Goal: Task Accomplishment & Management: Manage account settings

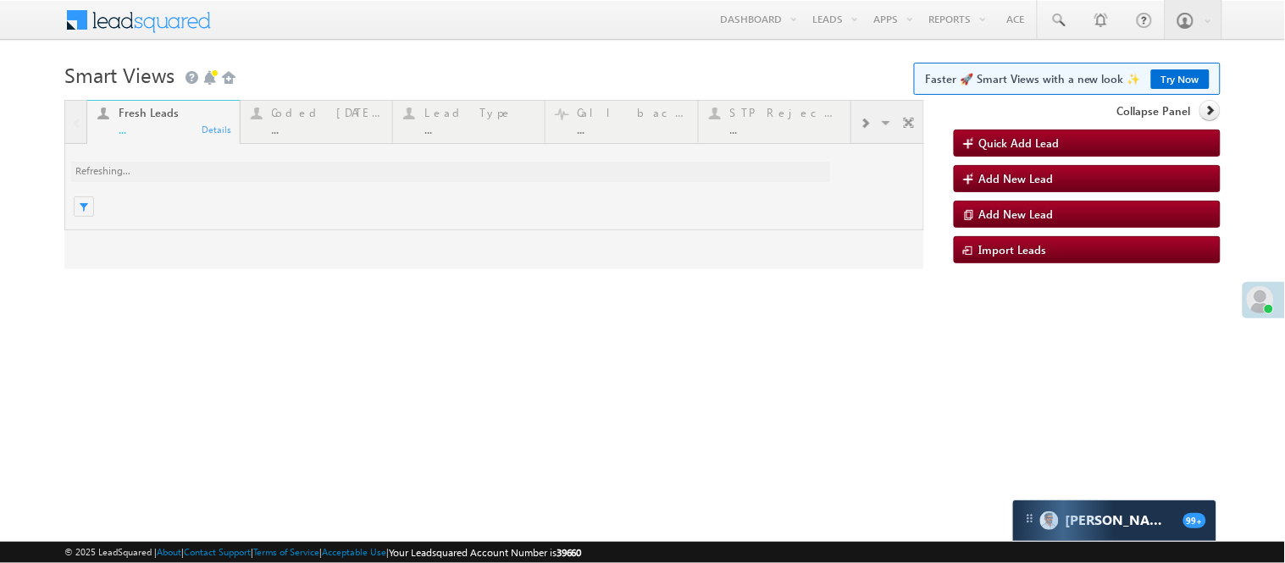
click at [343, 125] on div at bounding box center [494, 184] width 860 height 169
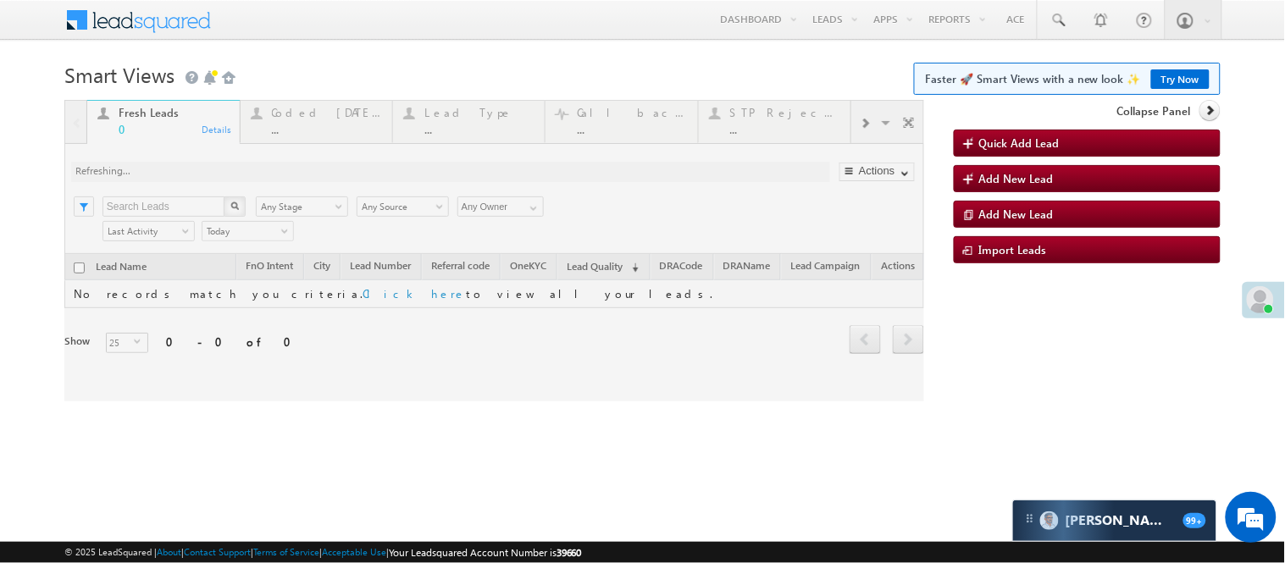
click at [324, 116] on div at bounding box center [494, 250] width 860 height 301
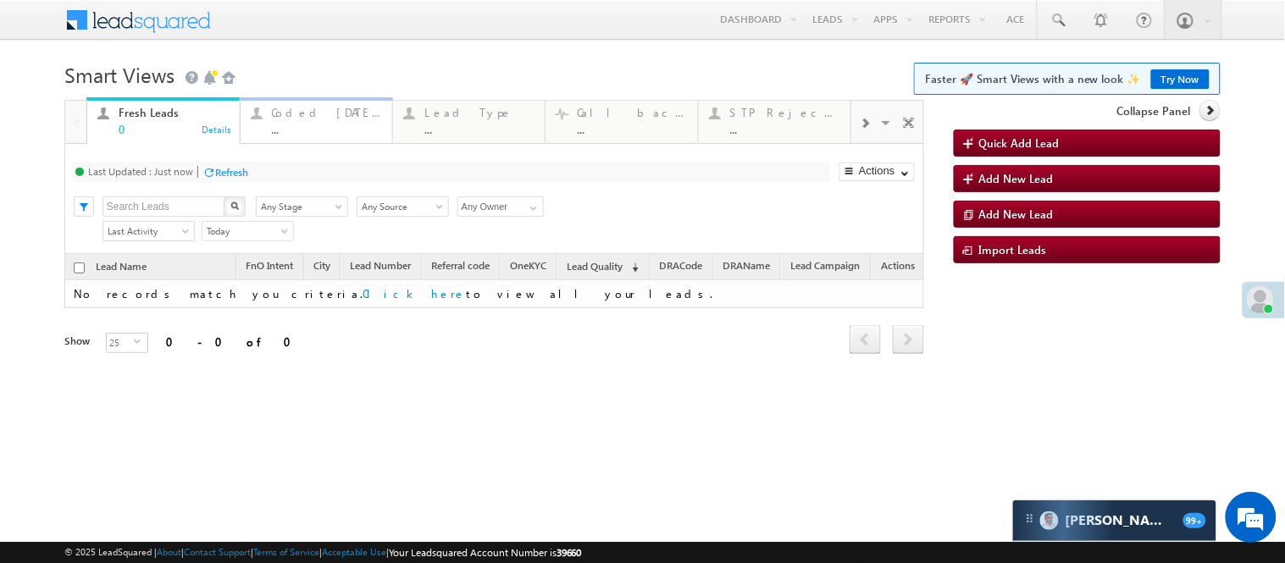
click at [279, 130] on div "..." at bounding box center [327, 129] width 110 height 13
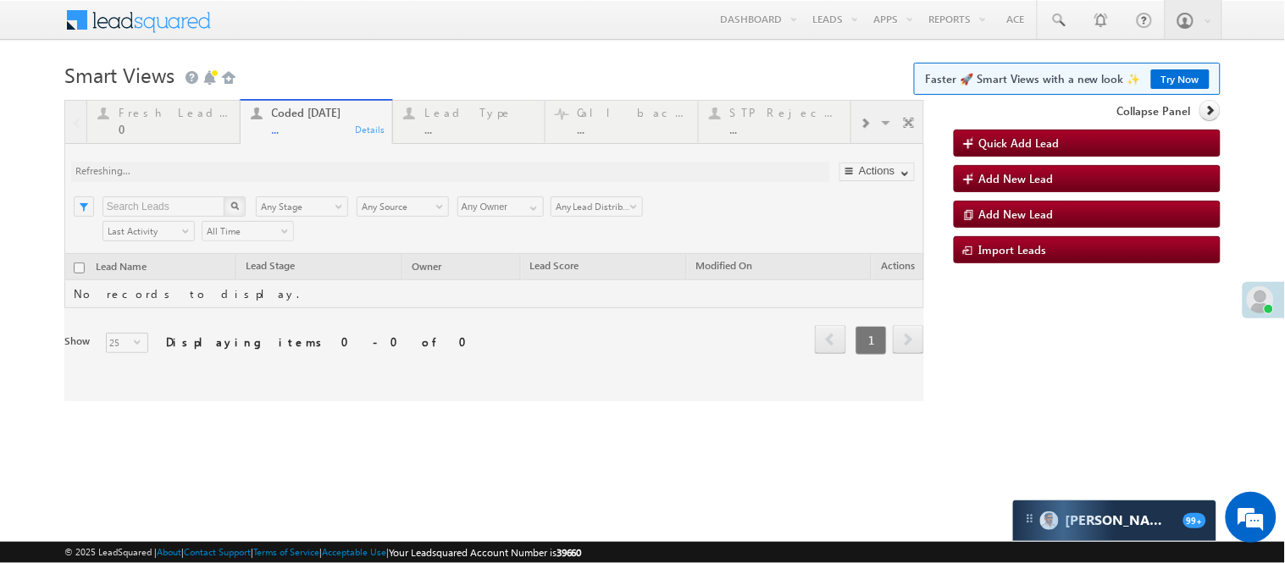
click at [514, 79] on h1 "Smart Views Getting Started Faster 🚀 Smart Views with a new look ✨ Try Now" at bounding box center [642, 73] width 1156 height 33
click at [517, 74] on h1 "Smart Views Getting Started Faster 🚀 Smart Views with a new look ✨ Try Now" at bounding box center [642, 73] width 1156 height 33
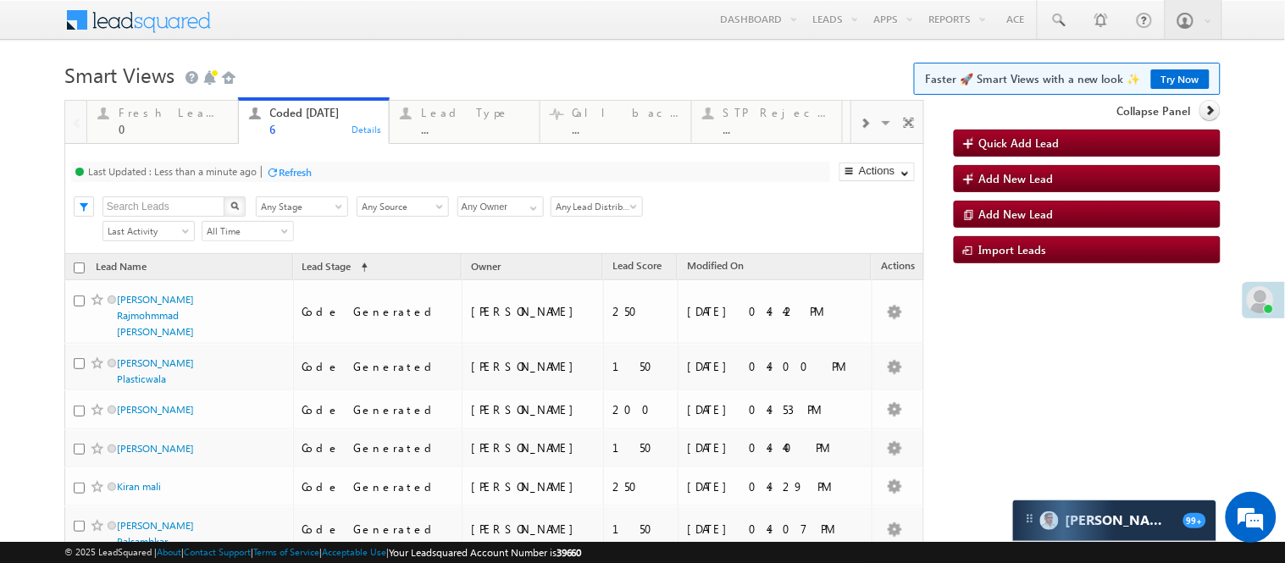
click at [428, 58] on h1 "Smart Views Getting Started Faster 🚀 Smart Views with a new look ✨ Try Now" at bounding box center [642, 73] width 1156 height 33
click at [432, 38] on div "Menu Nisha Anand Yadav Nisha .Yada v@ang elbro king. com Angel Broki" at bounding box center [642, 20] width 1156 height 41
click at [303, 69] on h1 "Smart Views Getting Started Faster 🚀 Smart Views with a new look ✨ Try Now" at bounding box center [642, 73] width 1156 height 33
click at [506, 68] on h1 "Smart Views Getting Started Faster 🚀 Smart Views with a new look ✨ Try Now" at bounding box center [642, 73] width 1156 height 33
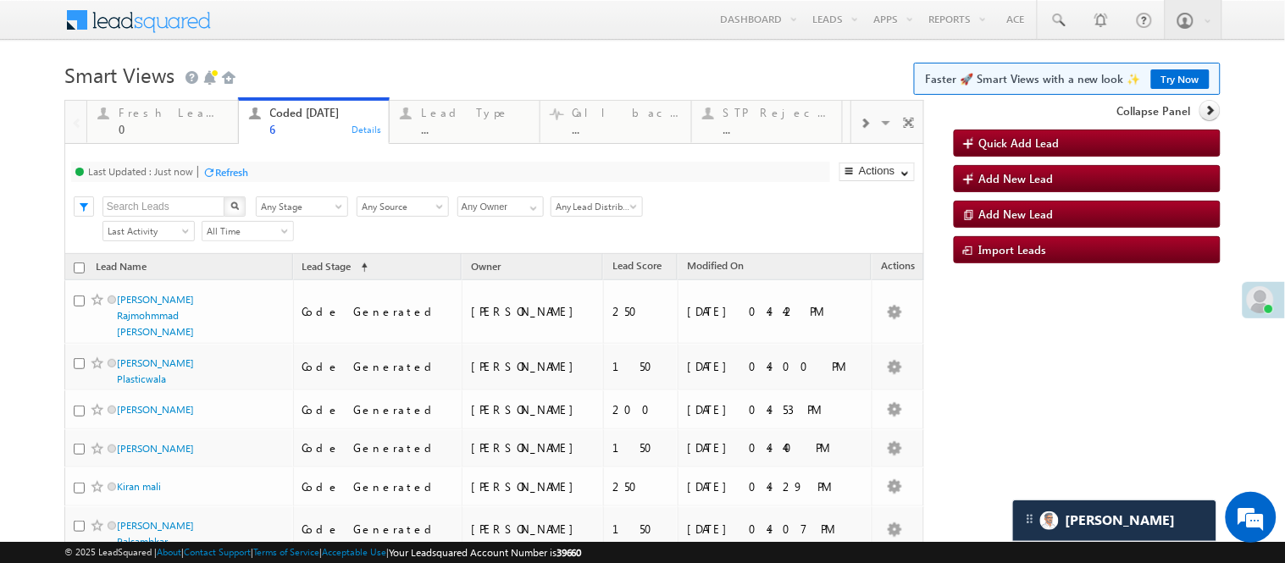
click at [376, 61] on h1 "Smart Views Getting Started Faster 🚀 Smart Views with a new look ✨ Try Now" at bounding box center [642, 73] width 1156 height 33
click at [517, 75] on h1 "Smart Views Getting Started Faster 🚀 Smart Views with a new look ✨ Try Now" at bounding box center [642, 73] width 1156 height 33
click at [461, 54] on body "Menu Nisha Anand Yadav Nisha .Yada v@ang elbro king. com" at bounding box center [642, 323] width 1285 height 647
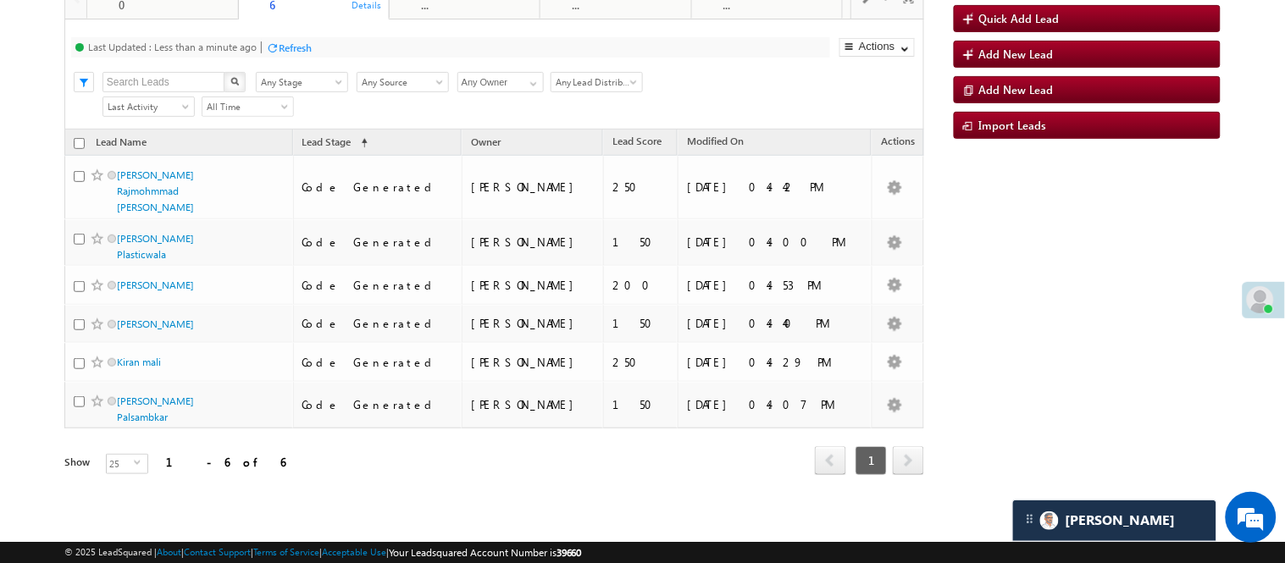
scroll to position [60, 0]
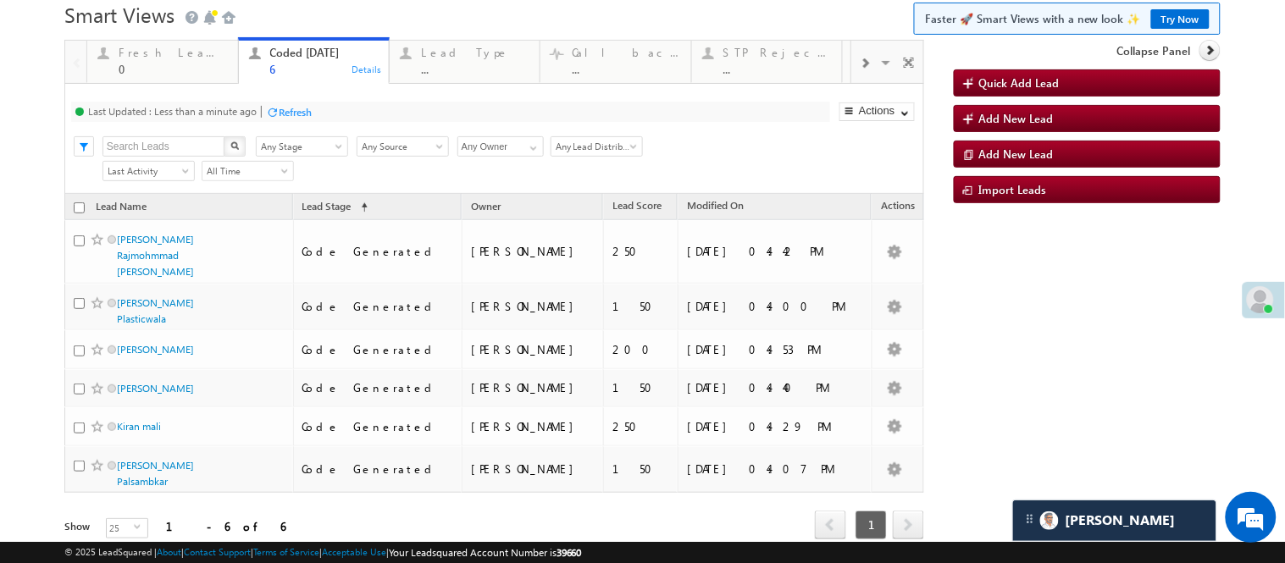
click at [851, 81] on div at bounding box center [865, 62] width 28 height 38
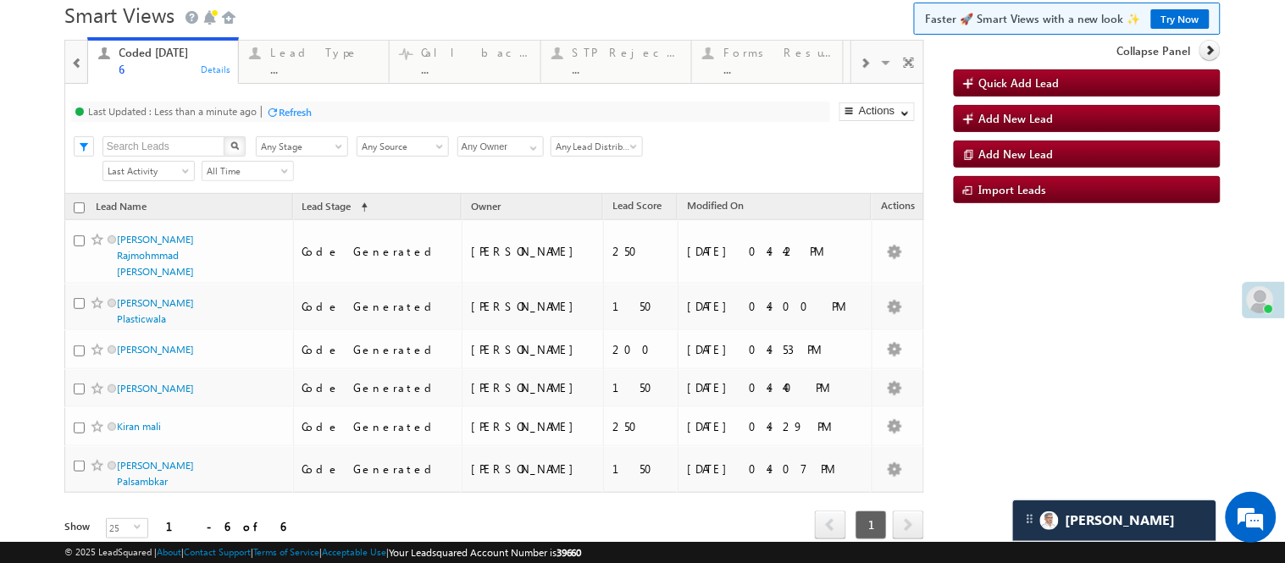
click at [851, 81] on div at bounding box center [865, 62] width 28 height 38
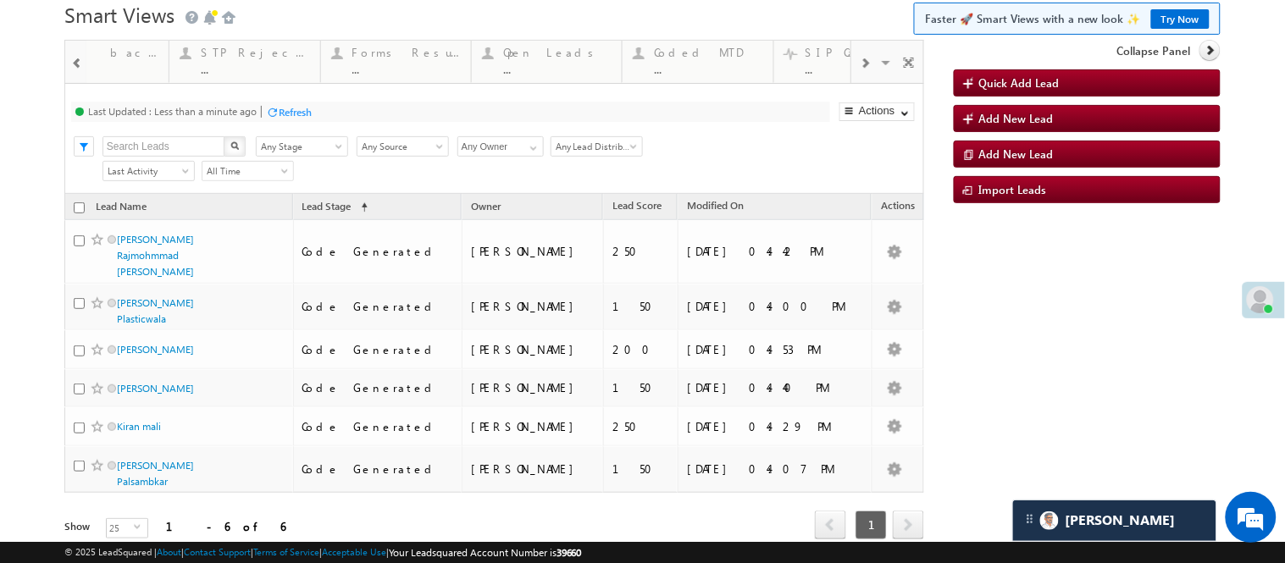
click at [851, 81] on div at bounding box center [865, 62] width 28 height 38
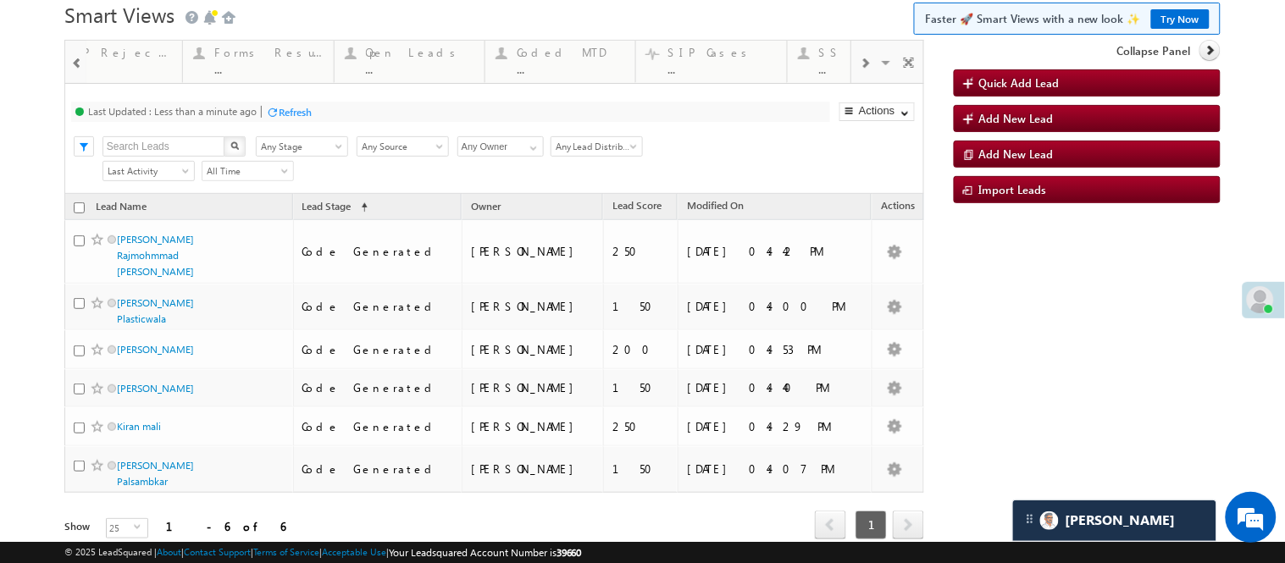
click at [851, 81] on div at bounding box center [865, 62] width 28 height 38
click at [85, 104] on div "Fresh Leads 0 Details Coded Today 6 Details Lead Type ... Details Call backs ..…" at bounding box center [494, 313] width 860 height 547
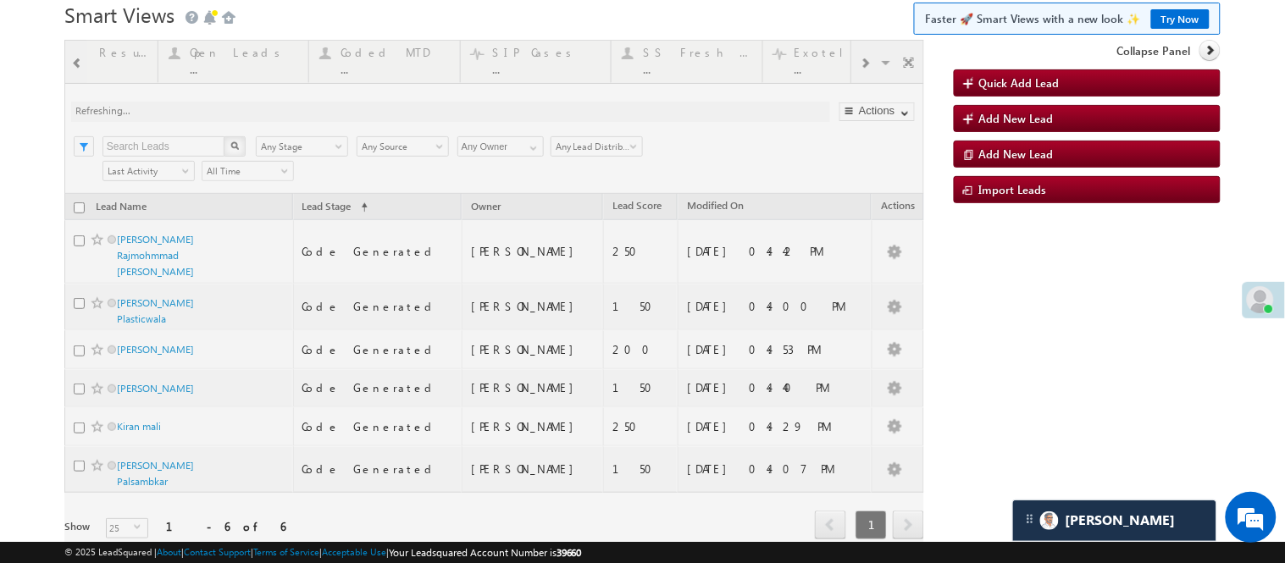
click at [85, 104] on div at bounding box center [494, 313] width 860 height 547
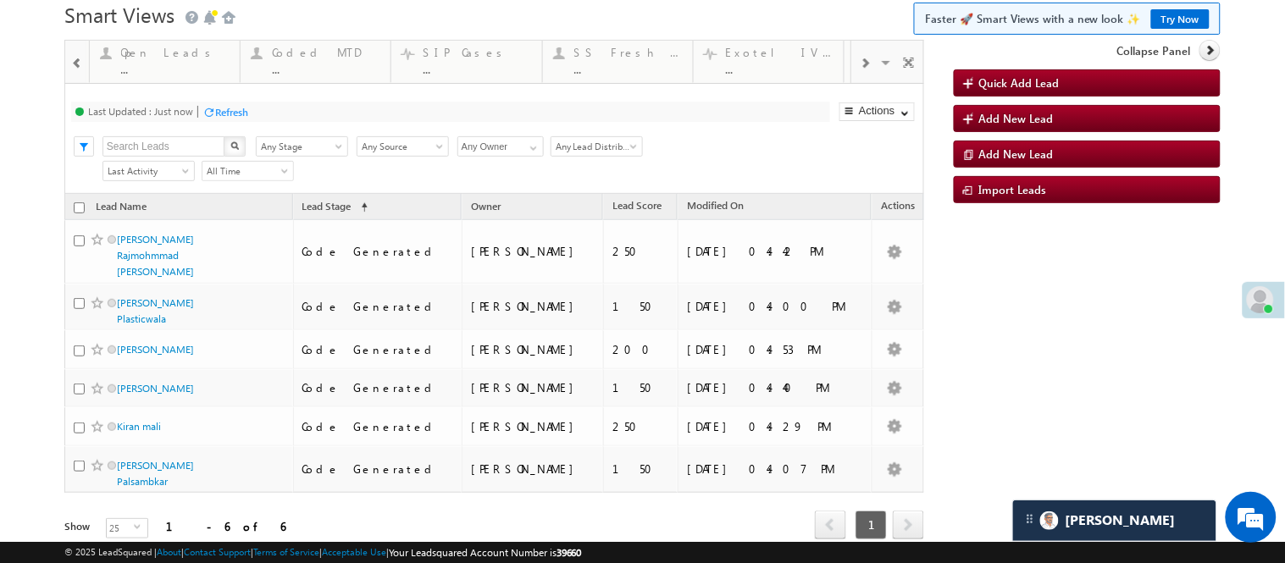
click at [860, 70] on span at bounding box center [865, 64] width 10 height 14
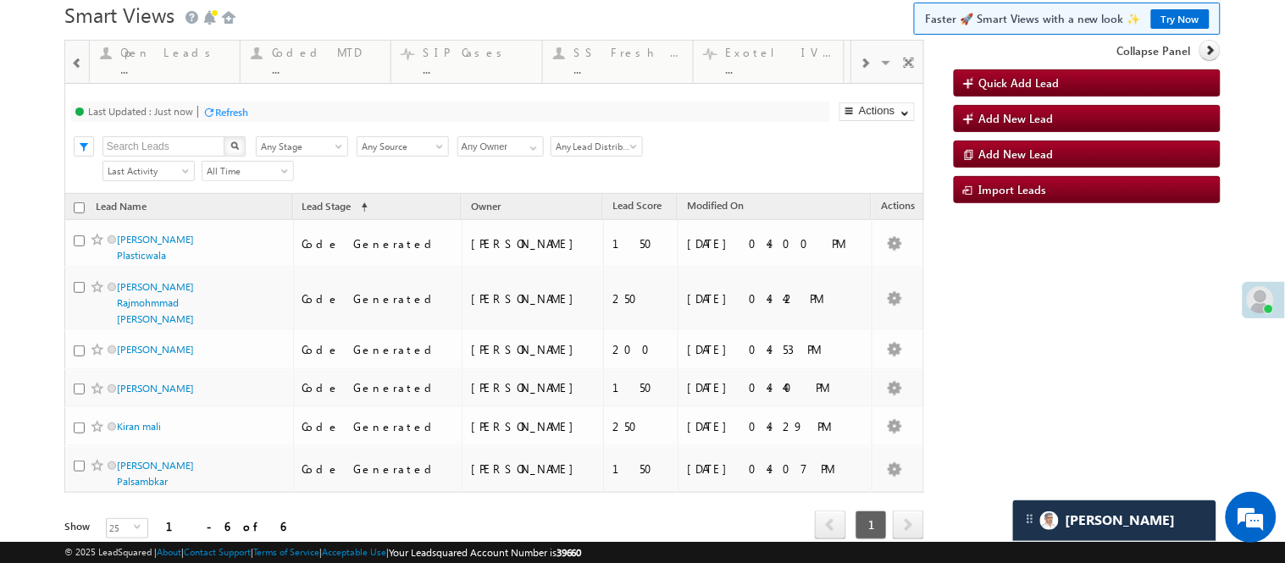
click at [860, 70] on span at bounding box center [865, 64] width 10 height 14
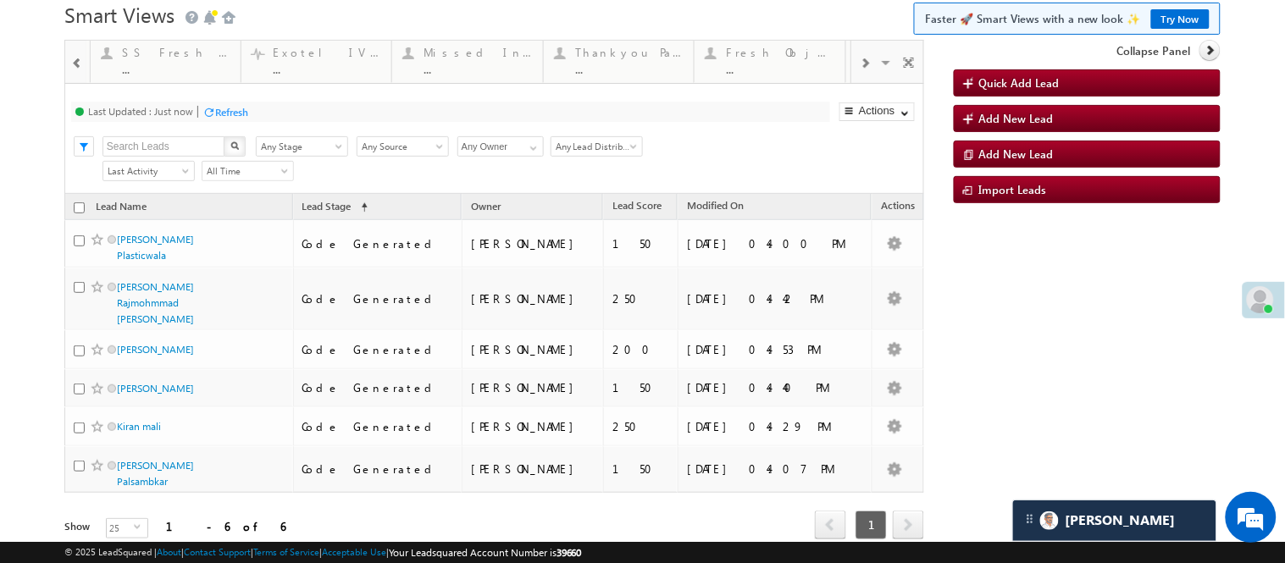
click at [860, 70] on span at bounding box center [865, 64] width 10 height 14
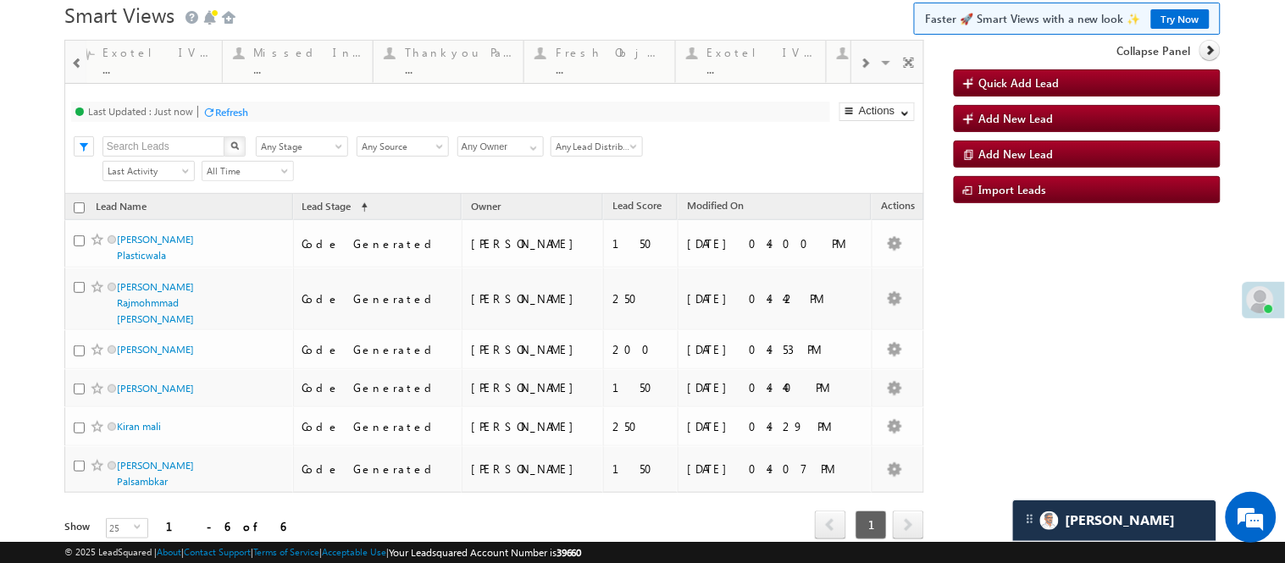
click at [860, 70] on span at bounding box center [865, 64] width 10 height 14
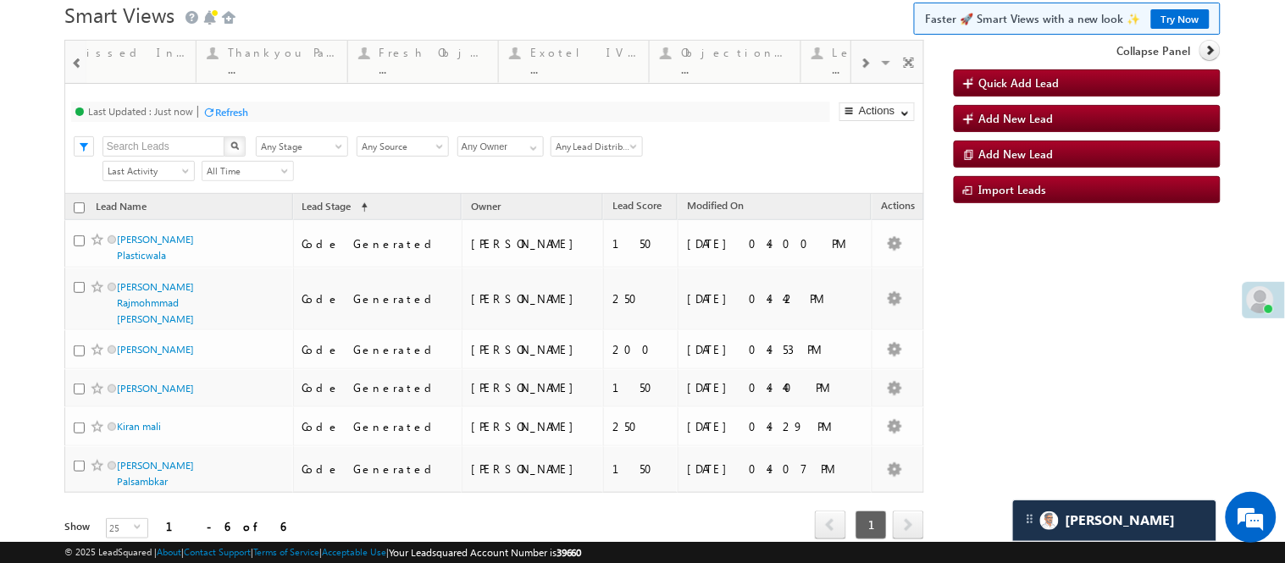
click at [860, 70] on span at bounding box center [865, 64] width 10 height 14
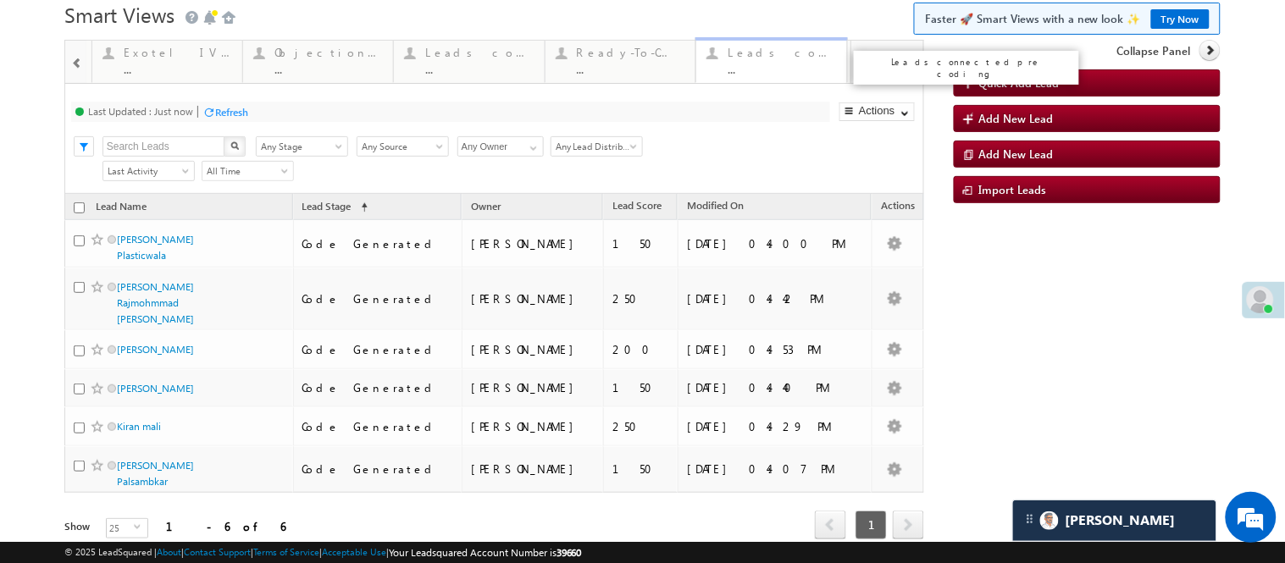
click at [721, 76] on link "Leads connected pre coding ... Details" at bounding box center [771, 60] width 152 height 46
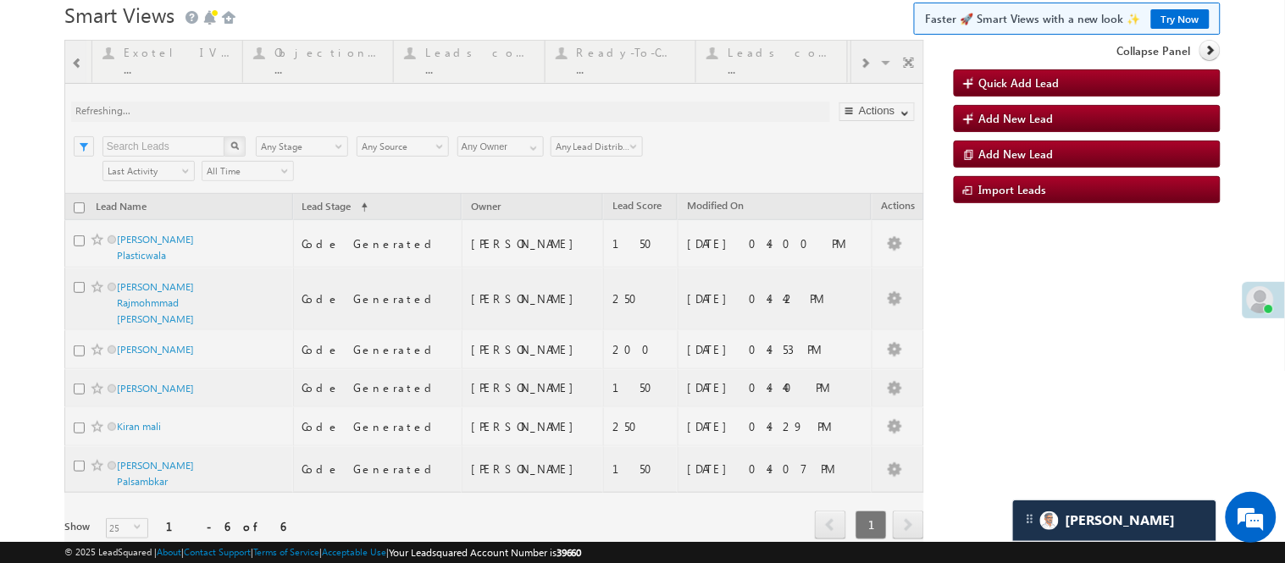
click at [653, 64] on div at bounding box center [494, 313] width 860 height 547
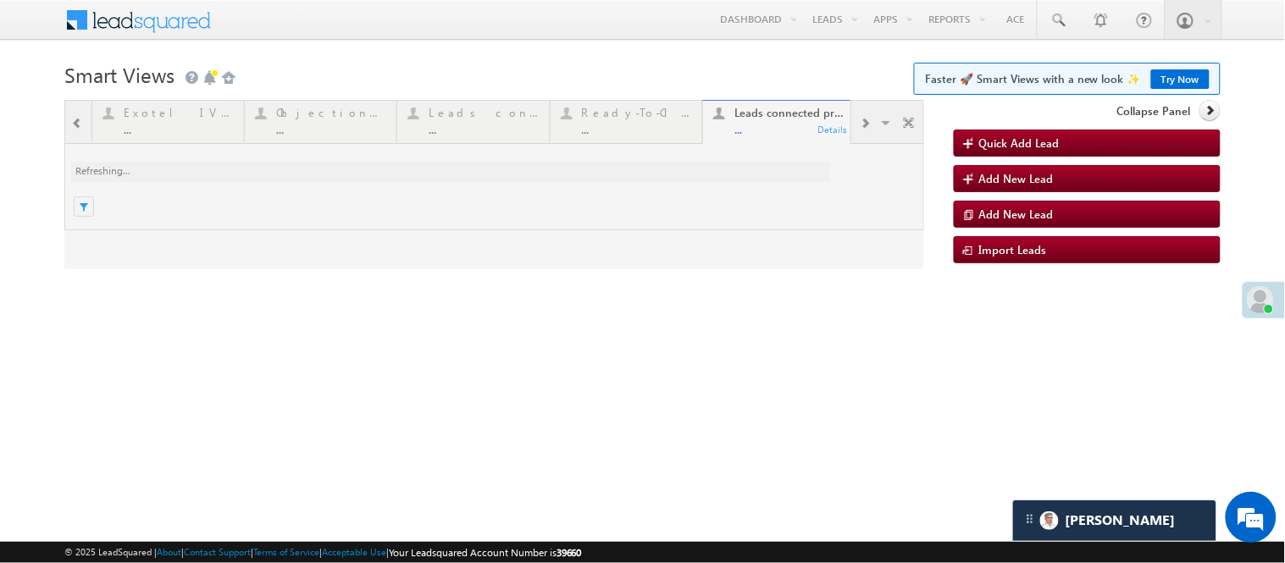
scroll to position [0, 0]
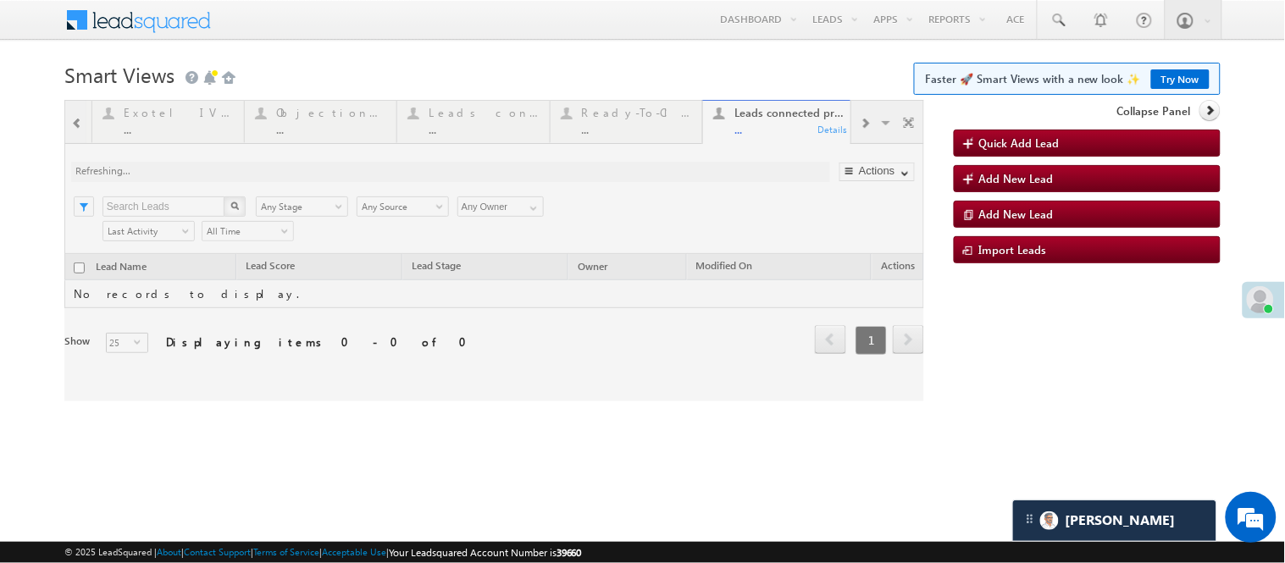
click at [615, 127] on div at bounding box center [494, 250] width 860 height 301
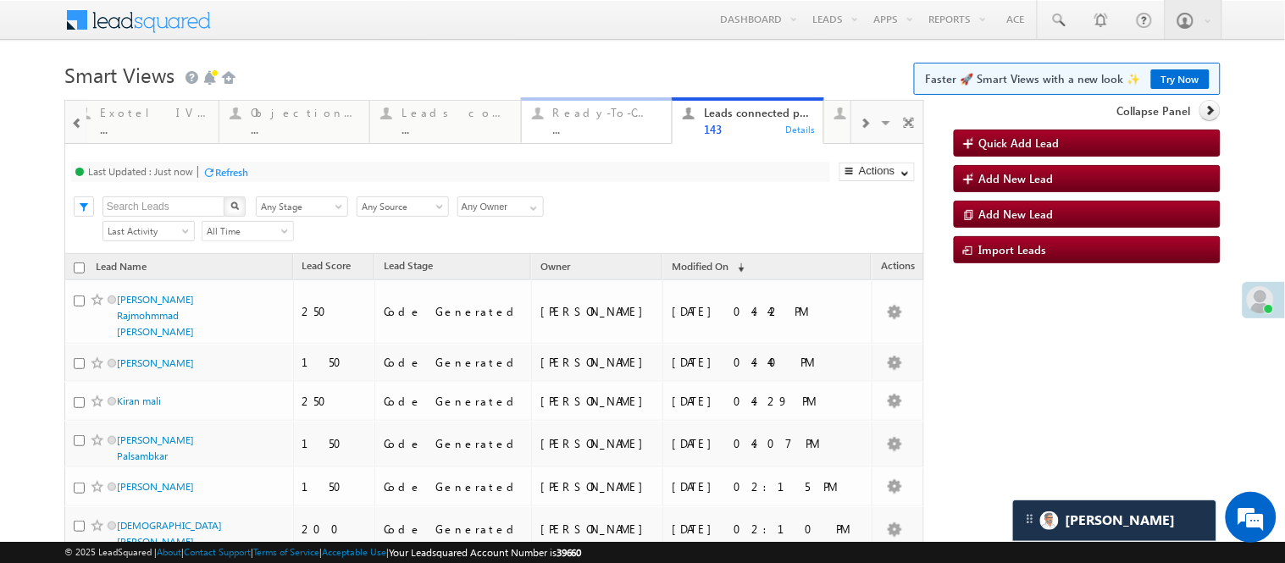
click at [589, 119] on div "Ready-To-Close View ..." at bounding box center [607, 118] width 108 height 33
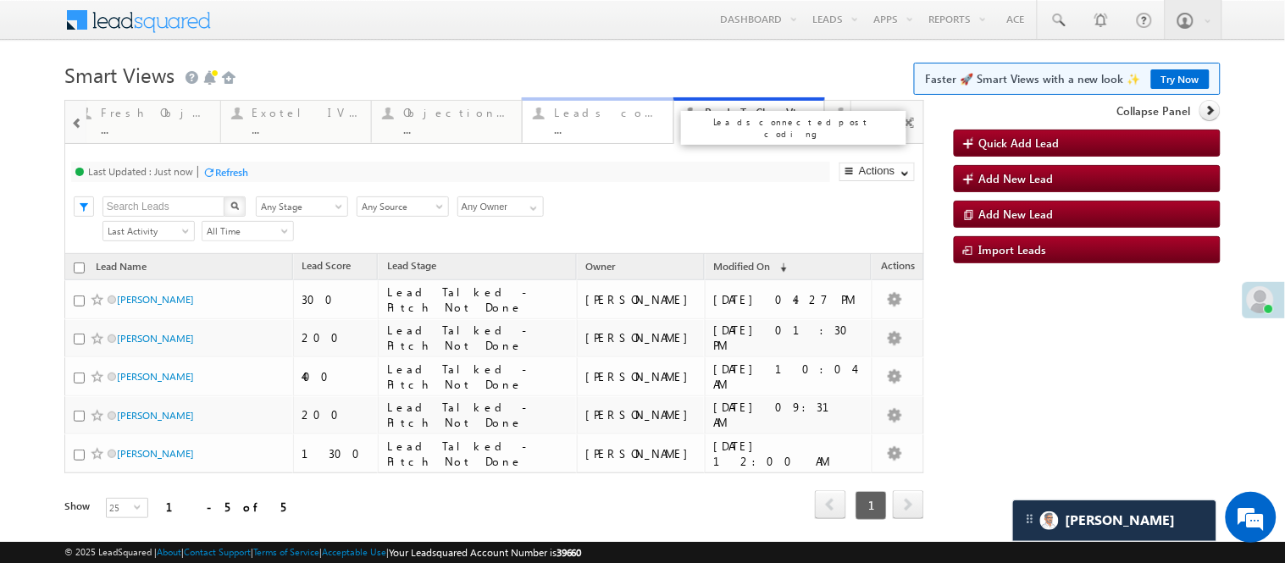
click at [625, 119] on div "Leads connected post coding" at bounding box center [608, 113] width 108 height 14
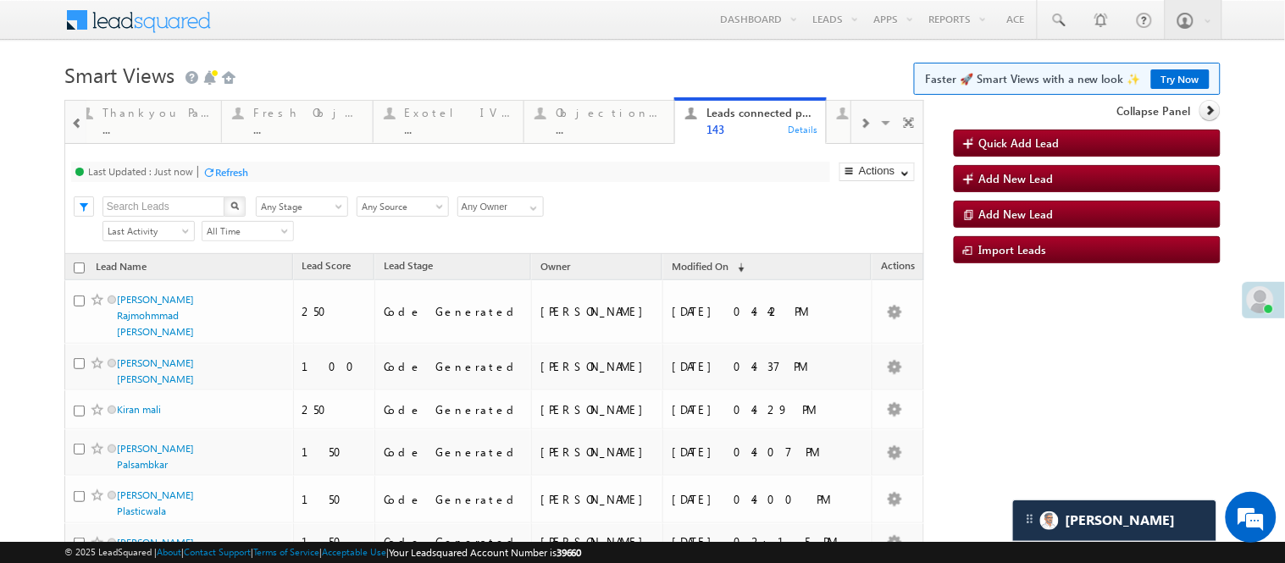
click at [851, 141] on div at bounding box center [865, 122] width 28 height 38
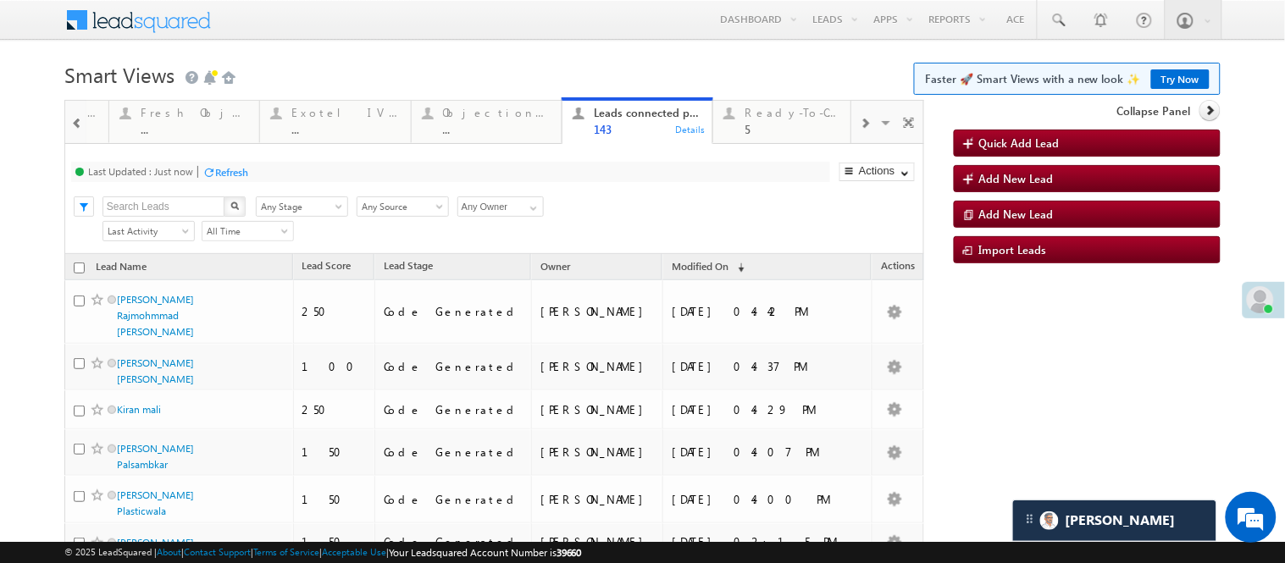
click at [851, 141] on div at bounding box center [865, 122] width 28 height 38
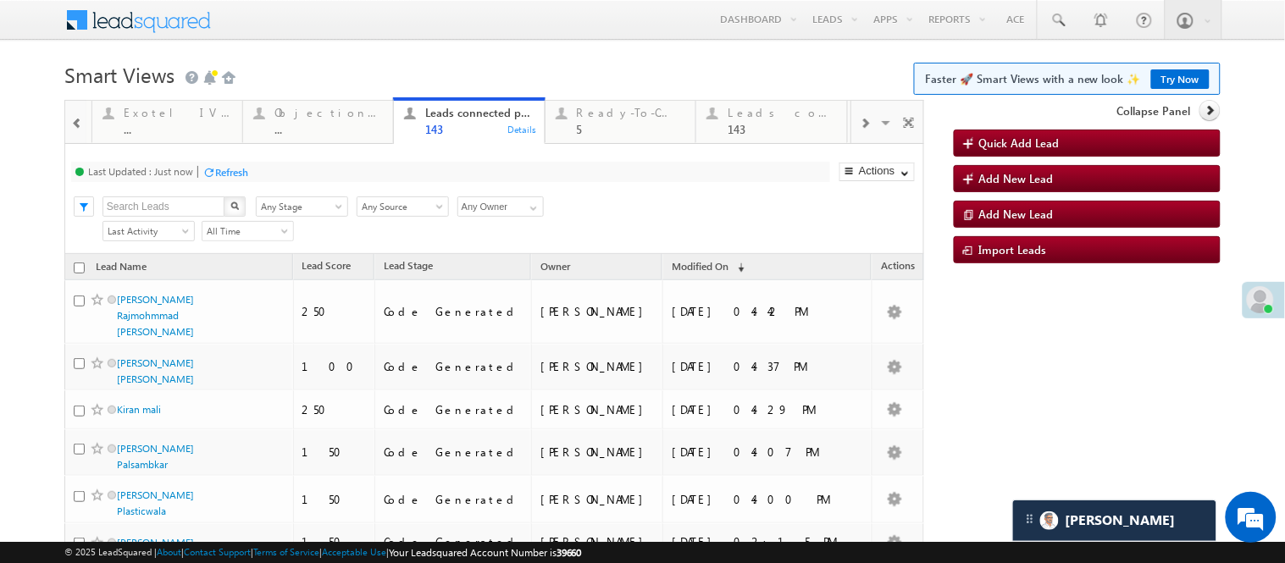
click at [851, 141] on div at bounding box center [865, 122] width 28 height 38
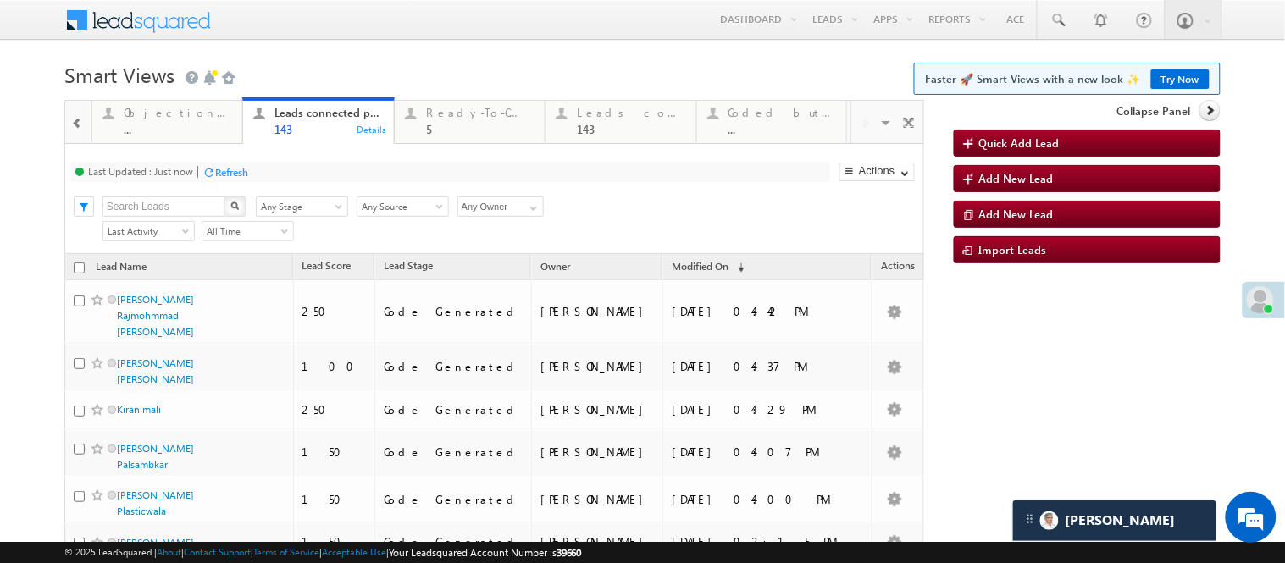
click at [773, 135] on div "Leads connected pre coding" at bounding box center [816, 128] width 234 height 42
click at [777, 123] on div "..." at bounding box center [782, 129] width 108 height 13
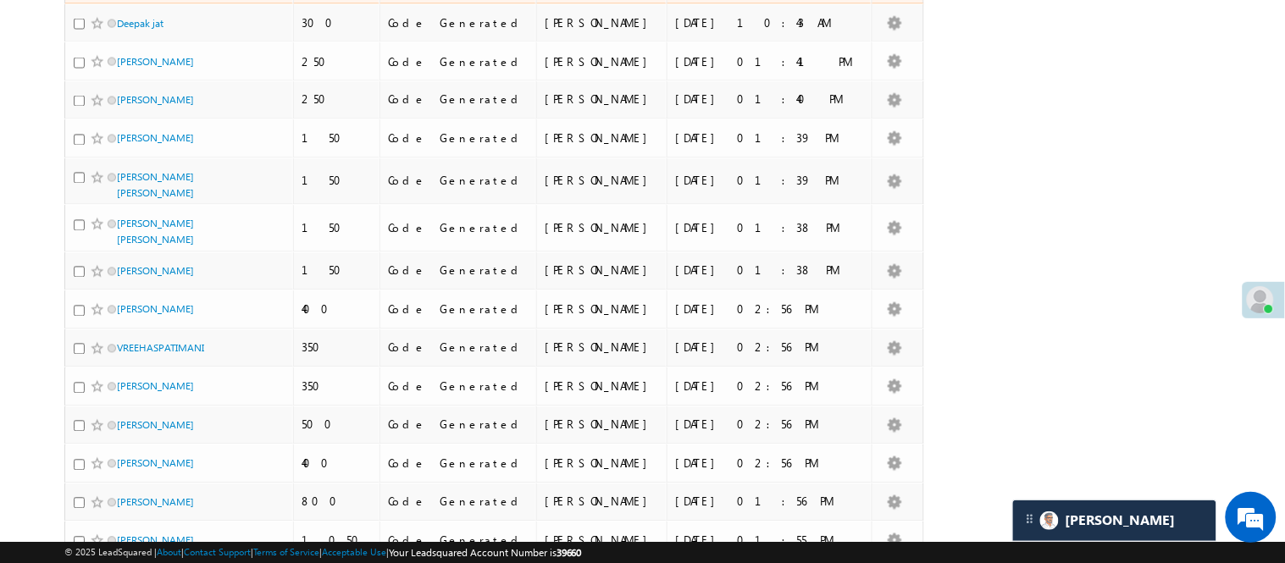
scroll to position [752, 0]
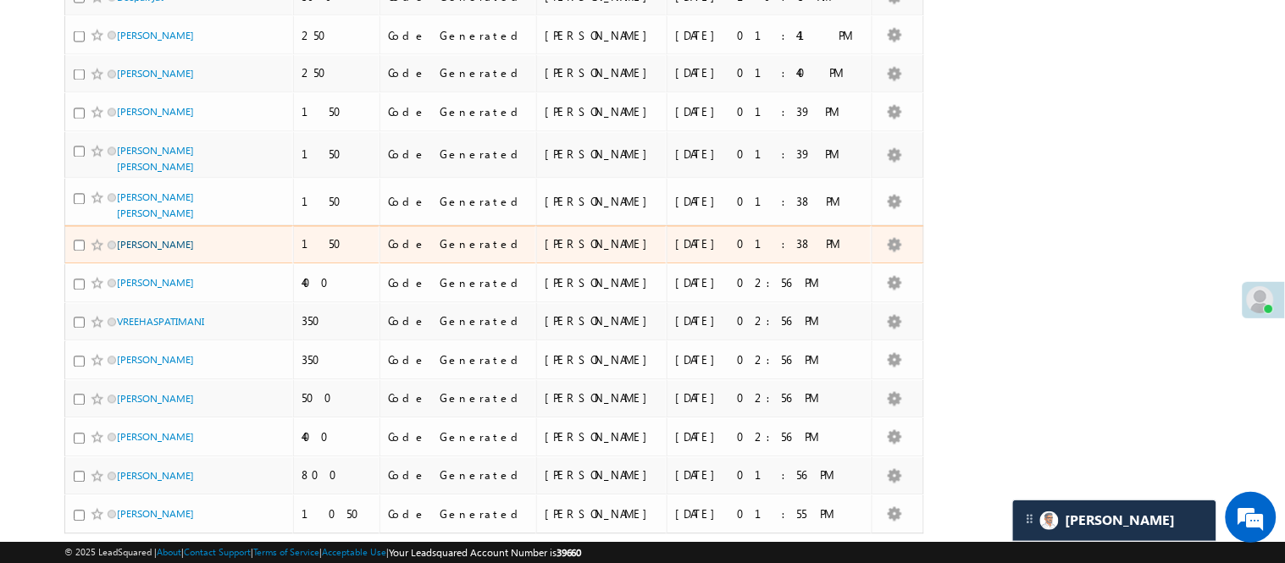
click at [167, 252] on link "Kumari sugandha" at bounding box center [155, 245] width 77 height 13
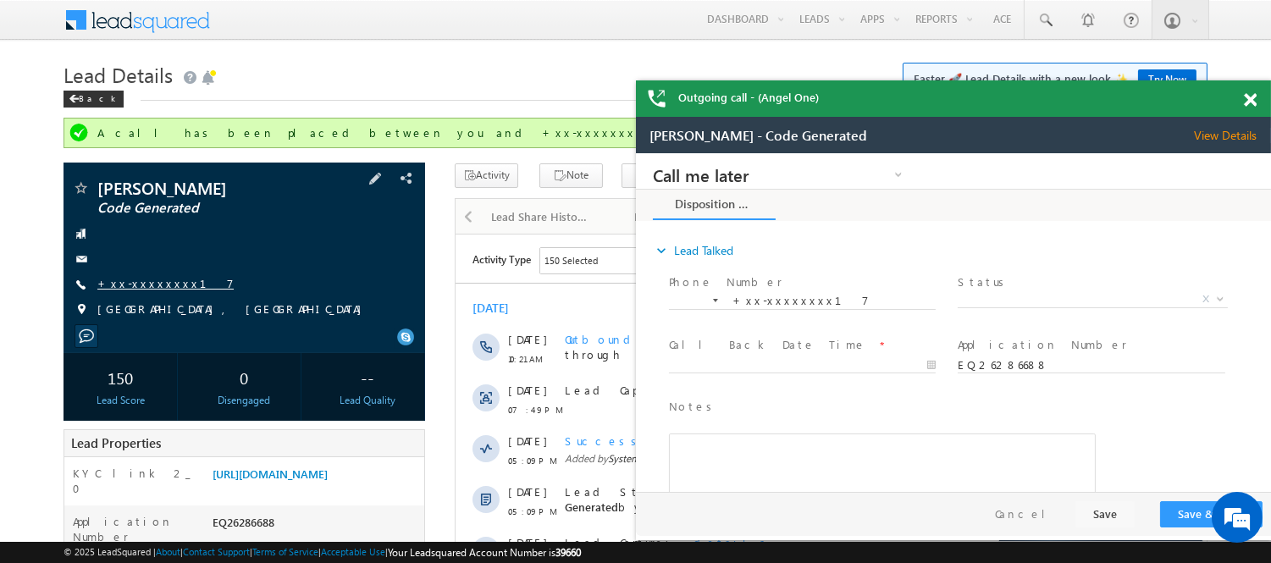
click at [146, 283] on link "+xx-xxxxxxxx17" at bounding box center [165, 283] width 136 height 14
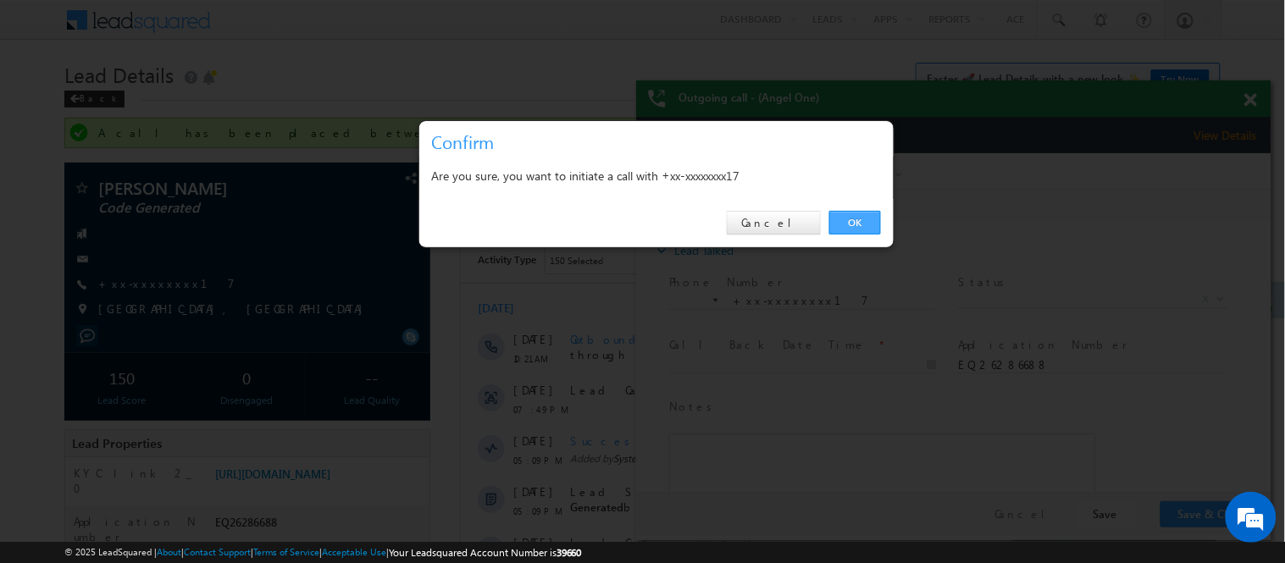
drag, startPoint x: 865, startPoint y: 215, endPoint x: 229, endPoint y: 63, distance: 654.8
click at [865, 215] on link "OK" at bounding box center [855, 223] width 52 height 24
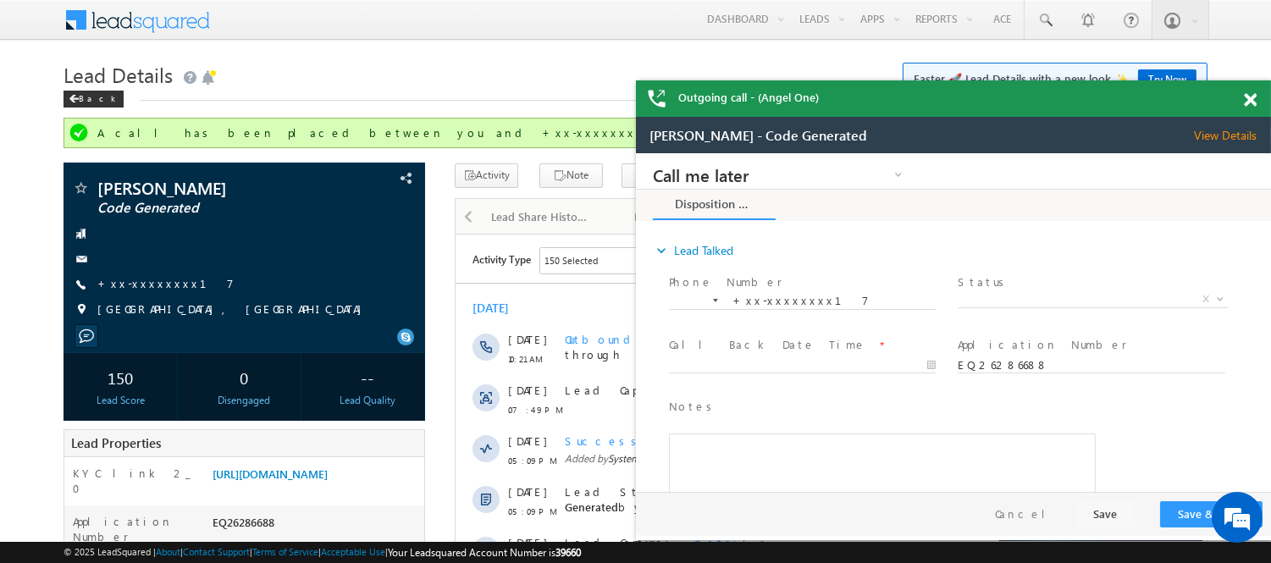
click at [1252, 97] on span at bounding box center [1250, 100] width 13 height 14
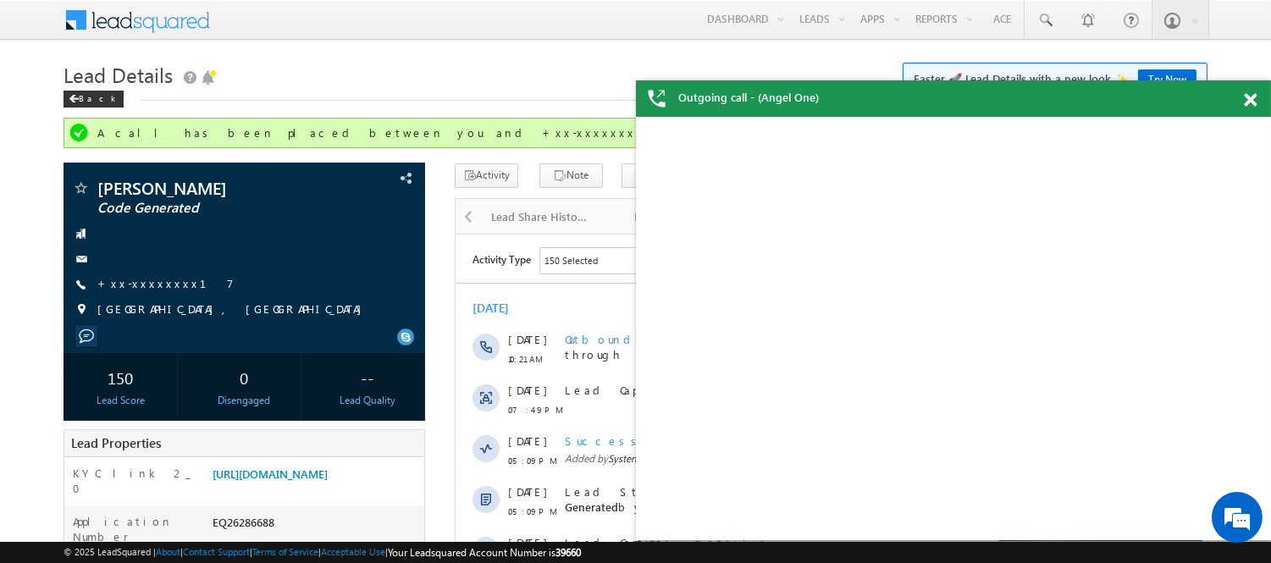
click at [1252, 96] on span at bounding box center [1250, 100] width 13 height 14
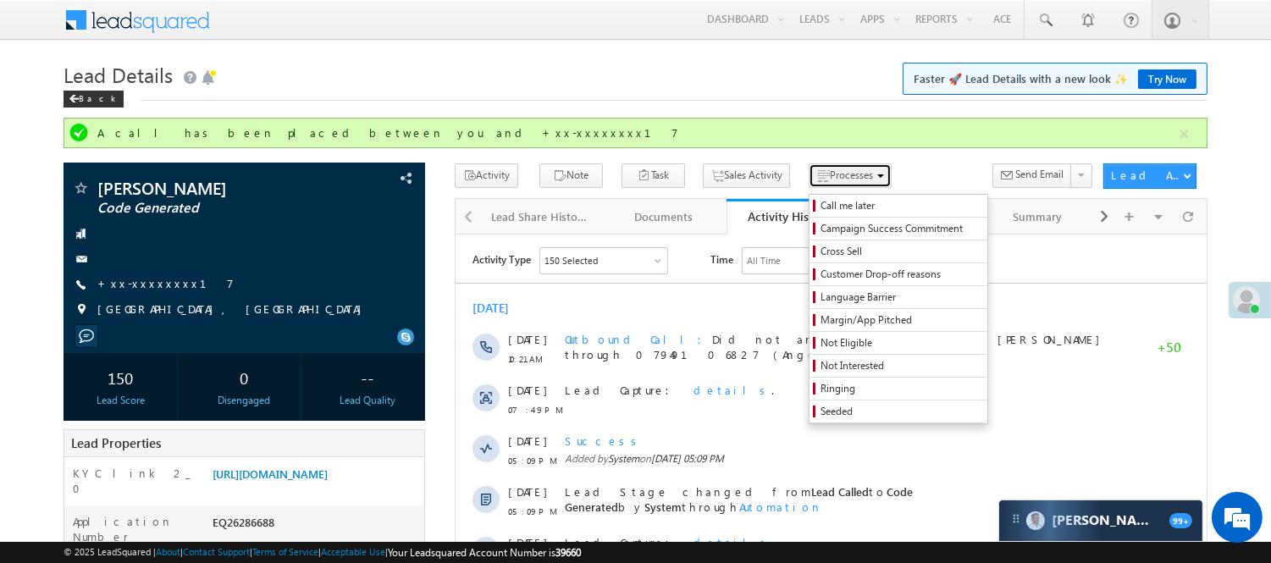
click at [830, 181] on span "Processes" at bounding box center [851, 175] width 43 height 13
click at [821, 198] on span "Call me later" at bounding box center [901, 205] width 161 height 15
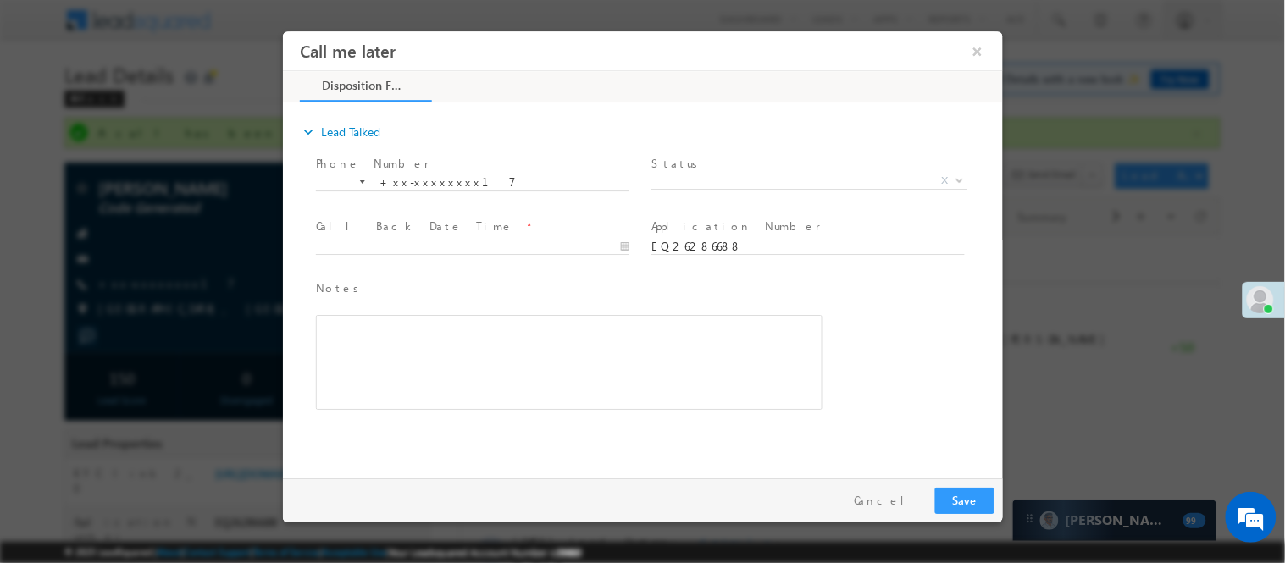
click at [774, 175] on span "X" at bounding box center [808, 180] width 316 height 17
select select "Pitch Not Done"
click at [588, 248] on input "text" at bounding box center [471, 246] width 313 height 17
type input "08/12/25 5:00 PM"
click at [987, 506] on button "Save" at bounding box center [963, 500] width 59 height 26
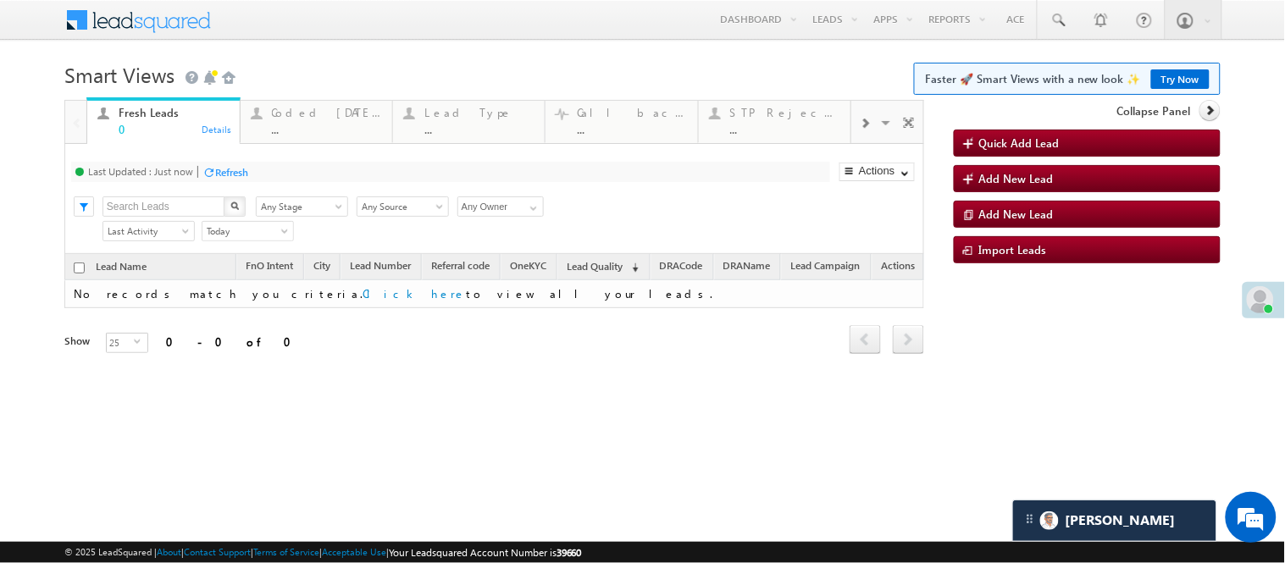
click at [860, 130] on span at bounding box center [865, 124] width 10 height 14
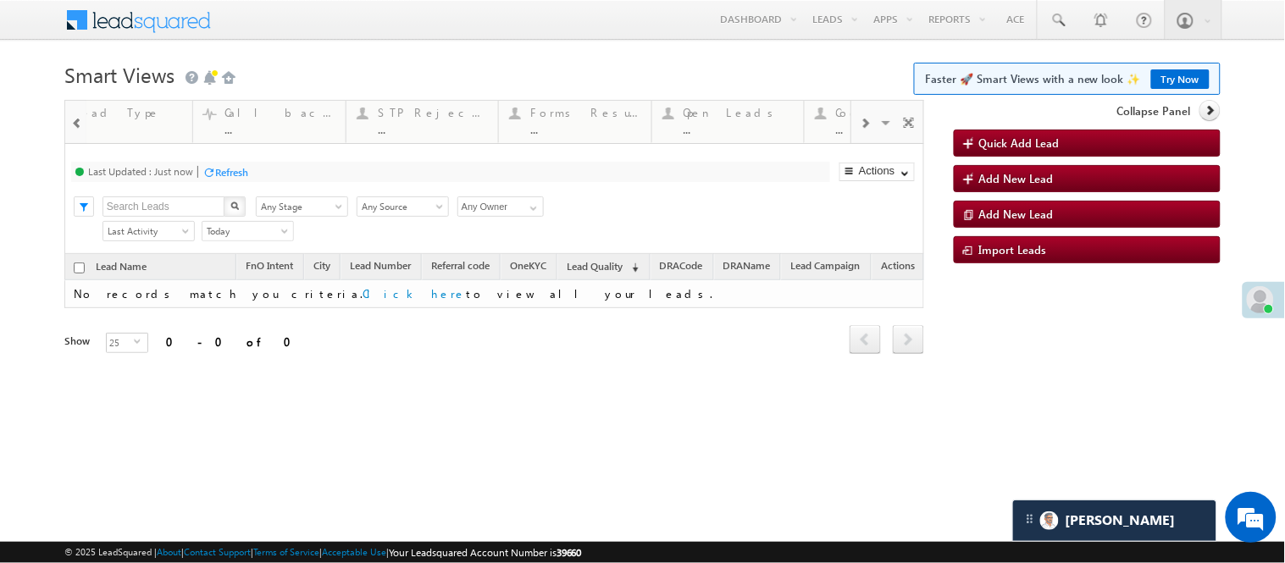
click at [860, 130] on span at bounding box center [865, 124] width 10 height 14
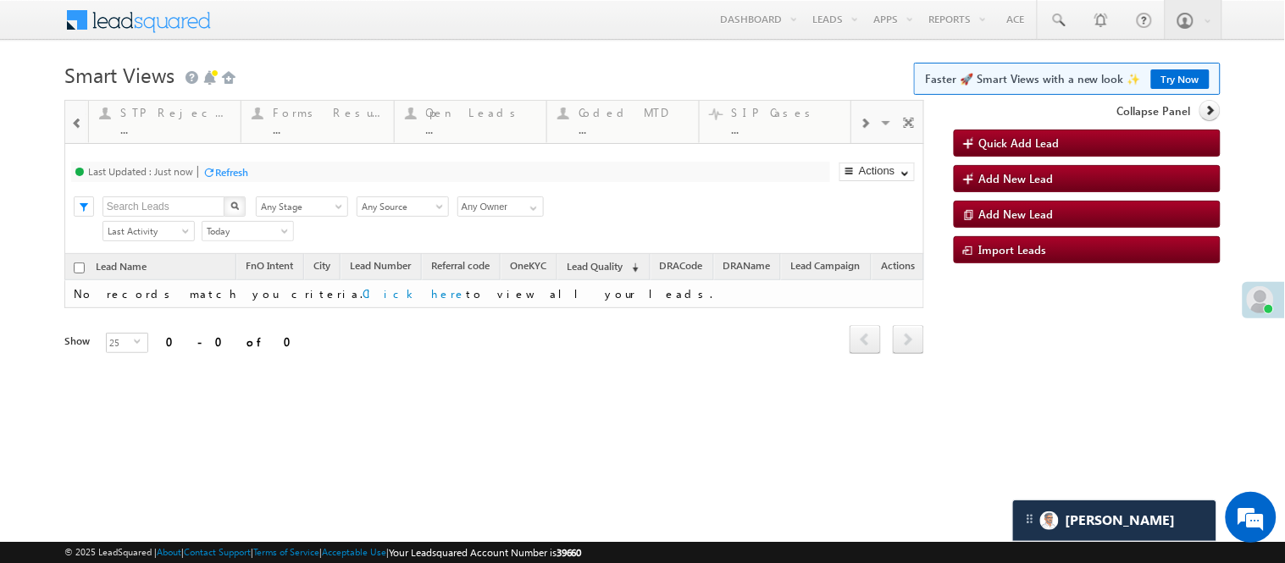
click at [860, 130] on span at bounding box center [865, 124] width 10 height 14
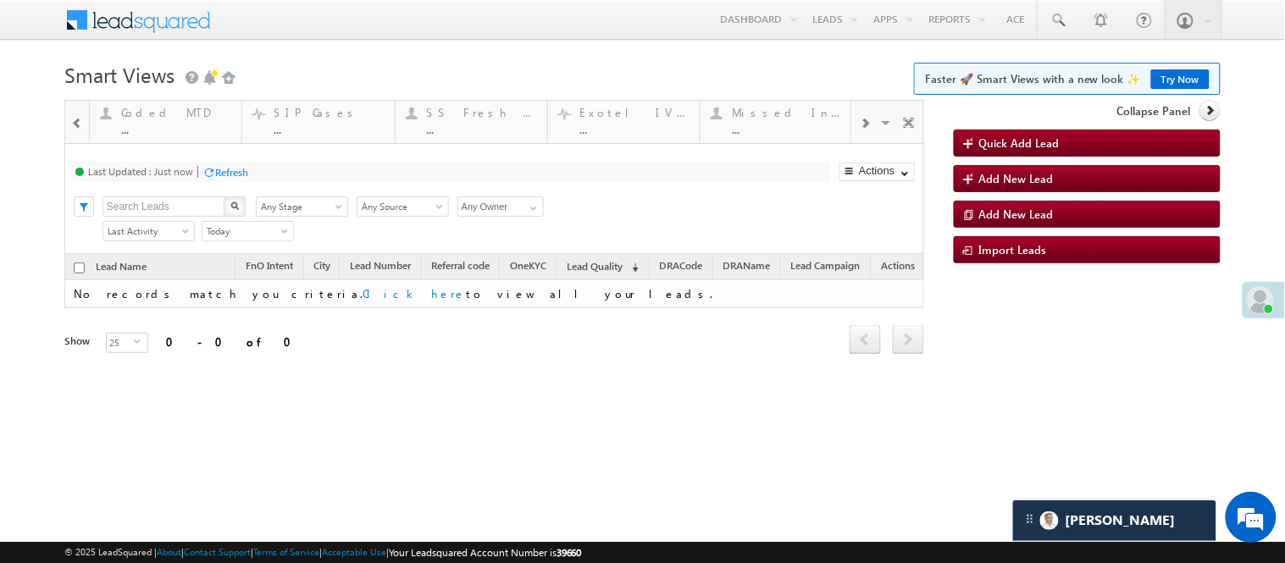
click at [860, 130] on span at bounding box center [865, 124] width 10 height 14
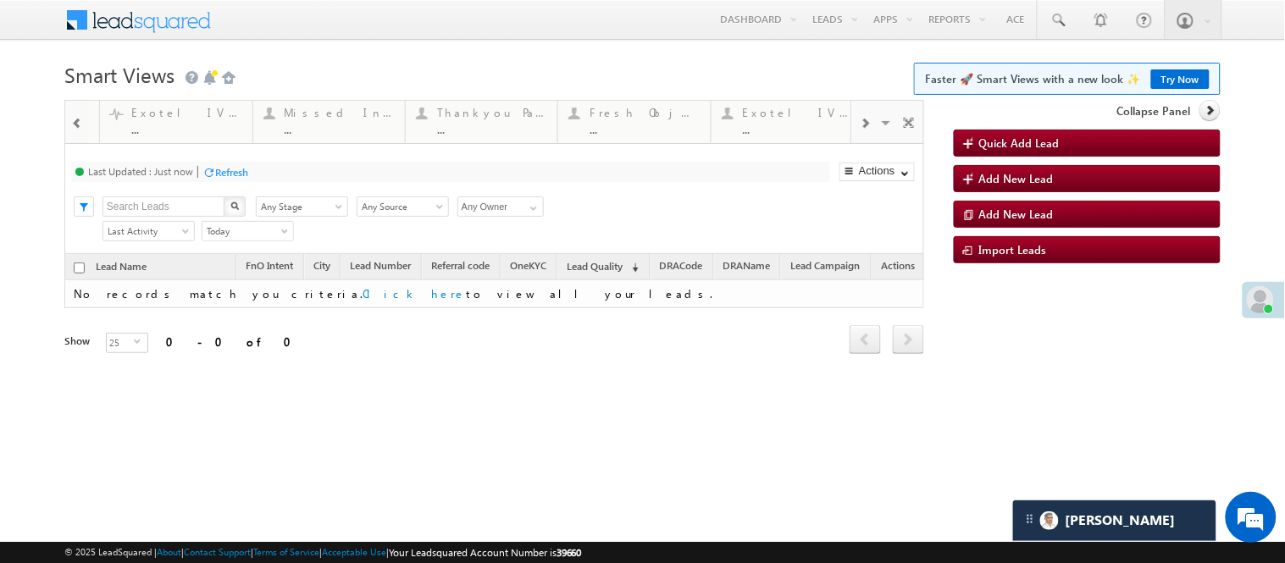
click at [860, 130] on span at bounding box center [865, 124] width 10 height 14
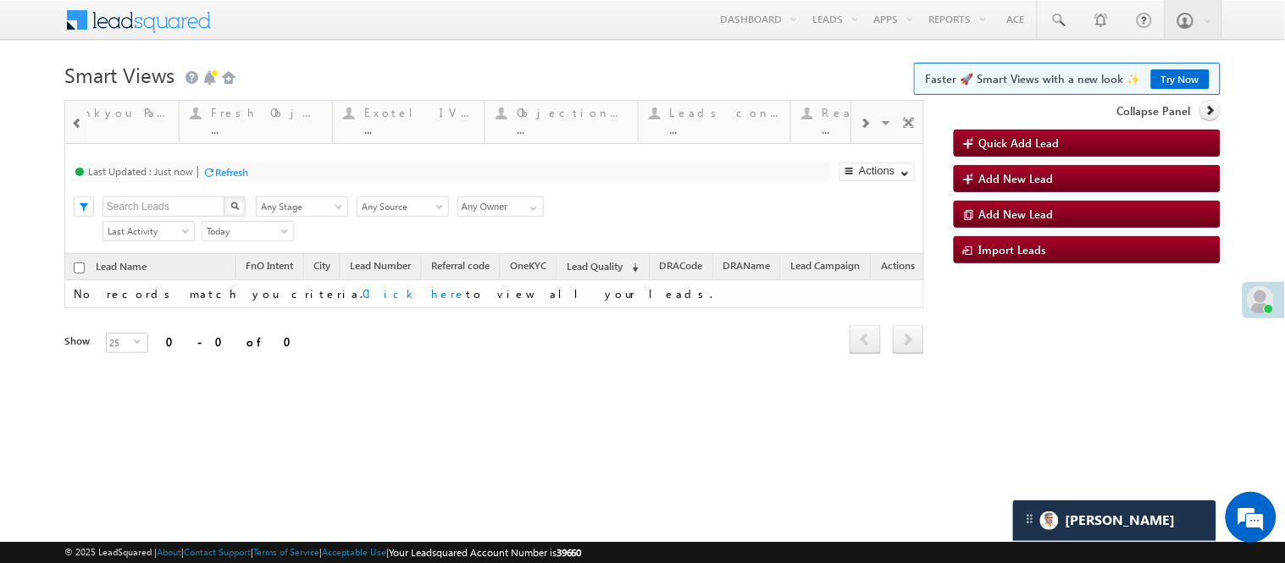
click at [860, 130] on span at bounding box center [865, 124] width 10 height 14
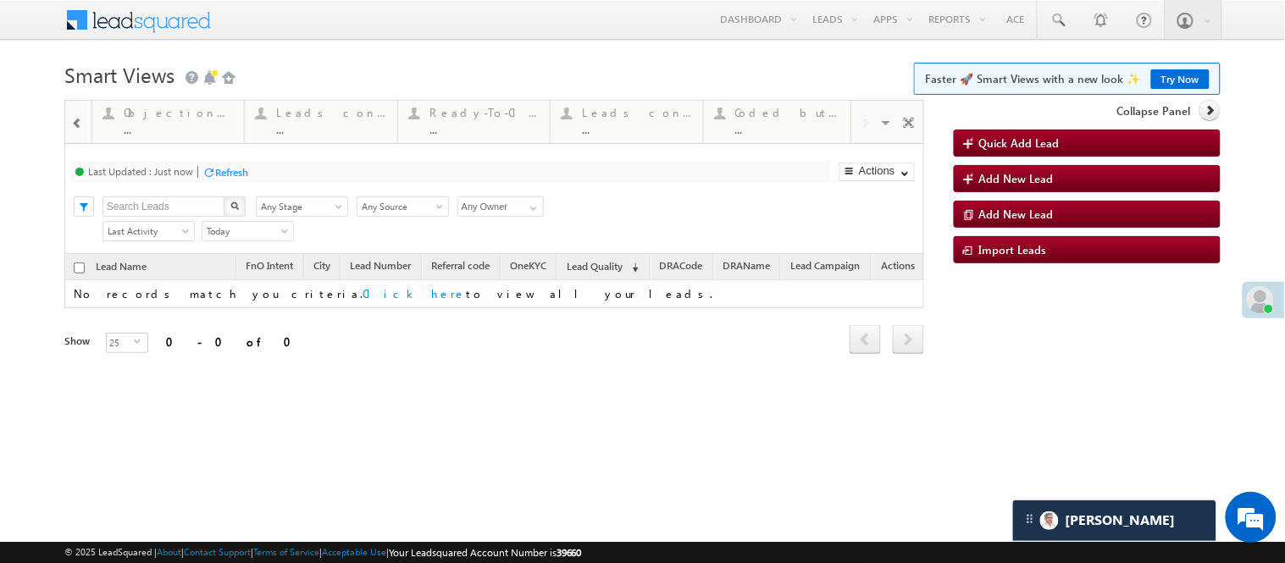
click at [851, 141] on div "Visible Tabs Fresh Leads Default Coded Today Default Lead Type Default Call bac…" at bounding box center [887, 121] width 73 height 41
click at [766, 124] on div "..." at bounding box center [789, 129] width 109 height 13
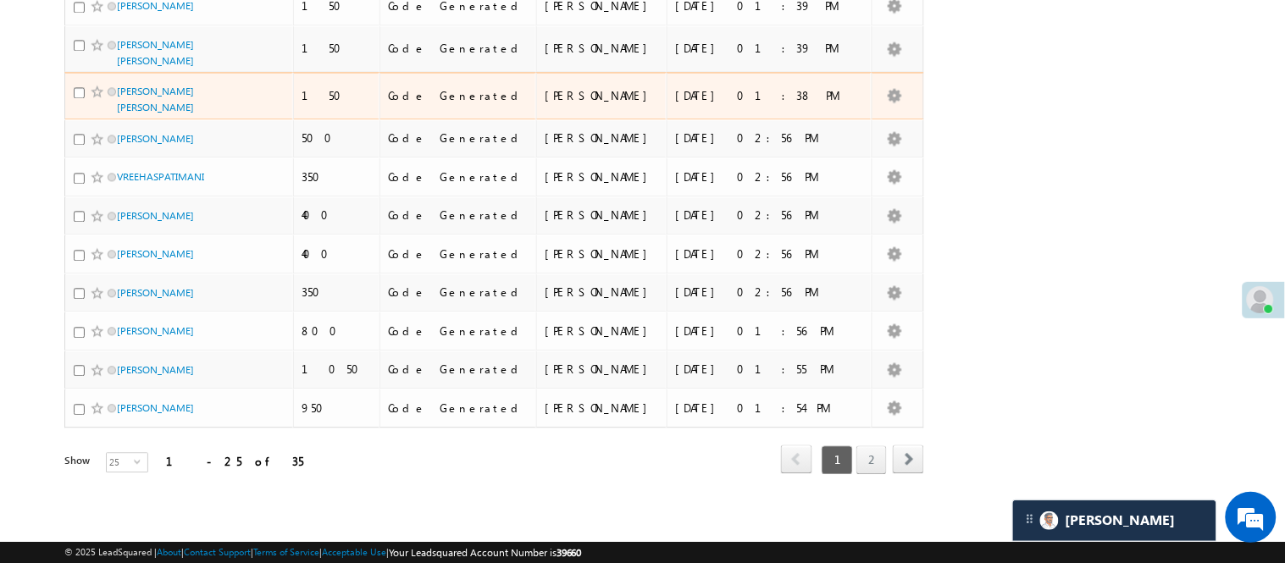
scroll to position [898, 0]
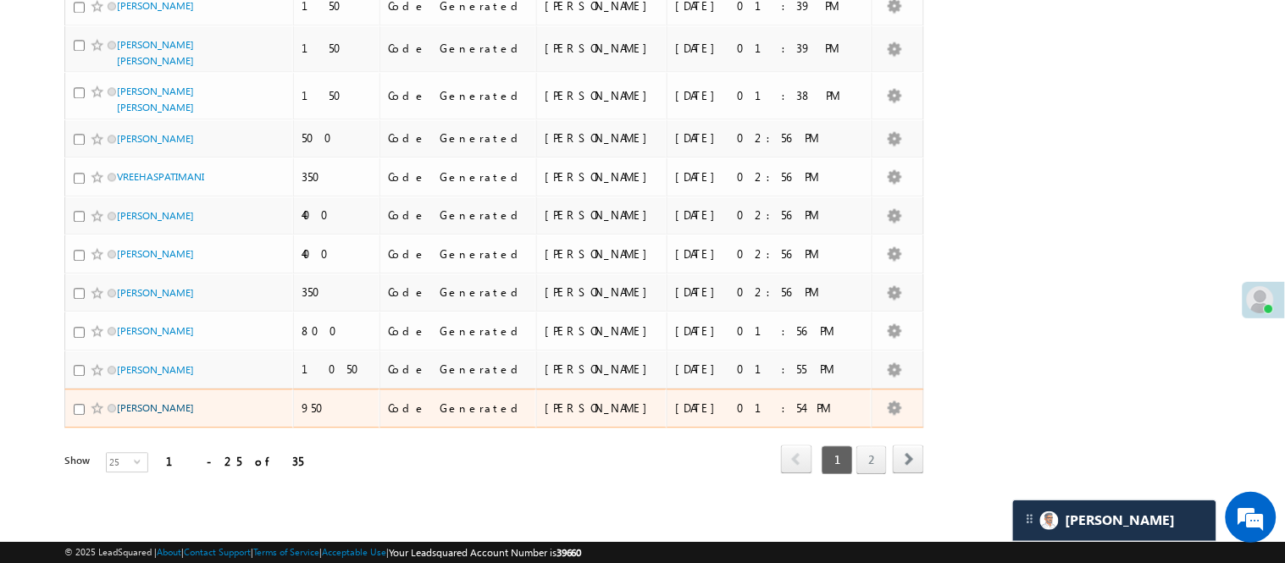
click at [166, 405] on link "[PERSON_NAME]" at bounding box center [155, 407] width 77 height 13
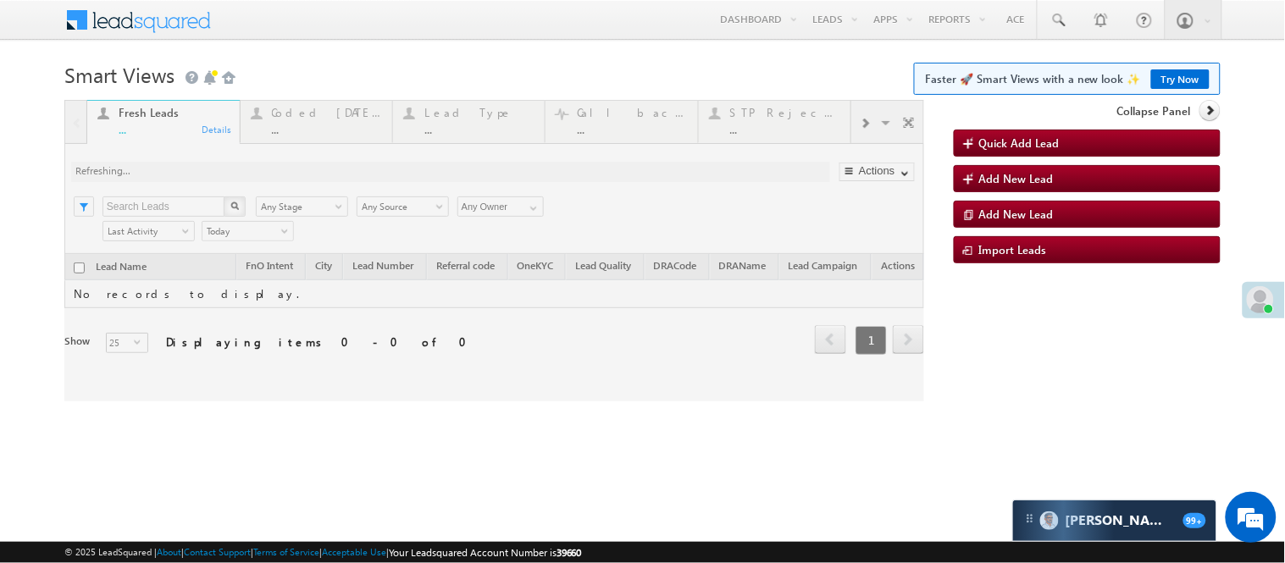
click at [316, 122] on div at bounding box center [494, 250] width 860 height 301
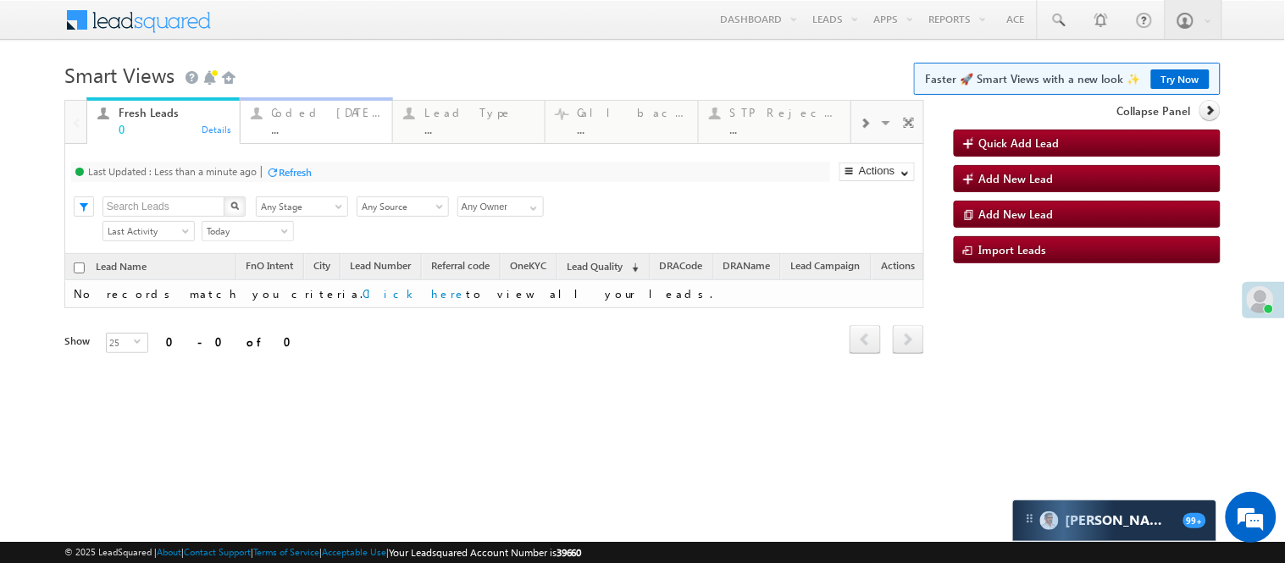
click at [322, 124] on div "..." at bounding box center [327, 129] width 110 height 13
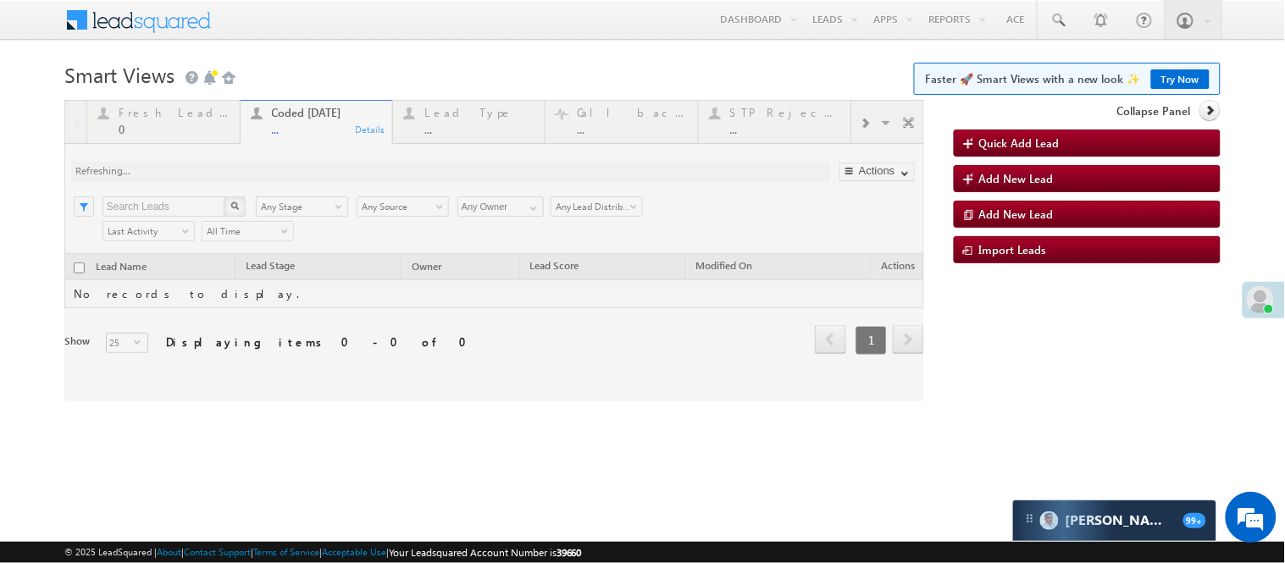
click at [386, 75] on h1 "Smart Views Getting Started Faster 🚀 Smart Views with a new look ✨ Try Now" at bounding box center [642, 73] width 1156 height 33
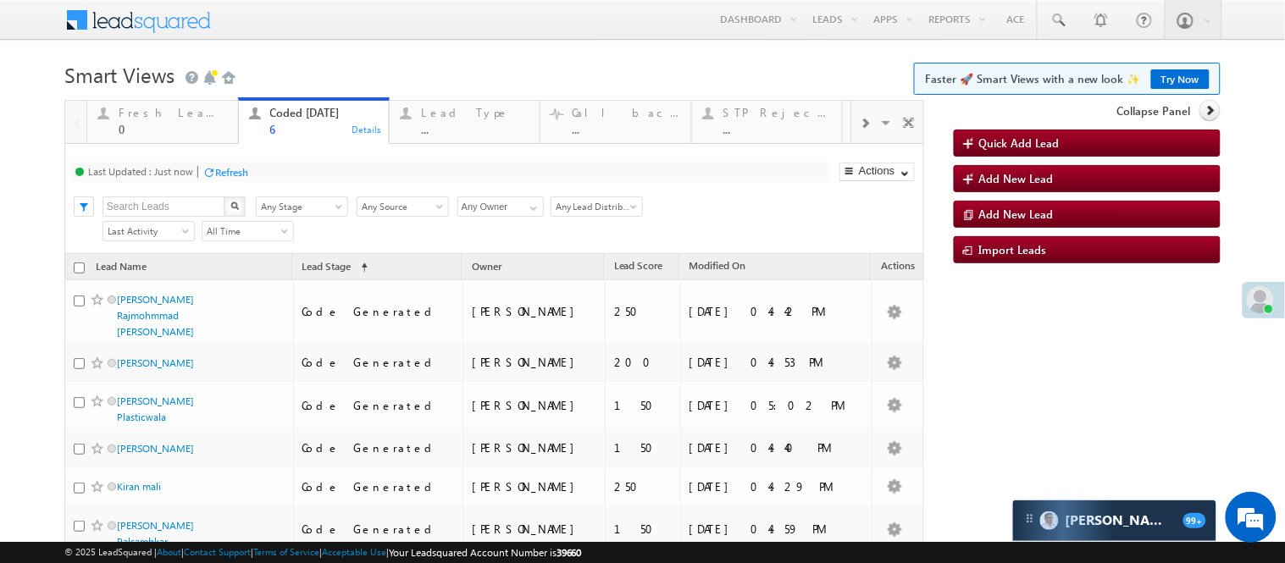
click at [366, 74] on h1 "Smart Views Getting Started Faster 🚀 Smart Views with a new look ✨ Try Now" at bounding box center [642, 73] width 1156 height 33
click at [458, 69] on h1 "Smart Views Getting Started Faster 🚀 Smart Views with a new look ✨ Try Now" at bounding box center [642, 73] width 1156 height 33
click at [444, 65] on h1 "Smart Views Getting Started Faster 🚀 Smart Views with a new look ✨ Try Now" at bounding box center [642, 73] width 1156 height 33
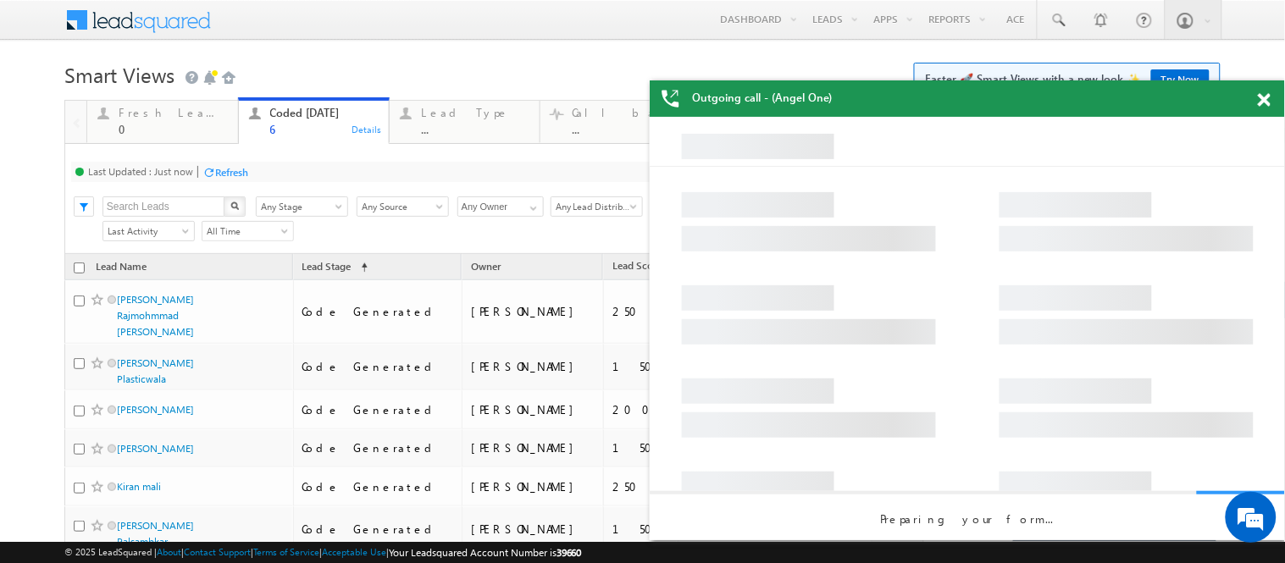
click at [1263, 99] on span at bounding box center [1264, 100] width 13 height 14
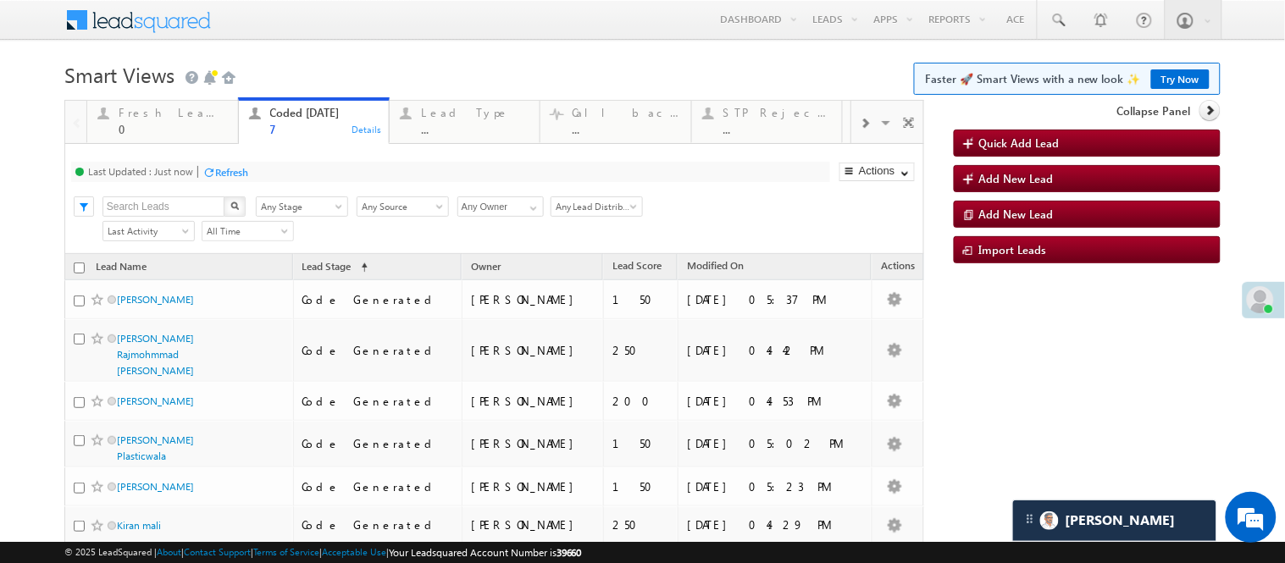
click at [388, 53] on body "Menu Nisha Anand Yadav Nisha .Yada v@ang elbro king. com" at bounding box center [642, 342] width 1285 height 685
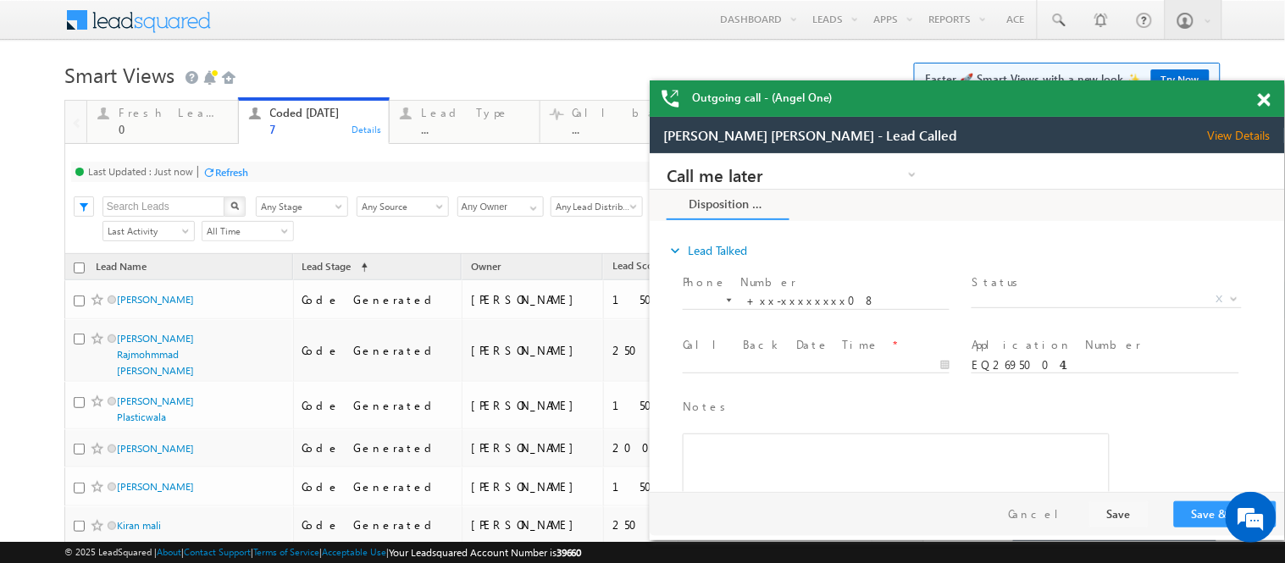
click at [1270, 96] on div at bounding box center [1273, 96] width 23 height 33
click at [1260, 97] on span at bounding box center [1264, 100] width 13 height 14
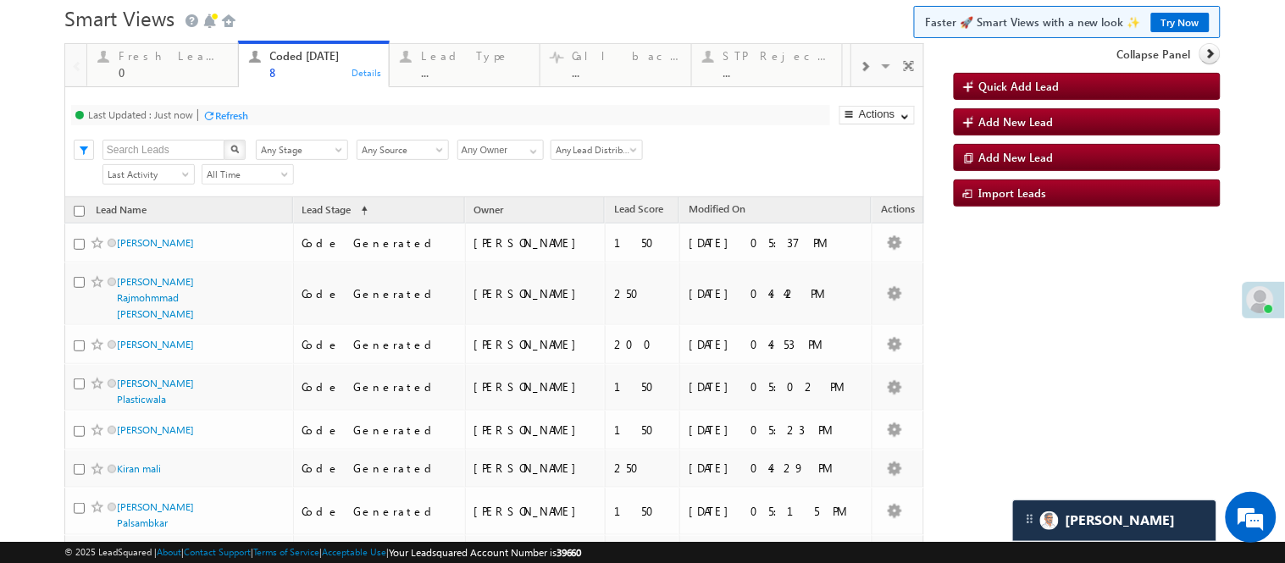
scroll to position [188, 0]
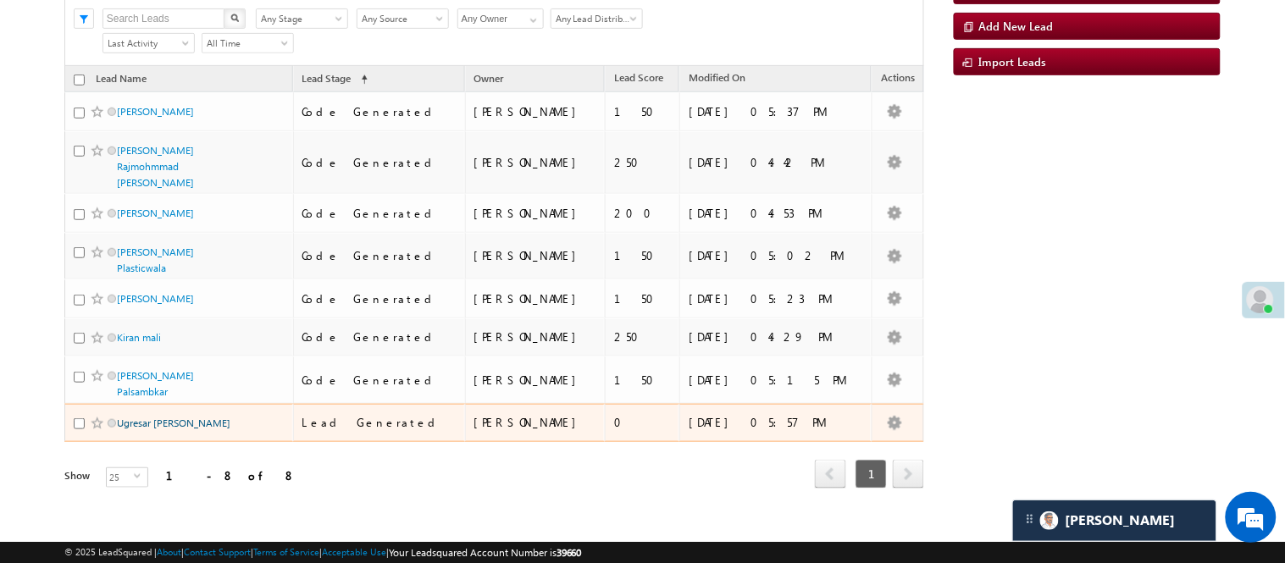
click at [158, 429] on link "Ugresar Besra" at bounding box center [173, 423] width 113 height 13
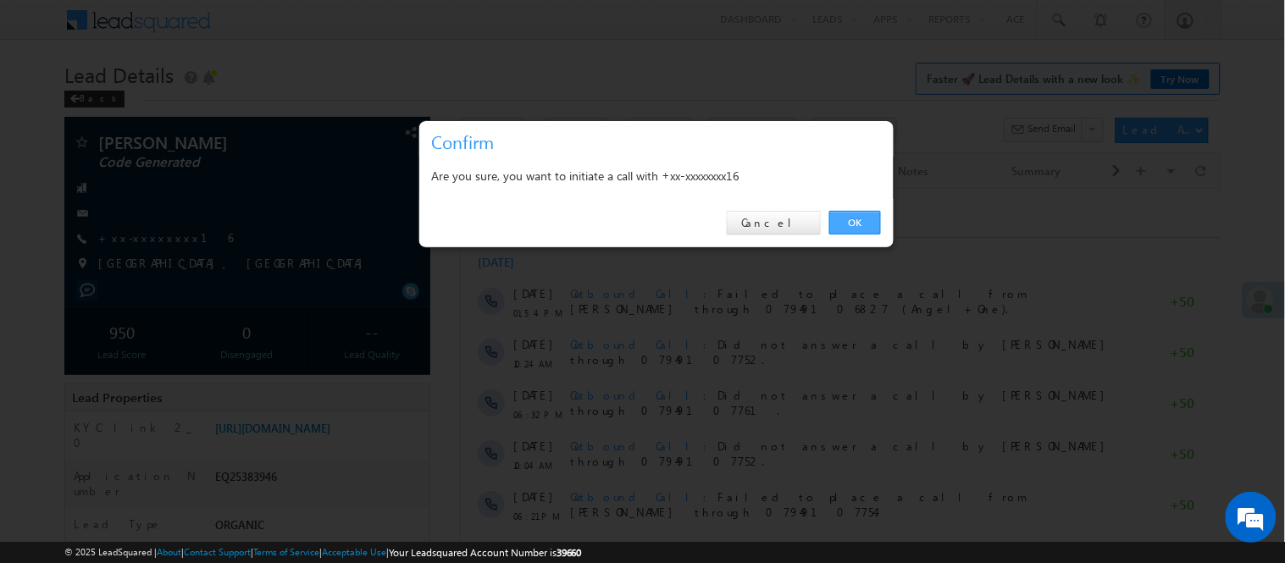
click at [861, 224] on link "OK" at bounding box center [855, 223] width 52 height 24
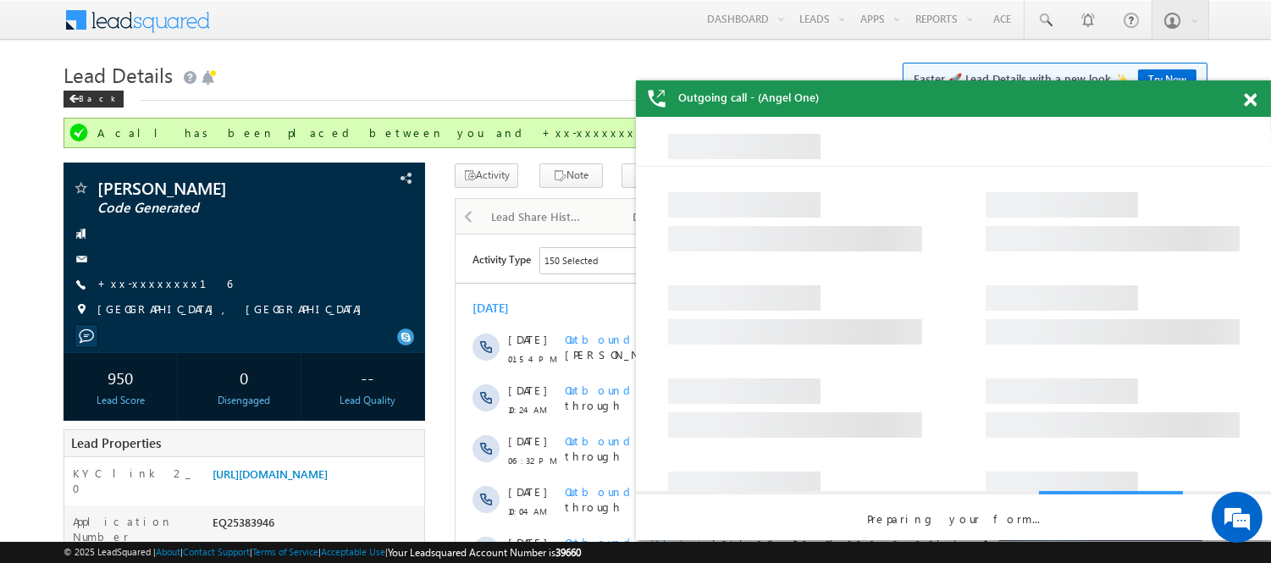
click at [1254, 97] on div "Outgoing call - (Angel One)" at bounding box center [953, 98] width 635 height 36
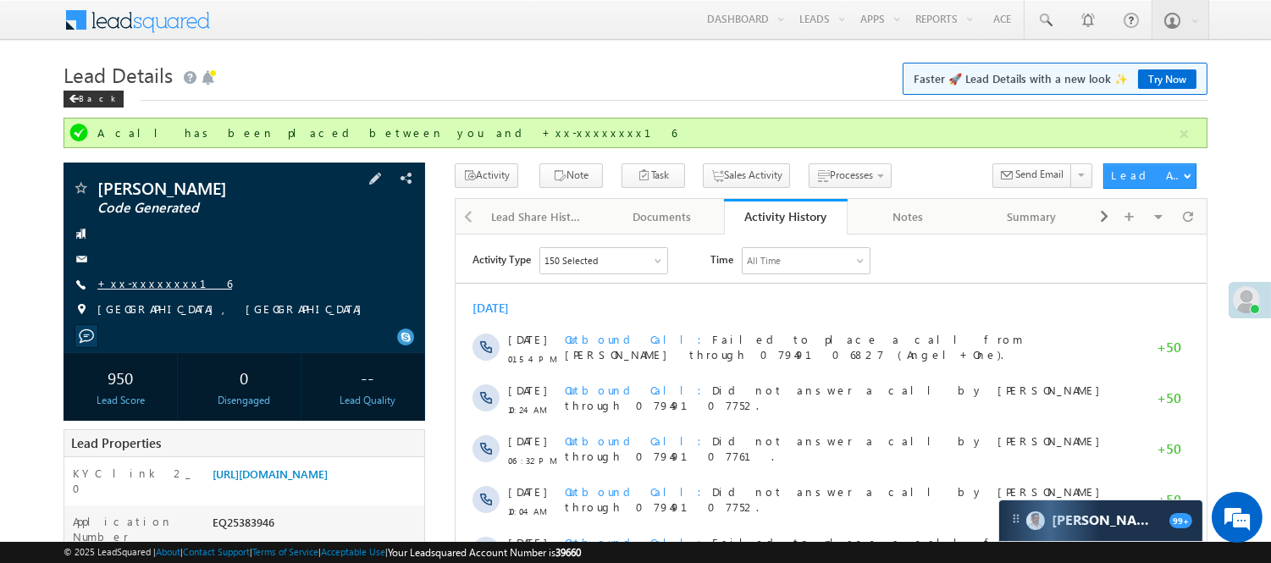
click at [145, 290] on span "+xx-xxxxxxxx16" at bounding box center [164, 284] width 135 height 17
click at [141, 281] on link "+xx-xxxxxxxx16" at bounding box center [164, 283] width 135 height 14
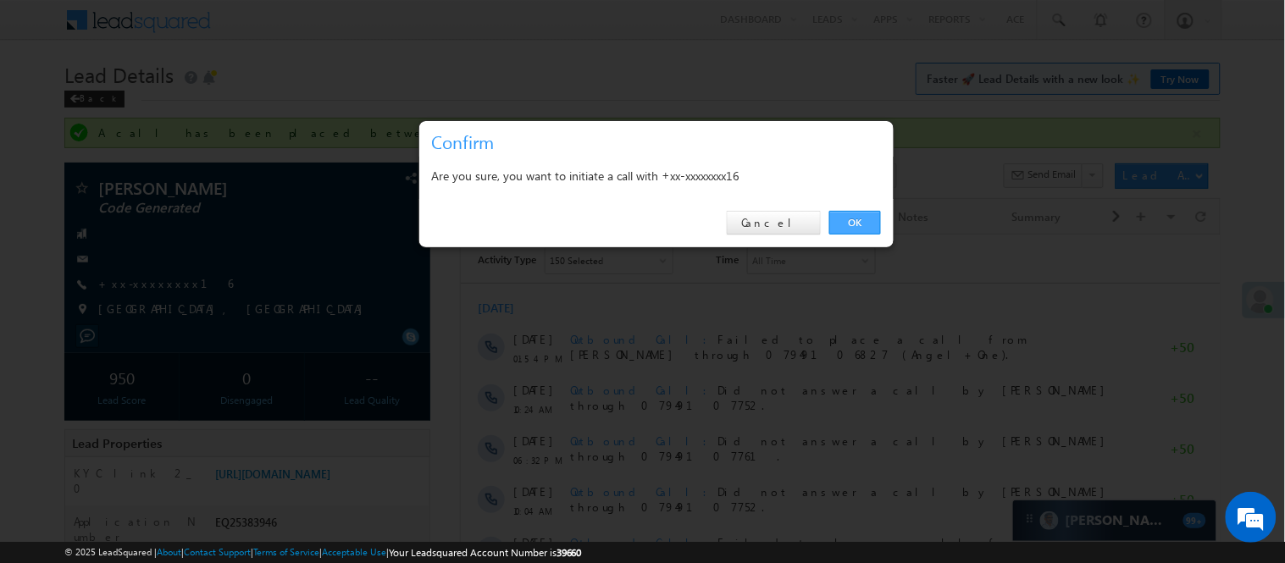
click at [856, 226] on link "OK" at bounding box center [855, 223] width 52 height 24
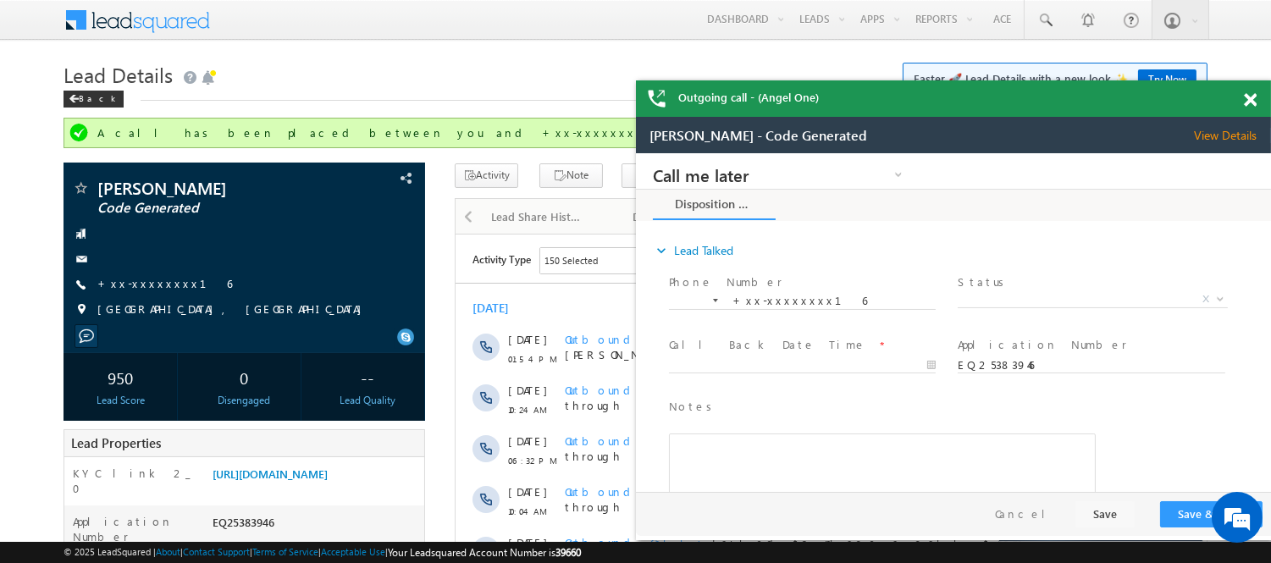
click at [1251, 102] on span at bounding box center [1250, 100] width 13 height 14
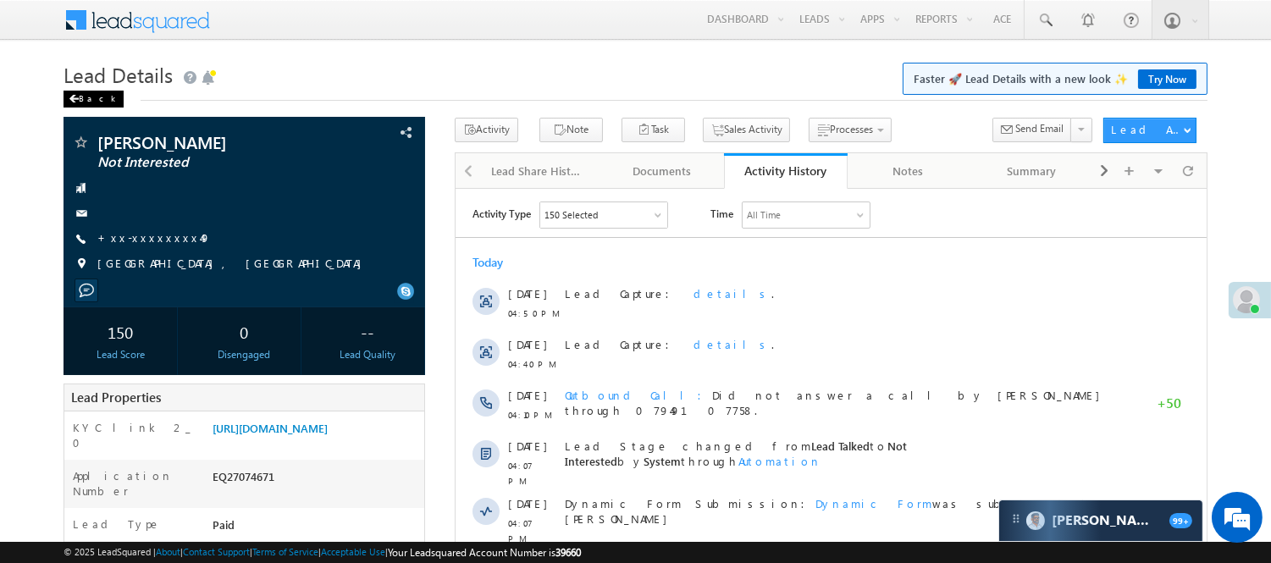
click at [97, 102] on div "Back" at bounding box center [94, 99] width 60 height 17
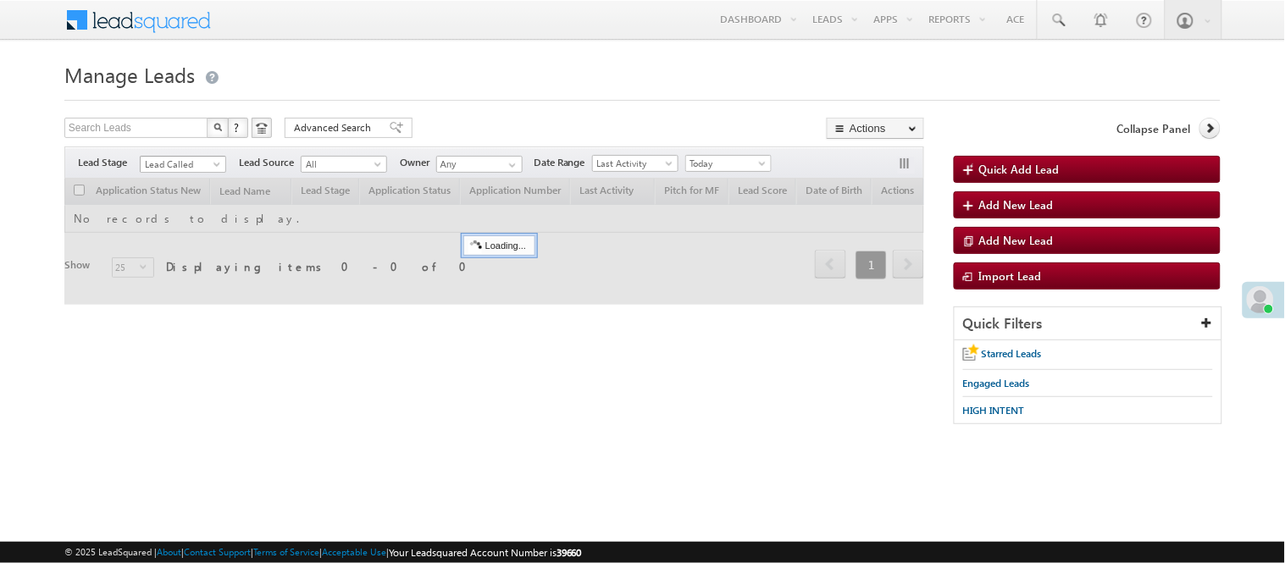
click at [203, 163] on span "Lead Called" at bounding box center [181, 164] width 80 height 15
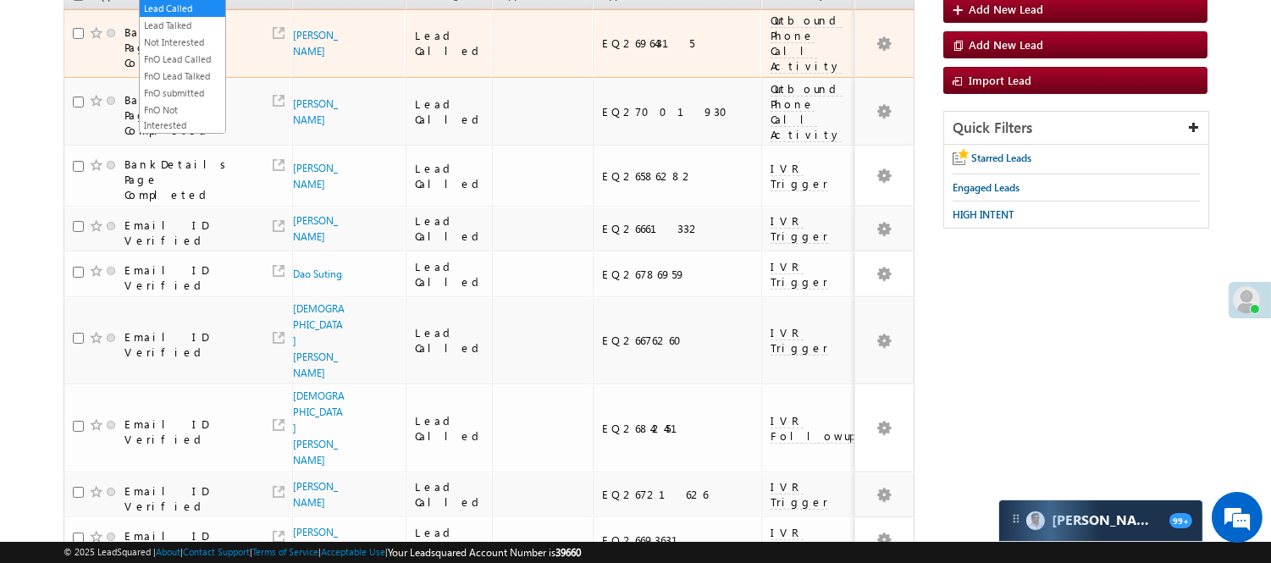
scroll to position [94, 0]
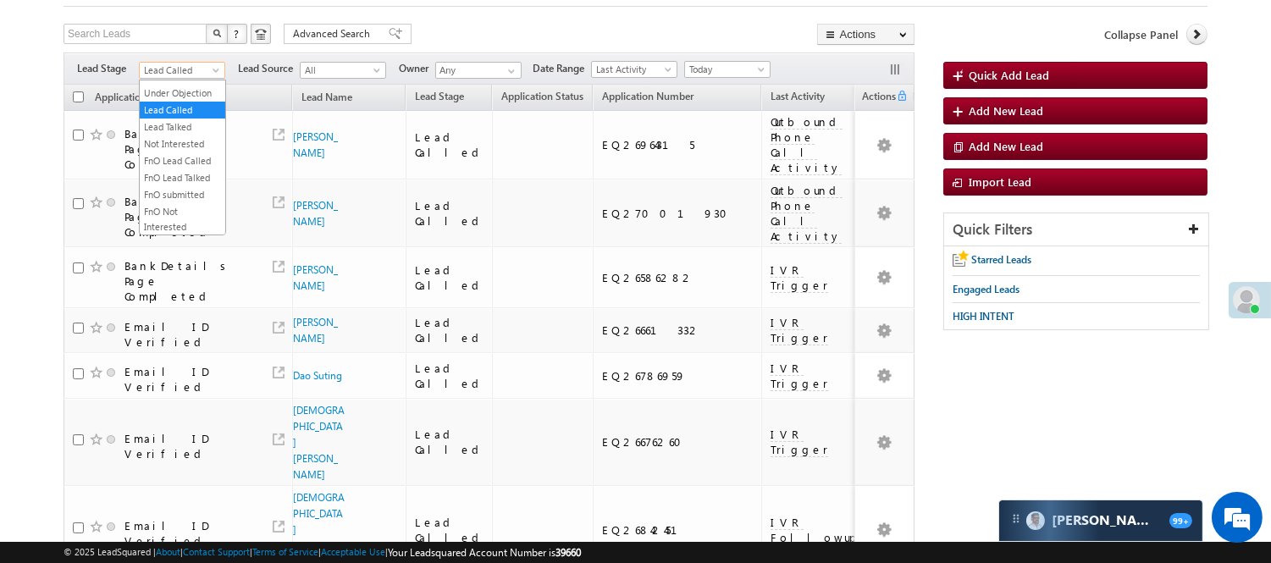
click at [485, 43] on div "Search Leads X ? 116 results found Advanced Search Advanced Search Advanced sea…" at bounding box center [489, 36] width 851 height 25
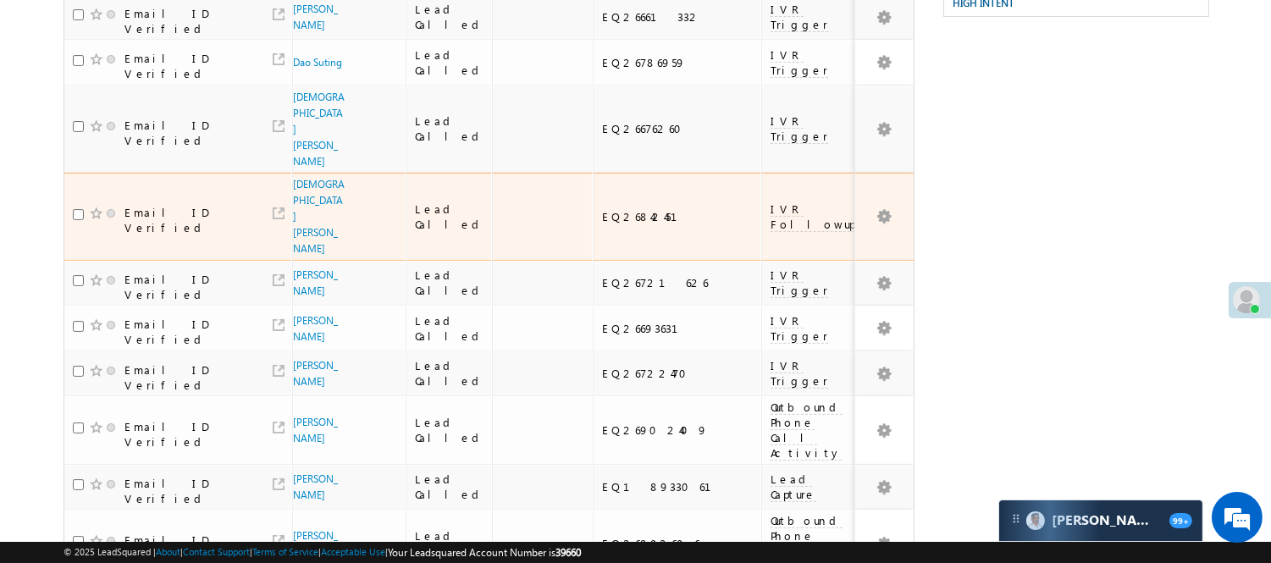
scroll to position [148, 0]
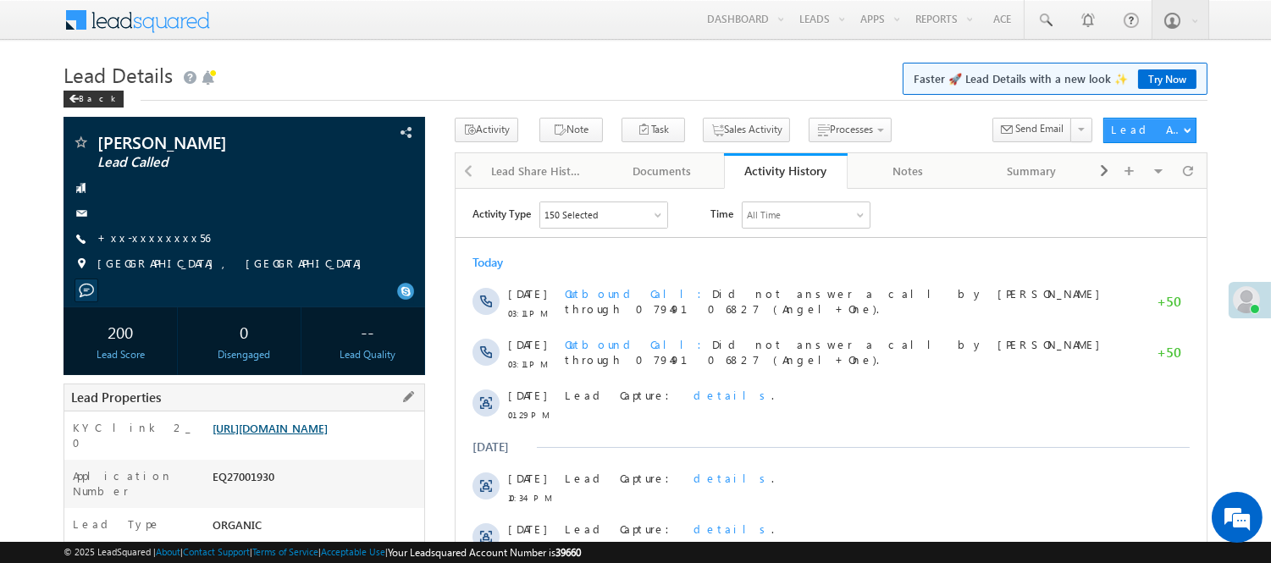
click at [328, 435] on link "https://angelbroking1-pk3em7sa.customui-test.leadsquared.com?leadId=228b66b8-7b…" at bounding box center [270, 428] width 115 height 14
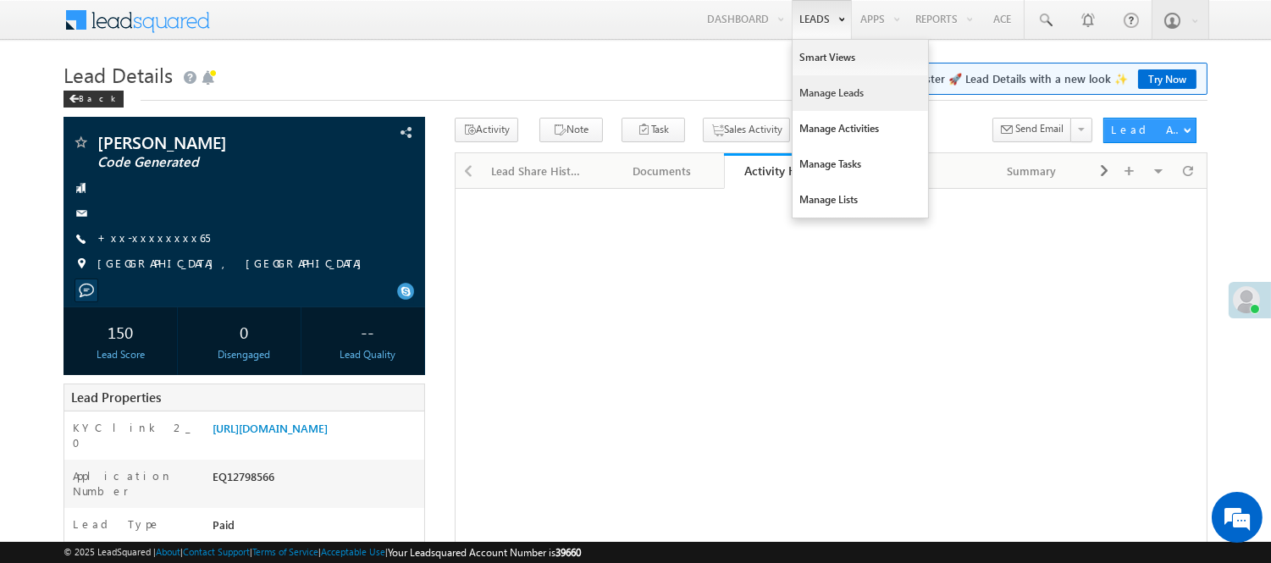
click at [836, 91] on link "Manage Leads" at bounding box center [860, 93] width 135 height 36
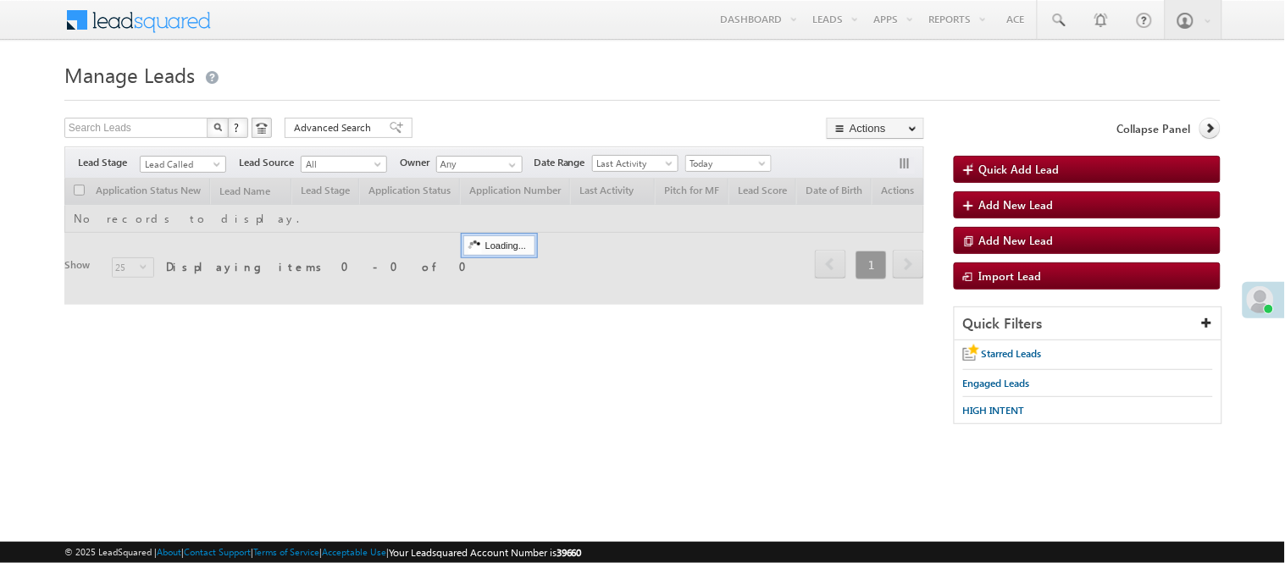
click at [195, 161] on span "Lead Called" at bounding box center [181, 164] width 80 height 15
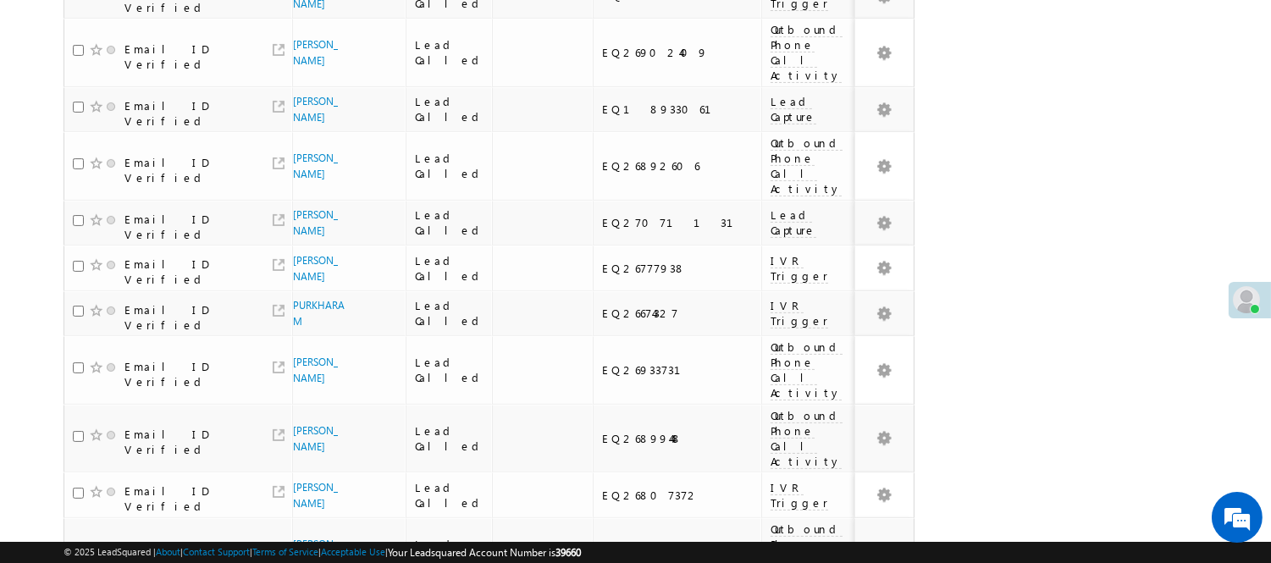
scroll to position [1089, 0]
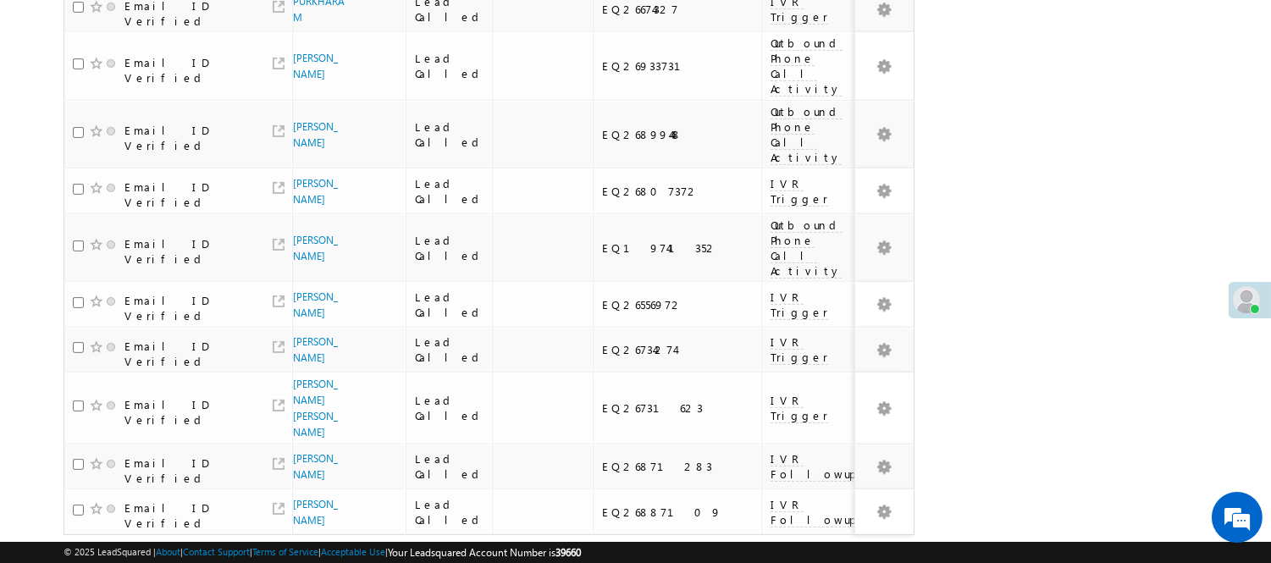
click at [803, 553] on link "3" at bounding box center [794, 567] width 30 height 29
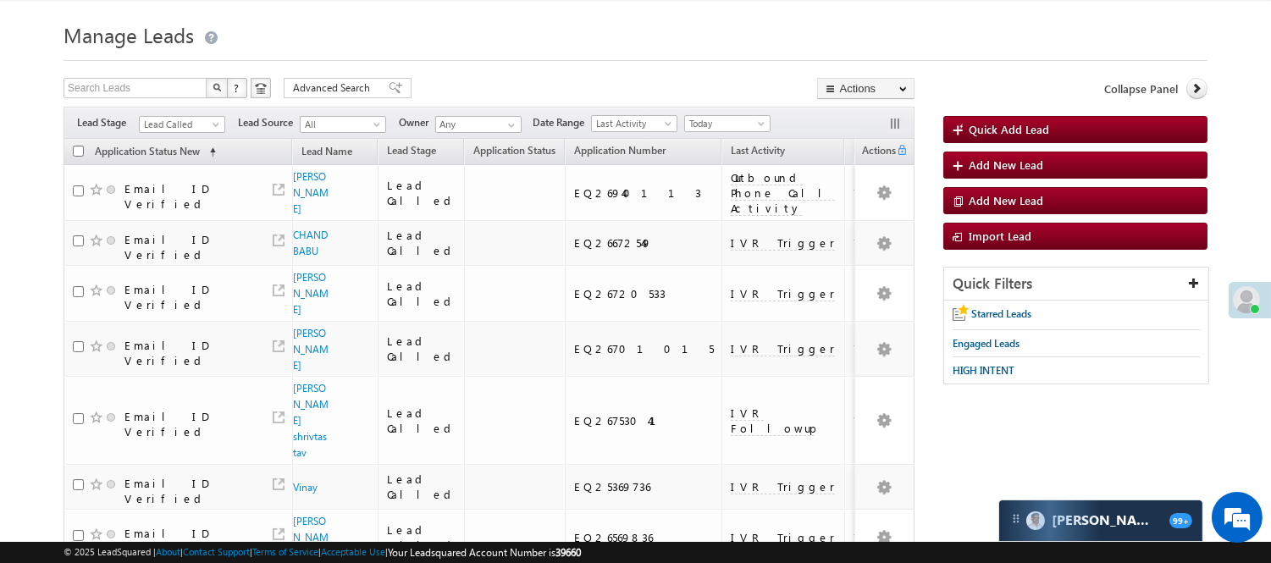
scroll to position [0, 0]
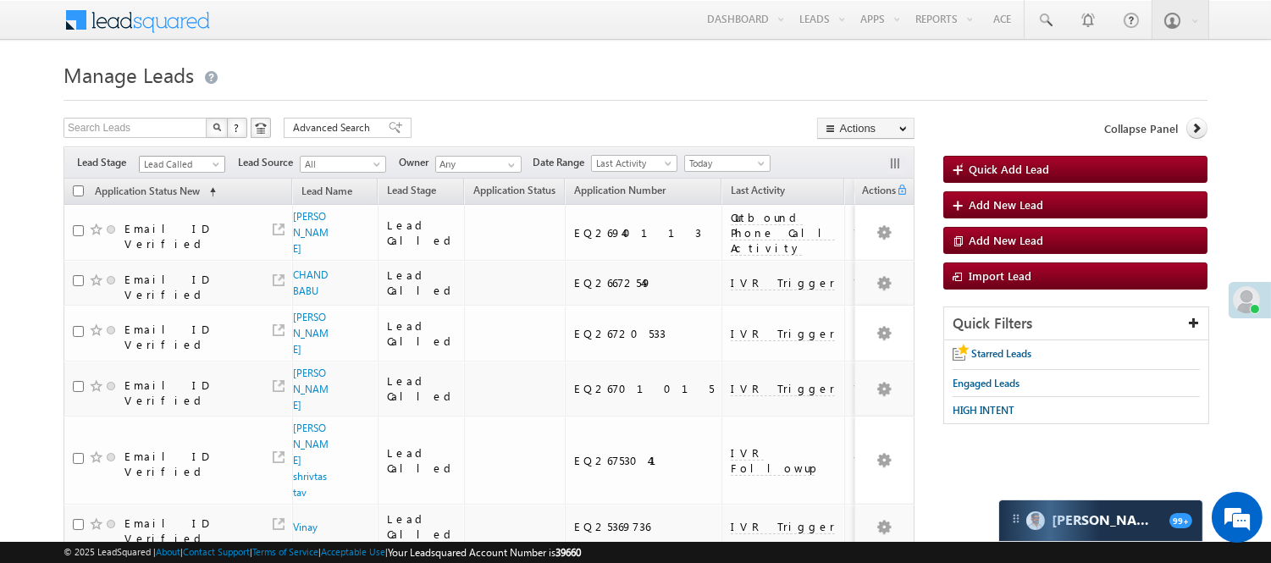
click at [192, 157] on span "Lead Called" at bounding box center [180, 164] width 80 height 15
click at [202, 204] on link "Lead Generated" at bounding box center [183, 199] width 86 height 15
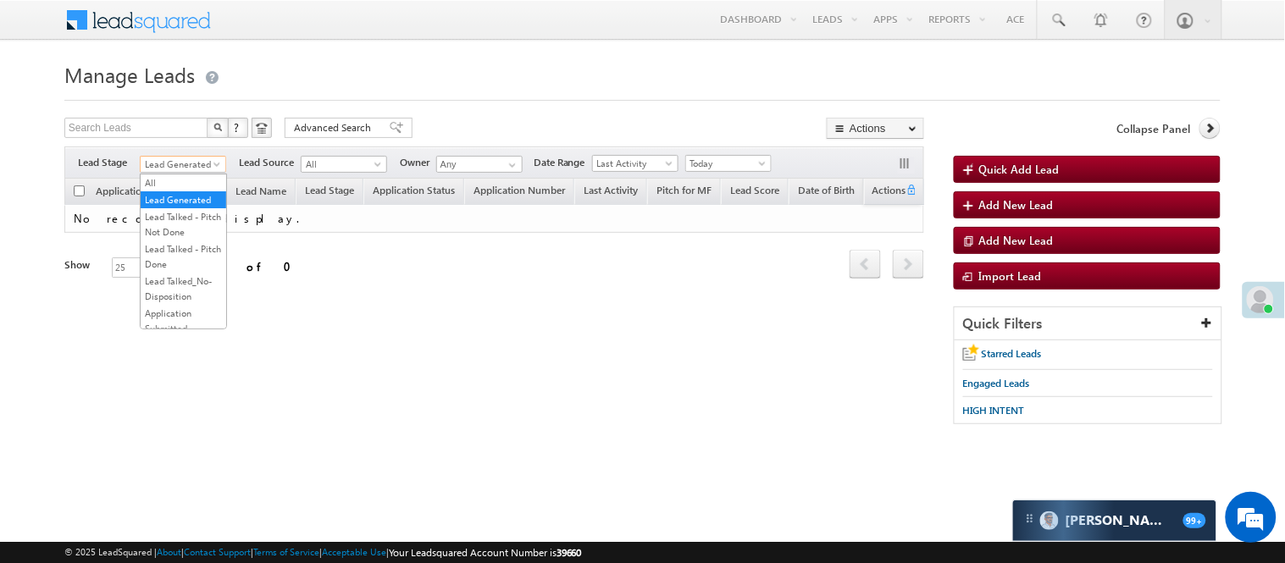
click at [172, 164] on span "Lead Generated" at bounding box center [181, 164] width 80 height 15
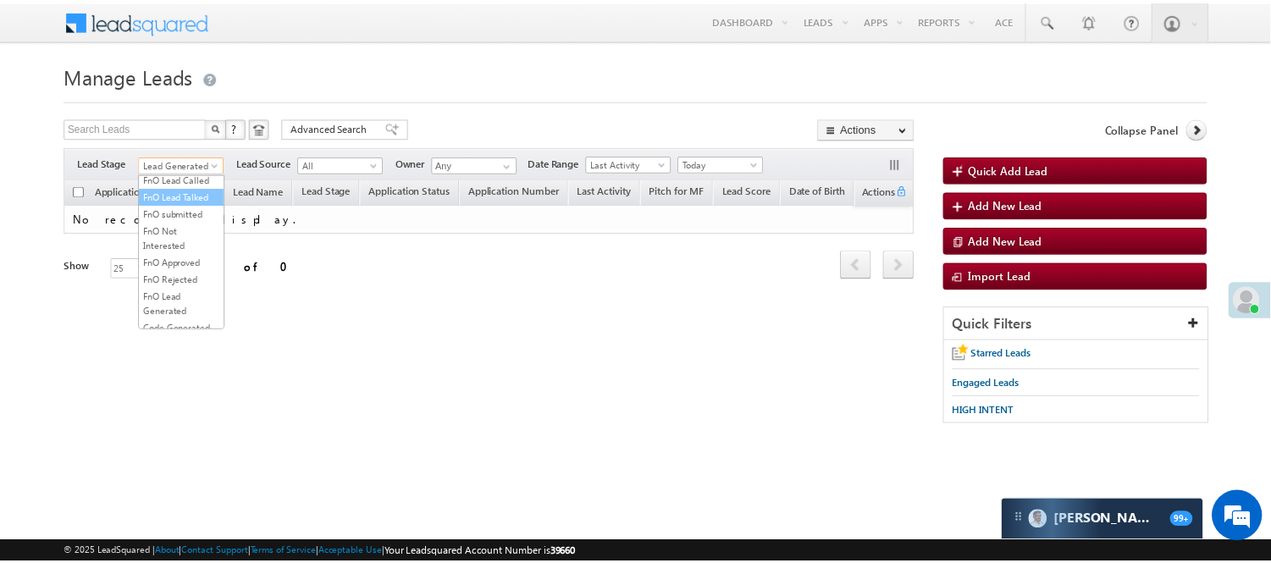
scroll to position [282, 0]
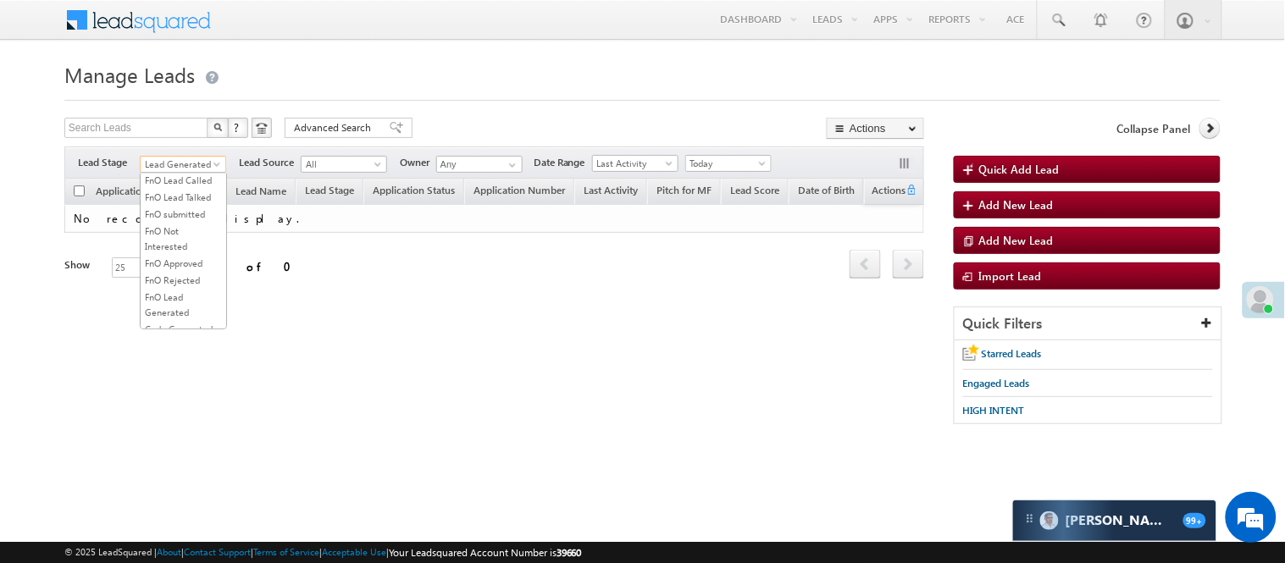
click at [168, 154] on link "Lead Talked" at bounding box center [184, 146] width 86 height 15
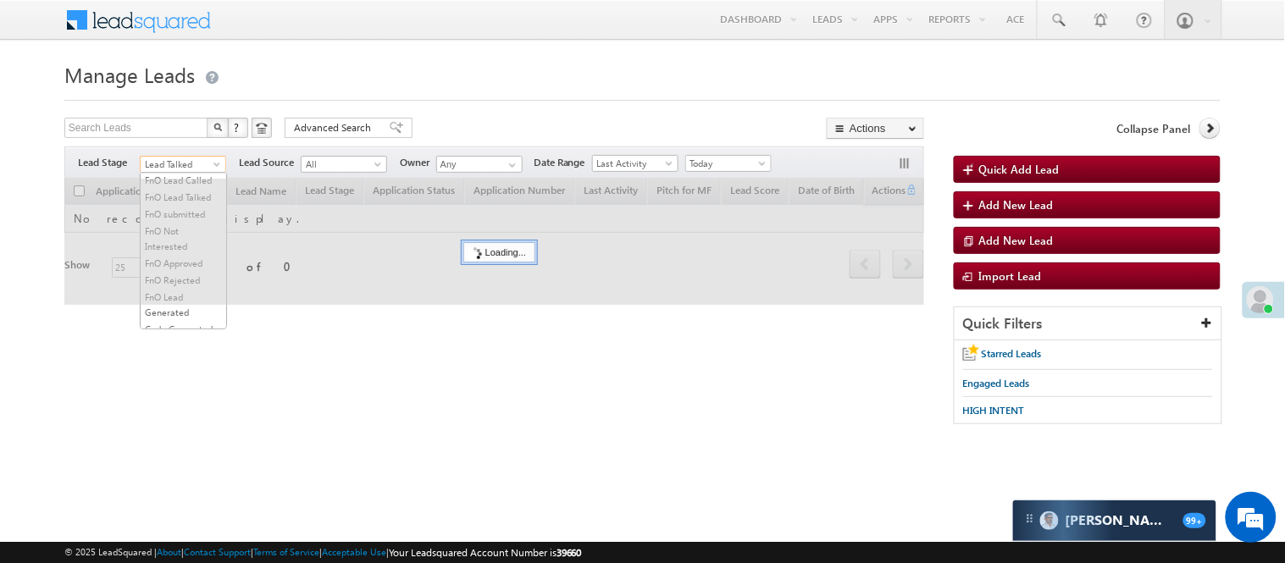
click at [181, 168] on span "Lead Talked" at bounding box center [181, 164] width 80 height 15
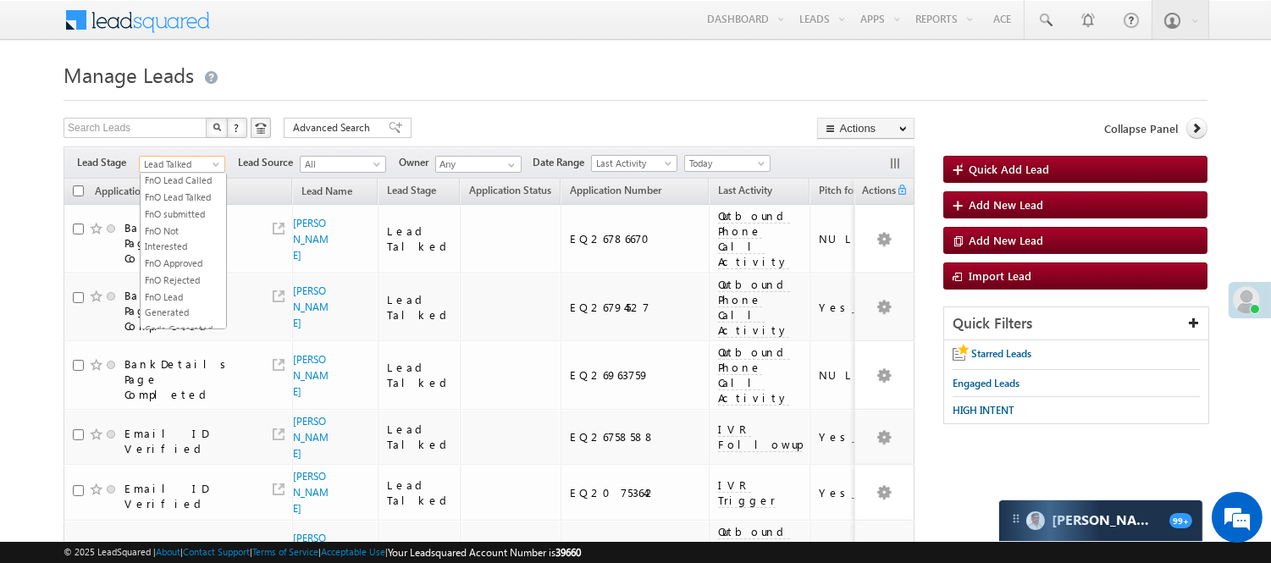
click at [183, 137] on link "Lead Called" at bounding box center [184, 129] width 86 height 15
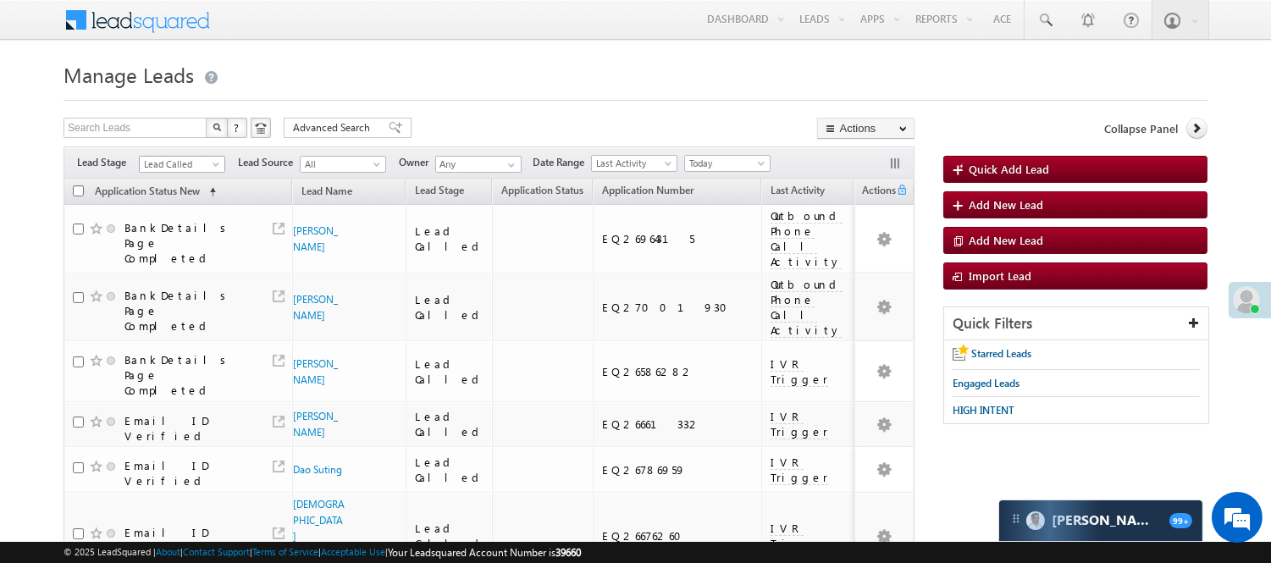
click at [189, 164] on span "Lead Called" at bounding box center [180, 164] width 80 height 15
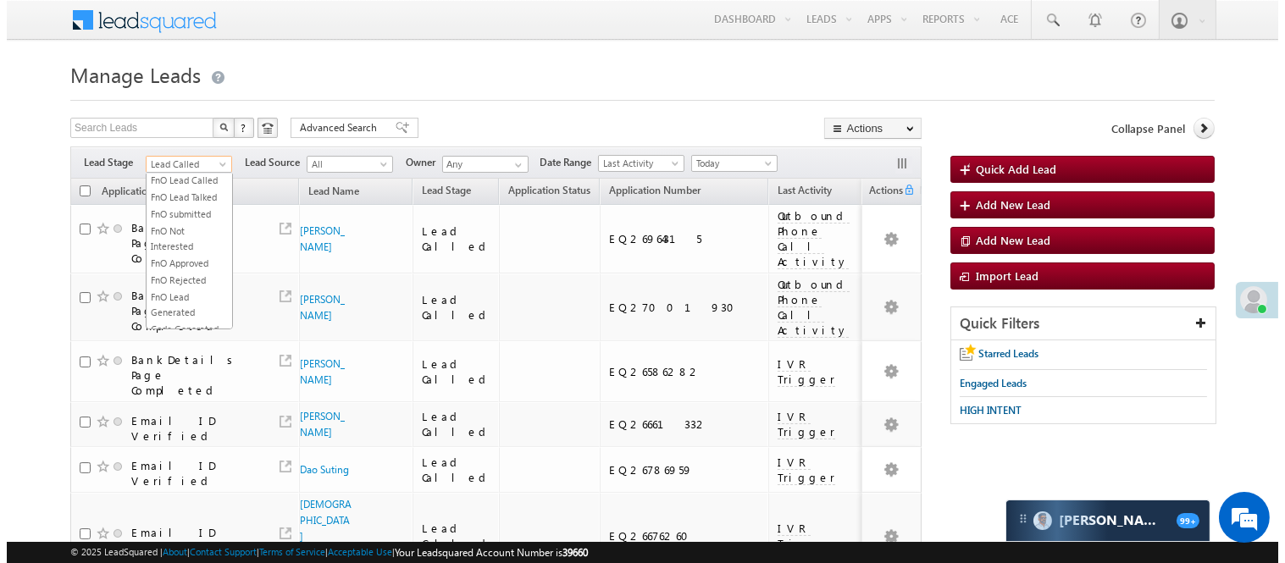
scroll to position [0, 0]
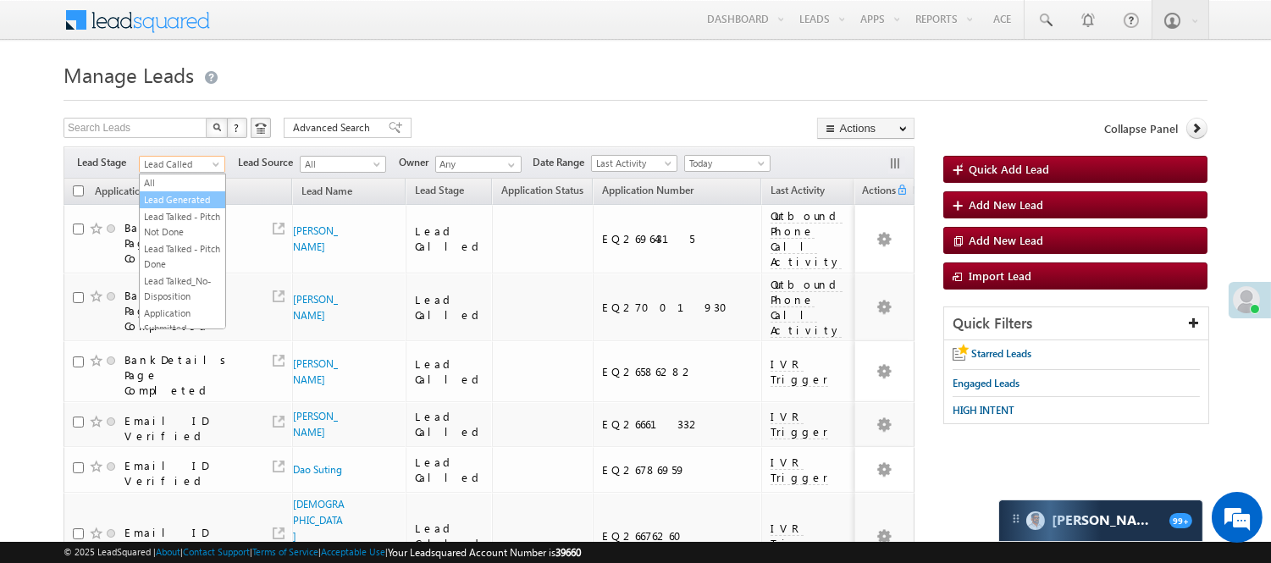
click at [181, 207] on link "Lead Generated" at bounding box center [183, 199] width 86 height 15
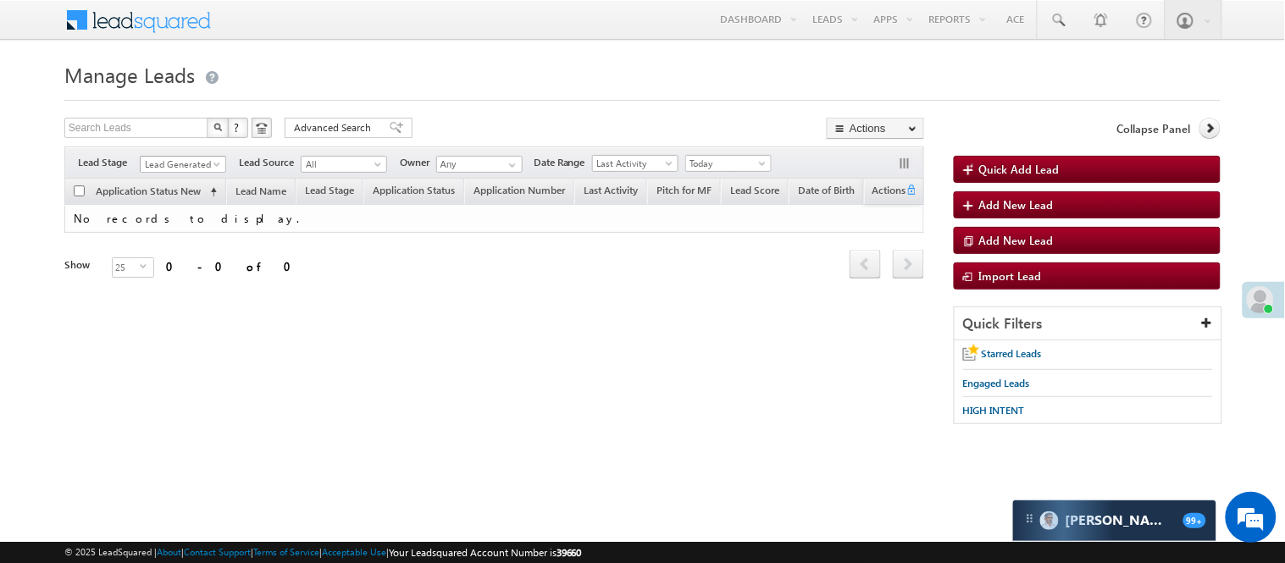
click at [183, 163] on span "Lead Generated" at bounding box center [181, 164] width 80 height 15
click at [378, 119] on div "Advanced Search" at bounding box center [349, 128] width 128 height 20
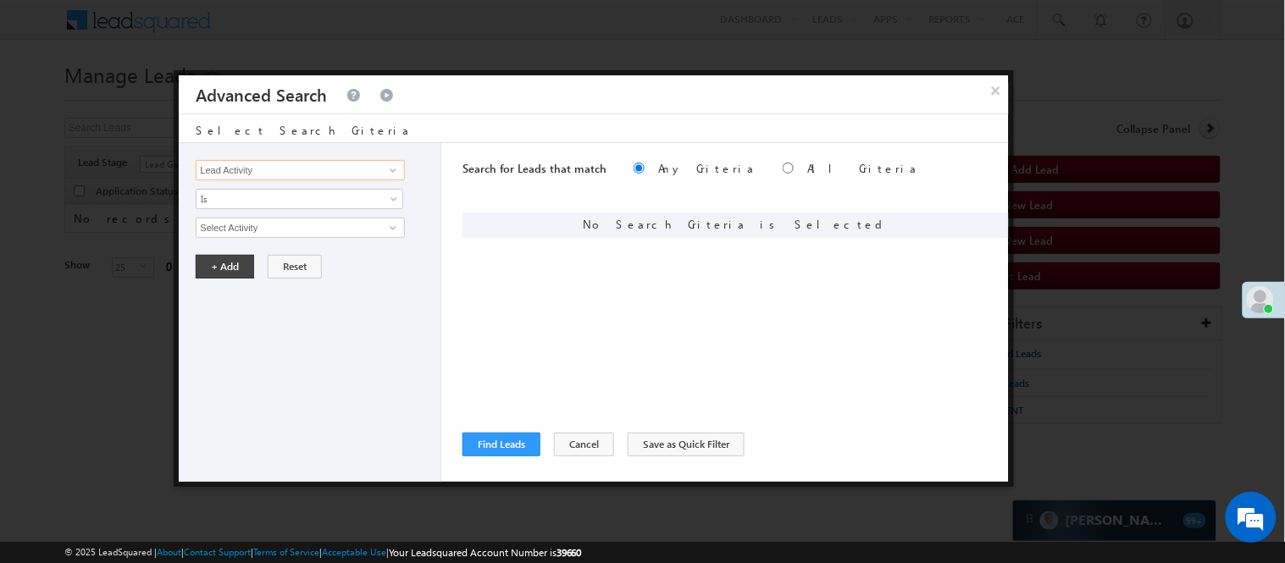
click at [314, 167] on input "Lead Activity" at bounding box center [300, 170] width 208 height 20
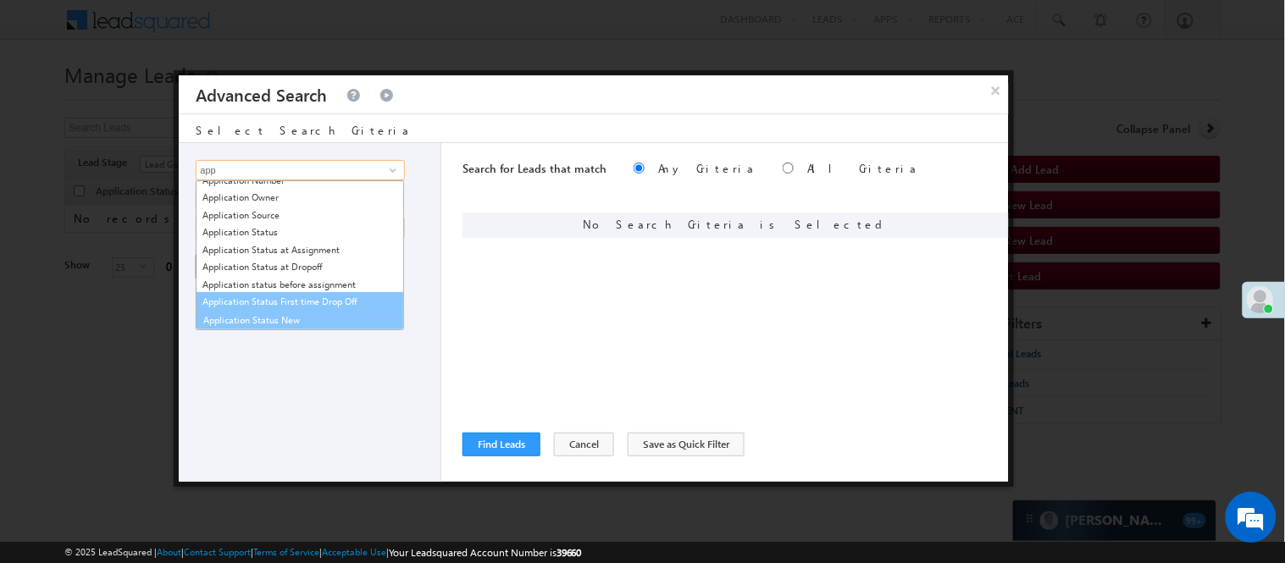
scroll to position [97, 0]
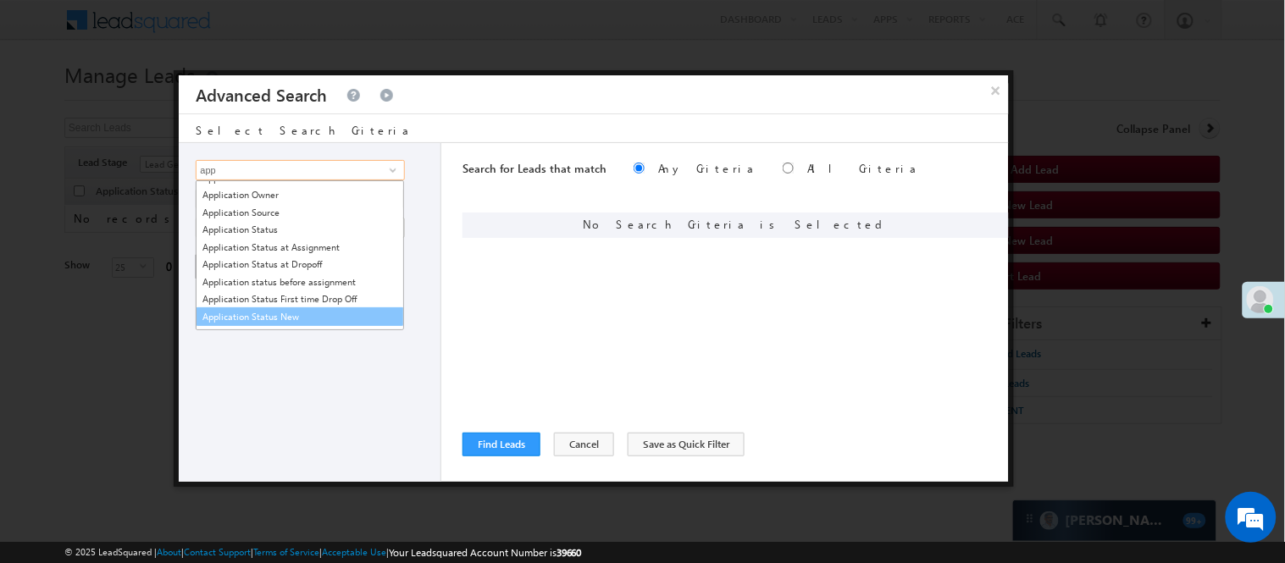
click at [274, 319] on link "Application Status New" at bounding box center [300, 316] width 208 height 19
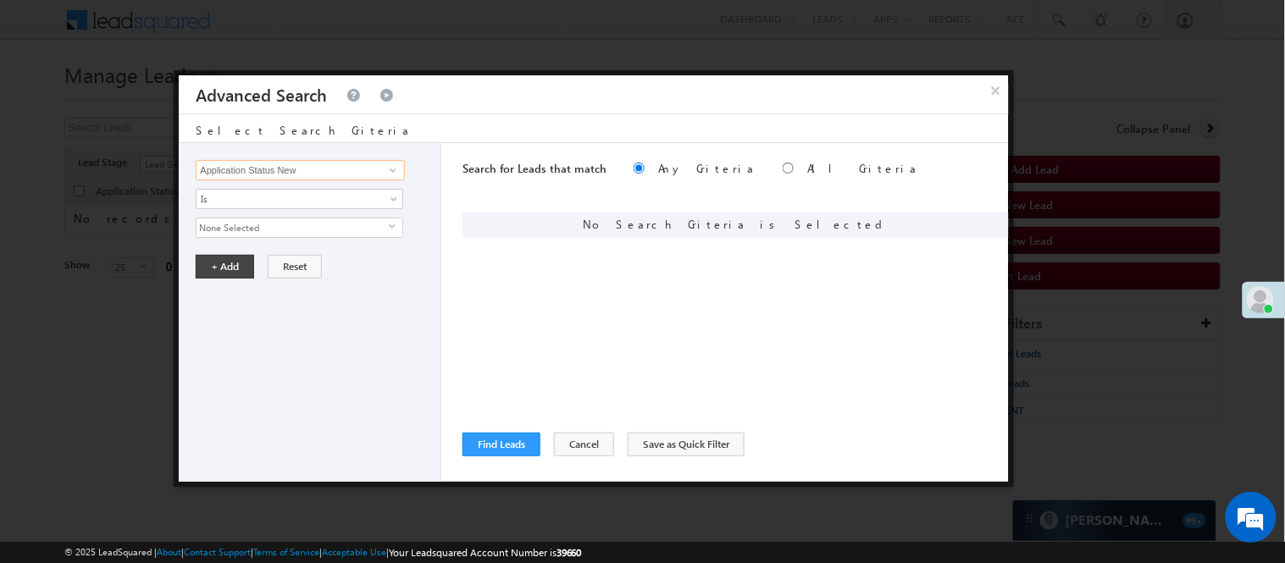
type input "Application Status New"
click at [257, 222] on span "None Selected" at bounding box center [292, 227] width 192 height 19
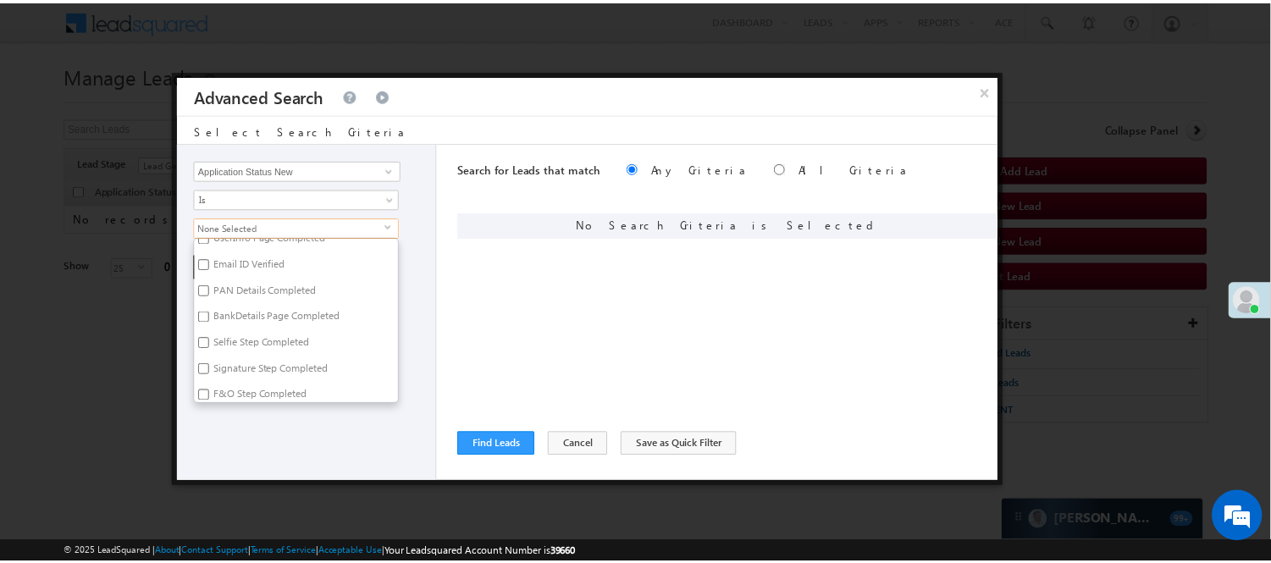
scroll to position [0, 0]
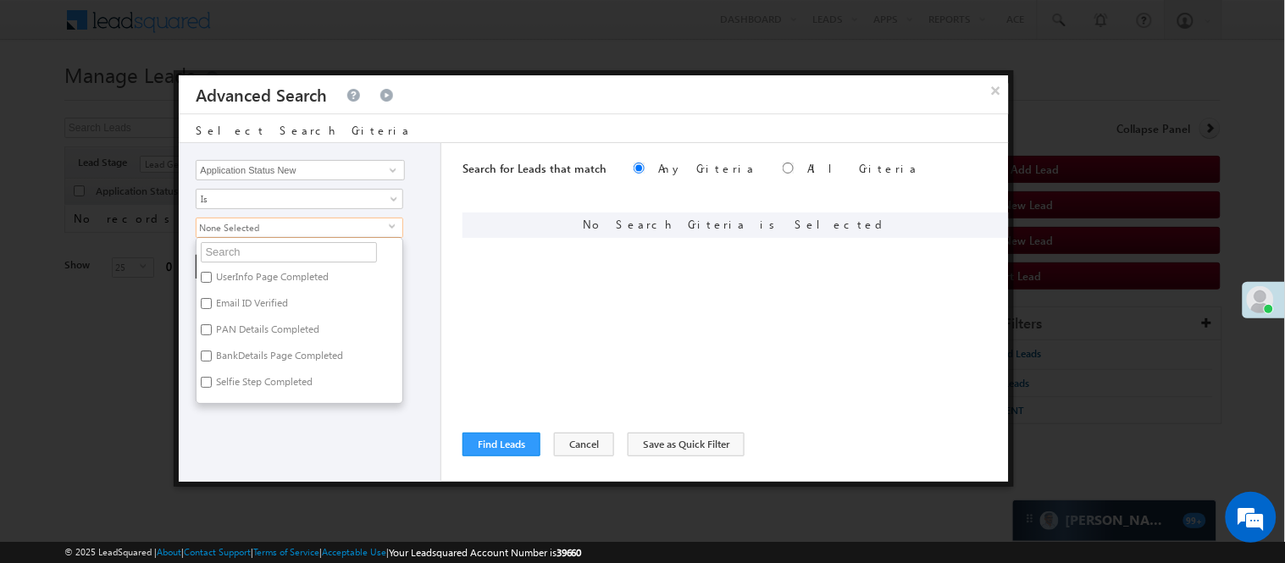
click at [247, 327] on label "PAN Details Completed" at bounding box center [266, 332] width 140 height 26
click at [212, 327] on input "PAN Details Completed" at bounding box center [206, 329] width 11 height 11
checkbox input "true"
click at [240, 364] on label "BankDetails Page Completed" at bounding box center [277, 359] width 163 height 26
click at [212, 362] on input "BankDetails Page Completed" at bounding box center [206, 356] width 11 height 11
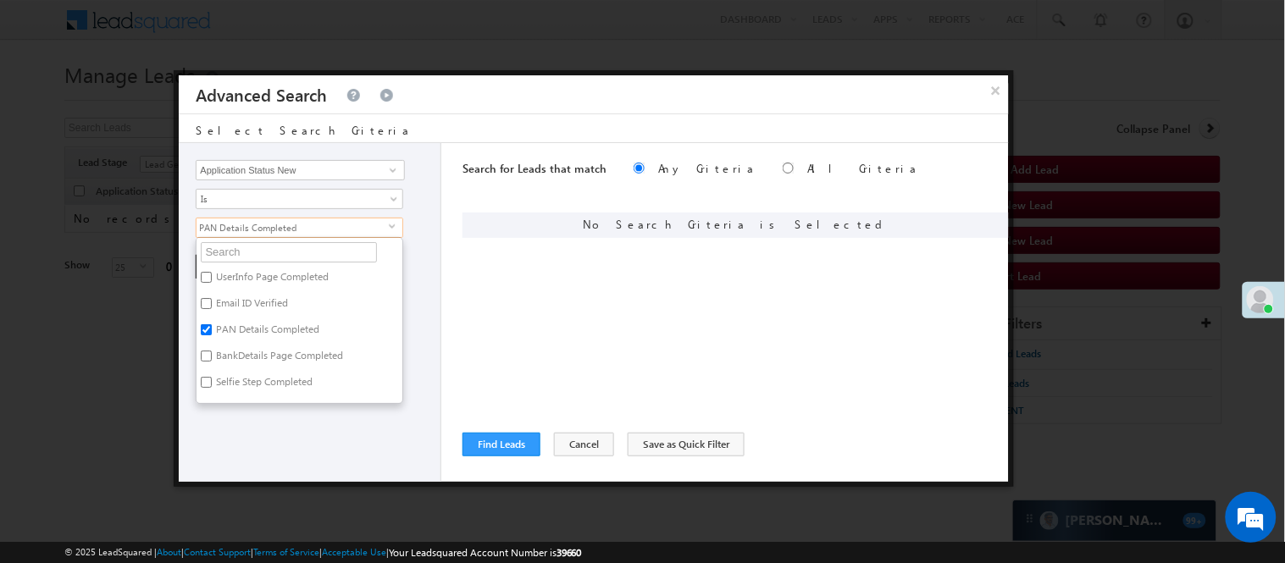
checkbox input "true"
click at [268, 417] on div "Lead Activity Task Sales Group Prospect Id WA Last Message Timestamp 4th Day Di…" at bounding box center [310, 312] width 263 height 339
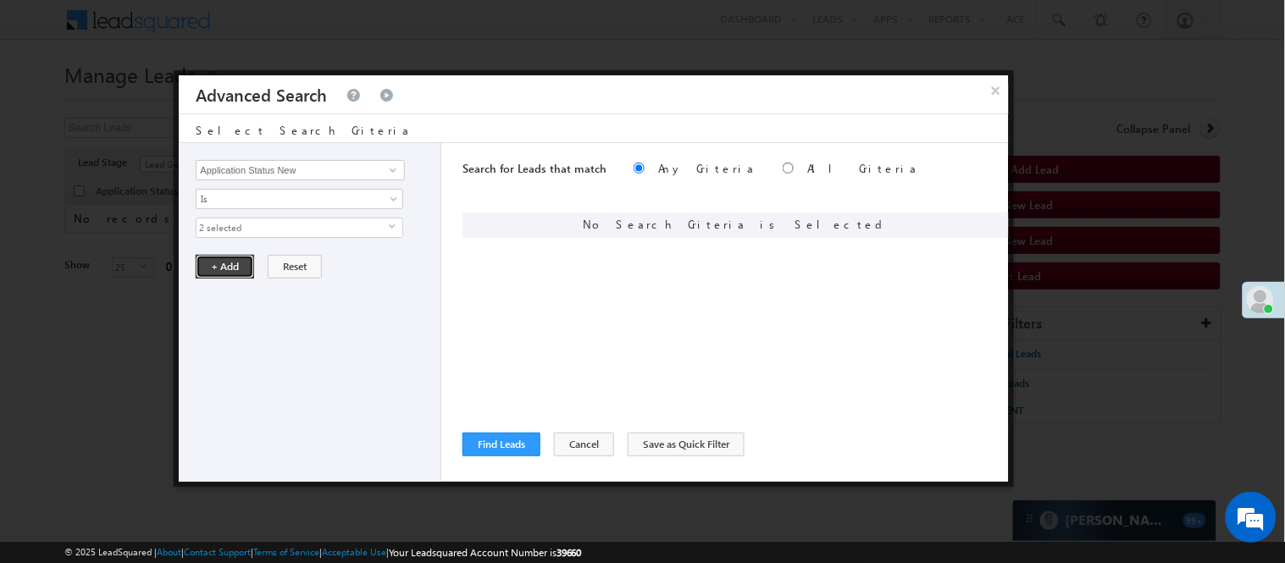
drag, startPoint x: 224, startPoint y: 258, endPoint x: 390, endPoint y: 325, distance: 179.0
click at [225, 257] on button "+ Add" at bounding box center [225, 267] width 58 height 24
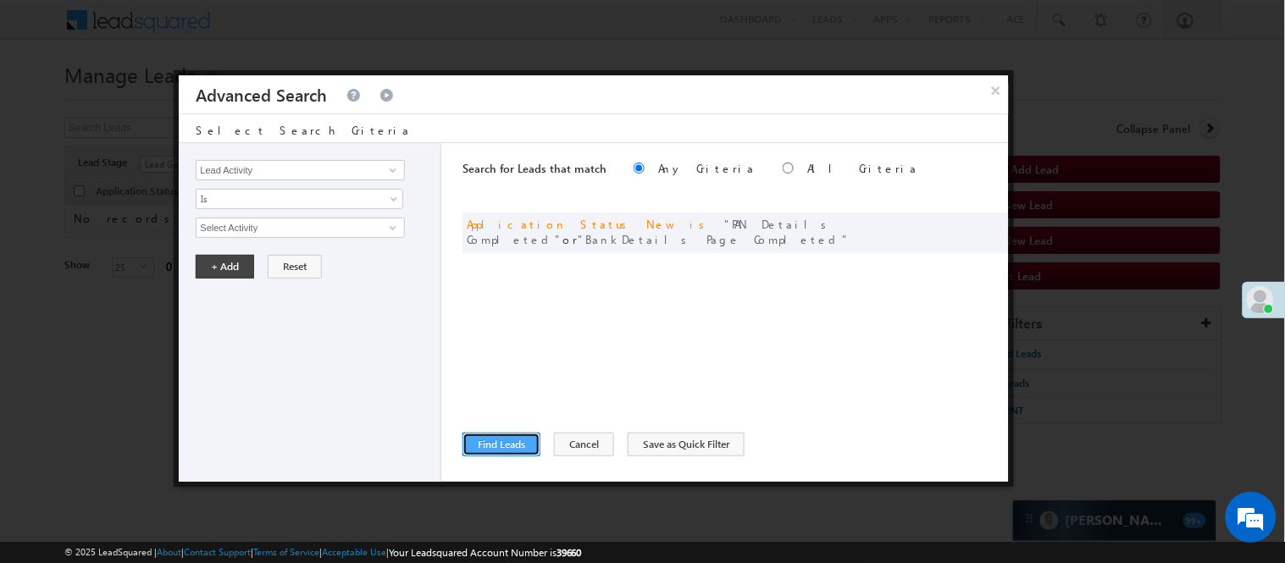
click at [503, 437] on button "Find Leads" at bounding box center [501, 445] width 78 height 24
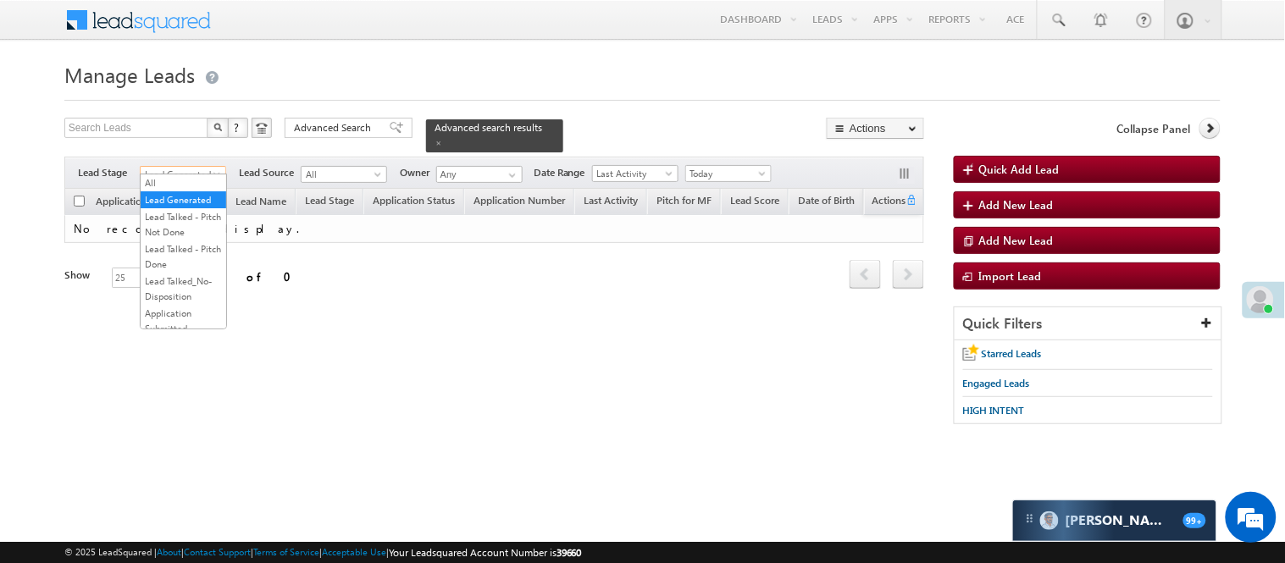
click at [190, 167] on span "Lead Generated" at bounding box center [181, 174] width 80 height 15
click at [180, 240] on link "Lead Talked - Pitch Not Done" at bounding box center [184, 224] width 86 height 30
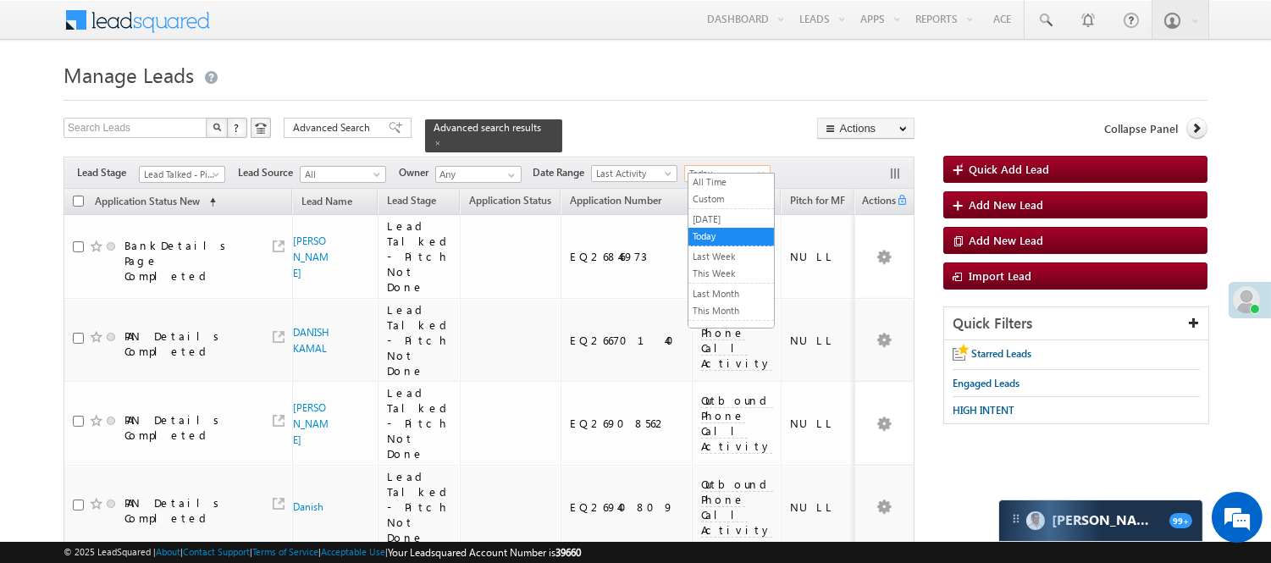
click at [720, 166] on span "Today" at bounding box center [725, 173] width 80 height 15
click at [709, 182] on link "All Time" at bounding box center [731, 181] width 86 height 15
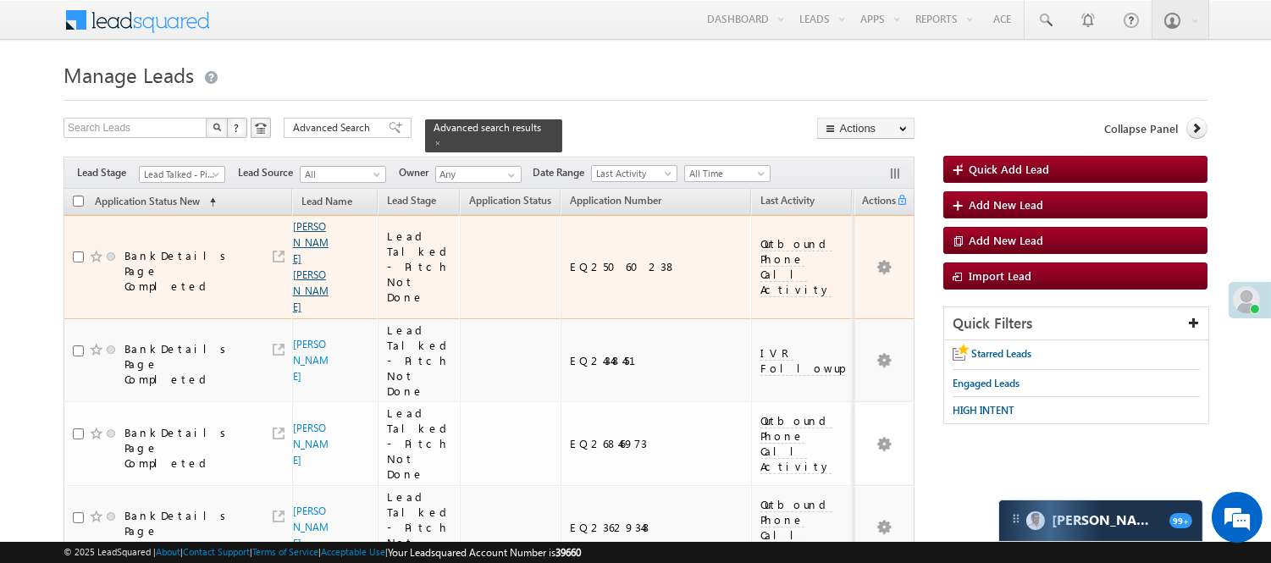
click at [305, 259] on link "[PERSON_NAME] [PERSON_NAME]" at bounding box center [311, 266] width 36 height 93
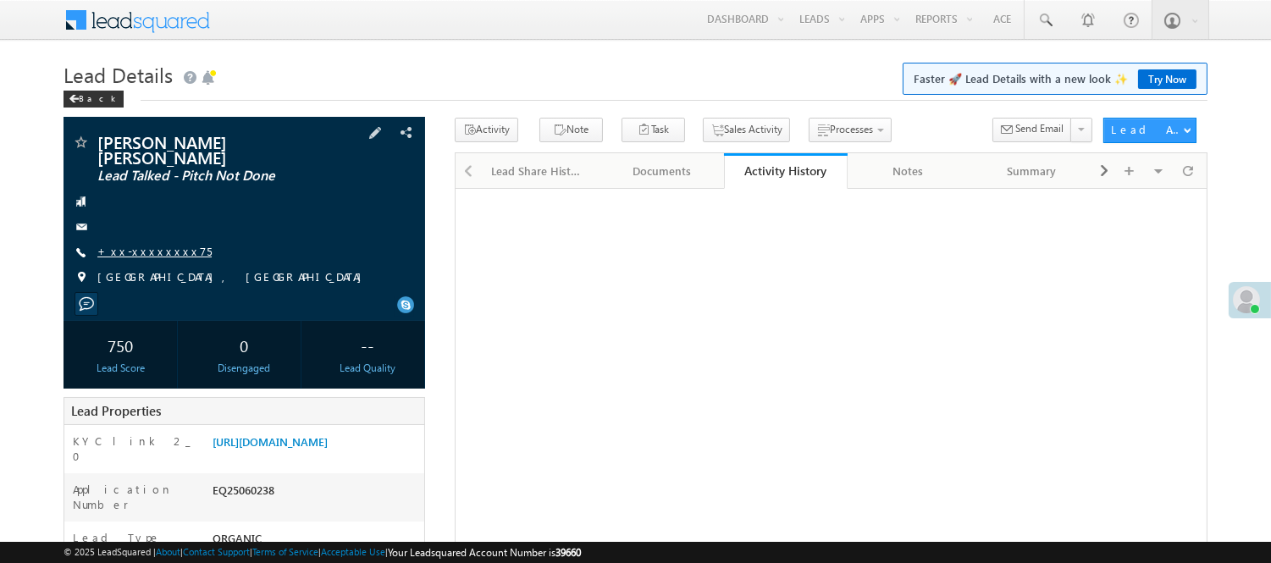
click at [140, 244] on link "+xx-xxxxxxxx75" at bounding box center [154, 251] width 114 height 14
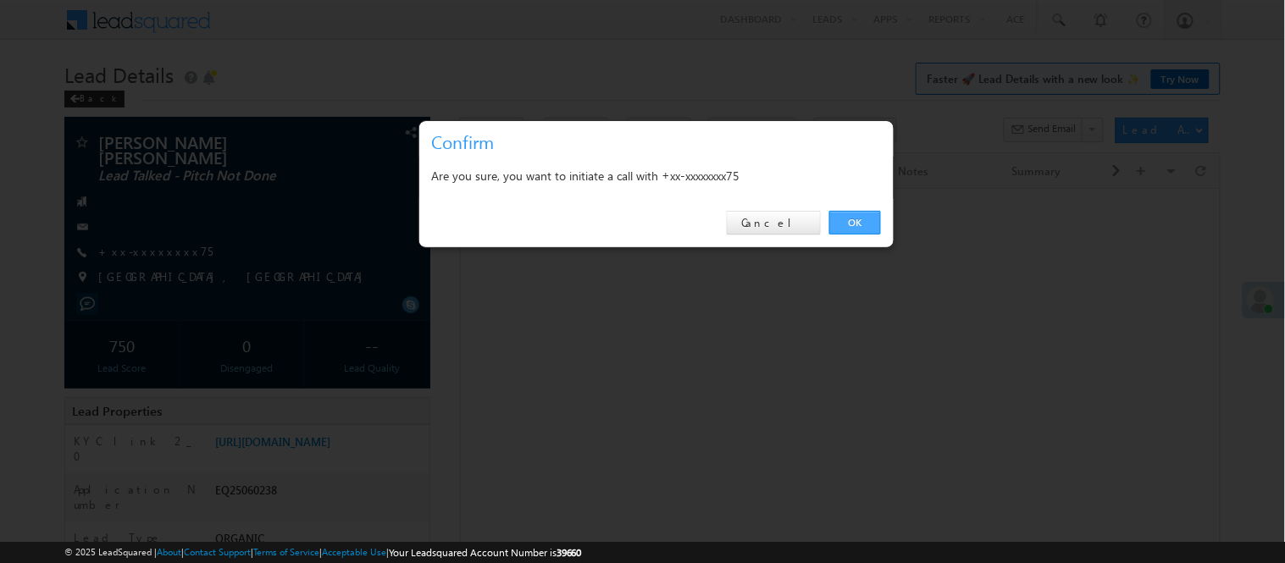
click at [860, 216] on link "OK" at bounding box center [855, 223] width 52 height 24
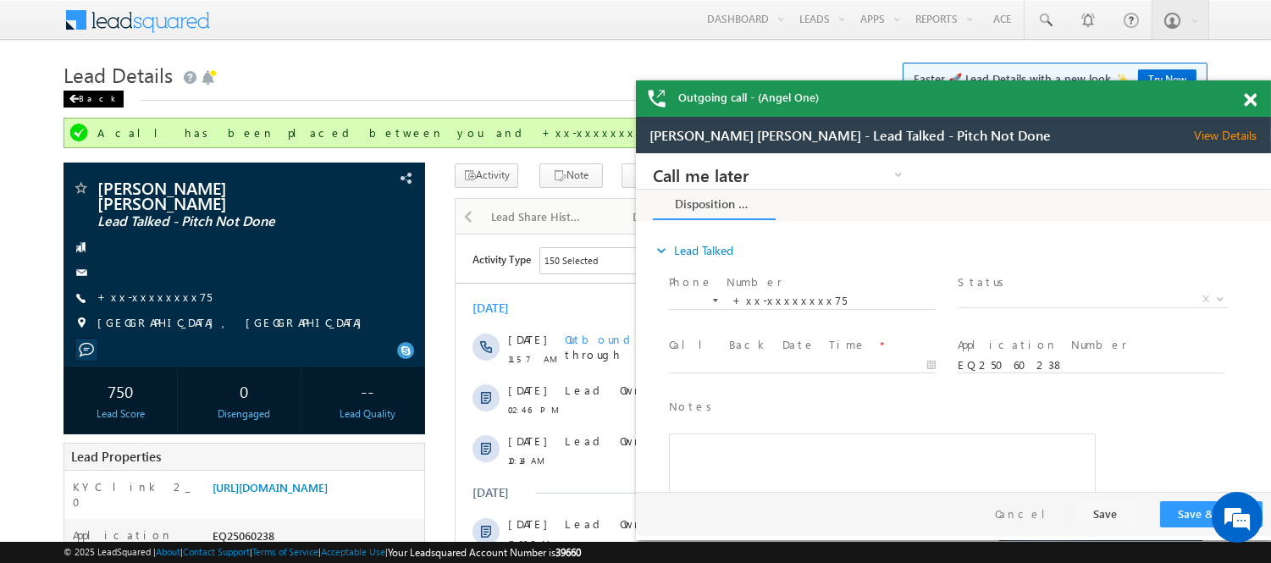
click at [93, 91] on div "Back" at bounding box center [94, 99] width 60 height 17
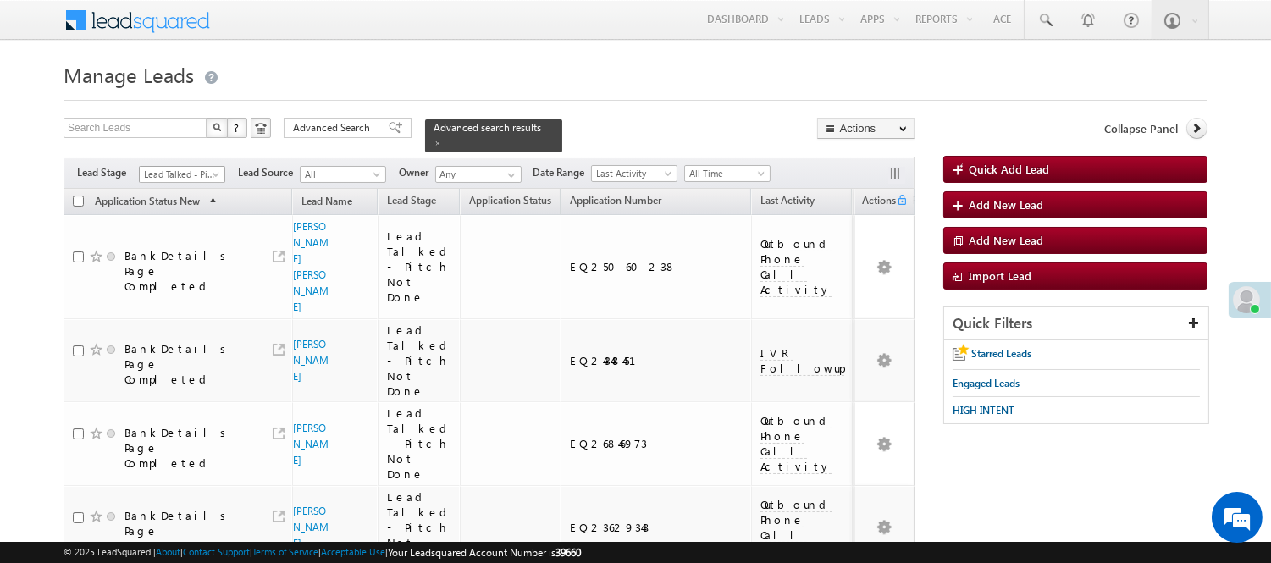
click at [164, 167] on span "Lead Talked - Pitch Not Done" at bounding box center [180, 174] width 80 height 15
click at [201, 137] on link "Lead Called" at bounding box center [183, 129] width 86 height 15
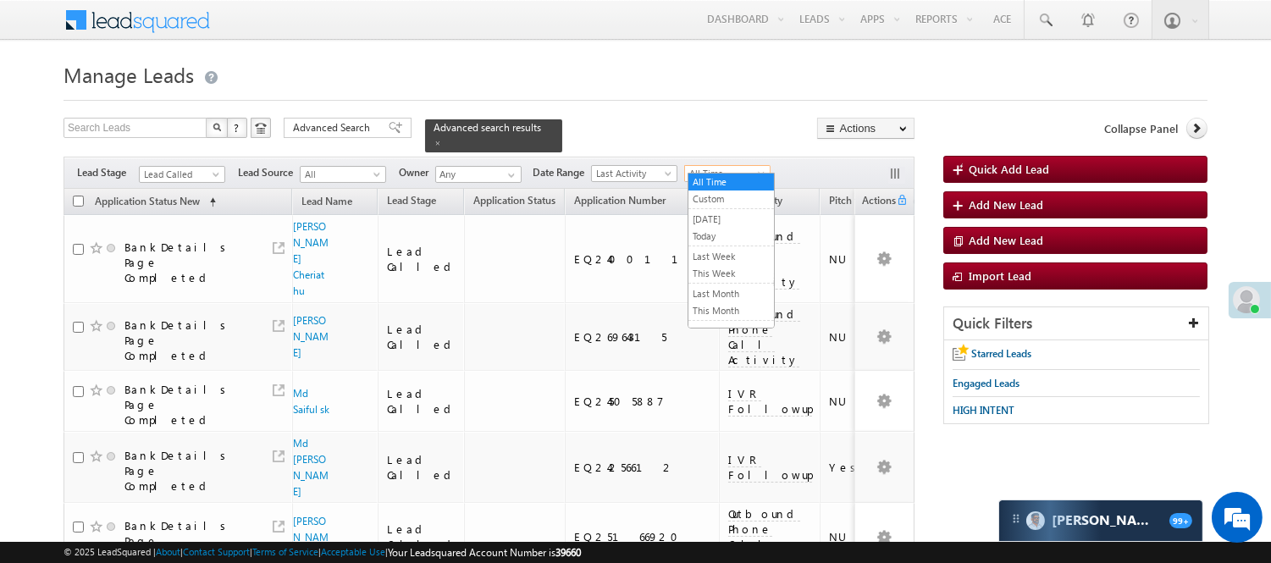
click at [706, 166] on span "All Time" at bounding box center [725, 173] width 80 height 15
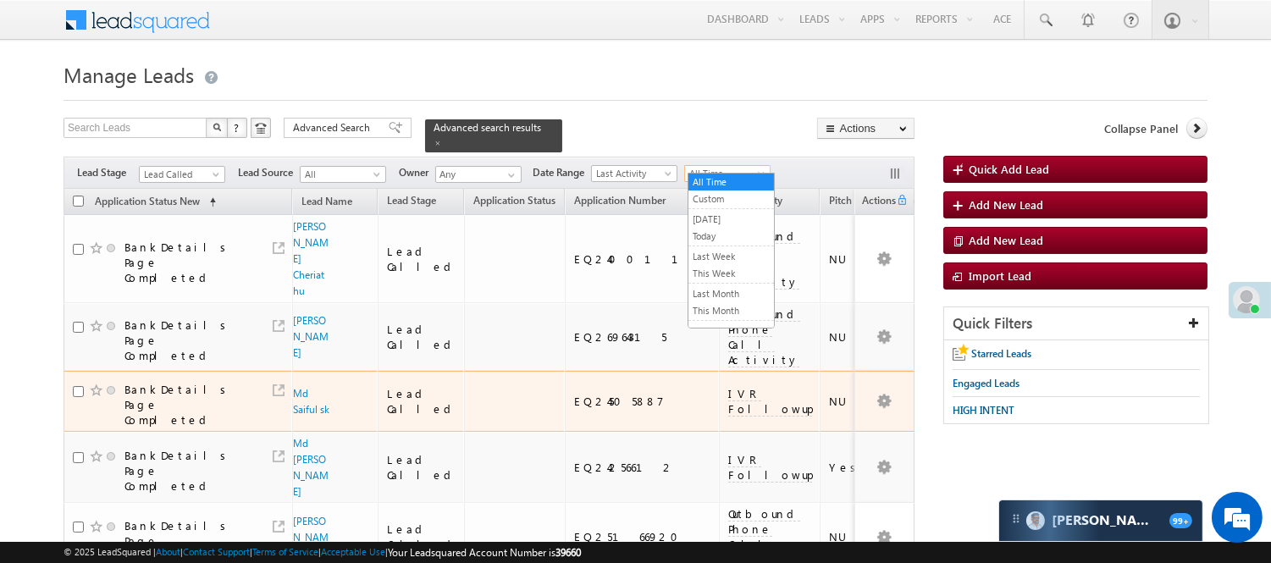
drag, startPoint x: 705, startPoint y: 280, endPoint x: 806, endPoint y: 285, distance: 100.9
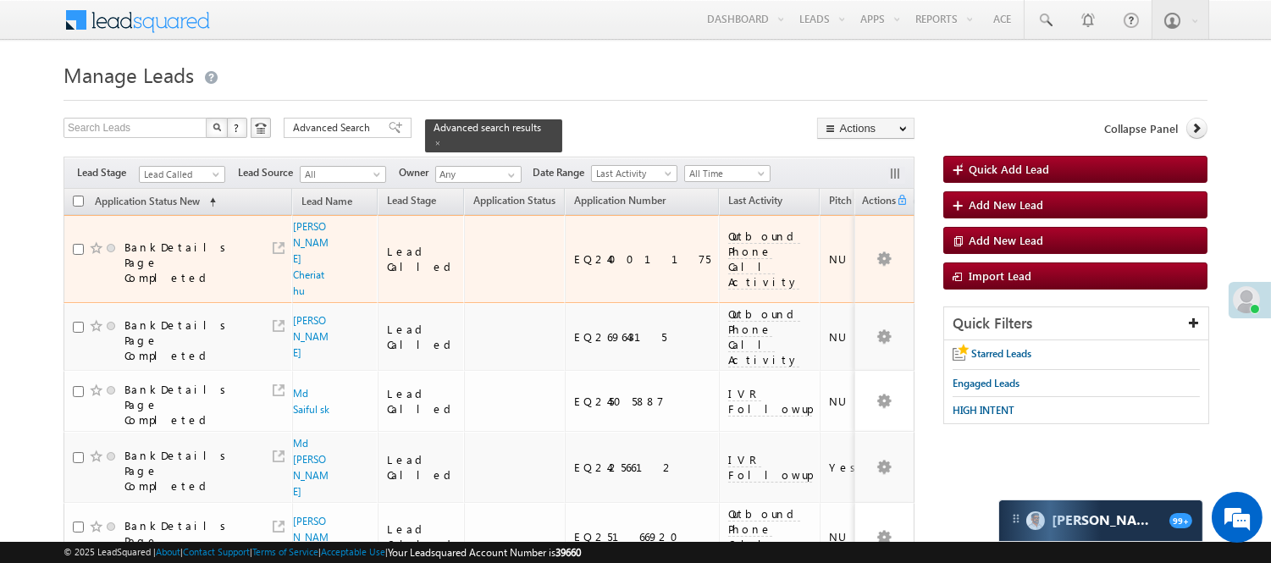
click at [307, 240] on span "Bijo Babu Cheriathu" at bounding box center [311, 258] width 37 height 80
click at [306, 239] on span "Bijo Babu Cheriathu" at bounding box center [311, 258] width 37 height 80
click at [300, 229] on link "Bijo Babu Cheriathu" at bounding box center [311, 258] width 36 height 77
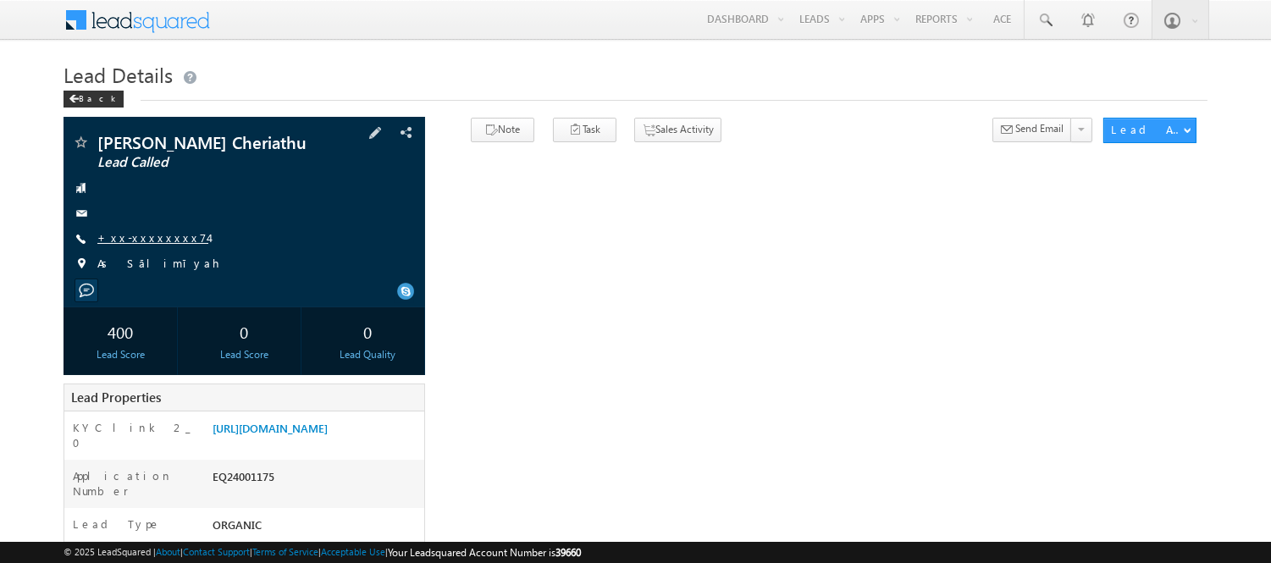
click at [163, 232] on link "+xx-xxxxxxxx74" at bounding box center [152, 237] width 111 height 14
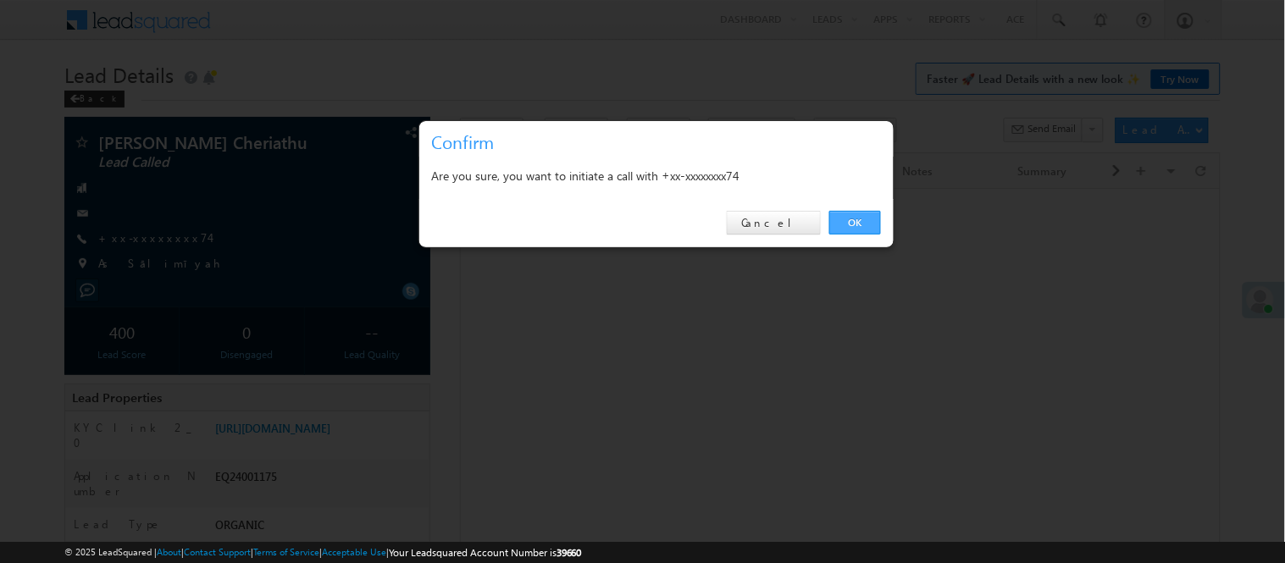
drag, startPoint x: 837, startPoint y: 209, endPoint x: 849, endPoint y: 216, distance: 13.7
click at [838, 209] on div "OK Cancel" at bounding box center [656, 223] width 474 height 48
click at [850, 222] on link "OK" at bounding box center [855, 223] width 52 height 24
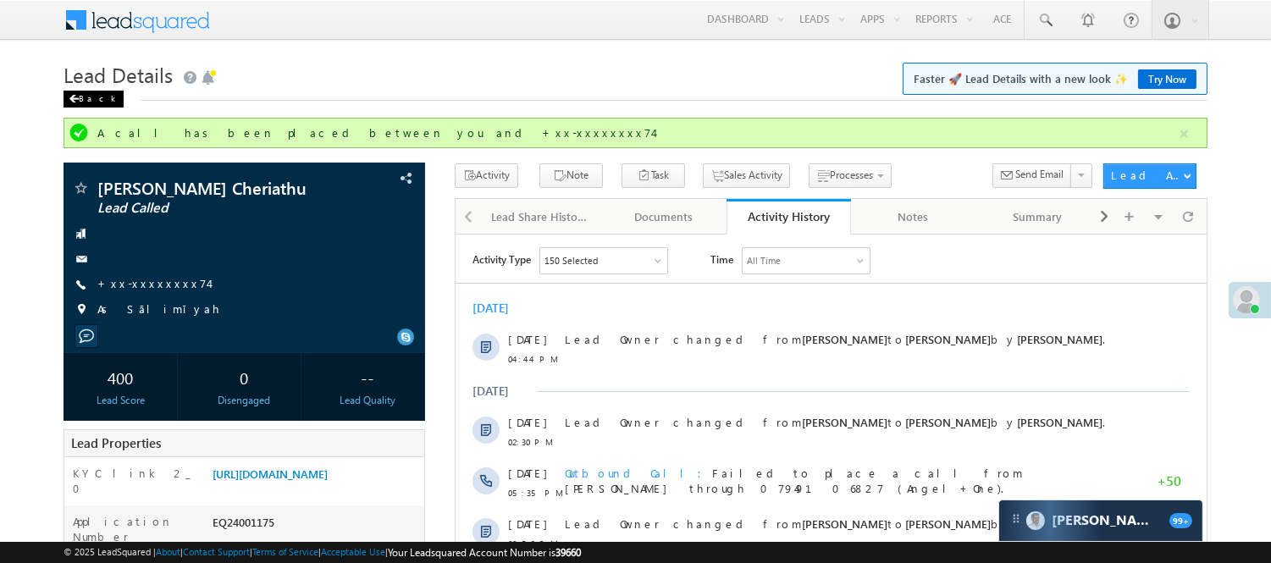
click at [96, 99] on div "Back" at bounding box center [94, 99] width 60 height 17
click at [95, 97] on div "Back" at bounding box center [94, 99] width 60 height 17
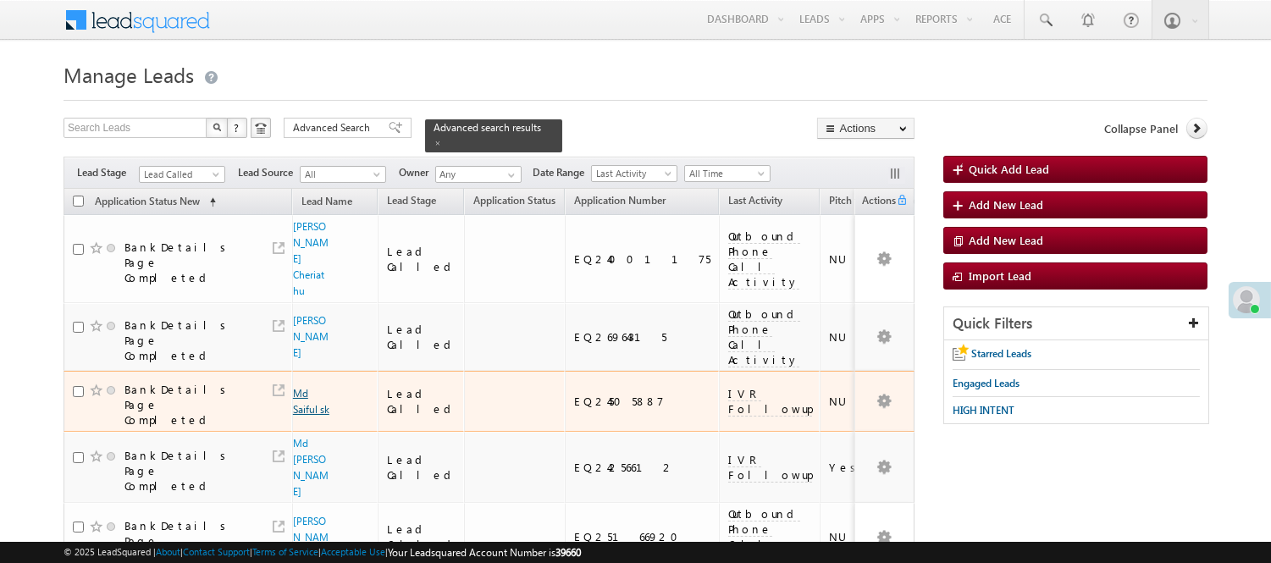
scroll to position [94, 0]
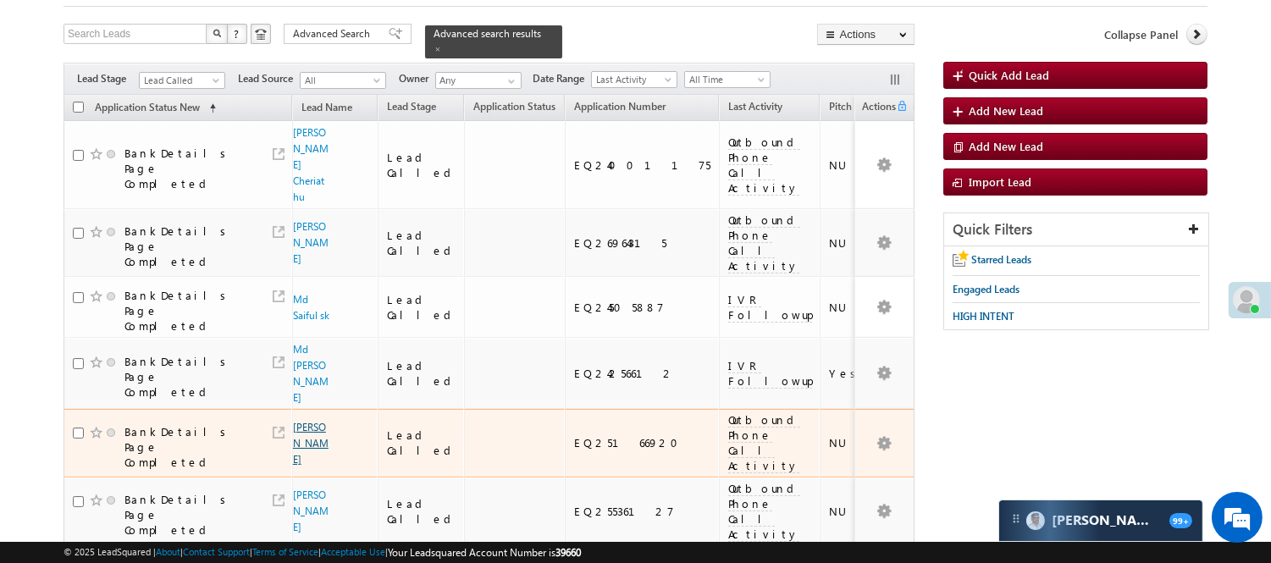
click at [309, 421] on link "[PERSON_NAME]" at bounding box center [311, 443] width 36 height 45
click at [305, 421] on link "[PERSON_NAME]" at bounding box center [311, 443] width 36 height 45
click at [297, 421] on link "[PERSON_NAME]" at bounding box center [311, 443] width 36 height 45
click at [305, 421] on link "SUDHIR VISHWKARMA" at bounding box center [311, 443] width 36 height 45
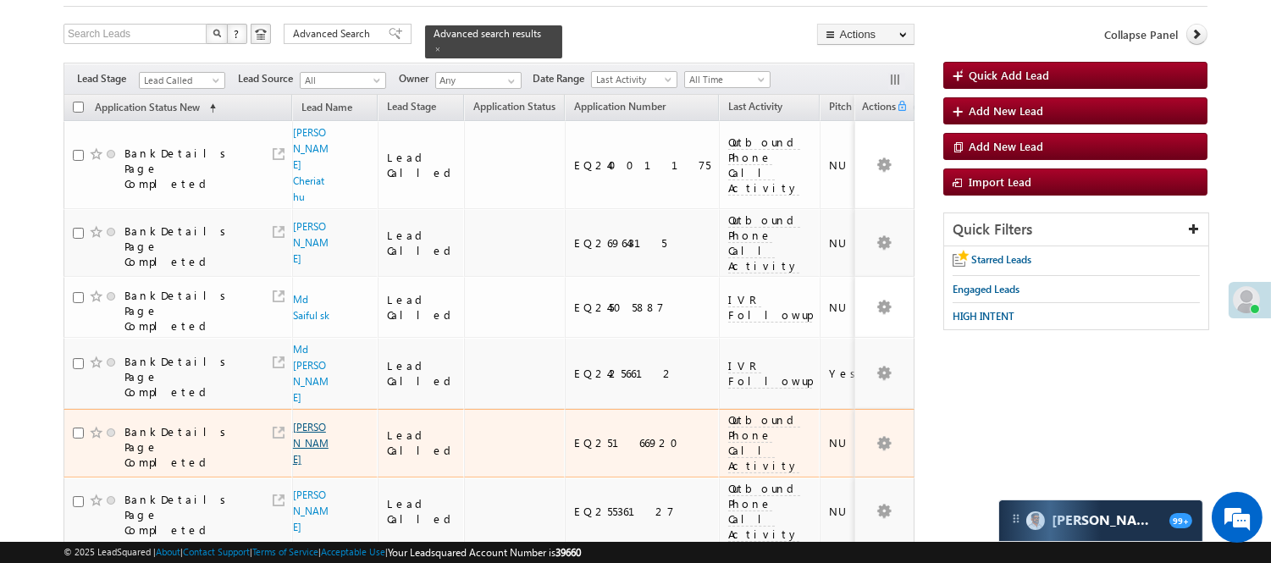
click at [305, 421] on link "SUDHIR VISHWKARMA" at bounding box center [311, 443] width 36 height 45
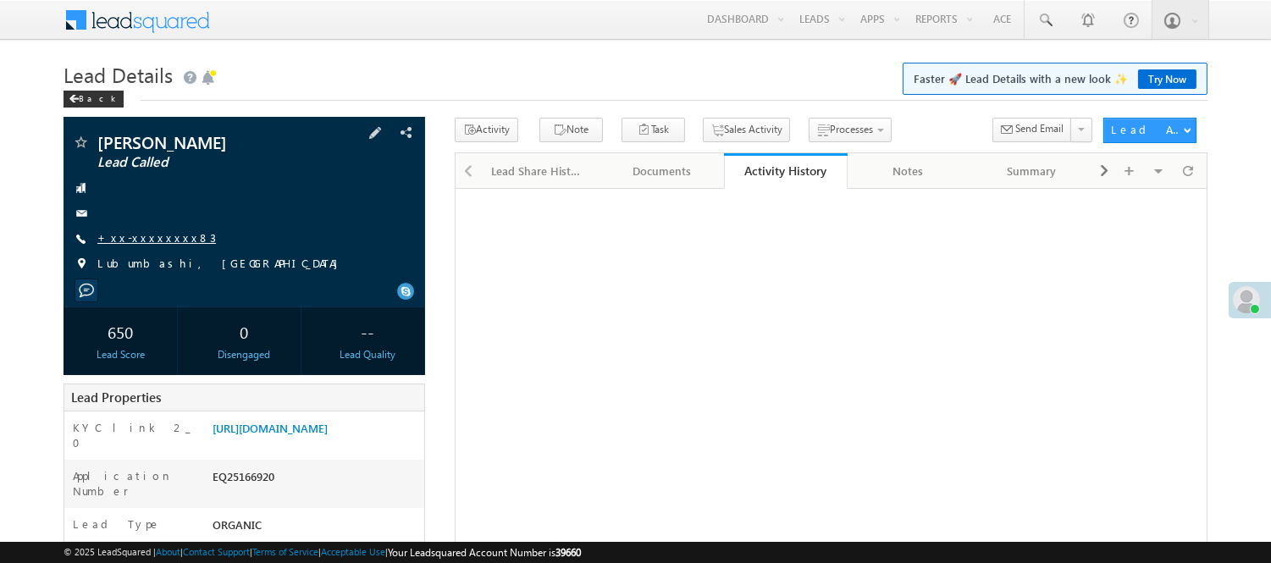
click at [147, 239] on link "+xx-xxxxxxxx83" at bounding box center [156, 237] width 119 height 14
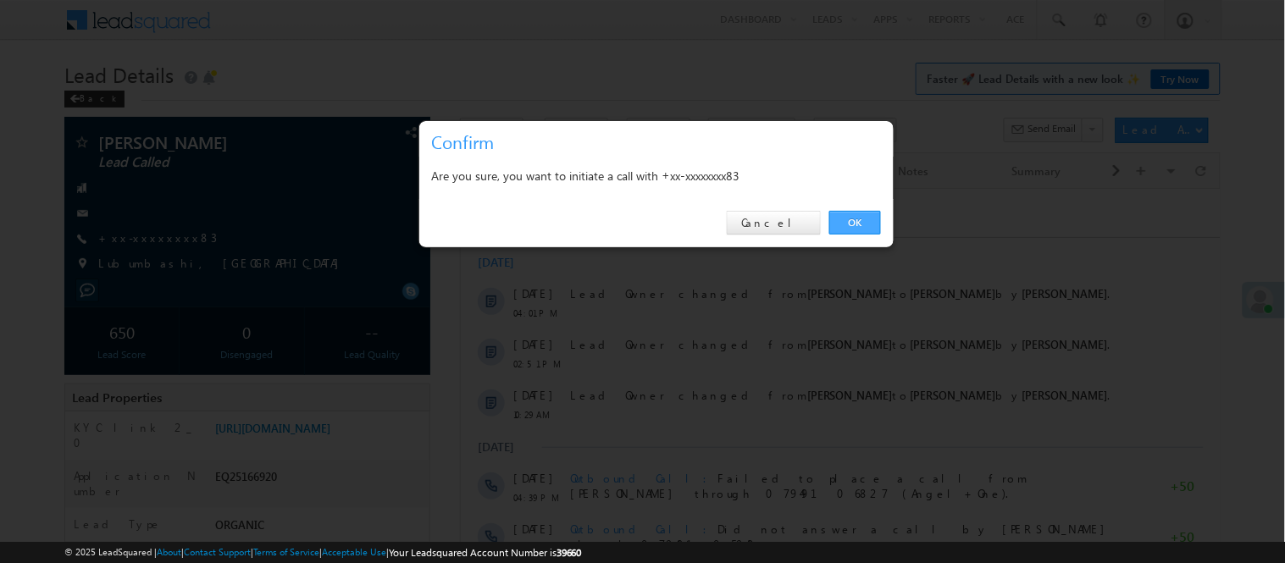
click at [857, 221] on link "OK" at bounding box center [855, 223] width 52 height 24
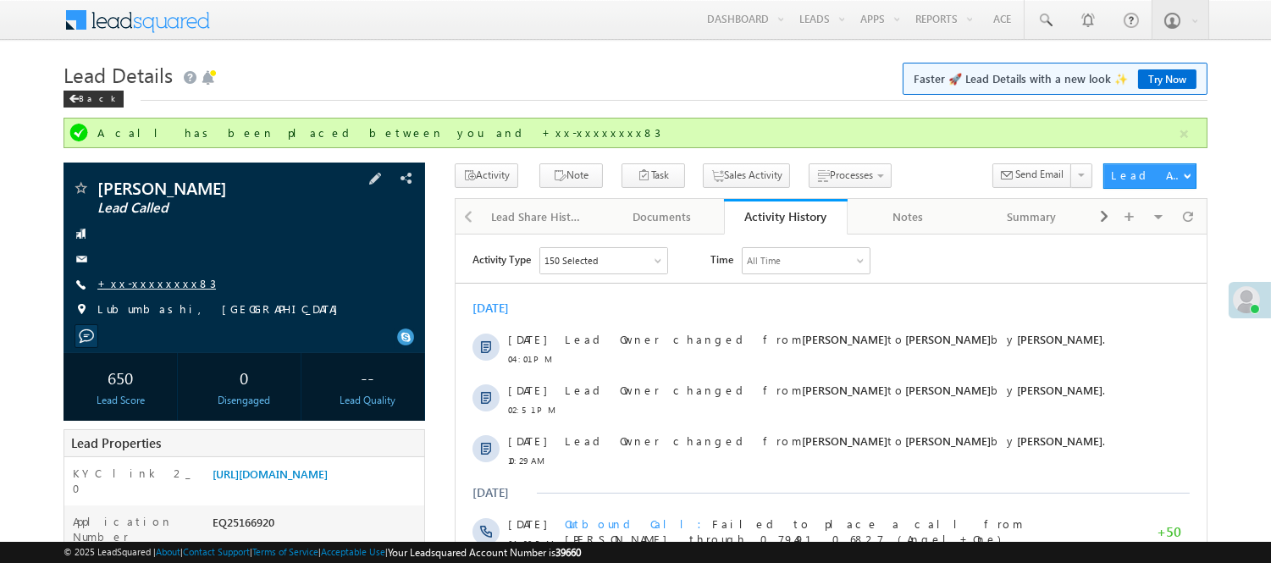
click at [133, 285] on link "+xx-xxxxxxxx83" at bounding box center [156, 283] width 119 height 14
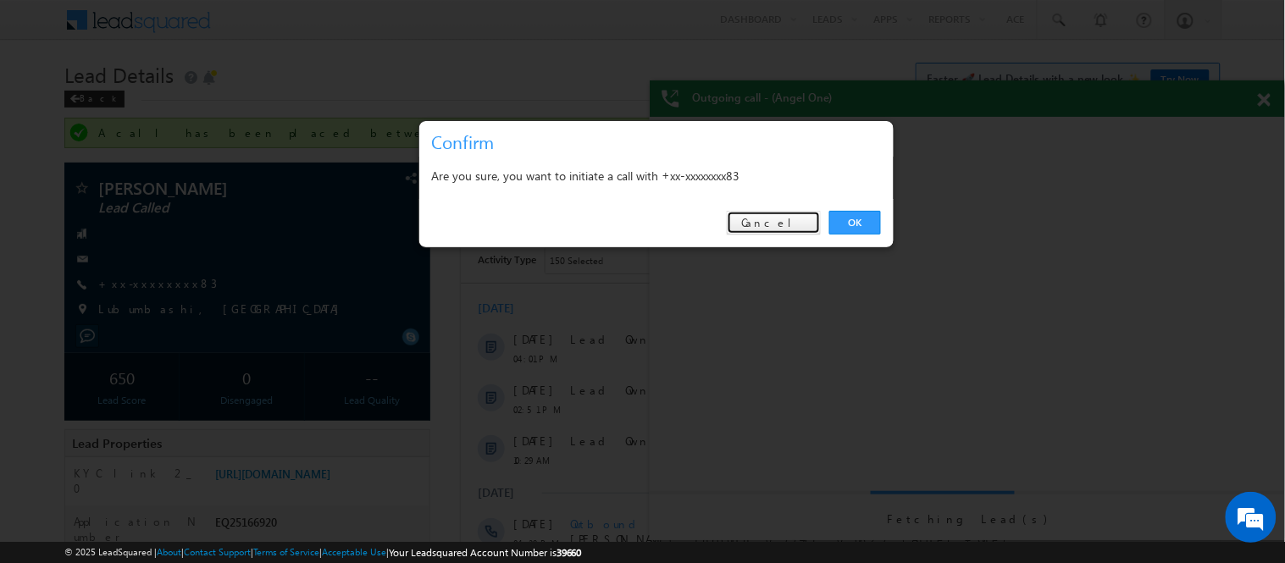
click at [783, 217] on link "Cancel" at bounding box center [774, 223] width 94 height 24
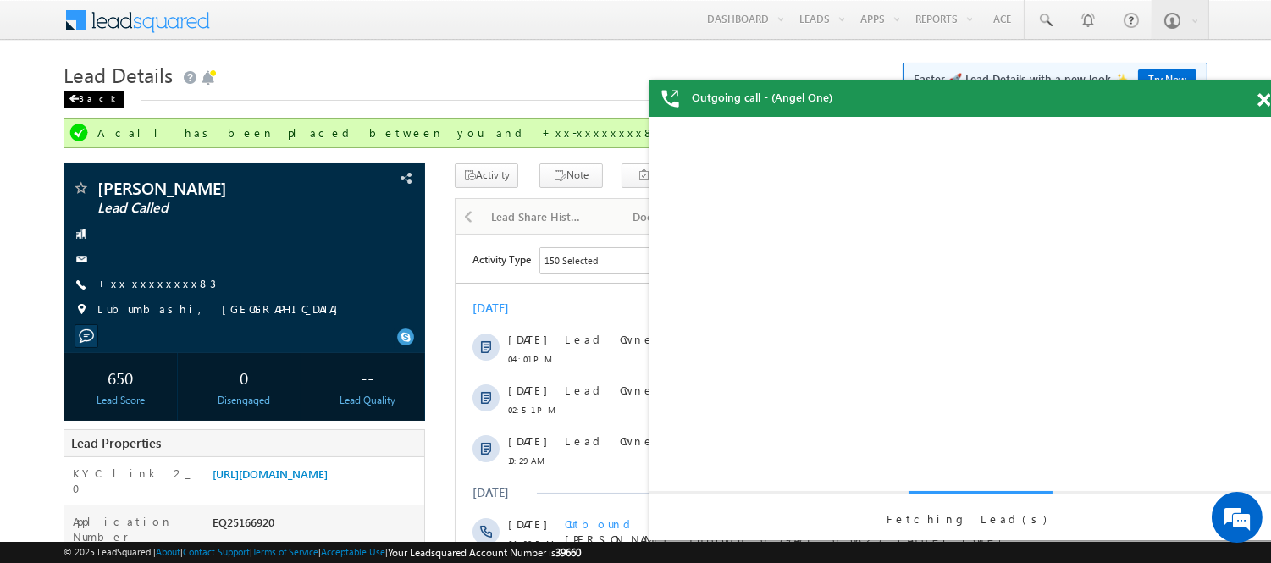
click at [94, 91] on div "Back" at bounding box center [94, 99] width 60 height 17
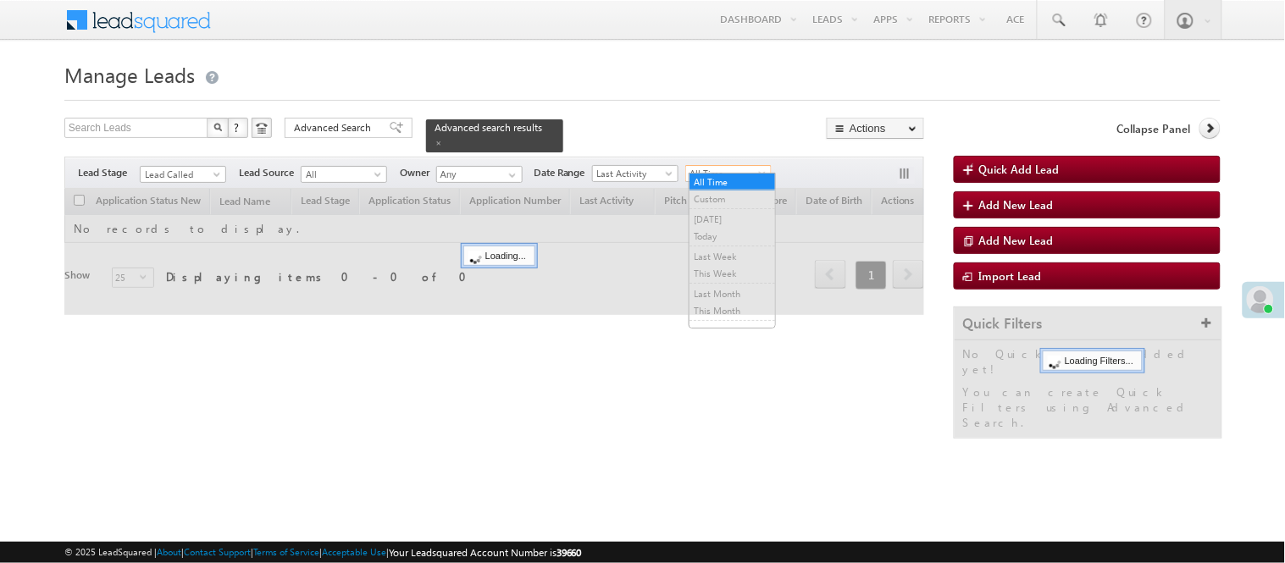
click at [703, 166] on span "All Time" at bounding box center [726, 173] width 80 height 15
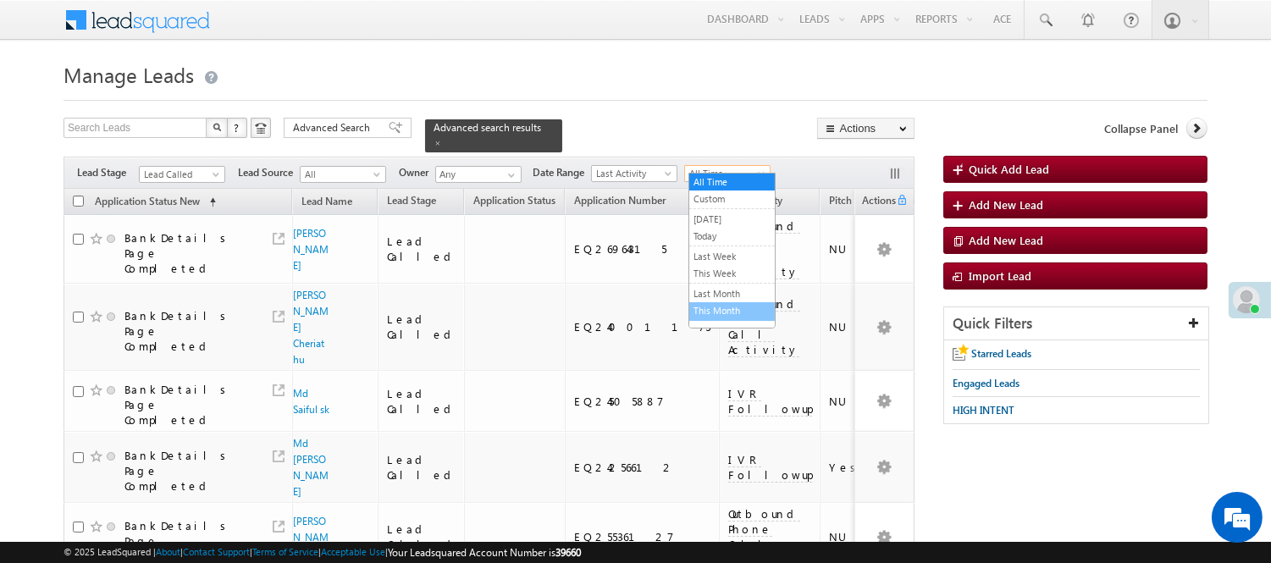
click at [729, 312] on link "This Month" at bounding box center [732, 310] width 86 height 15
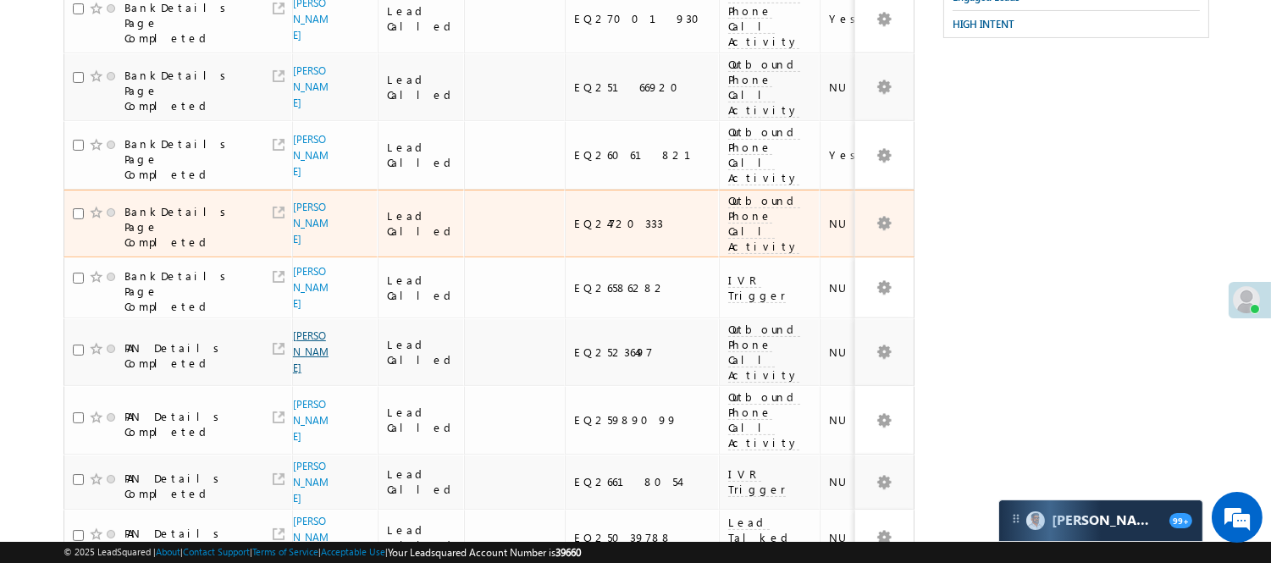
scroll to position [376, 0]
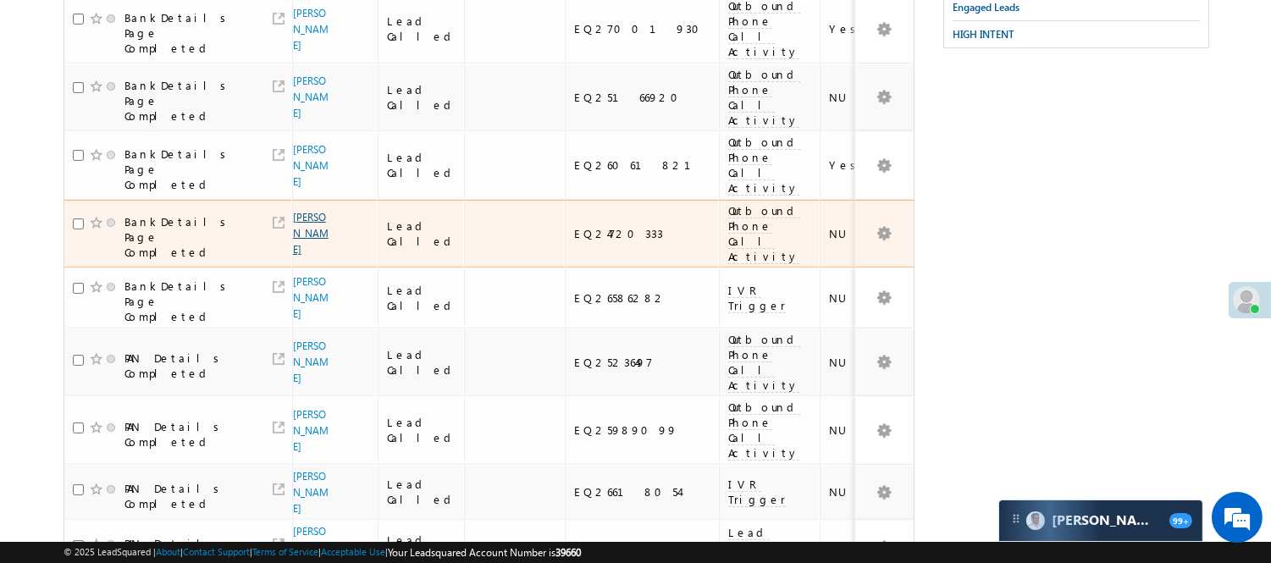
click at [303, 211] on link "Hemanta kumar Pal" at bounding box center [311, 233] width 36 height 45
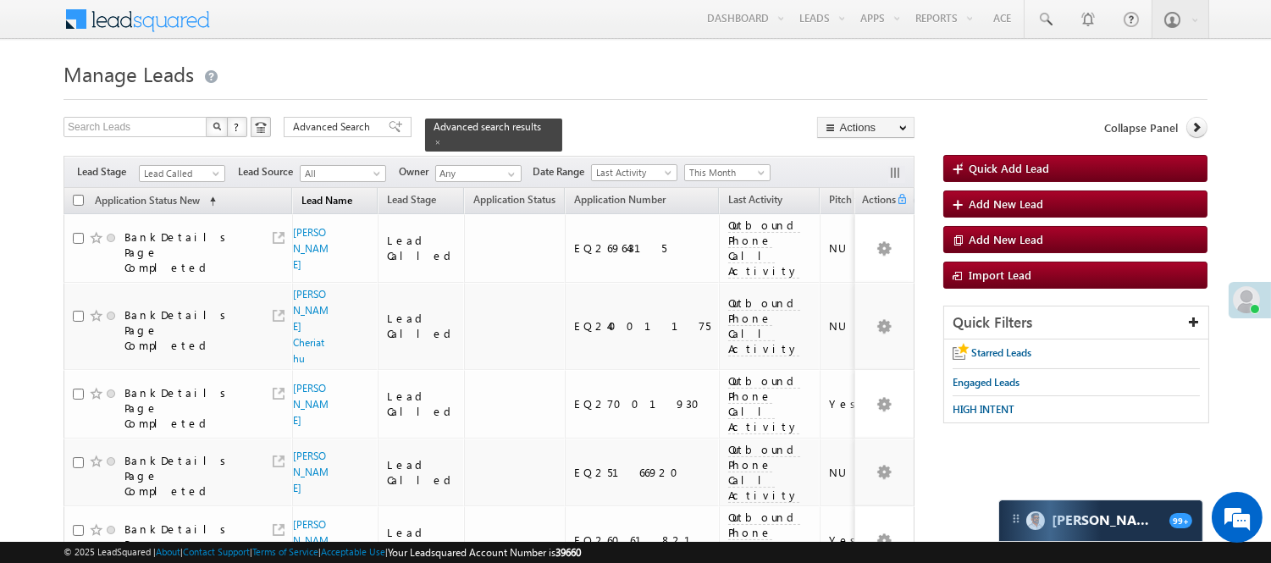
scroll to position [0, 0]
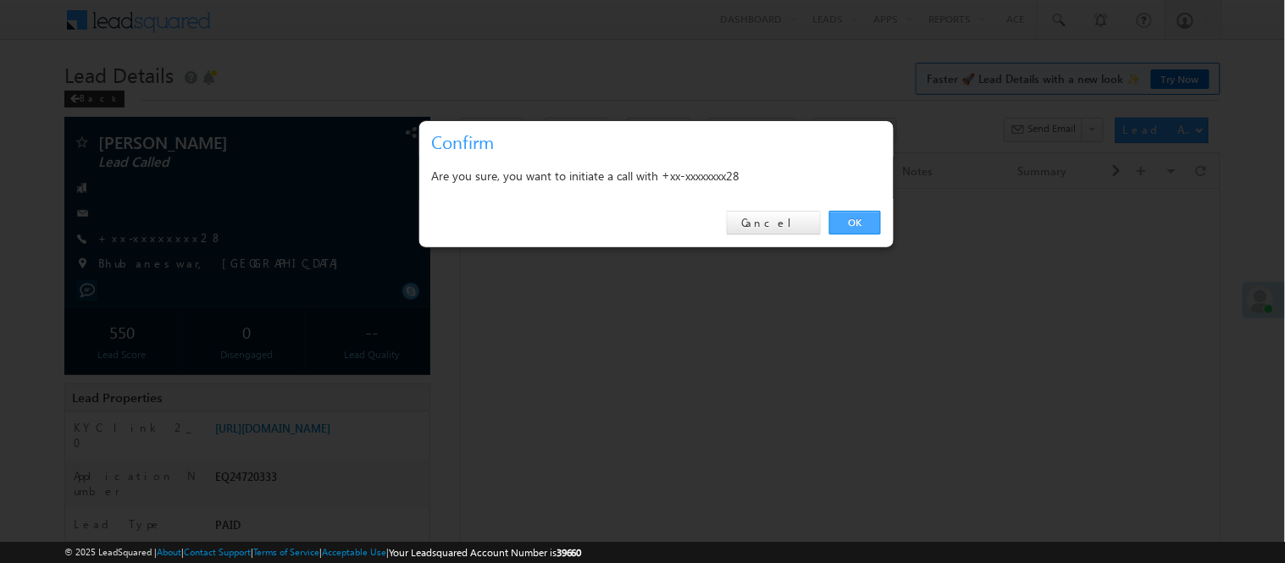
click at [845, 229] on link "OK" at bounding box center [855, 223] width 52 height 24
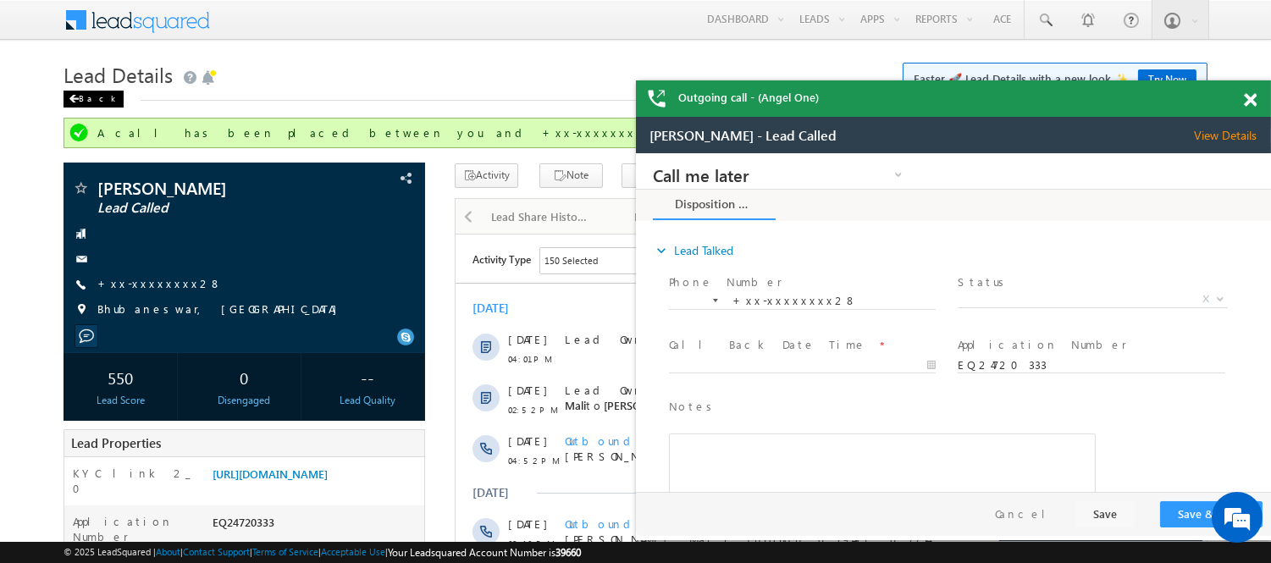
click at [88, 94] on div "Back" at bounding box center [94, 99] width 60 height 17
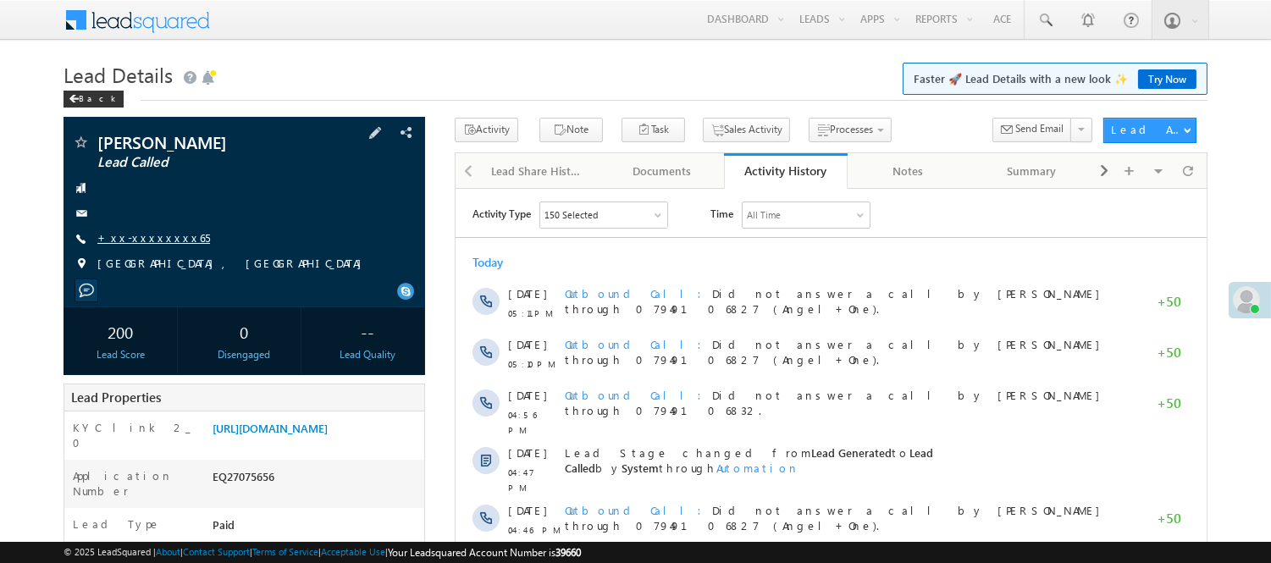
click at [163, 240] on link "+xx-xxxxxxxx65" at bounding box center [153, 237] width 113 height 14
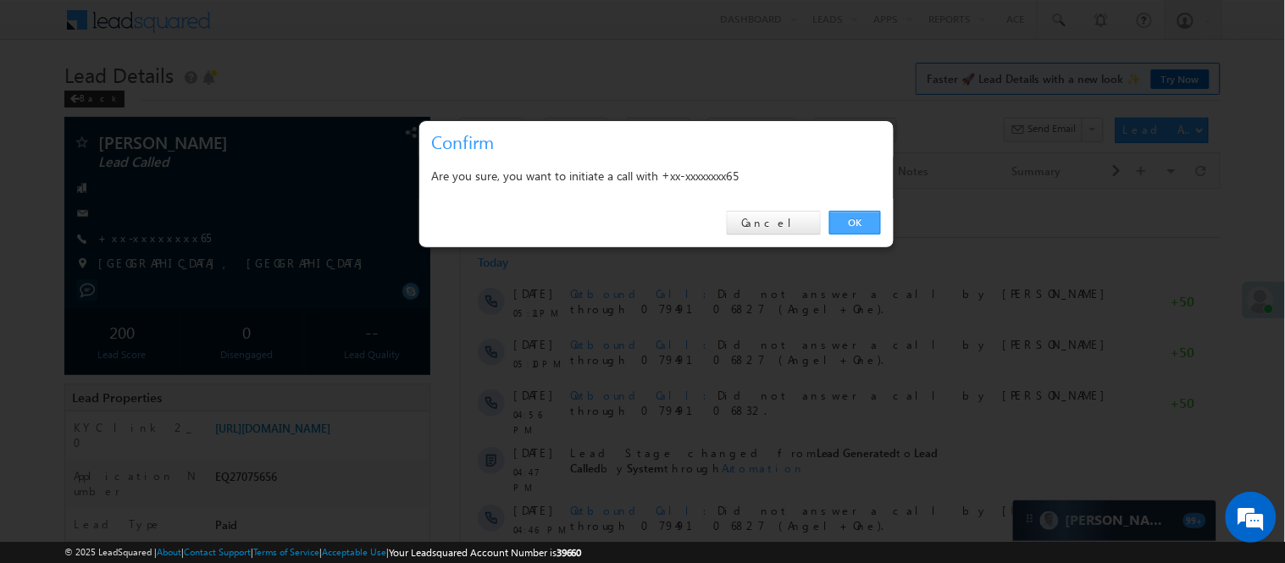
click at [848, 220] on link "OK" at bounding box center [855, 223] width 52 height 24
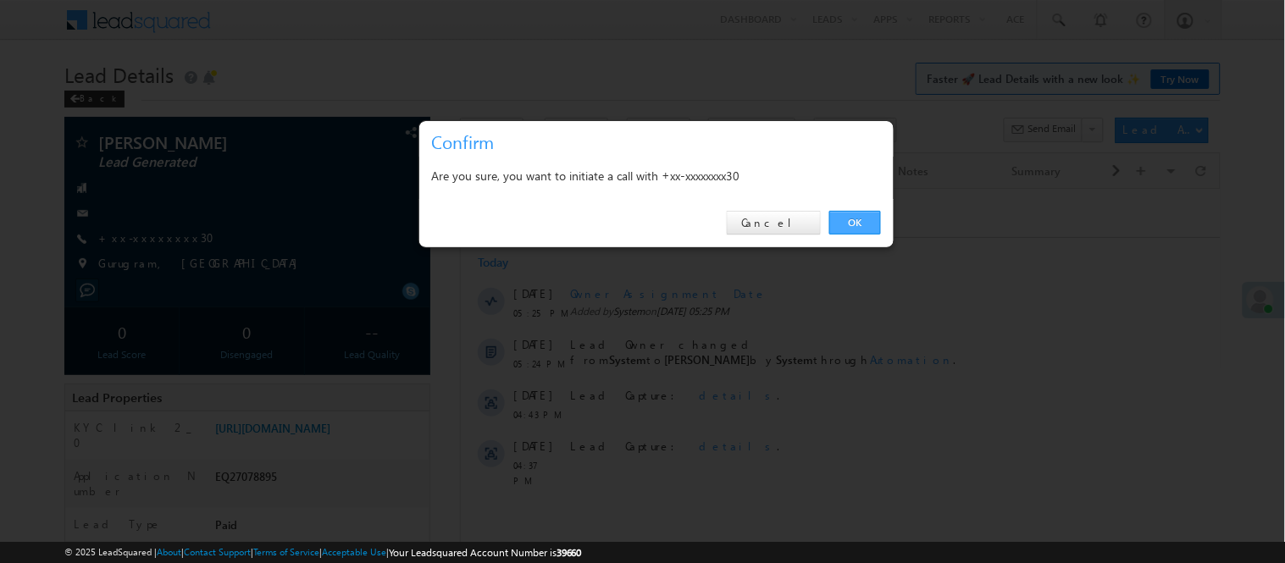
click at [854, 226] on link "OK" at bounding box center [855, 223] width 52 height 24
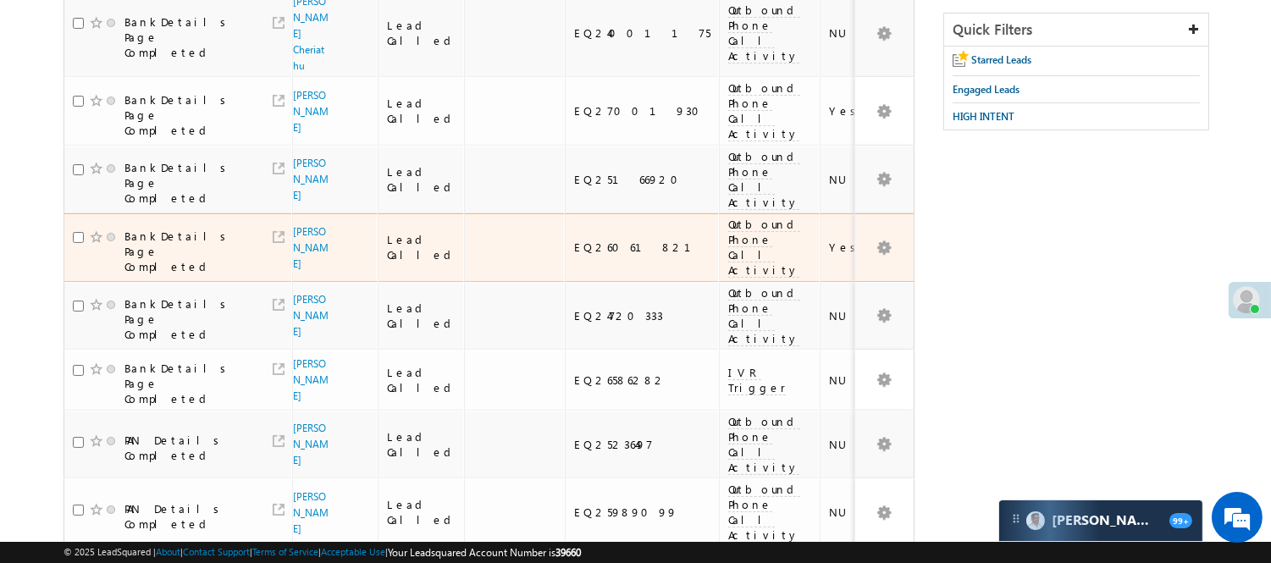
scroll to position [282, 0]
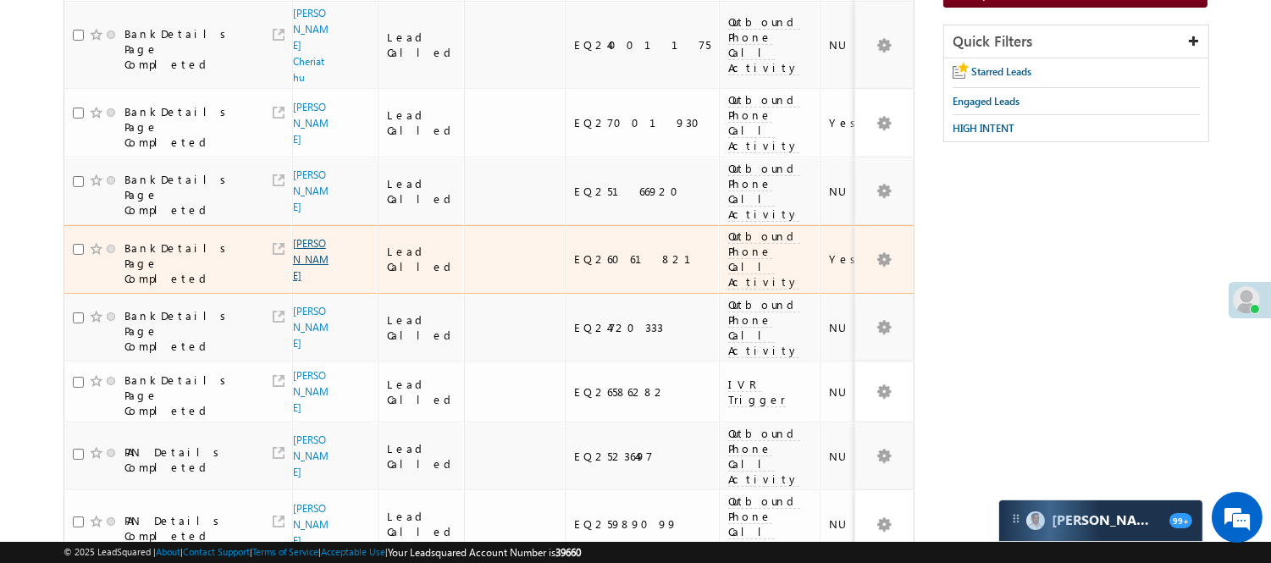
click at [306, 237] on link "[PERSON_NAME]" at bounding box center [311, 259] width 36 height 45
click at [305, 237] on link "[PERSON_NAME]" at bounding box center [311, 259] width 36 height 45
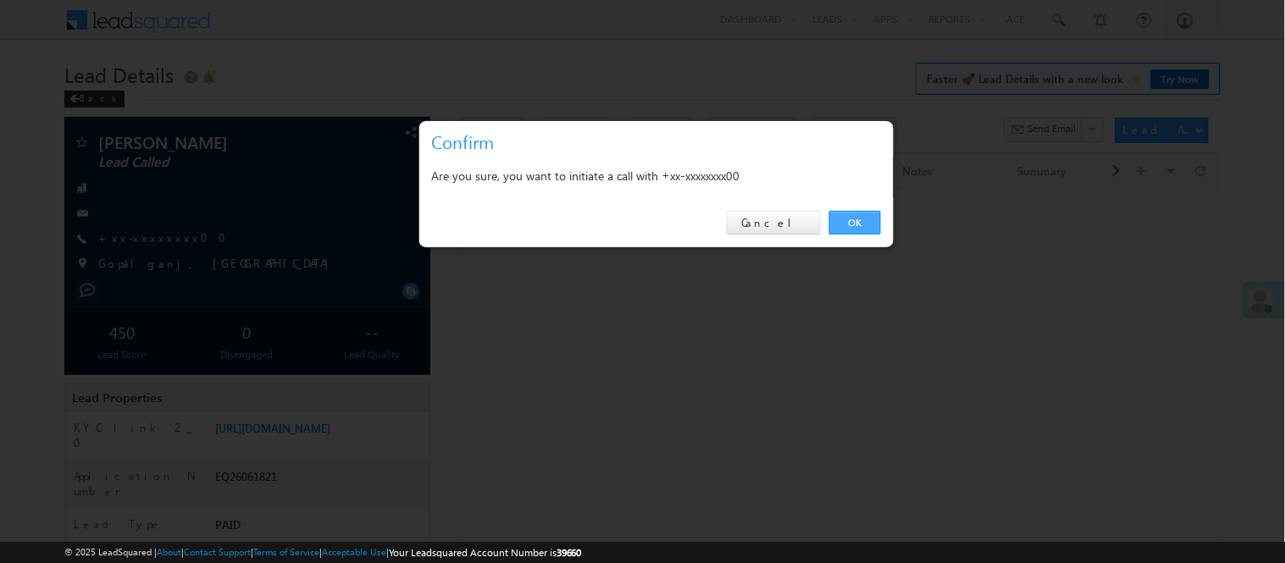
click at [851, 222] on link "OK" at bounding box center [855, 223] width 52 height 24
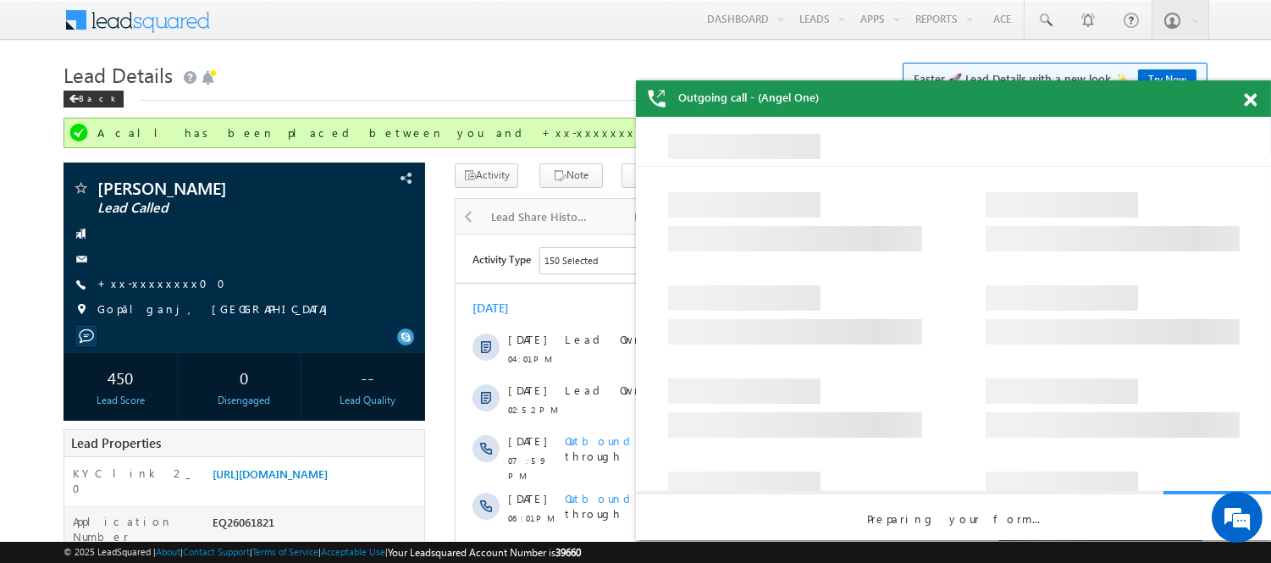
click at [1245, 115] on div "Outgoing call - (Angel One)" at bounding box center [953, 98] width 635 height 36
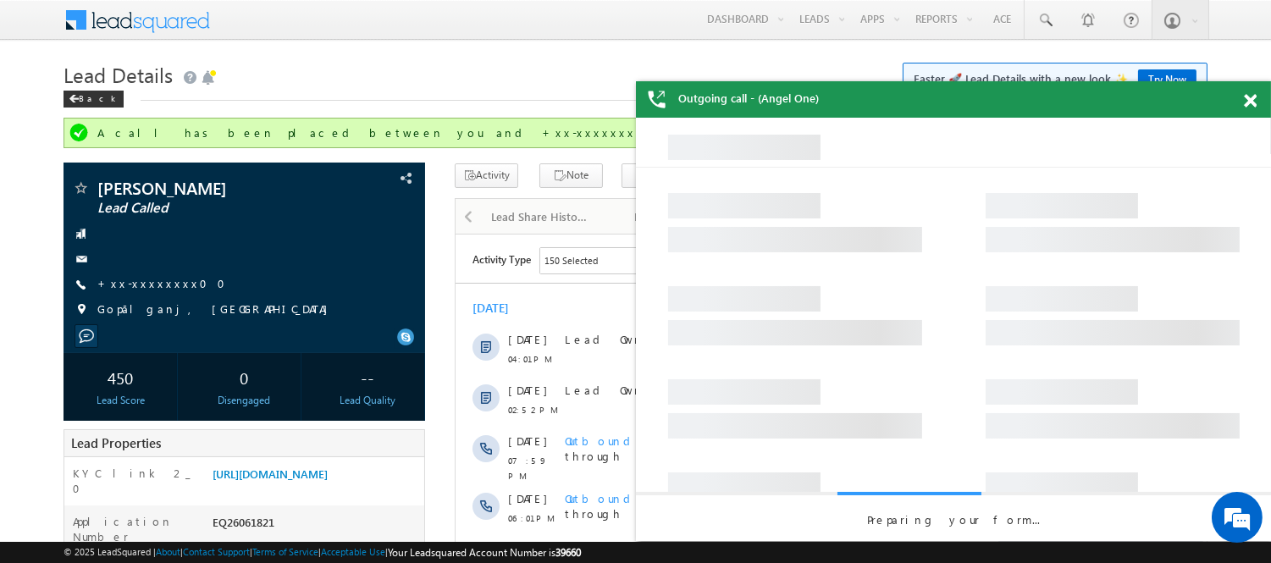
click at [1247, 100] on span at bounding box center [1250, 101] width 13 height 14
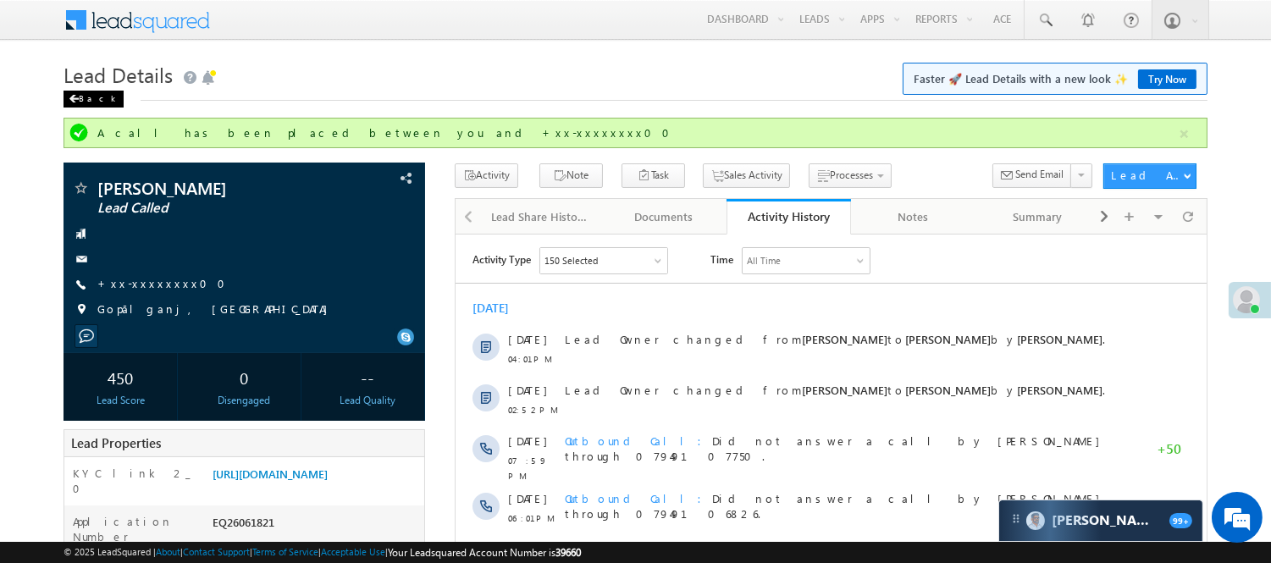
click at [86, 95] on div "Back" at bounding box center [94, 99] width 60 height 17
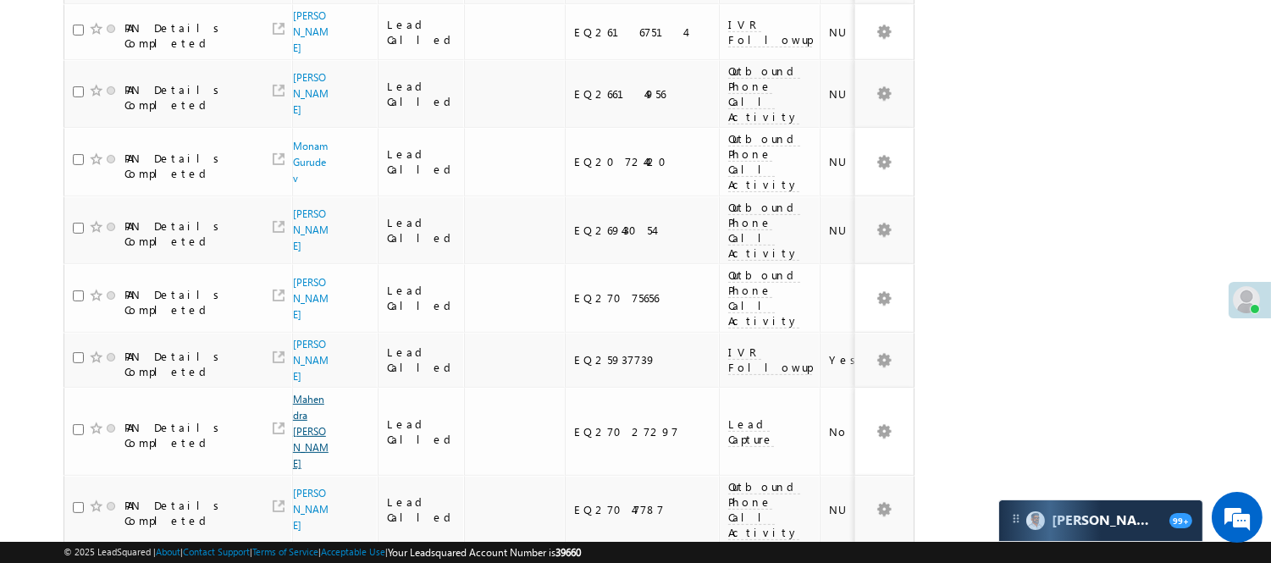
scroll to position [1223, 0]
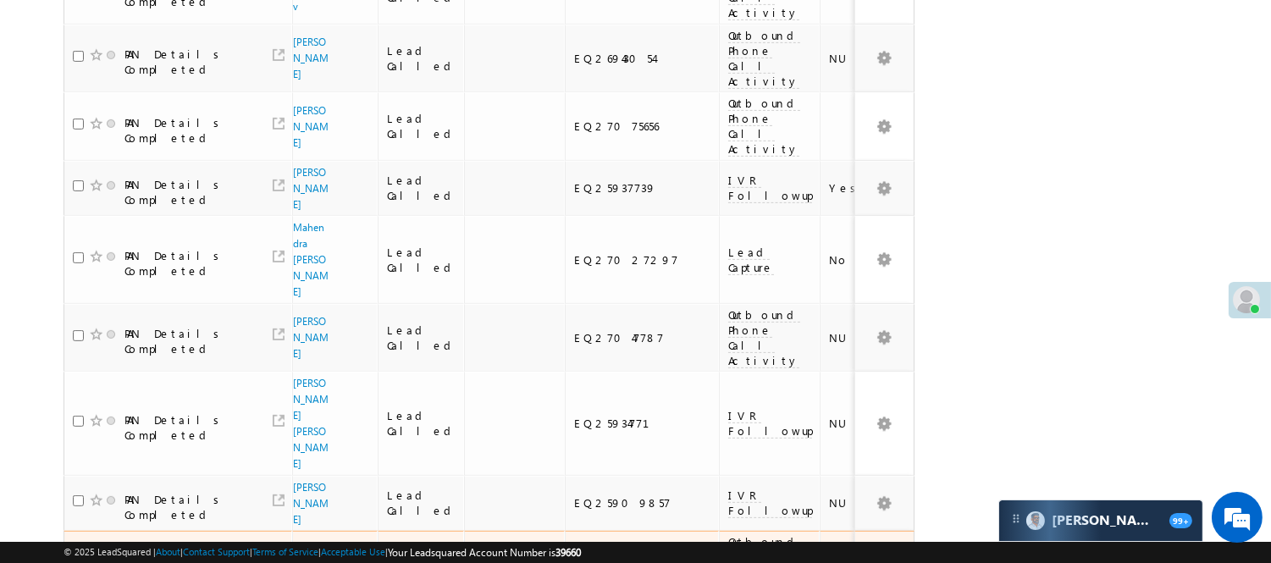
click at [314, 543] on link "[PERSON_NAME]" at bounding box center [311, 565] width 36 height 45
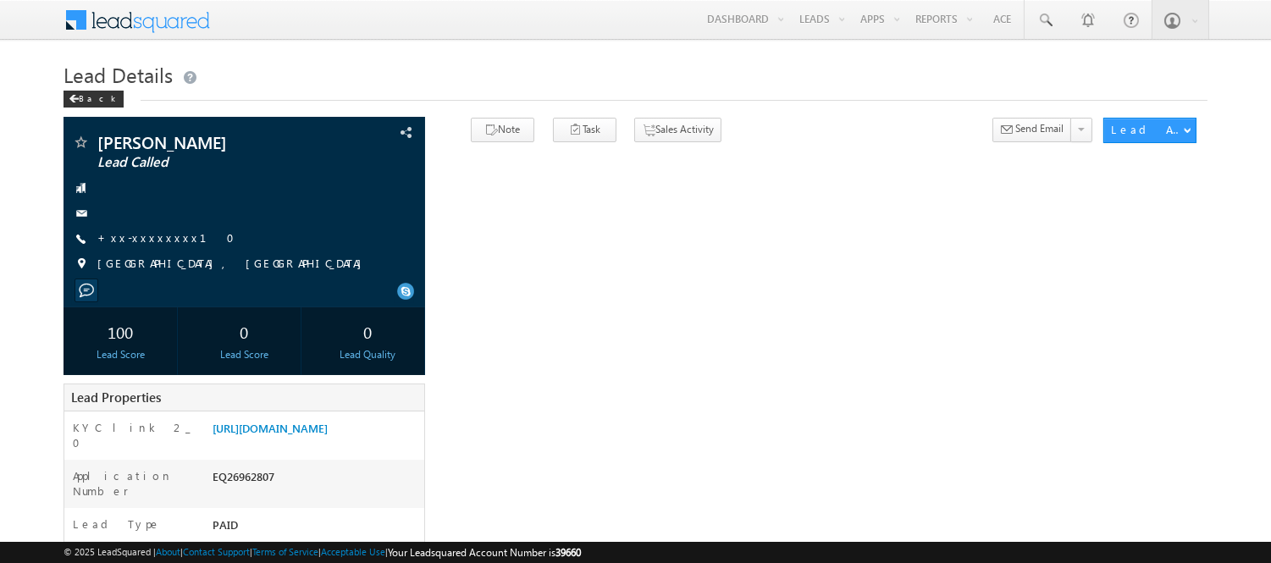
click at [130, 237] on link "+xx-xxxxxxxx10" at bounding box center [170, 237] width 147 height 14
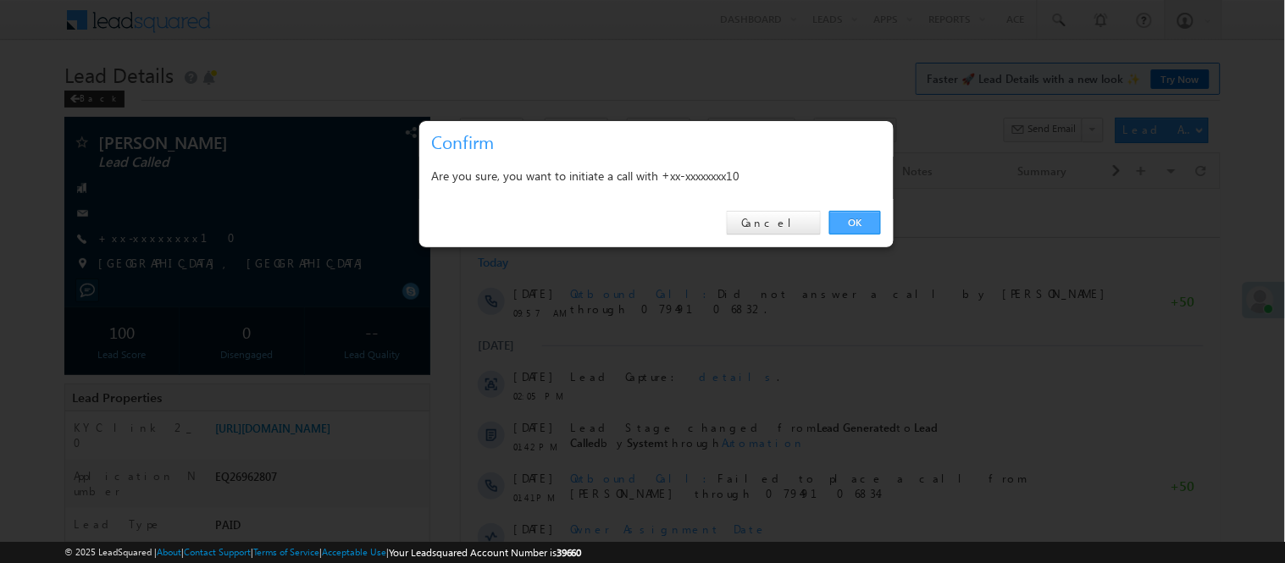
click at [868, 218] on link "OK" at bounding box center [855, 223] width 52 height 24
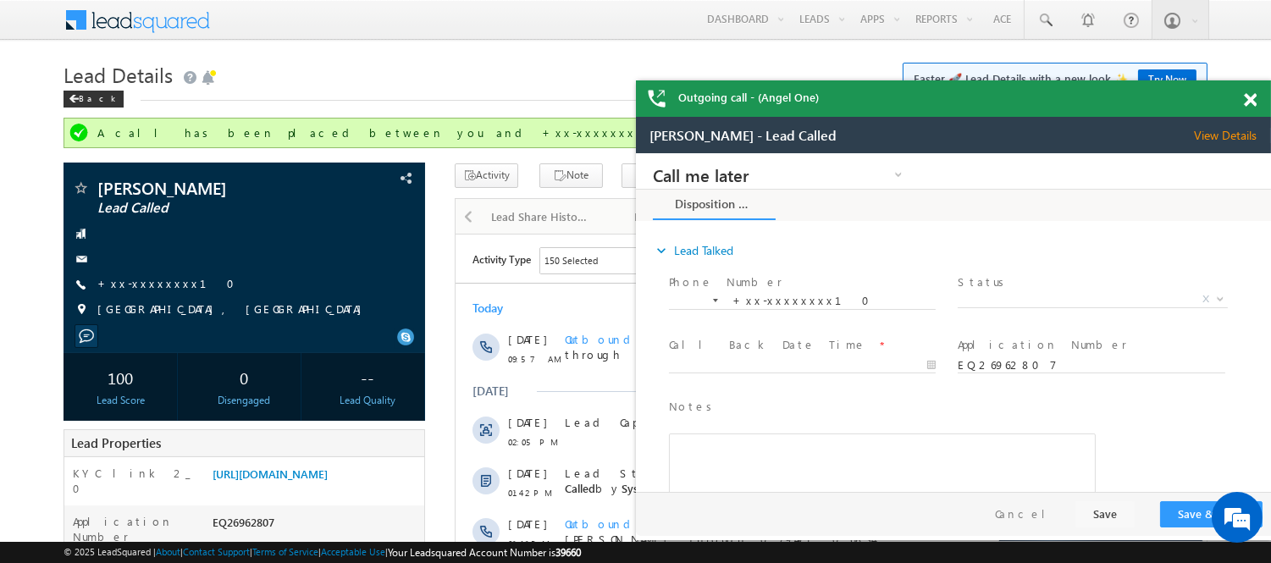
click at [1251, 91] on div at bounding box center [1259, 96] width 23 height 33
click at [1254, 97] on span at bounding box center [1250, 100] width 13 height 14
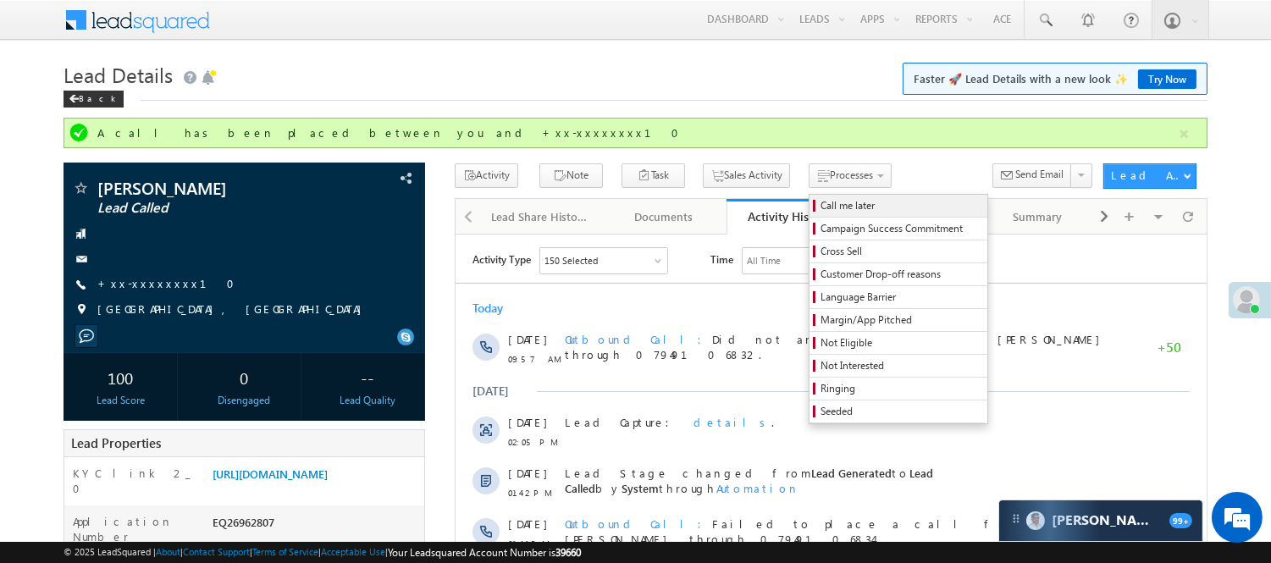
click at [821, 200] on span "Call me later" at bounding box center [901, 205] width 161 height 15
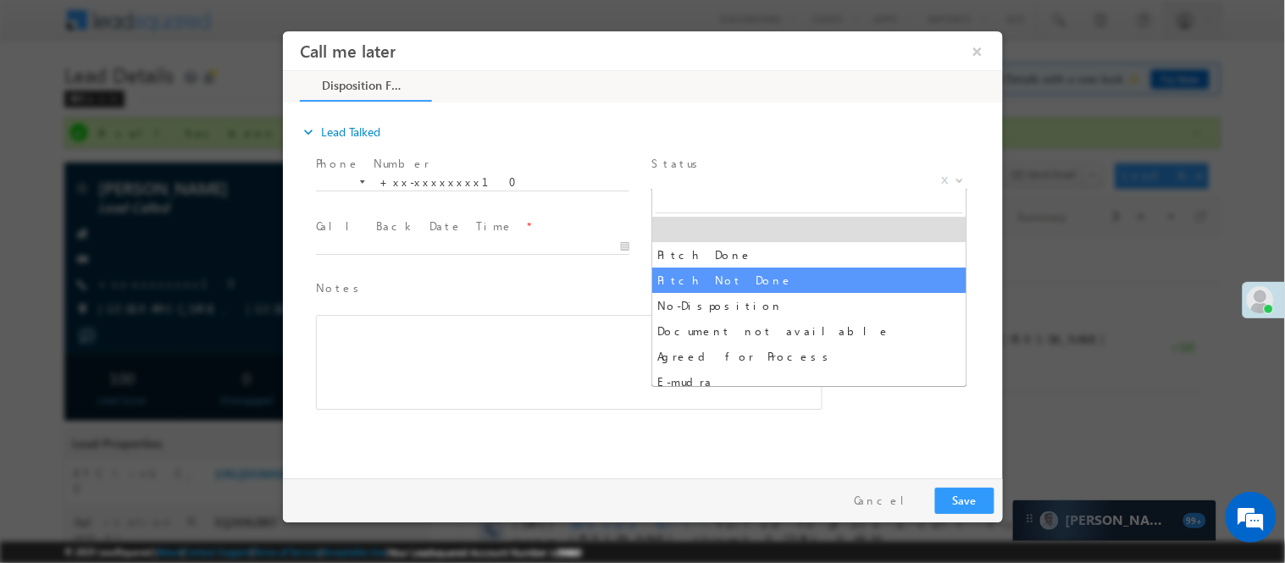
select select "Pitch Not Done"
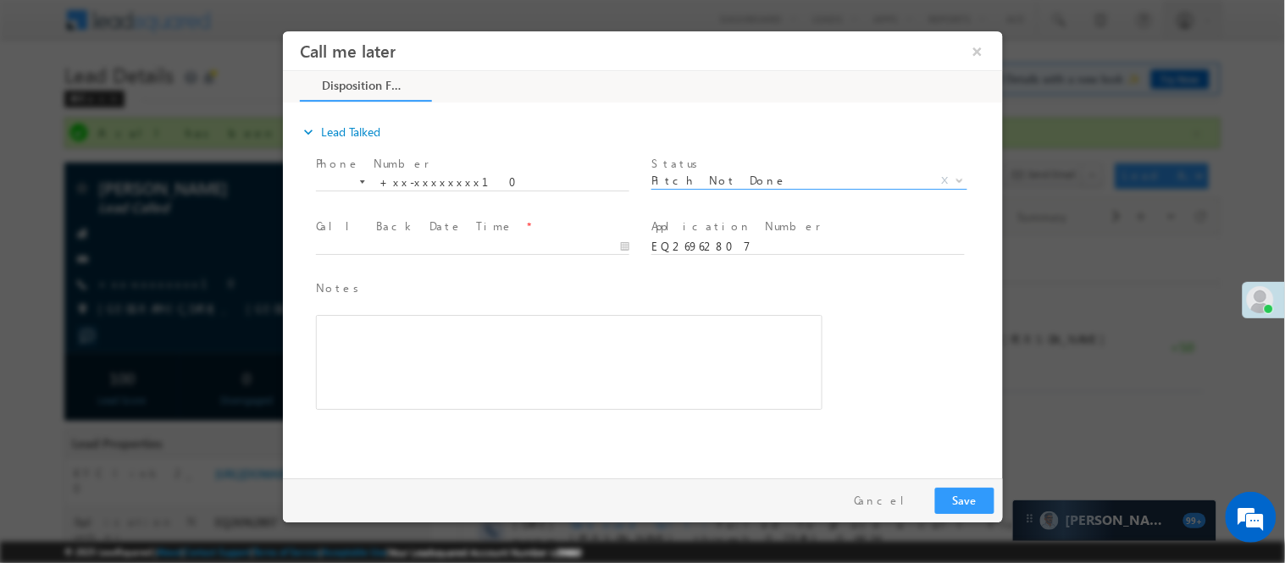
click at [609, 238] on span at bounding box center [479, 246] width 329 height 19
click at [981, 503] on button "Save" at bounding box center [963, 500] width 59 height 26
type input "08/12/25 5:41 PM"
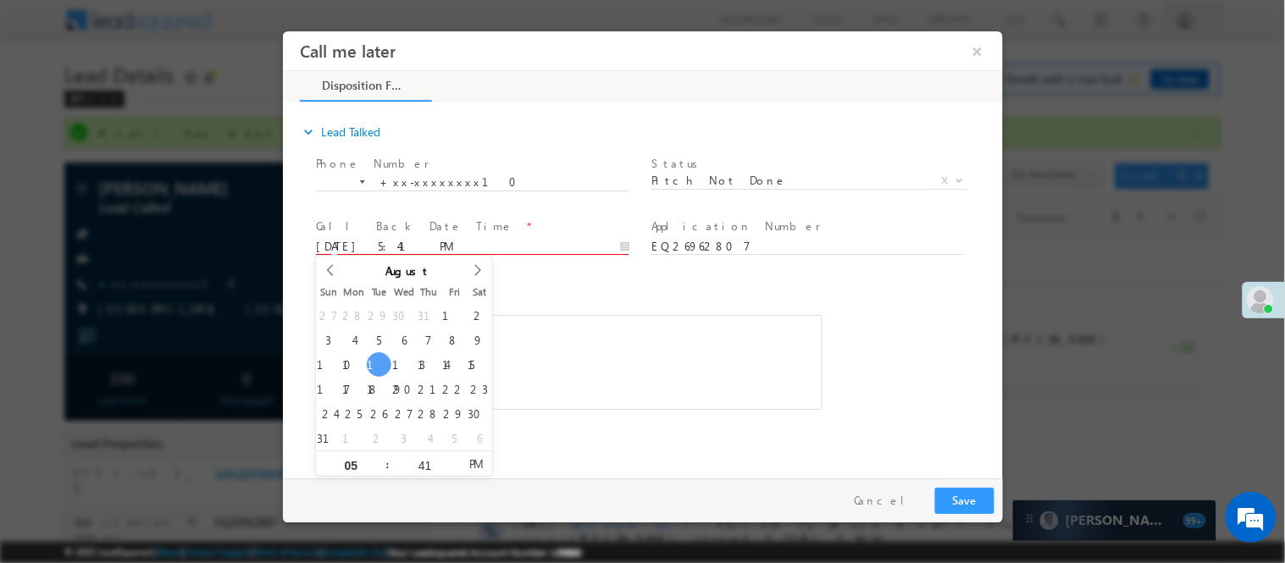
click at [527, 240] on input "08/12/25 5:41 PM" at bounding box center [471, 246] width 313 height 17
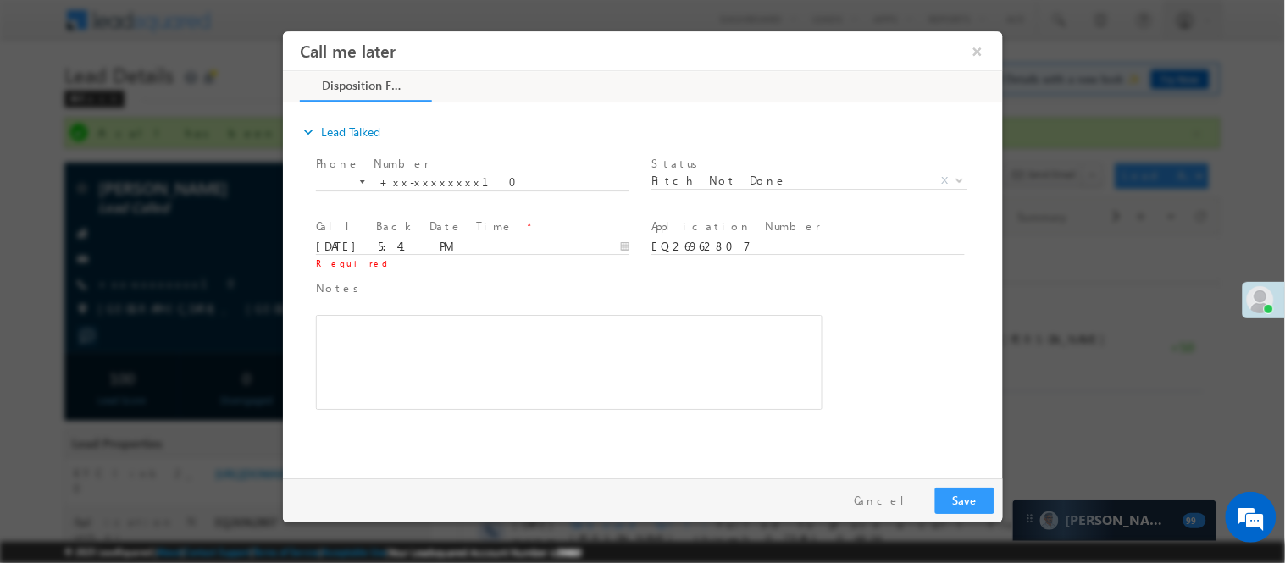
drag, startPoint x: 959, startPoint y: 487, endPoint x: 958, endPoint y: 473, distance: 13.7
click at [964, 488] on div "Pay & Save Save Cancel" at bounding box center [646, 500] width 728 height 44
click at [965, 492] on button "Save" at bounding box center [963, 500] width 59 height 26
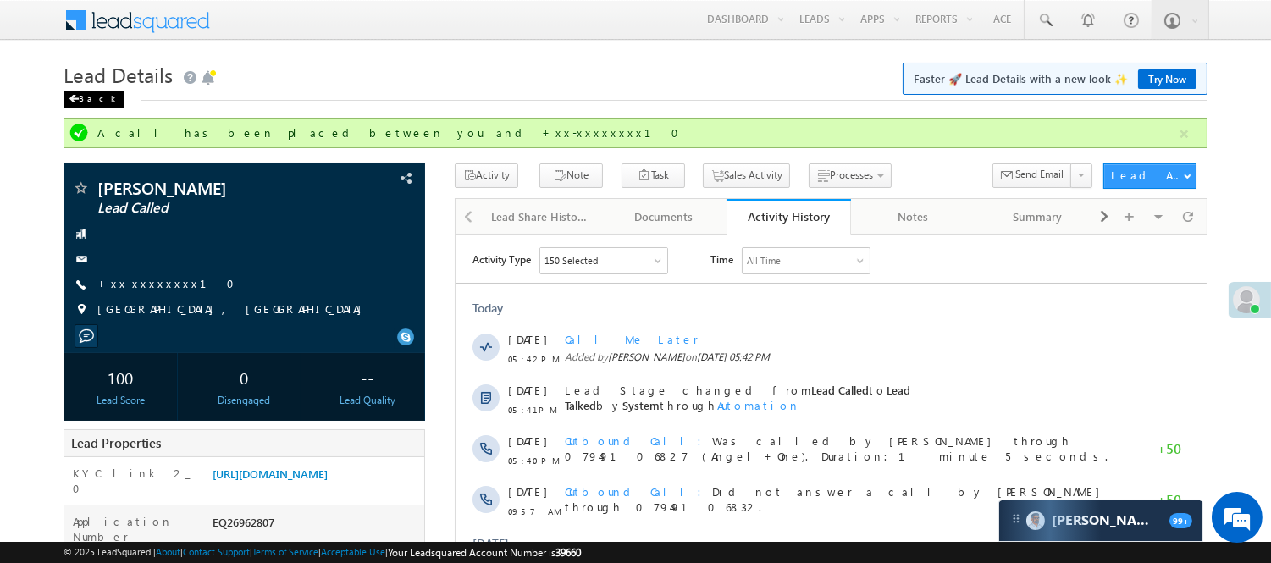
click at [90, 99] on div "Back" at bounding box center [94, 99] width 60 height 17
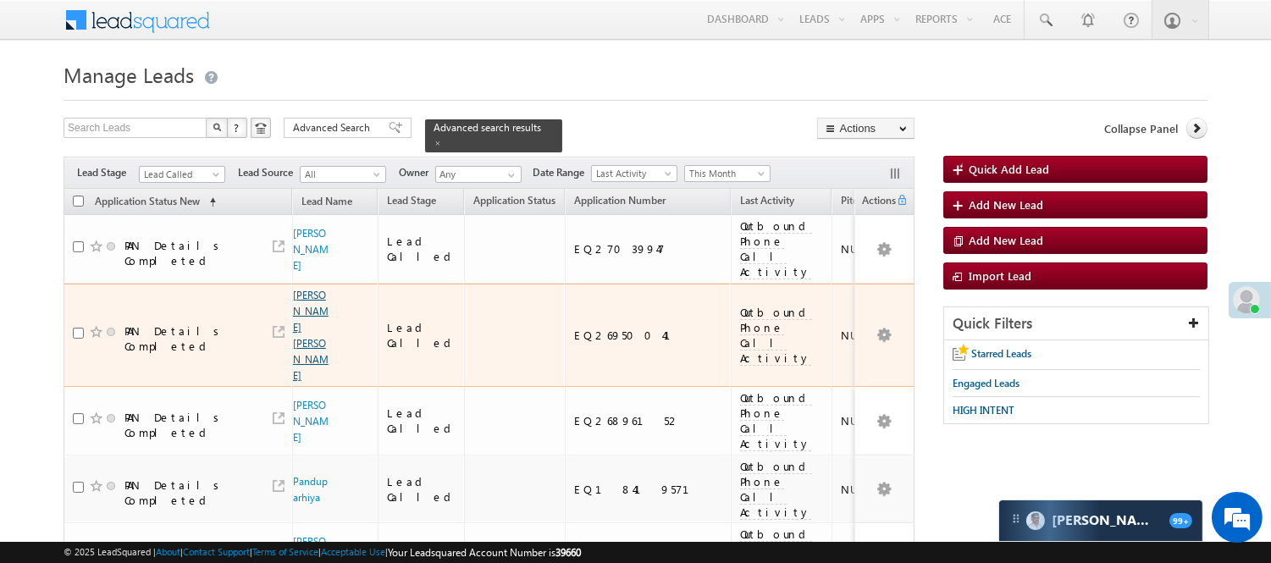
click at [303, 315] on link "[PERSON_NAME] [PERSON_NAME]" at bounding box center [311, 335] width 36 height 93
click at [300, 311] on link "[PERSON_NAME] [PERSON_NAME]" at bounding box center [311, 335] width 36 height 93
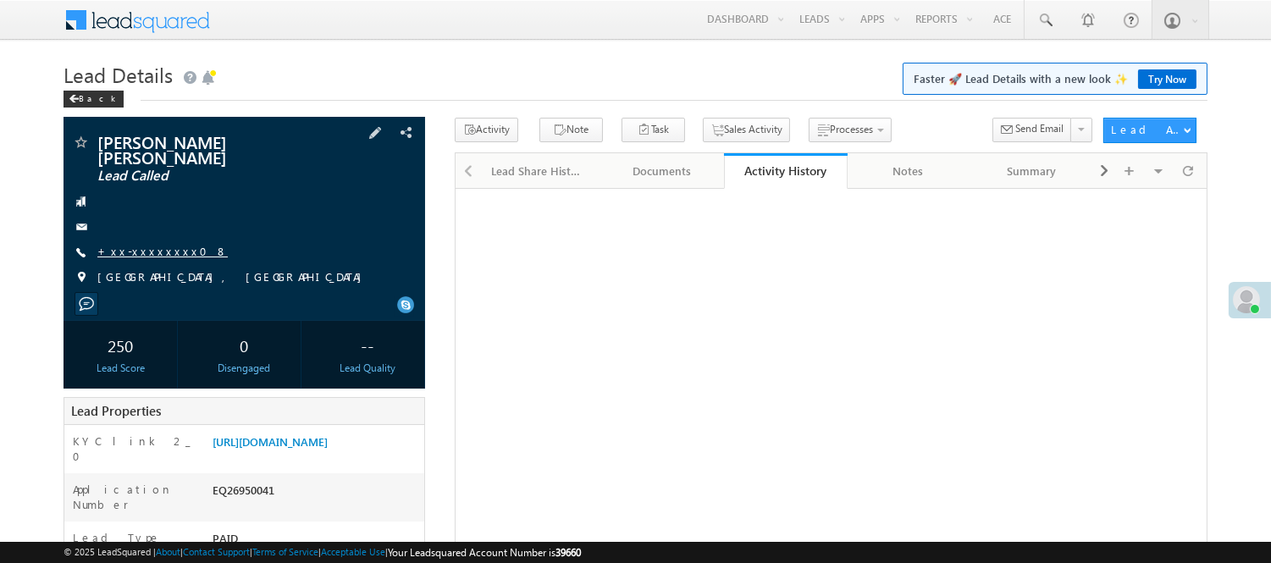
click at [147, 244] on link "+xx-xxxxxxxx08" at bounding box center [162, 251] width 130 height 14
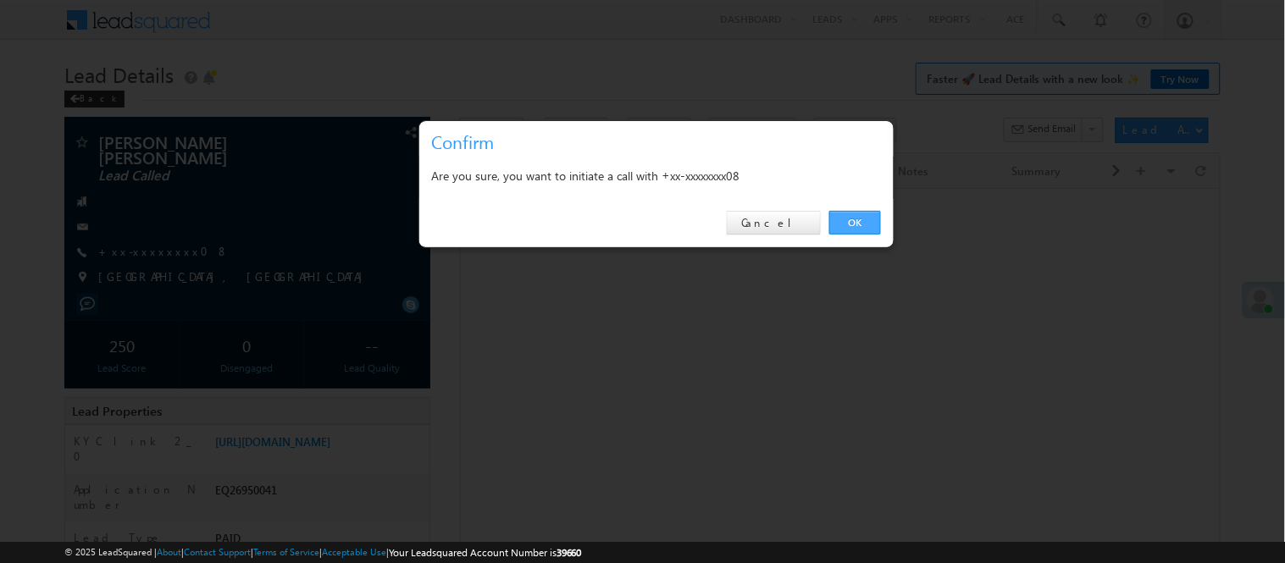
click at [842, 218] on link "OK" at bounding box center [855, 223] width 52 height 24
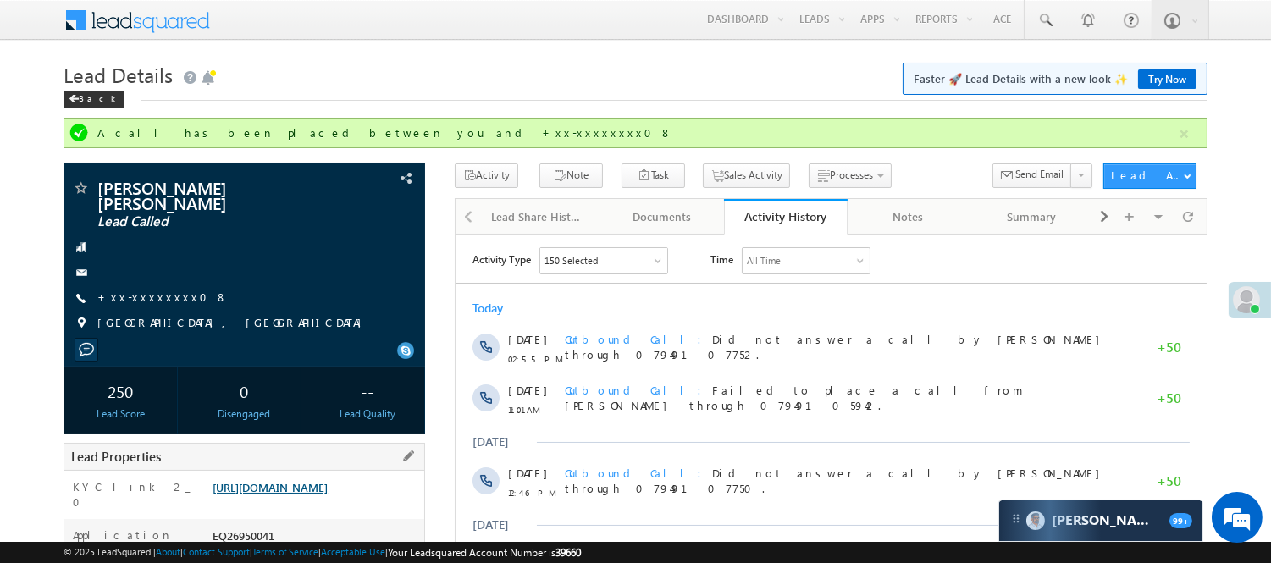
click at [328, 488] on link "https://angelbroking1-pk3em7sa.customui-test.leadsquared.com?leadId=01645d2e-5e…" at bounding box center [270, 487] width 115 height 14
click at [91, 97] on div "Back" at bounding box center [94, 99] width 60 height 17
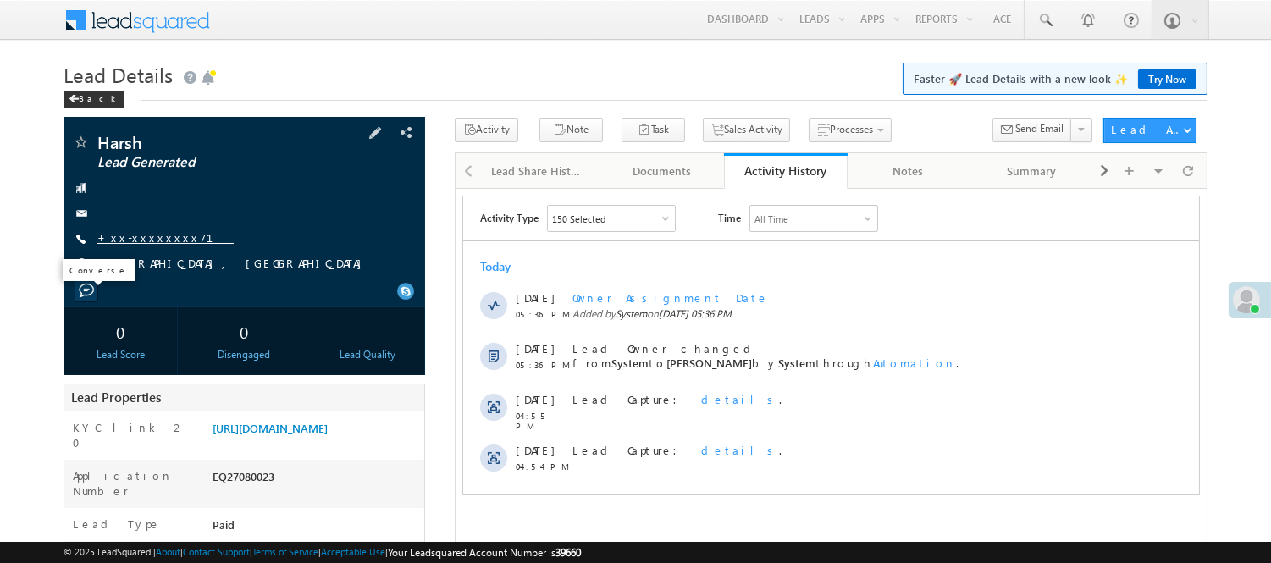
click at [142, 237] on link "+xx-xxxxxxxx71" at bounding box center [165, 237] width 136 height 14
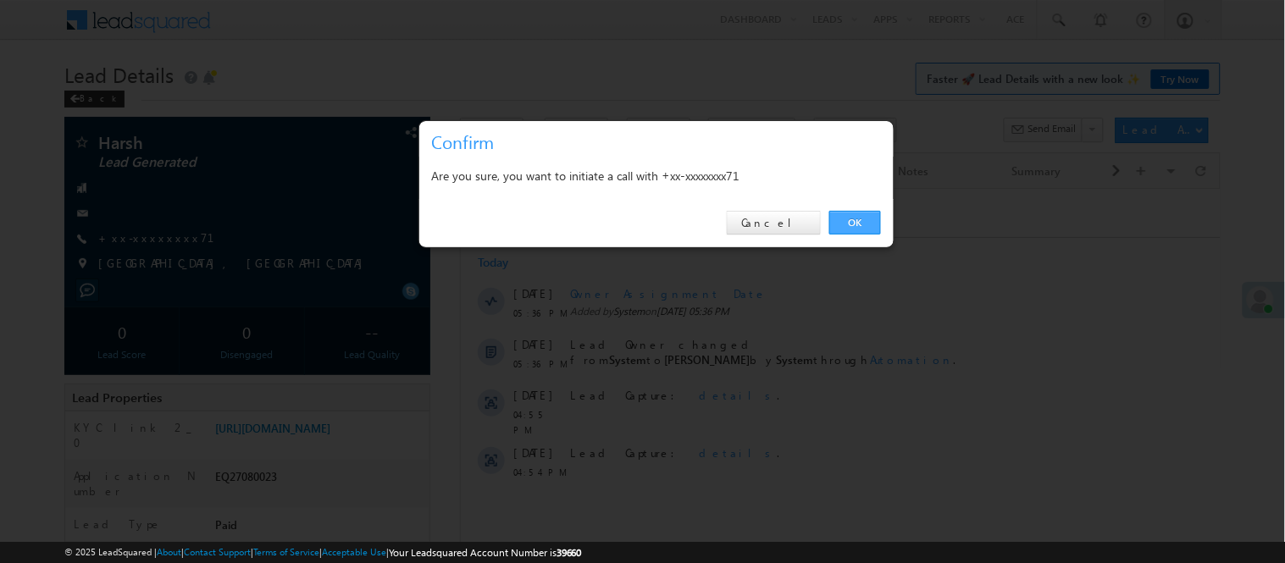
click at [866, 224] on link "OK" at bounding box center [855, 223] width 52 height 24
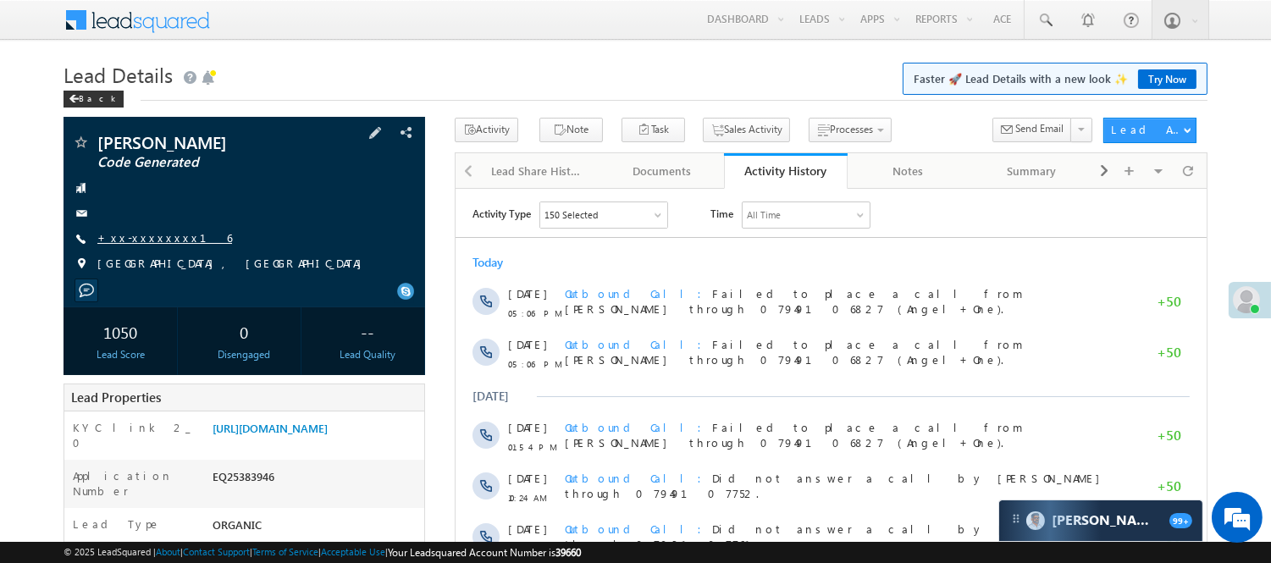
click at [154, 240] on link "+xx-xxxxxxxx16" at bounding box center [164, 237] width 135 height 14
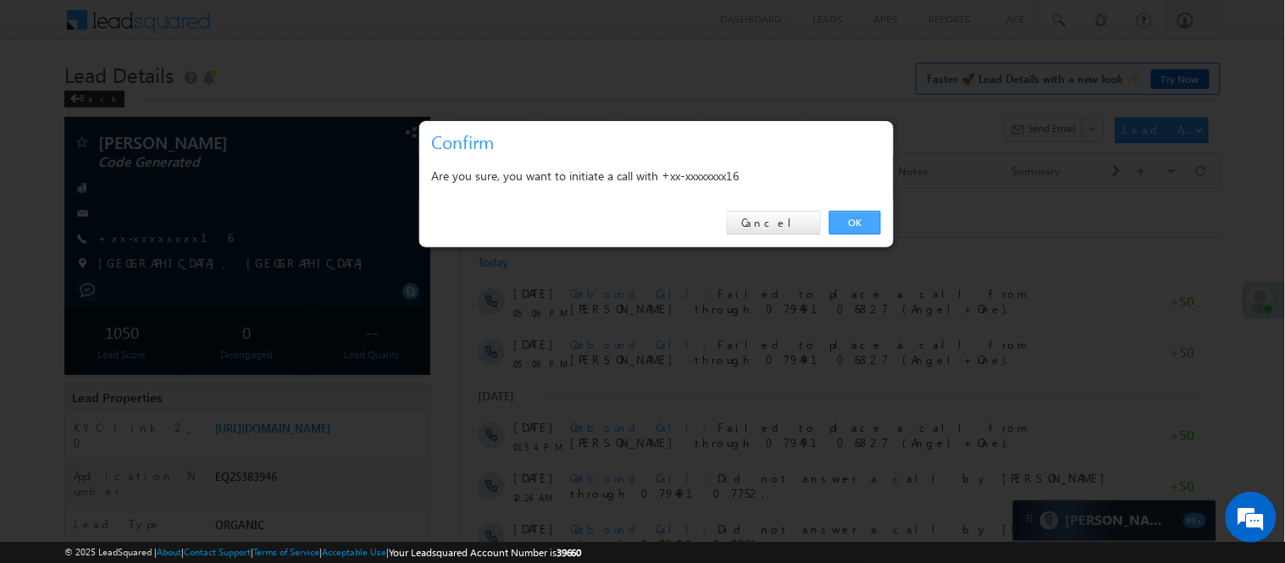
click at [847, 218] on link "OK" at bounding box center [855, 223] width 52 height 24
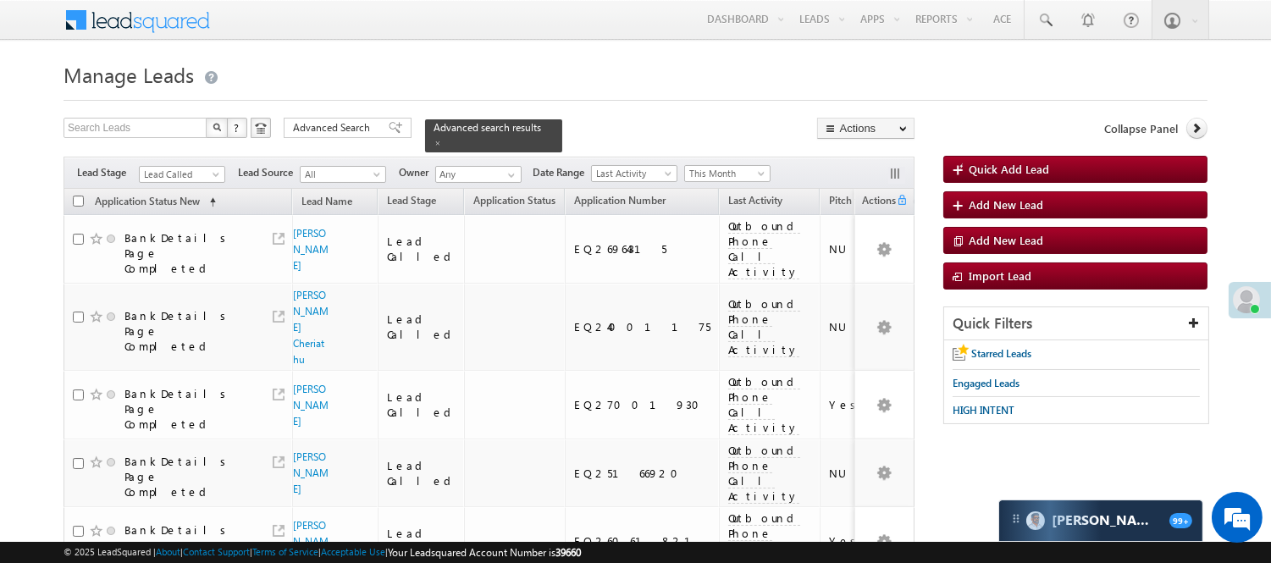
click at [207, 165] on span "Lead Called" at bounding box center [182, 172] width 86 height 14
click at [218, 167] on span "Lead Called" at bounding box center [180, 174] width 80 height 15
click at [157, 203] on link "Lead Generated" at bounding box center [183, 199] width 86 height 15
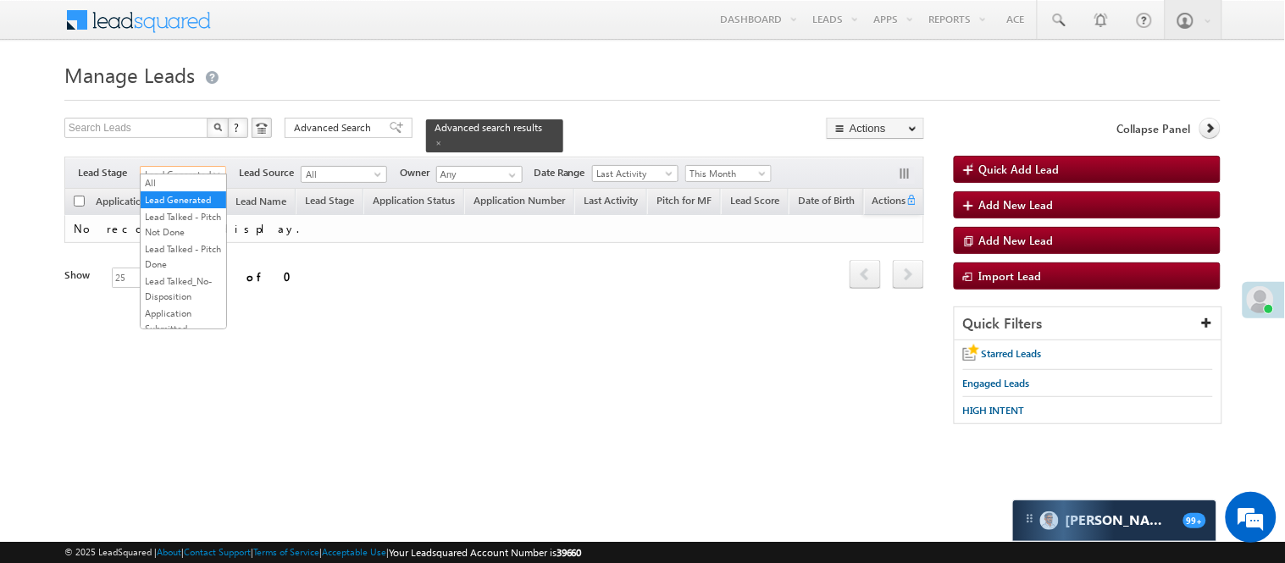
click at [197, 167] on span "Lead Generated" at bounding box center [181, 174] width 80 height 15
click at [206, 167] on span "Lead Generated" at bounding box center [181, 174] width 80 height 15
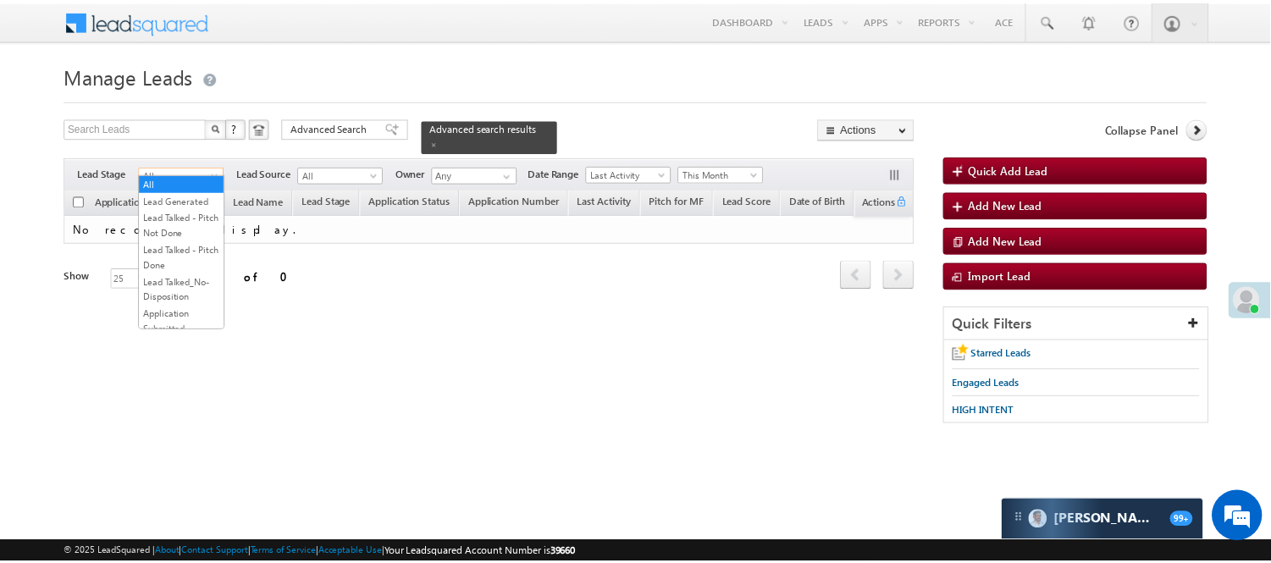
scroll to position [188, 0]
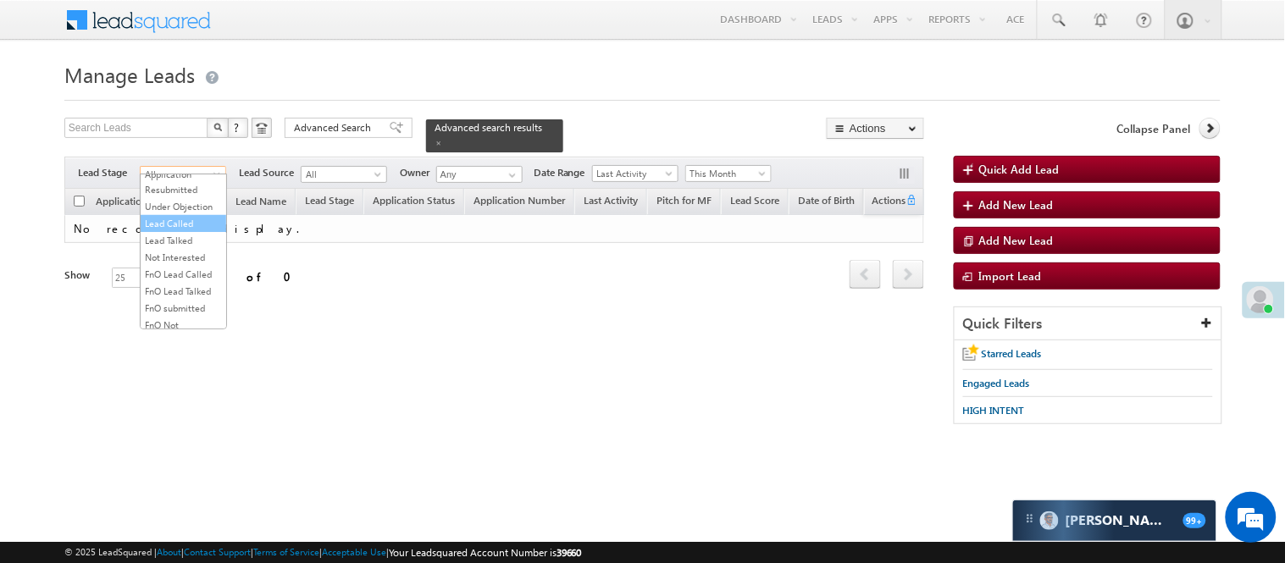
click at [183, 231] on link "Lead Called" at bounding box center [184, 223] width 86 height 15
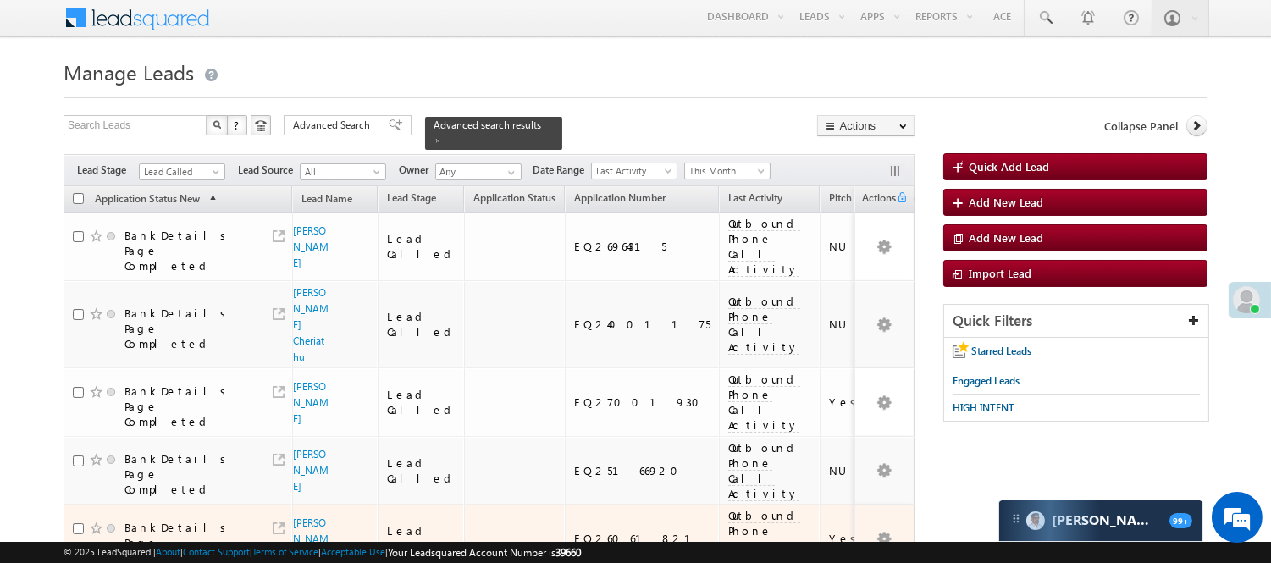
scroll to position [0, 0]
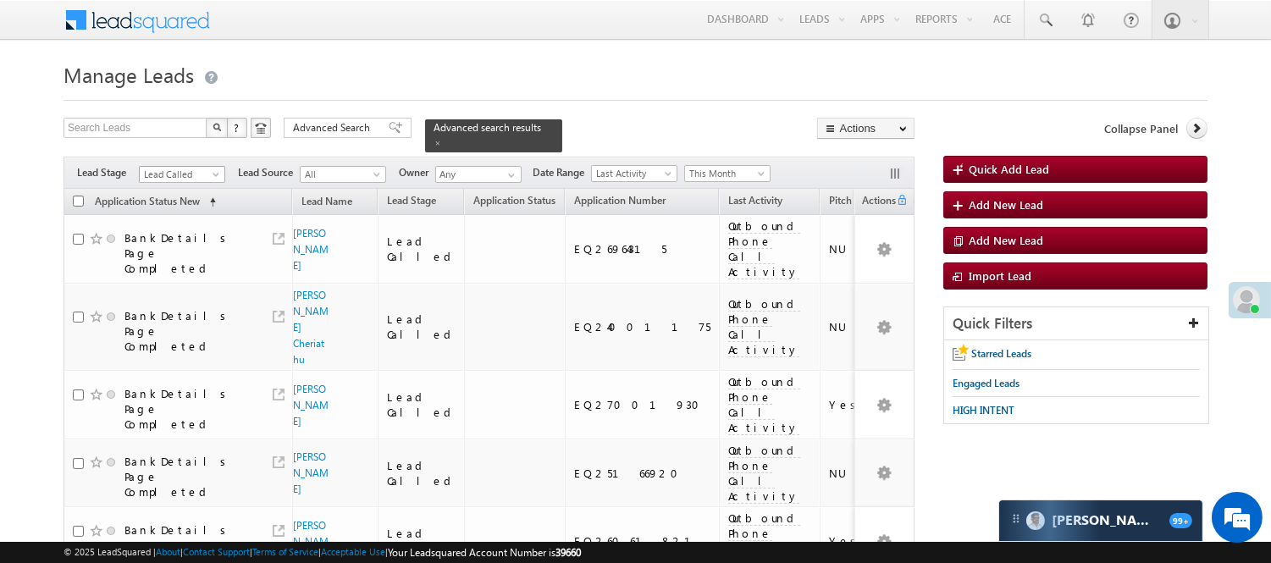
click at [192, 167] on span "Lead Called" at bounding box center [180, 174] width 80 height 15
click at [174, 268] on link "Lead Talked - Pitch Done" at bounding box center [183, 256] width 86 height 30
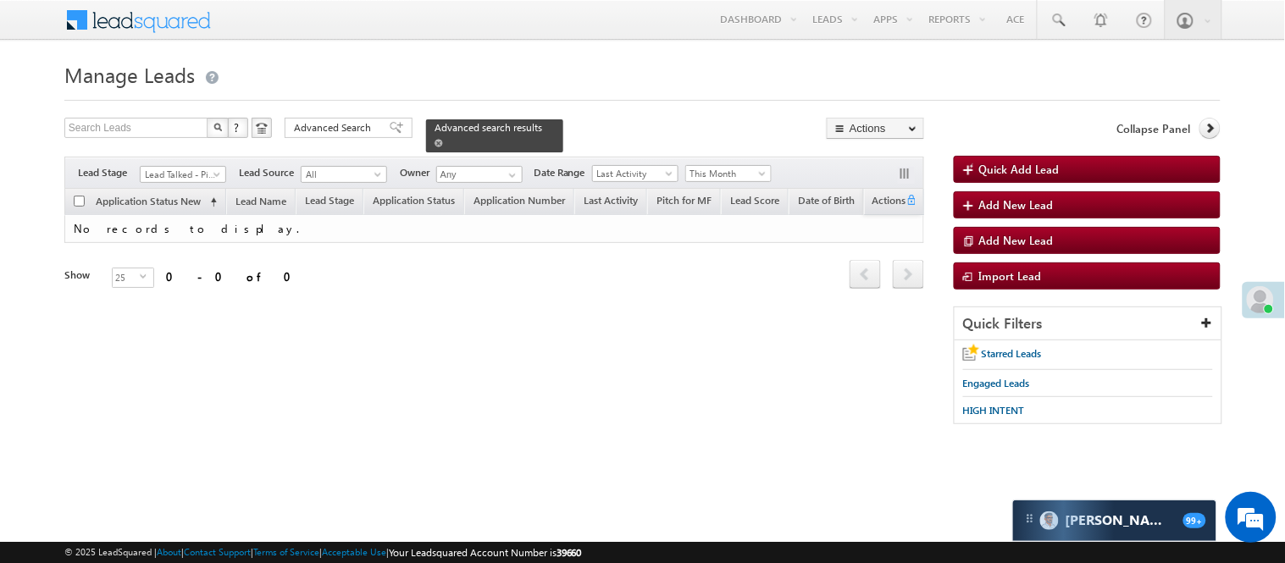
click at [443, 139] on span at bounding box center [438, 143] width 8 height 8
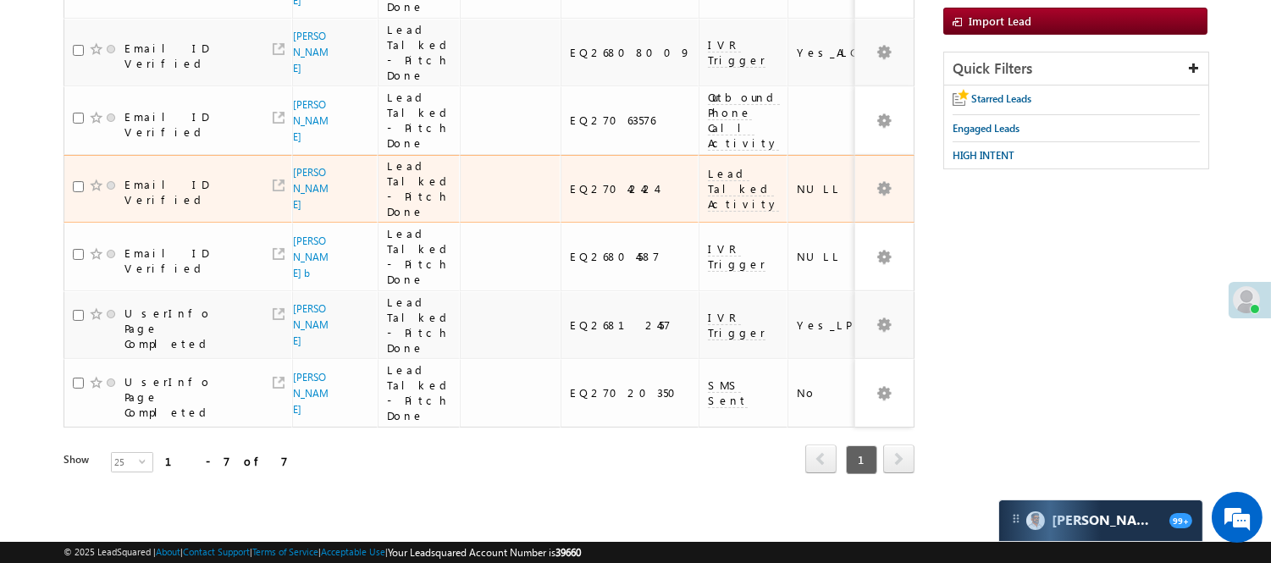
scroll to position [188, 0]
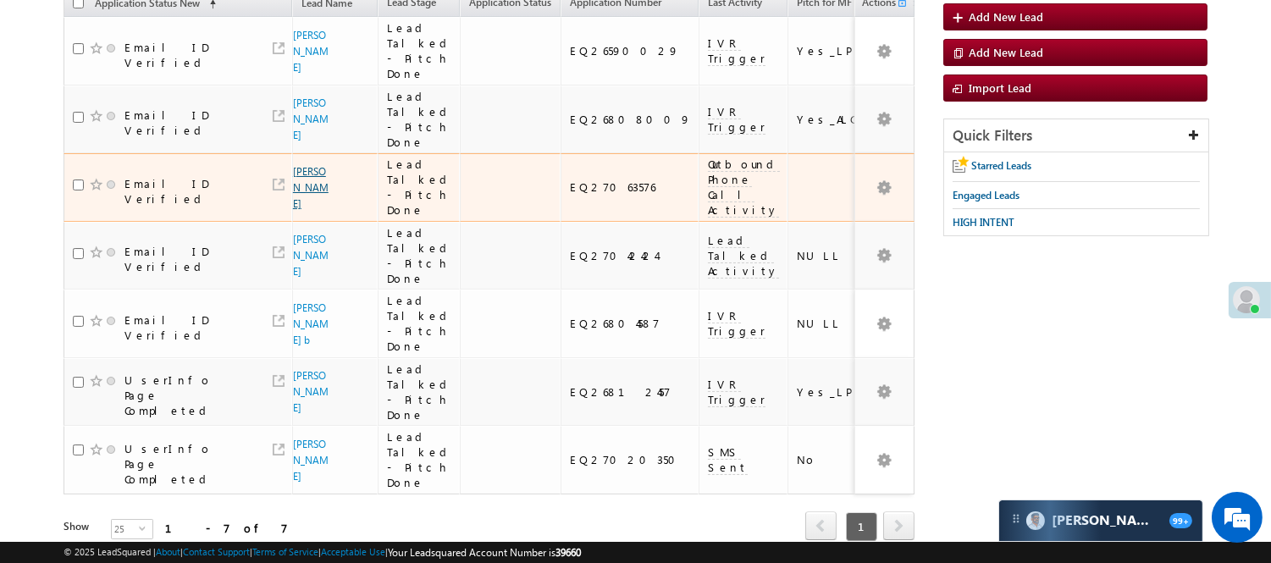
click at [311, 174] on link "Atharv gupta" at bounding box center [311, 187] width 36 height 45
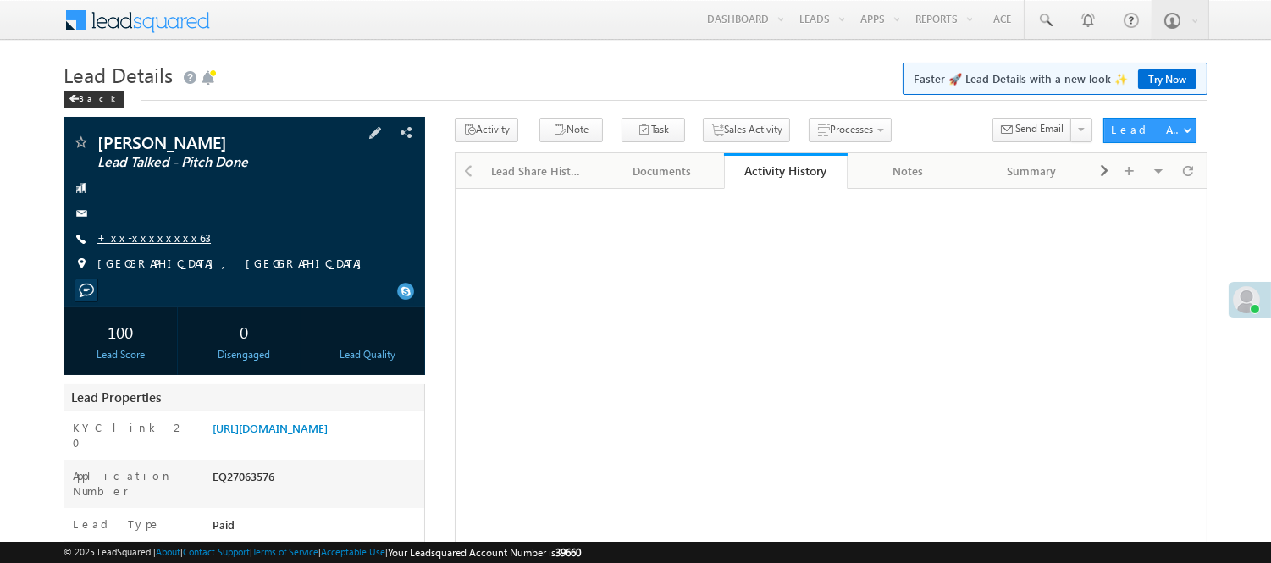
click at [147, 242] on link "+xx-xxxxxxxx63" at bounding box center [153, 237] width 113 height 14
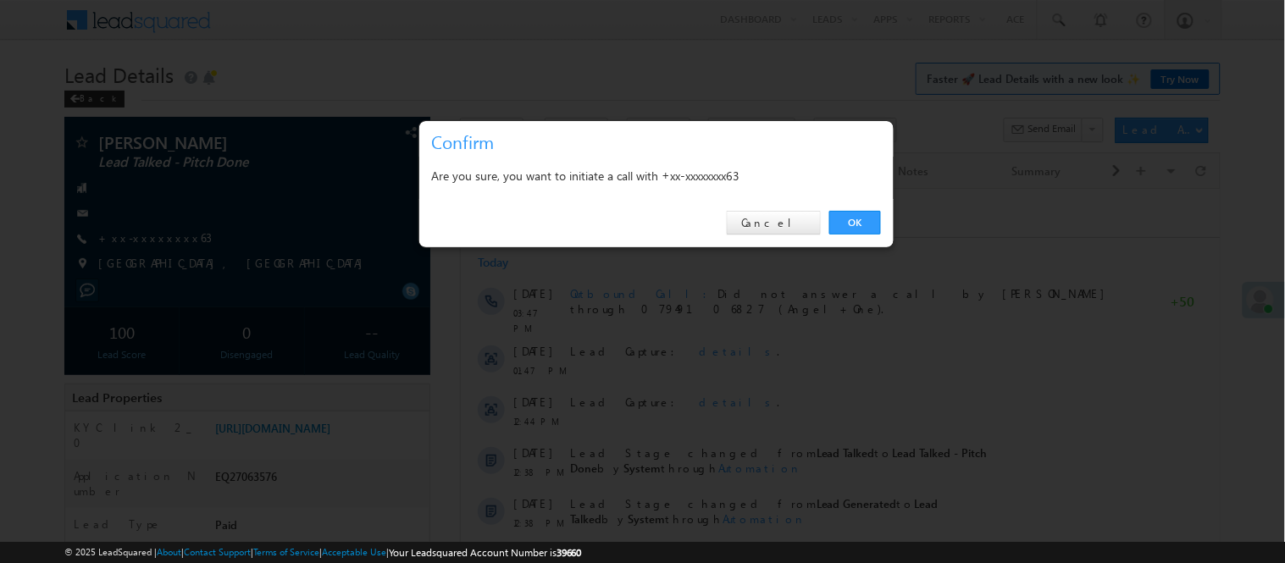
click at [854, 209] on div "OK Cancel" at bounding box center [656, 223] width 474 height 48
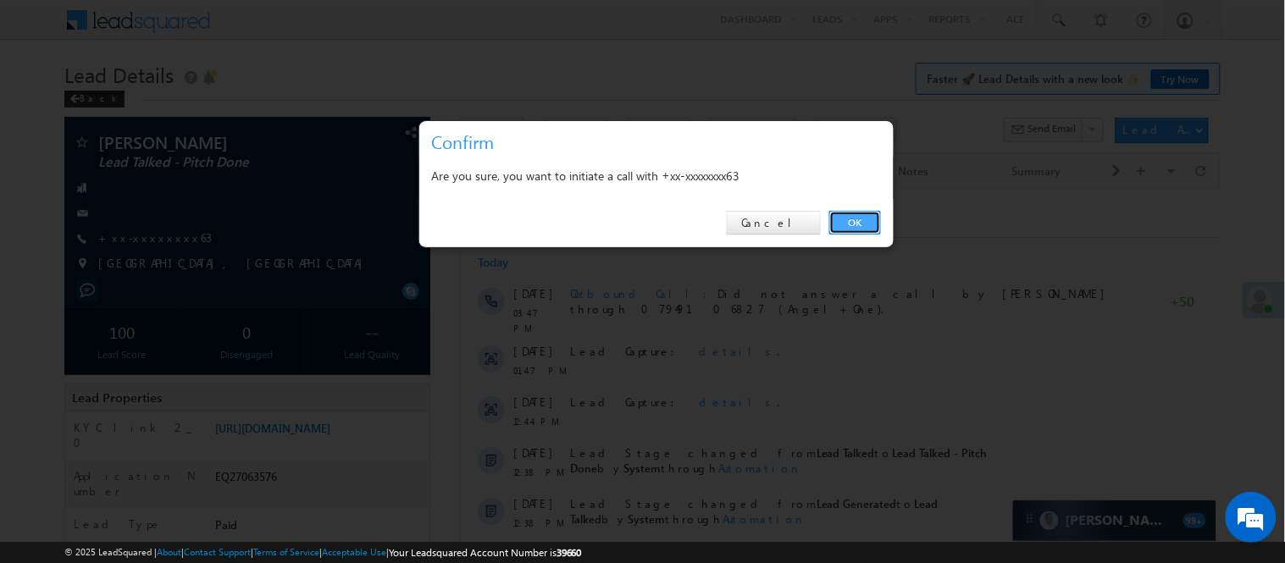
click at [855, 212] on link "OK" at bounding box center [855, 223] width 52 height 24
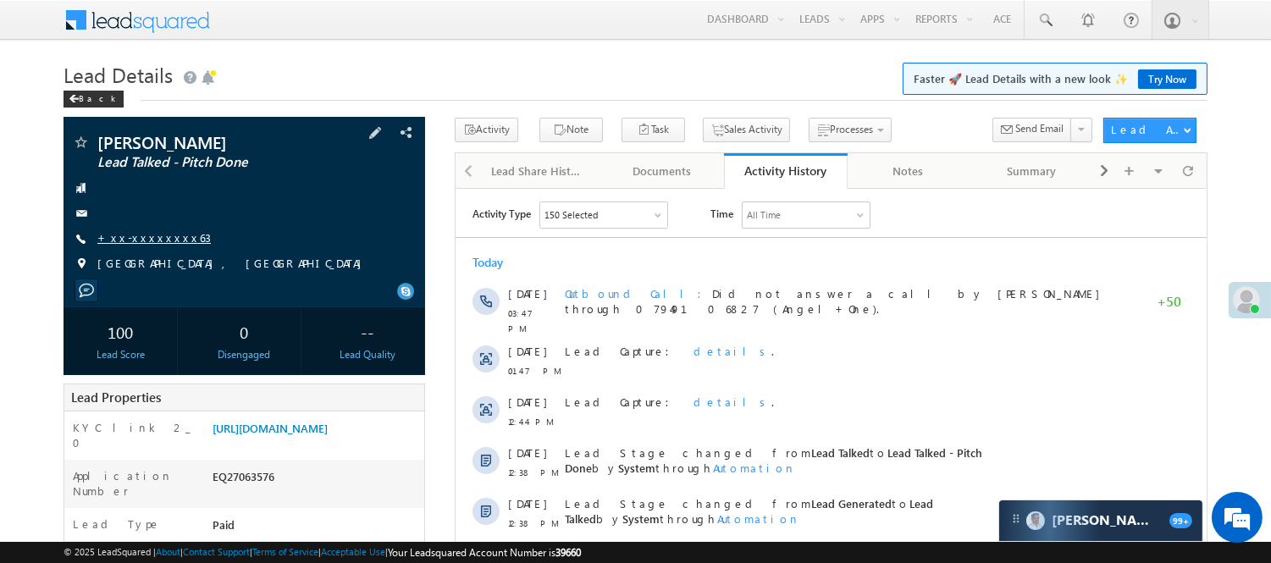
click at [121, 235] on link "+xx-xxxxxxxx63" at bounding box center [153, 237] width 113 height 14
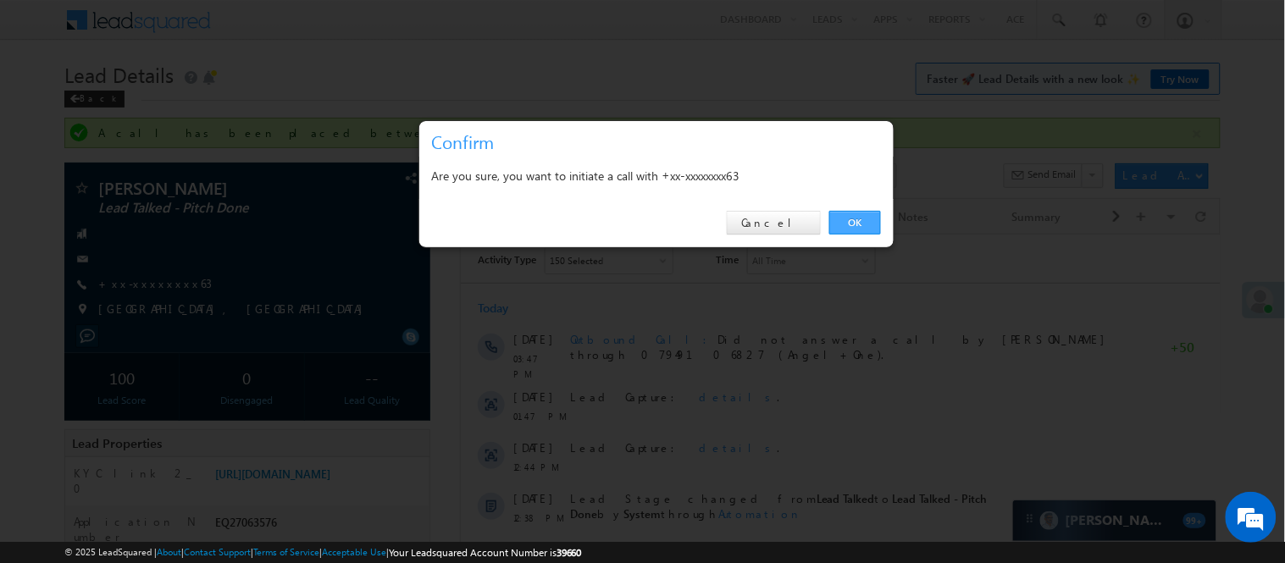
click at [865, 226] on link "OK" at bounding box center [855, 223] width 52 height 24
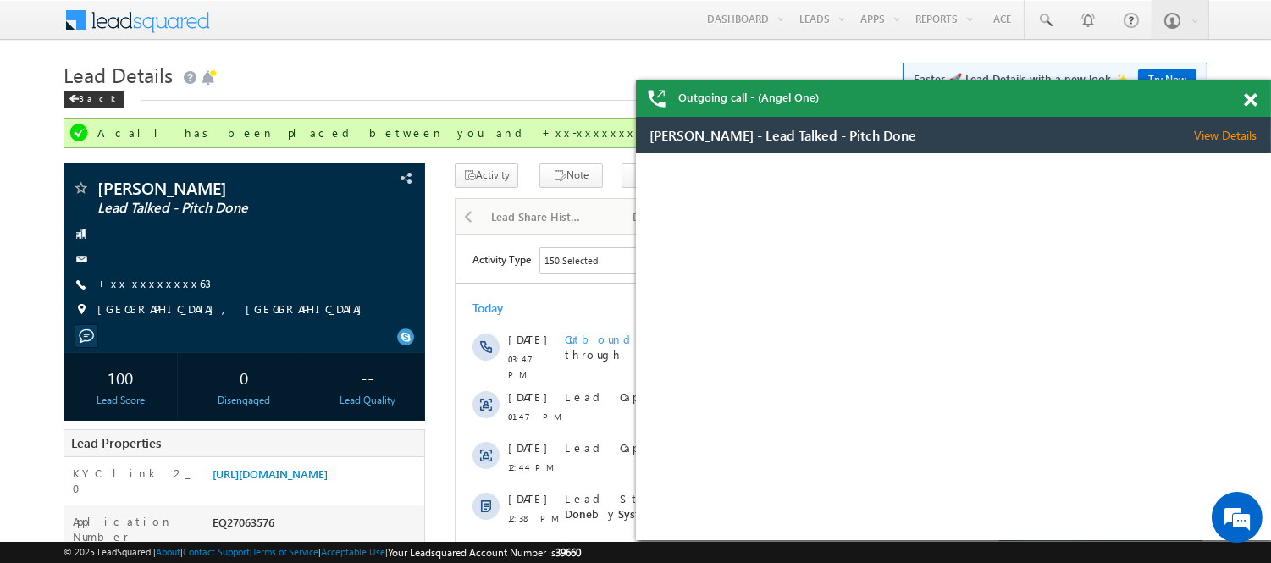
click at [1249, 91] on div at bounding box center [1259, 96] width 23 height 33
click at [1251, 98] on span at bounding box center [1250, 100] width 13 height 14
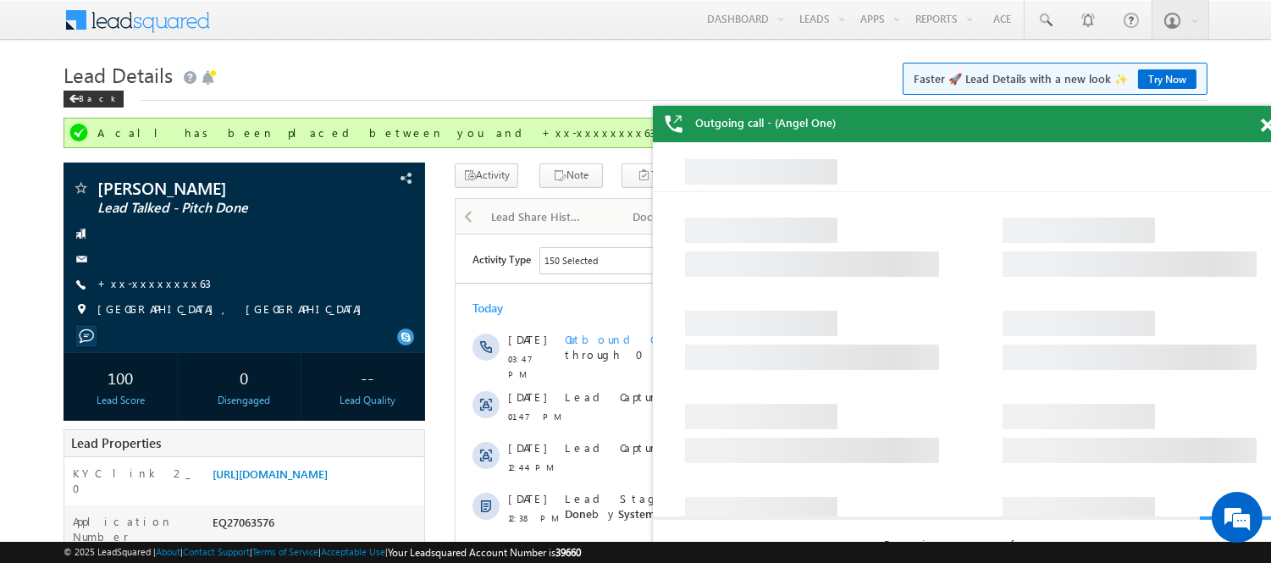
click at [1266, 121] on span at bounding box center [1267, 126] width 13 height 14
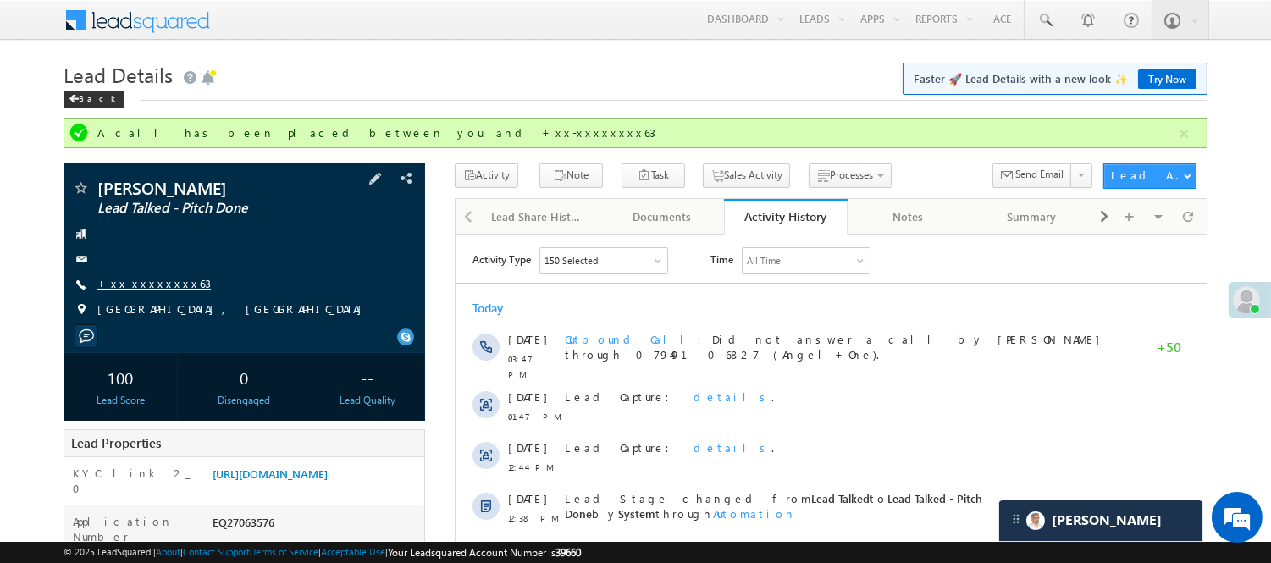
click at [159, 281] on link "+xx-xxxxxxxx63" at bounding box center [153, 283] width 113 height 14
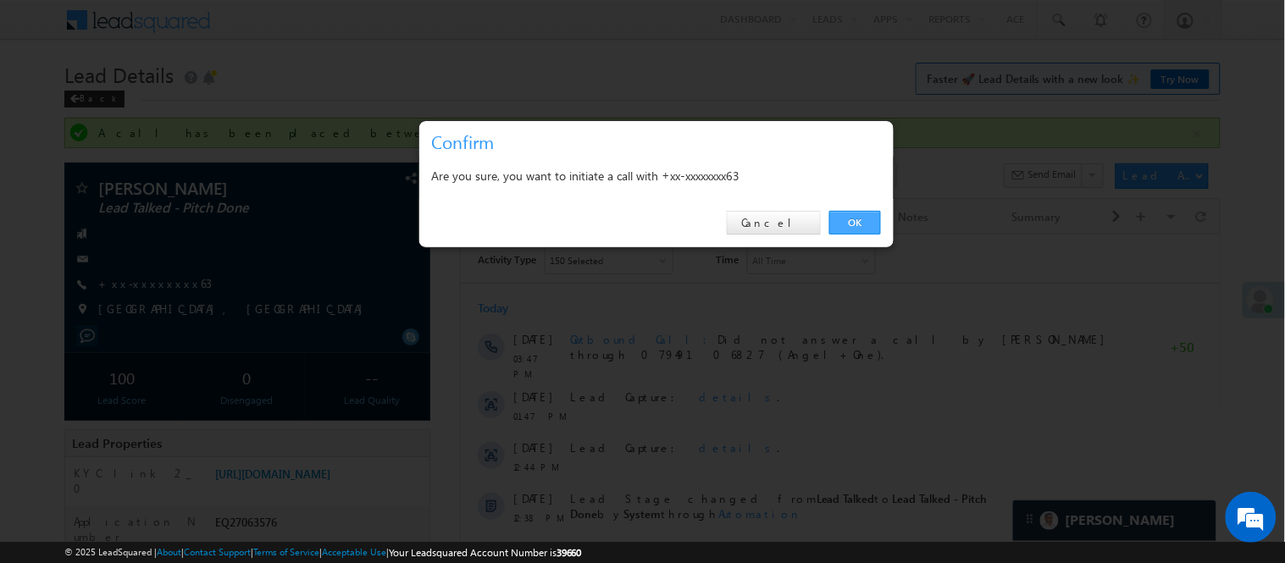
click at [849, 220] on link "OK" at bounding box center [855, 223] width 52 height 24
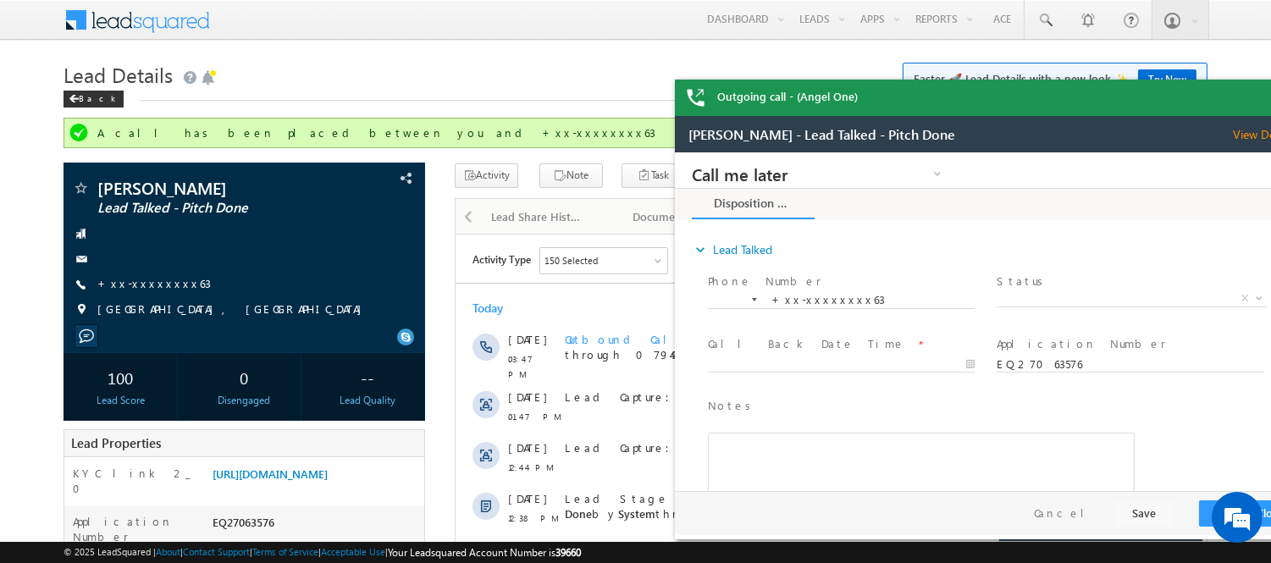
click at [1250, 97] on div "Outgoing call - (Angel One)" at bounding box center [992, 98] width 635 height 36
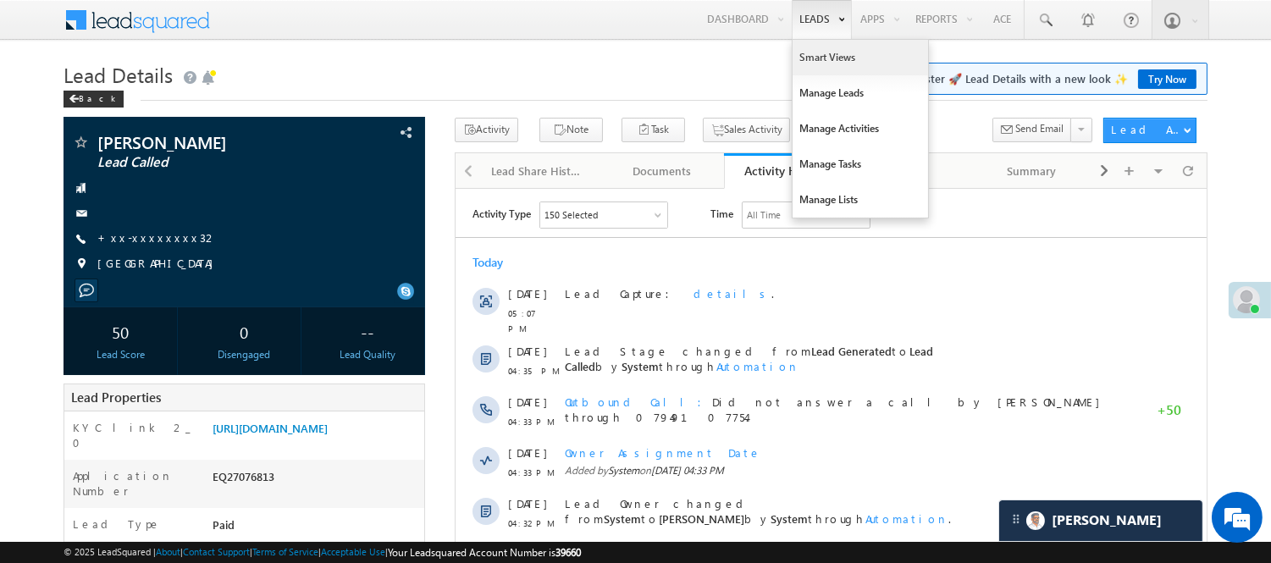
click at [816, 53] on link "Smart Views" at bounding box center [860, 58] width 135 height 36
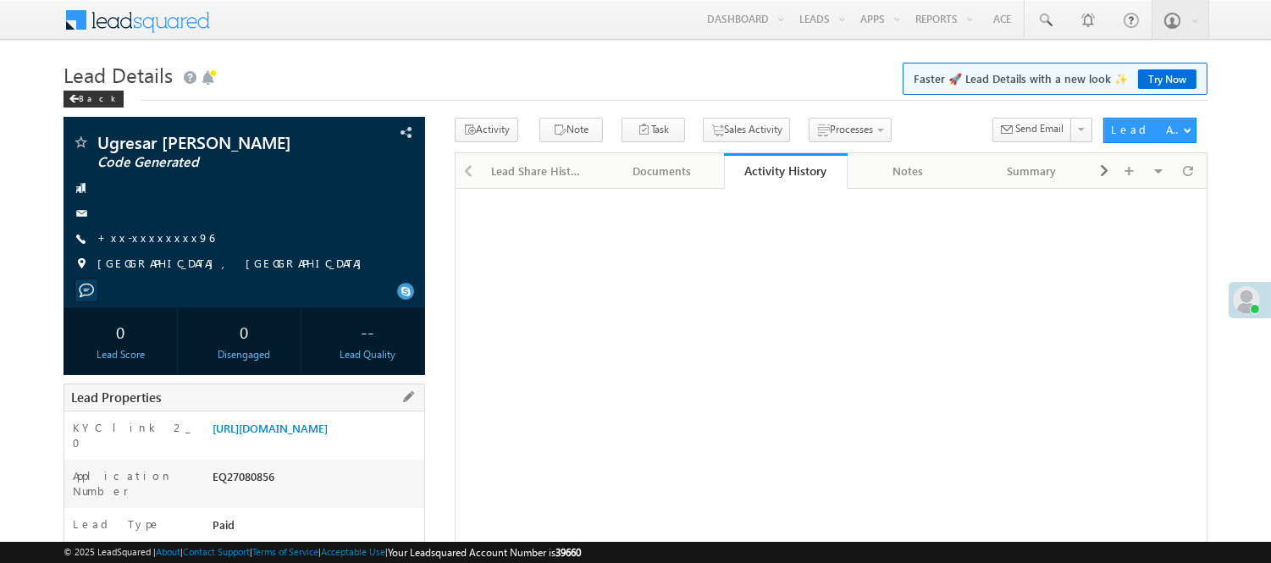
click at [237, 492] on div "EQ27080856" at bounding box center [316, 480] width 216 height 24
copy div "EQ27080856"
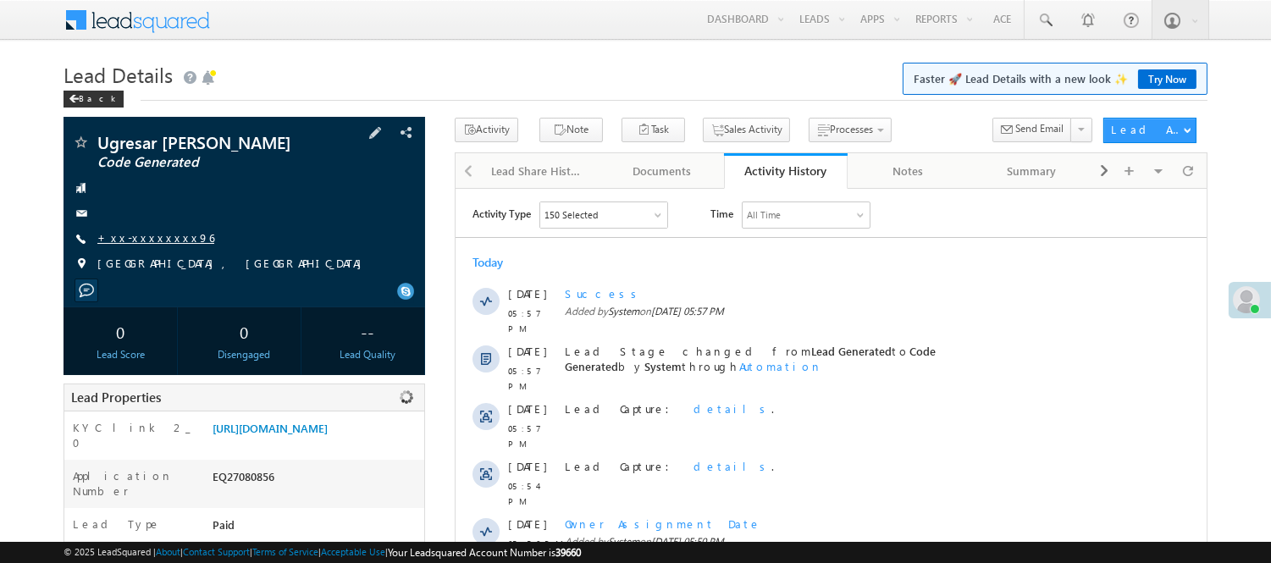
click at [147, 232] on link "+xx-xxxxxxxx96" at bounding box center [155, 237] width 117 height 14
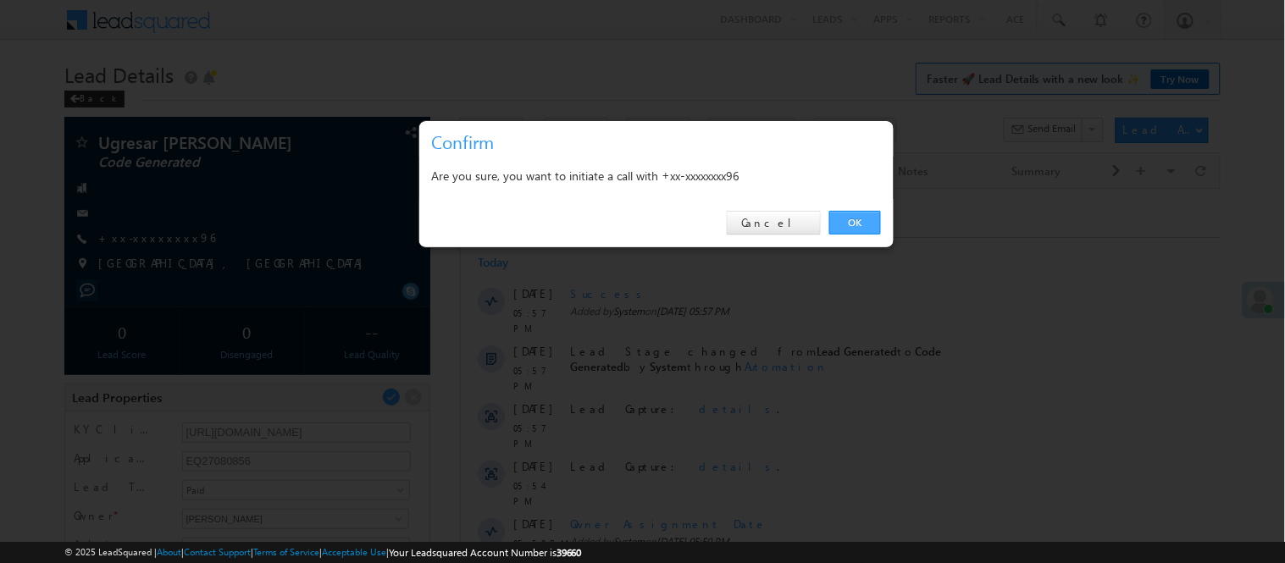
click at [849, 224] on link "OK" at bounding box center [855, 223] width 52 height 24
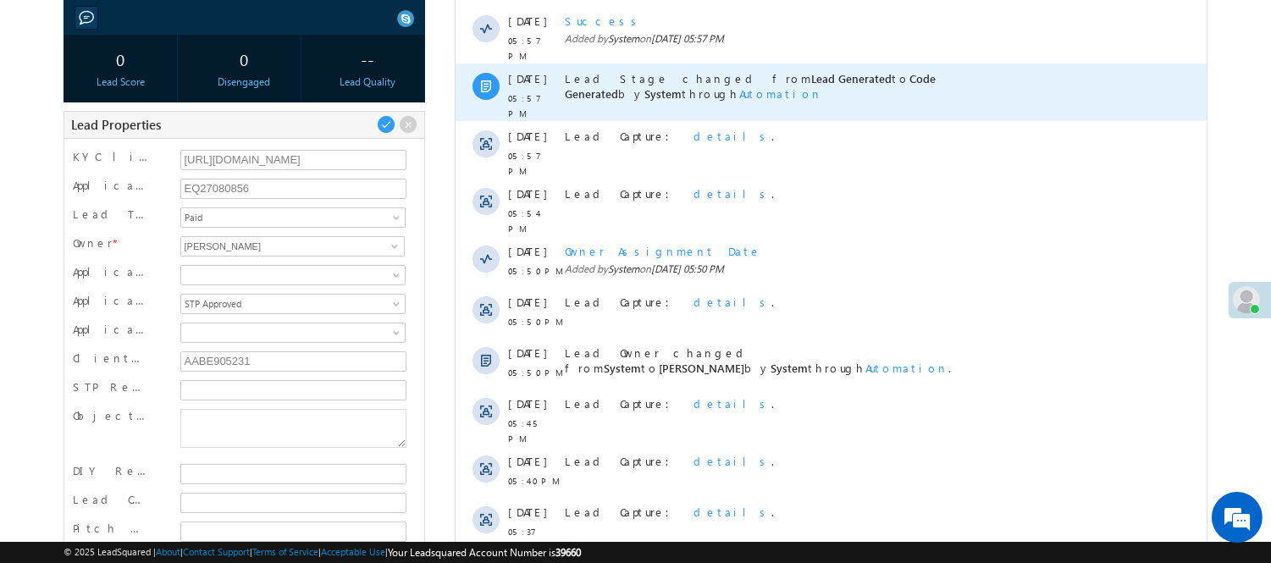
scroll to position [376, 0]
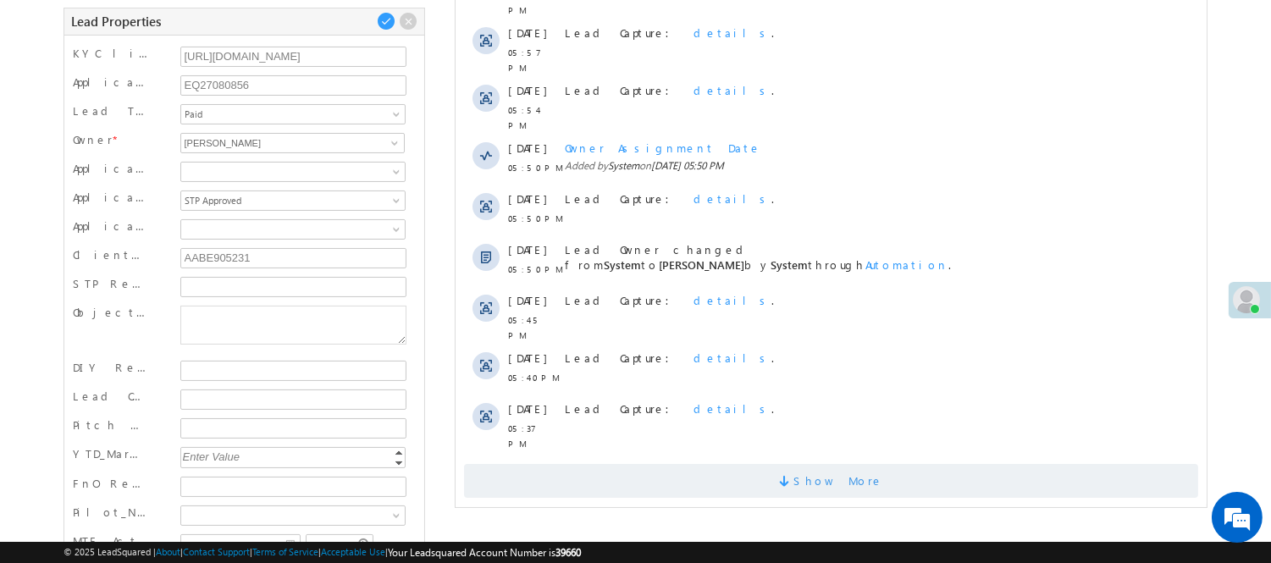
click at [707, 464] on span "Show More" at bounding box center [830, 481] width 734 height 34
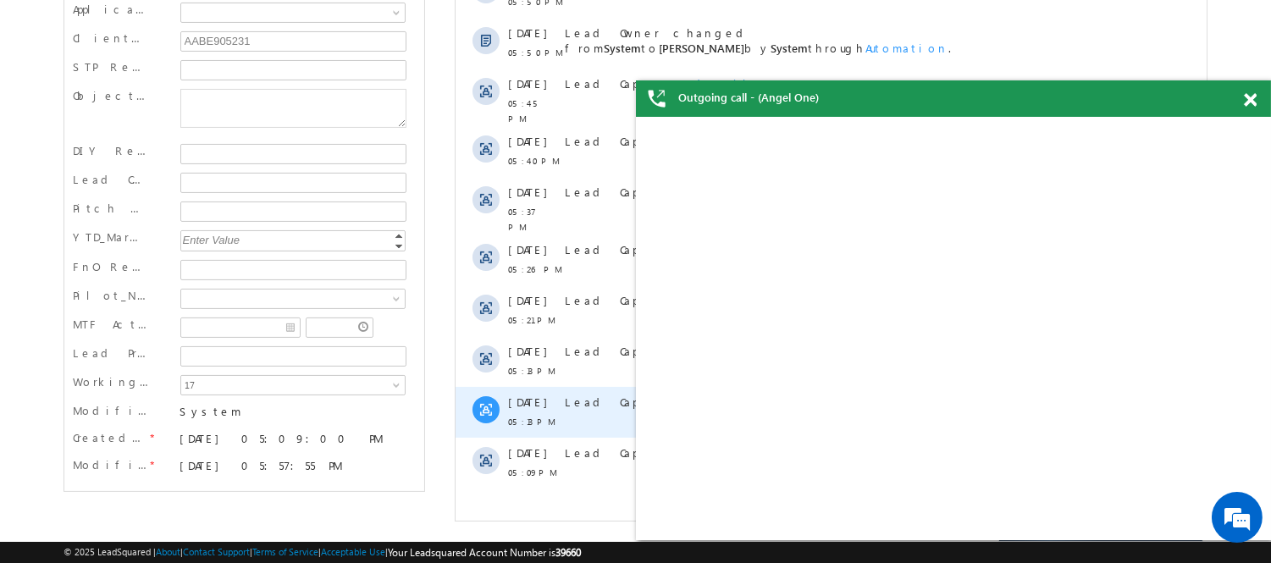
scroll to position [0, 0]
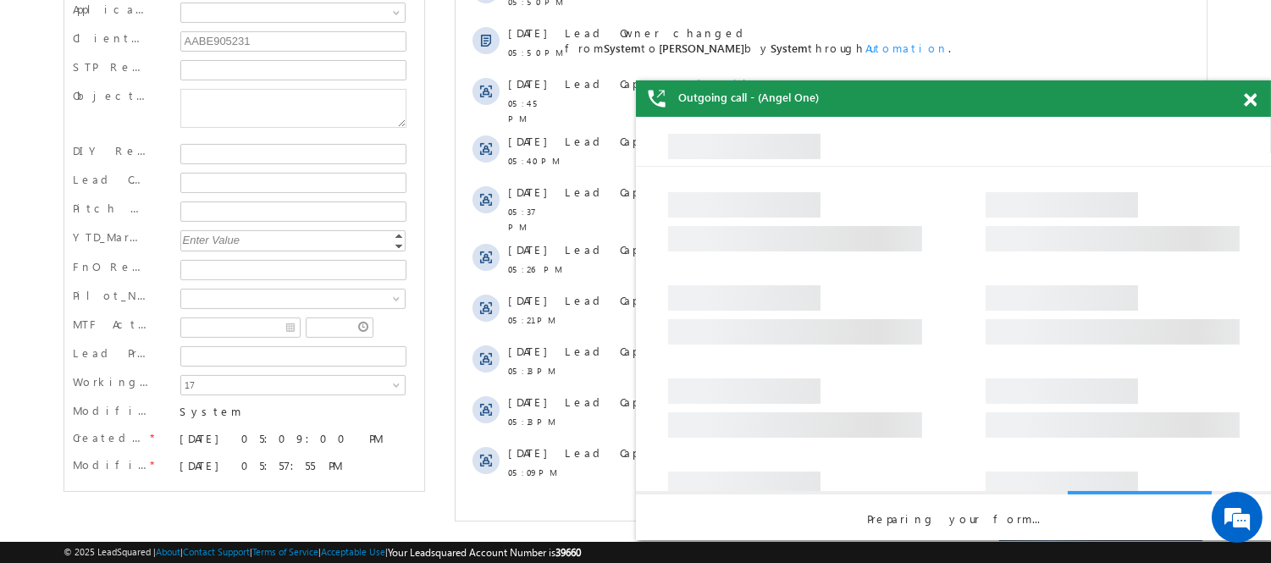
click at [1252, 100] on span at bounding box center [1250, 100] width 13 height 14
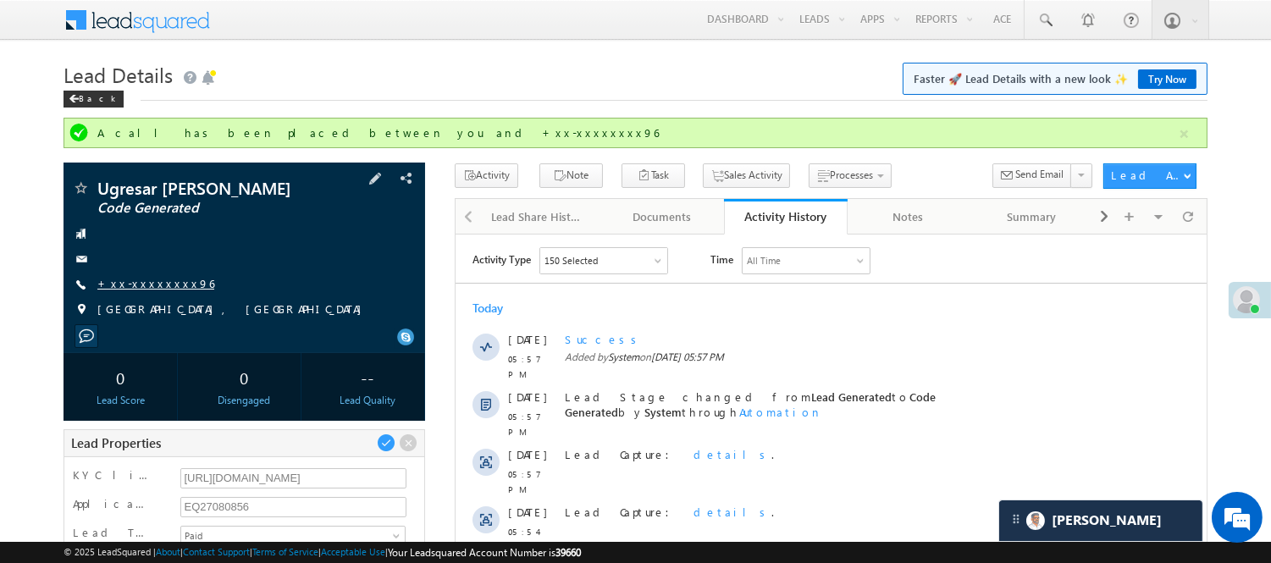
click at [133, 284] on link "+xx-xxxxxxxx96" at bounding box center [155, 283] width 117 height 14
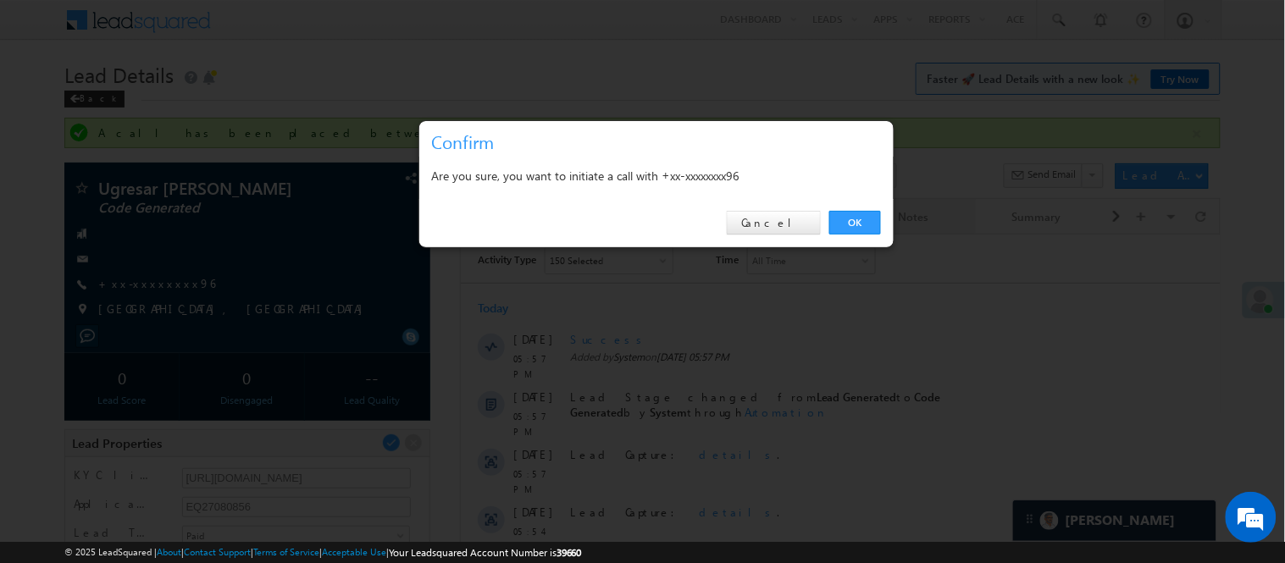
click at [850, 226] on link "OK" at bounding box center [855, 223] width 52 height 24
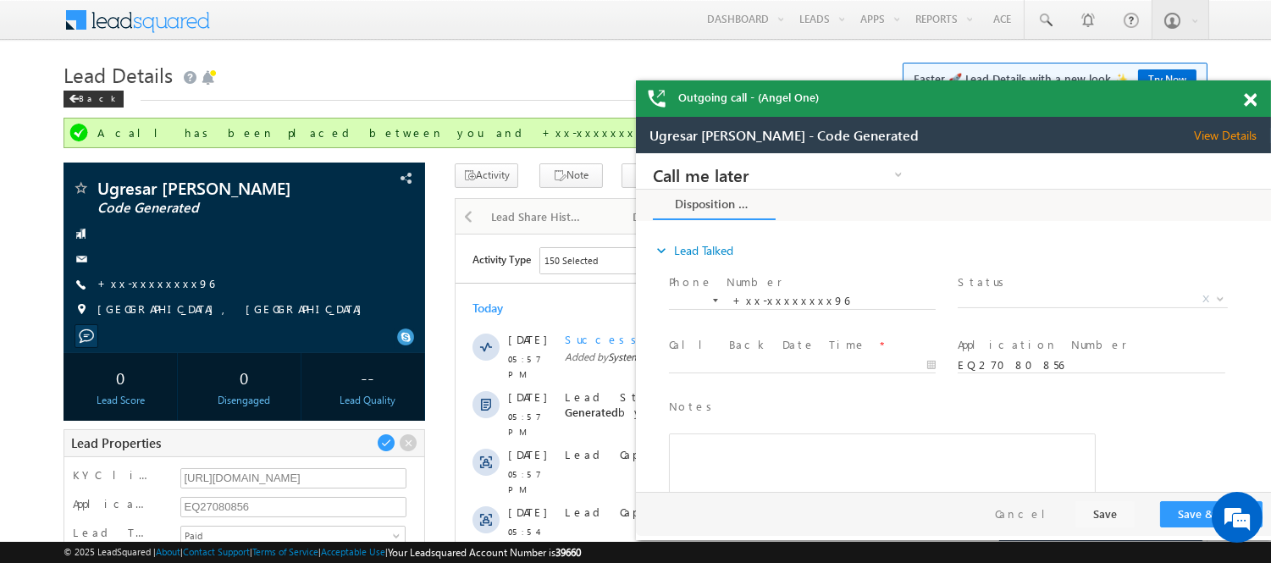
click at [1254, 98] on span at bounding box center [1250, 100] width 13 height 14
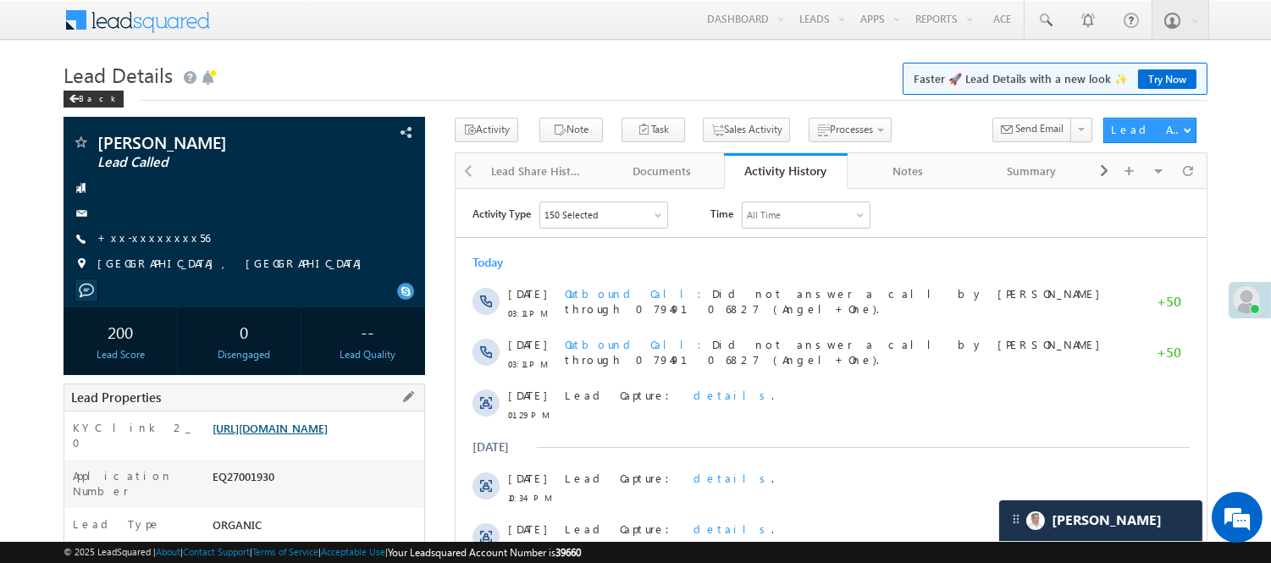
click at [269, 434] on link "[URL][DOMAIN_NAME]" at bounding box center [270, 428] width 115 height 14
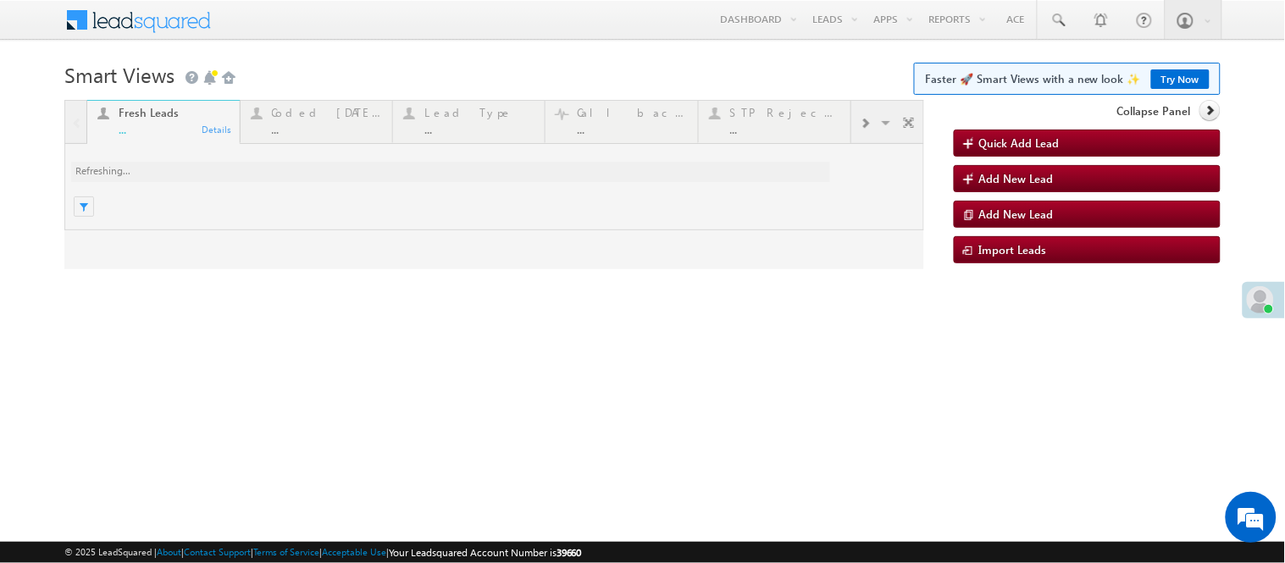
click at [318, 131] on div at bounding box center [494, 184] width 860 height 169
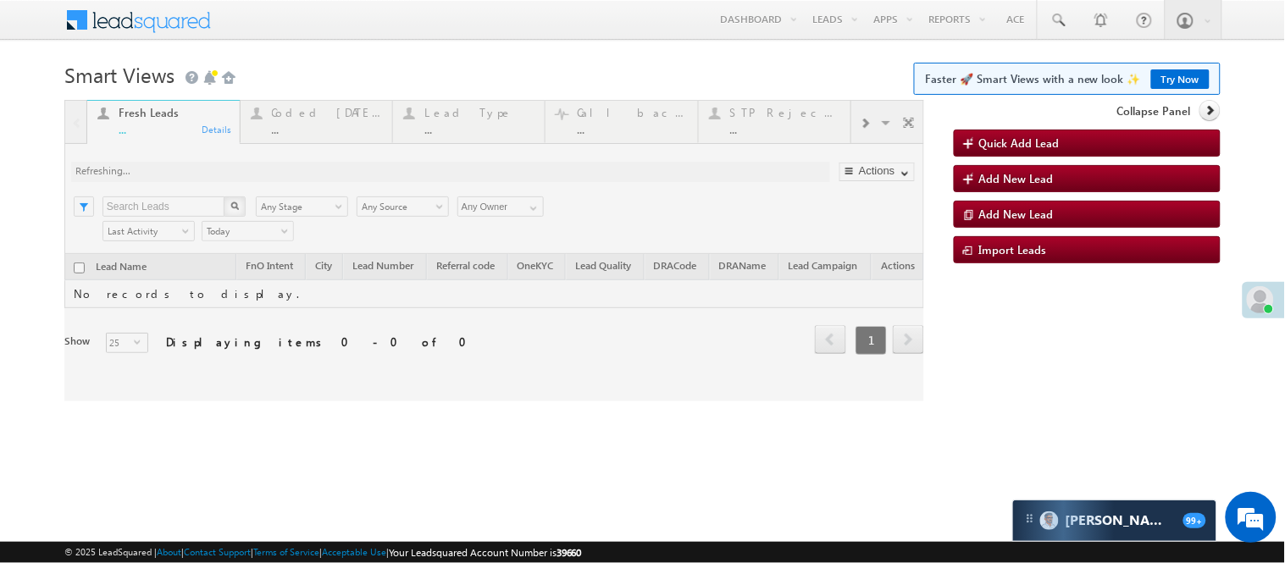
click at [295, 124] on div at bounding box center [494, 250] width 860 height 301
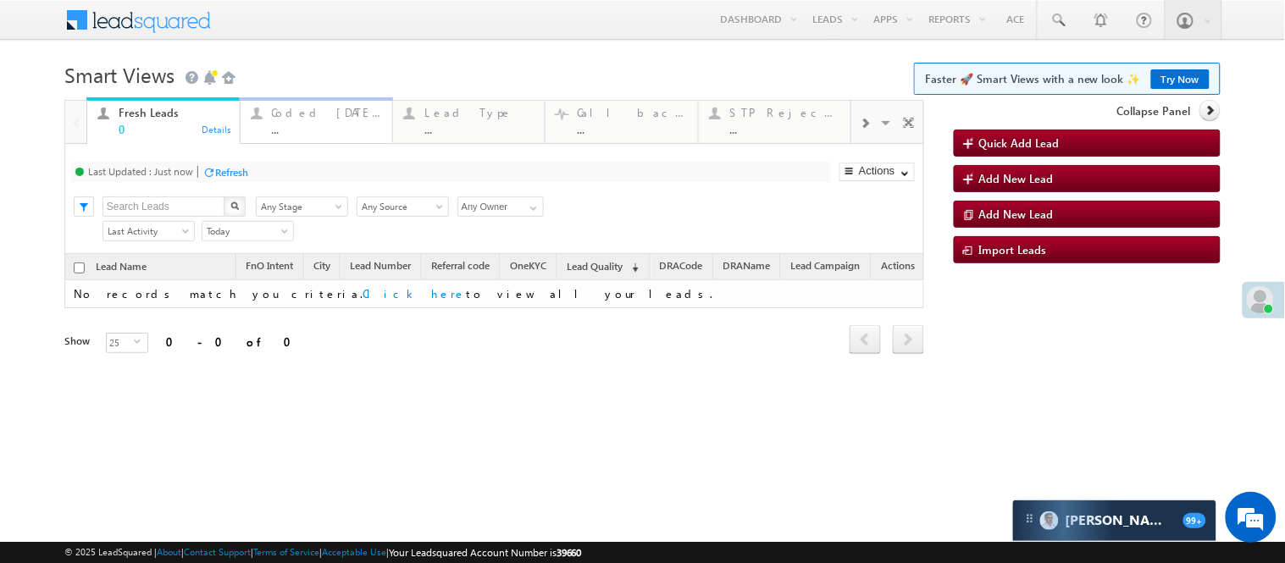
click at [334, 121] on div "Coded Today ..." at bounding box center [327, 118] width 110 height 33
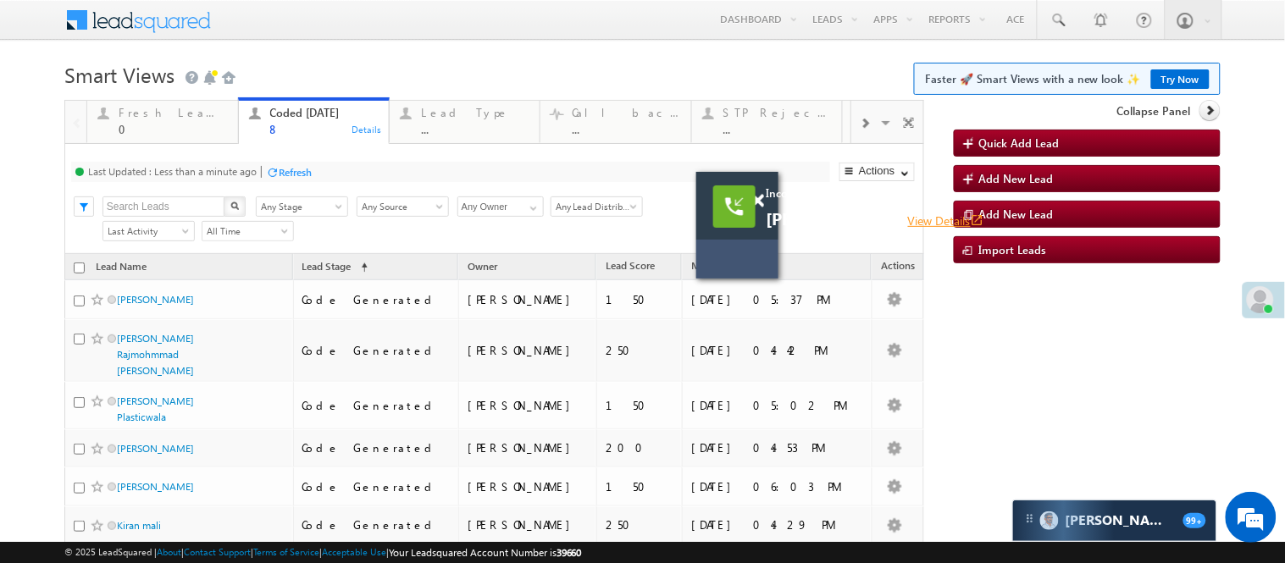
click at [908, 218] on link "View Details open_in_new" at bounding box center [946, 221] width 76 height 16
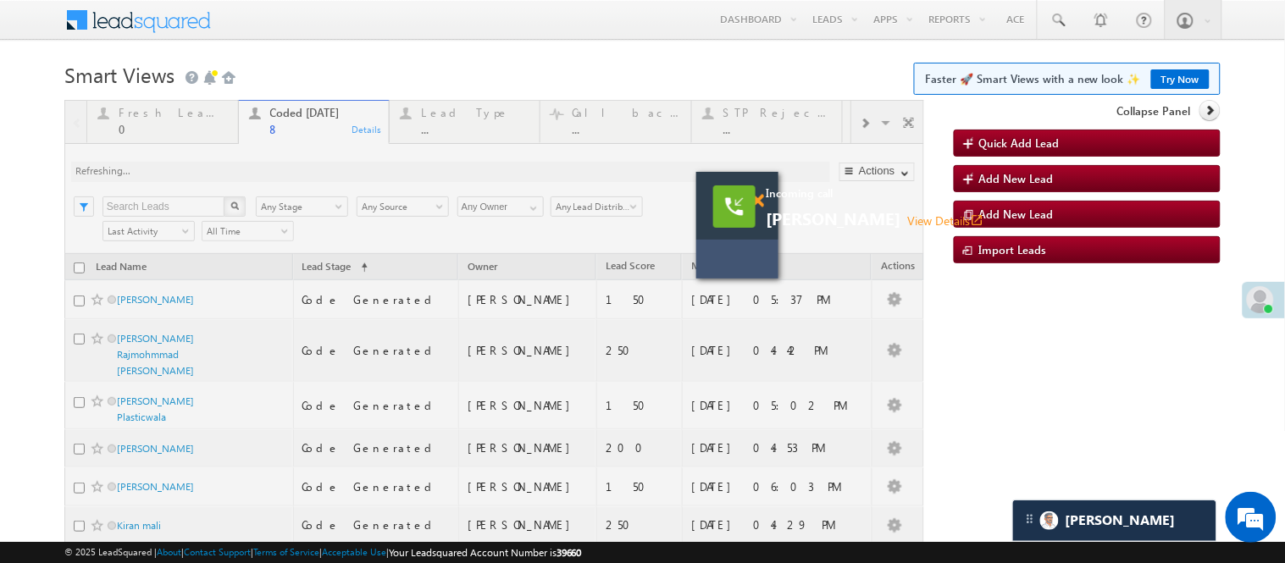
click at [760, 199] on span at bounding box center [757, 201] width 13 height 14
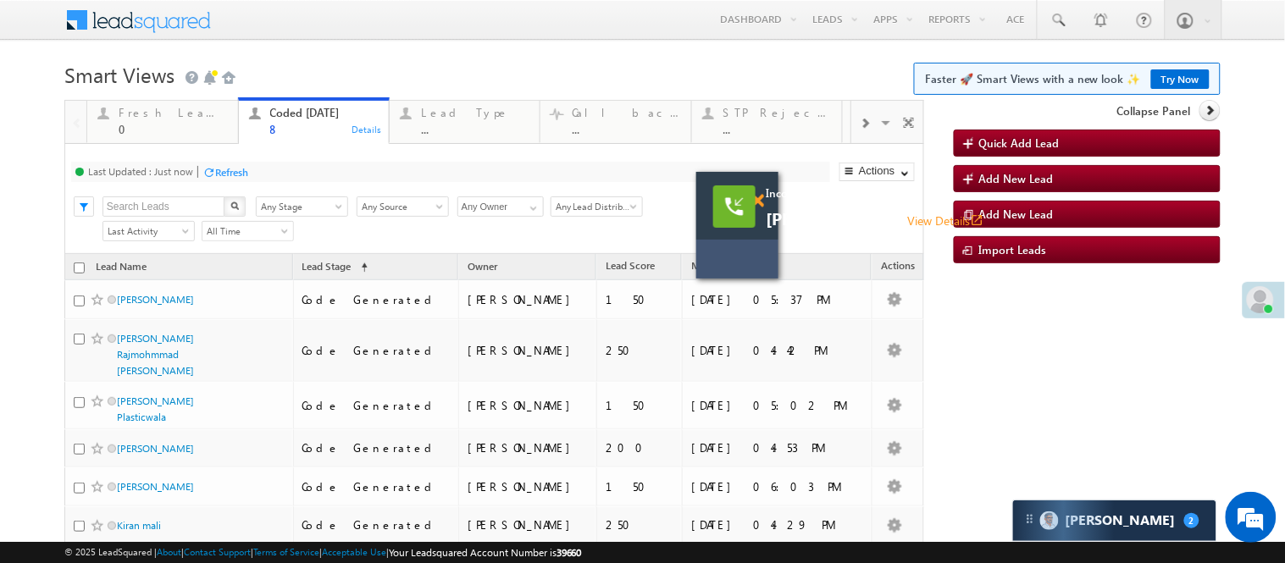
click at [762, 204] on span at bounding box center [757, 201] width 13 height 14
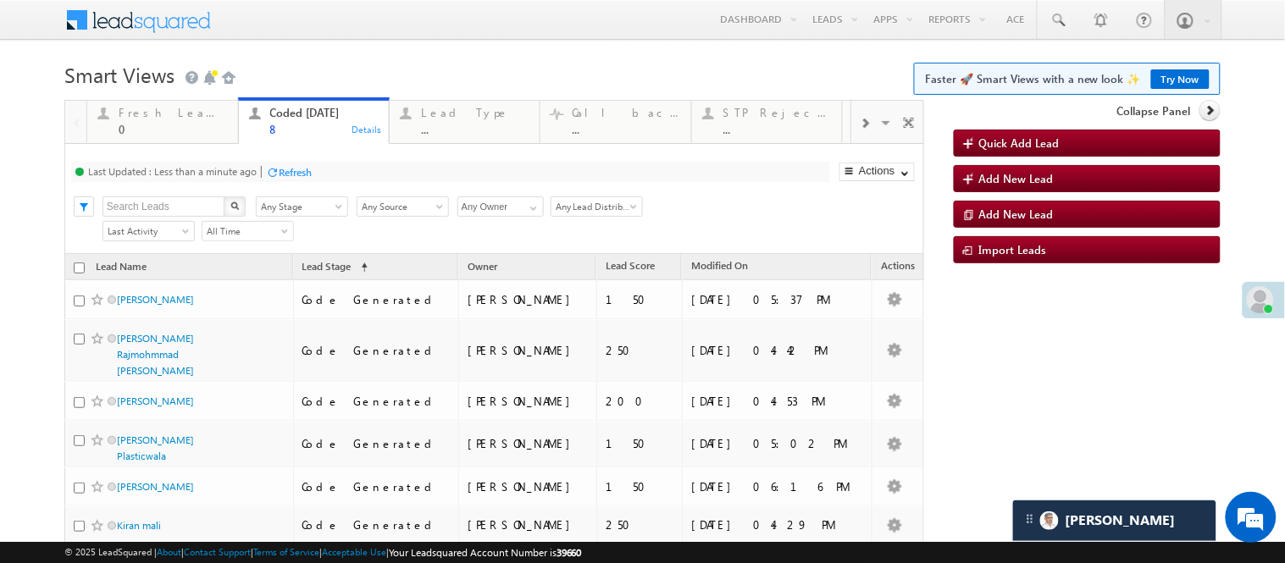
click at [535, 75] on h1 "Smart Views Getting Started Faster 🚀 Smart Views with a new look ✨ Try Now" at bounding box center [642, 73] width 1156 height 33
click at [500, 68] on h1 "Smart Views Getting Started Faster 🚀 Smart Views with a new look ✨ Try Now" at bounding box center [642, 73] width 1156 height 33
click at [409, 61] on h1 "Smart Views Getting Started Faster 🚀 Smart Views with a new look ✨ Try Now" at bounding box center [642, 73] width 1156 height 33
click at [434, 80] on h1 "Smart Views Getting Started Faster 🚀 Smart Views with a new look ✨ Try Now" at bounding box center [642, 73] width 1156 height 33
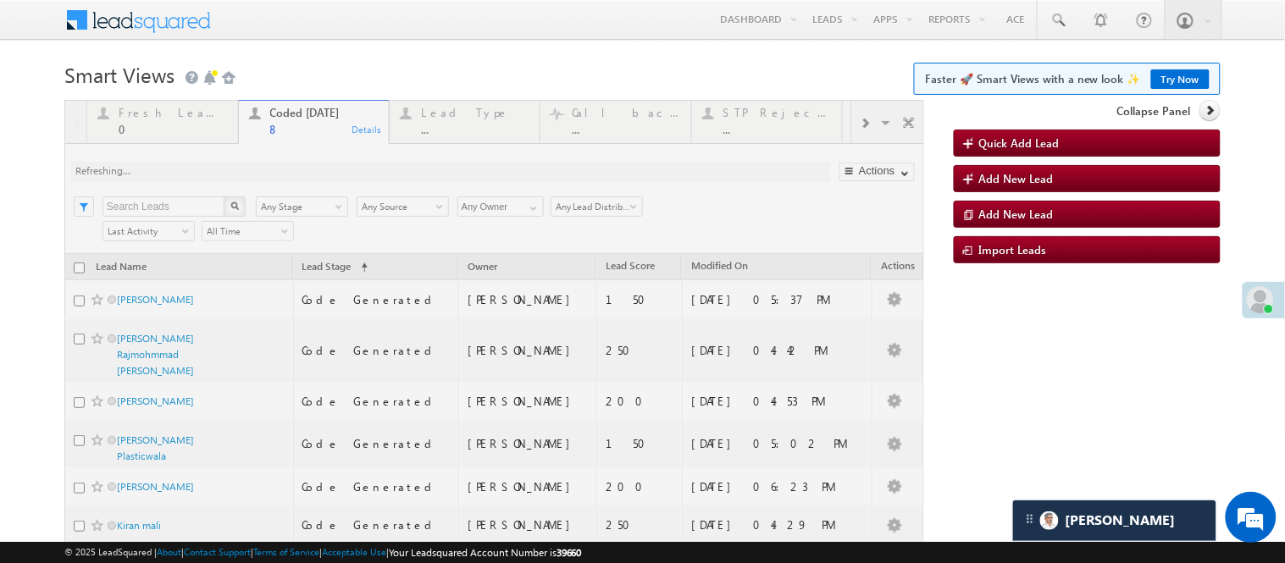
click at [311, 60] on h1 "Smart Views Getting Started Faster 🚀 Smart Views with a new look ✨ Try Now" at bounding box center [642, 73] width 1156 height 33
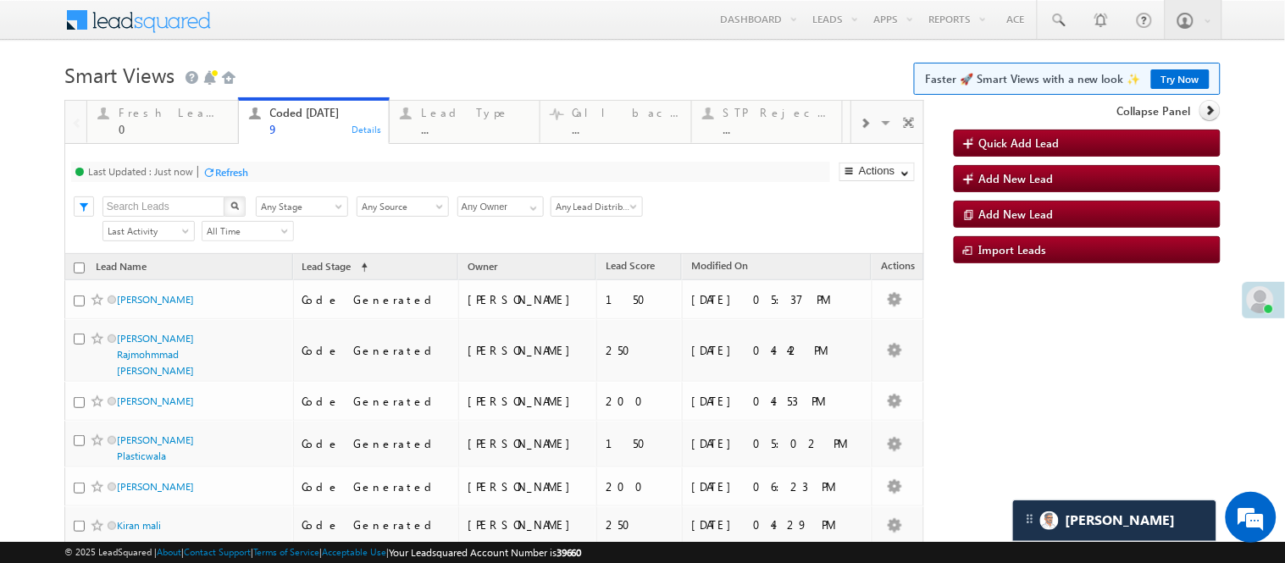
click at [336, 69] on h1 "Smart Views Getting Started Faster 🚀 Smart Views with a new look ✨ Try Now" at bounding box center [642, 73] width 1156 height 33
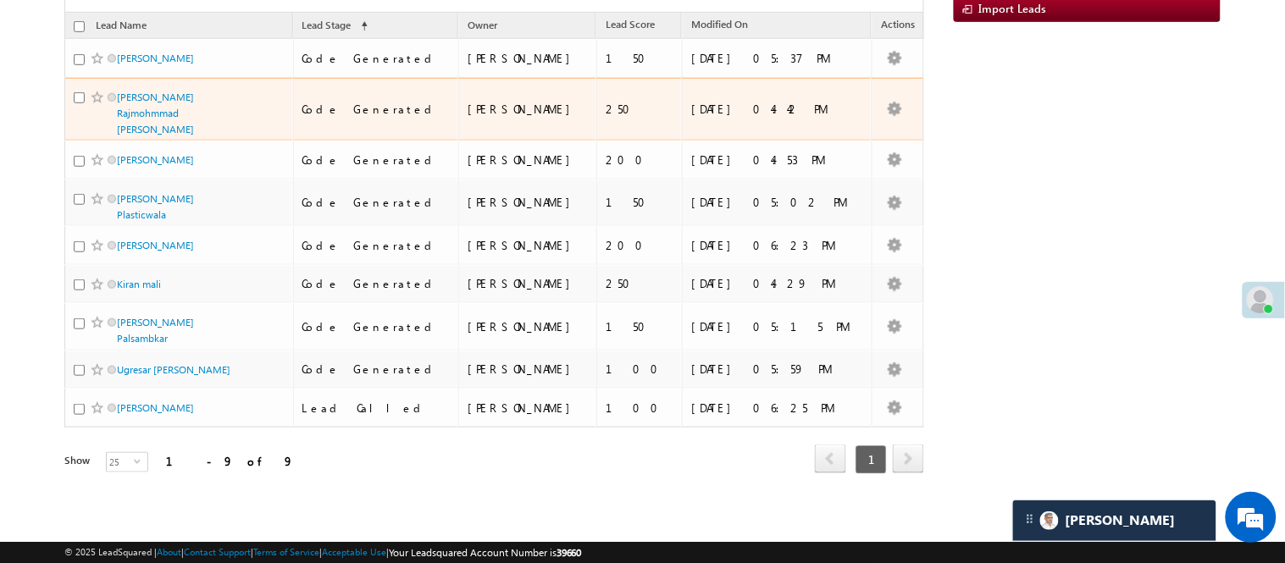
scroll to position [269, 0]
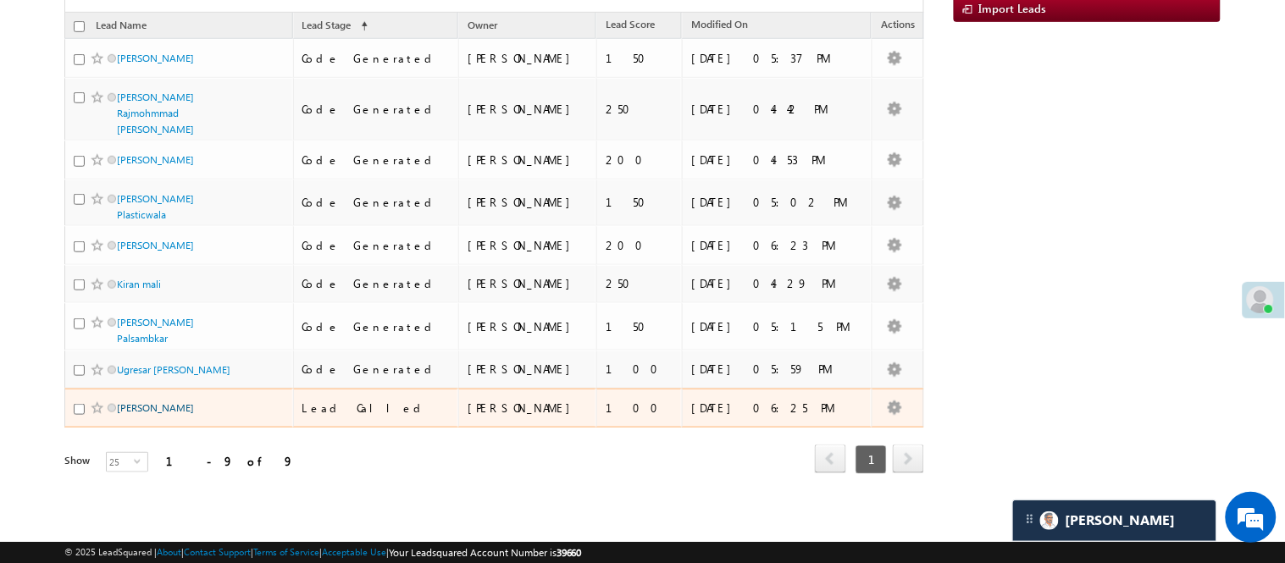
click at [152, 410] on link "Rahul Jimanya" at bounding box center [155, 407] width 77 height 13
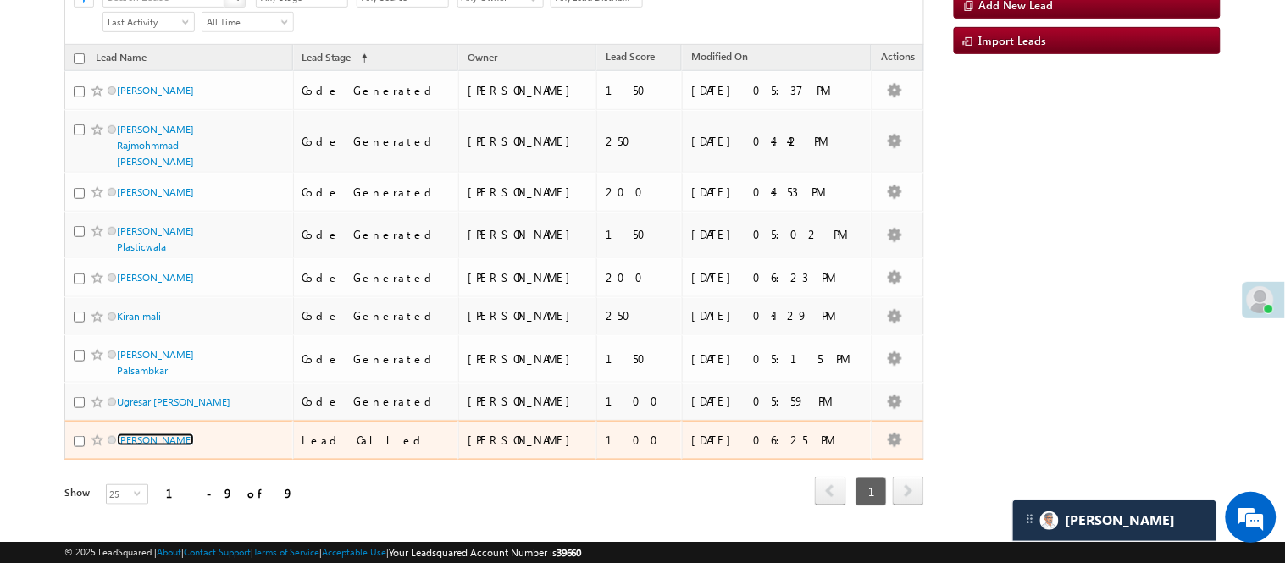
scroll to position [0, 0]
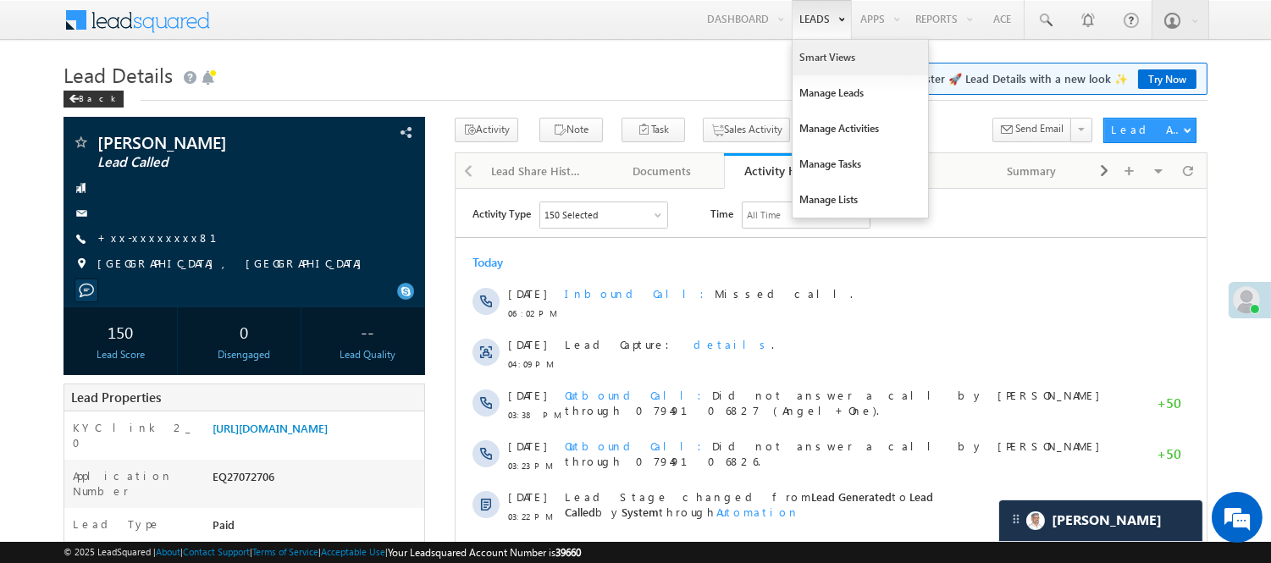
click at [830, 57] on link "Smart Views" at bounding box center [860, 58] width 135 height 36
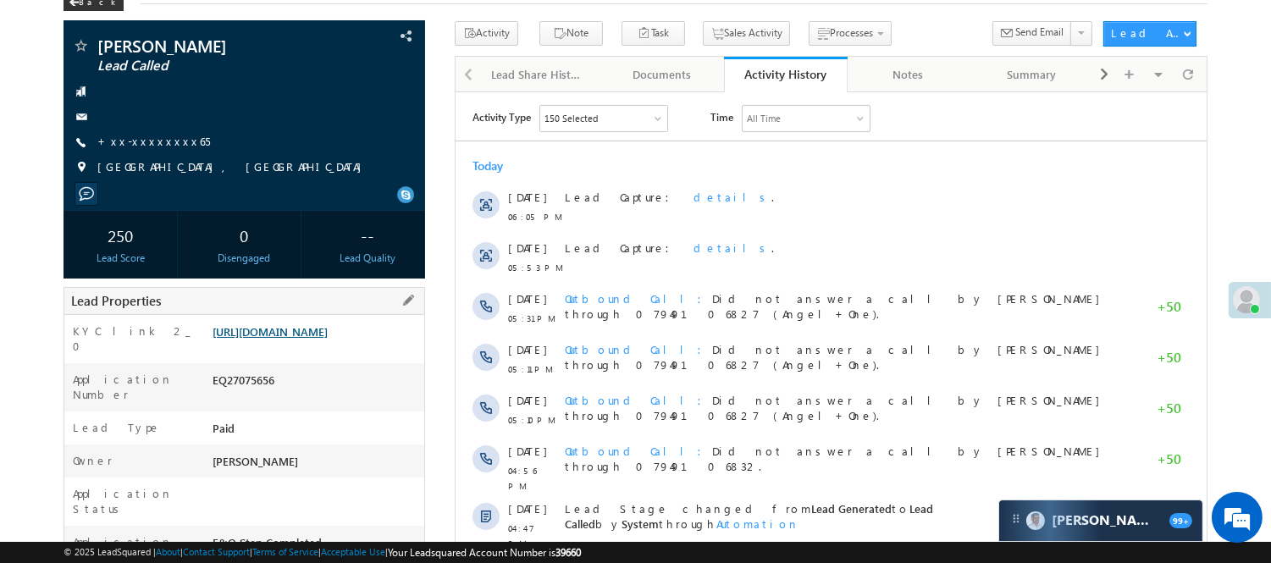
scroll to position [94, 0]
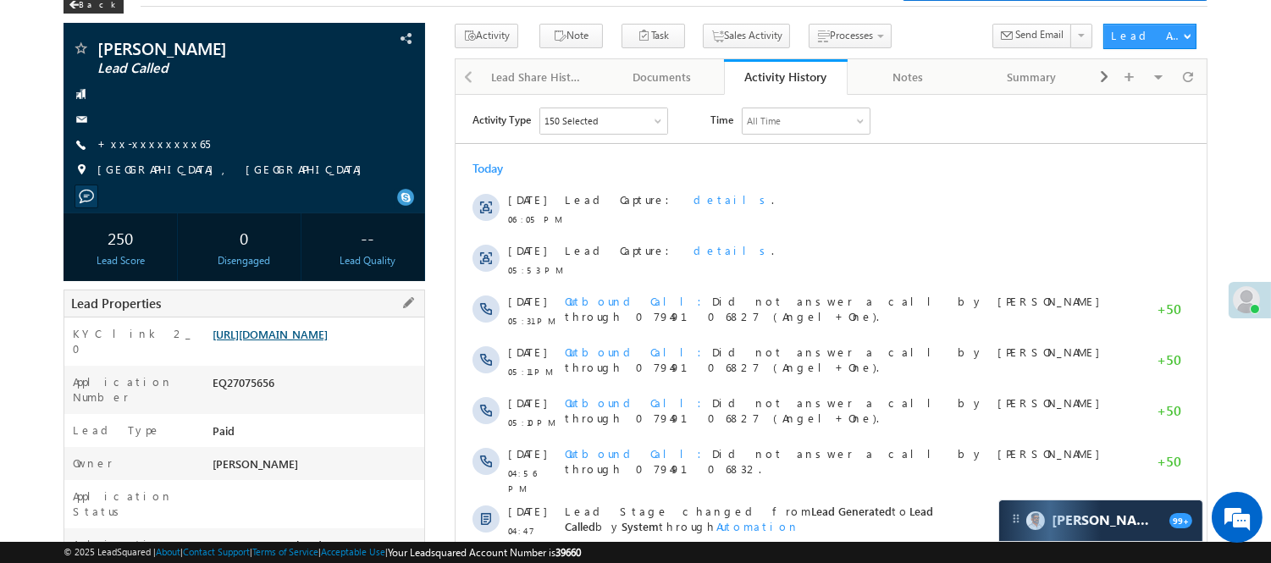
click at [310, 341] on link "[URL][DOMAIN_NAME]" at bounding box center [270, 334] width 115 height 14
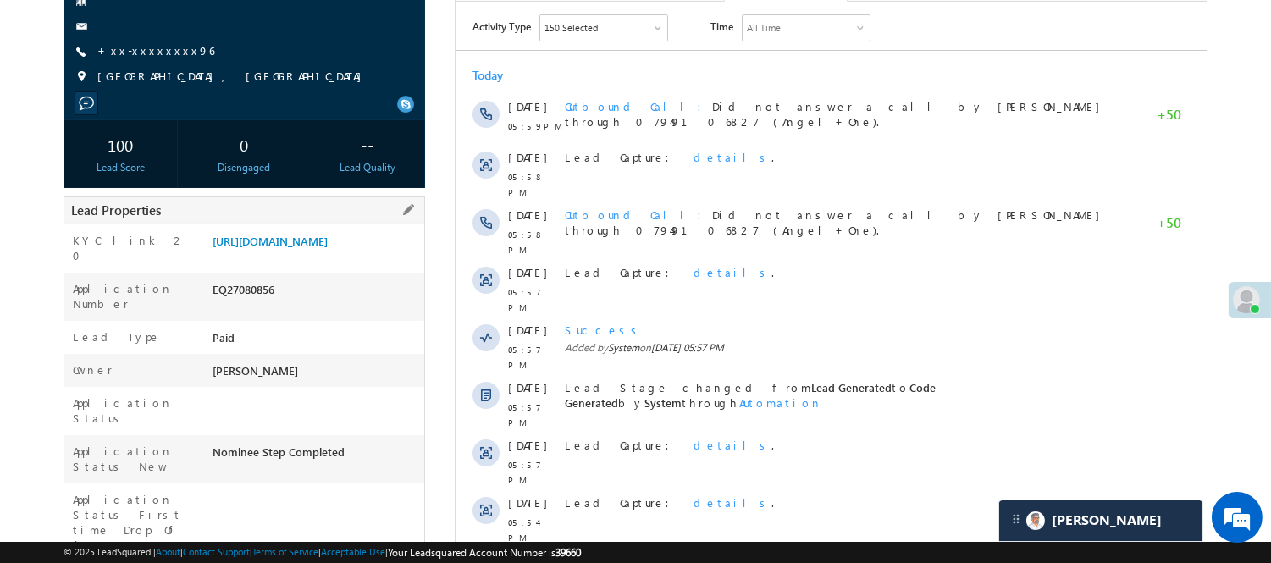
scroll to position [188, 0]
click at [242, 304] on div "EQ27080856" at bounding box center [316, 292] width 216 height 24
copy div "EQ27080856"
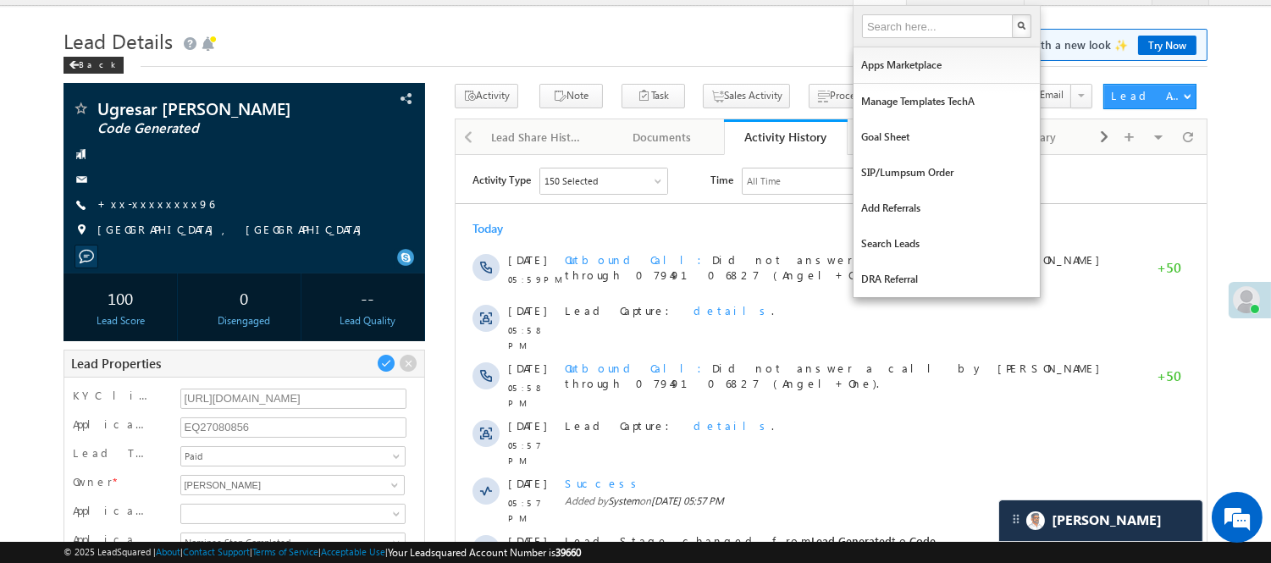
scroll to position [0, 0]
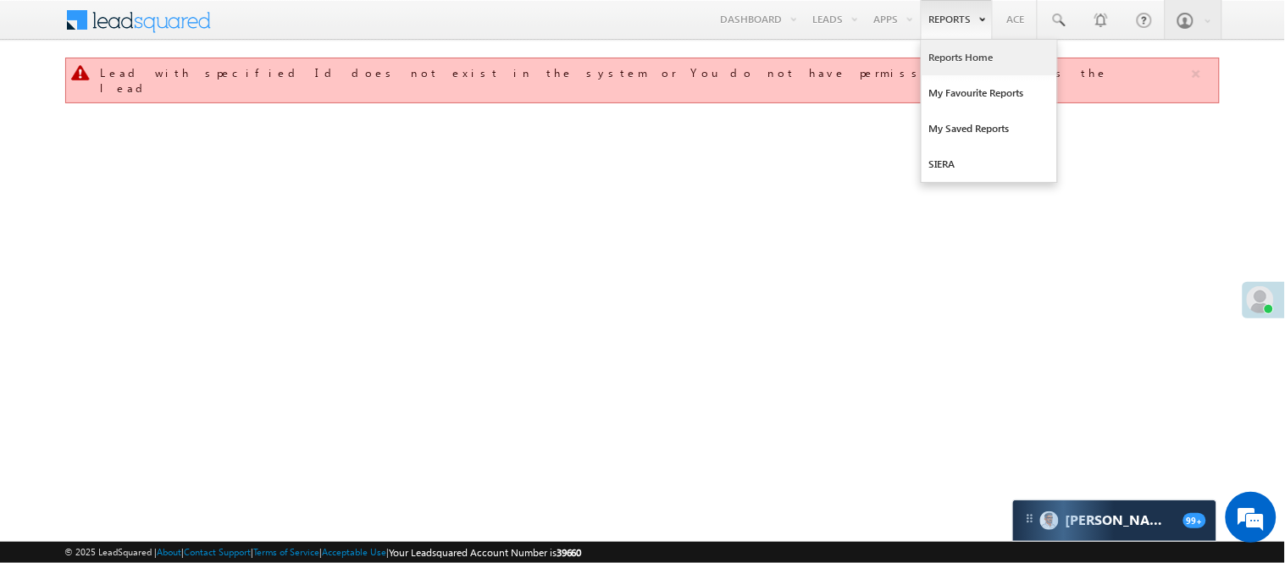
click at [962, 68] on link "Reports Home" at bounding box center [988, 58] width 135 height 36
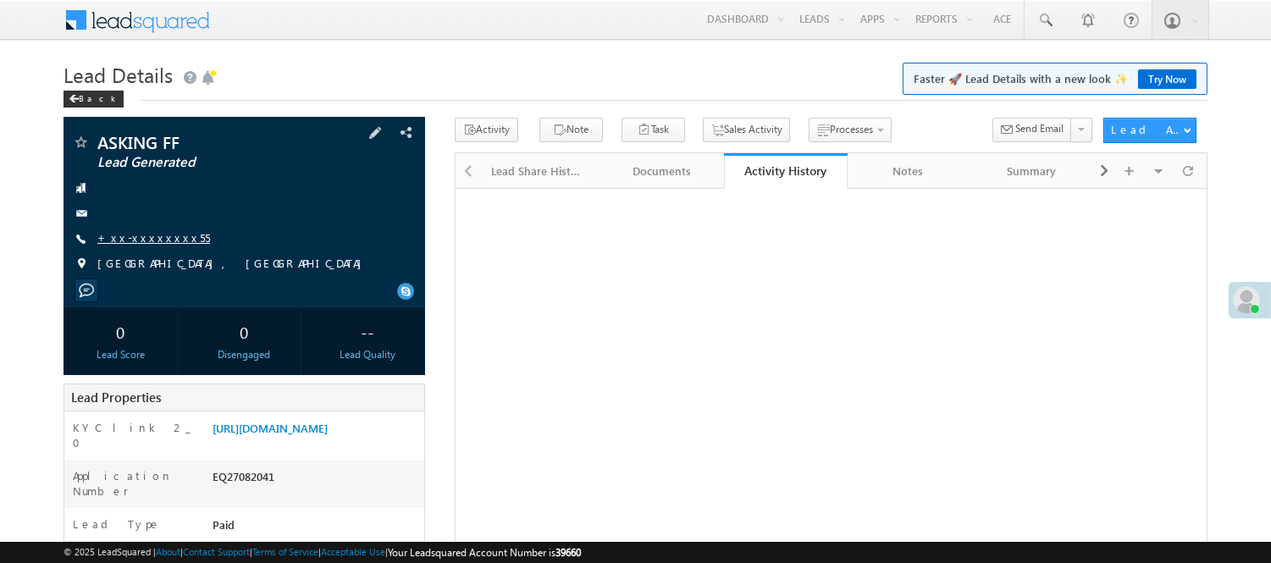
click at [147, 237] on link "+xx-xxxxxxxx55" at bounding box center [153, 237] width 113 height 14
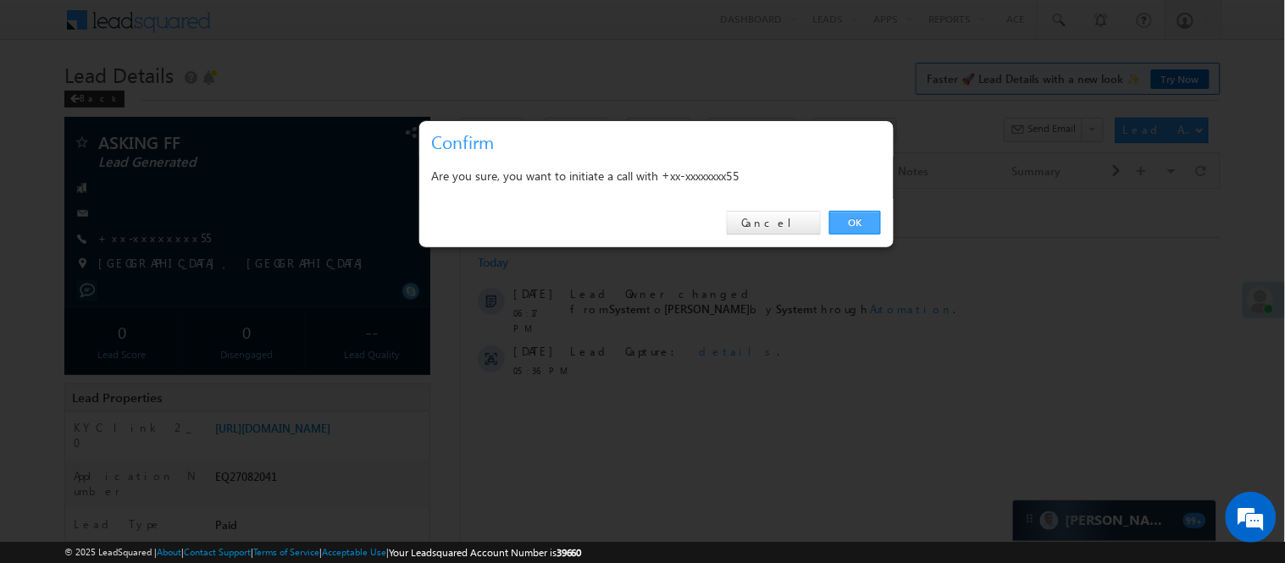
click at [864, 218] on link "OK" at bounding box center [855, 223] width 52 height 24
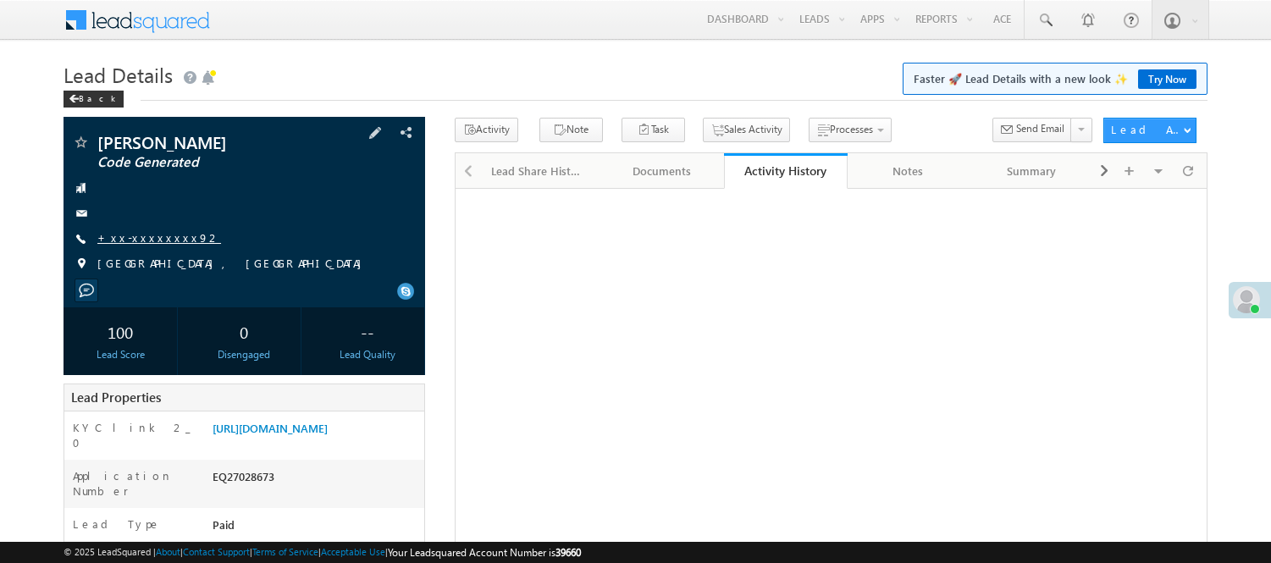
click at [136, 233] on link "+xx-xxxxxxxx92" at bounding box center [159, 237] width 124 height 14
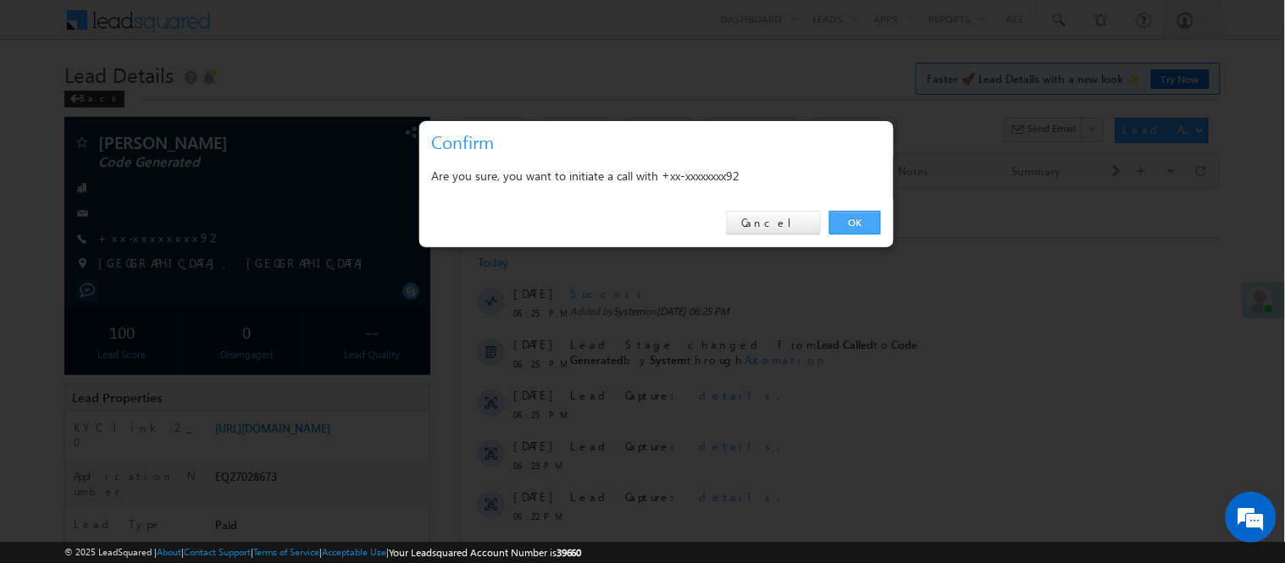
click at [865, 229] on link "OK" at bounding box center [855, 223] width 52 height 24
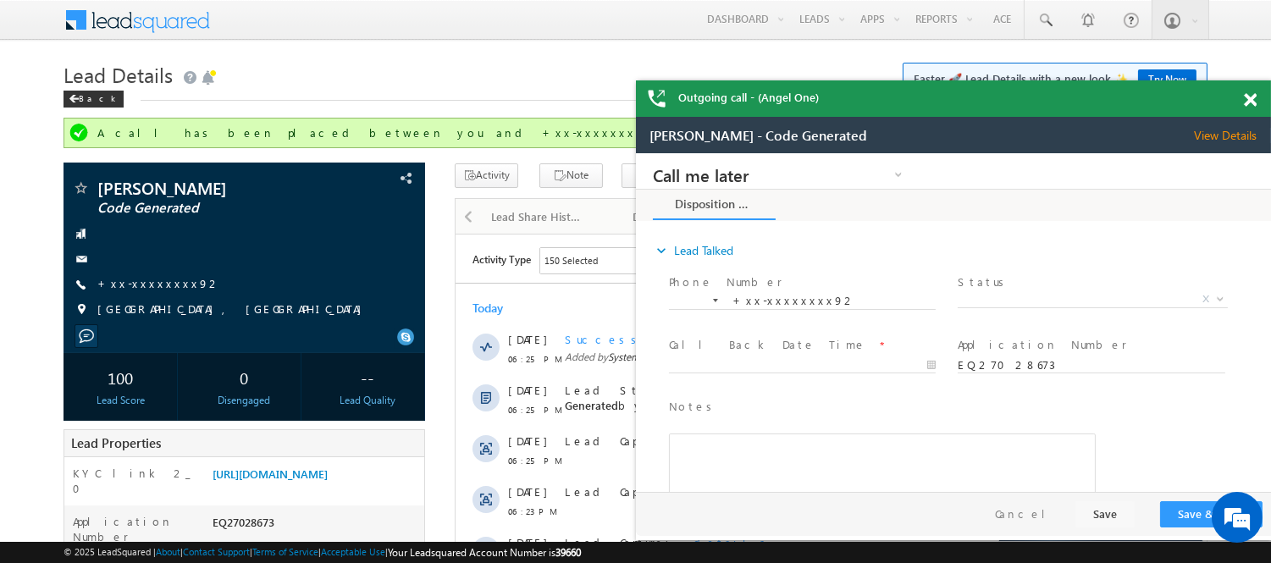
click at [1248, 103] on span at bounding box center [1250, 100] width 13 height 14
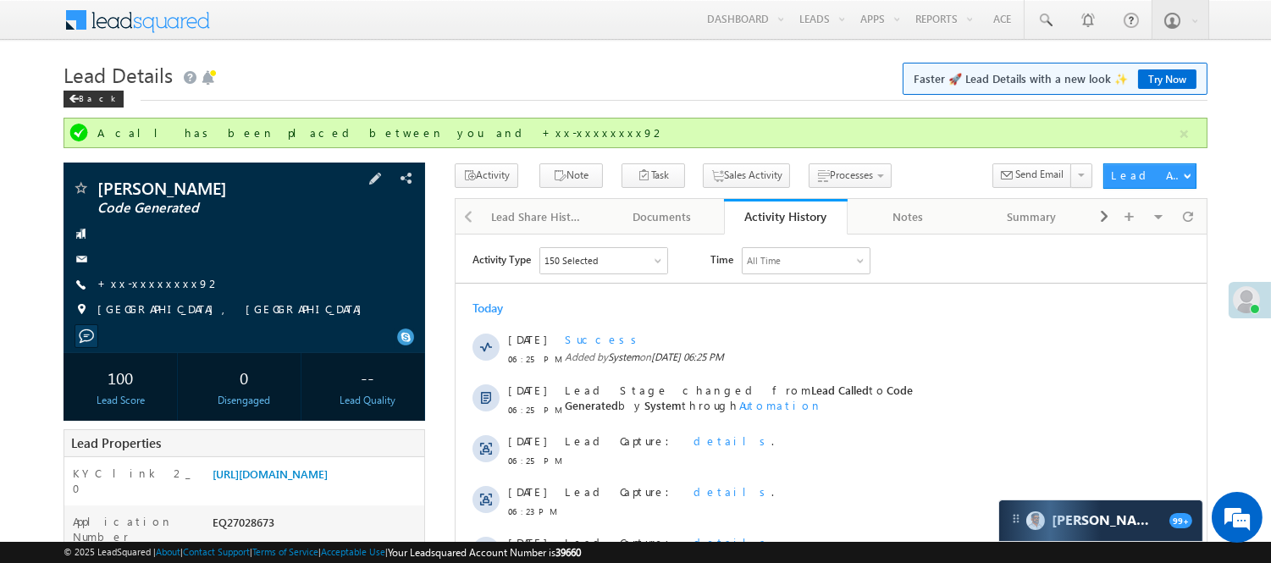
click at [111, 295] on div "Rahul Jimanya Code Generated +xx-xxxxxxxx92" at bounding box center [244, 253] width 345 height 147
click at [121, 277] on link "+xx-xxxxxxxx92" at bounding box center [159, 283] width 124 height 14
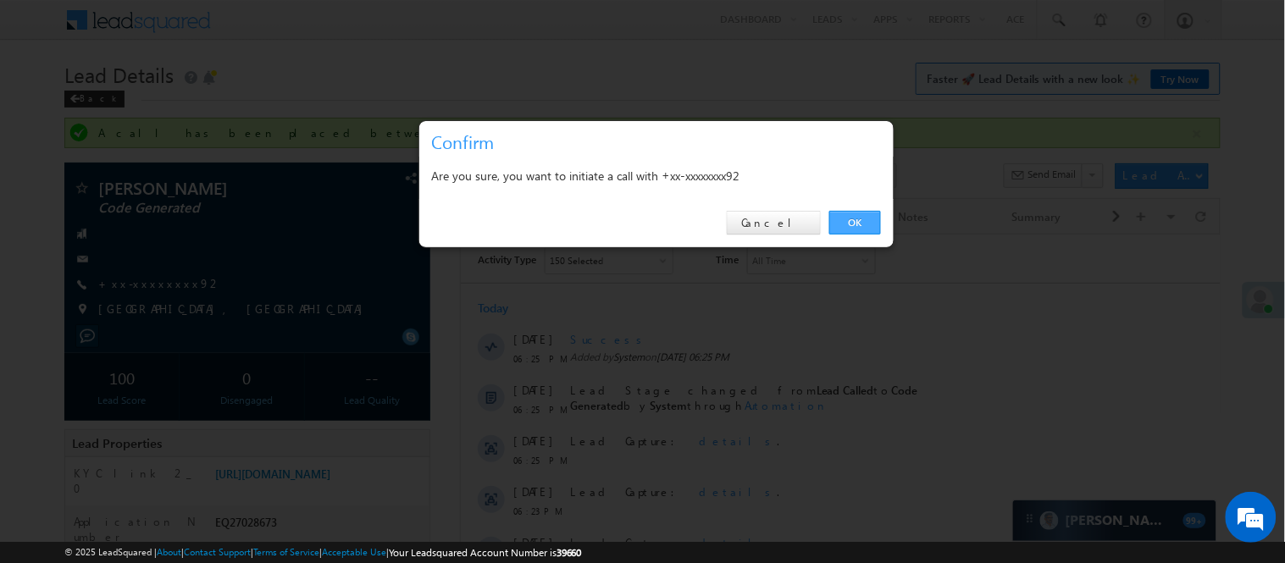
click at [876, 212] on link "OK" at bounding box center [855, 223] width 52 height 24
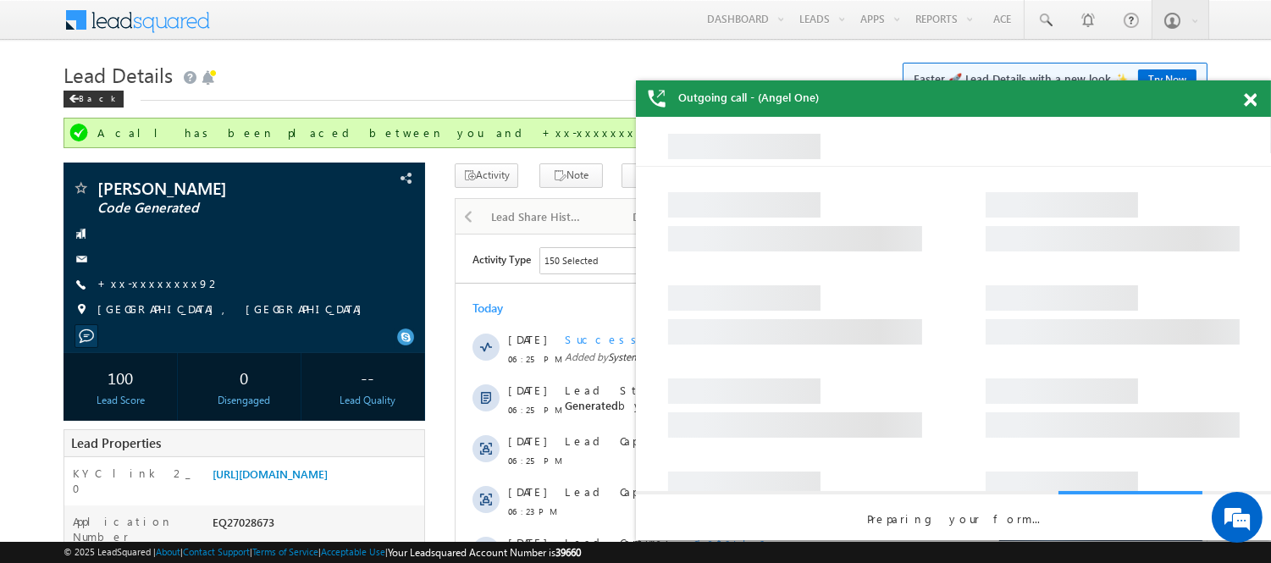
click at [1249, 99] on span at bounding box center [1250, 100] width 13 height 14
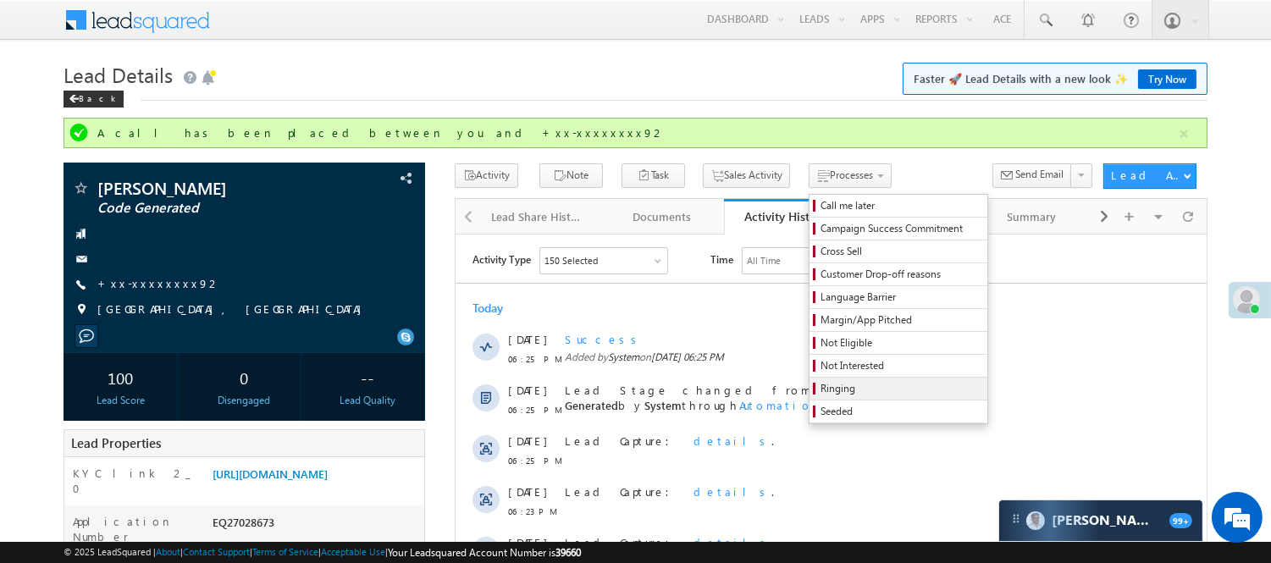
click at [821, 390] on span "Ringing" at bounding box center [901, 388] width 161 height 15
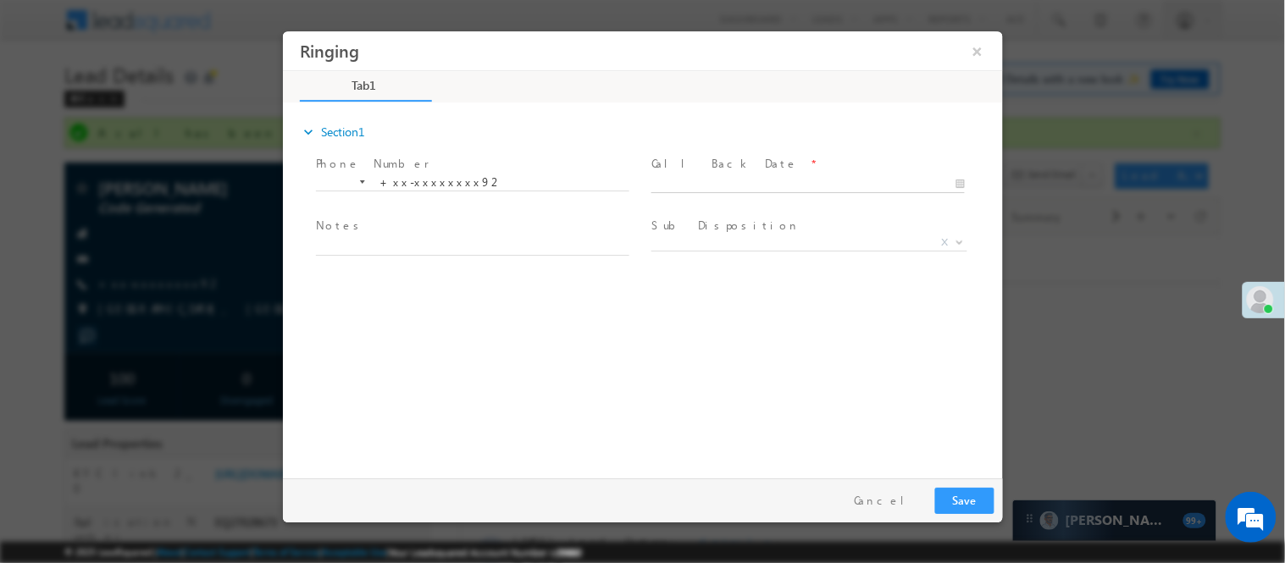
click at [820, 180] on body "Ringing ×" at bounding box center [642, 250] width 720 height 440
type input "08/12/25 6:26 PM"
click at [958, 506] on button "Save" at bounding box center [963, 500] width 59 height 26
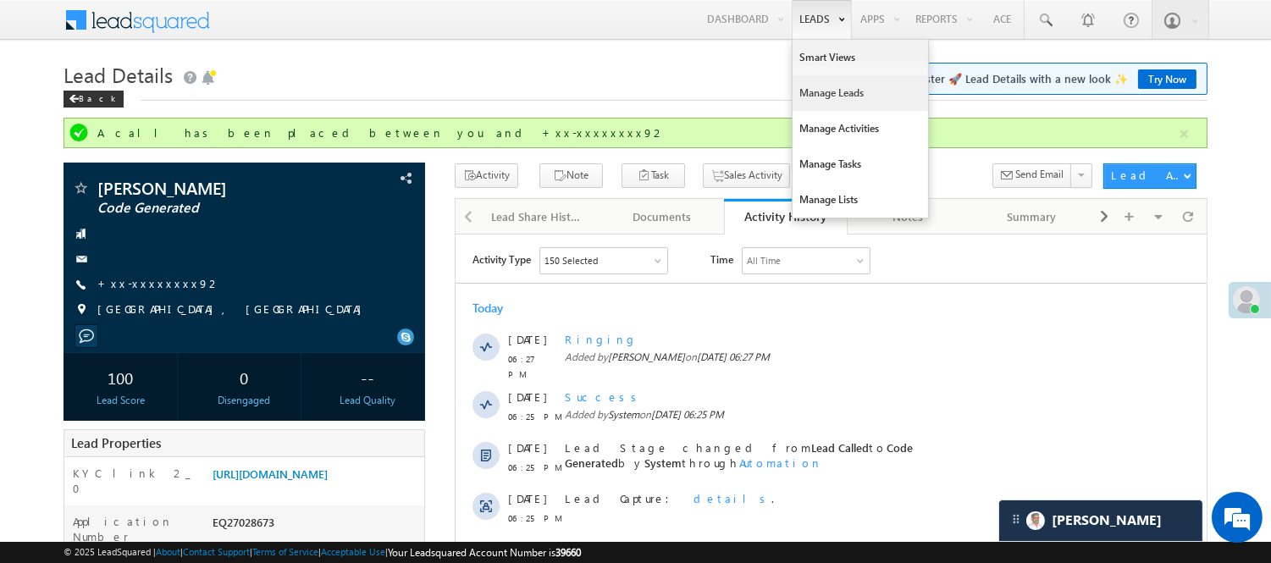
click at [825, 86] on link "Manage Leads" at bounding box center [860, 93] width 135 height 36
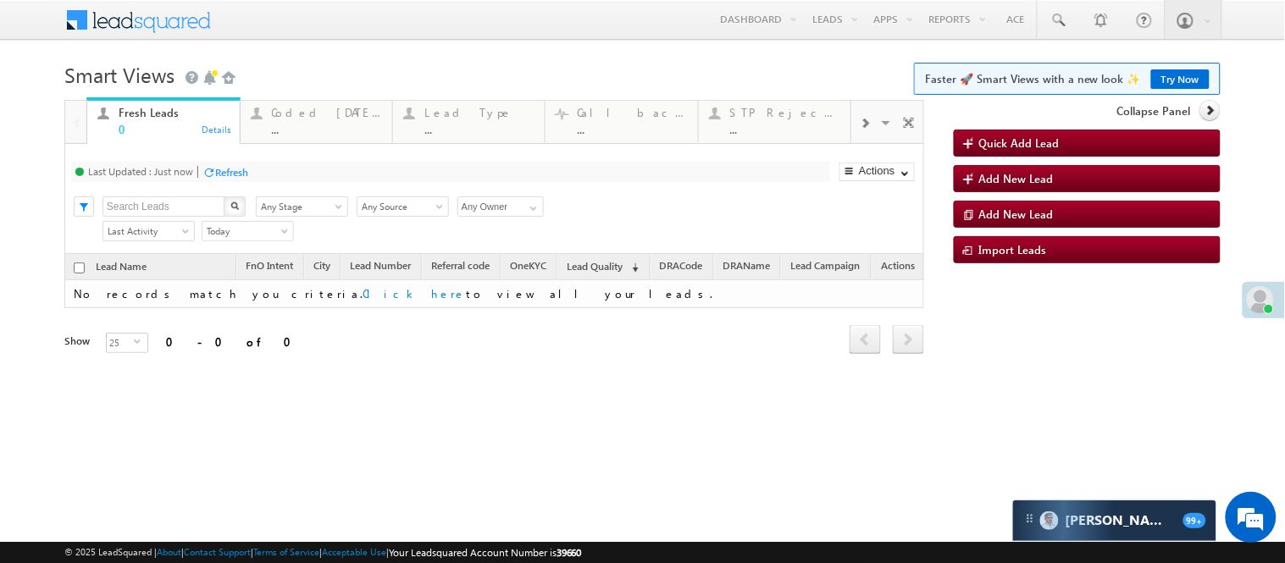
click at [327, 128] on div "..." at bounding box center [327, 129] width 110 height 13
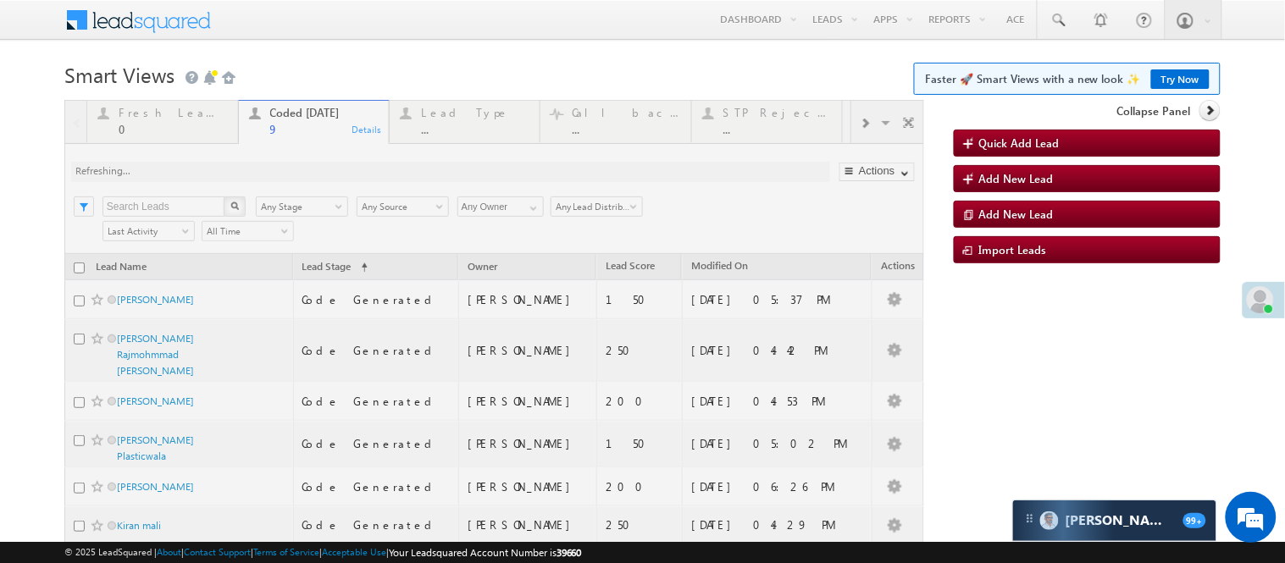
click at [366, 79] on h1 "Smart Views Getting Started Faster 🚀 Smart Views with a new look ✨ Try Now" at bounding box center [642, 73] width 1156 height 33
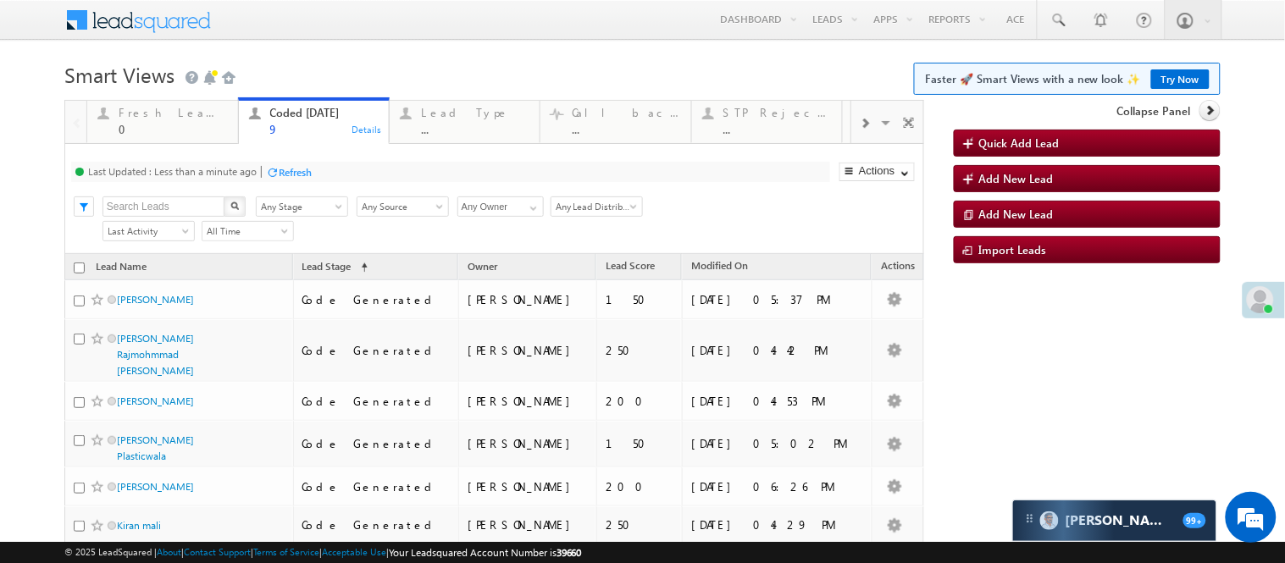
click at [354, 70] on h1 "Smart Views Getting Started Faster 🚀 Smart Views with a new look ✨ Try Now" at bounding box center [642, 73] width 1156 height 33
click at [317, 59] on h1 "Smart Views Getting Started Faster 🚀 Smart Views with a new look ✨ Try Now" at bounding box center [642, 73] width 1156 height 33
click at [339, 61] on h1 "Smart Views Getting Started Faster 🚀 Smart Views with a new look ✨ Try Now" at bounding box center [642, 73] width 1156 height 33
click at [357, 75] on h1 "Smart Views Getting Started Faster 🚀 Smart Views with a new look ✨ Try Now" at bounding box center [642, 73] width 1156 height 33
click at [347, 71] on h1 "Smart Views Getting Started Faster 🚀 Smart Views with a new look ✨ Try Now" at bounding box center [642, 73] width 1156 height 33
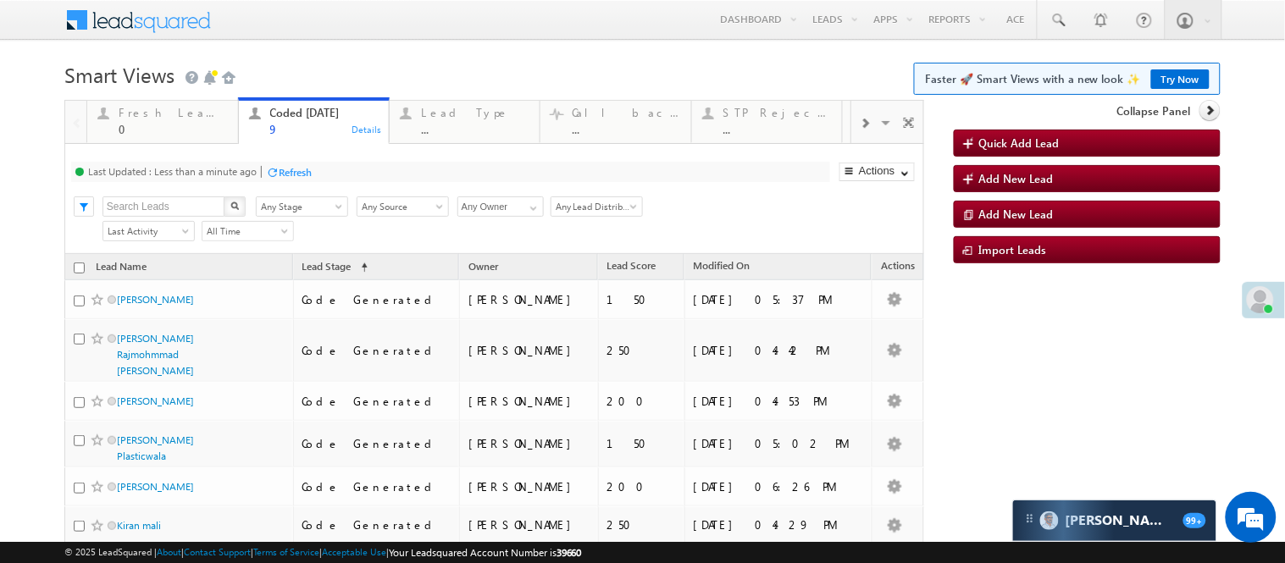
click at [334, 62] on h1 "Smart Views Getting Started Faster 🚀 Smart Views with a new look ✨ Try Now" at bounding box center [642, 73] width 1156 height 33
click at [418, 71] on h1 "Smart Views Getting Started Faster 🚀 Smart Views with a new look ✨ Try Now" at bounding box center [642, 73] width 1156 height 33
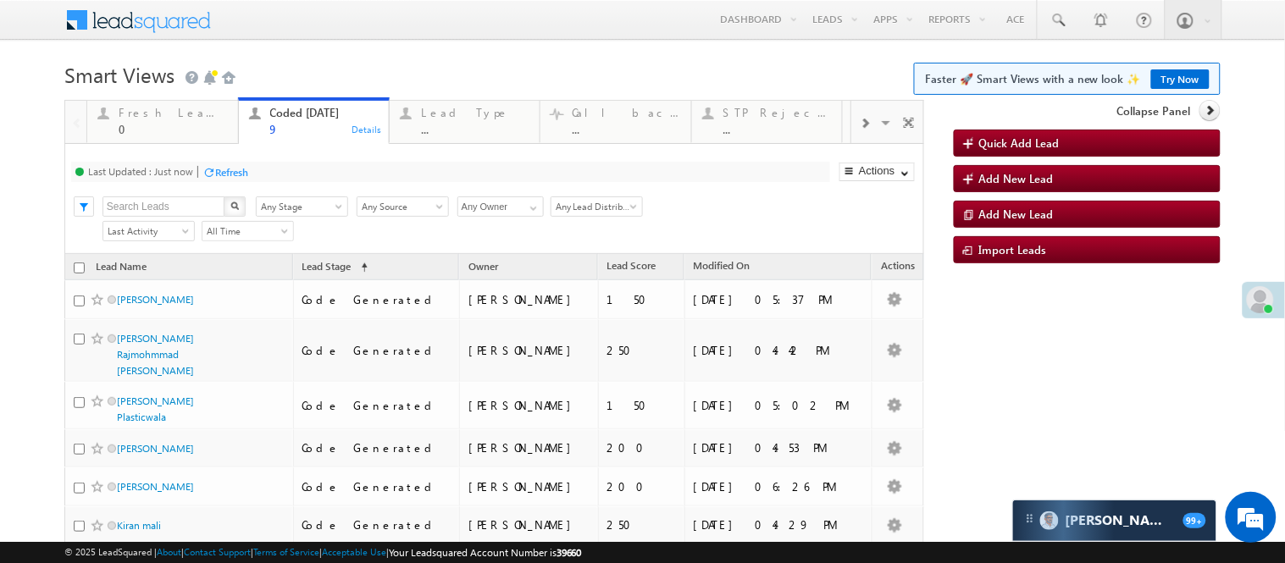
click at [375, 66] on h1 "Smart Views Getting Started Faster 🚀 Smart Views with a new look ✨ Try Now" at bounding box center [642, 73] width 1156 height 33
click at [548, 63] on h1 "Smart Views Getting Started Faster 🚀 Smart Views with a new look ✨ Try Now" at bounding box center [642, 73] width 1156 height 33
click at [433, 30] on div "Menu Nisha Anand Yadav Nisha .Yada v@ang elbro king. com Angel Broki" at bounding box center [642, 20] width 1156 height 41
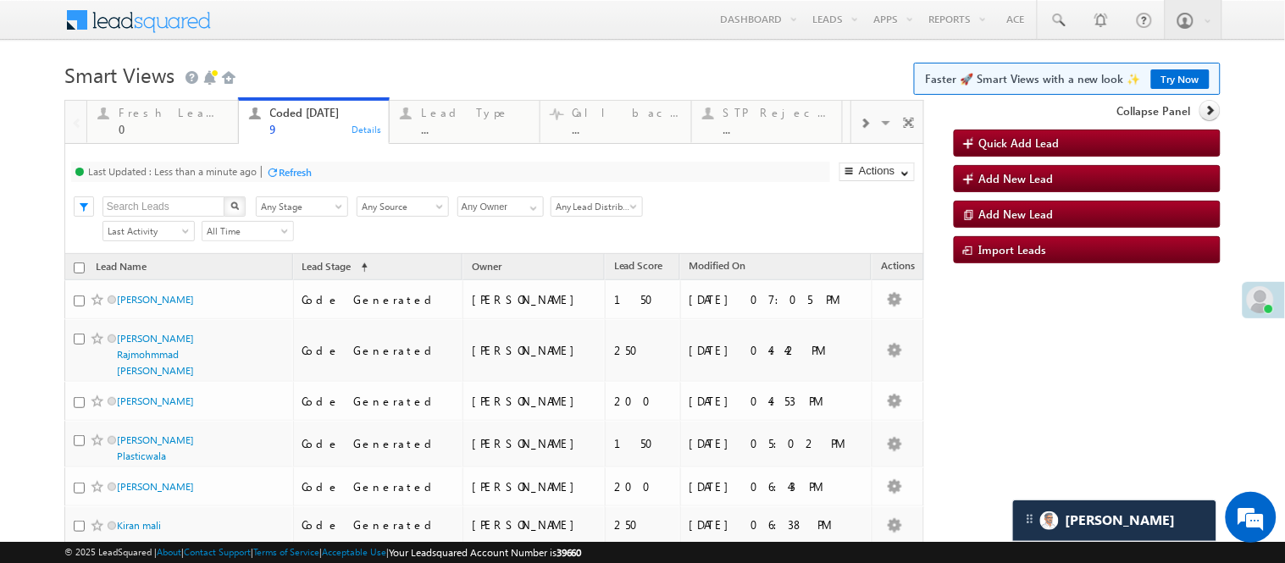
click at [378, 75] on h1 "Smart Views Getting Started Faster 🚀 Smart Views with a new look ✨ Try Now" at bounding box center [642, 73] width 1156 height 33
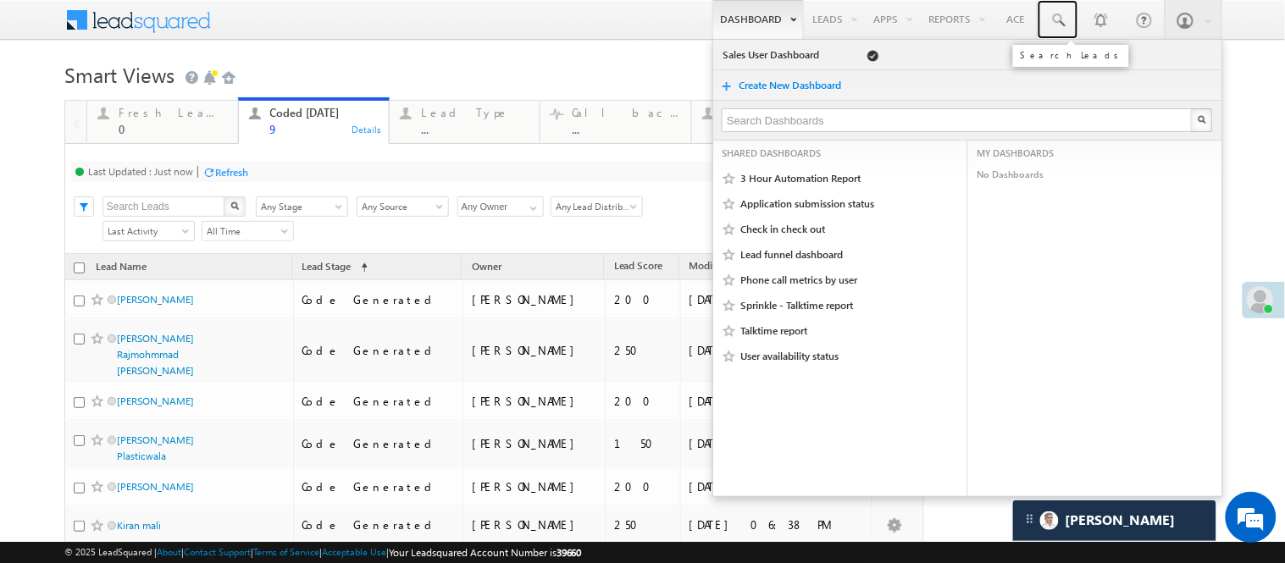
drag, startPoint x: 1048, startPoint y: 32, endPoint x: 752, endPoint y: 0, distance: 297.3
click at [1048, 32] on link at bounding box center [1057, 19] width 41 height 39
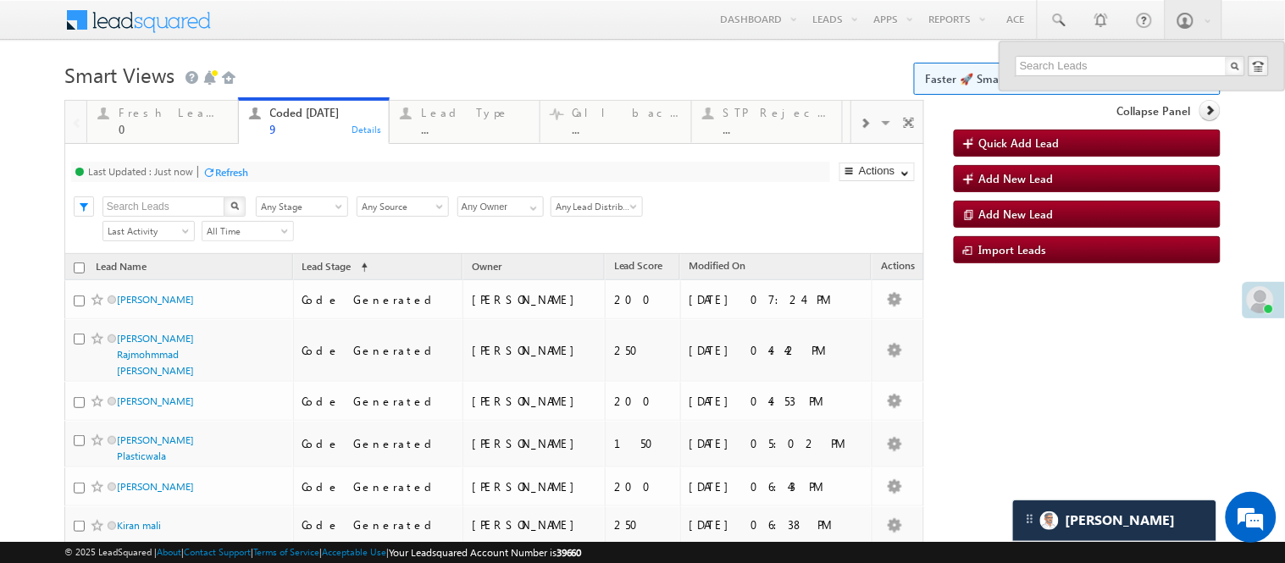
click at [464, 79] on h1 "Smart Views Getting Started Faster 🚀 Smart Views with a new look ✨ Try Now" at bounding box center [642, 73] width 1156 height 33
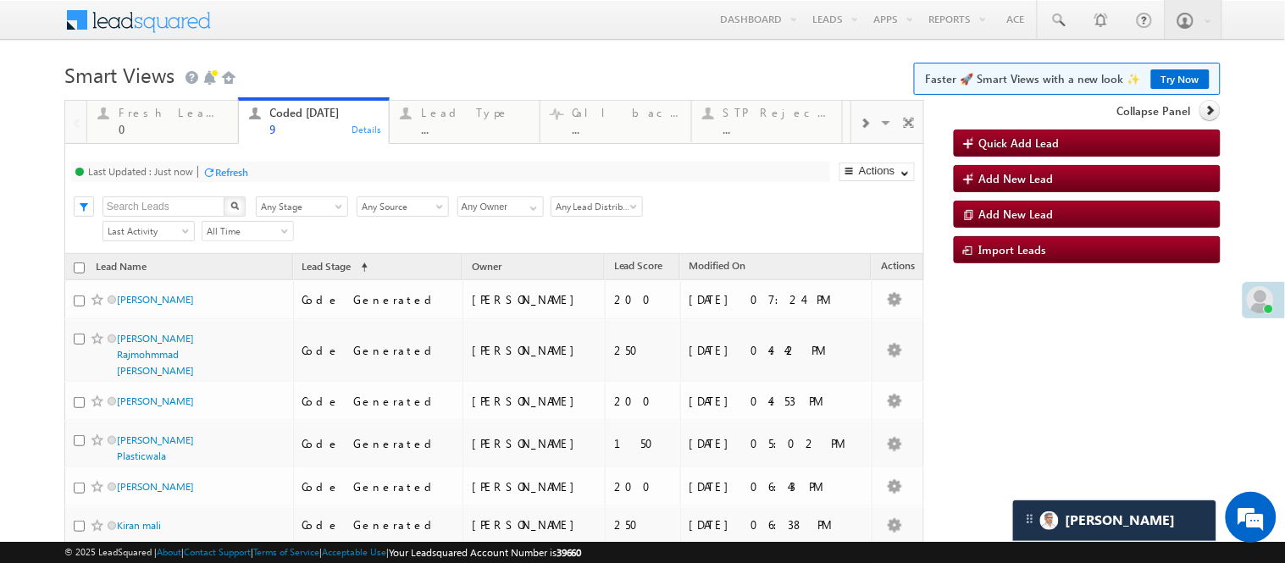
click at [374, 39] on div "Menu Nisha Anand Yadav Nisha .Yada v@ang elbro king. com Angel Broki" at bounding box center [642, 20] width 1156 height 41
click at [375, 47] on body "Menu Nisha Anand Yadav Nisha .Yada v@ang elbro king. com" at bounding box center [642, 381] width 1285 height 762
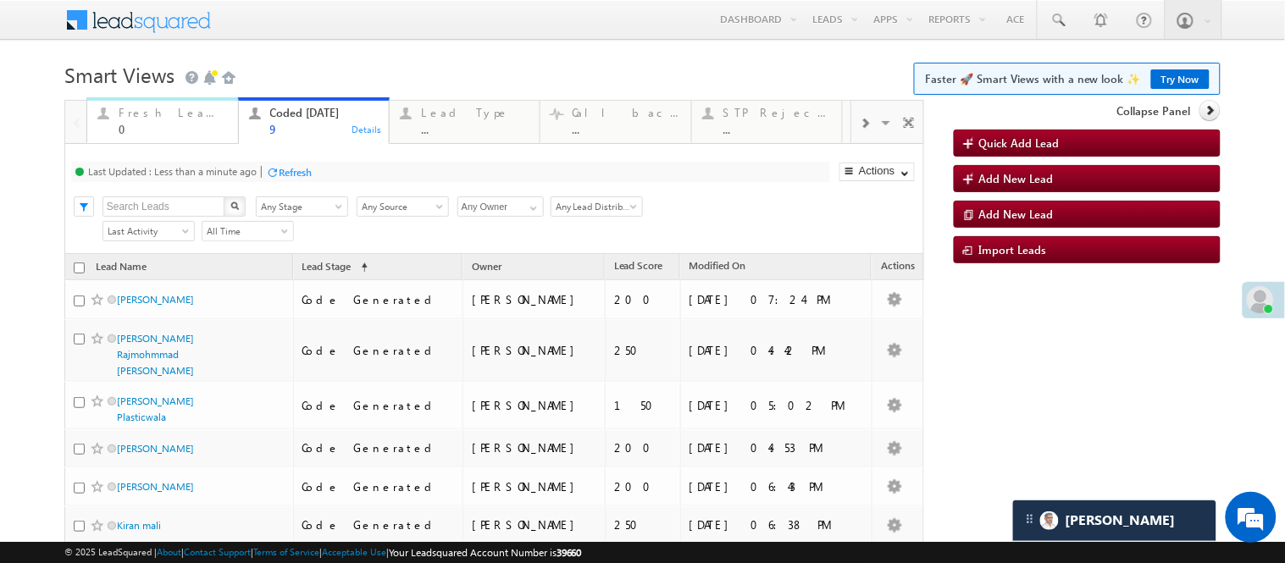
click at [175, 113] on div "Fresh Leads" at bounding box center [173, 113] width 108 height 14
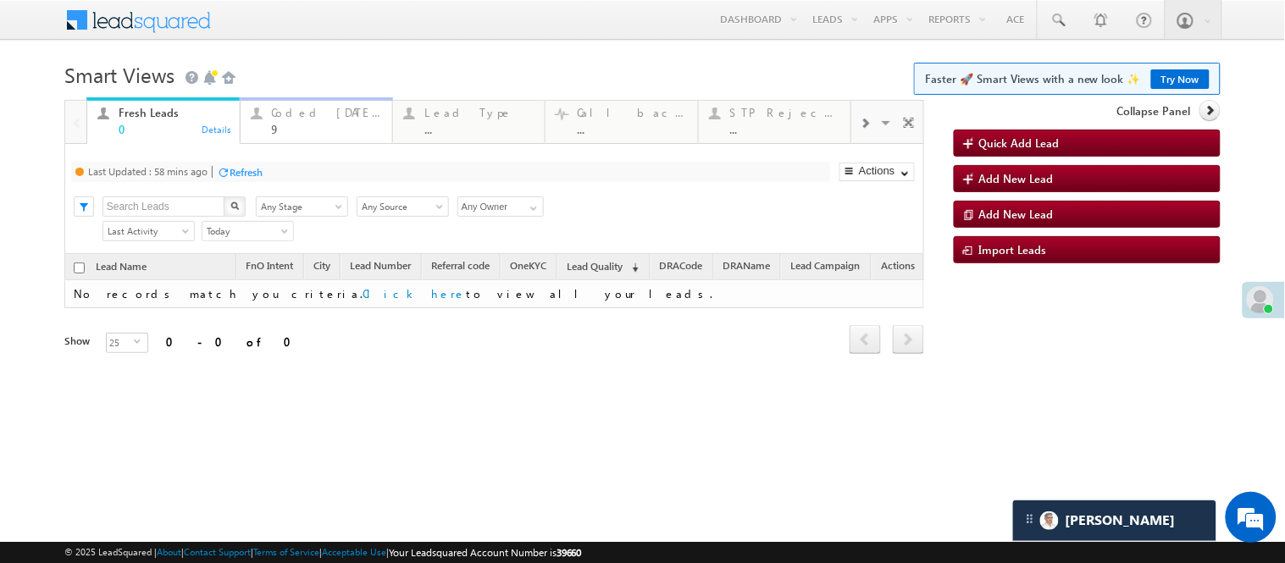
click at [300, 119] on div "Coded Today 9" at bounding box center [327, 118] width 110 height 33
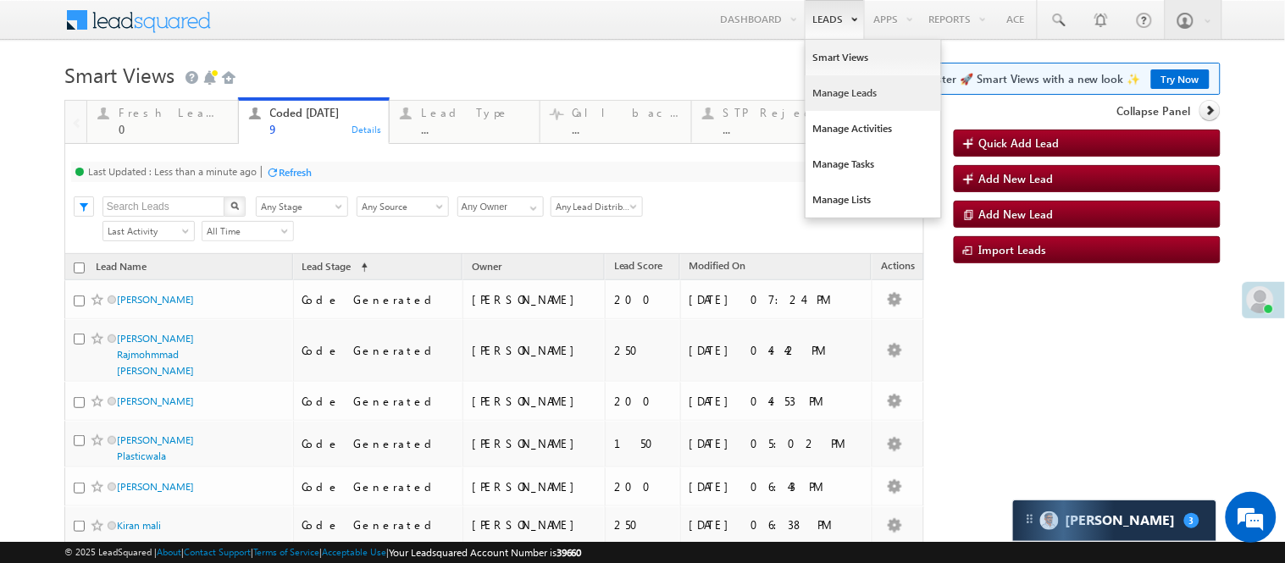
click at [820, 90] on link "Manage Leads" at bounding box center [872, 93] width 135 height 36
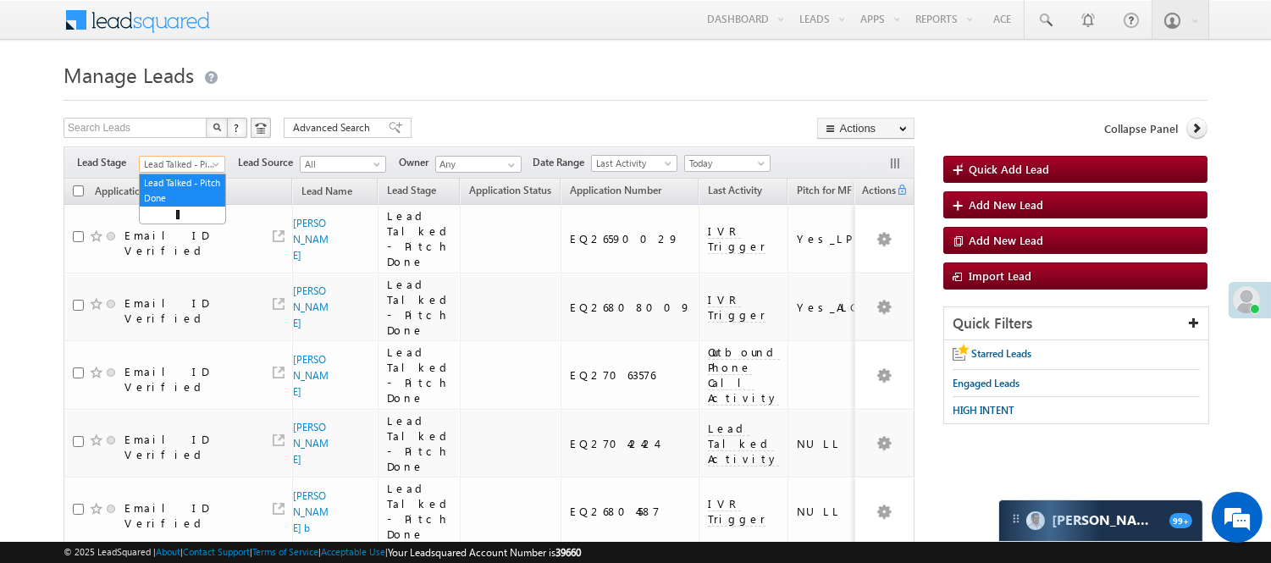
click at [191, 163] on span "Lead Talked - Pitch Done" at bounding box center [180, 164] width 80 height 15
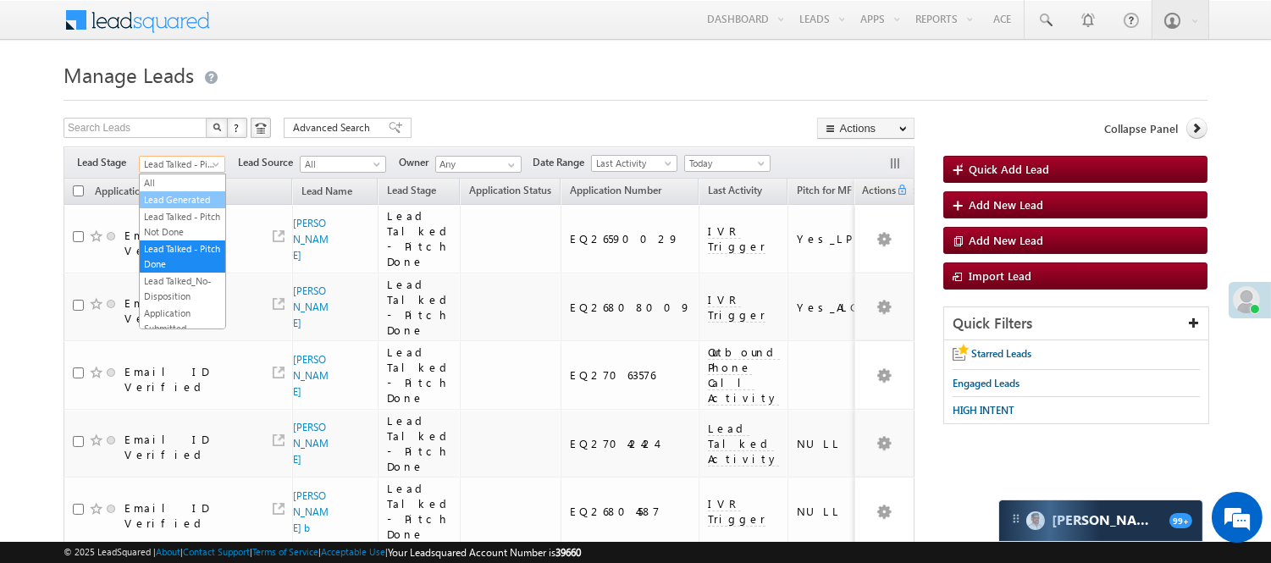
click at [182, 203] on link "Lead Generated" at bounding box center [183, 199] width 86 height 15
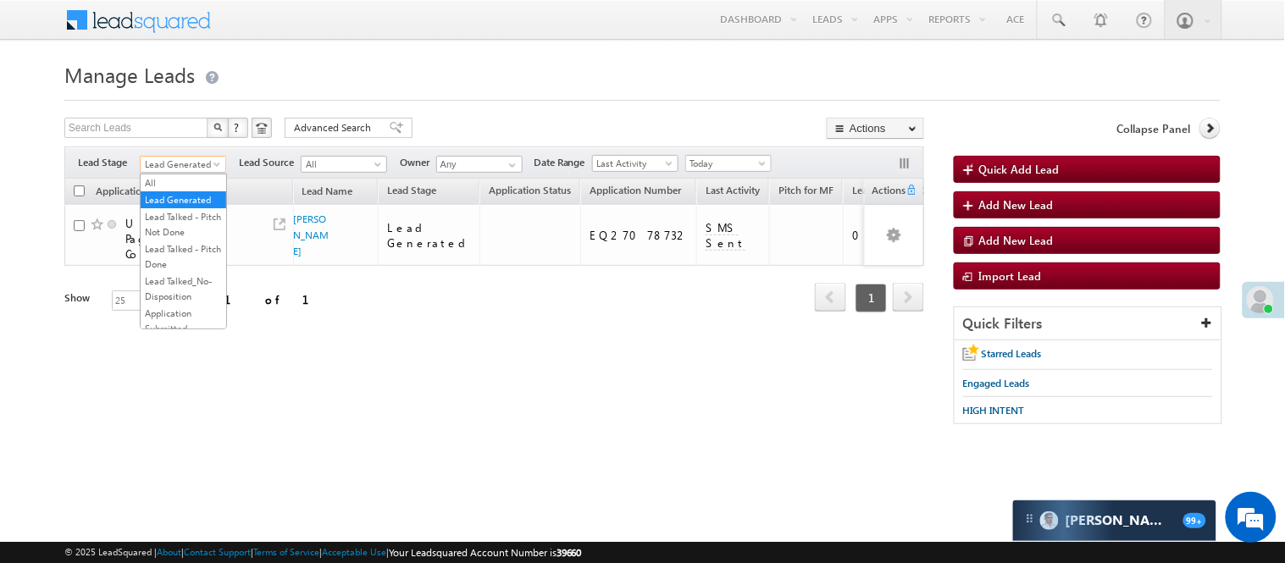
click at [208, 167] on span "Lead Generated" at bounding box center [181, 164] width 80 height 15
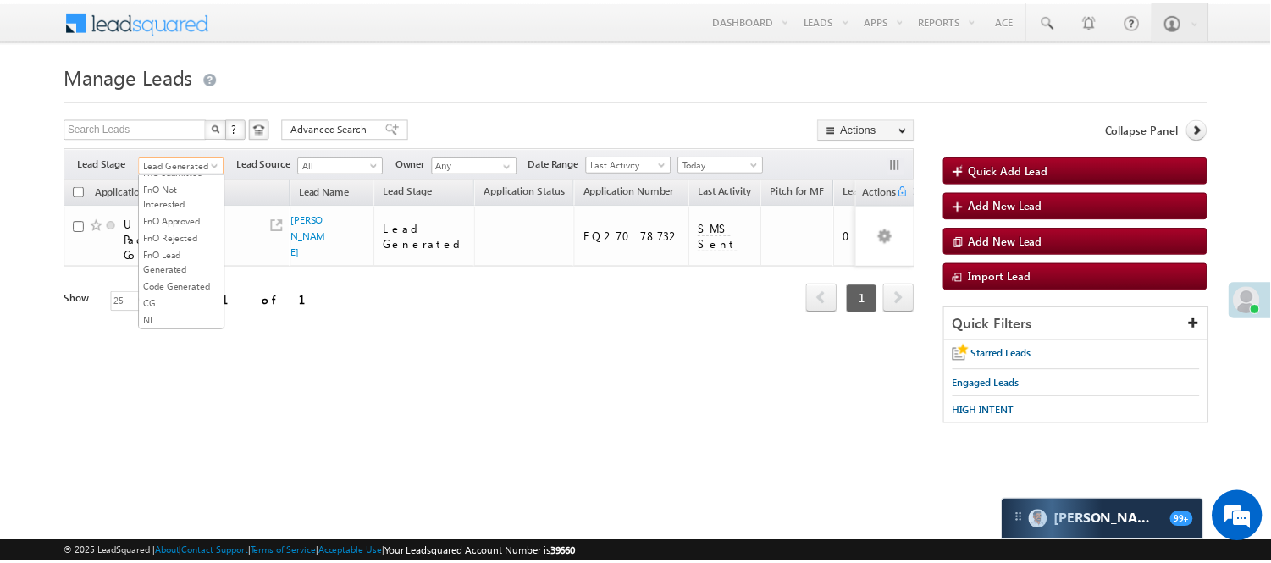
scroll to position [376, 0]
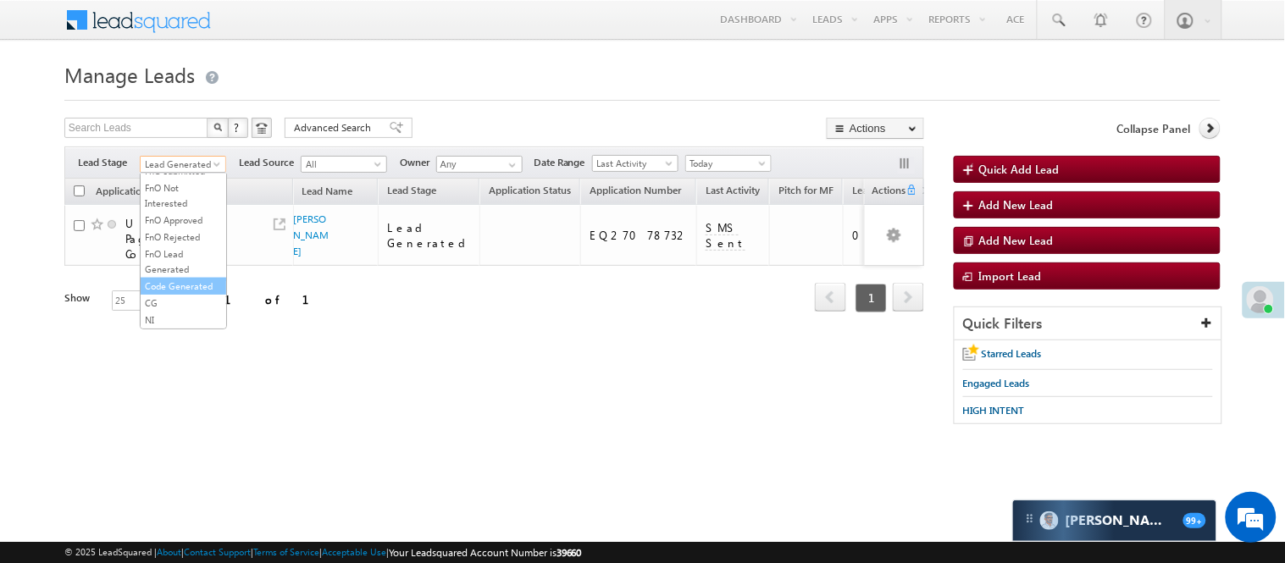
click at [192, 294] on link "Code Generated" at bounding box center [184, 286] width 86 height 15
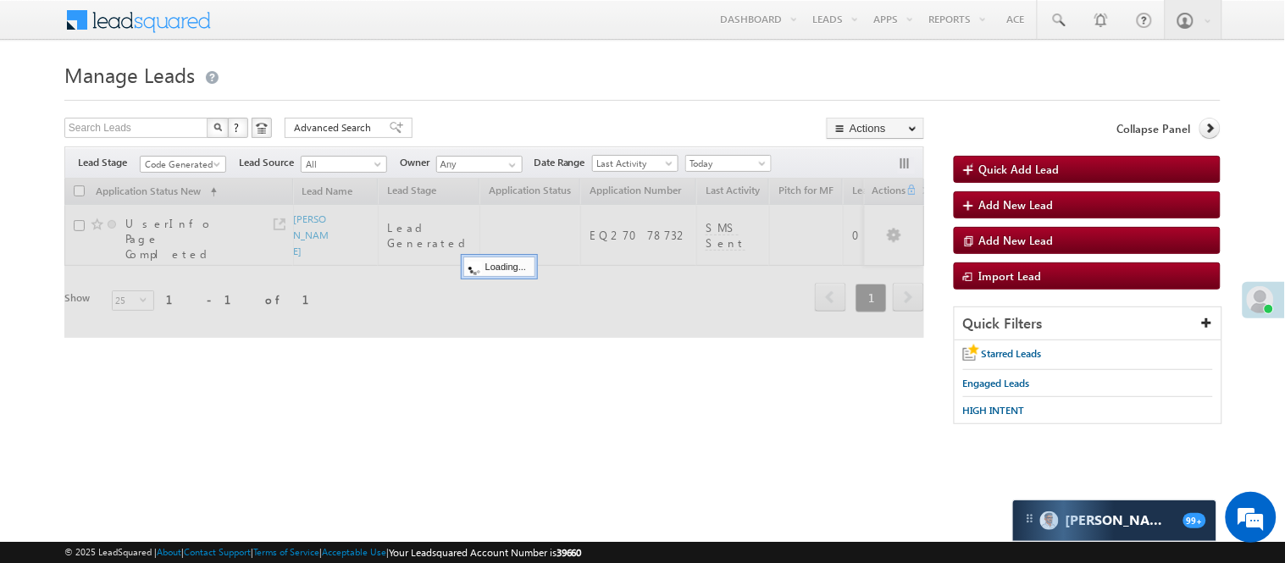
click at [481, 122] on div "Search Leads X ? 1 results found Advanced Search Advanced Search Advanced searc…" at bounding box center [494, 130] width 860 height 25
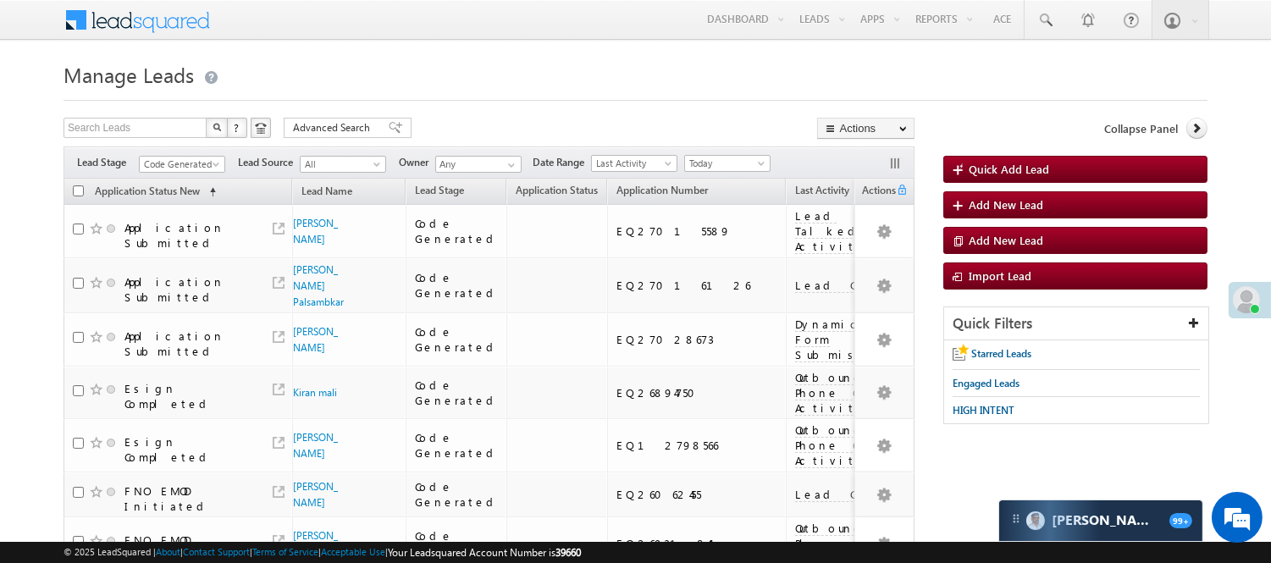
scroll to position [0, 0]
click at [198, 166] on span "Code Generated" at bounding box center [180, 164] width 80 height 15
click at [187, 205] on link "Lead Generated" at bounding box center [183, 199] width 86 height 15
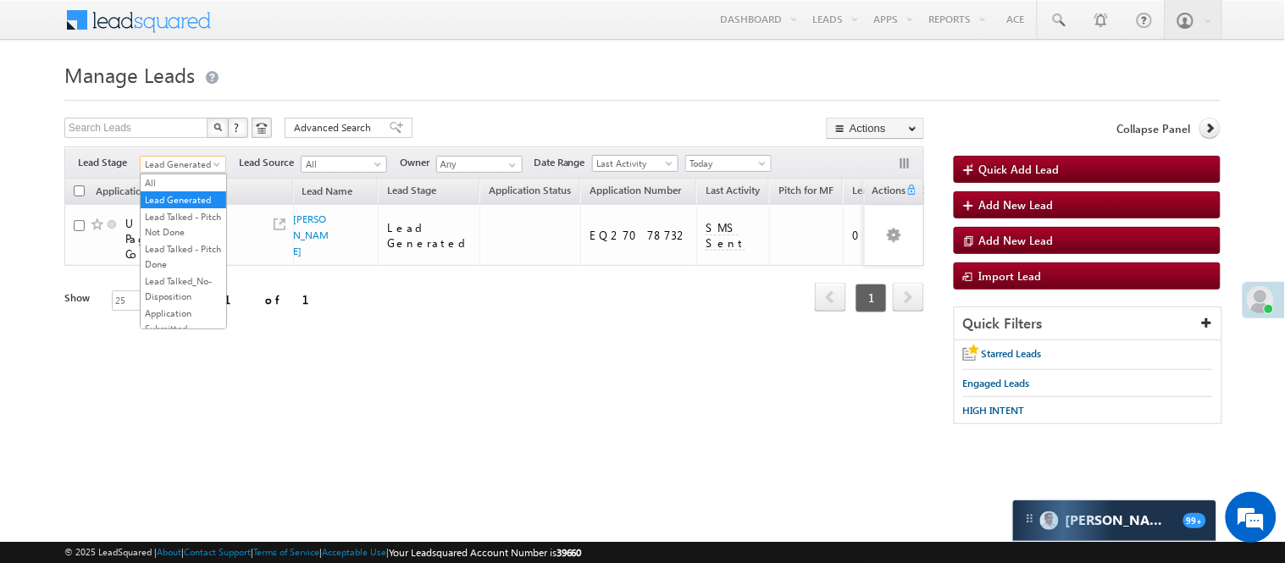
click at [196, 165] on span "Lead Generated" at bounding box center [181, 164] width 80 height 15
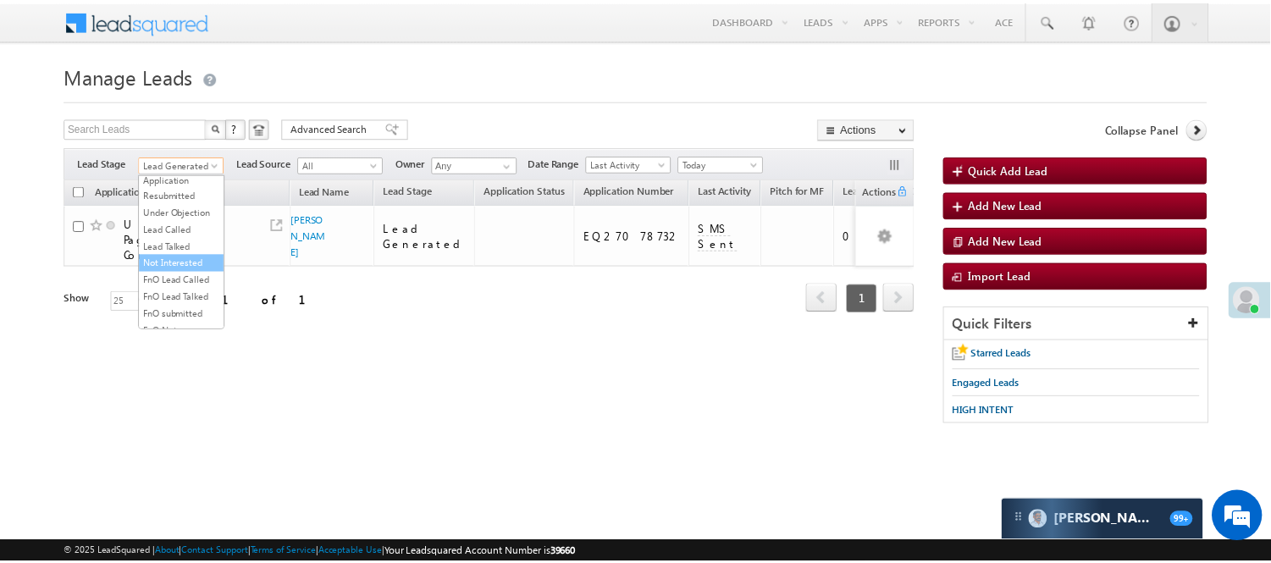
scroll to position [138, 0]
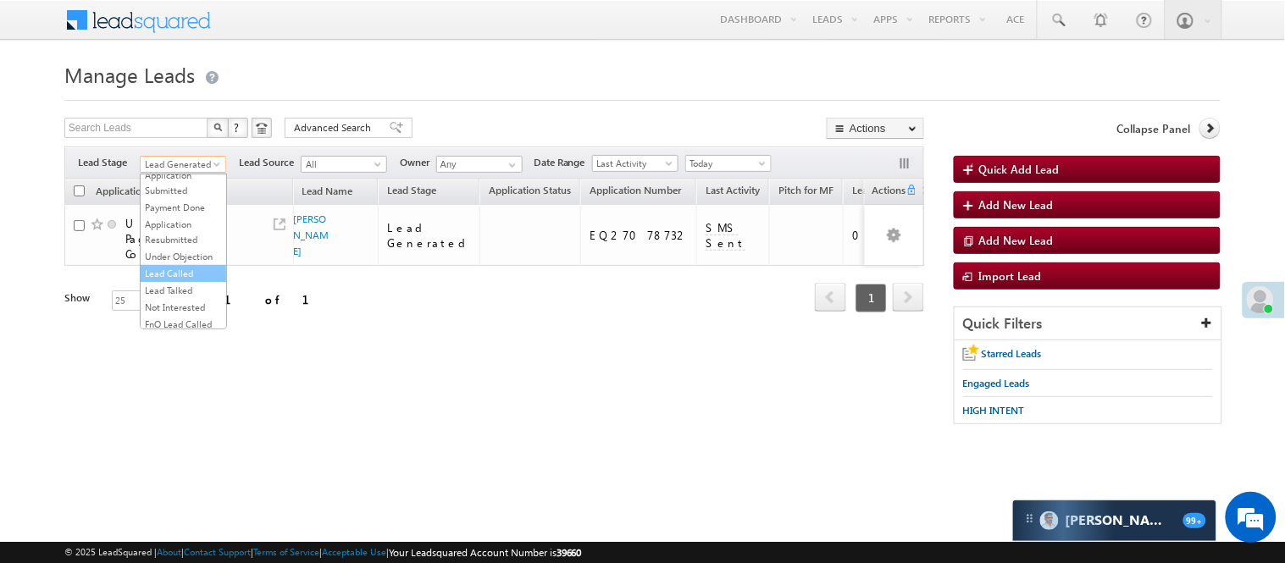
click at [188, 281] on link "Lead Called" at bounding box center [184, 273] width 86 height 15
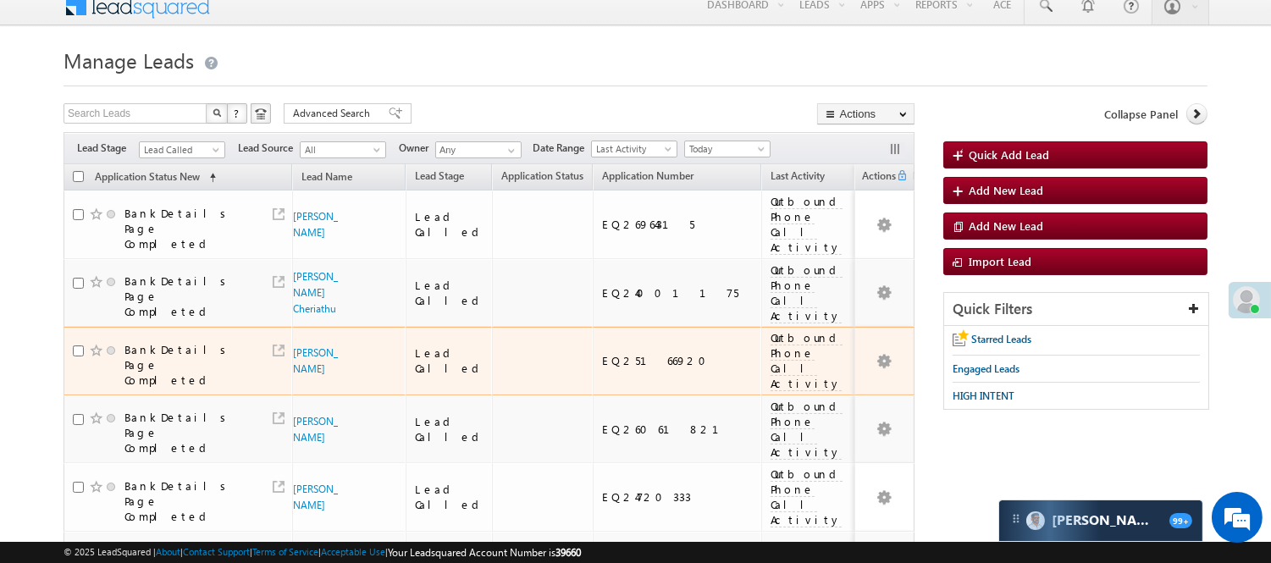
scroll to position [0, 0]
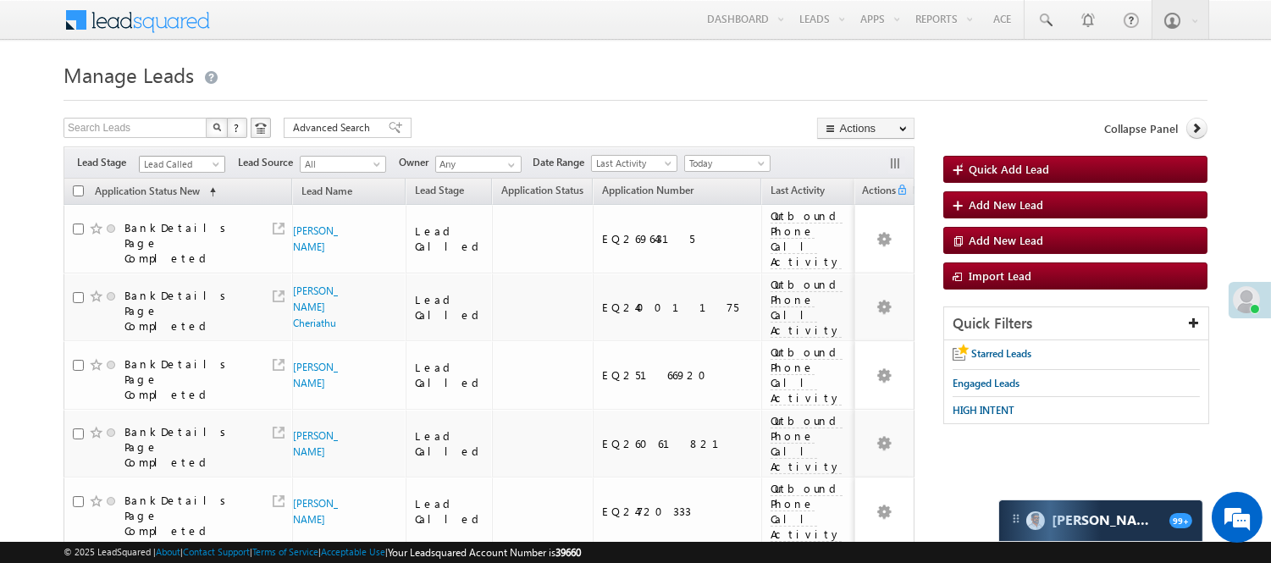
click at [190, 161] on span "Lead Called" at bounding box center [180, 164] width 80 height 15
click at [183, 207] on link "Lead Generated" at bounding box center [183, 199] width 86 height 15
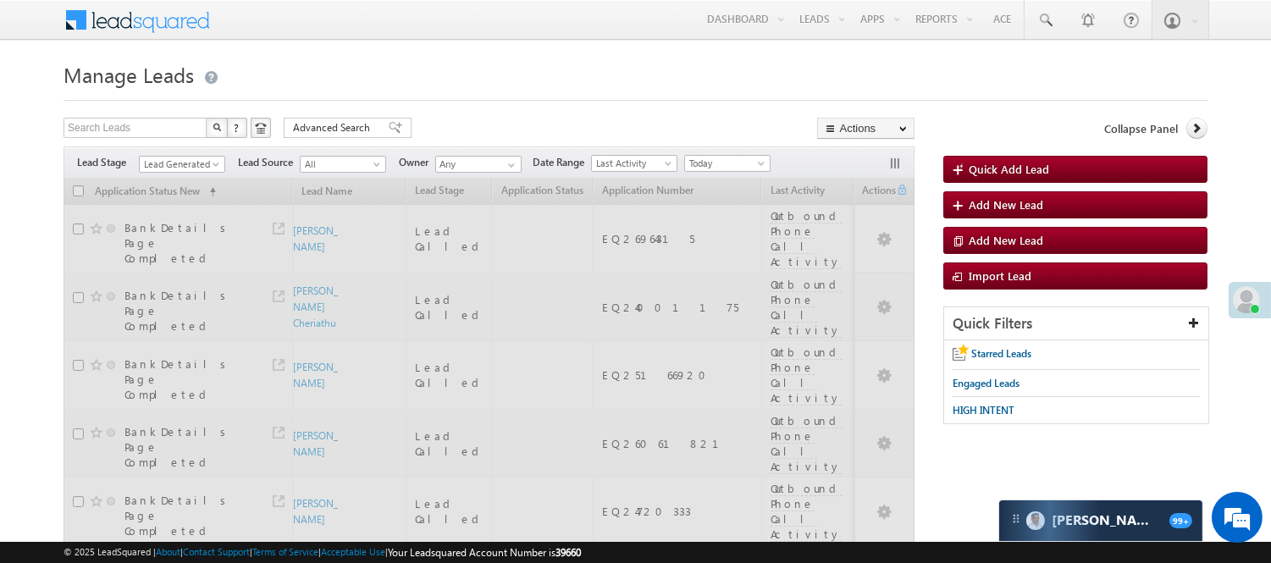
click at [445, 133] on div "Search Leads X ? 124 results found Advanced Search Advanced Search Advanced sea…" at bounding box center [489, 130] width 851 height 25
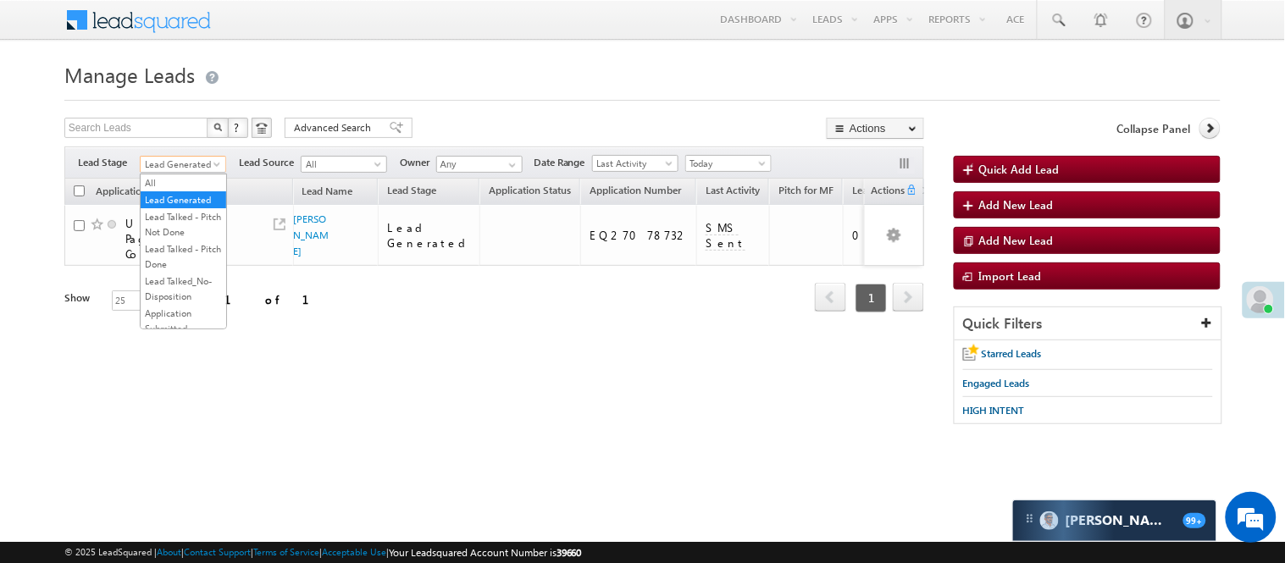
click at [188, 163] on span "Lead Generated" at bounding box center [181, 164] width 80 height 15
click at [384, 61] on h1 "Manage Leads" at bounding box center [642, 73] width 1156 height 33
click at [196, 164] on span "Lead Generated" at bounding box center [181, 164] width 80 height 15
click at [407, 72] on h1 "Manage Leads" at bounding box center [642, 73] width 1156 height 33
click at [196, 162] on span "Lead Generated" at bounding box center [181, 164] width 80 height 15
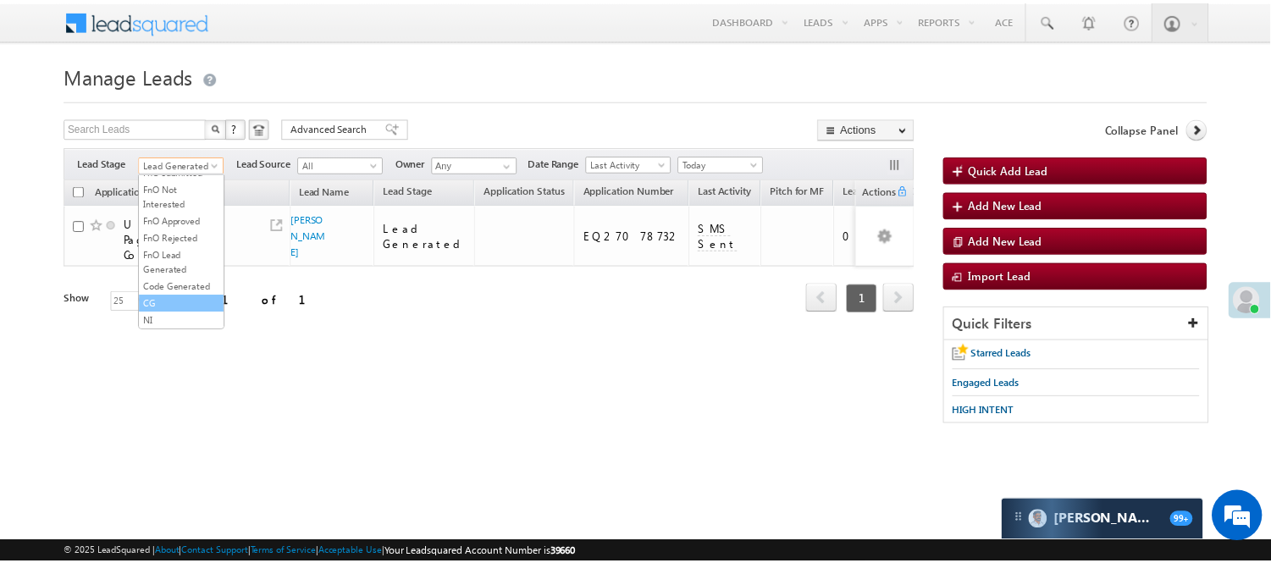
scroll to position [420, 0]
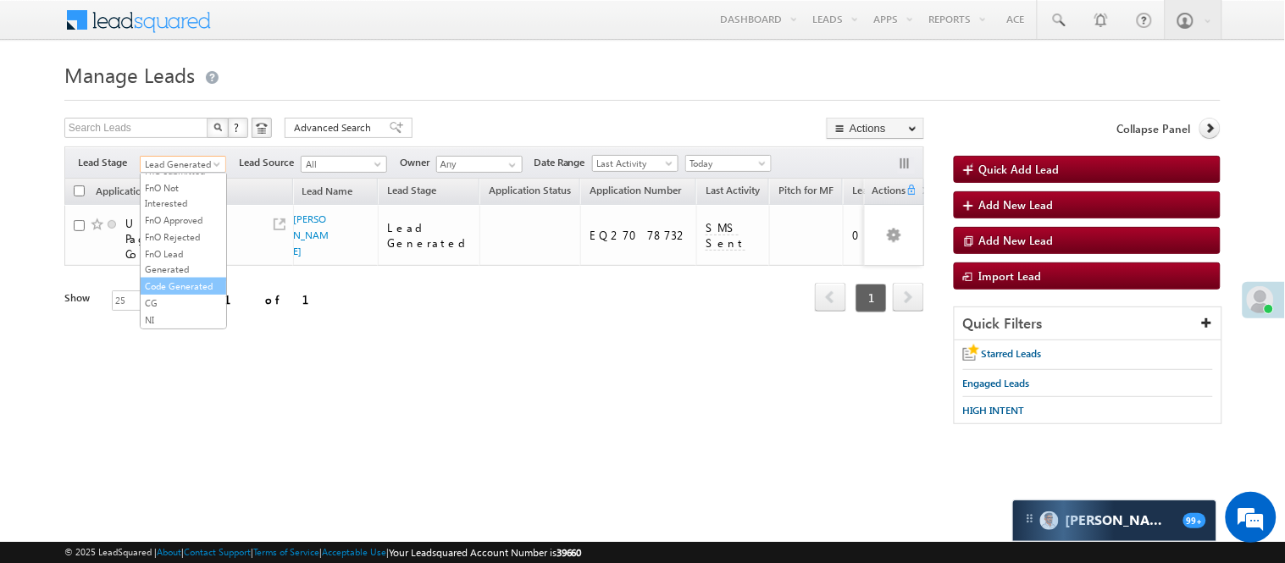
click at [190, 290] on link "Code Generated" at bounding box center [184, 286] width 86 height 15
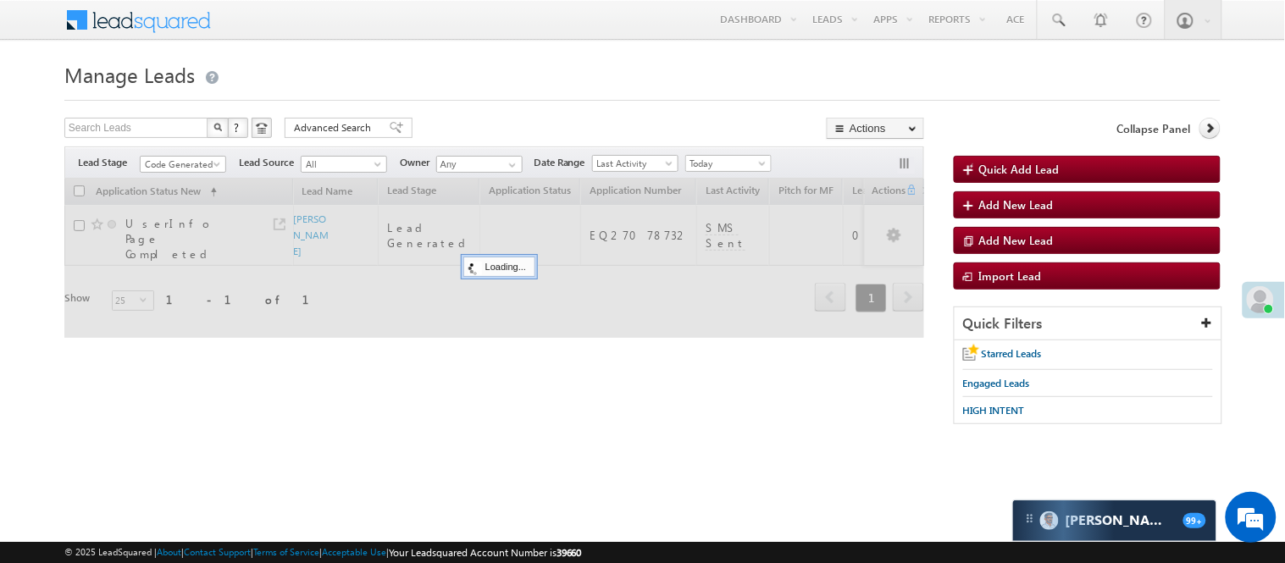
click at [489, 108] on form "Manage Leads Quick Add Lead Search Leads X ? 1 results found Advanced Search Ad…" at bounding box center [642, 249] width 1156 height 384
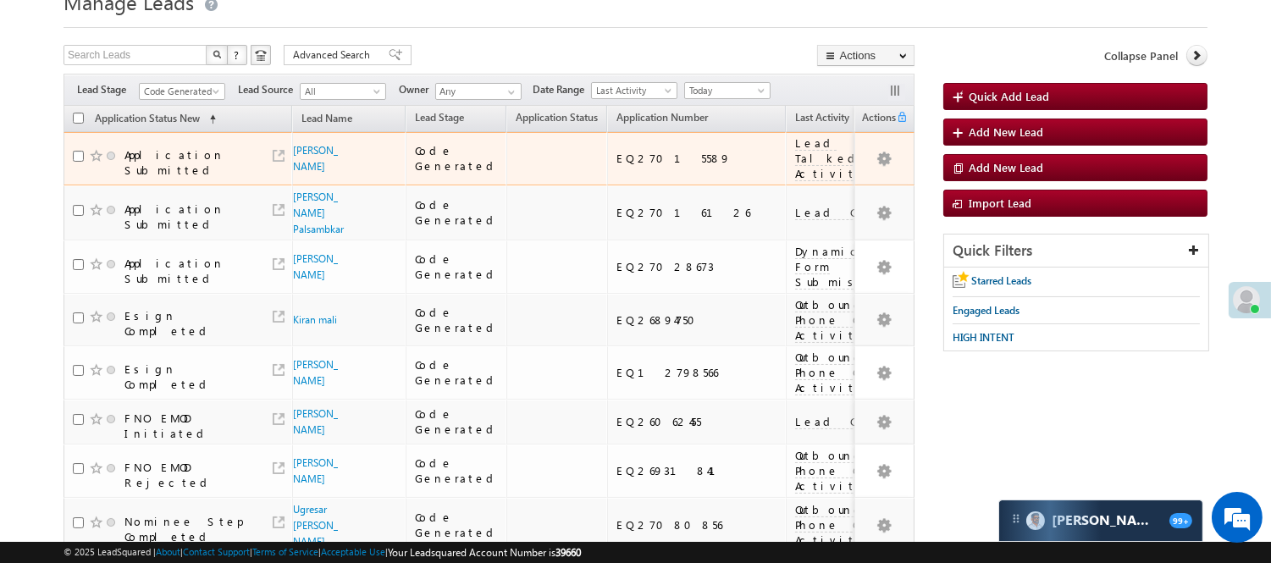
scroll to position [0, 0]
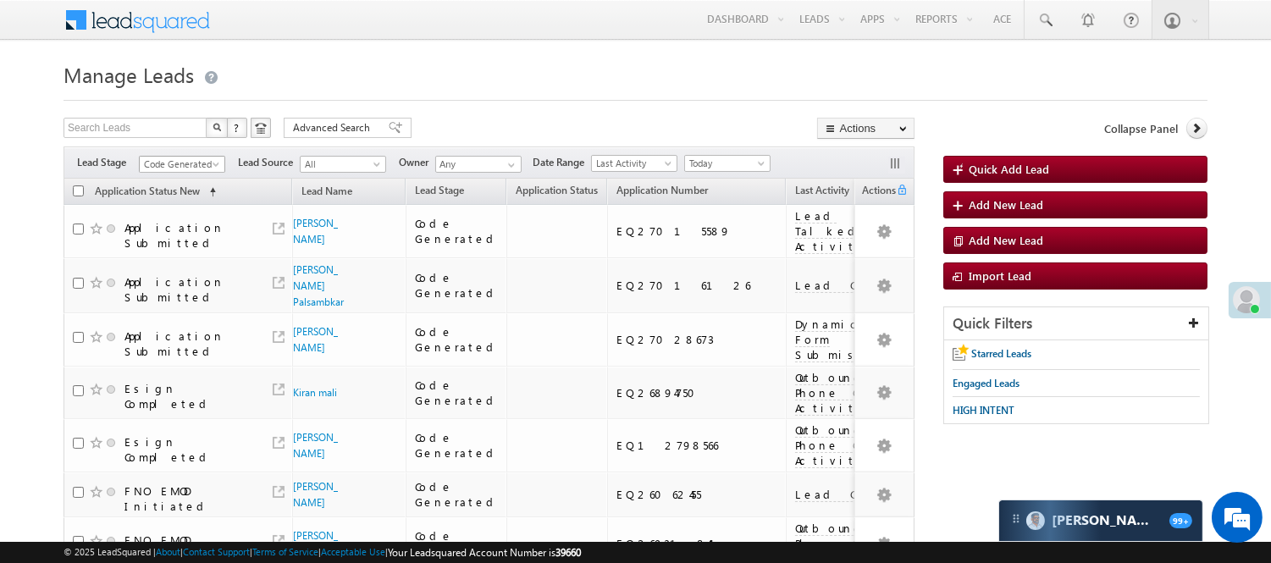
click at [185, 165] on span "Code Generated" at bounding box center [180, 164] width 80 height 15
click at [180, 207] on link "Lead Generated" at bounding box center [183, 199] width 86 height 15
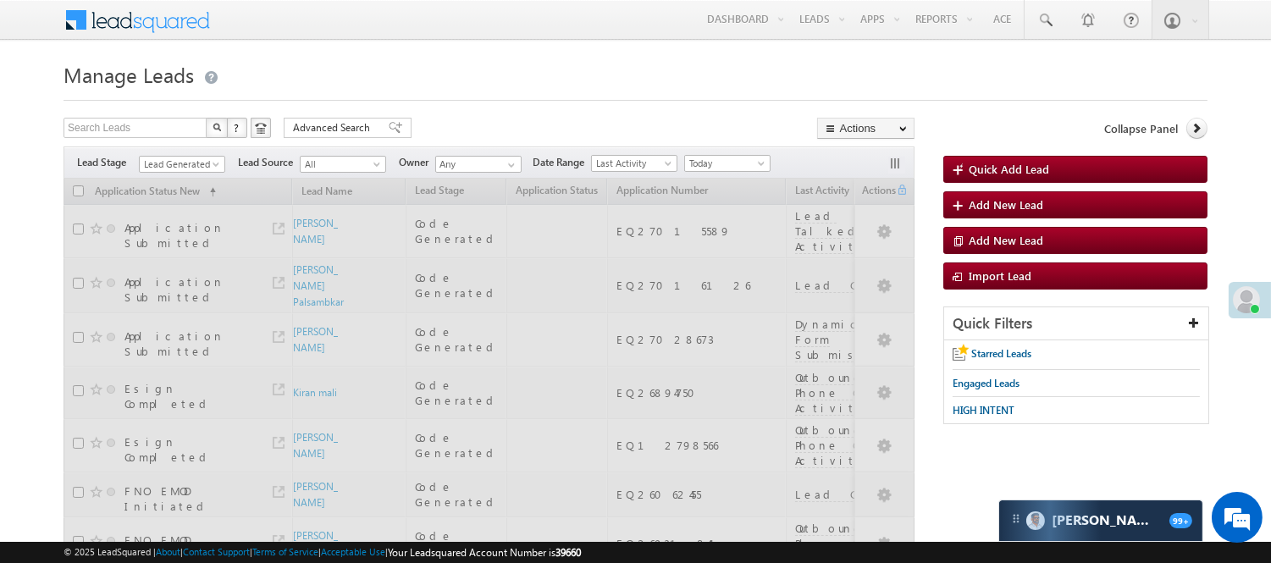
click at [489, 130] on div "Search Leads X ? 20 results found Advanced Search Advanced Search Advanced sear…" at bounding box center [489, 130] width 851 height 25
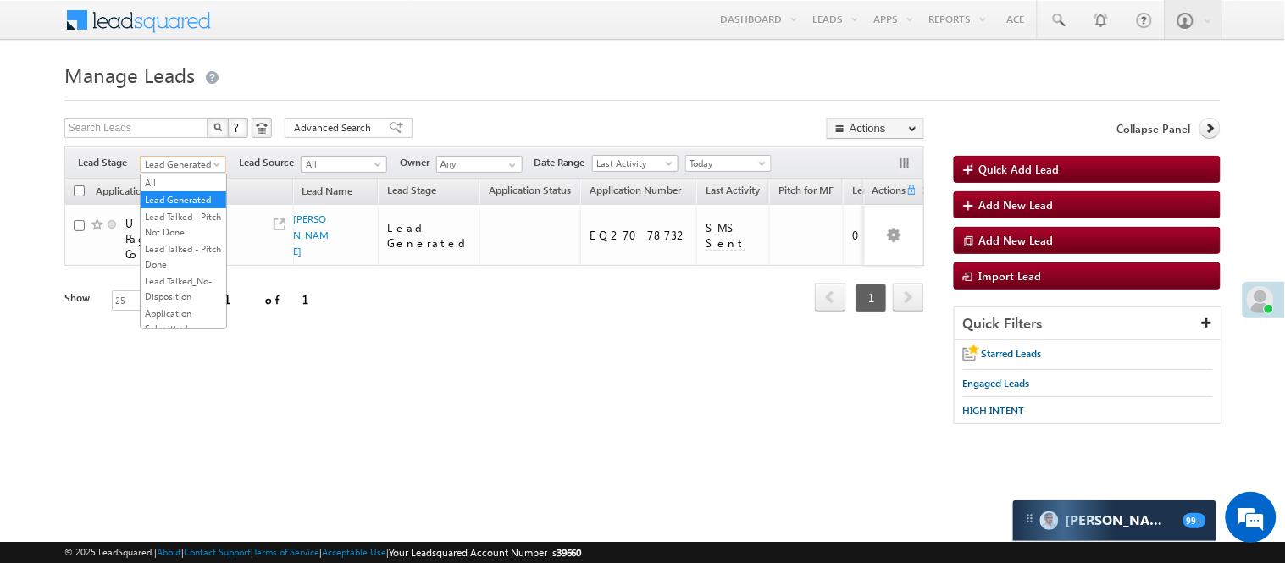
click at [206, 158] on span "Lead Generated" at bounding box center [181, 164] width 80 height 15
click at [1284, 341] on body "Menu Nisha Anand Yadav Nisha .Yada v@ang elbro king. com" at bounding box center [642, 240] width 1285 height 480
click at [213, 163] on span at bounding box center [219, 168] width 14 height 14
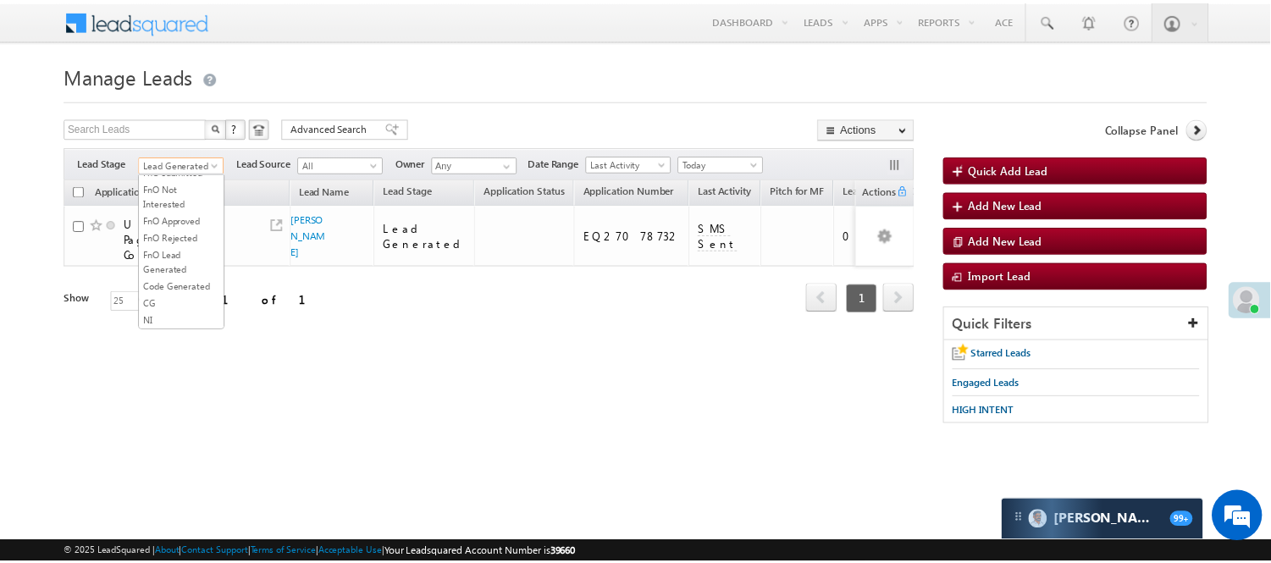
scroll to position [376, 0]
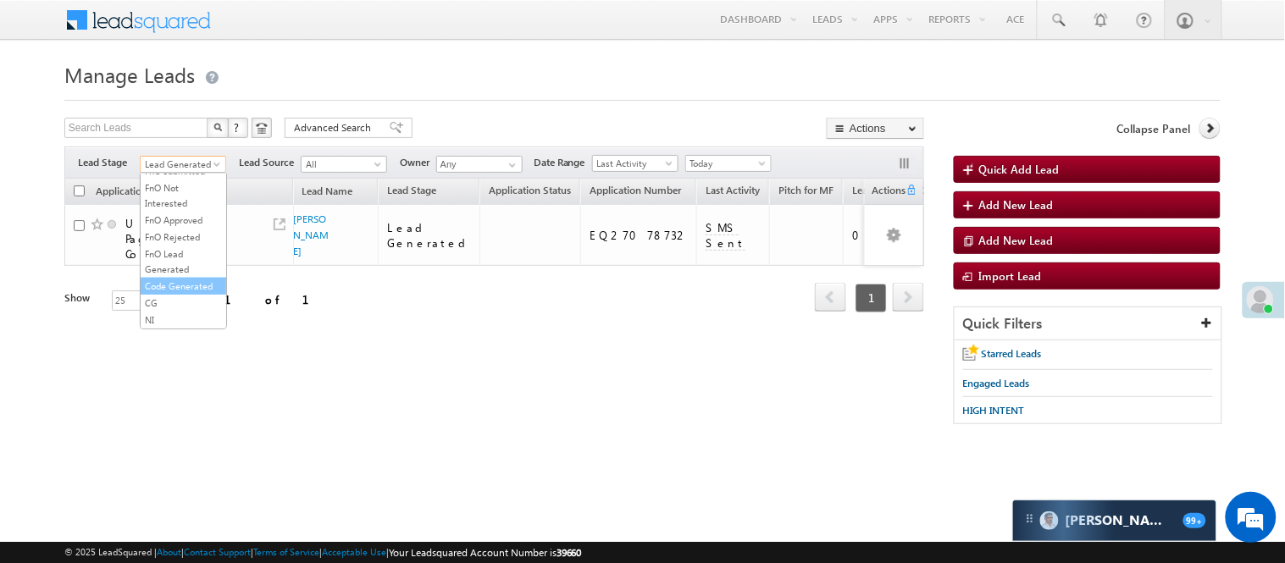
click at [198, 294] on link "Code Generated" at bounding box center [184, 286] width 86 height 15
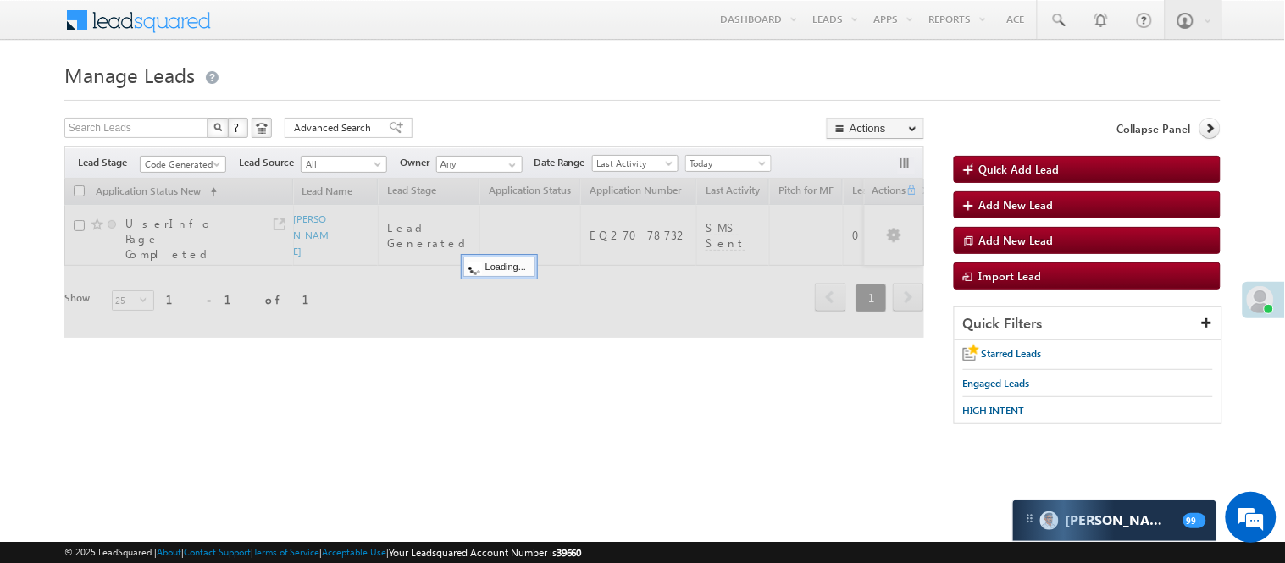
click at [459, 102] on form "Manage Leads Quick Add Lead Search Leads X ? 1 results found Advanced Search Ad…" at bounding box center [642, 249] width 1156 height 384
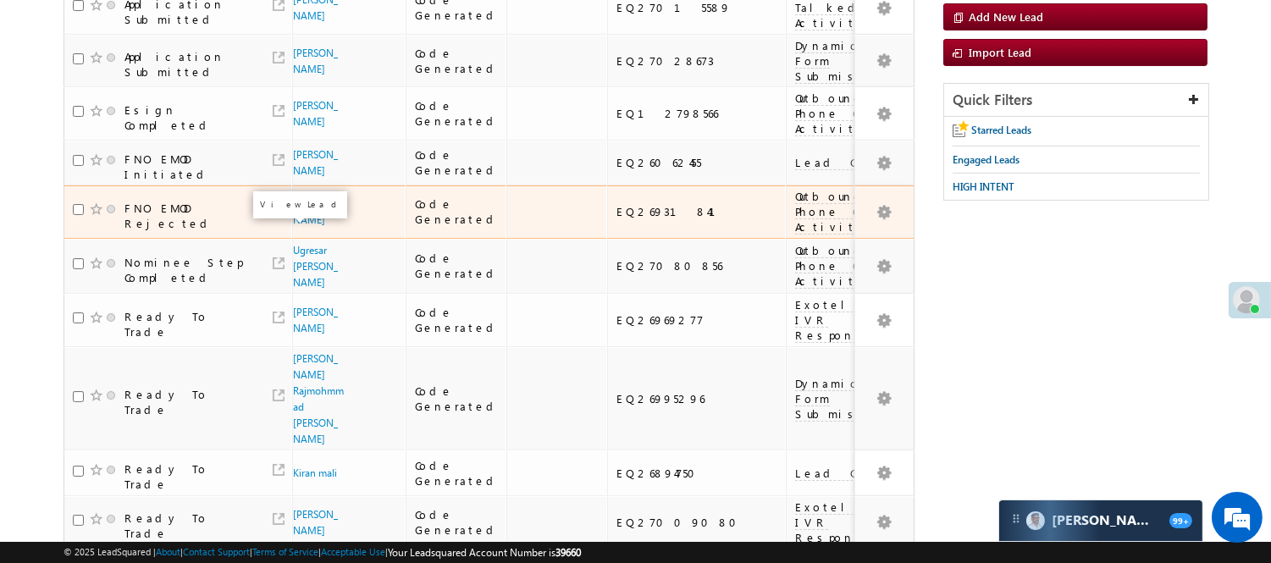
scroll to position [0, 0]
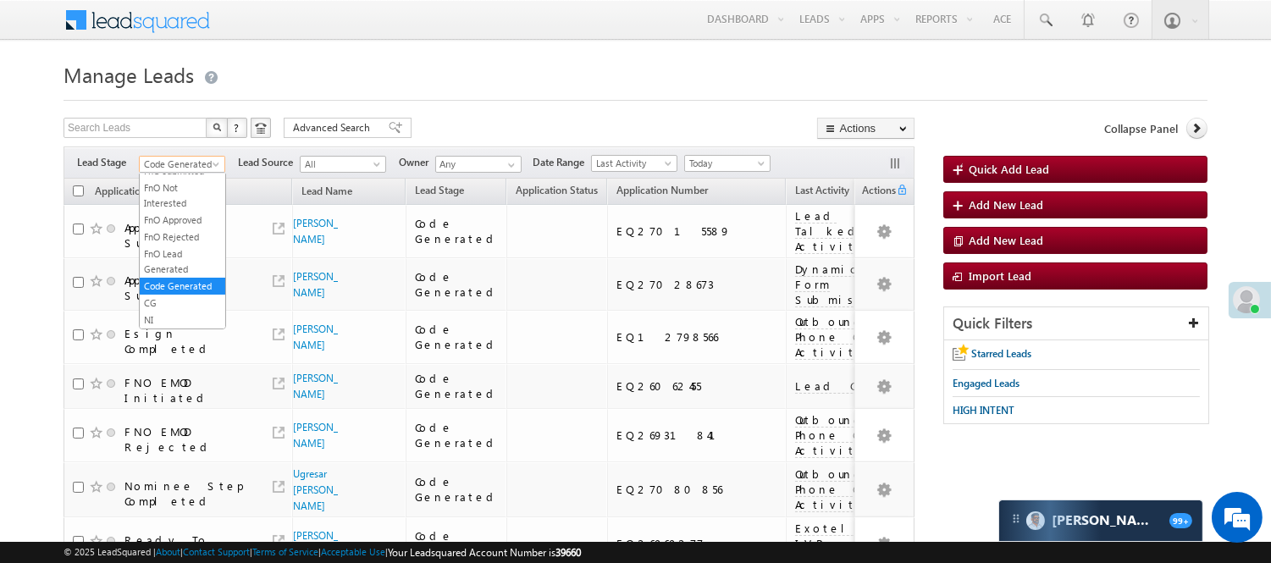
click at [207, 163] on span "Code Generated" at bounding box center [180, 164] width 80 height 15
click at [197, 207] on link "Lead Generated" at bounding box center [183, 199] width 86 height 15
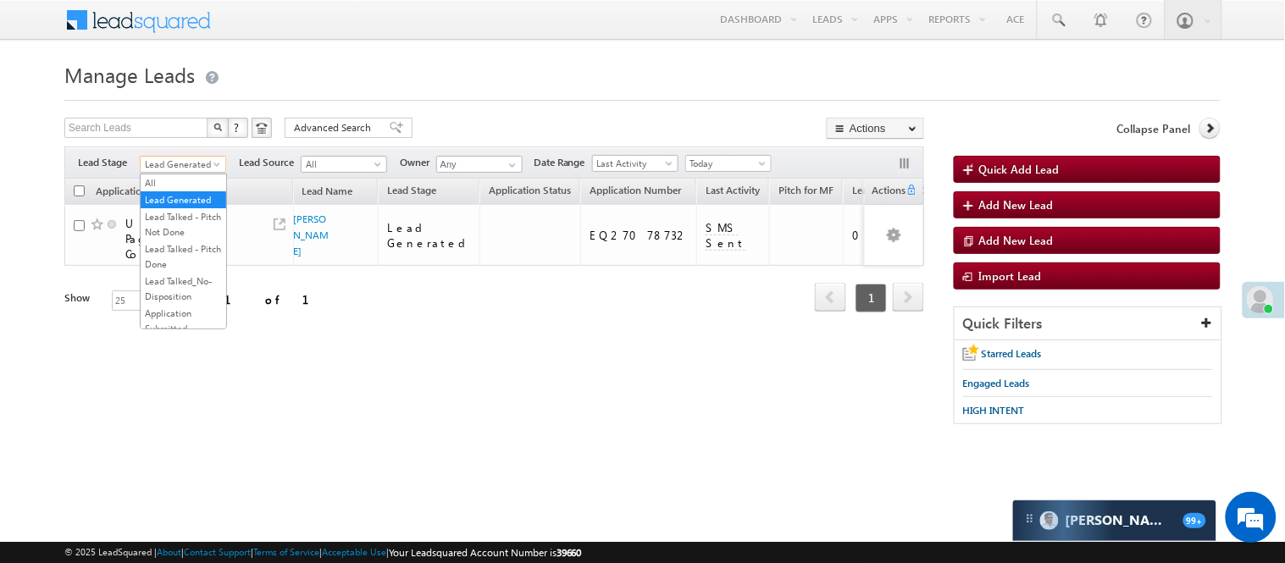
click at [196, 159] on span "Lead Generated" at bounding box center [181, 164] width 80 height 15
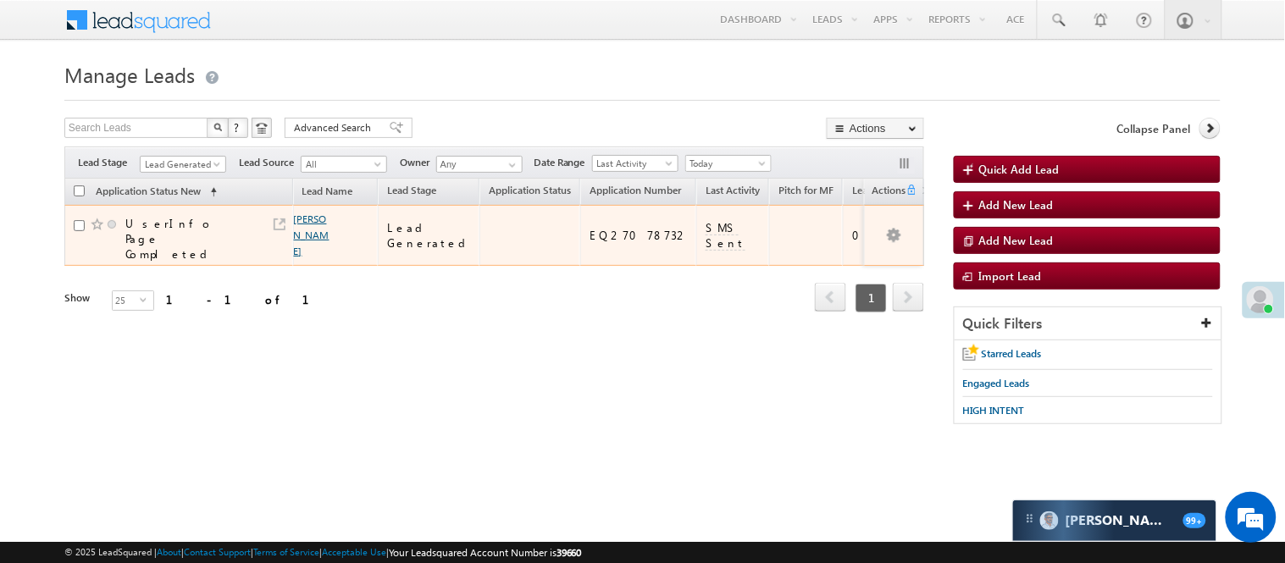
click at [308, 223] on link "[PERSON_NAME]" at bounding box center [312, 235] width 36 height 45
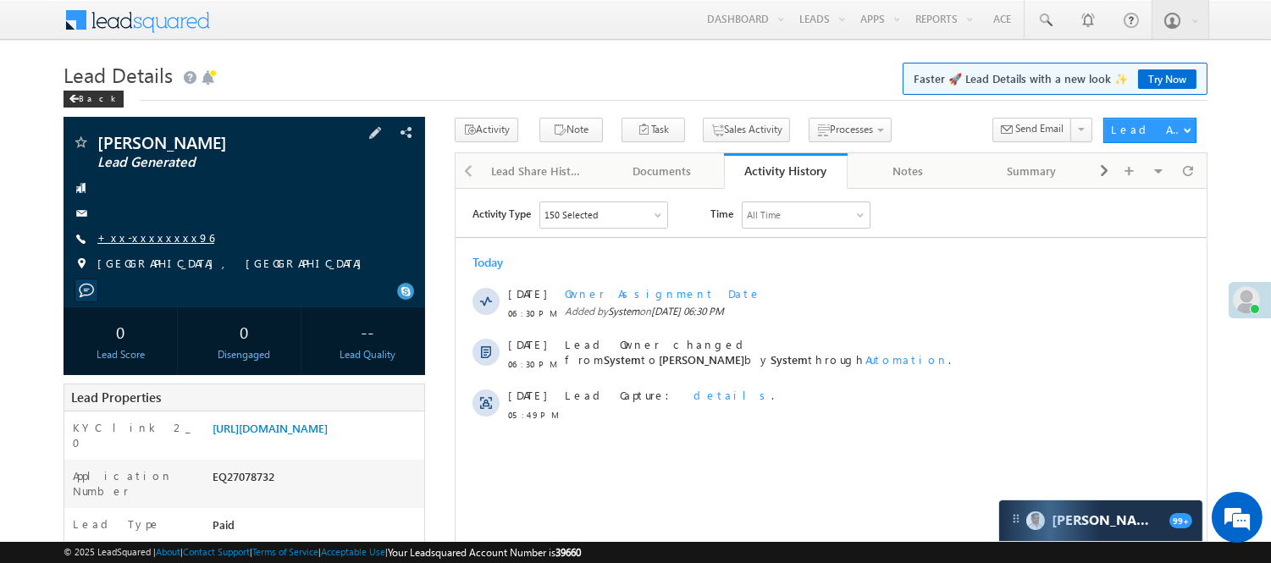
click at [164, 235] on link "+xx-xxxxxxxx96" at bounding box center [155, 237] width 117 height 14
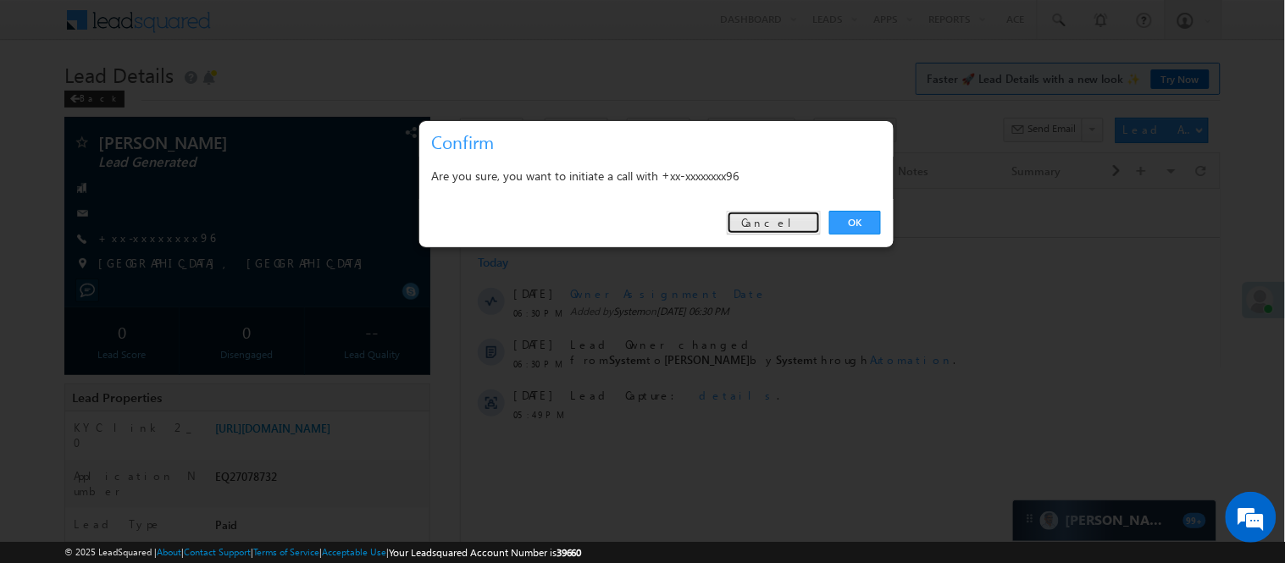
click at [798, 215] on link "Cancel" at bounding box center [774, 223] width 94 height 24
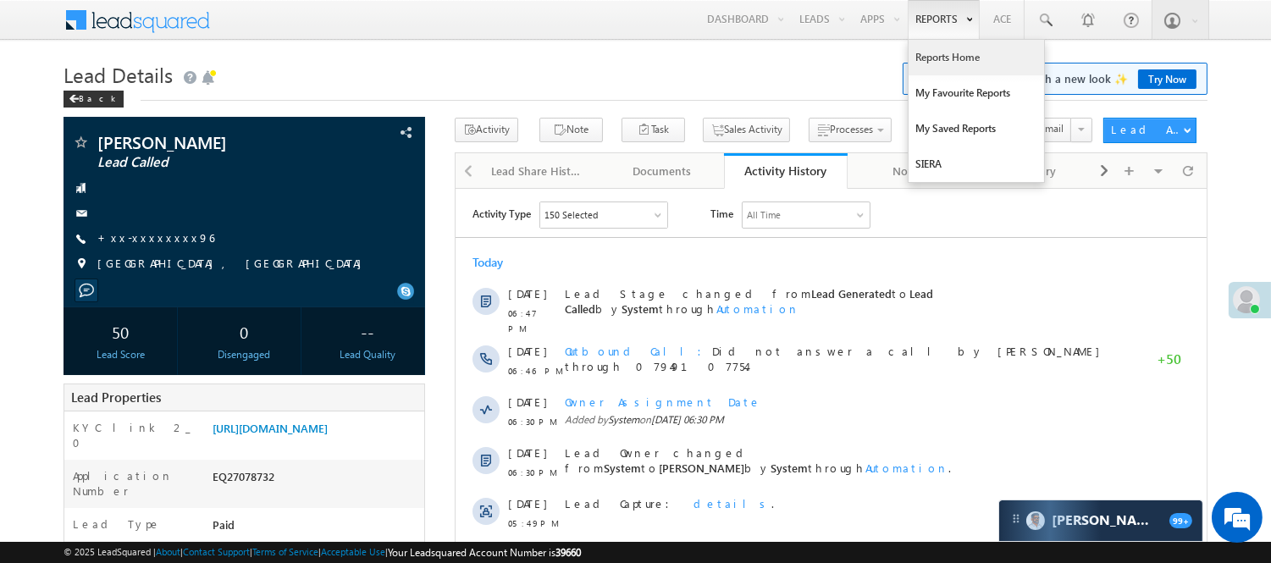
click at [951, 55] on link "Reports Home" at bounding box center [976, 58] width 135 height 36
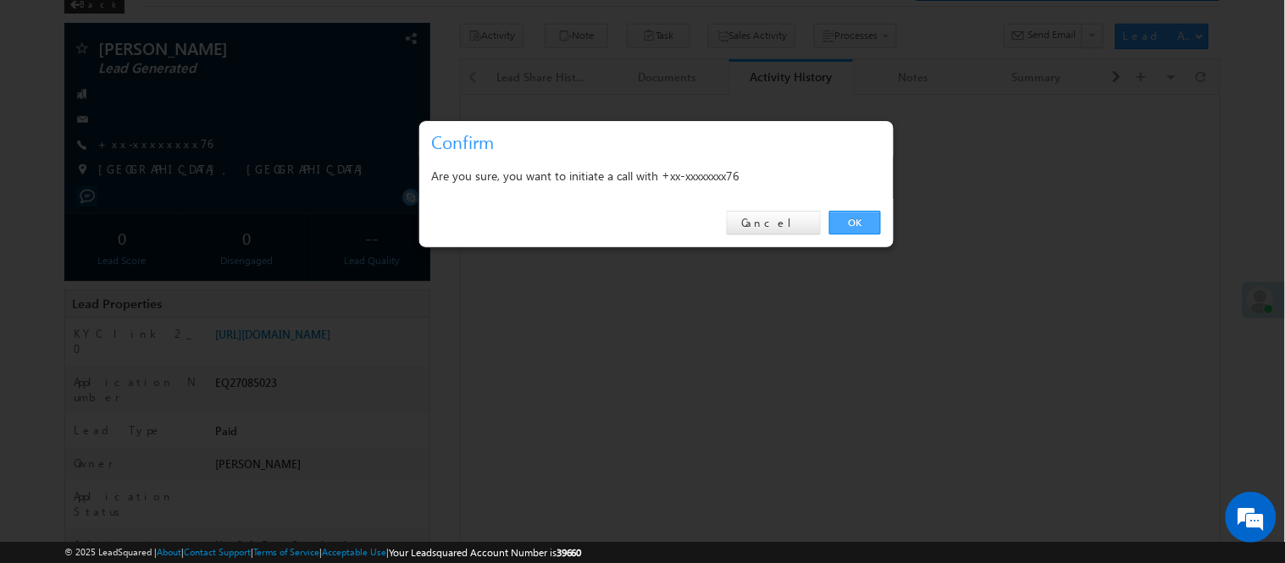
scroll to position [94, 0]
click at [864, 221] on link "OK" at bounding box center [855, 223] width 52 height 24
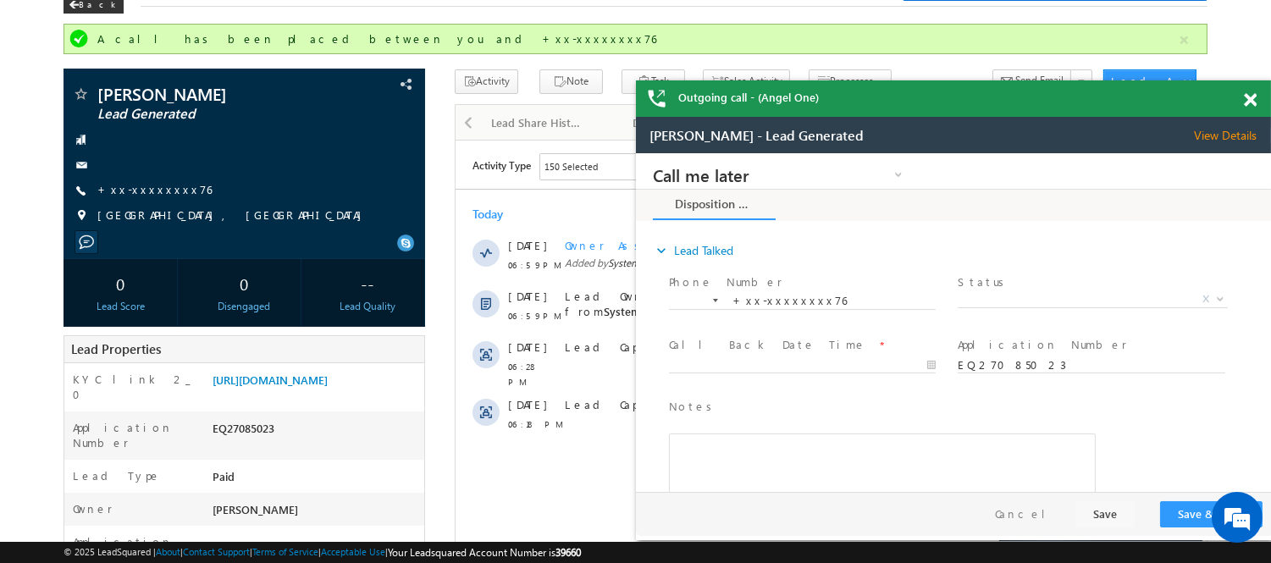
scroll to position [0, 0]
click at [1251, 100] on span at bounding box center [1250, 100] width 13 height 14
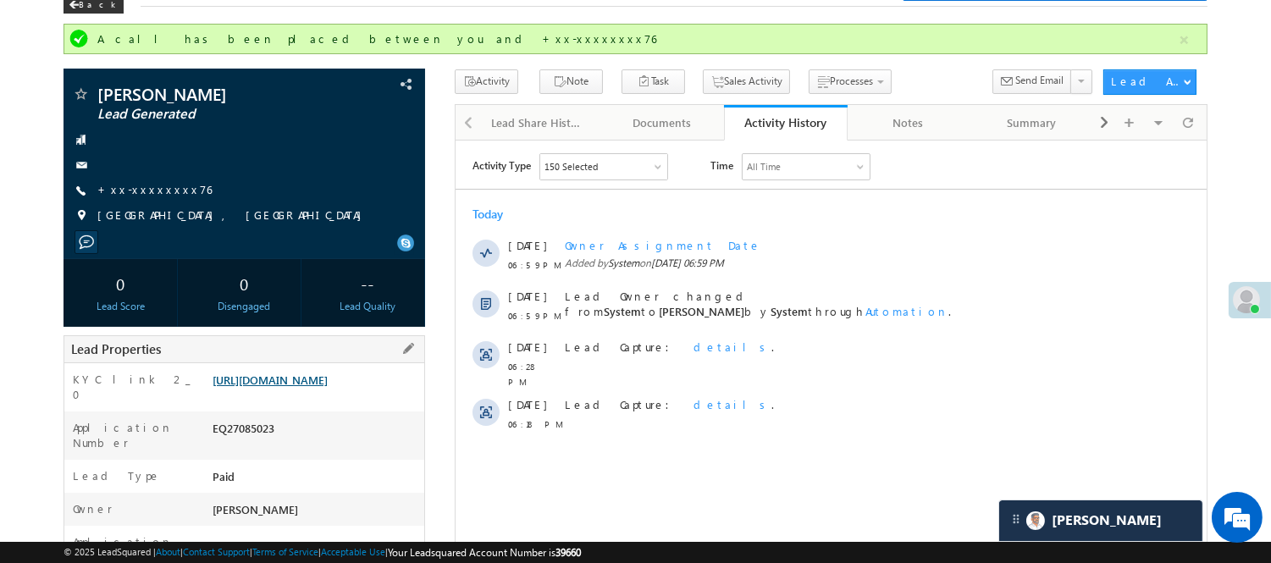
click at [328, 387] on link "https://angelbroking1-pk3em7sa.customui-test.leadsquared.com?leadId=69655e20-23…" at bounding box center [270, 380] width 115 height 14
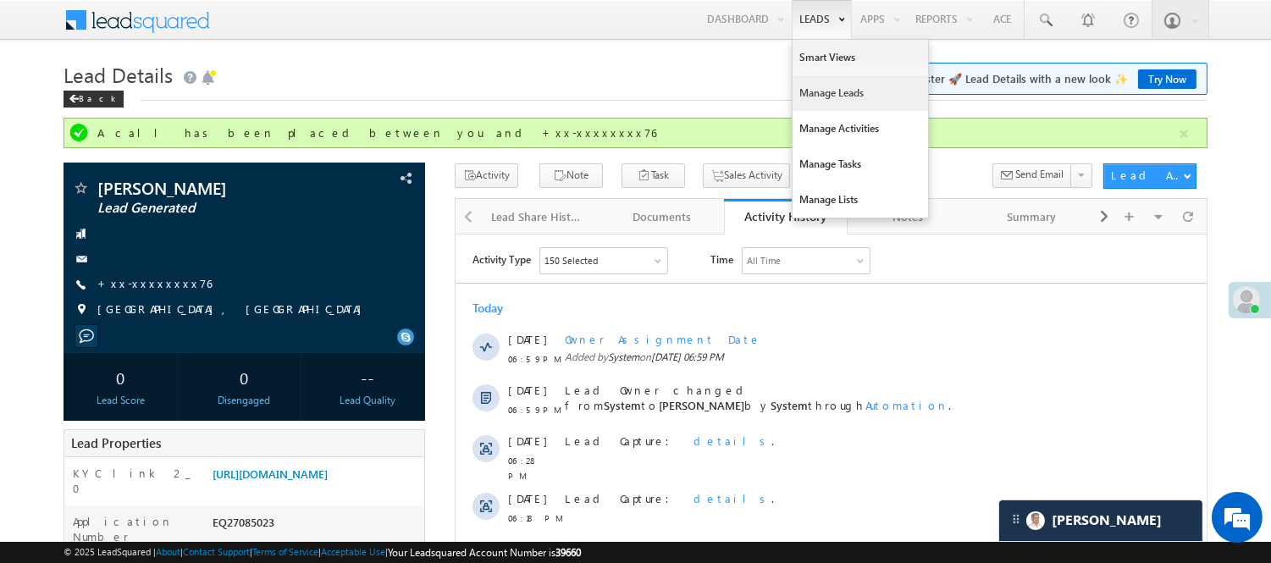
click at [840, 94] on link "Manage Leads" at bounding box center [860, 93] width 135 height 36
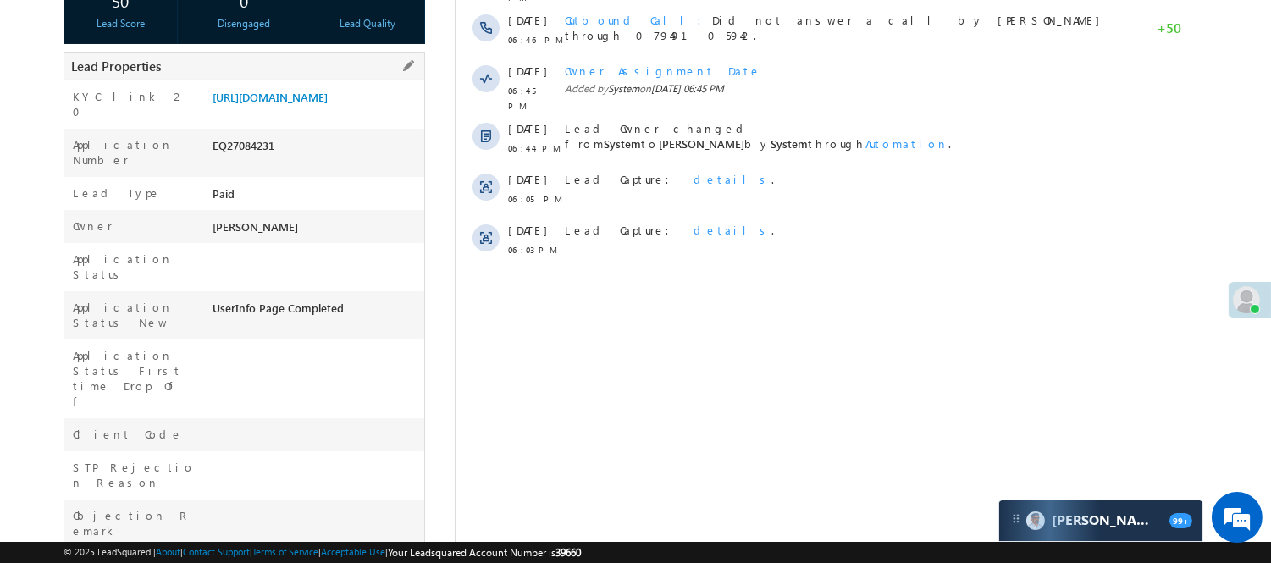
scroll to position [188, 0]
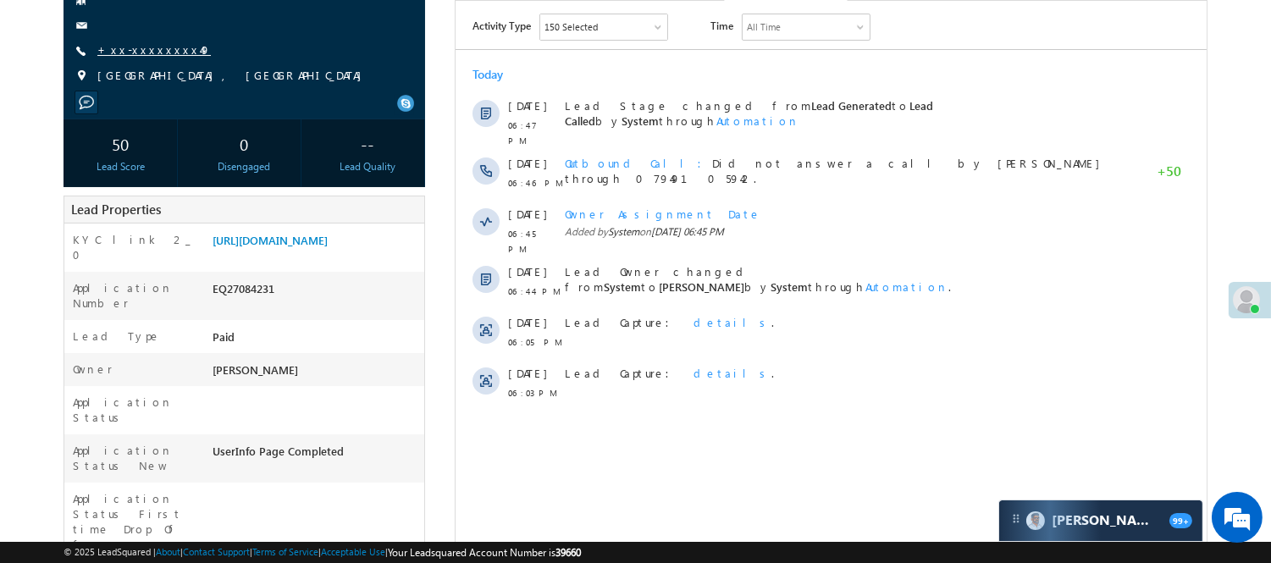
click at [158, 48] on link "+xx-xxxxxxxx49" at bounding box center [153, 49] width 113 height 14
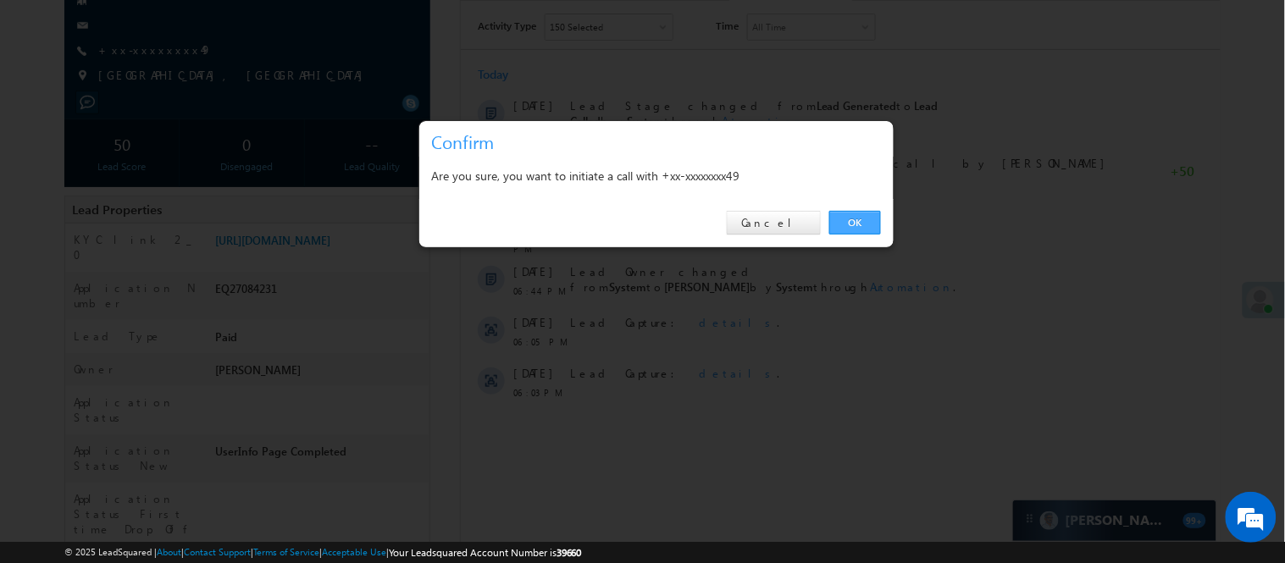
click at [855, 220] on link "OK" at bounding box center [855, 223] width 52 height 24
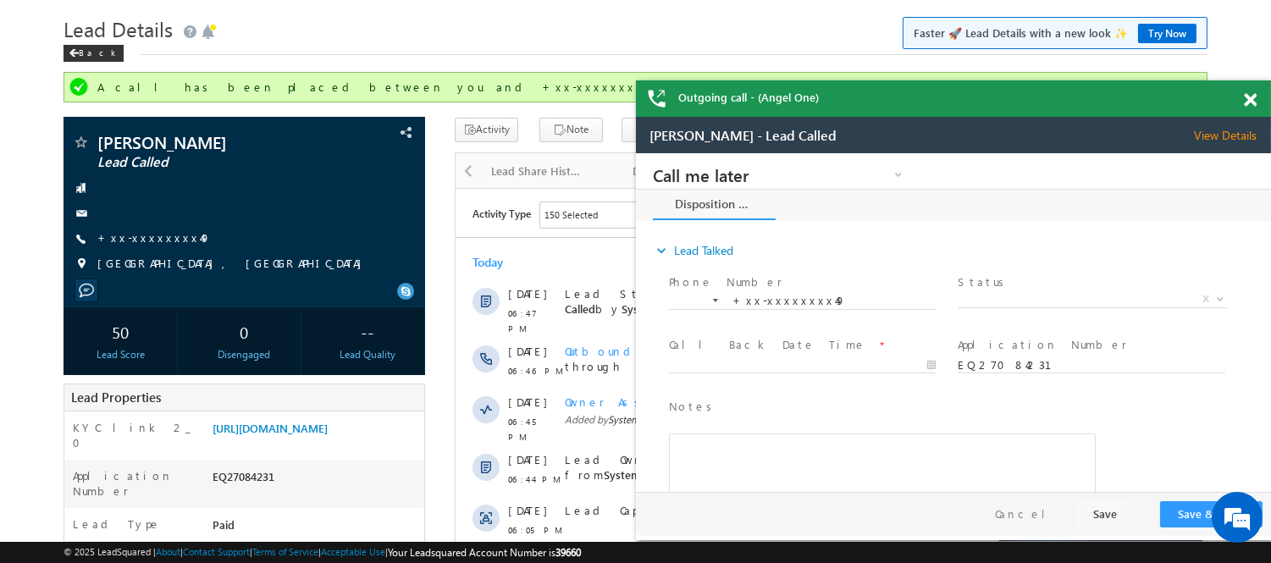
scroll to position [0, 0]
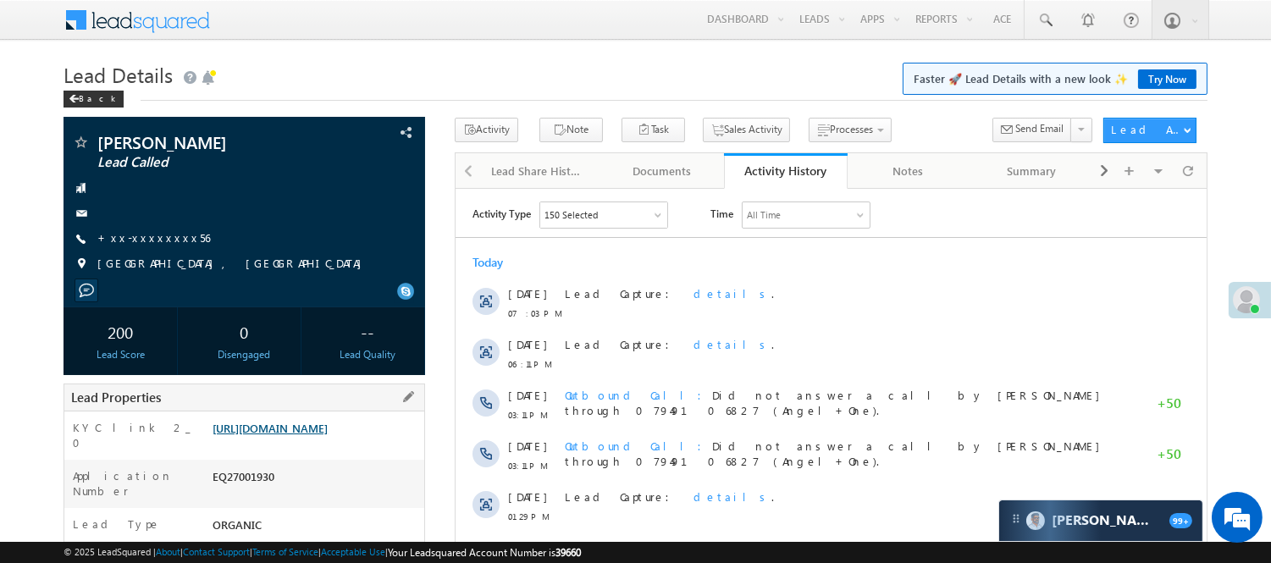
click at [318, 434] on link "https://angelbroking1-pk3em7sa.customui-test.leadsquared.com?leadId=228b66b8-7b…" at bounding box center [270, 428] width 115 height 14
click at [298, 435] on link "https://angelbroking1-pk3em7sa.customui-test.leadsquared.com?leadId=228b66b8-7b…" at bounding box center [270, 428] width 115 height 14
click at [240, 492] on div "EQ27001930" at bounding box center [316, 480] width 216 height 24
copy div "EQ27001930"
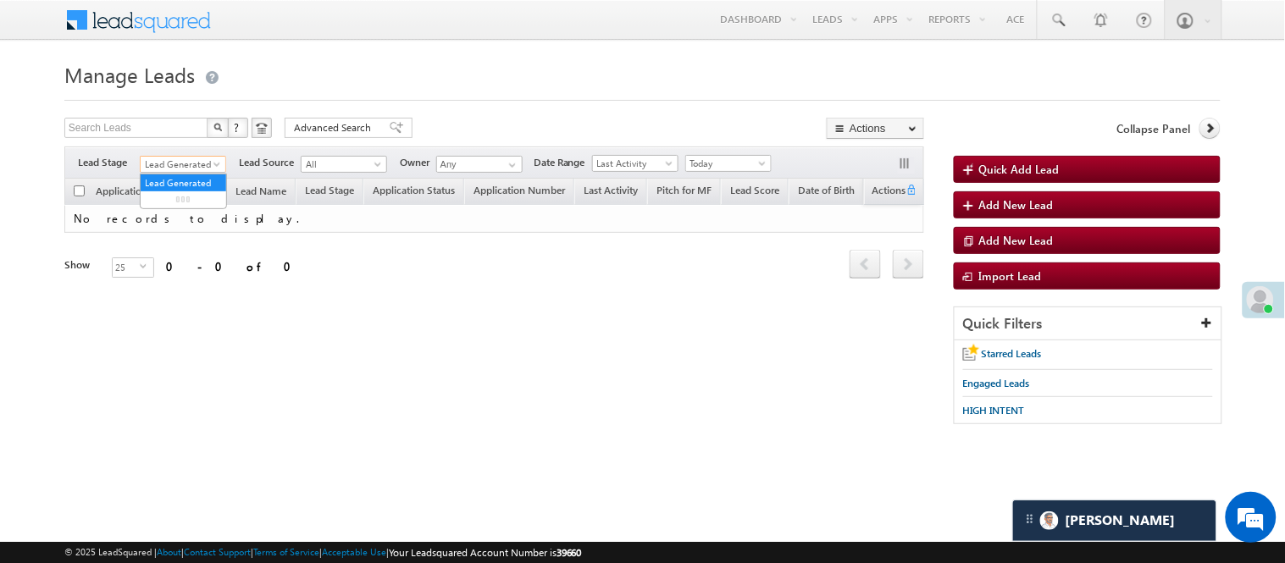
click at [185, 166] on span "Lead Generated" at bounding box center [181, 164] width 80 height 15
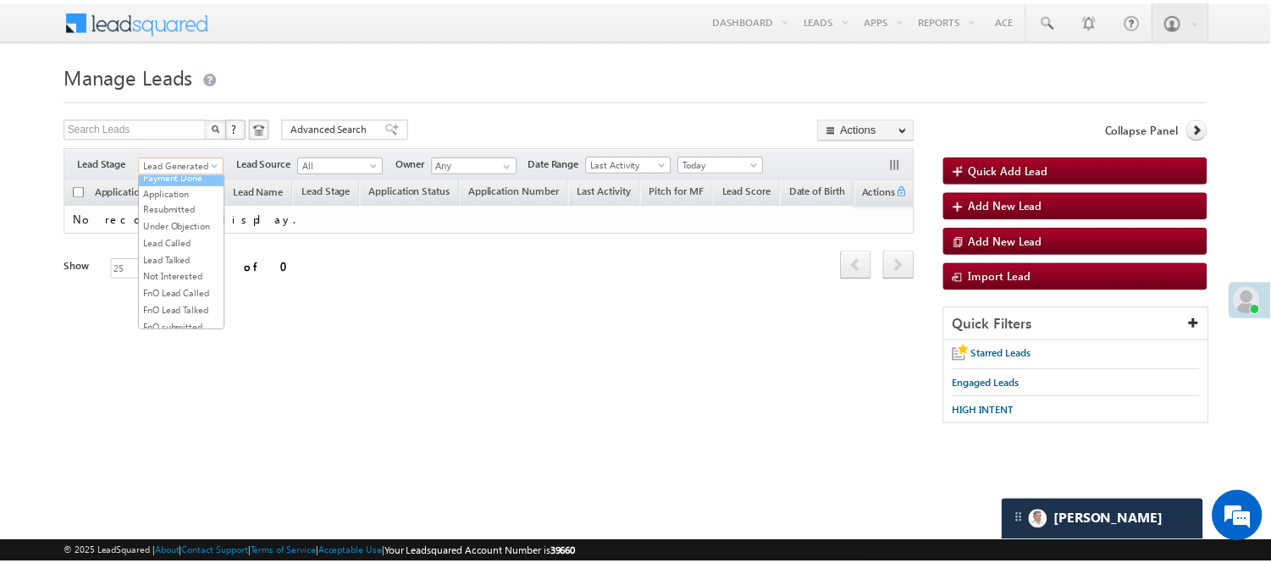
scroll to position [420, 0]
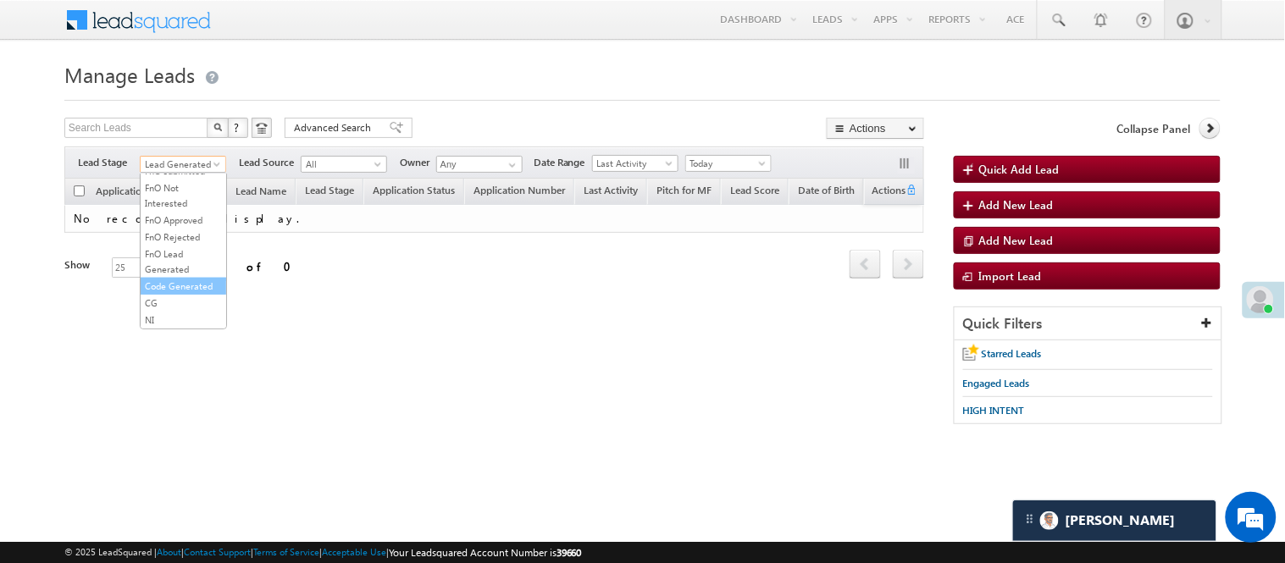
click at [176, 285] on link "Code Generated" at bounding box center [184, 286] width 86 height 15
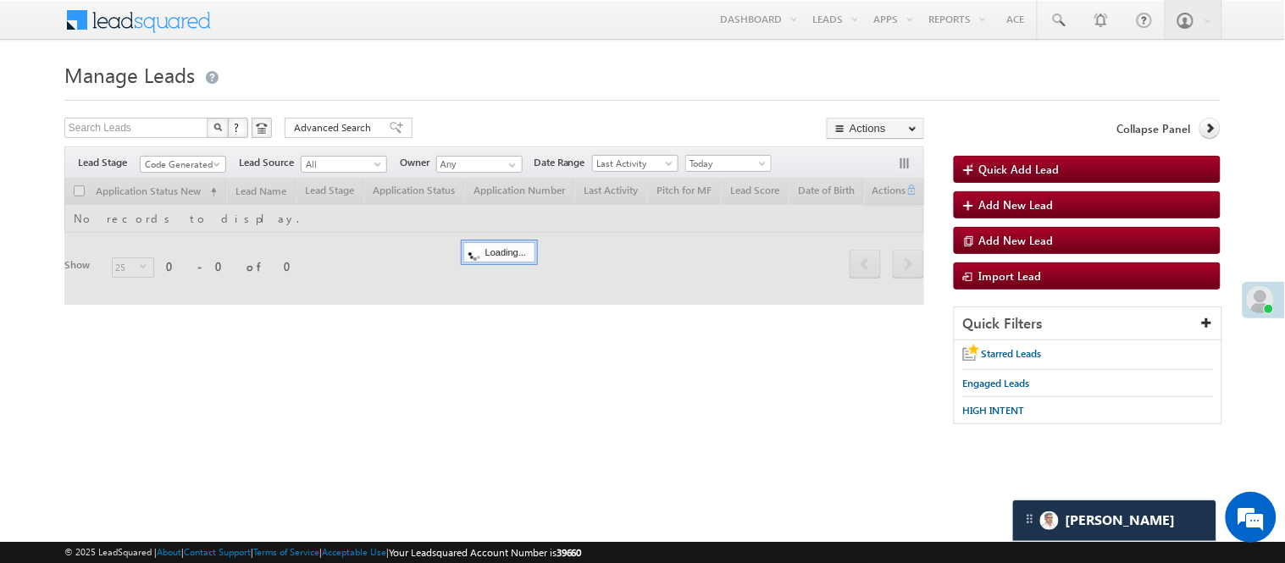
click at [463, 132] on div "Search Leads X ? 0 results found Advanced Search Advanced Search Advanced searc…" at bounding box center [494, 130] width 860 height 25
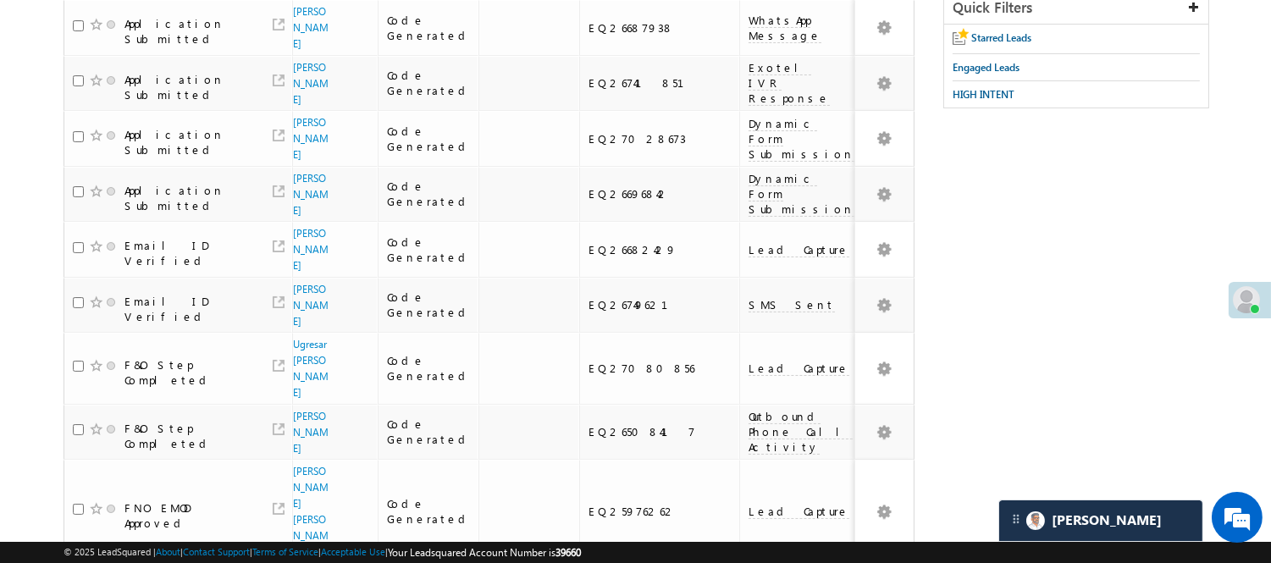
scroll to position [0, 0]
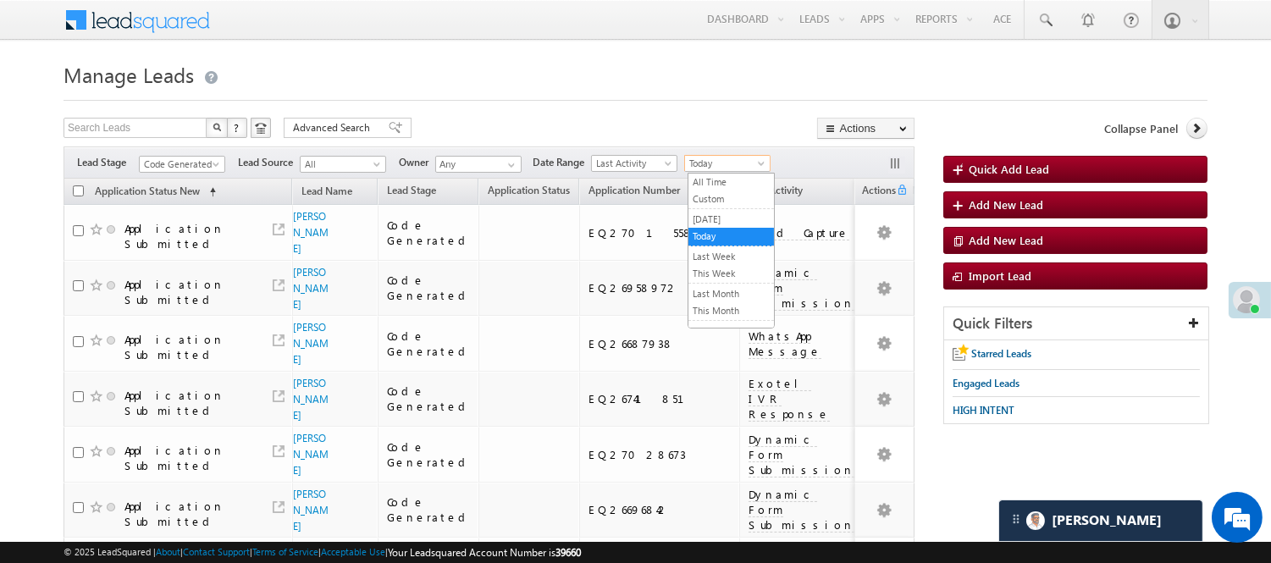
click at [729, 158] on span "Today" at bounding box center [725, 163] width 80 height 15
click at [729, 190] on link "All Time" at bounding box center [731, 181] width 86 height 15
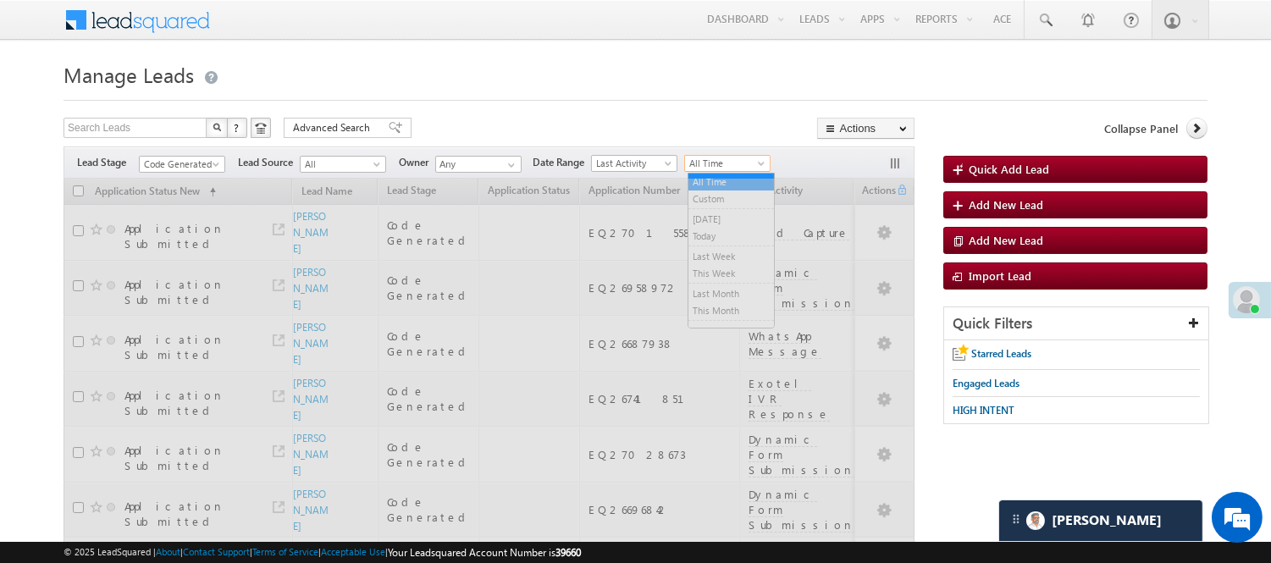
click at [721, 162] on span "All Time" at bounding box center [725, 163] width 80 height 15
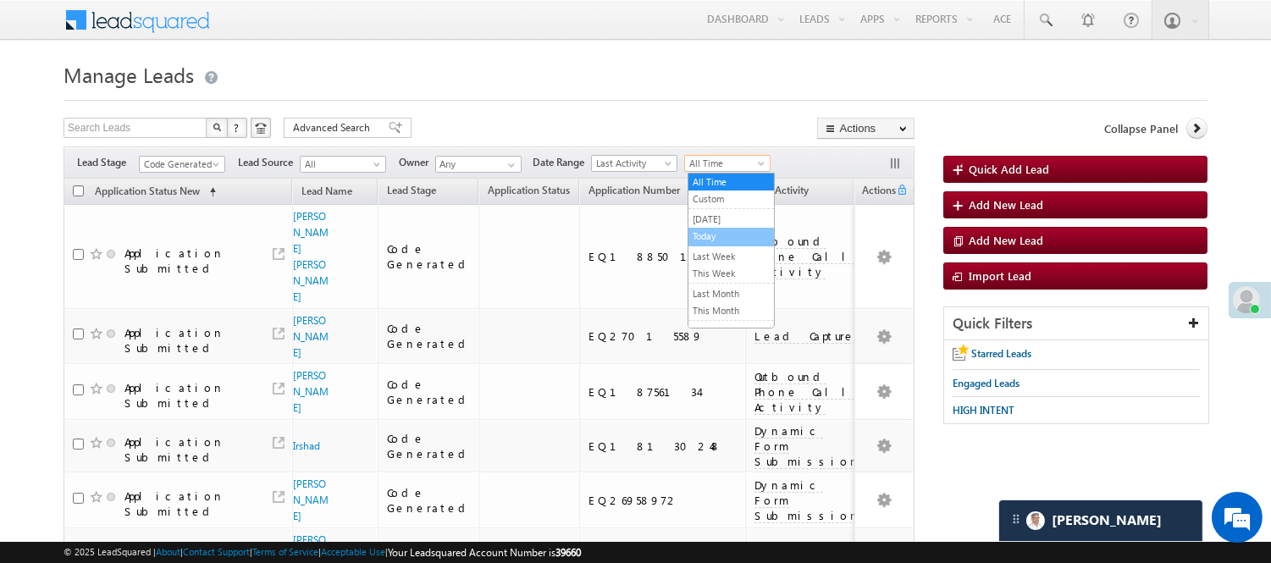
click at [709, 240] on link "Today" at bounding box center [731, 236] width 86 height 15
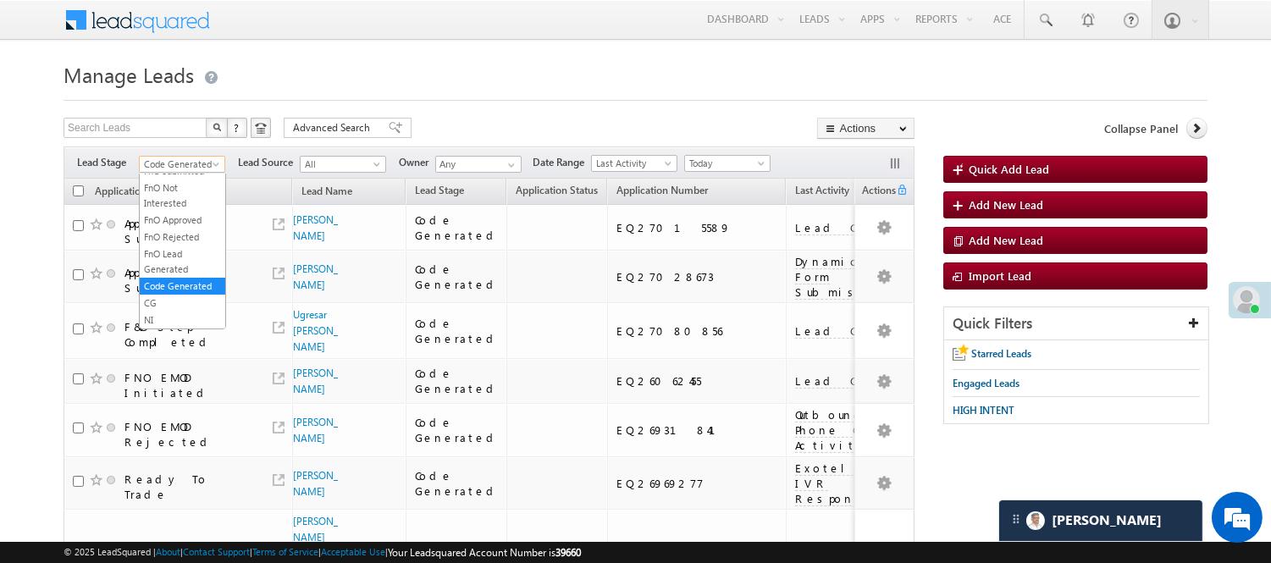
click at [167, 163] on span "Code Generated" at bounding box center [180, 164] width 80 height 15
click at [170, 207] on link "Lead Generated" at bounding box center [183, 199] width 86 height 15
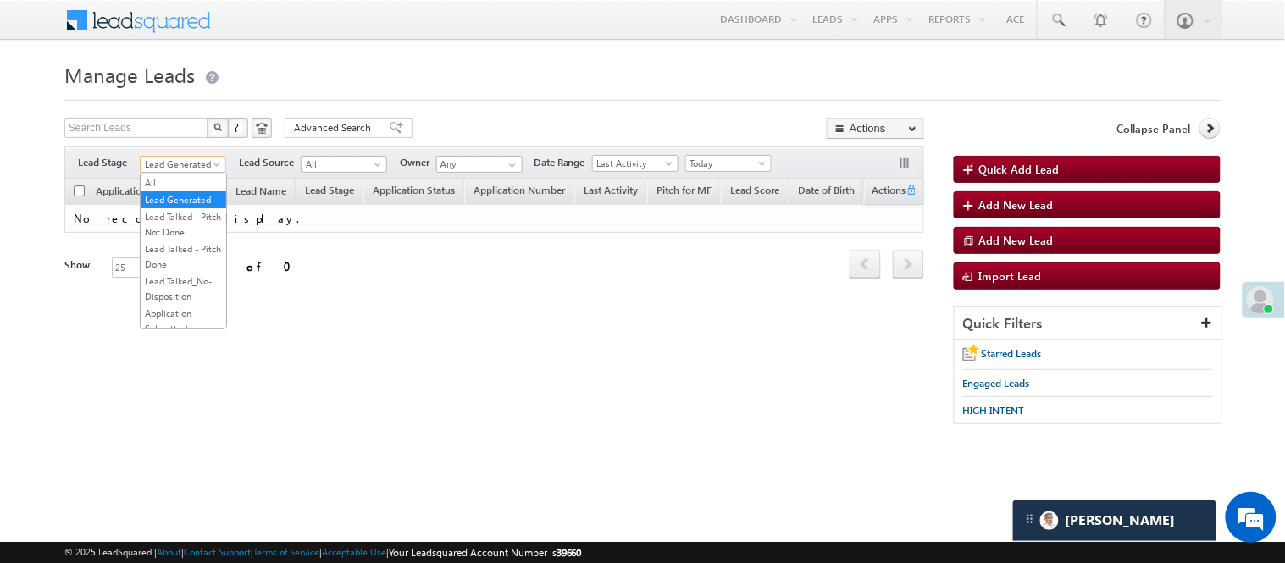
click at [184, 159] on span "Lead Generated" at bounding box center [181, 164] width 80 height 15
click at [174, 240] on link "Lead Talked - Pitch Not Done" at bounding box center [184, 224] width 86 height 30
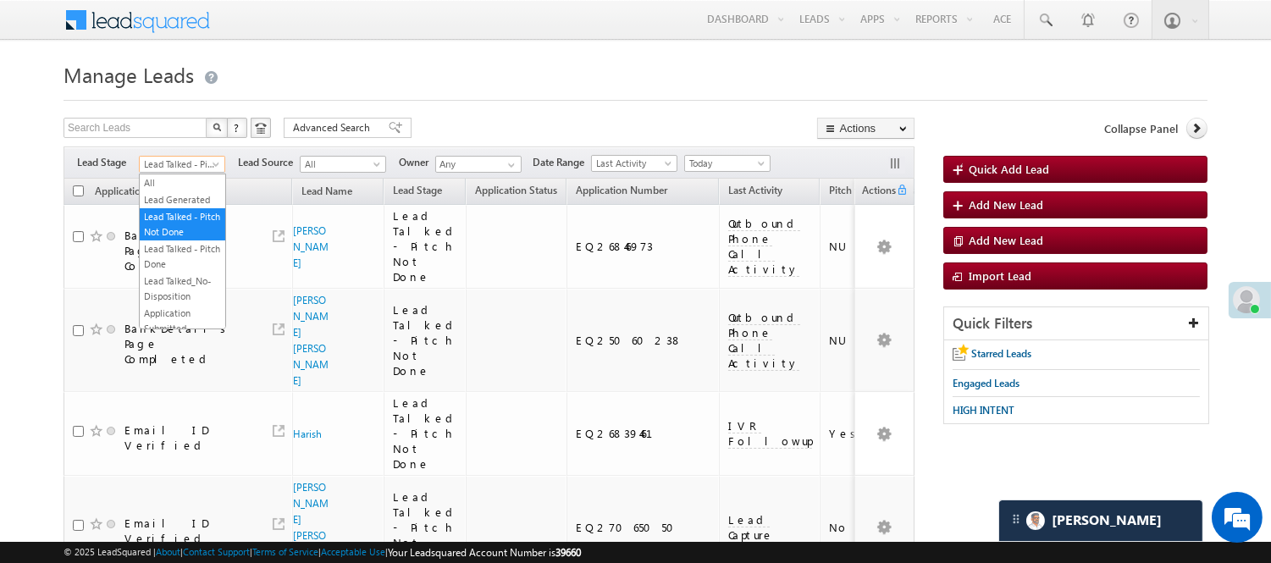
click at [196, 159] on span "Lead Talked - Pitch Not Done" at bounding box center [180, 164] width 80 height 15
click at [180, 207] on link "Lead Generated" at bounding box center [183, 199] width 86 height 15
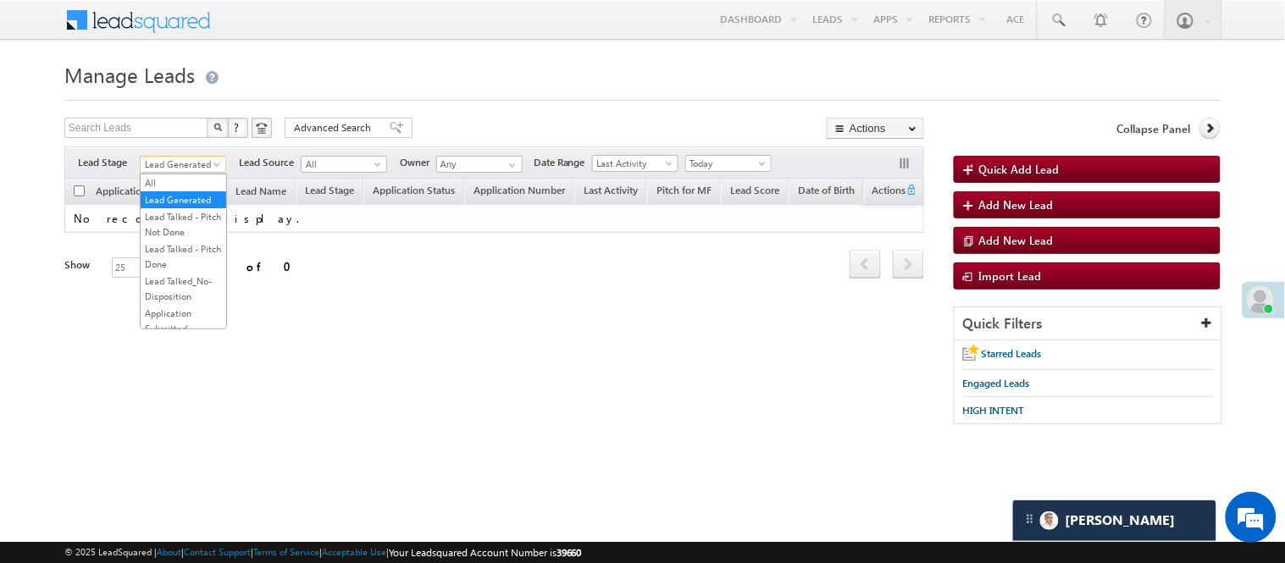
click at [196, 168] on span "Lead Generated" at bounding box center [181, 164] width 80 height 15
click at [183, 234] on link "Lead Talked - Pitch Not Done" at bounding box center [184, 224] width 86 height 30
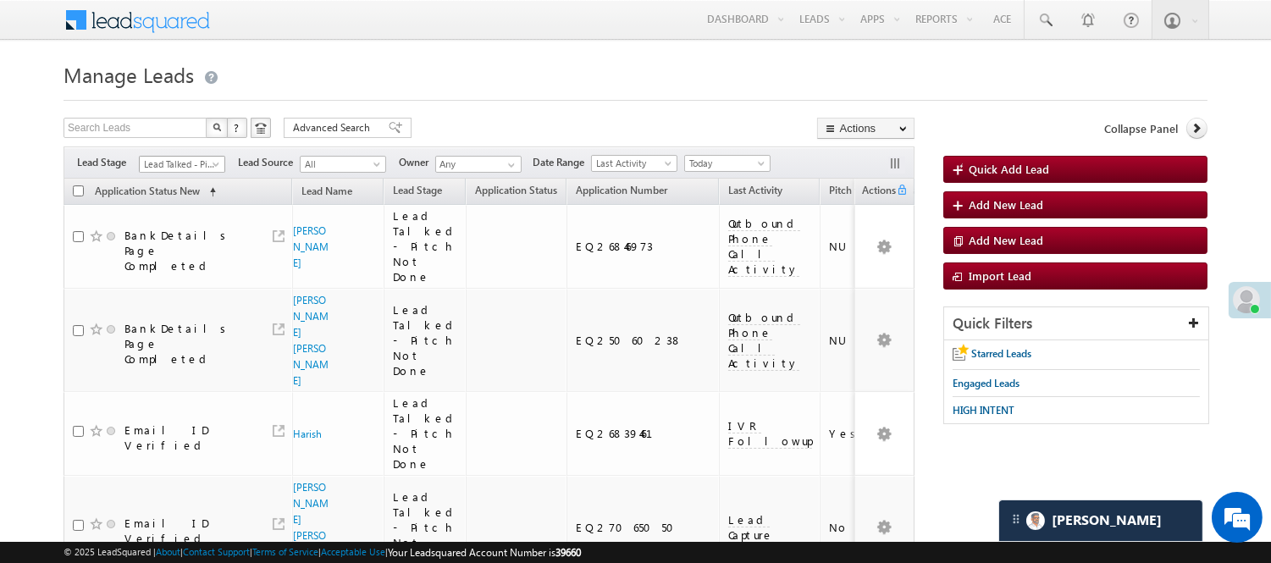
click at [196, 162] on span "Lead Talked - Pitch Not Done" at bounding box center [180, 164] width 80 height 15
click at [166, 137] on link "Lead Called" at bounding box center [183, 129] width 86 height 15
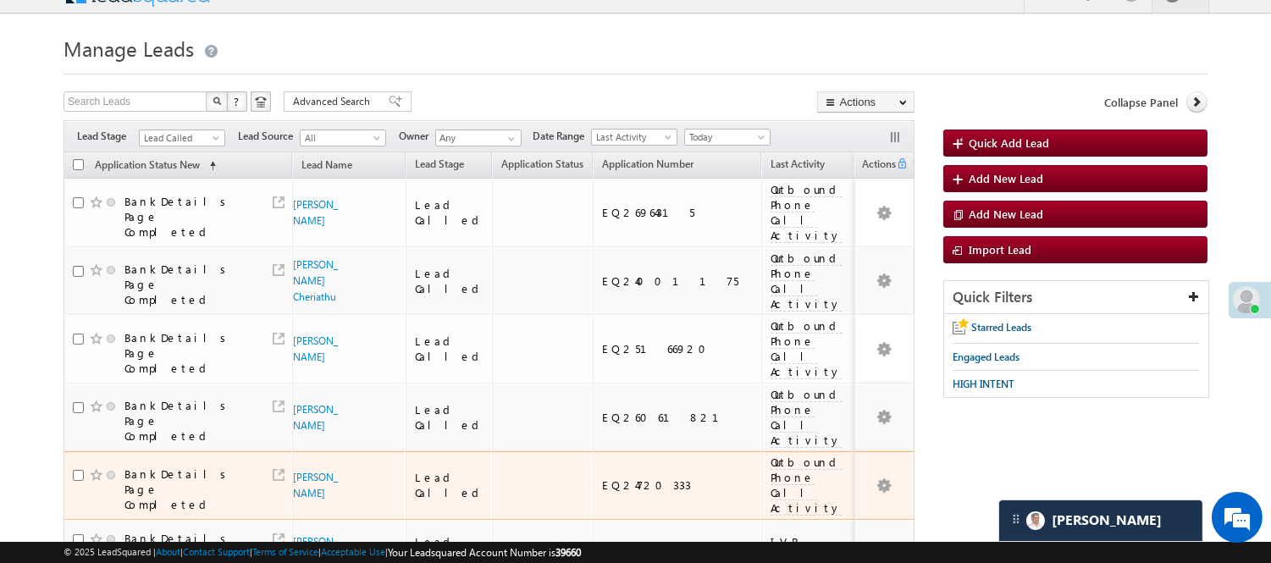
scroll to position [25, 0]
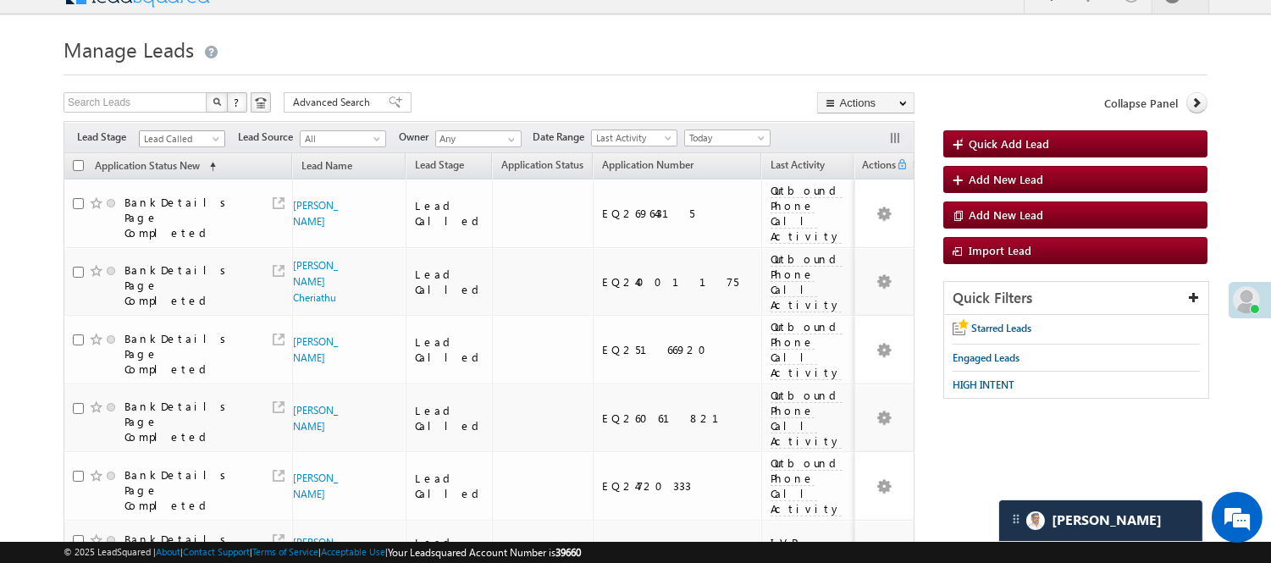
click at [170, 137] on span "Lead Called" at bounding box center [180, 138] width 80 height 15
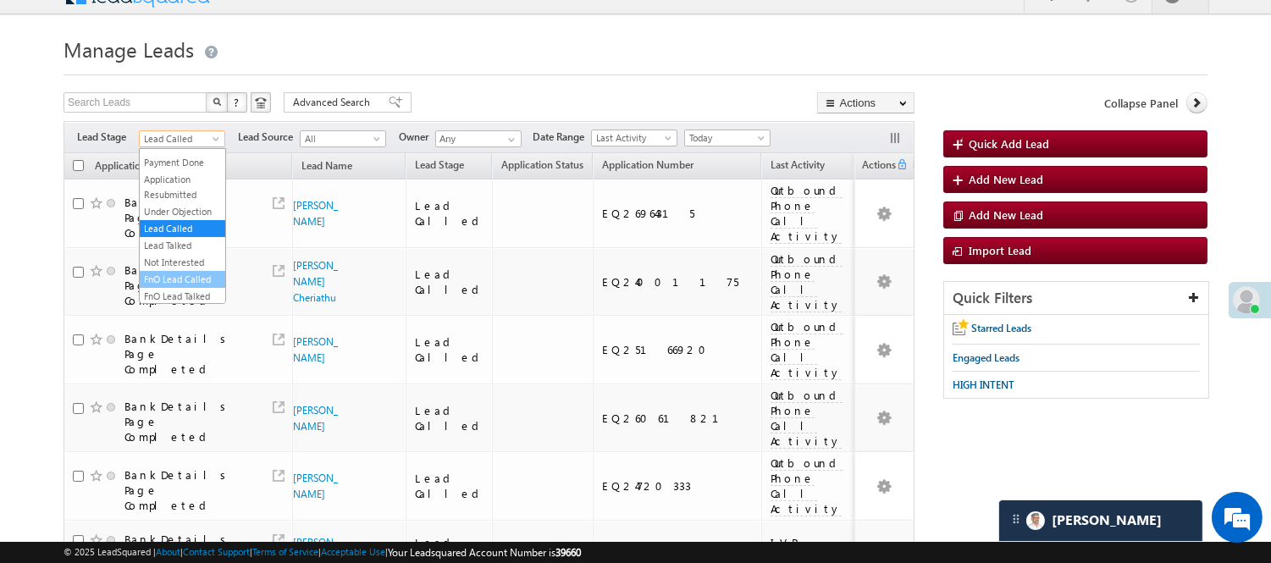
scroll to position [0, 0]
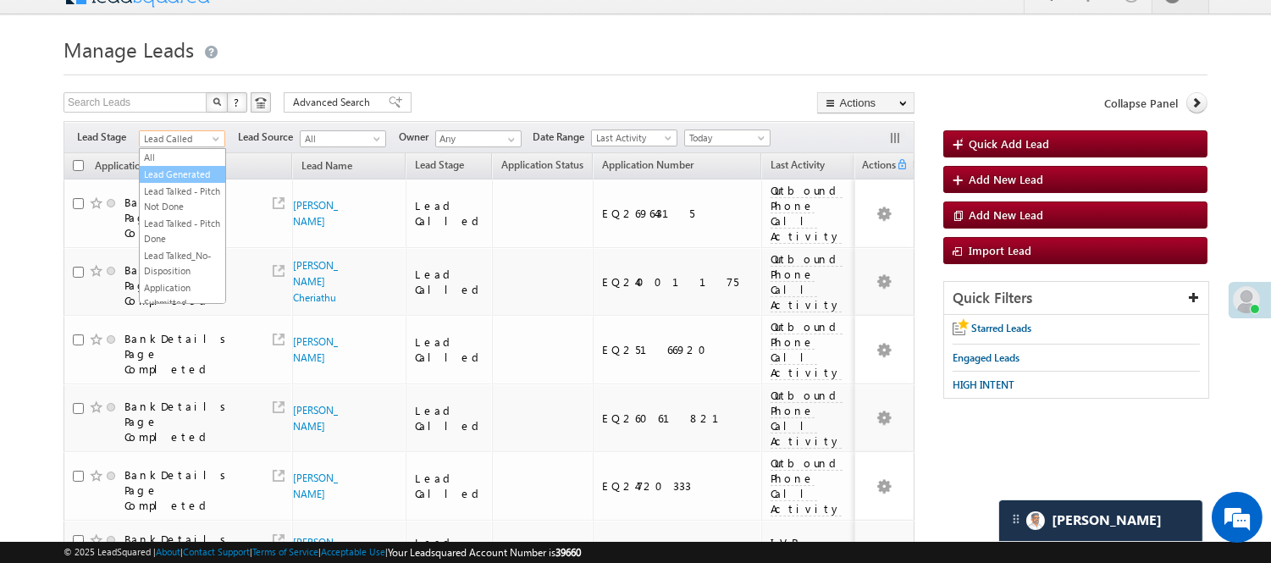
click at [173, 175] on link "Lead Generated" at bounding box center [183, 174] width 86 height 15
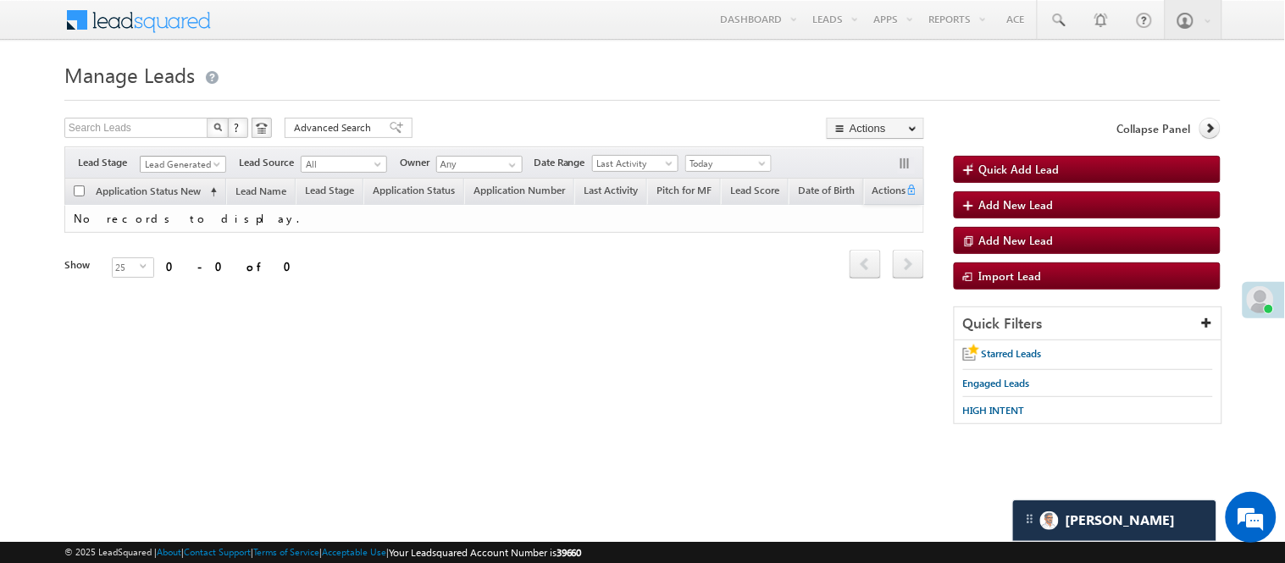
click at [184, 158] on span "Lead Generated" at bounding box center [181, 164] width 80 height 15
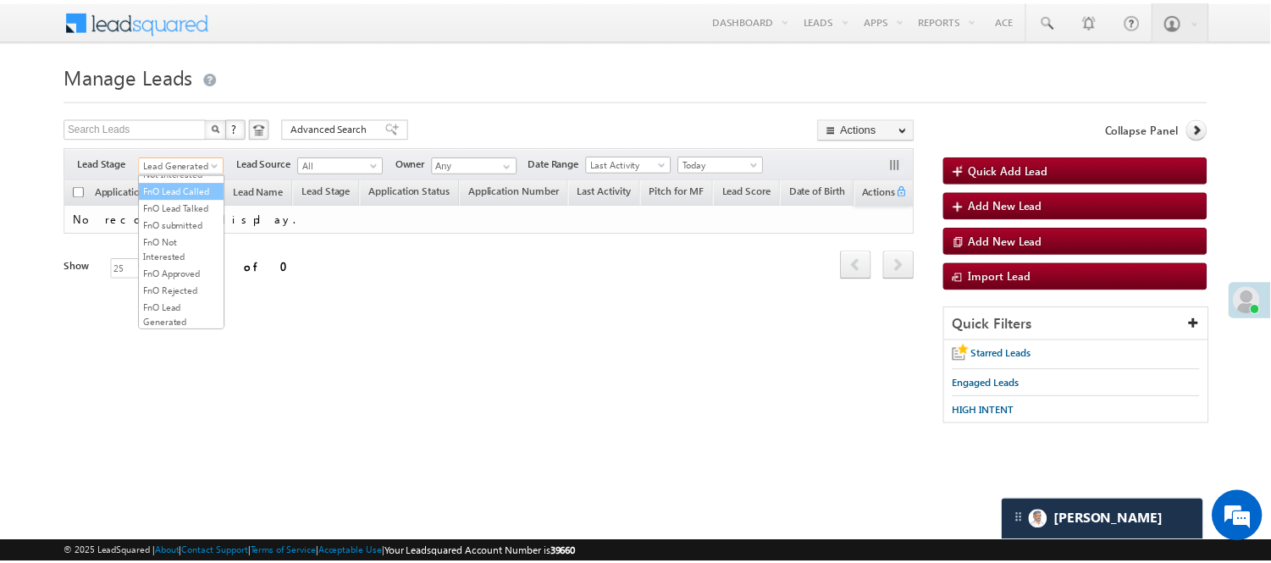
scroll to position [282, 0]
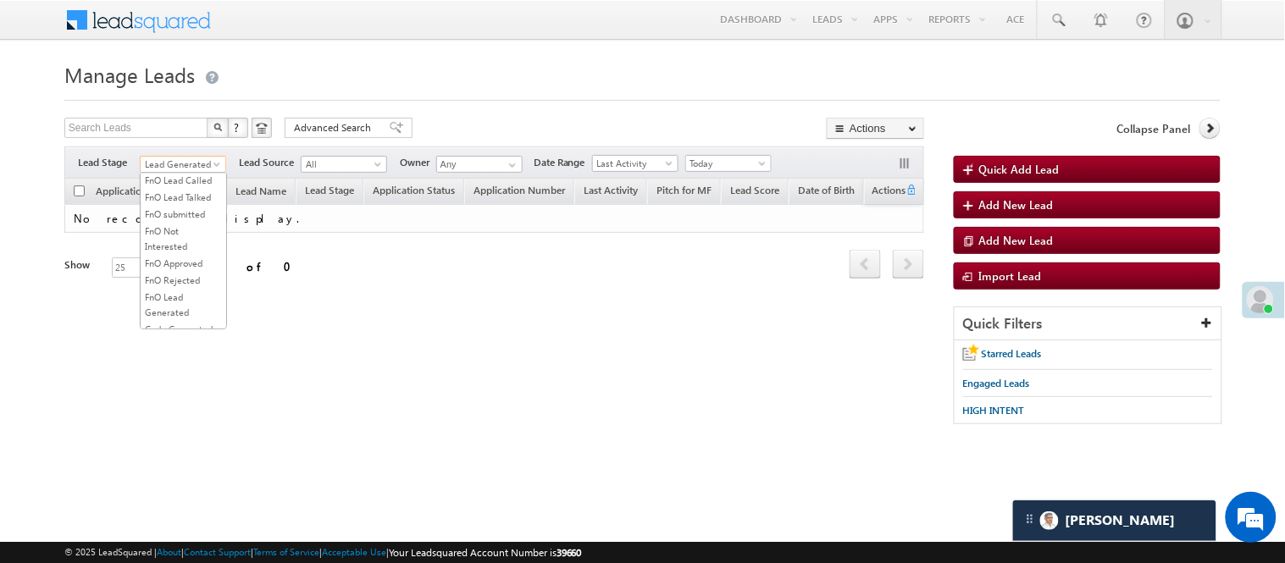
click at [191, 137] on link "Lead Called" at bounding box center [184, 129] width 86 height 15
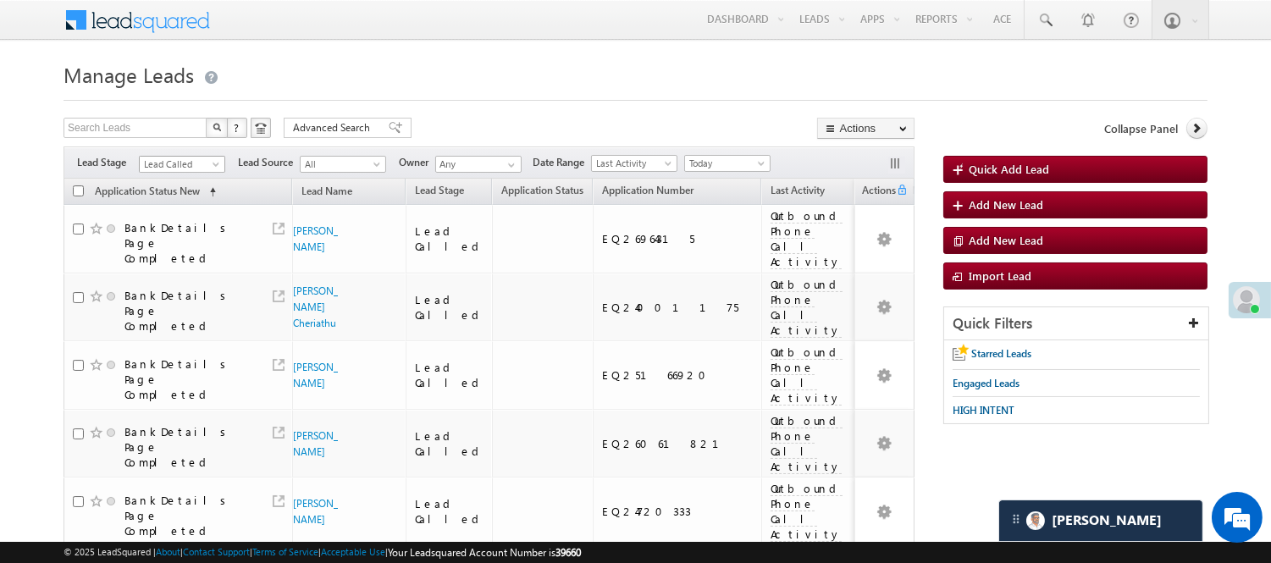
click at [180, 163] on span "Lead Called" at bounding box center [180, 164] width 80 height 15
click at [174, 160] on link "Lead Talked" at bounding box center [183, 152] width 86 height 15
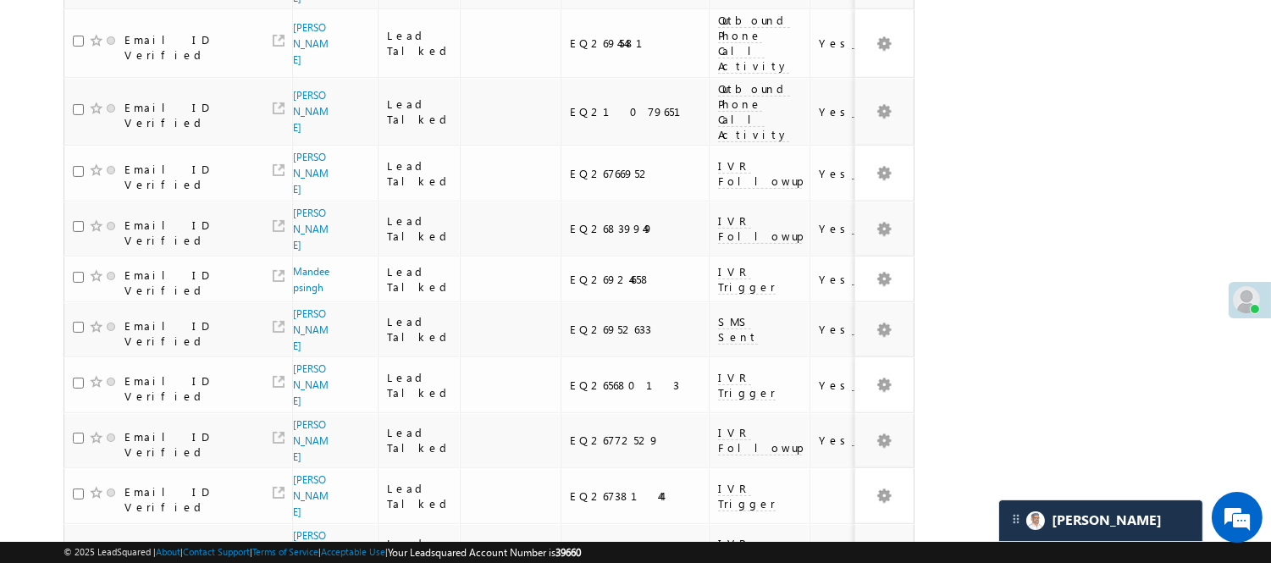
scroll to position [1170, 0]
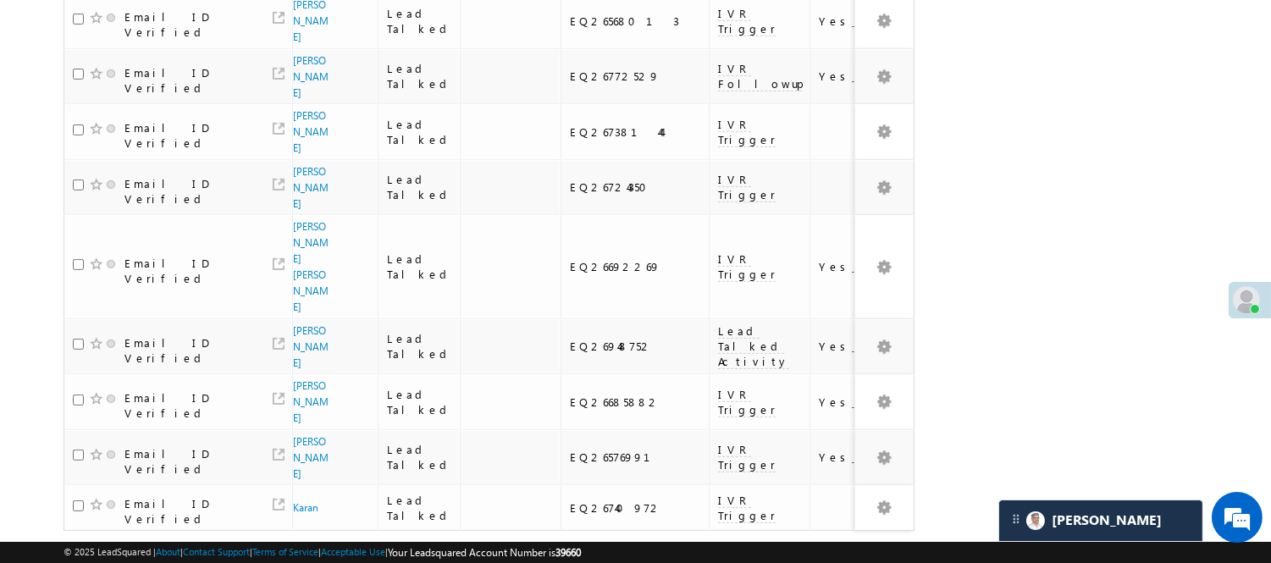
click at [821, 549] on link "3" at bounding box center [828, 563] width 30 height 29
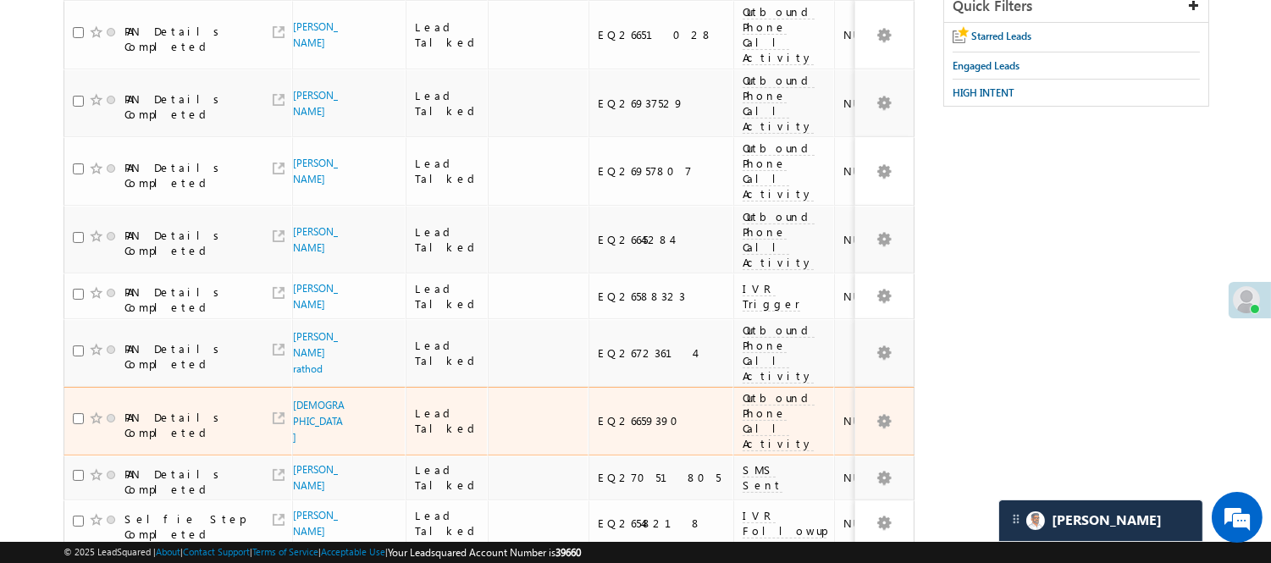
scroll to position [0, 0]
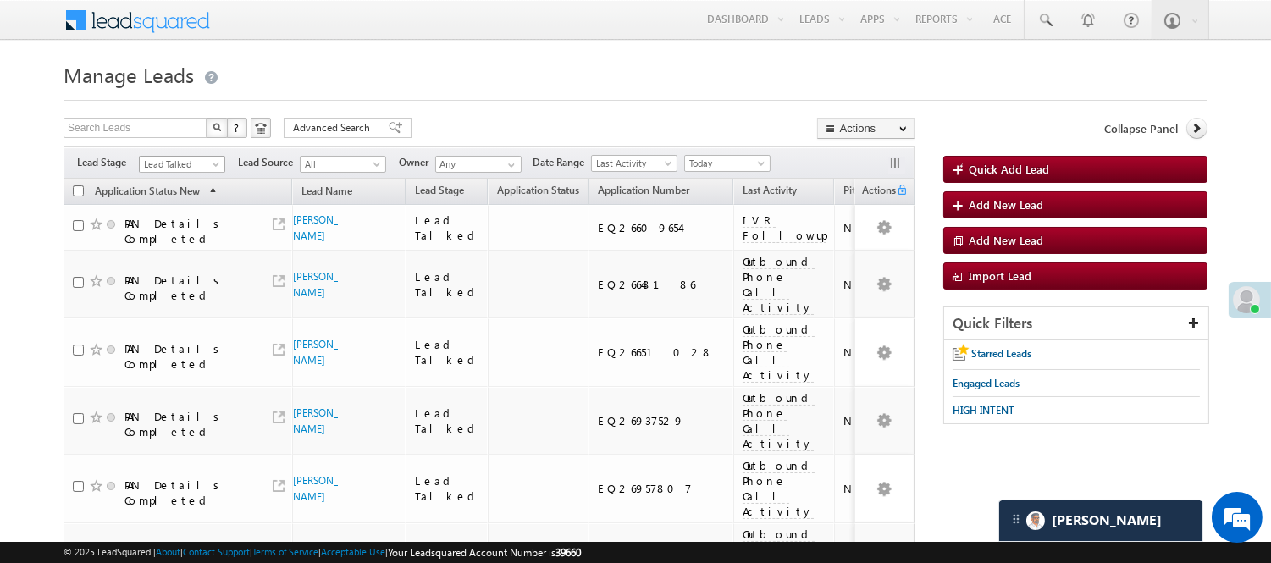
click at [176, 164] on span "Lead Talked" at bounding box center [180, 164] width 80 height 15
click at [180, 207] on link "Lead Generated" at bounding box center [183, 199] width 86 height 15
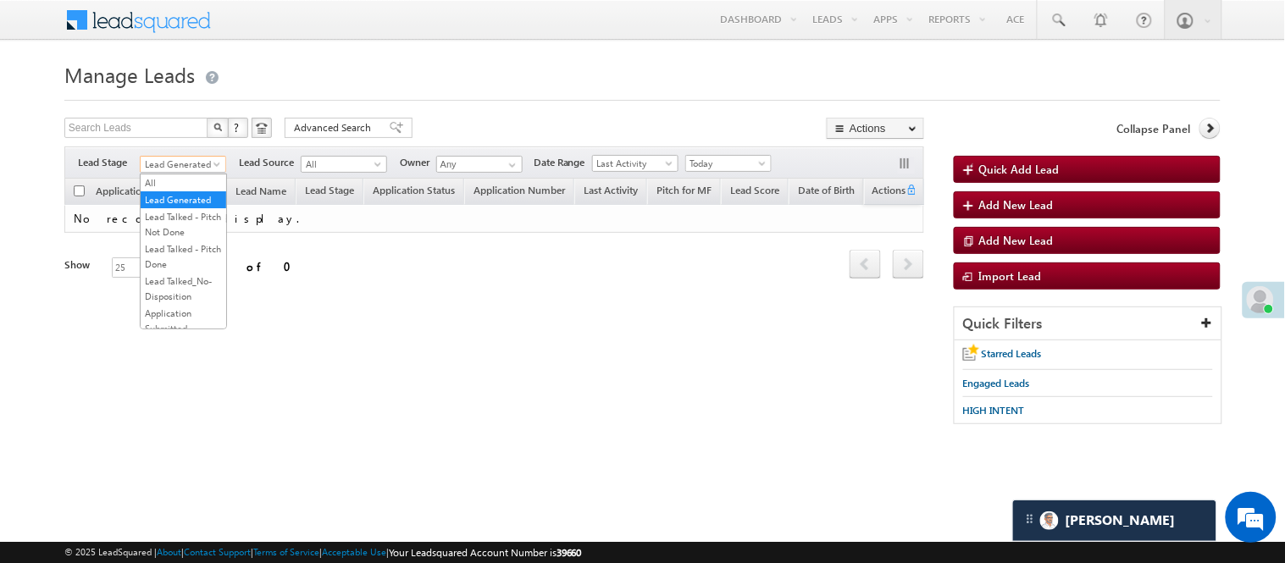
click at [198, 169] on span "Lead Generated" at bounding box center [181, 164] width 80 height 15
click at [183, 240] on link "Lead Talked - Pitch Not Done" at bounding box center [184, 224] width 86 height 30
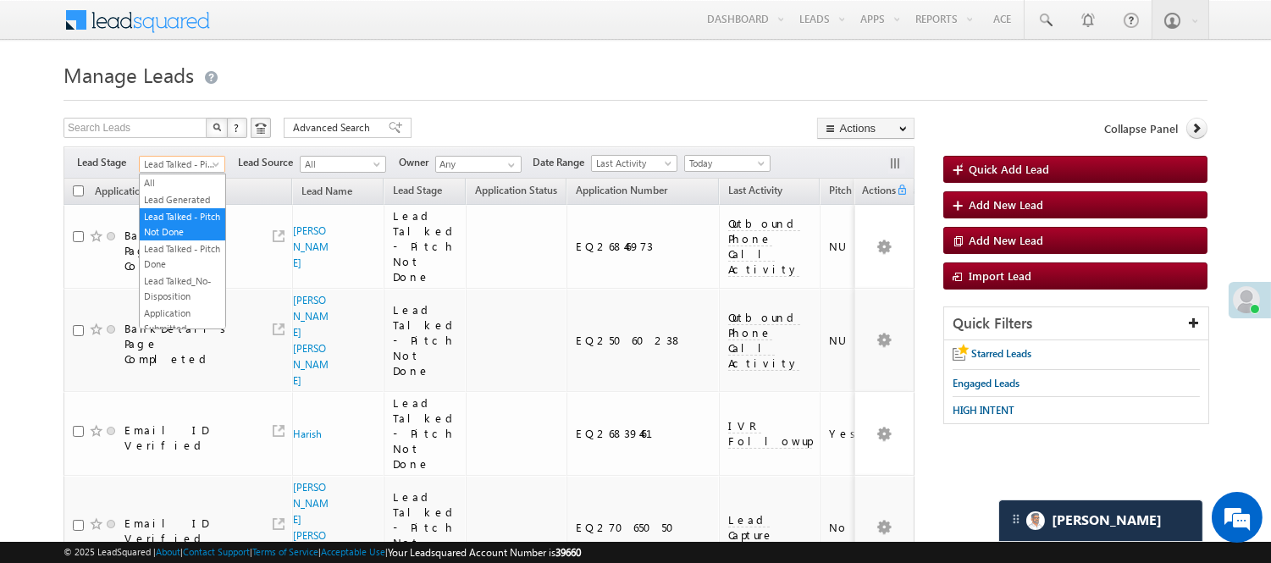
click at [182, 162] on span "Lead Talked - Pitch Not Done" at bounding box center [180, 164] width 80 height 15
click at [147, 207] on link "Lead Generated" at bounding box center [183, 199] width 86 height 15
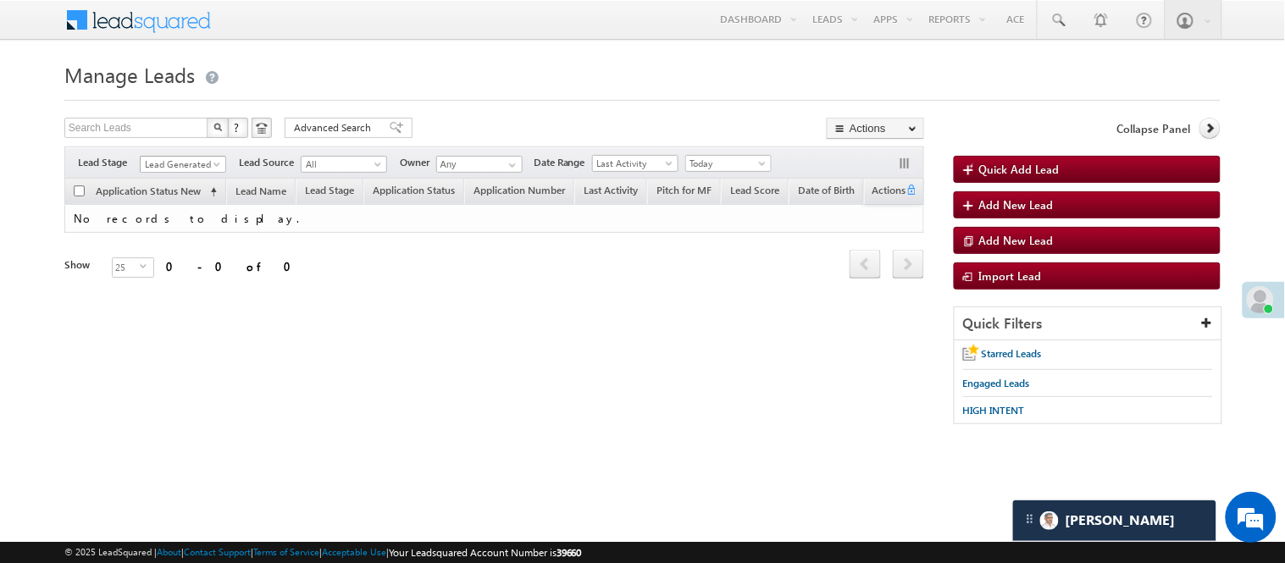
click at [200, 161] on span "Lead Generated" at bounding box center [181, 164] width 80 height 15
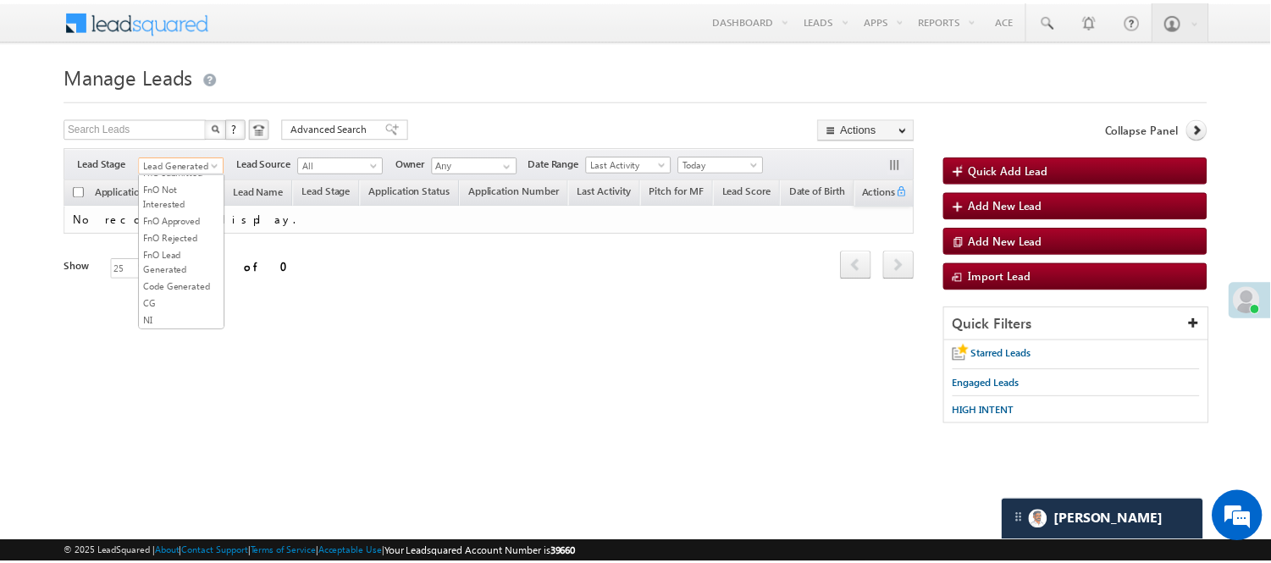
scroll to position [420, 0]
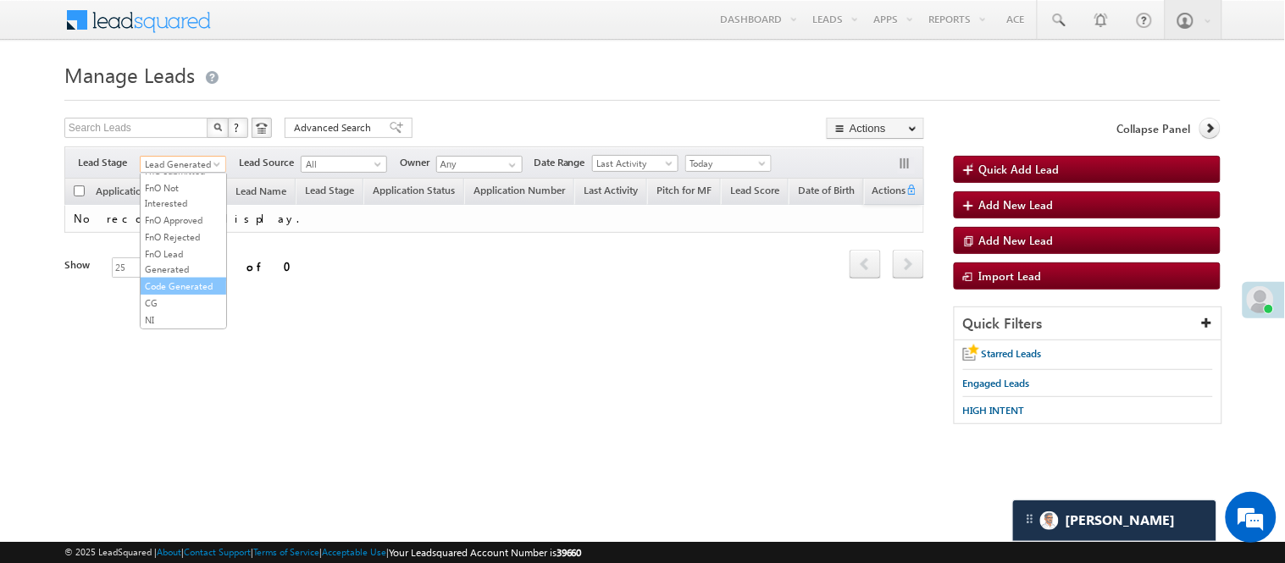
click at [182, 279] on link "Code Generated" at bounding box center [184, 286] width 86 height 15
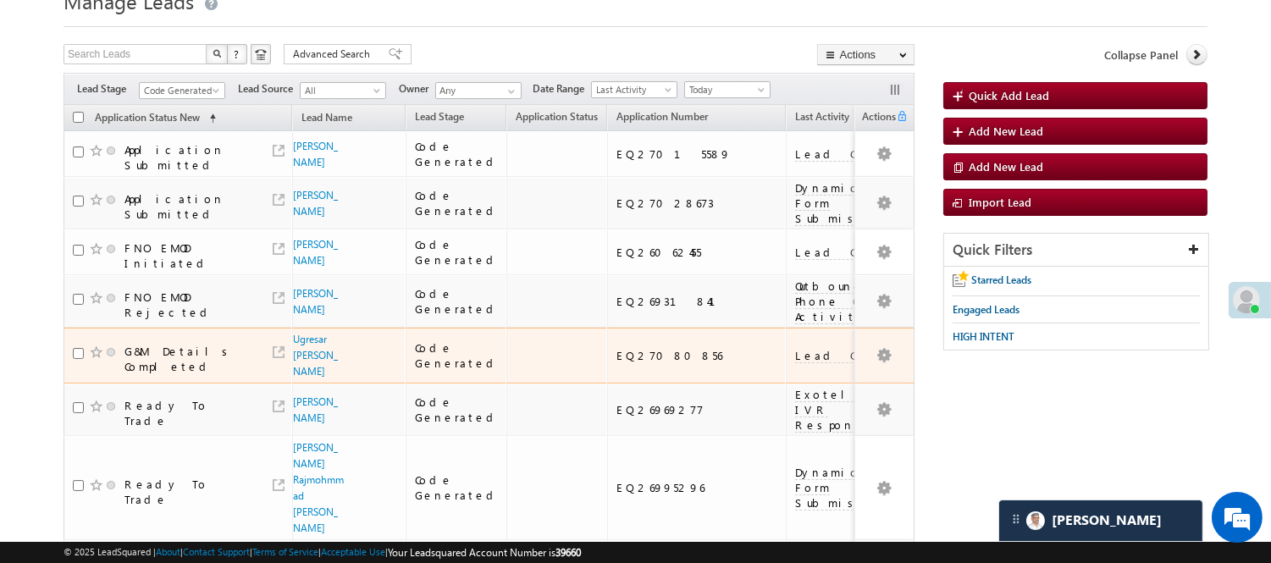
scroll to position [0, 0]
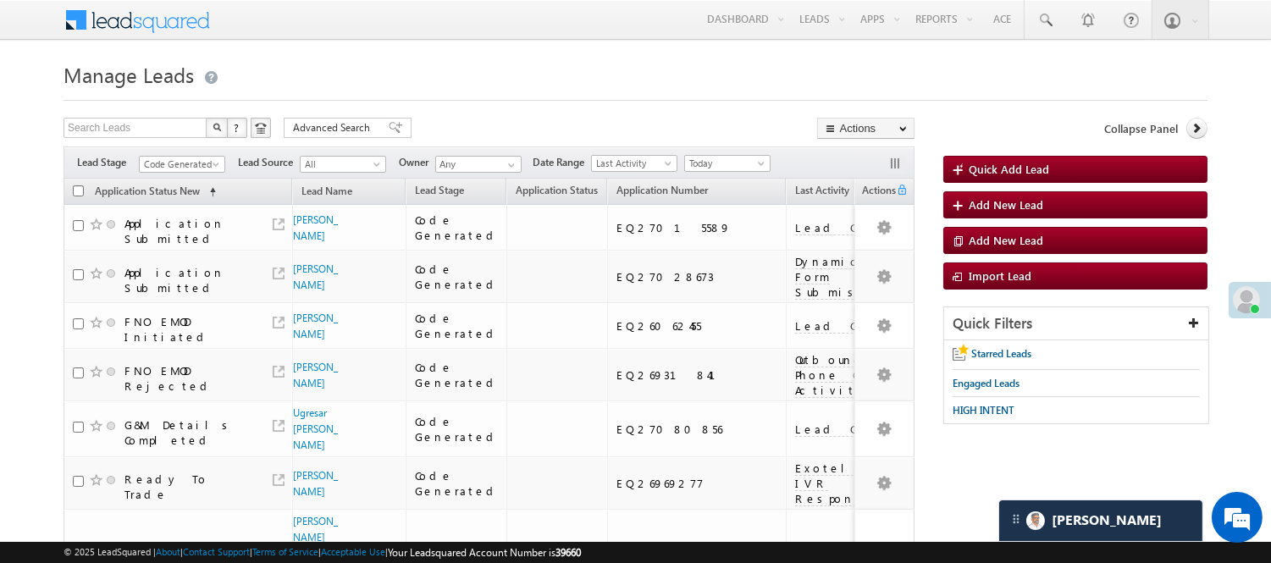
click at [210, 152] on div "Filters Lead Stage All Lead Generated Lead Talked - Pitch Not Done Lead Talked …" at bounding box center [489, 163] width 851 height 32
click at [207, 158] on span "Code Generated" at bounding box center [180, 164] width 80 height 15
click at [165, 207] on link "Lead Generated" at bounding box center [183, 199] width 86 height 15
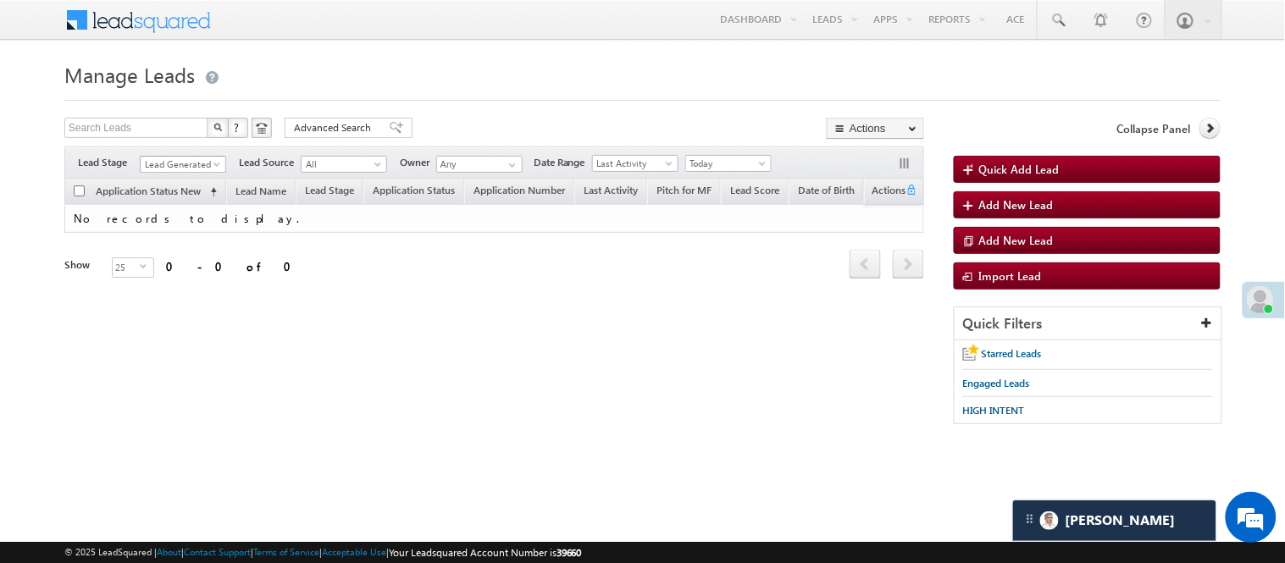
click at [206, 158] on span "Lead Generated" at bounding box center [181, 164] width 80 height 15
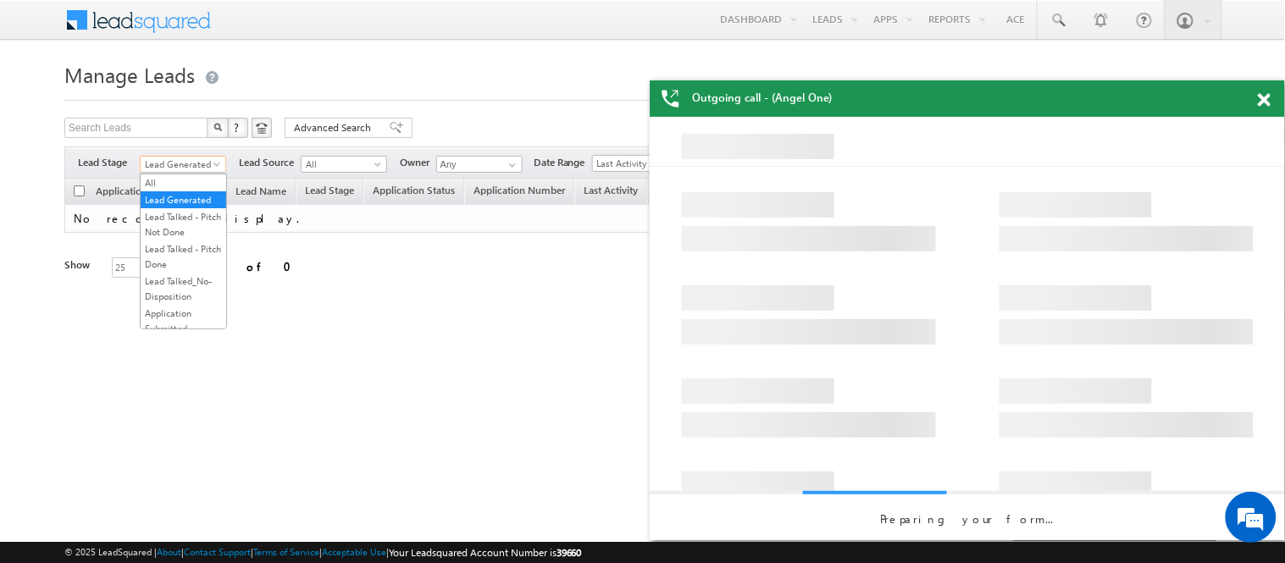
click at [1271, 105] on div at bounding box center [1273, 96] width 23 height 33
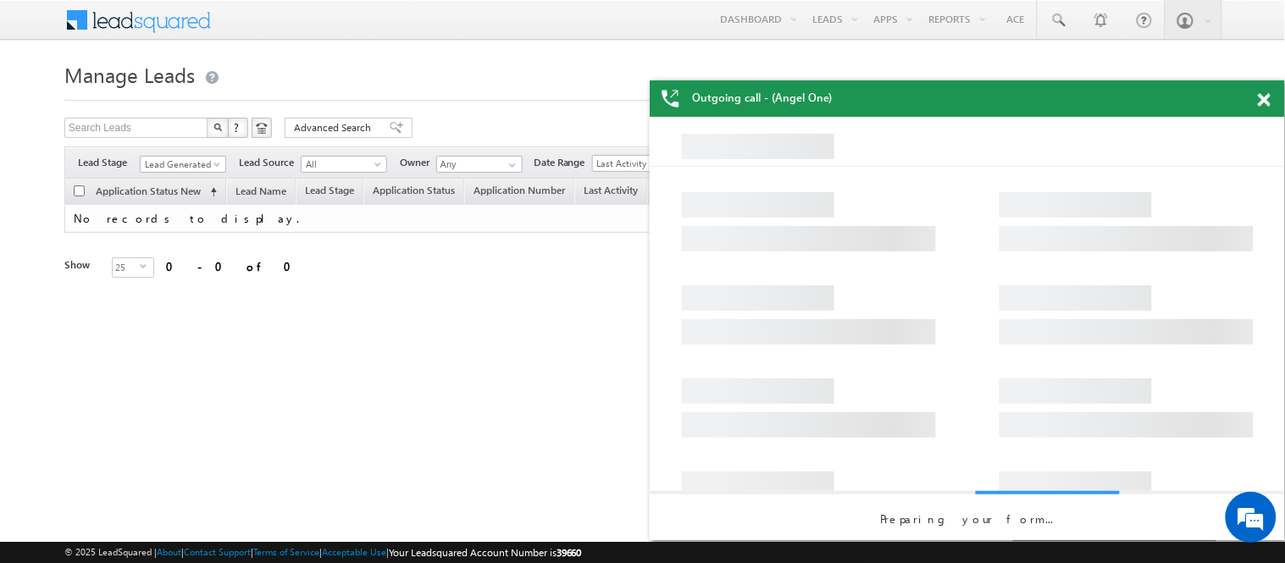
click at [1262, 102] on span at bounding box center [1264, 100] width 13 height 14
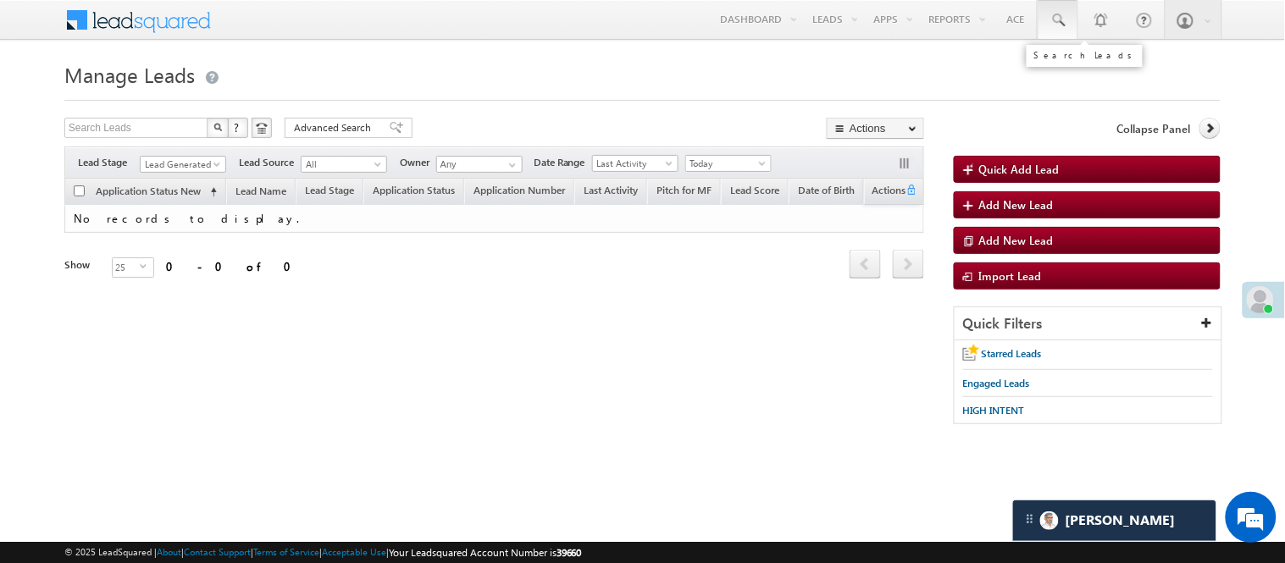
click at [1054, 20] on span at bounding box center [1057, 20] width 17 height 17
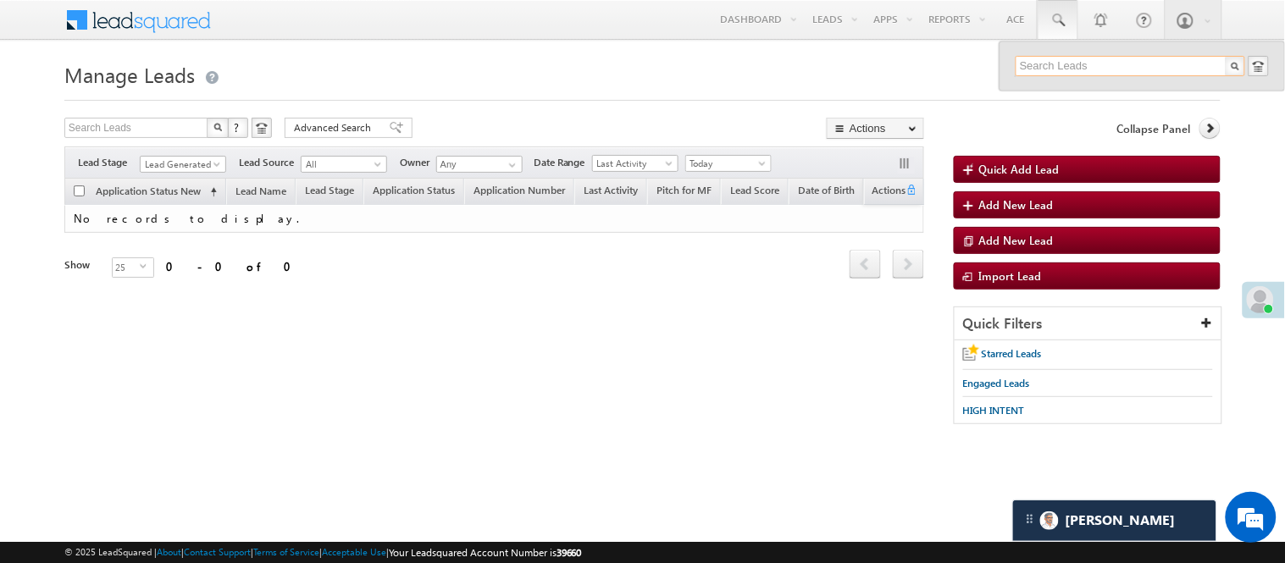
click at [1090, 69] on input "text" at bounding box center [1129, 66] width 229 height 20
paste input "EQ27039947"
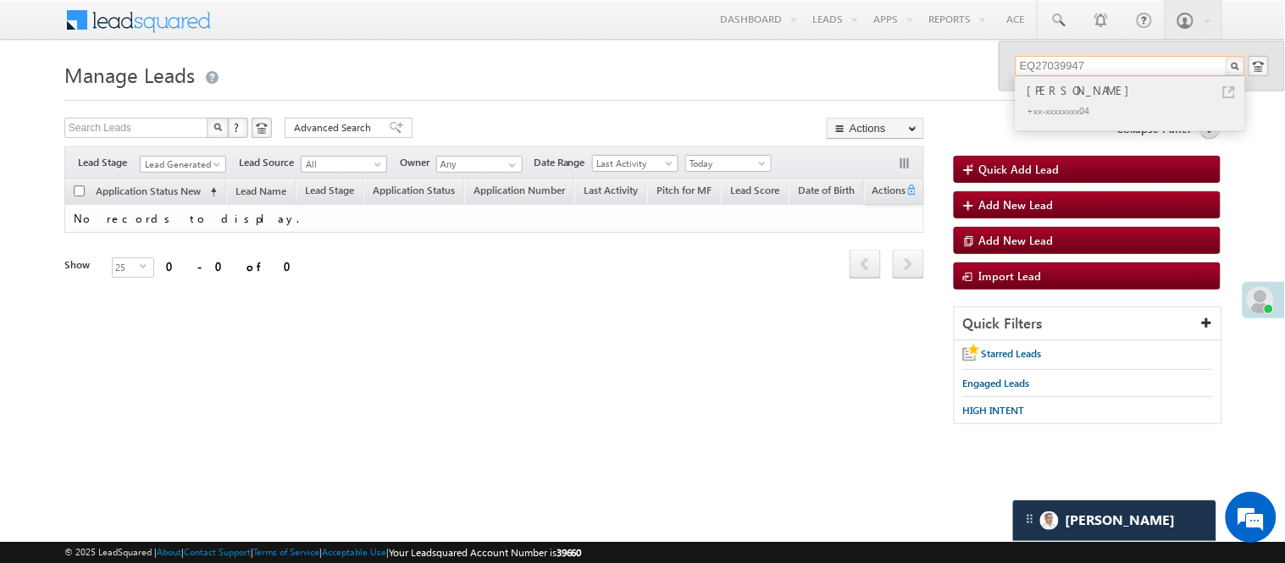
type input "EQ27039947"
click at [1086, 85] on div "[PERSON_NAME]" at bounding box center [1137, 90] width 227 height 19
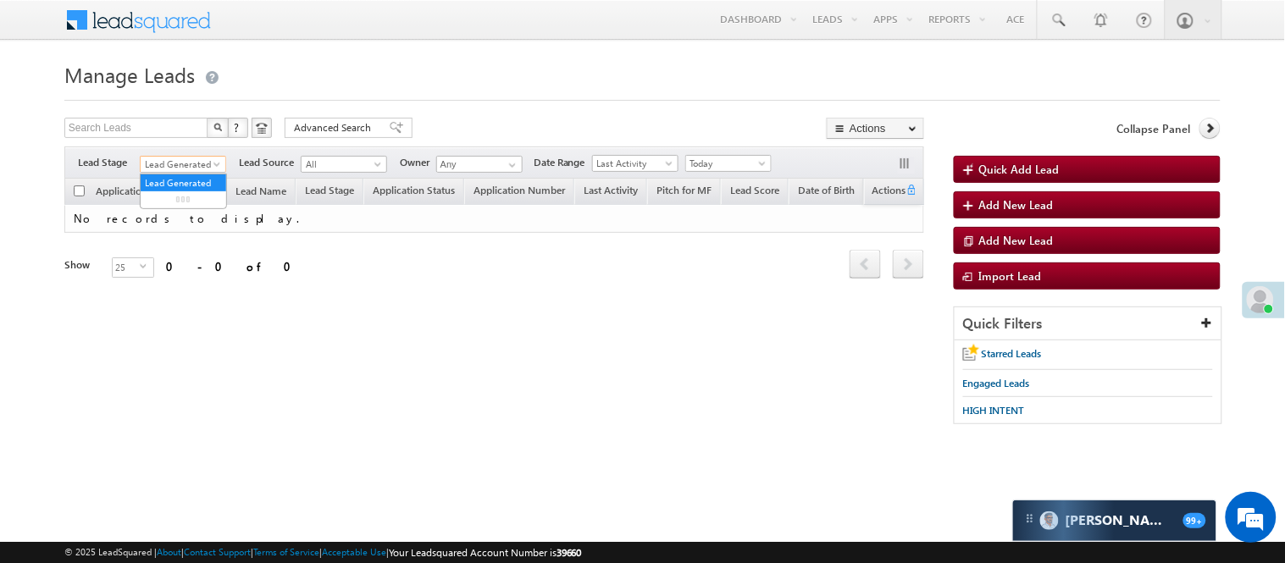
click at [203, 157] on span "Lead Generated" at bounding box center [181, 164] width 80 height 15
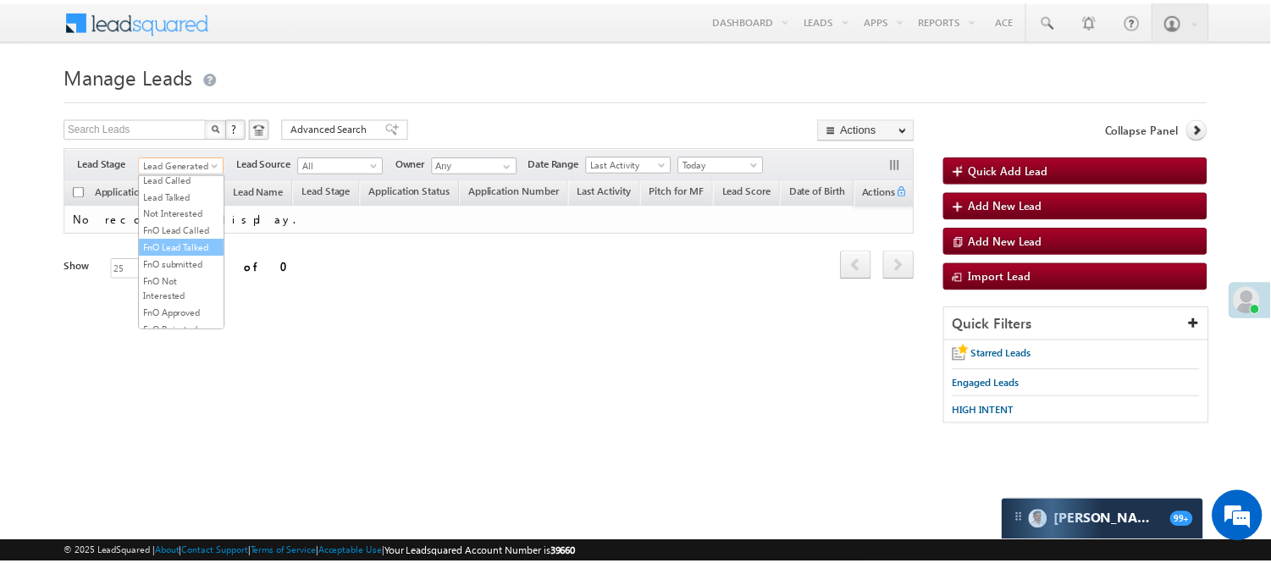
scroll to position [420, 0]
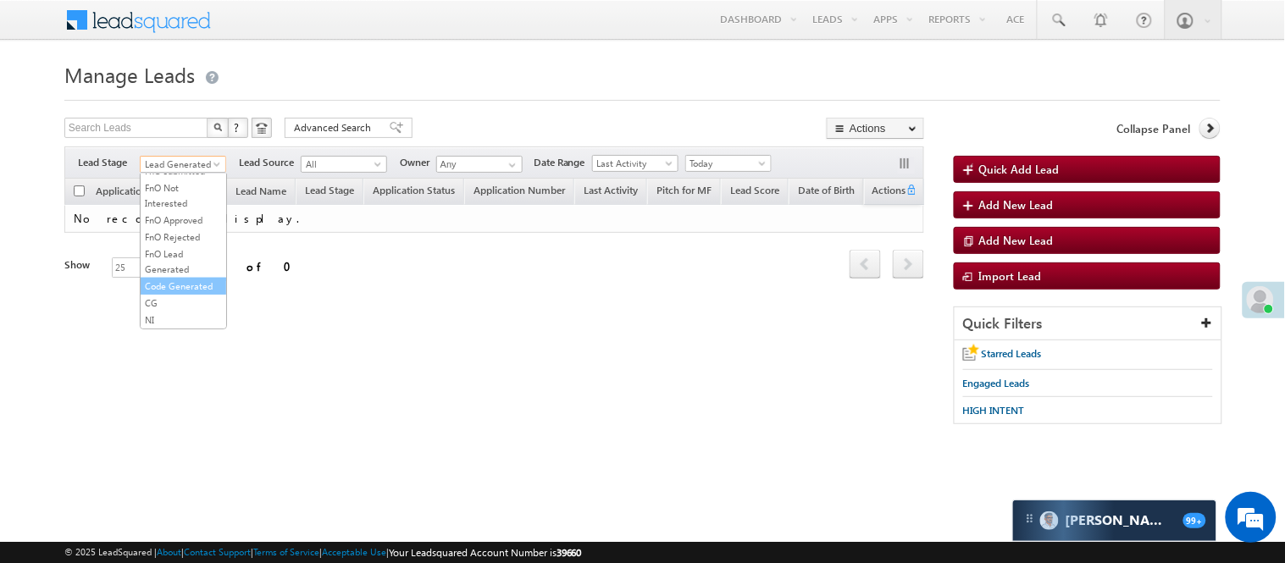
click at [191, 279] on link "Code Generated" at bounding box center [184, 286] width 86 height 15
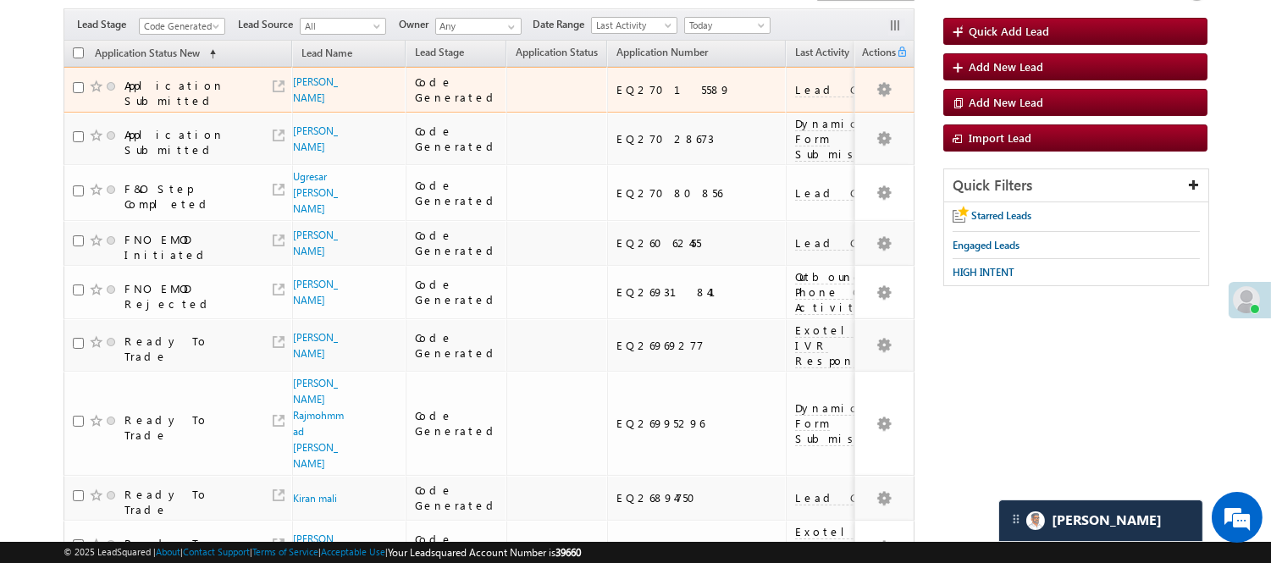
scroll to position [0, 0]
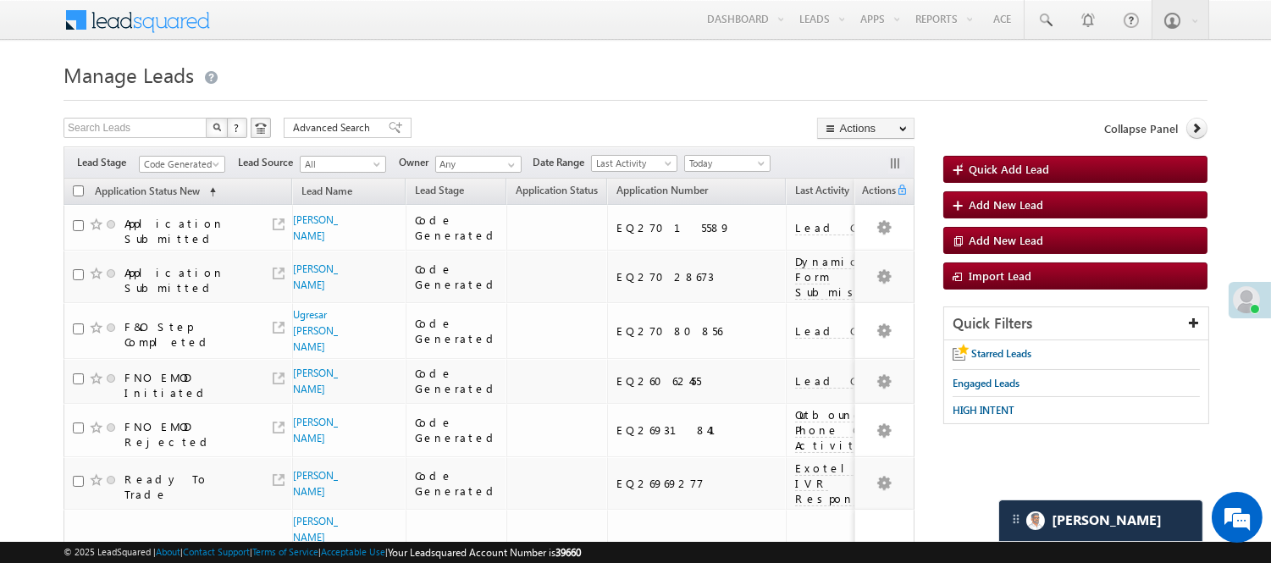
click at [176, 151] on div "Filters Lead Stage All Lead Generated Lead Talked - Pitch Not Done Lead Talked …" at bounding box center [489, 163] width 851 height 32
click at [178, 158] on span "Code Generated" at bounding box center [180, 164] width 80 height 15
click at [175, 207] on link "Lead Generated" at bounding box center [183, 199] width 86 height 15
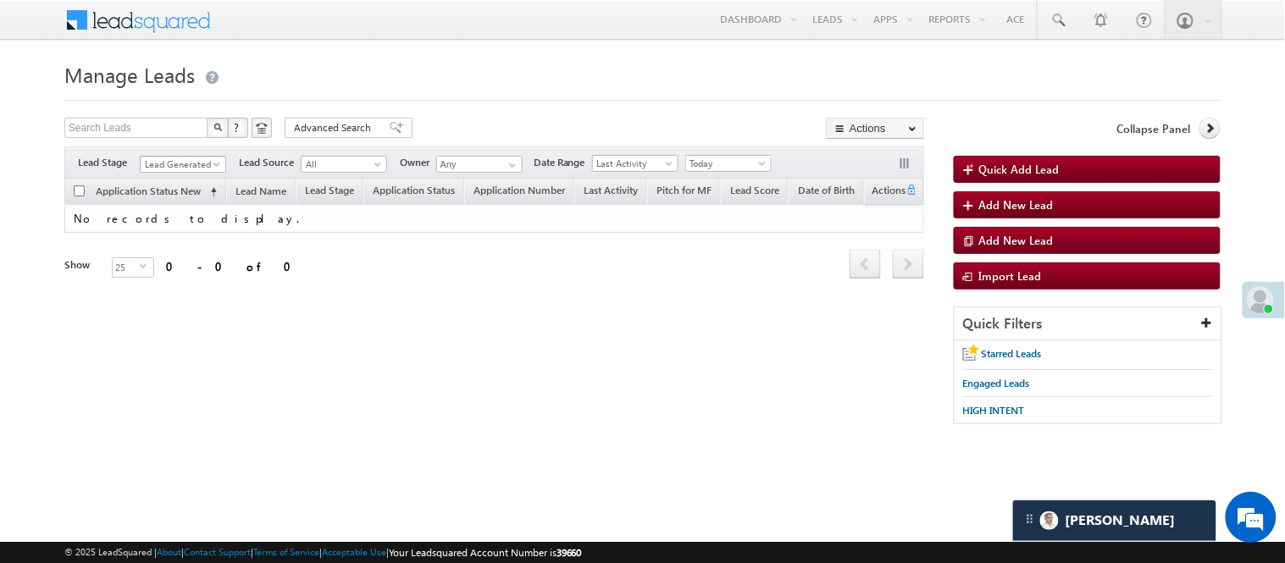
click at [193, 163] on span "Lead Generated" at bounding box center [181, 164] width 80 height 15
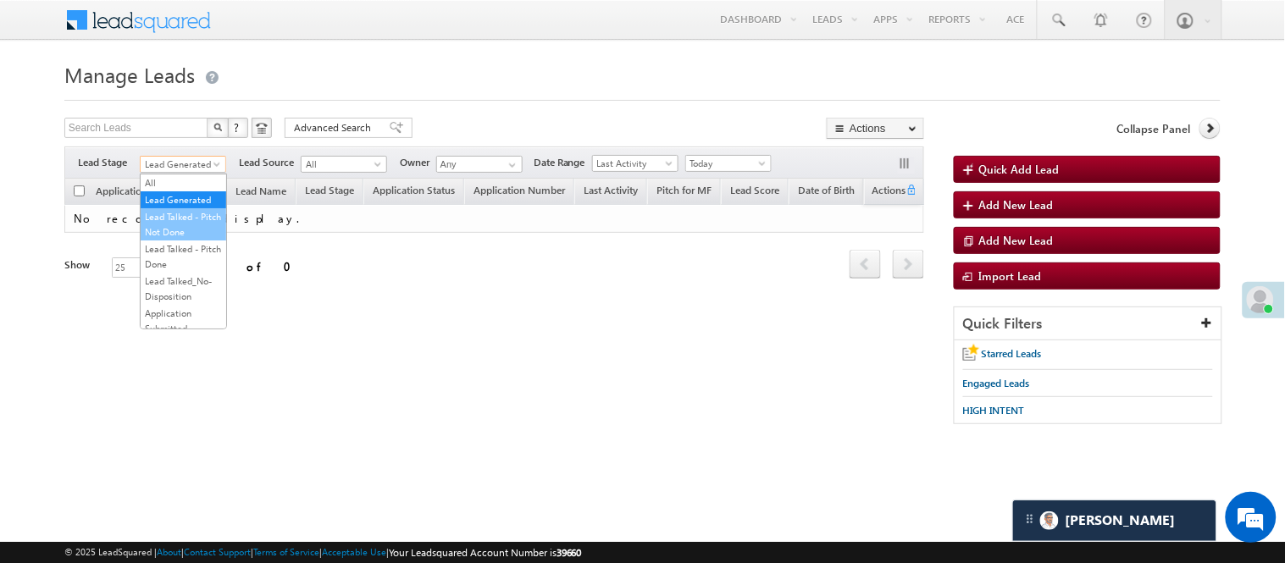
click at [188, 238] on link "Lead Talked - Pitch Not Done" at bounding box center [184, 224] width 86 height 30
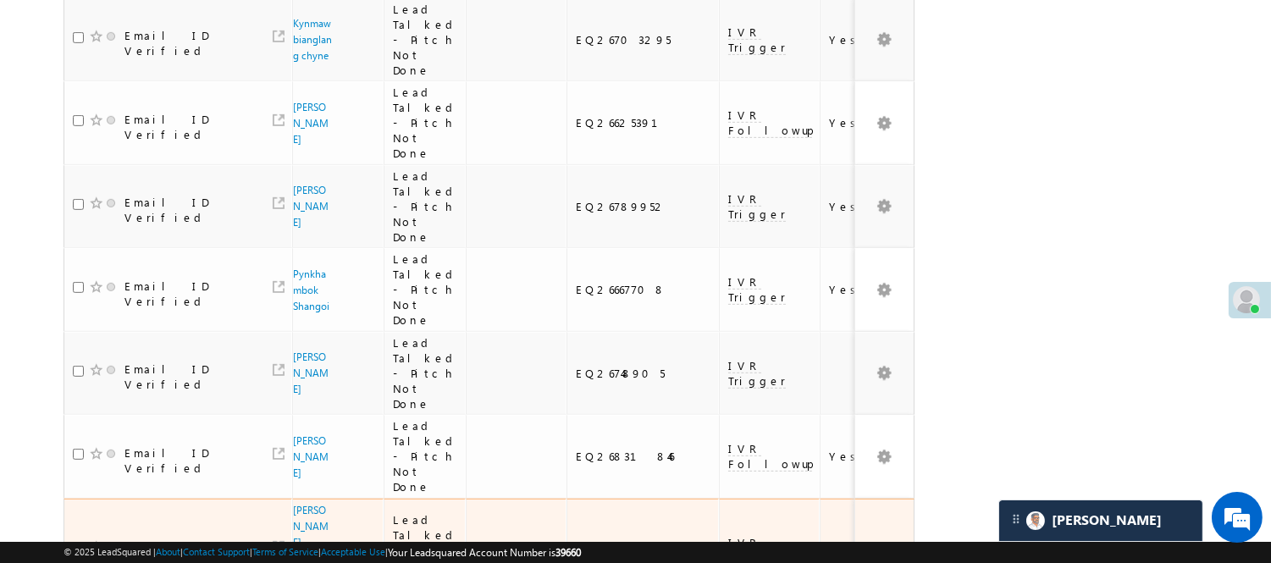
scroll to position [1561, 0]
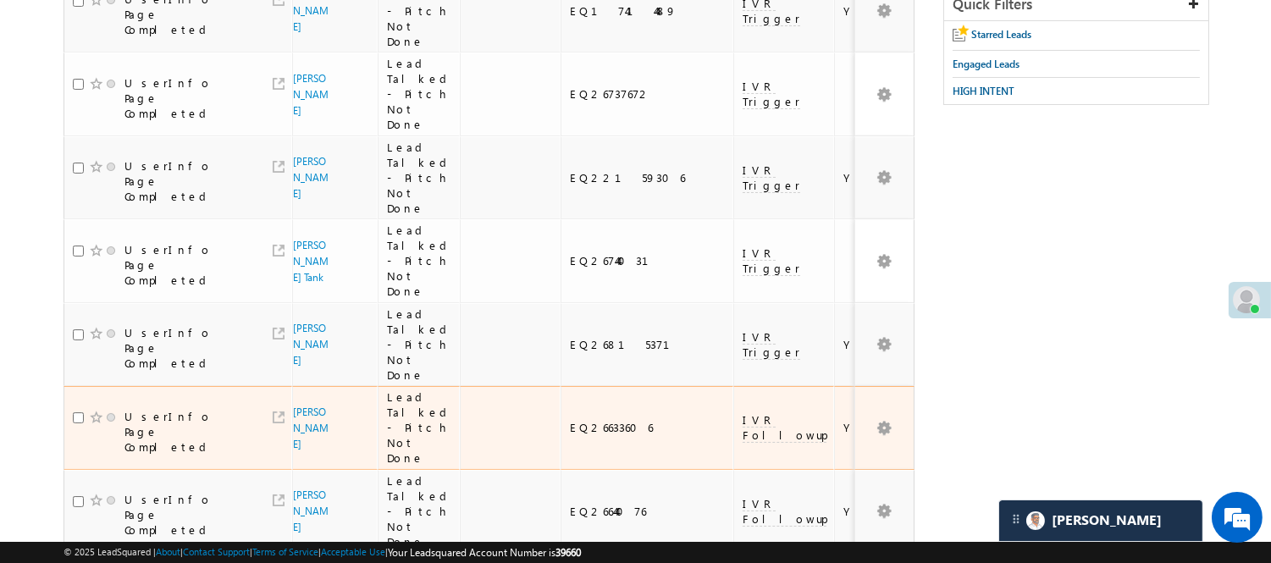
scroll to position [0, 0]
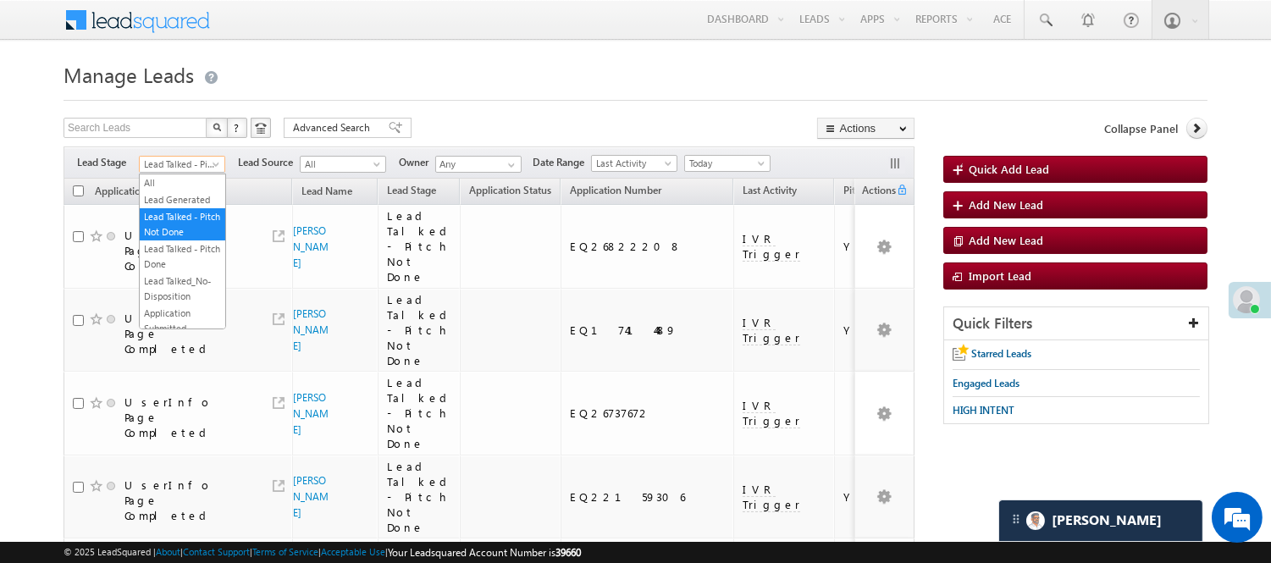
click at [212, 163] on span at bounding box center [218, 168] width 14 height 14
click at [196, 199] on link "Lead Generated" at bounding box center [183, 199] width 86 height 15
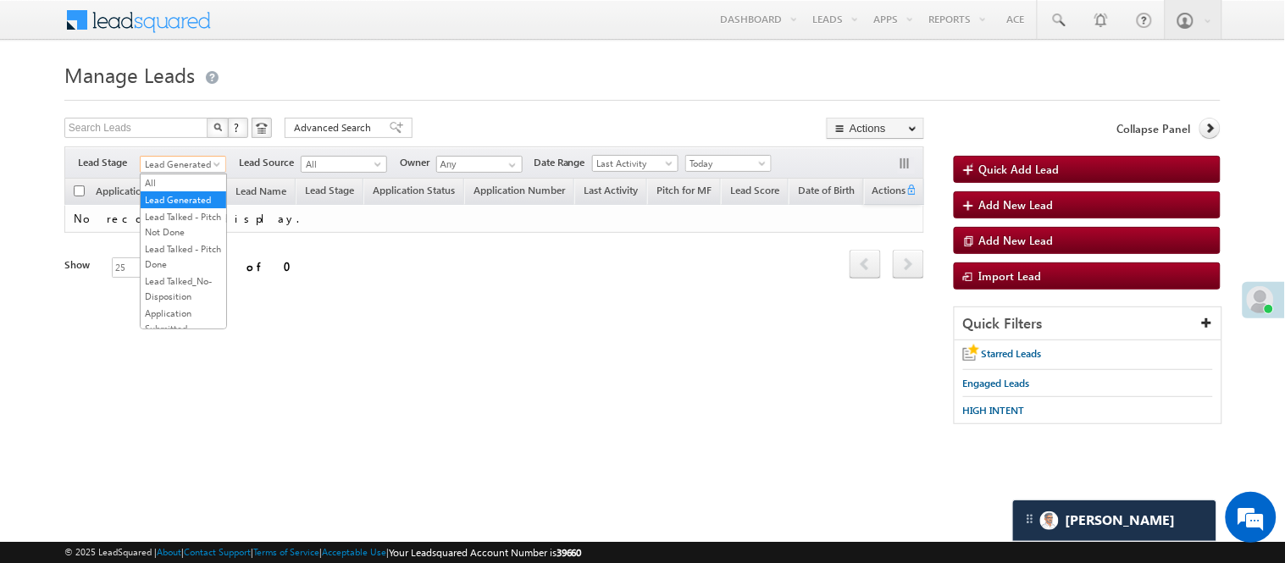
click at [187, 158] on span "Lead Generated" at bounding box center [181, 164] width 80 height 15
click at [182, 232] on link "Lead Talked - Pitch Not Done" at bounding box center [184, 224] width 86 height 30
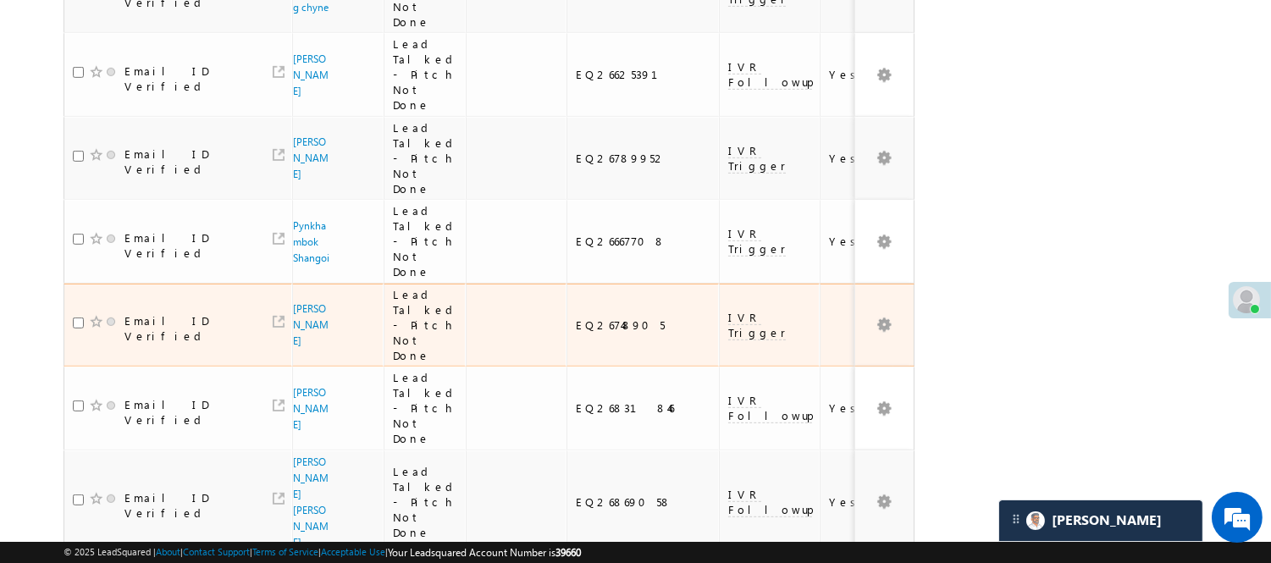
scroll to position [1561, 0]
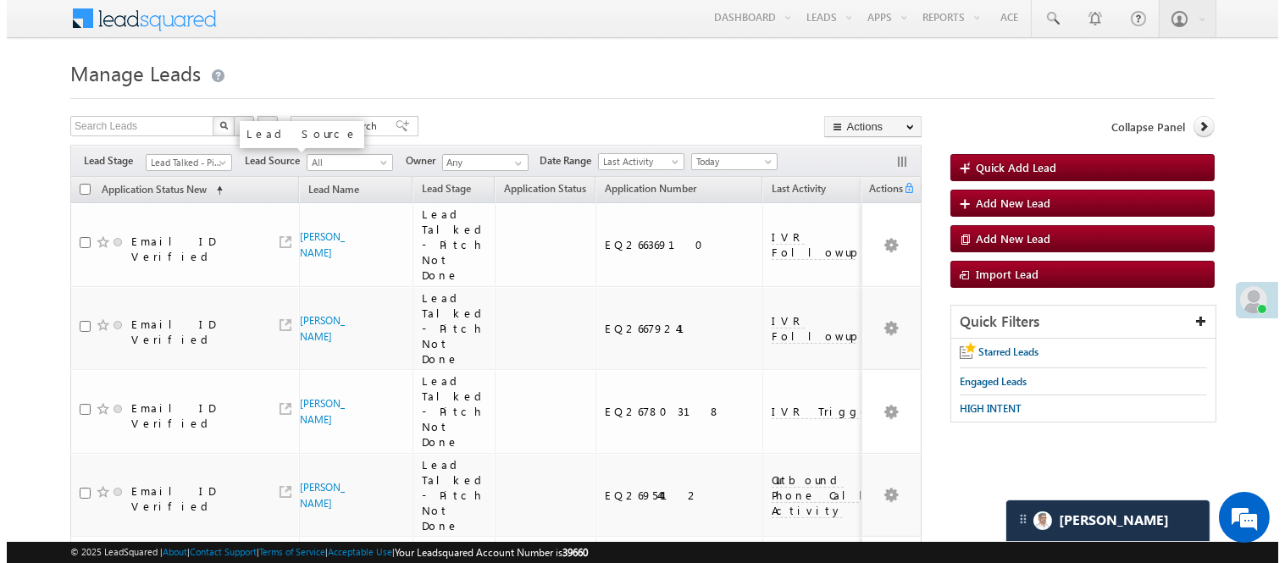
scroll to position [0, 0]
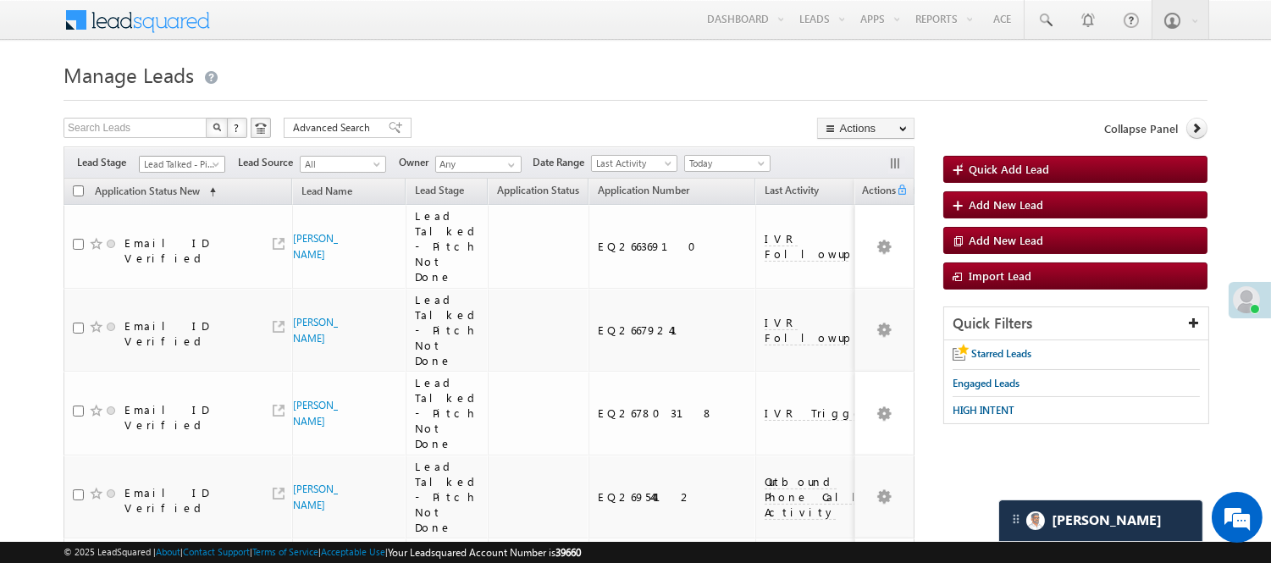
click at [191, 163] on span "Lead Talked - Pitch Not Done" at bounding box center [180, 164] width 80 height 15
click at [176, 207] on link "Lead Generated" at bounding box center [183, 199] width 86 height 15
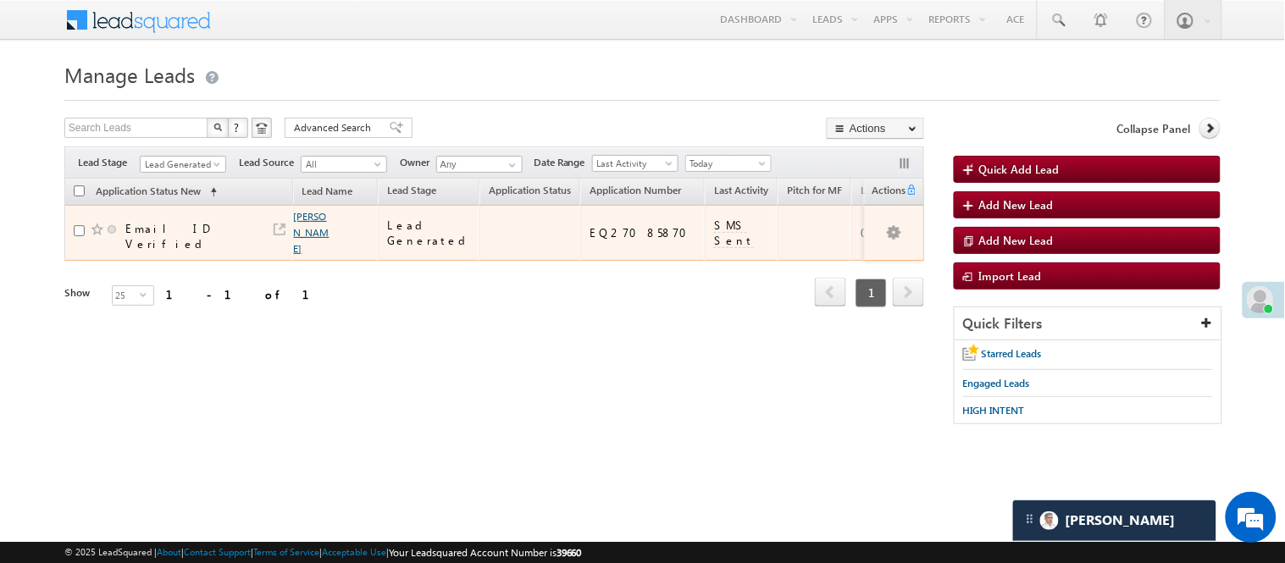
click at [299, 214] on link "Afroz Ansari" at bounding box center [312, 232] width 36 height 45
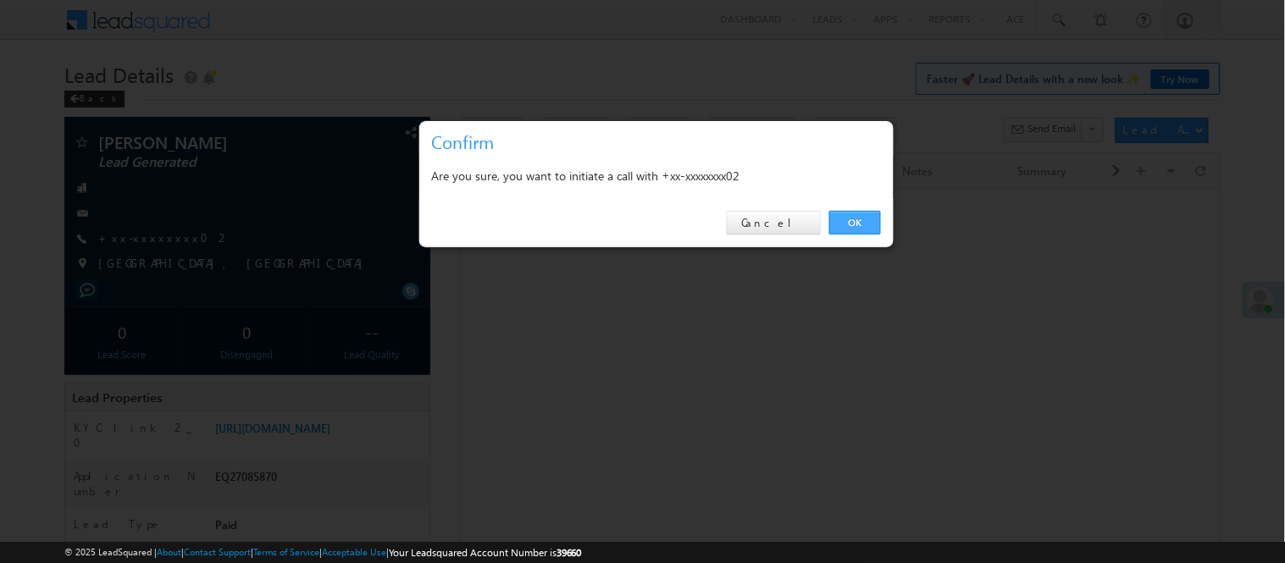
click at [860, 223] on link "OK" at bounding box center [855, 223] width 52 height 24
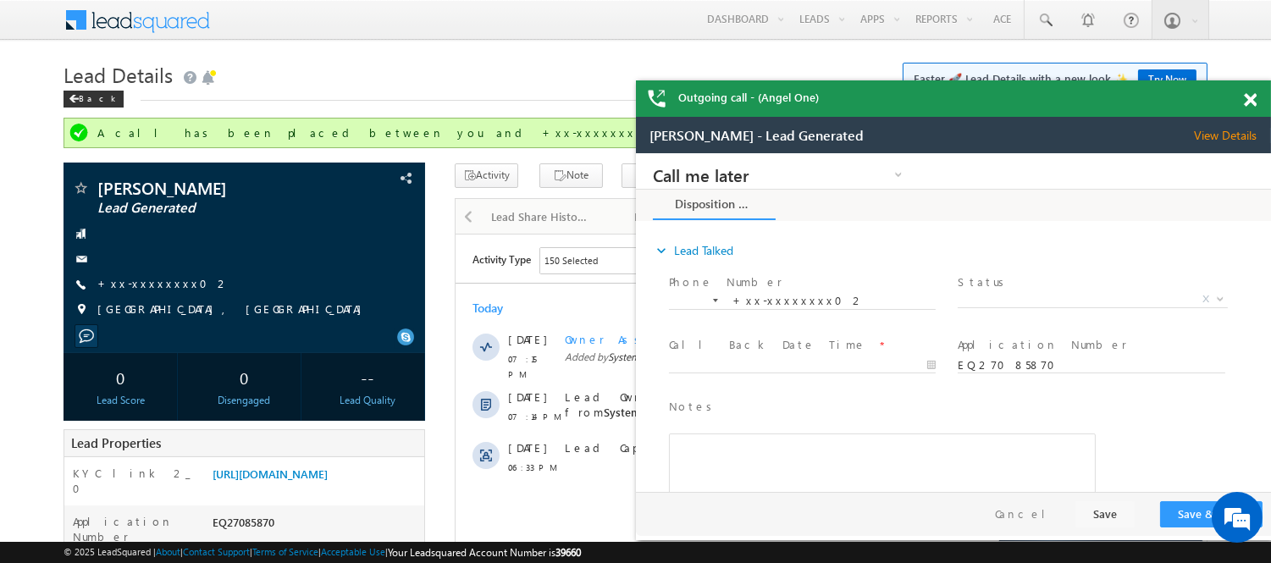
click at [1254, 105] on span at bounding box center [1250, 100] width 13 height 14
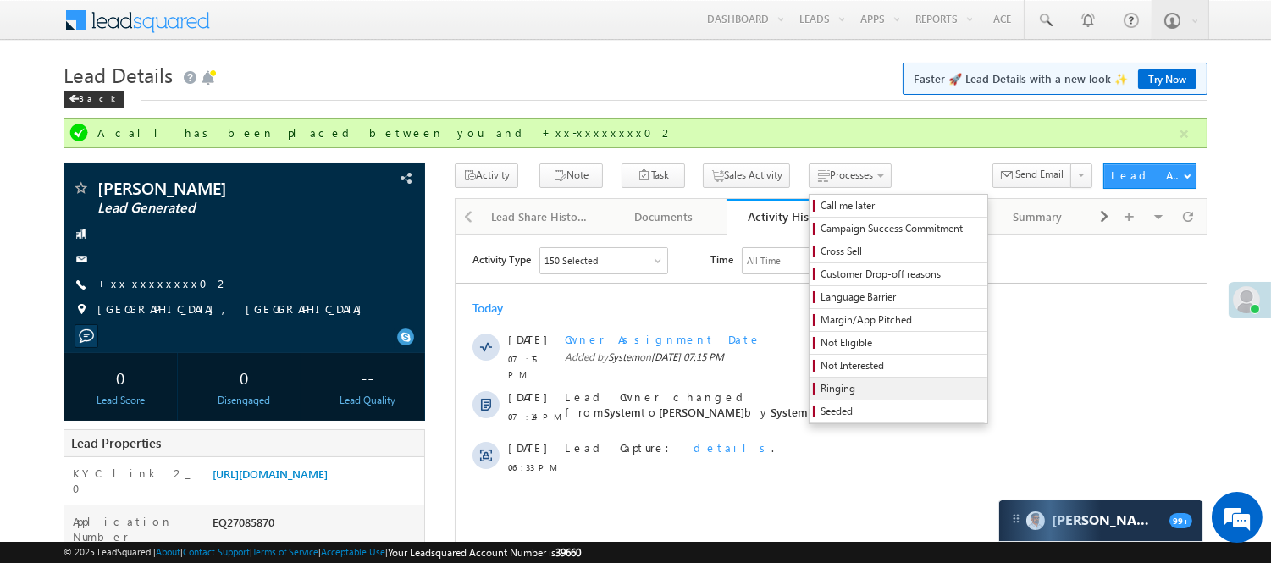
click at [821, 386] on span "Ringing" at bounding box center [901, 388] width 161 height 15
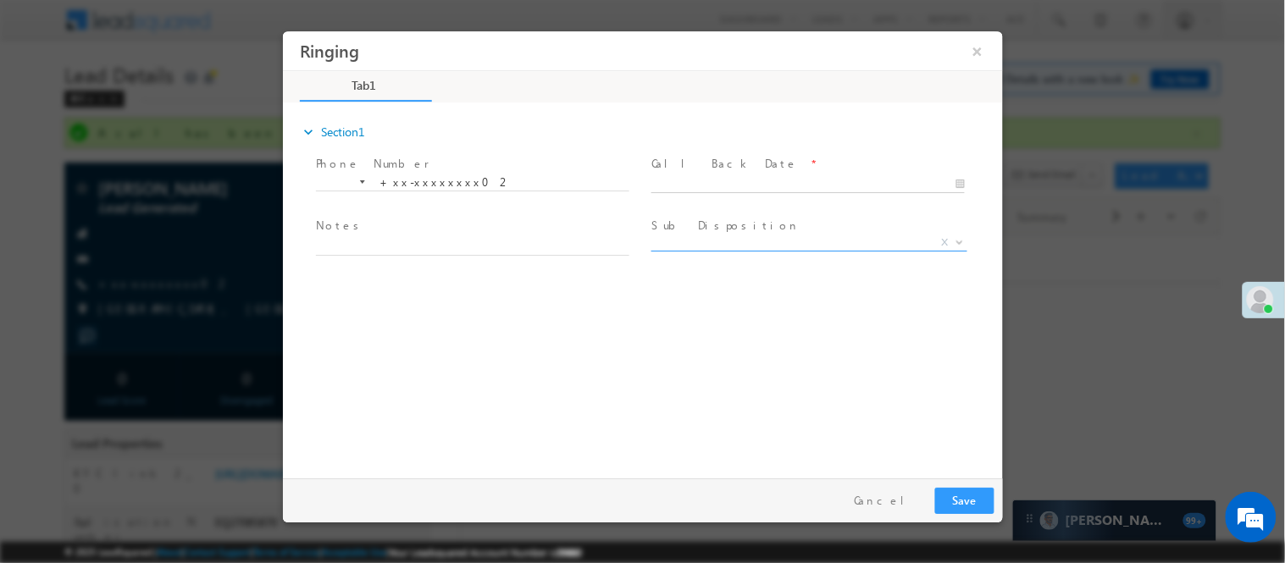
type input "[DATE] 7:16 PM"
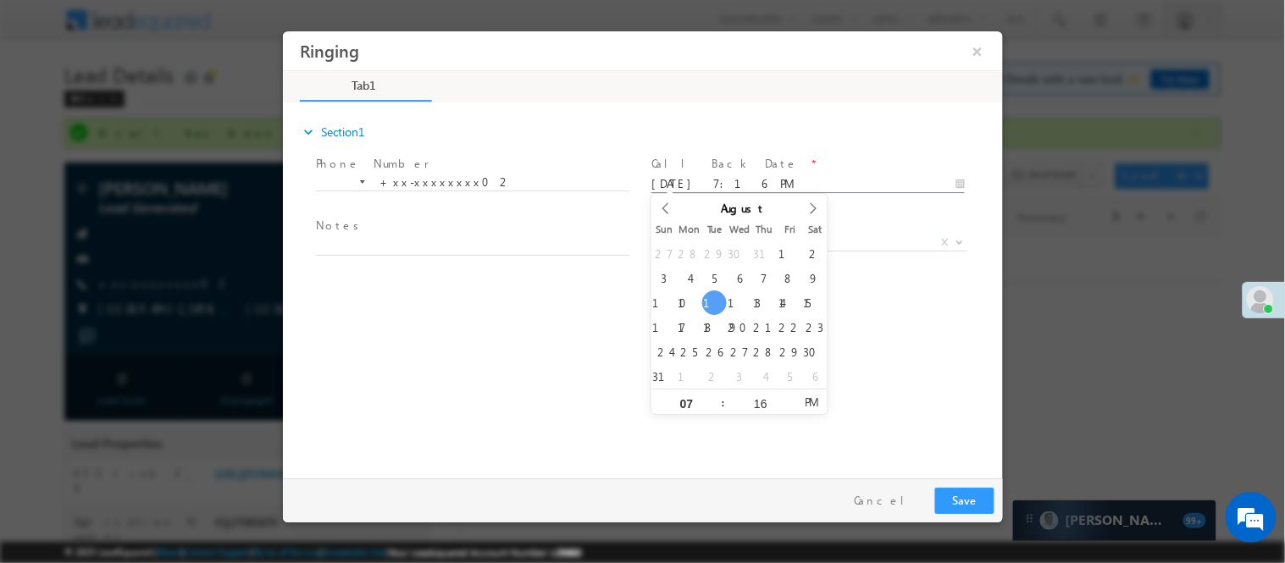
click at [804, 182] on body "Ringing ×" at bounding box center [642, 250] width 720 height 440
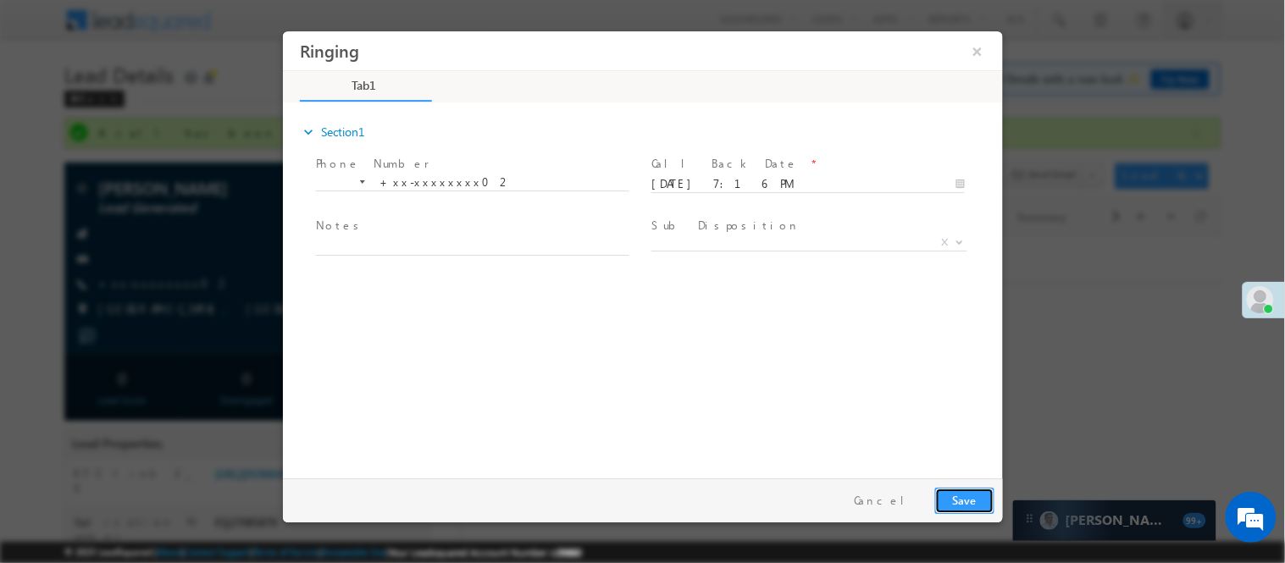
click at [954, 497] on button "Save" at bounding box center [963, 500] width 59 height 26
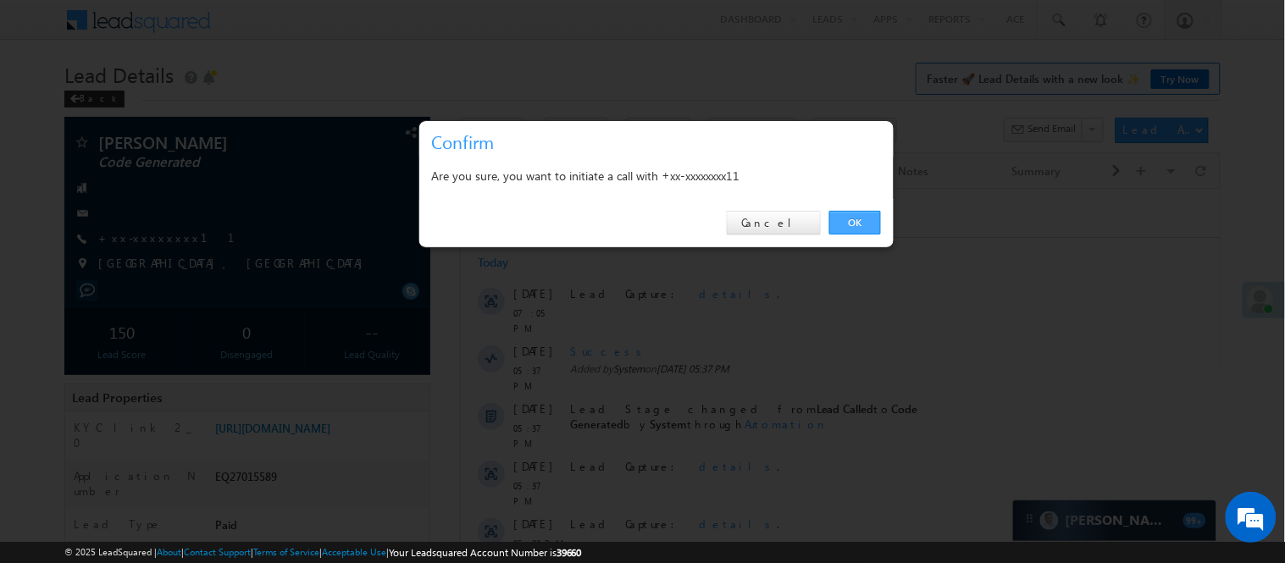
click at [851, 217] on link "OK" at bounding box center [855, 223] width 52 height 24
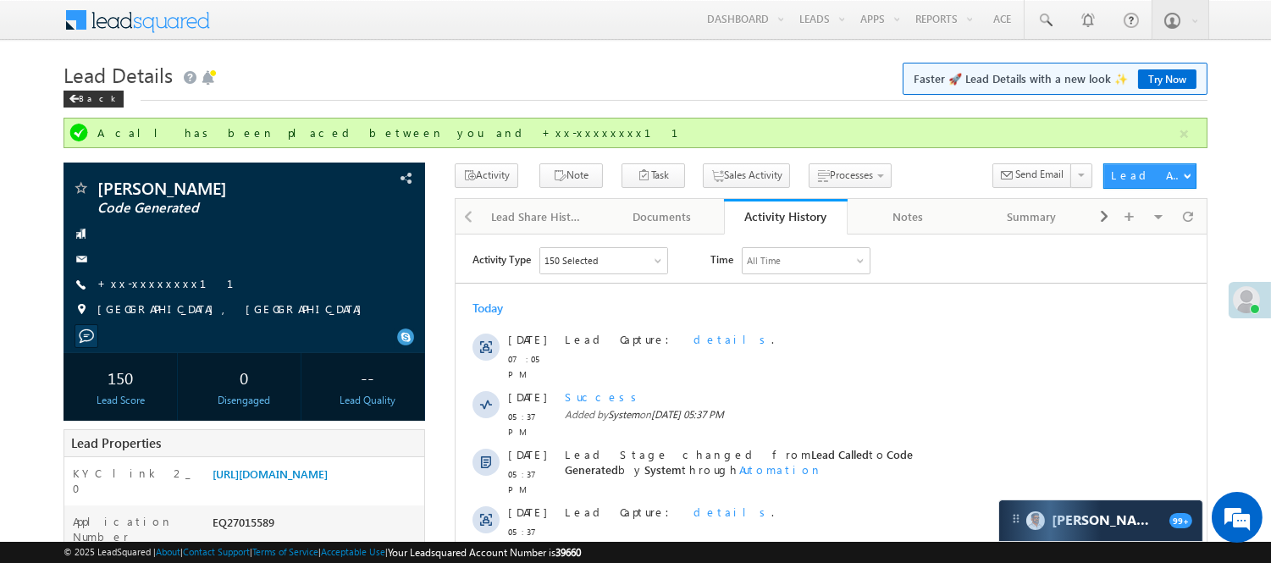
scroll to position [493, 0]
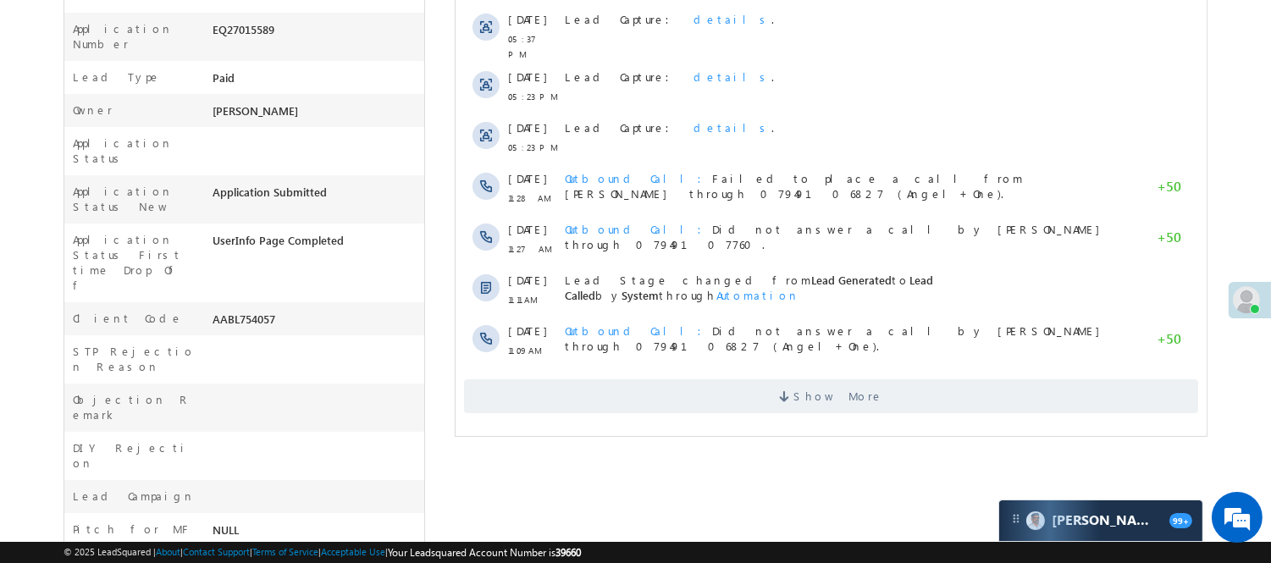
click at [1257, 164] on body "Menu Nisha Anand Yadav Nisha .Yada v@ang elbro king. com" at bounding box center [635, 202] width 1271 height 1391
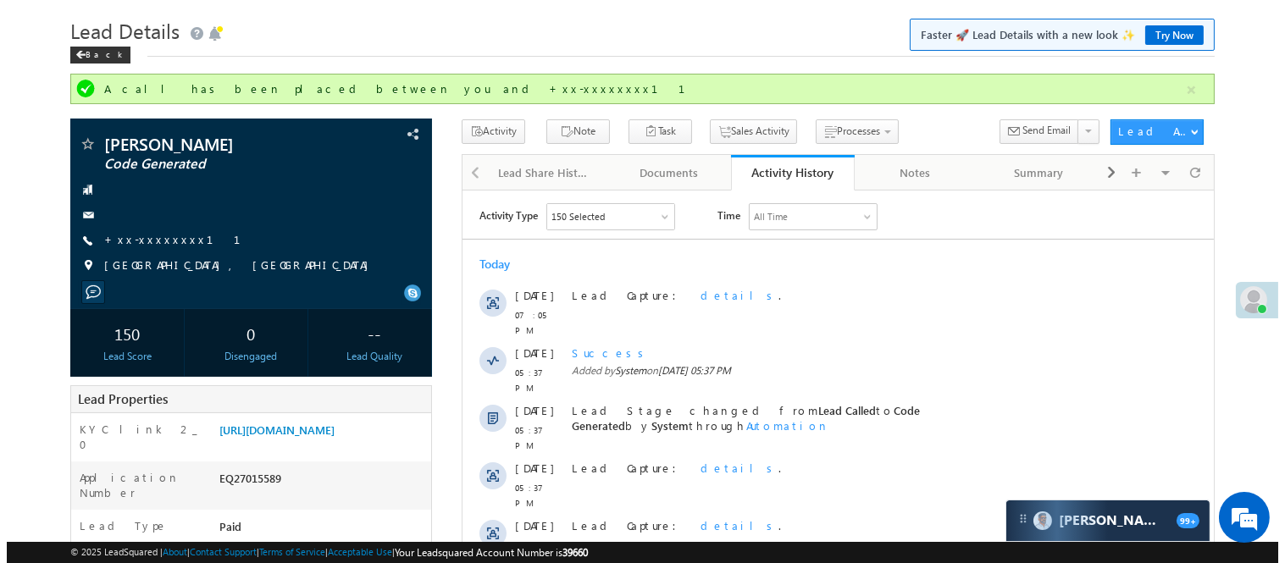
scroll to position [0, 0]
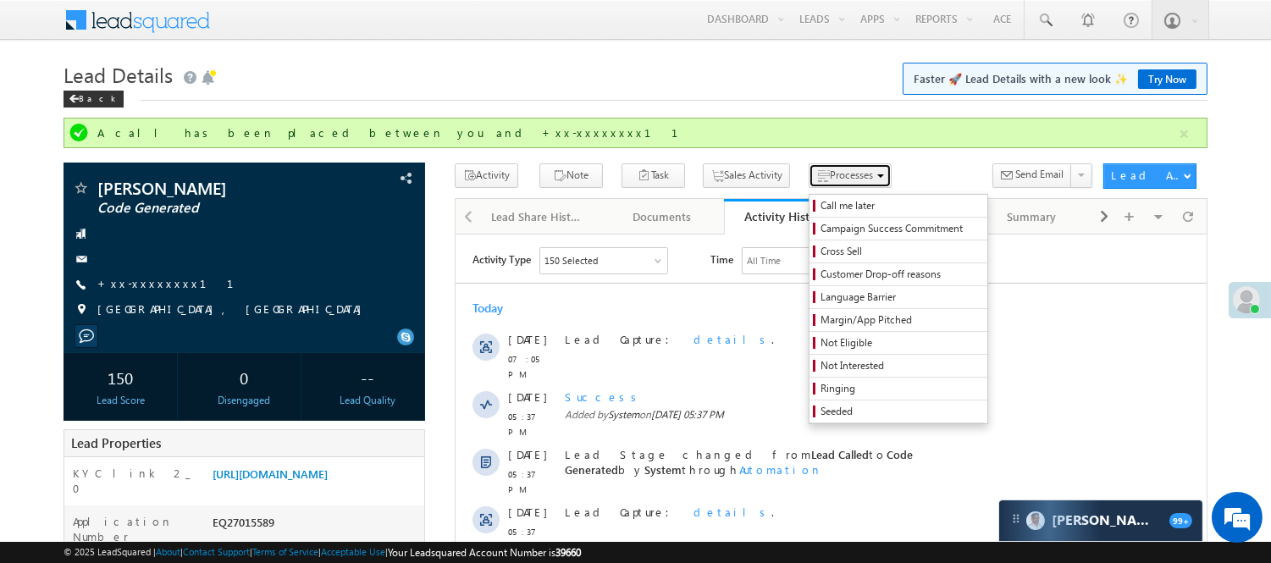
click at [815, 183] on button "Processes" at bounding box center [850, 175] width 83 height 25
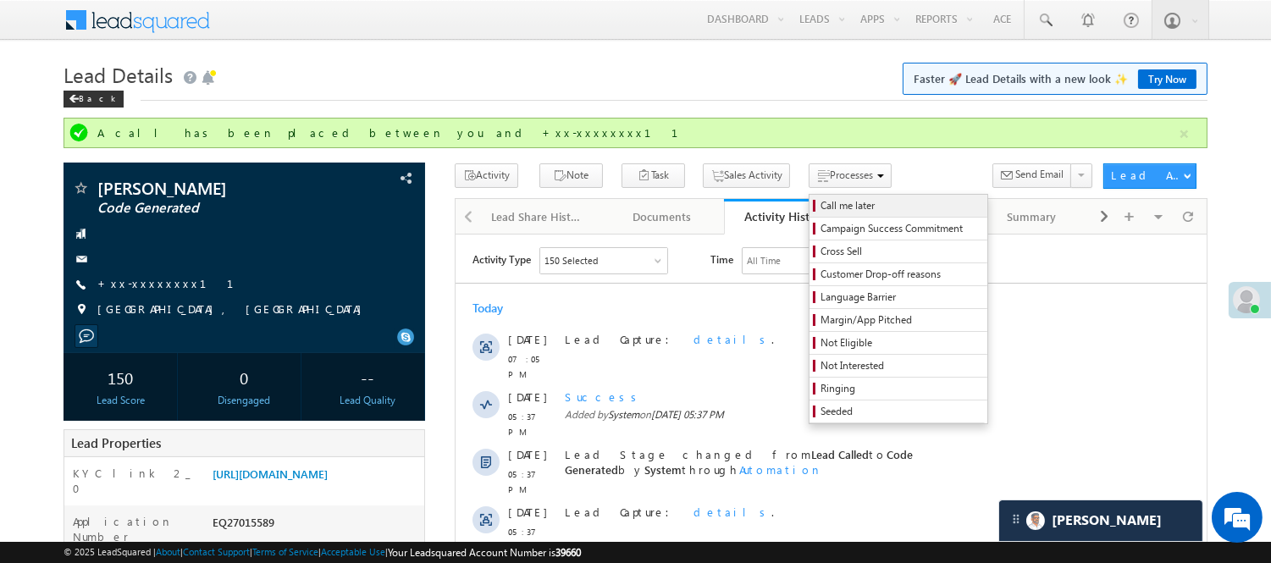
click at [828, 200] on span "Call me later" at bounding box center [901, 205] width 161 height 15
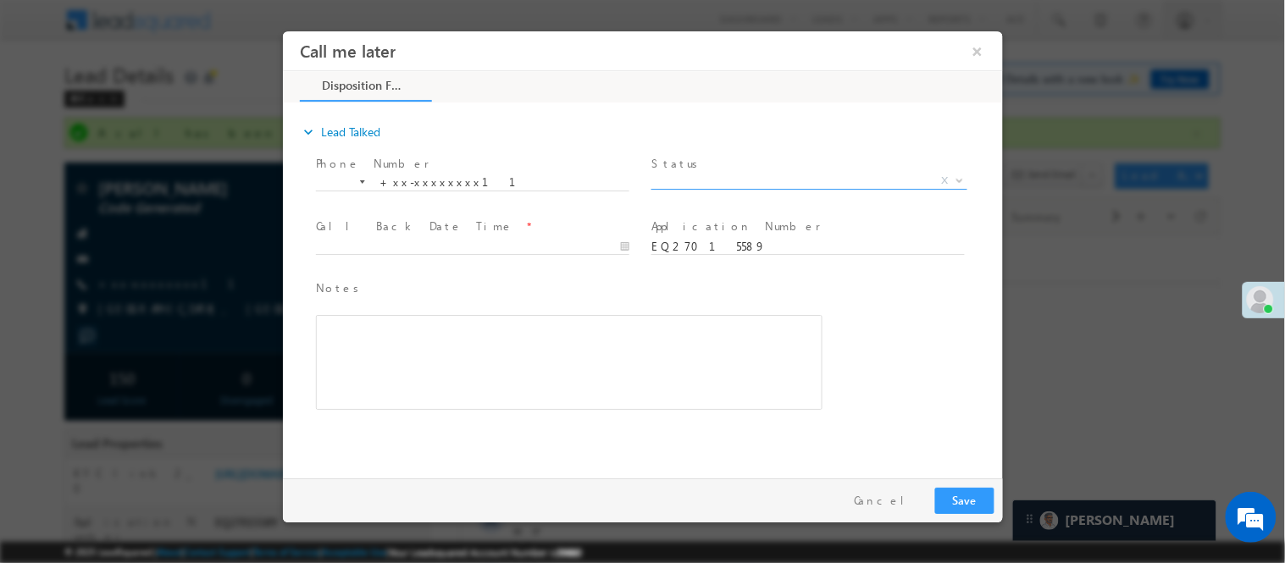
drag, startPoint x: 1096, startPoint y: 227, endPoint x: 491, endPoint y: 239, distance: 604.7
click at [721, 180] on span "X" at bounding box center [808, 180] width 316 height 17
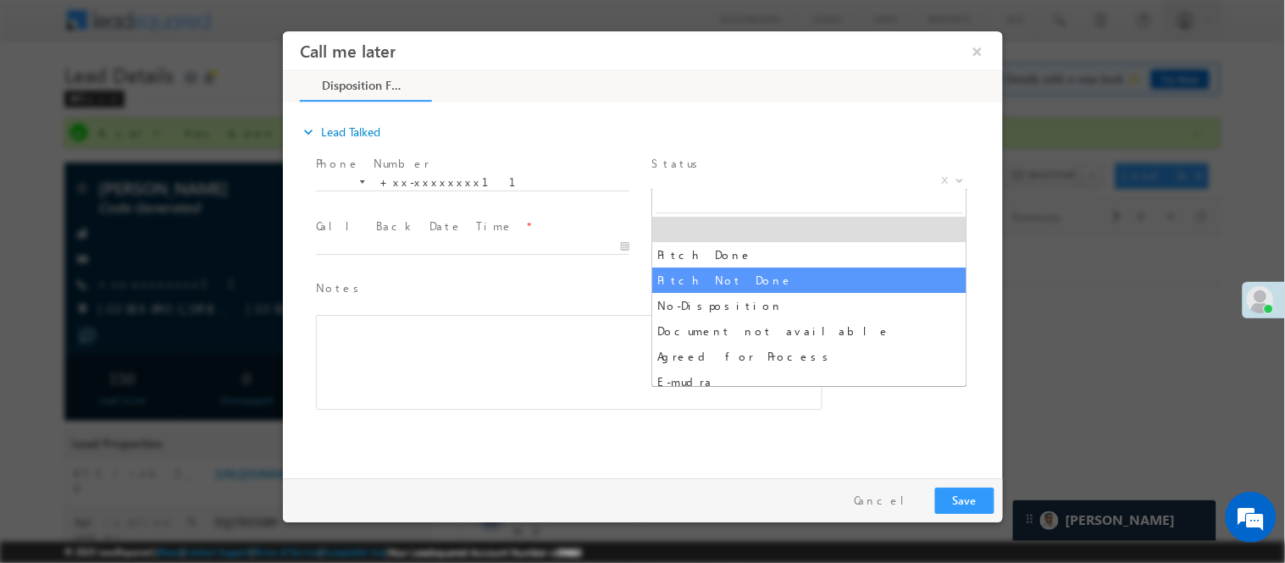
drag, startPoint x: 746, startPoint y: 275, endPoint x: 528, endPoint y: 260, distance: 219.0
select select "Pitch Not Done"
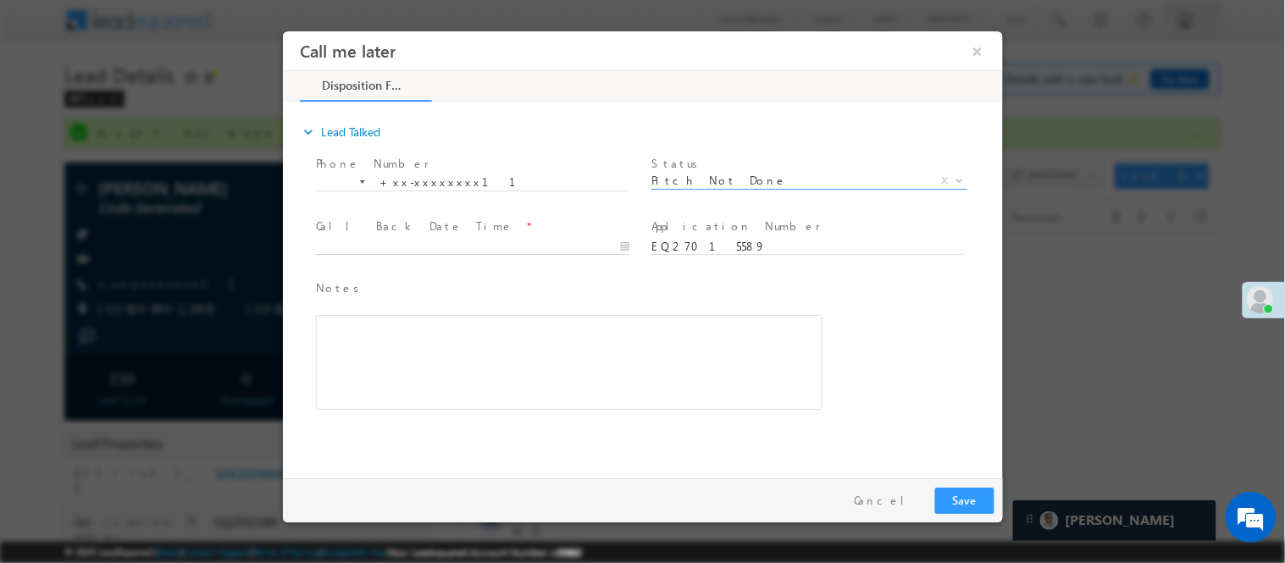
click at [533, 244] on input "text" at bounding box center [471, 246] width 313 height 17
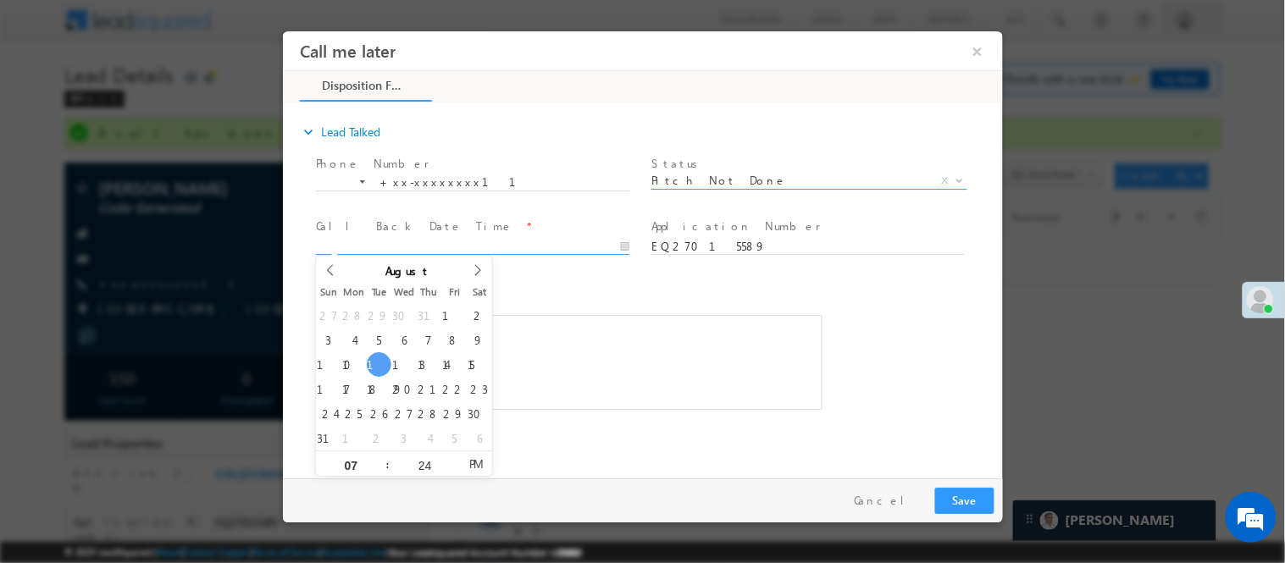
type input "08/12/25 7:24 PM"
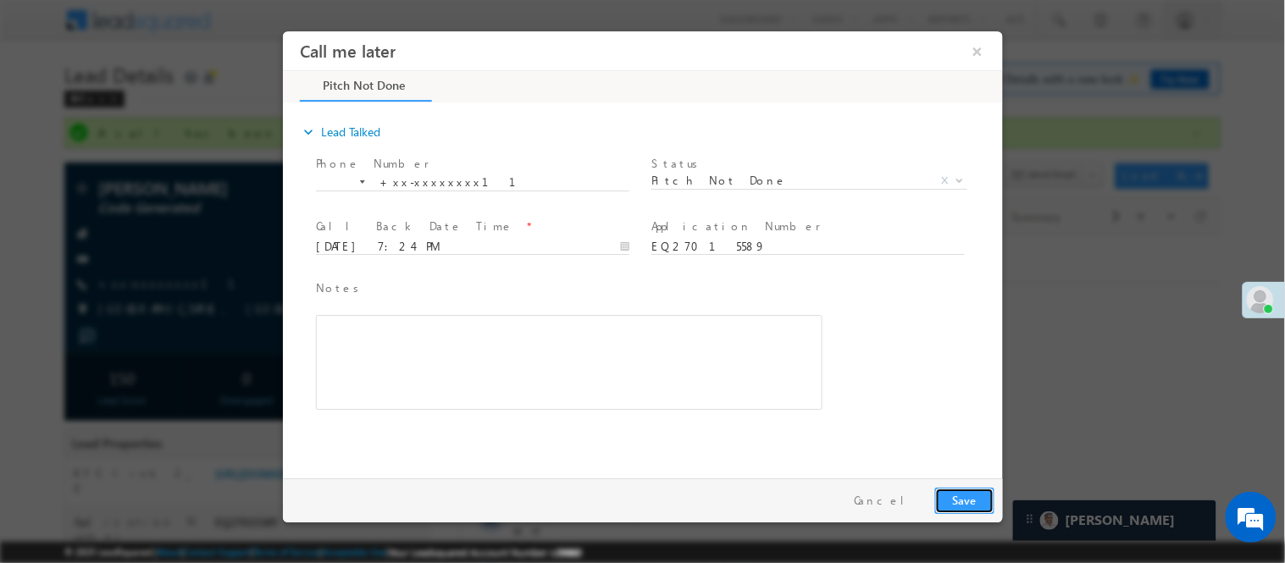
click at [968, 498] on button "Save" at bounding box center [963, 500] width 59 height 26
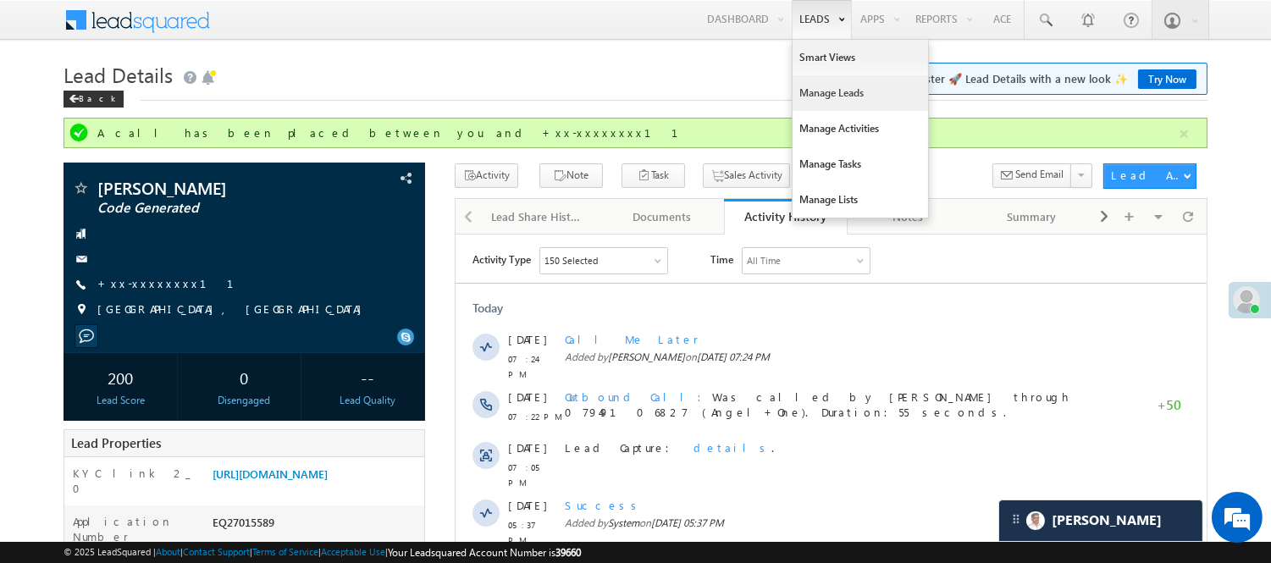
click at [849, 93] on link "Manage Leads" at bounding box center [860, 93] width 135 height 36
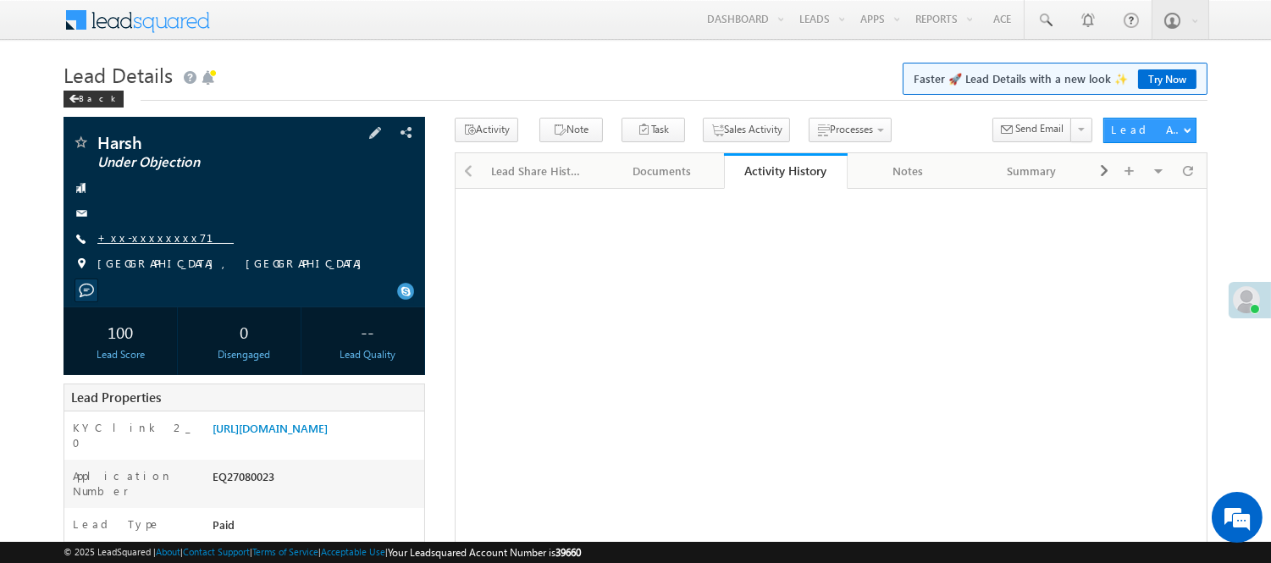
click at [139, 240] on link "+xx-xxxxxxxx71" at bounding box center [165, 237] width 136 height 14
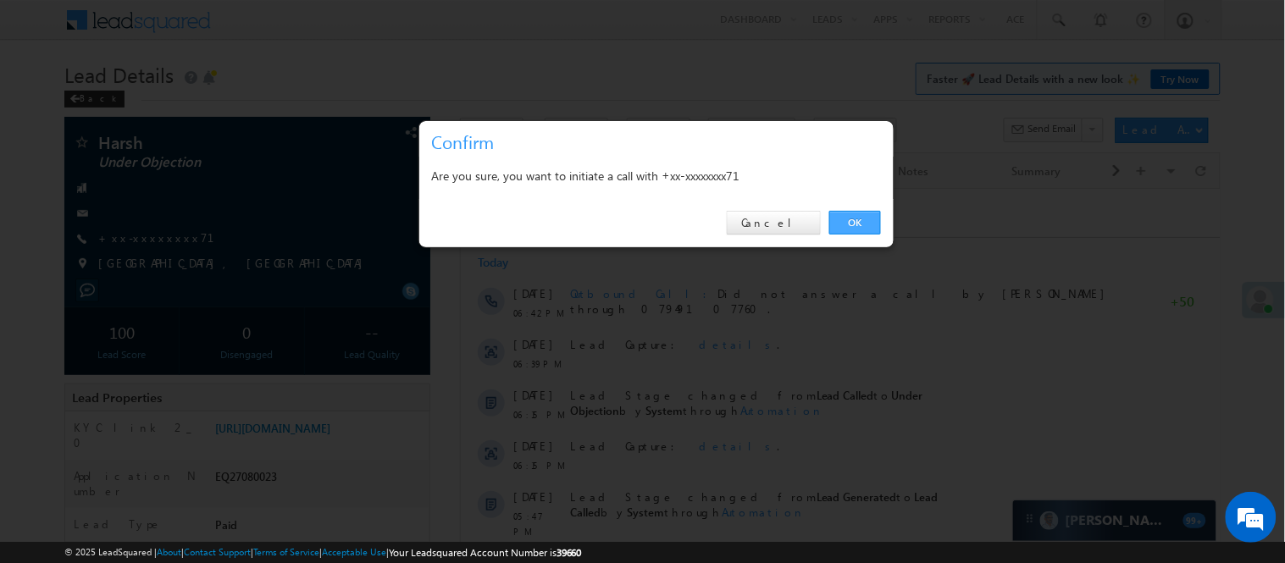
click at [889, 202] on div "OK Cancel" at bounding box center [656, 223] width 474 height 48
click at [882, 215] on div "OK Cancel" at bounding box center [656, 223] width 474 height 48
click at [852, 218] on link "OK" at bounding box center [855, 223] width 52 height 24
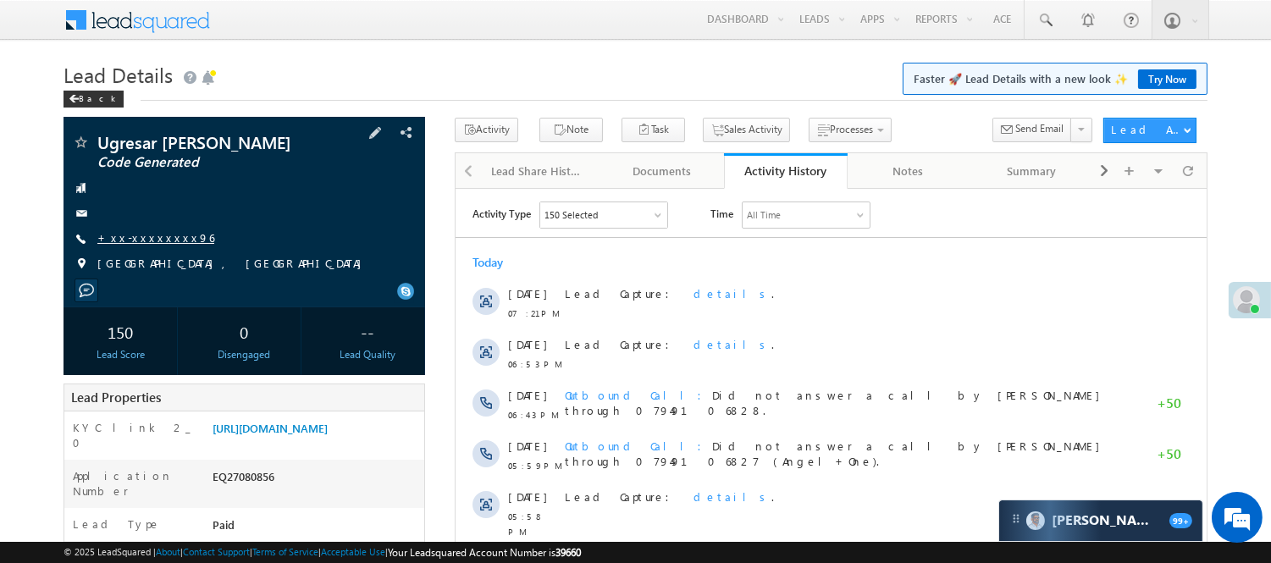
click at [157, 232] on link "+xx-xxxxxxxx96" at bounding box center [155, 237] width 117 height 14
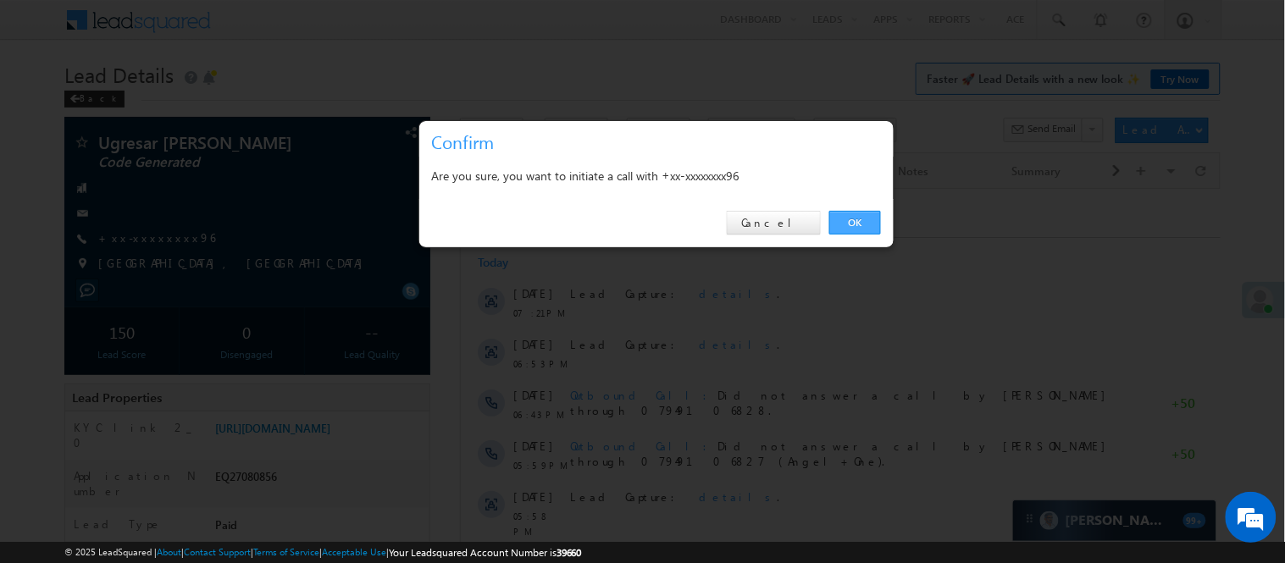
click at [864, 212] on link "OK" at bounding box center [855, 223] width 52 height 24
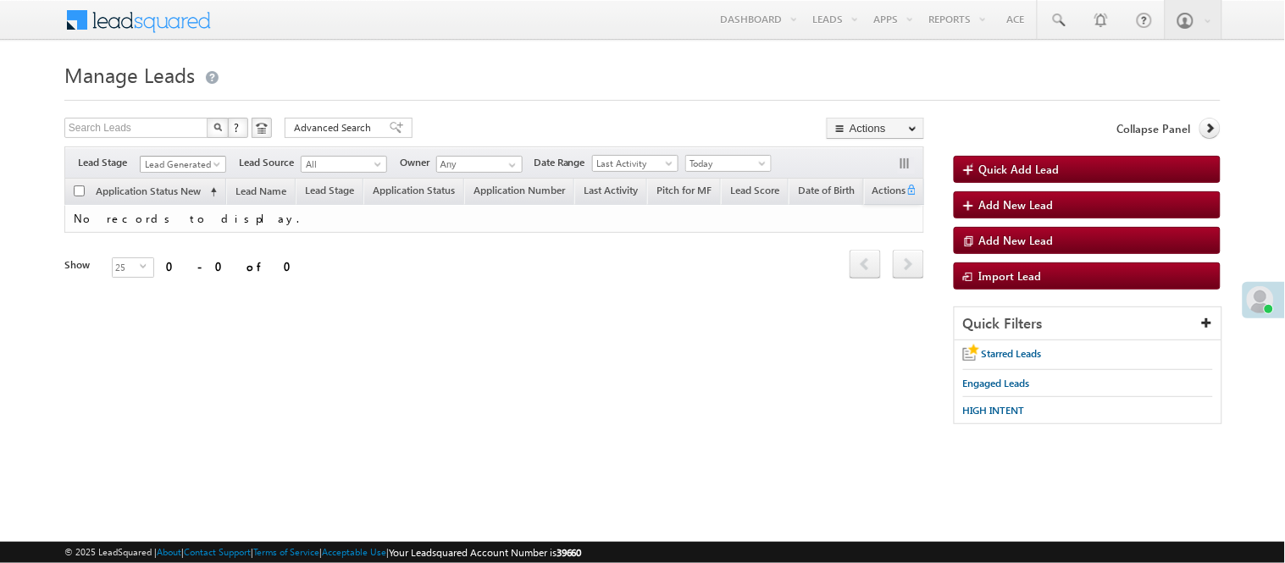
click at [169, 164] on span "Lead Generated" at bounding box center [181, 164] width 80 height 15
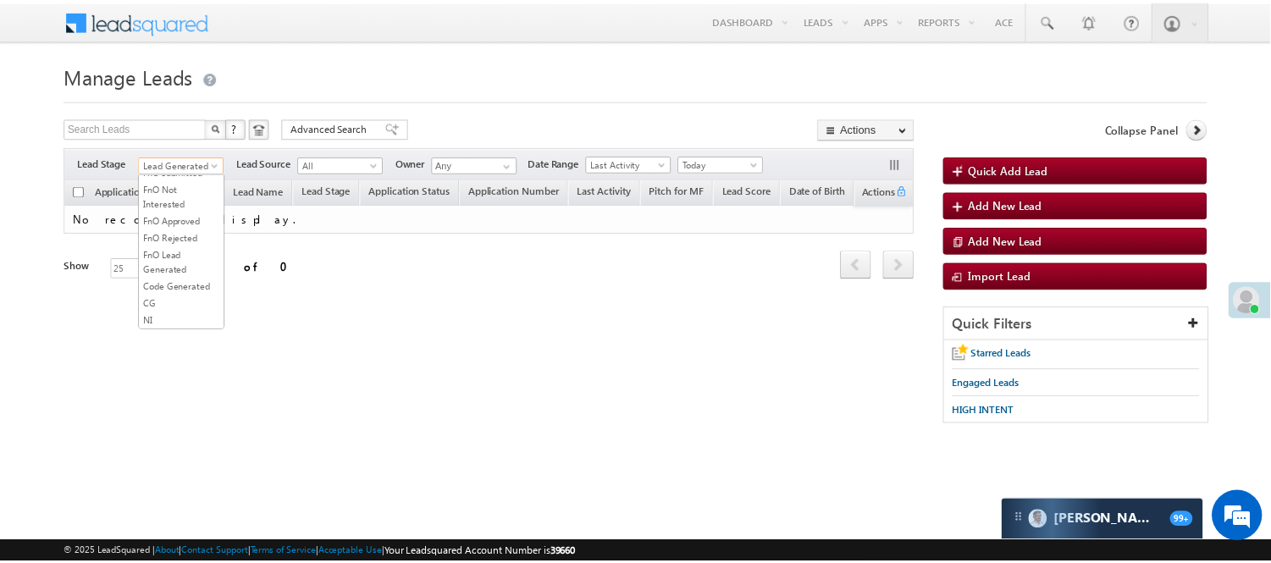
scroll to position [138, 0]
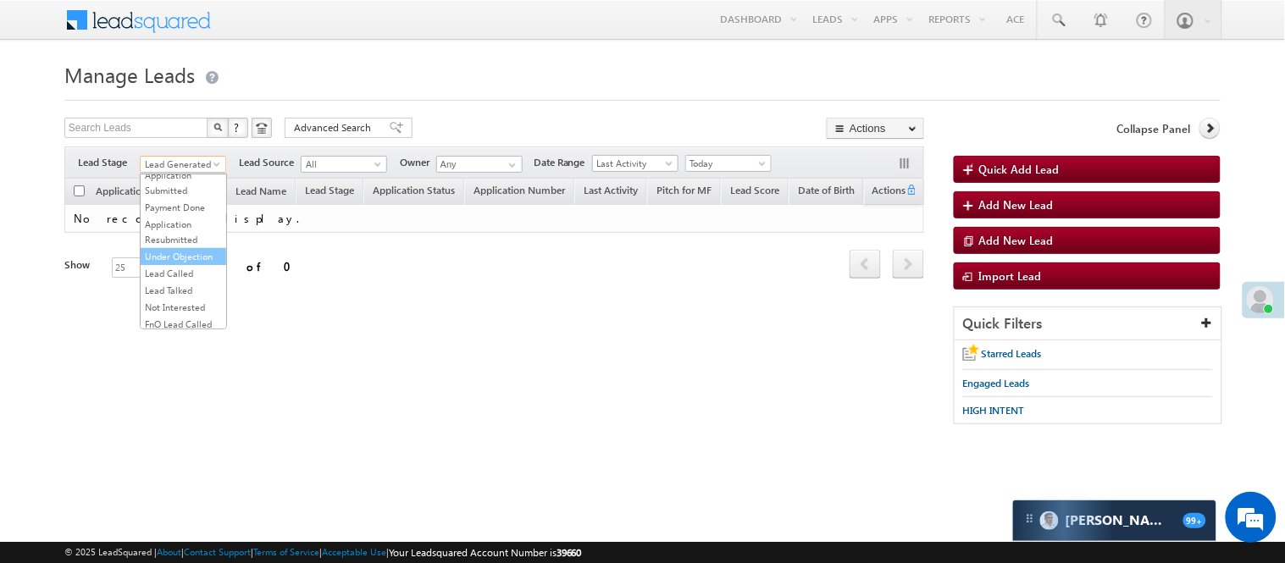
click at [190, 264] on link "Under Objection" at bounding box center [184, 256] width 86 height 15
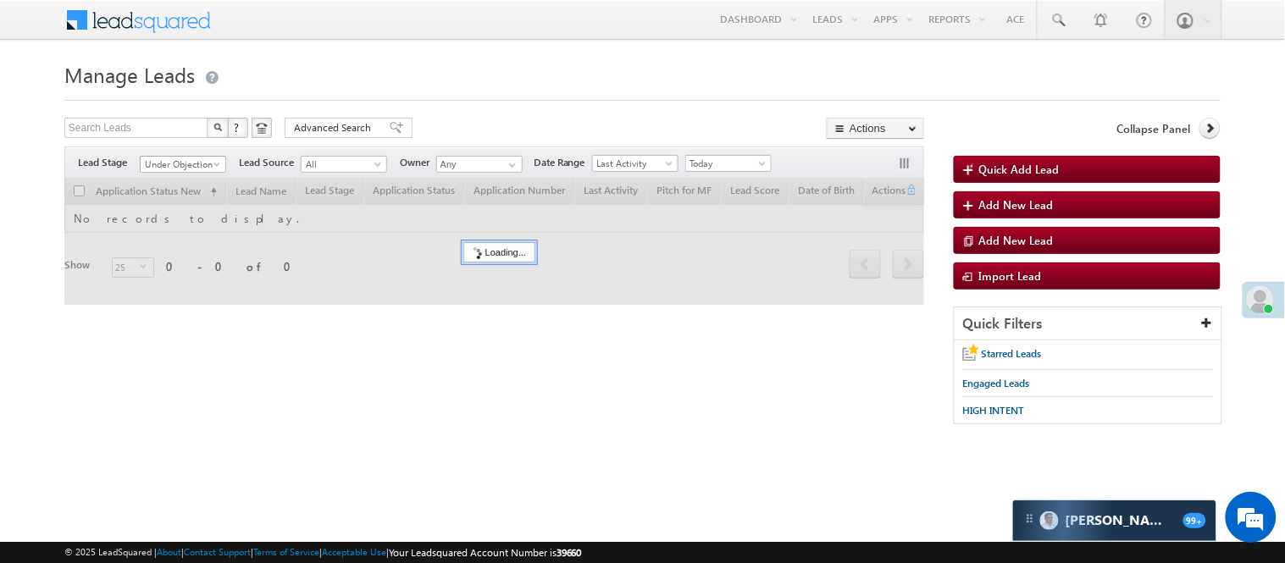
click at [193, 164] on span "Under Objection" at bounding box center [181, 164] width 80 height 15
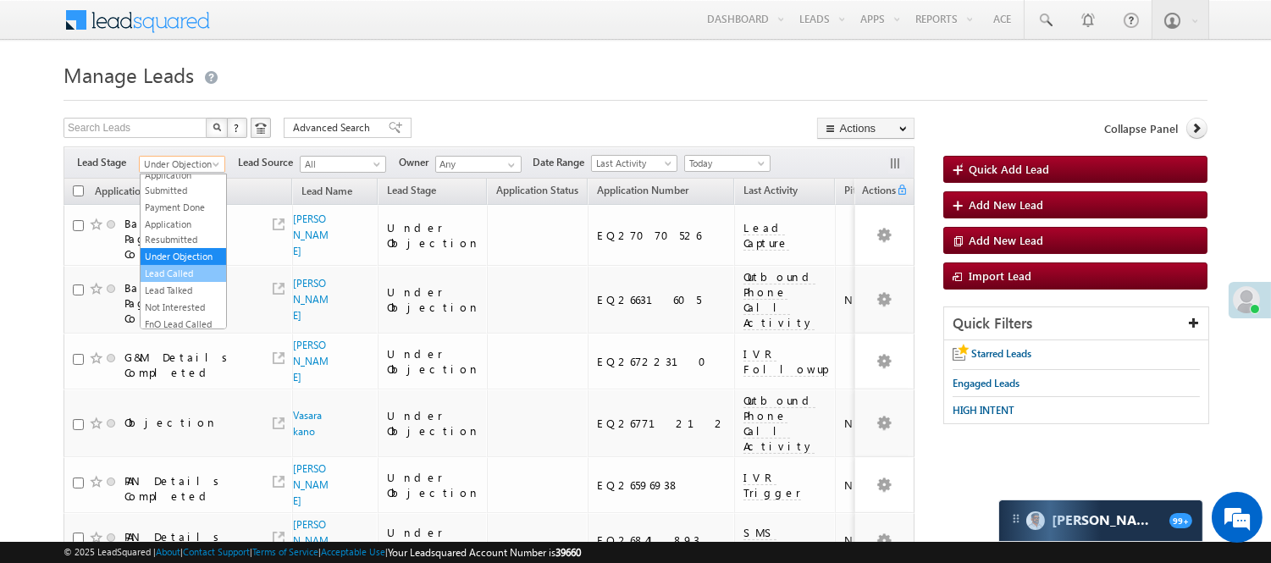
click at [184, 281] on link "Lead Called" at bounding box center [184, 273] width 86 height 15
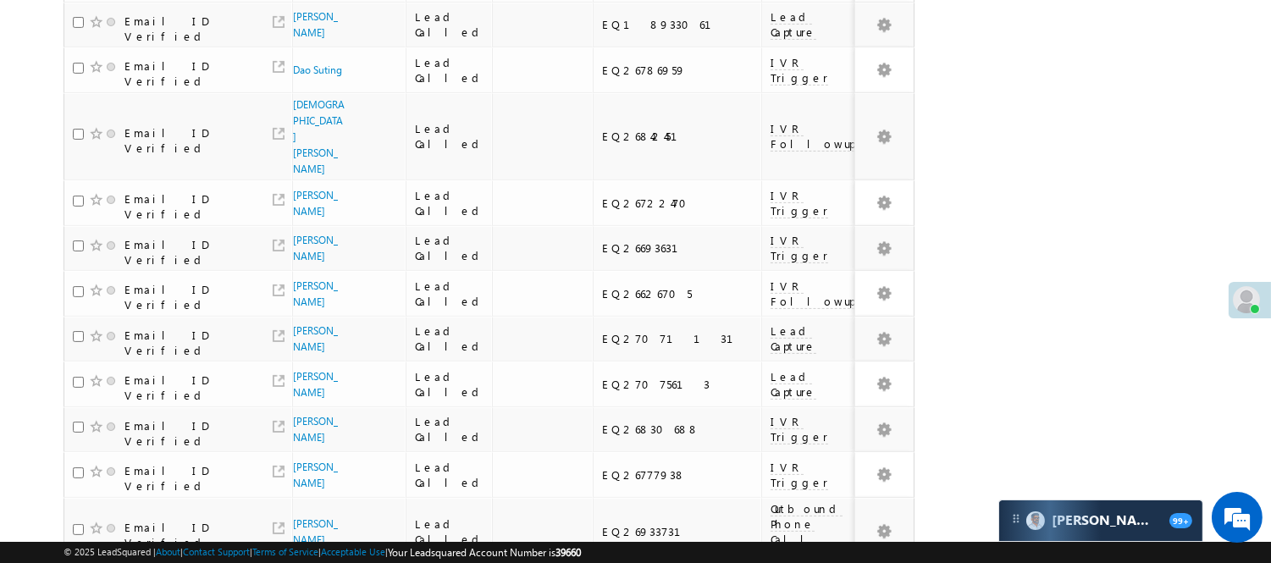
scroll to position [1154, 0]
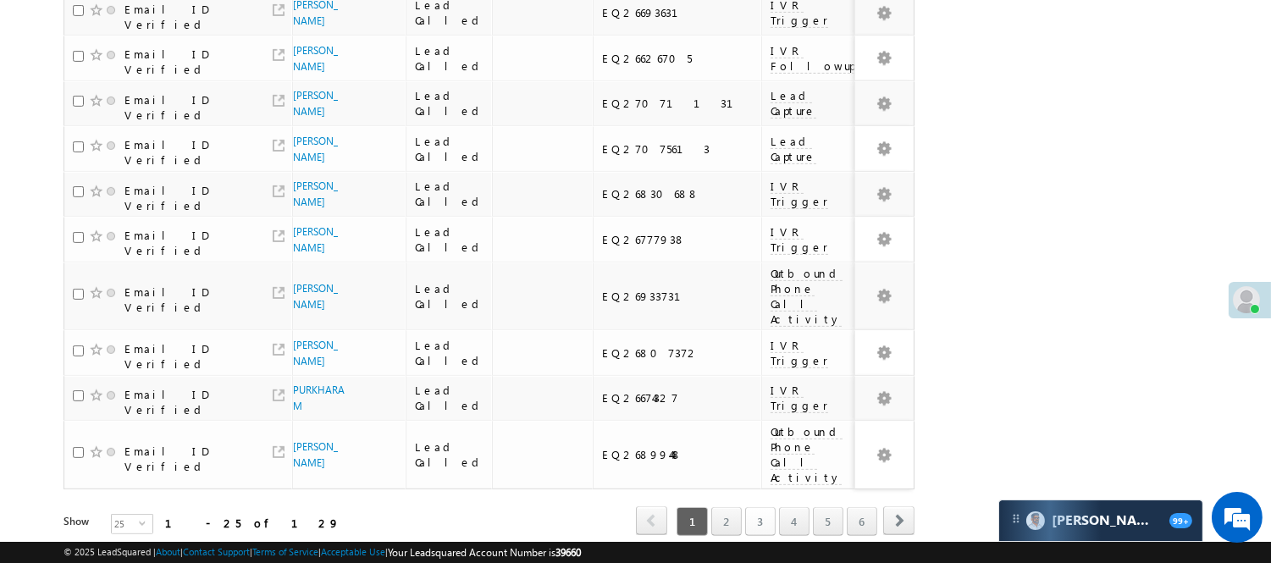
click at [769, 507] on link "3" at bounding box center [760, 521] width 30 height 29
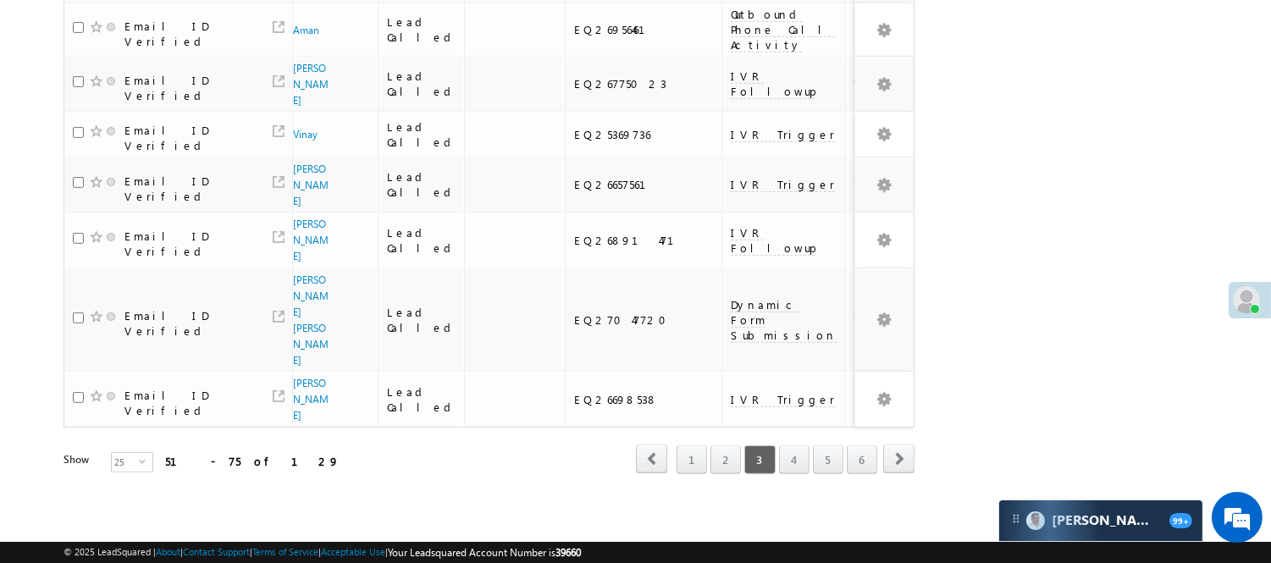
scroll to position [1242, 0]
click at [779, 445] on link "4" at bounding box center [794, 459] width 30 height 29
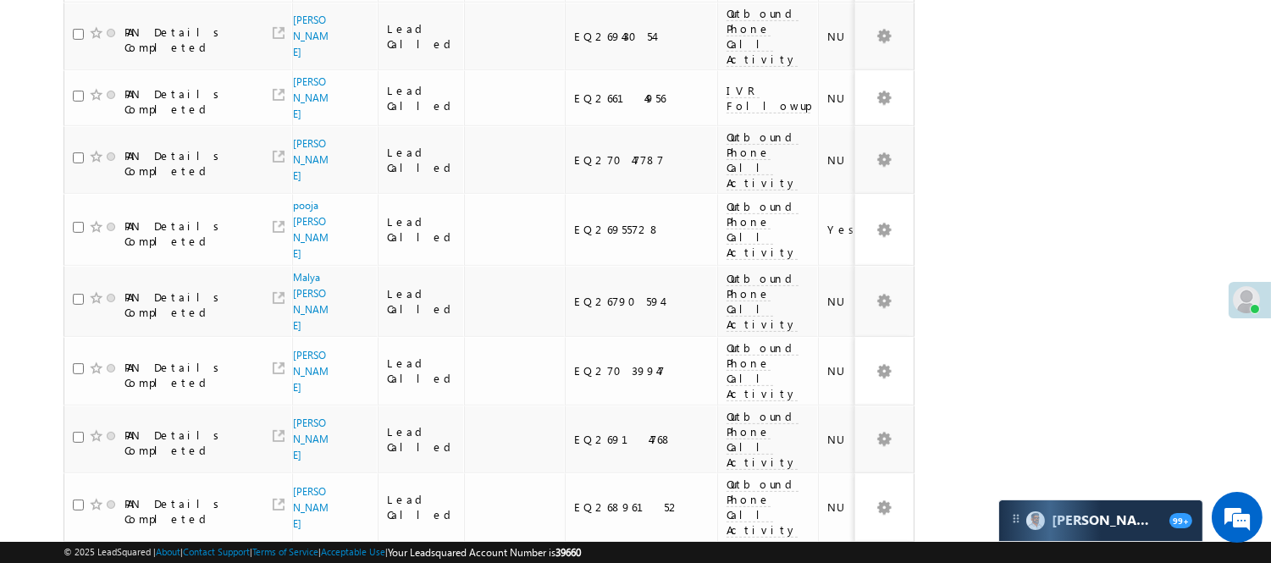
scroll to position [1148, 0]
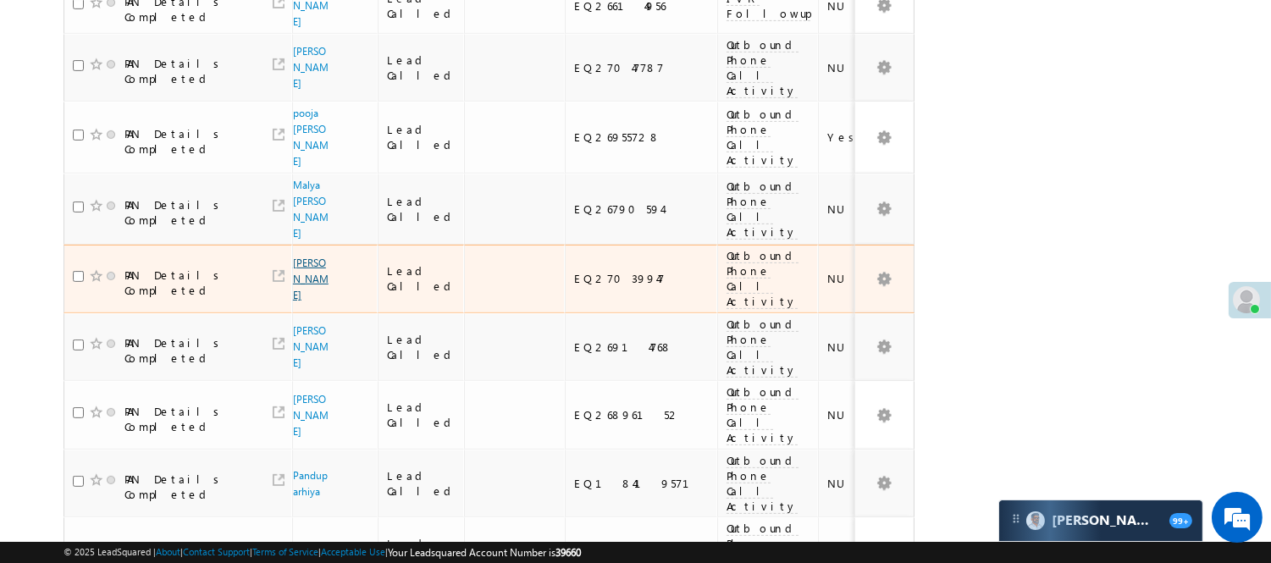
click at [309, 257] on link "[PERSON_NAME]" at bounding box center [311, 279] width 36 height 45
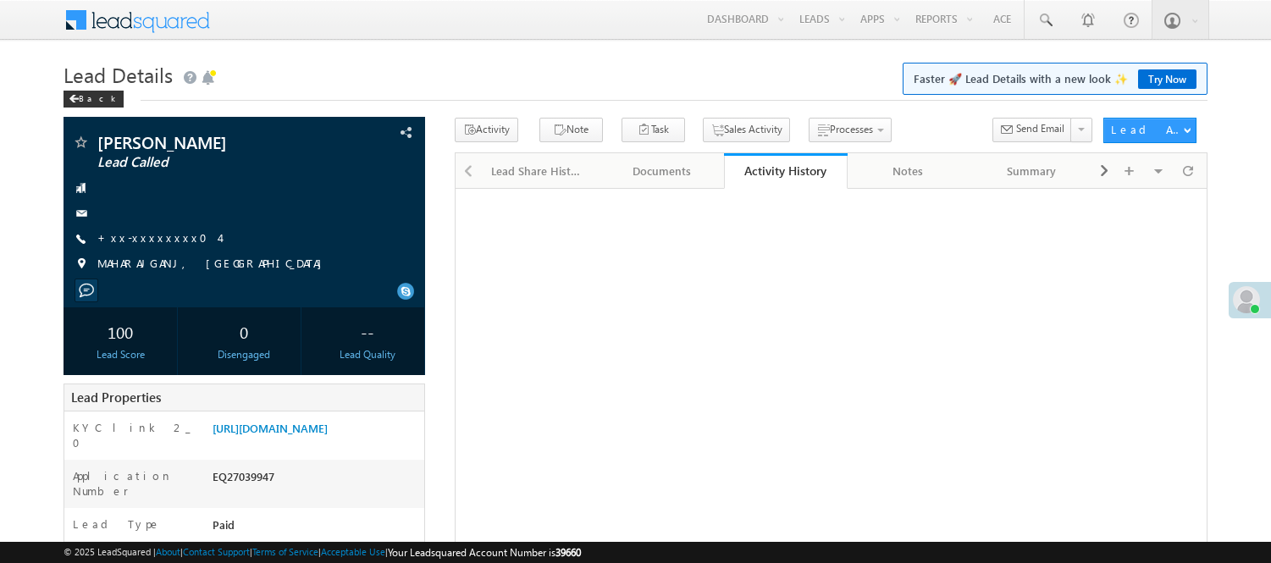
click at [147, 242] on link "+xx-xxxxxxxx04" at bounding box center [158, 237] width 122 height 14
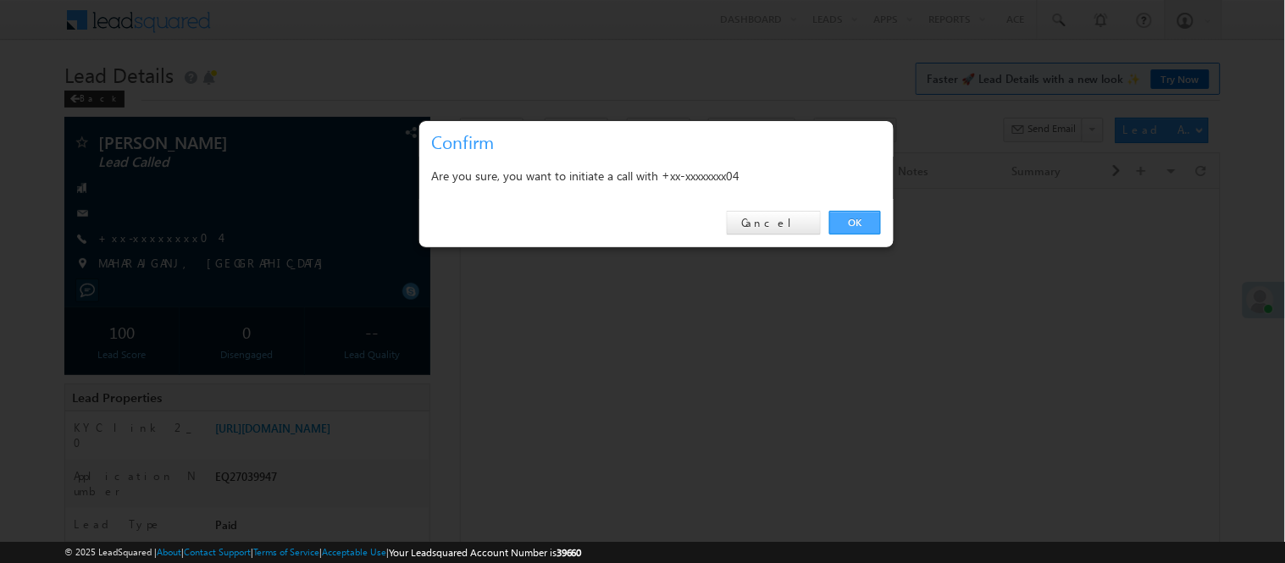
click at [870, 223] on link "OK" at bounding box center [855, 223] width 52 height 24
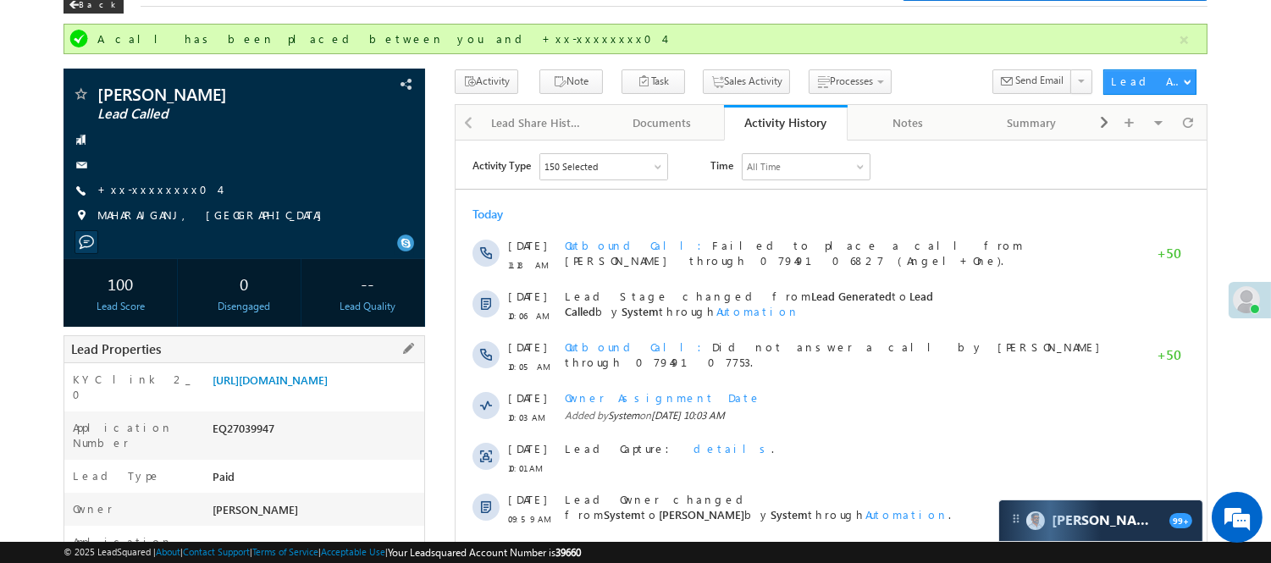
click at [246, 441] on div "EQ27039947" at bounding box center [316, 432] width 216 height 24
copy div "EQ27039947"
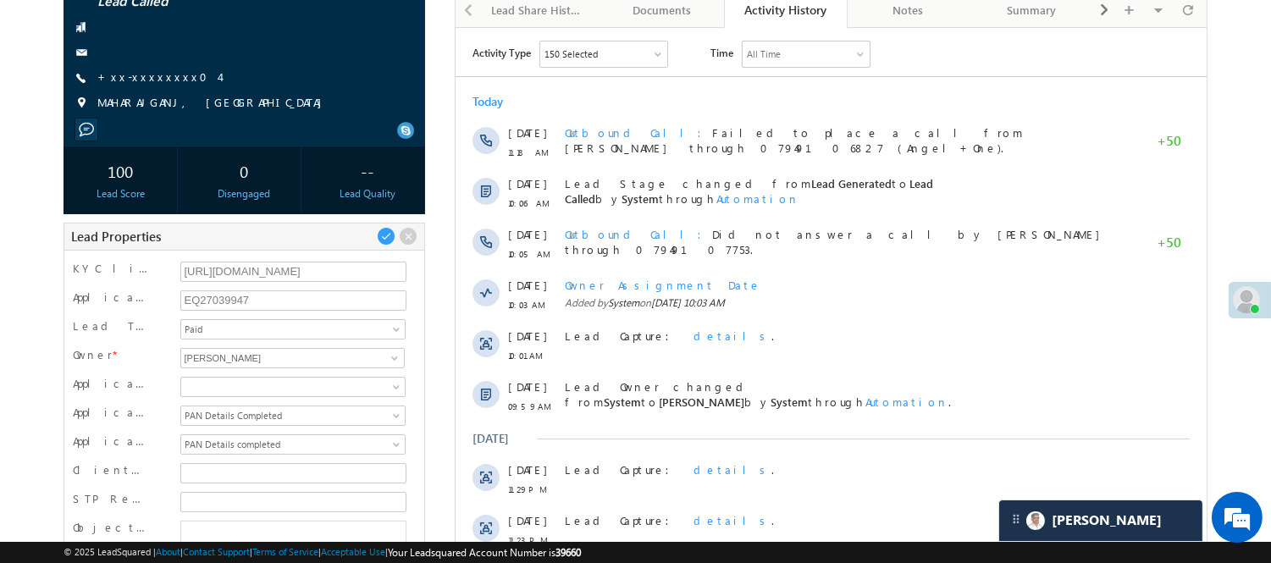
scroll to position [376, 0]
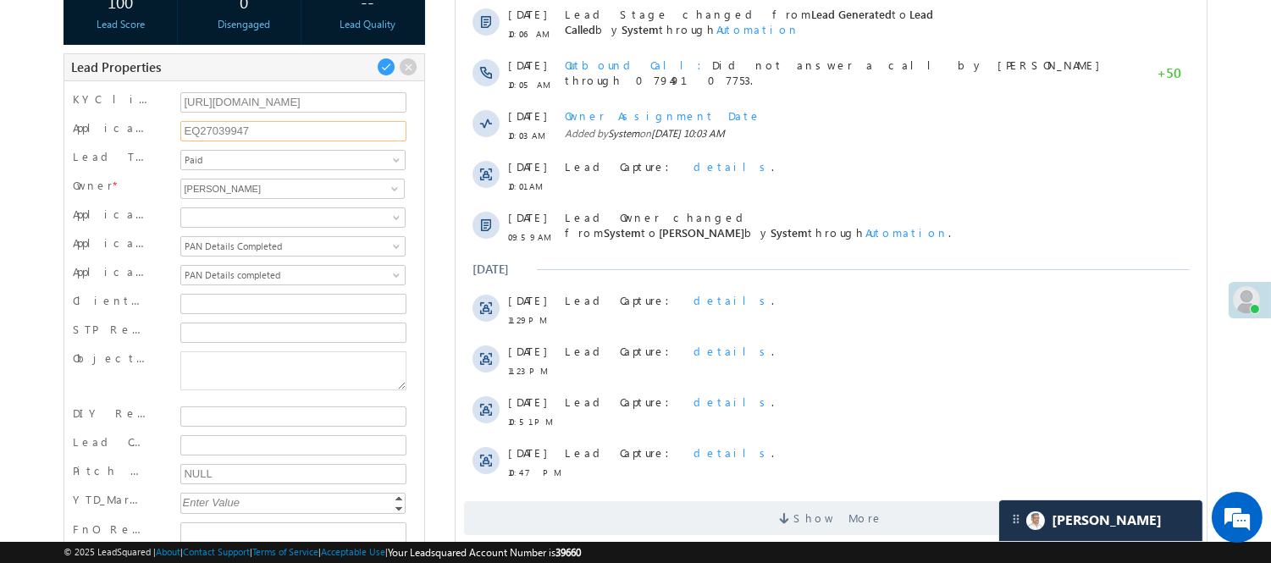
click at [221, 131] on input "EQ27039947" at bounding box center [293, 131] width 227 height 20
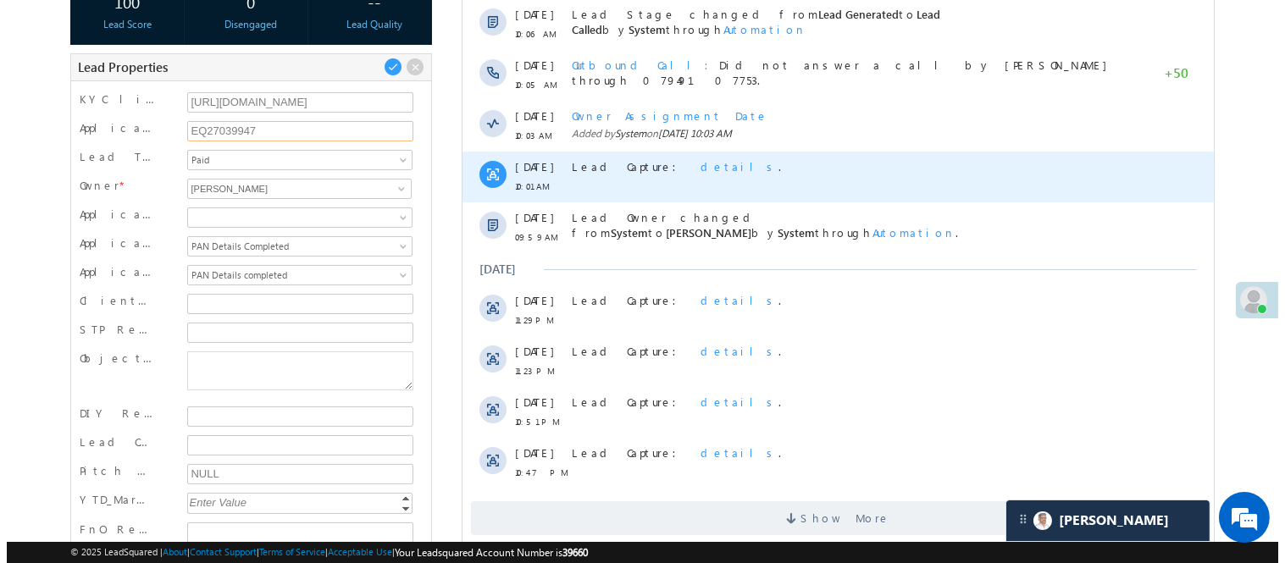
scroll to position [94, 0]
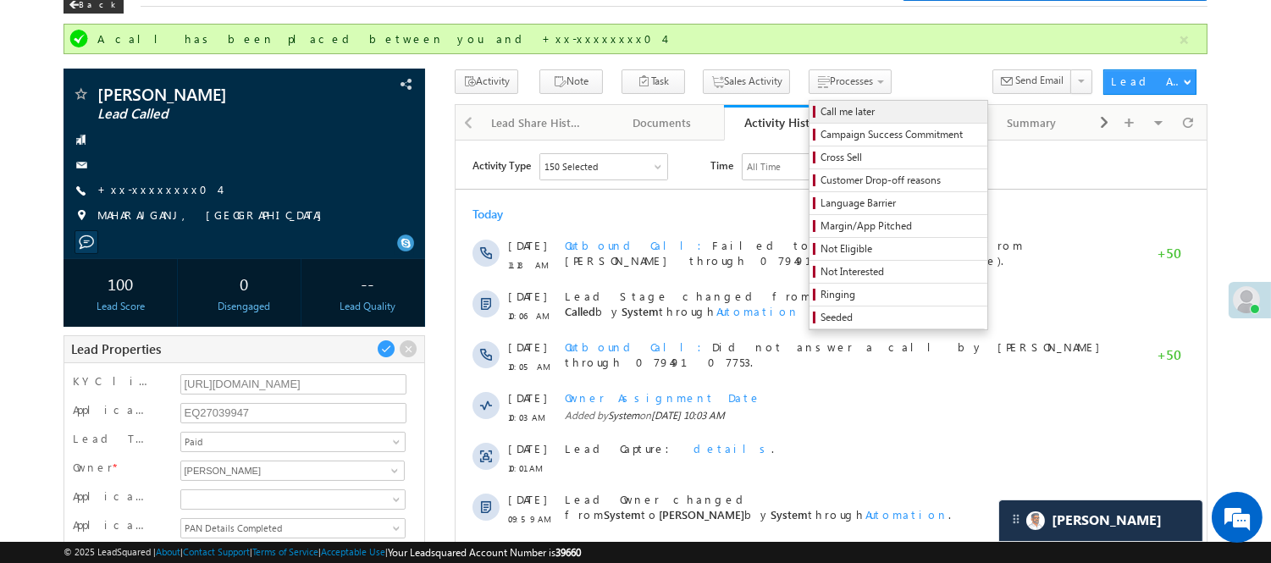
click at [821, 107] on span "Call me later" at bounding box center [901, 111] width 161 height 15
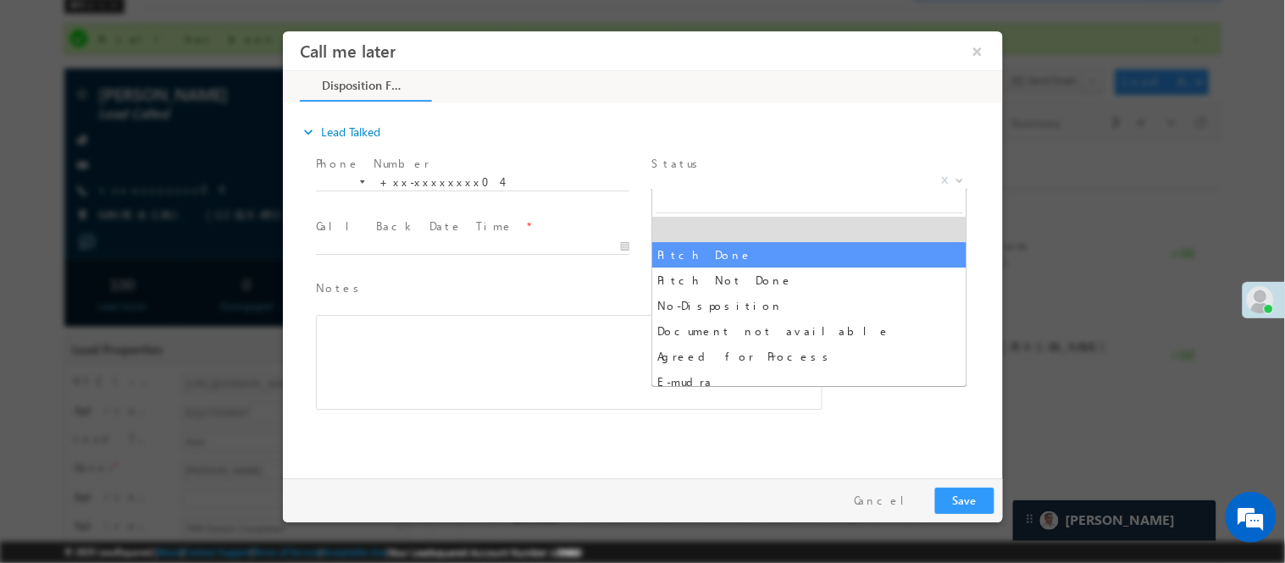
scroll to position [0, 0]
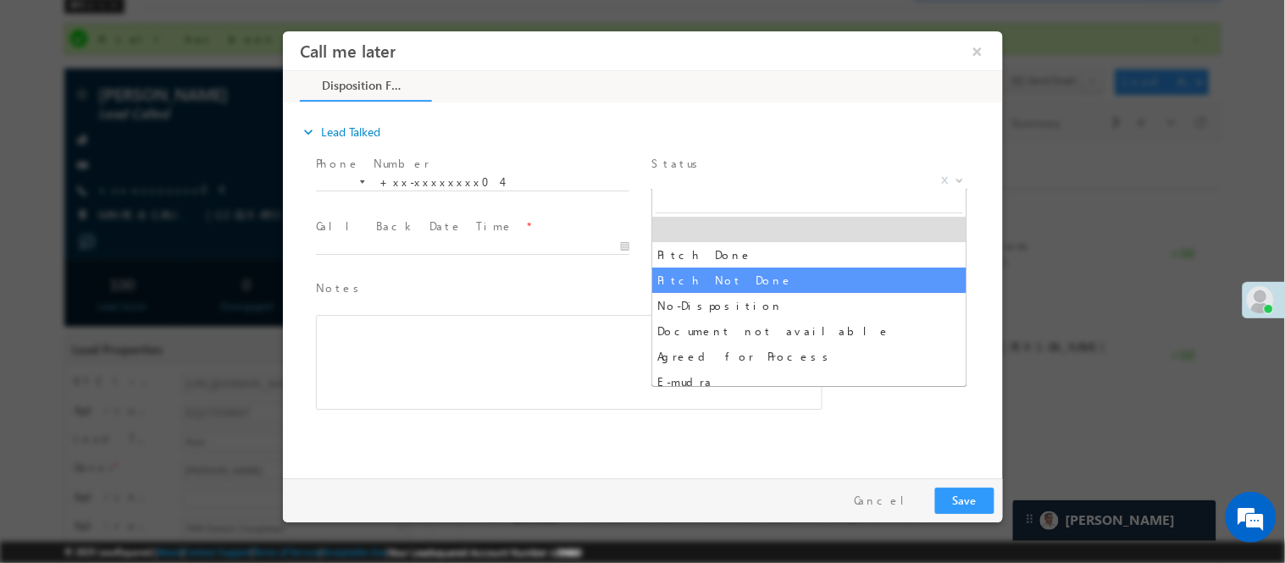
drag, startPoint x: 716, startPoint y: 283, endPoint x: 701, endPoint y: 278, distance: 16.1
select select "Pitch Not Done"
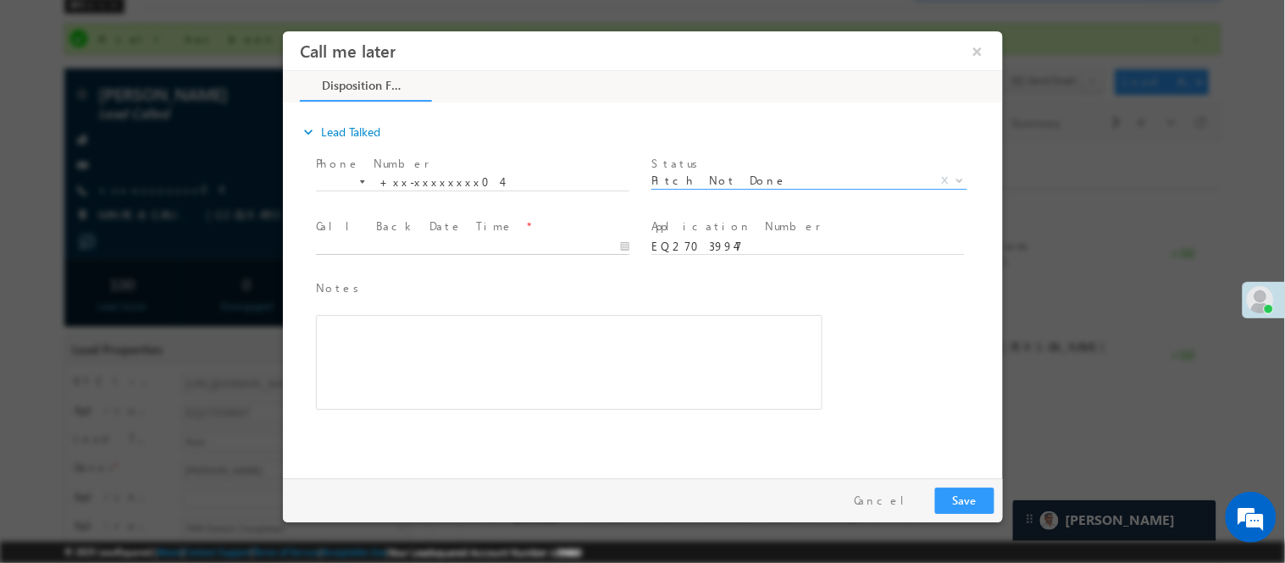
type input "08/12/25 7:44 PM"
click at [506, 244] on input "08/12/25 7:44 PM" at bounding box center [471, 246] width 313 height 17
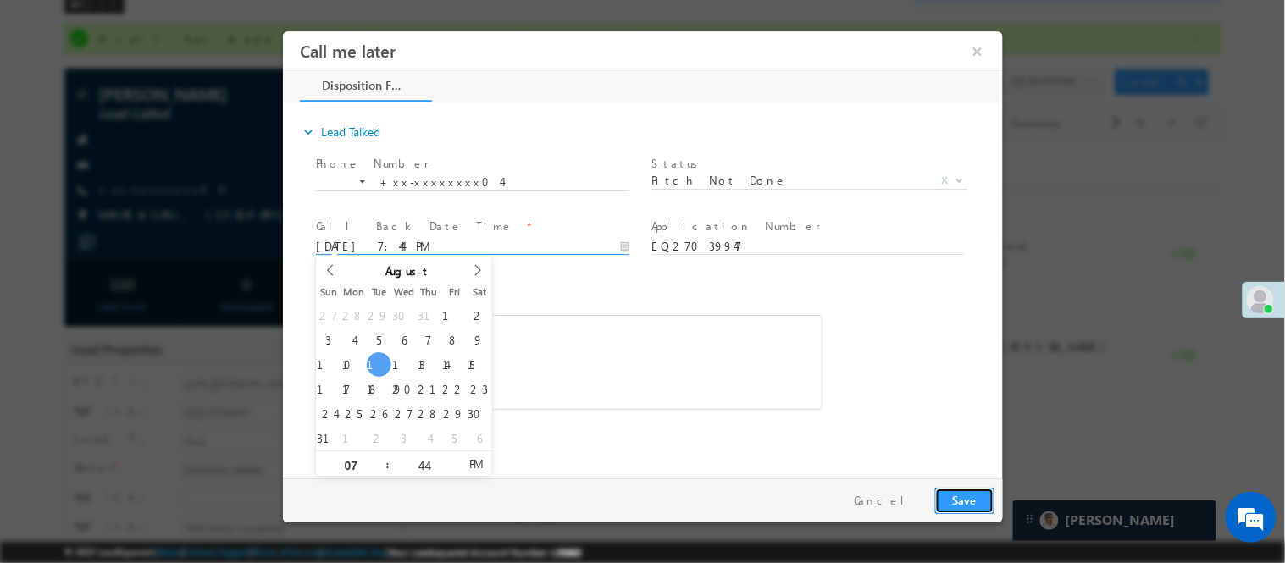
click at [958, 495] on button "Save" at bounding box center [963, 500] width 59 height 26
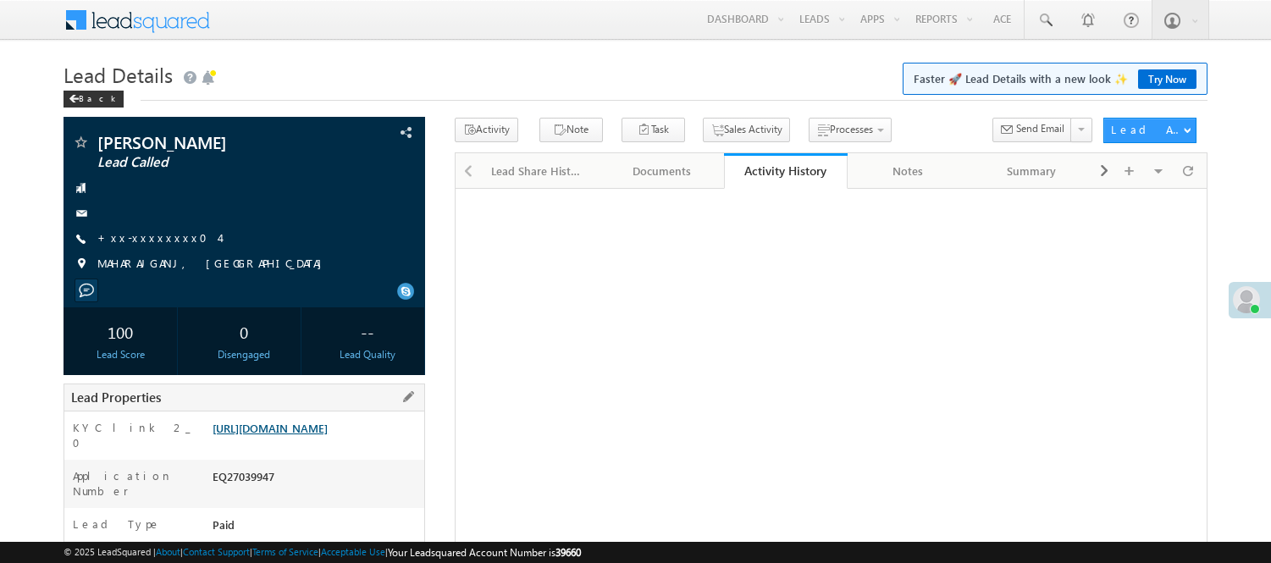
scroll to position [282, 0]
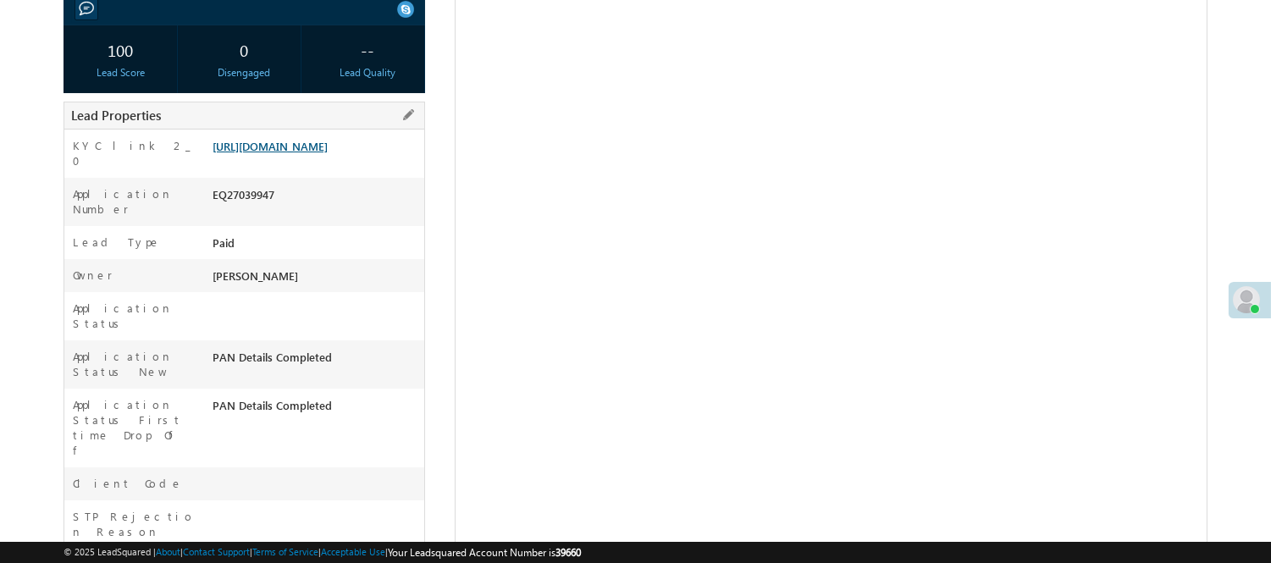
click at [271, 153] on link "[URL][DOMAIN_NAME]" at bounding box center [270, 146] width 115 height 14
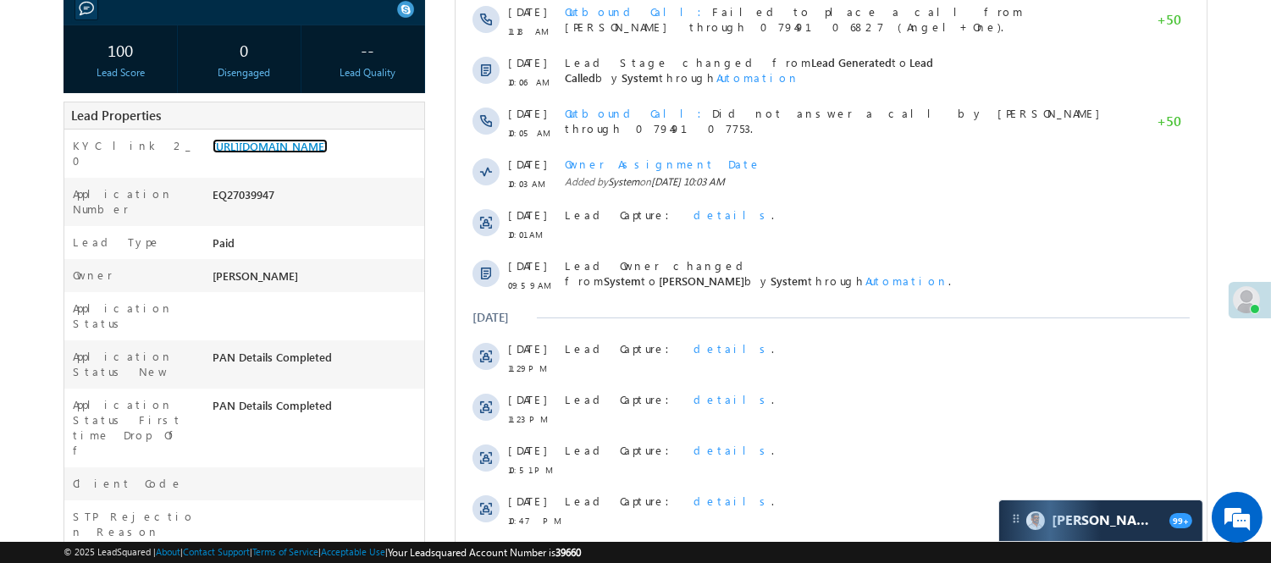
scroll to position [0, 0]
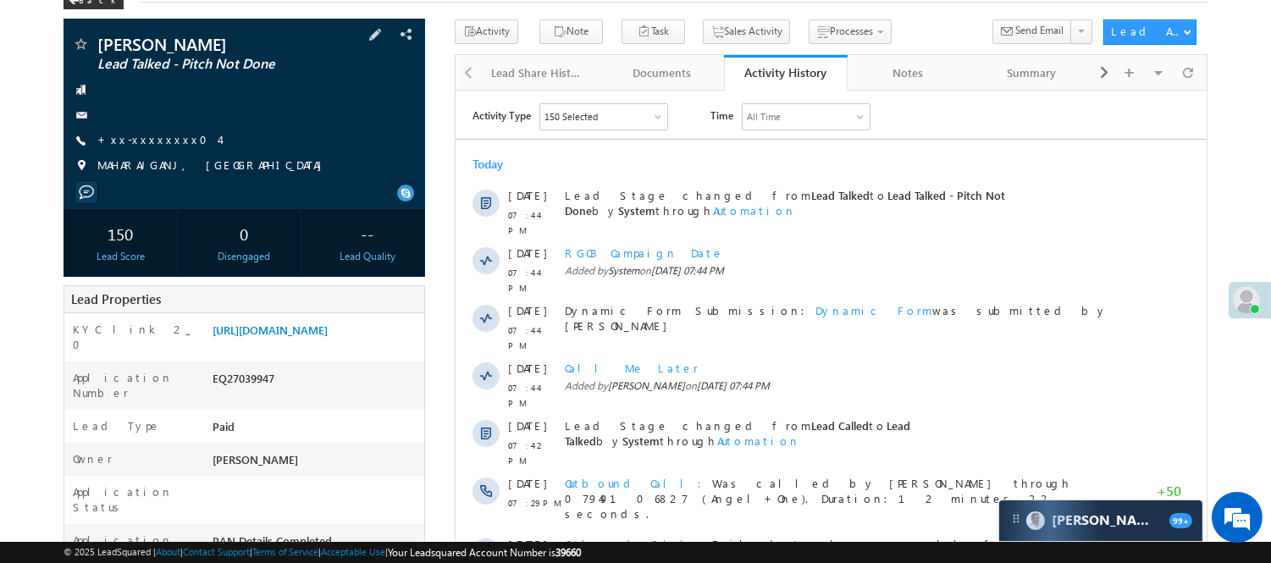
scroll to position [94, 0]
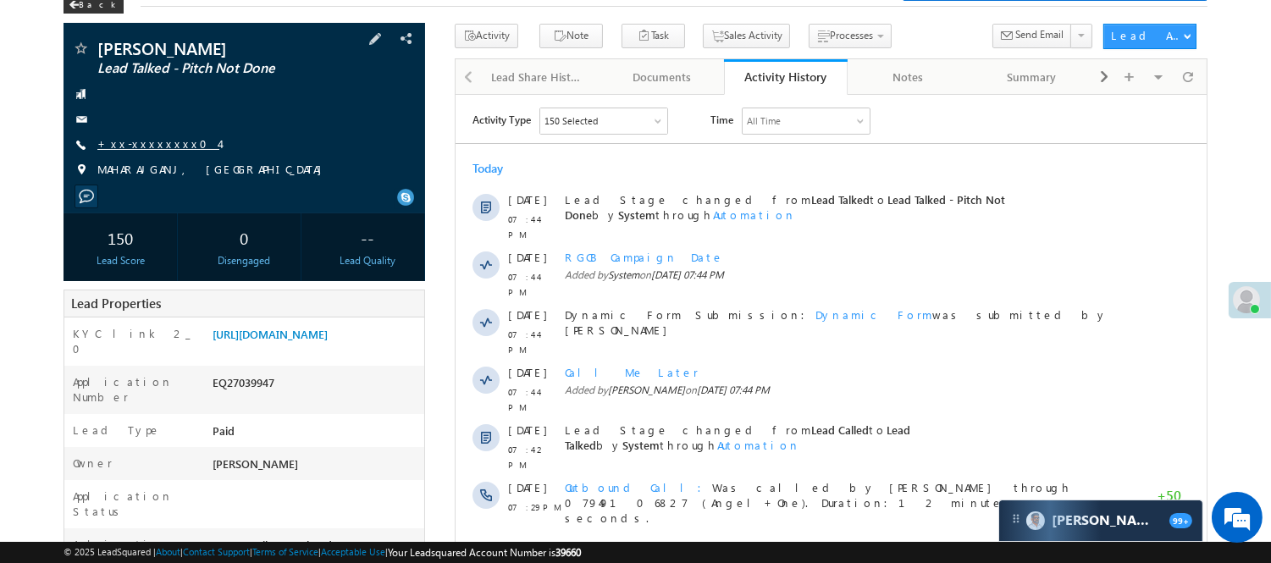
click at [137, 147] on link "+xx-xxxxxxxx04" at bounding box center [158, 143] width 122 height 14
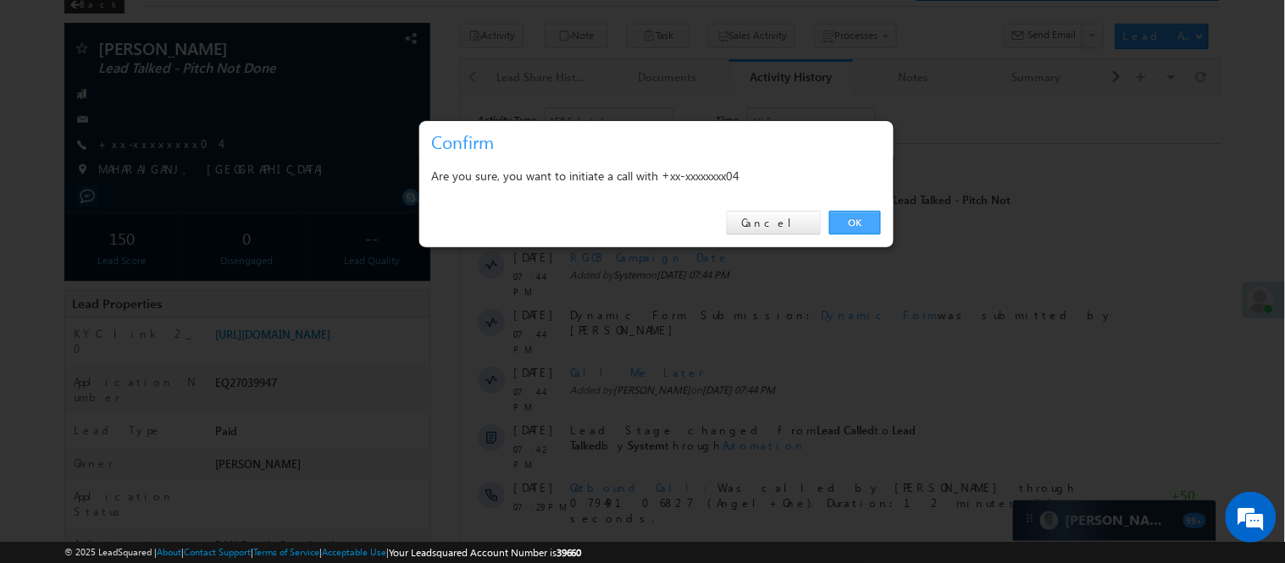
click at [864, 218] on link "OK" at bounding box center [855, 223] width 52 height 24
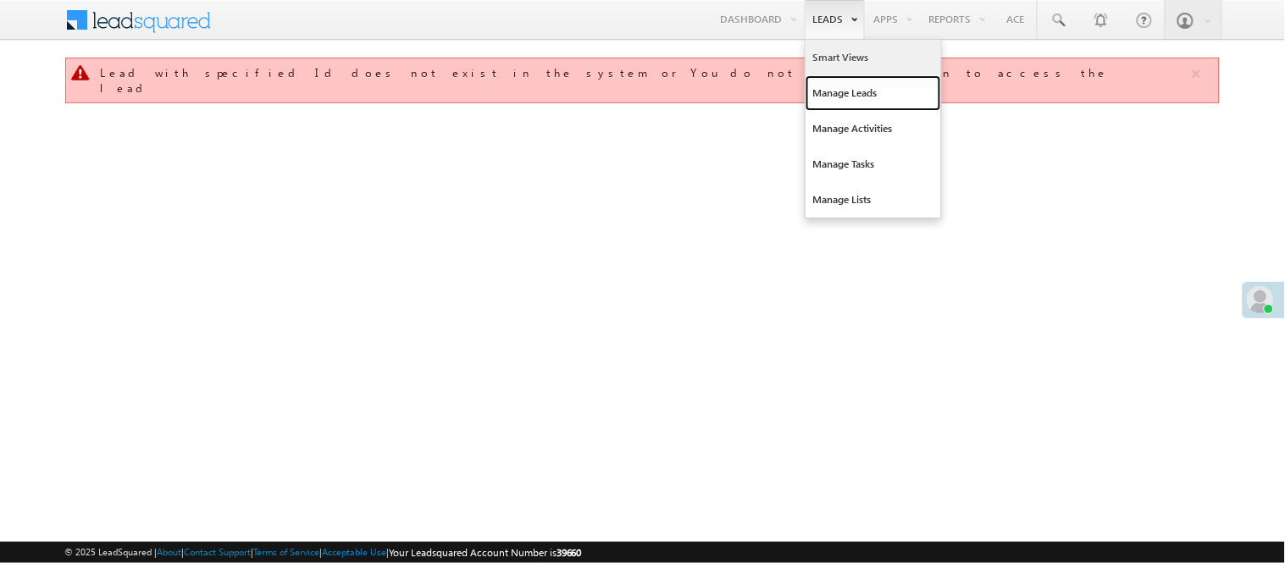
click at [832, 89] on link "Manage Leads" at bounding box center [872, 93] width 135 height 36
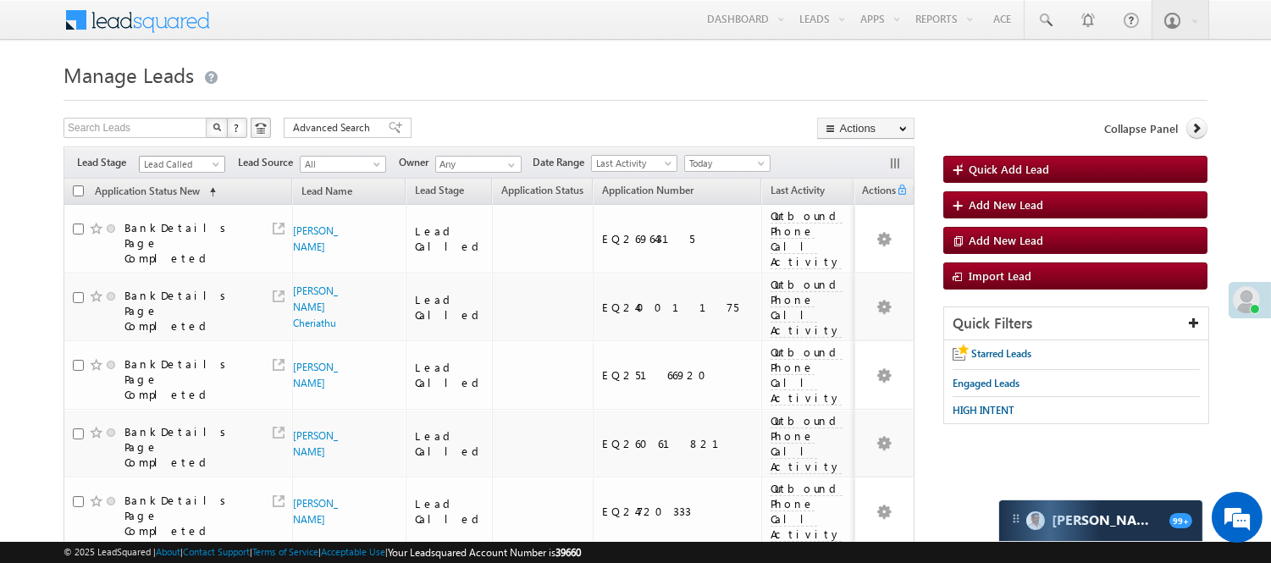
click at [182, 162] on span "Lead Called" at bounding box center [180, 164] width 80 height 15
click at [184, 206] on link "Lead Generated" at bounding box center [183, 199] width 86 height 15
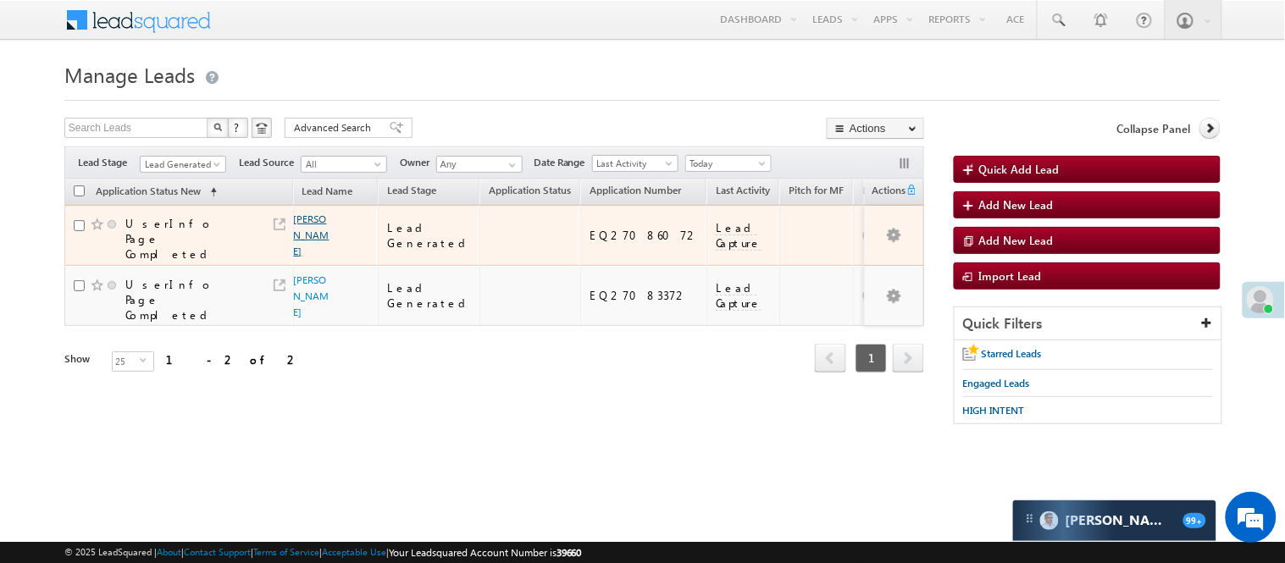
click at [307, 220] on link "[PERSON_NAME]" at bounding box center [312, 235] width 36 height 45
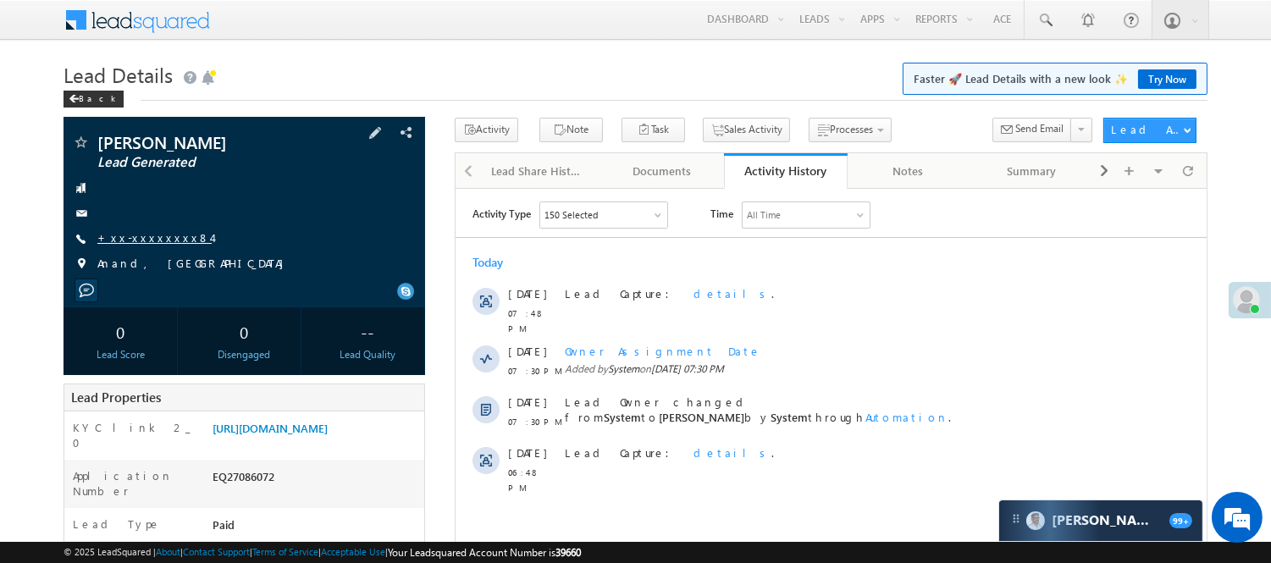
click at [147, 240] on link "+xx-xxxxxxxx84" at bounding box center [154, 237] width 114 height 14
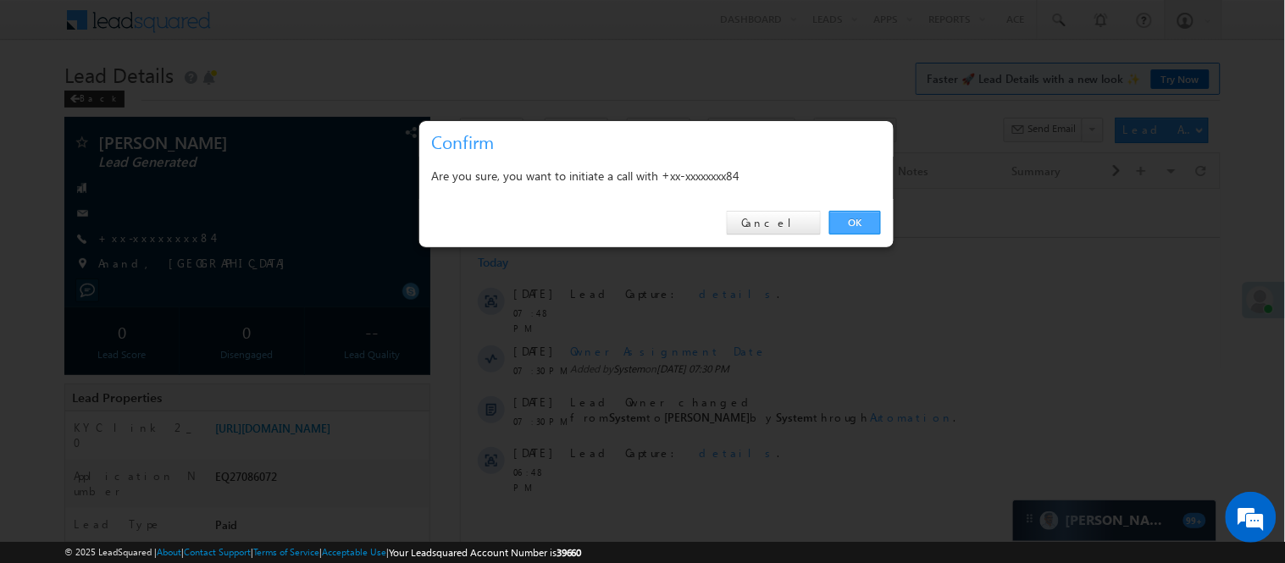
click at [859, 213] on link "OK" at bounding box center [855, 223] width 52 height 24
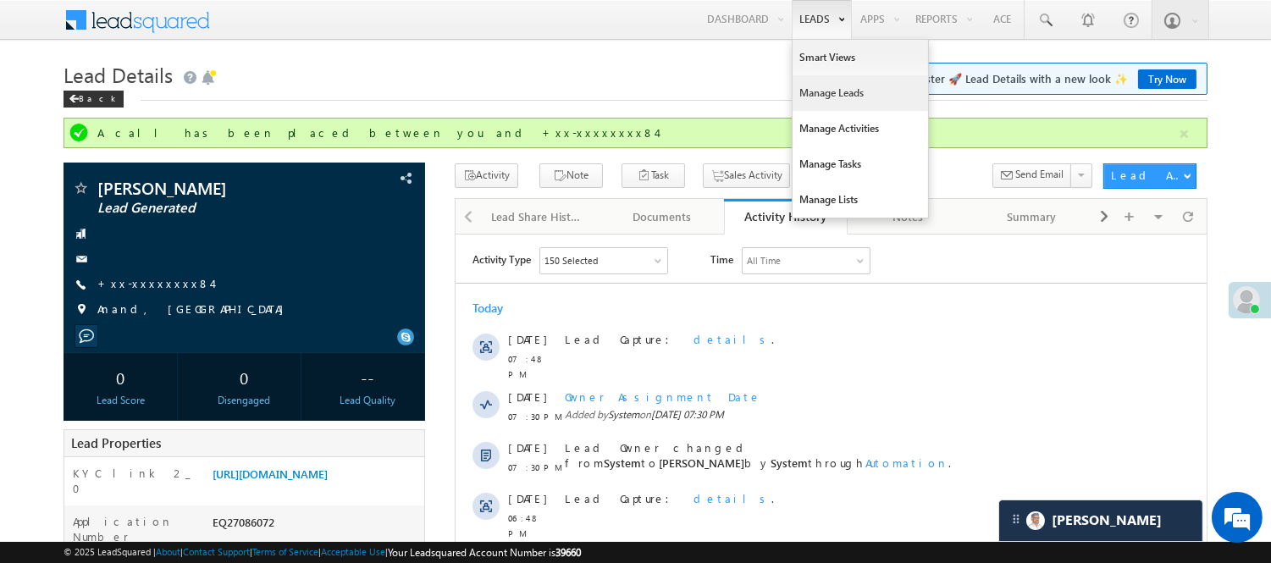
click at [850, 79] on link "Manage Leads" at bounding box center [860, 93] width 135 height 36
click at [850, 87] on link "Manage Leads" at bounding box center [860, 93] width 135 height 36
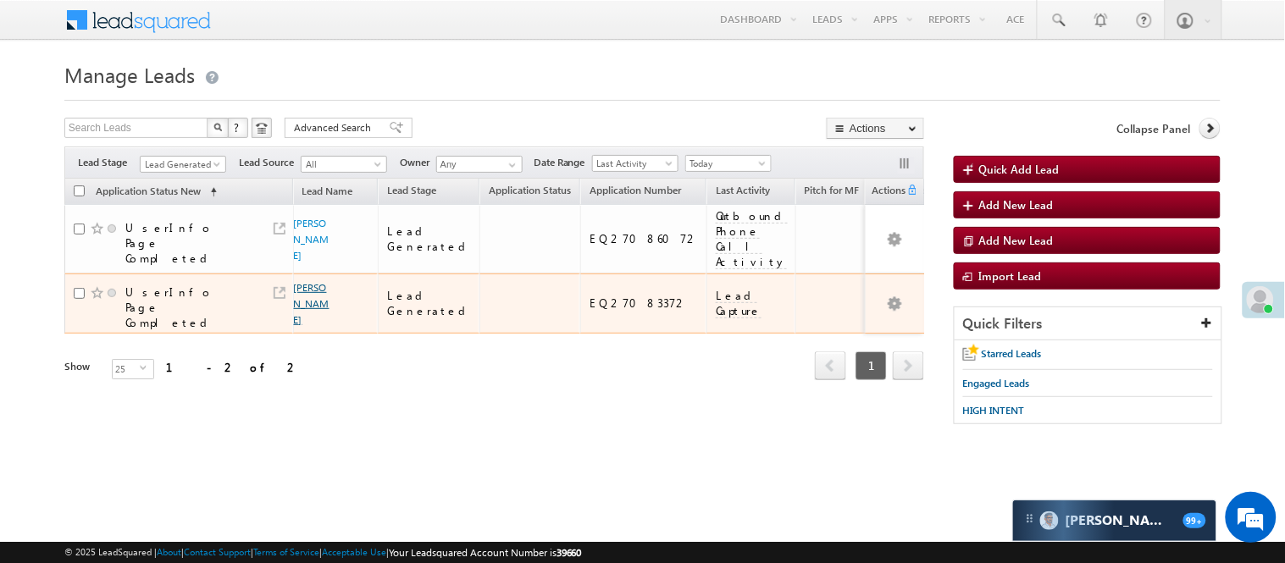
click at [307, 290] on link "Vedanti Pawar" at bounding box center [312, 303] width 36 height 45
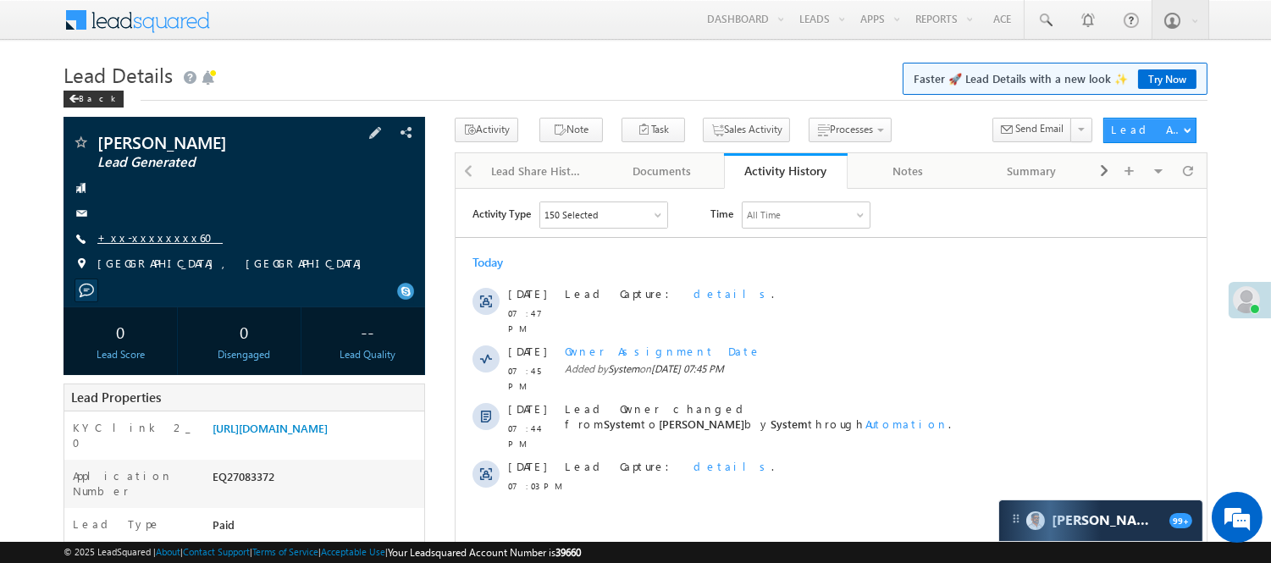
click at [148, 233] on link "+xx-xxxxxxxx60" at bounding box center [159, 237] width 125 height 14
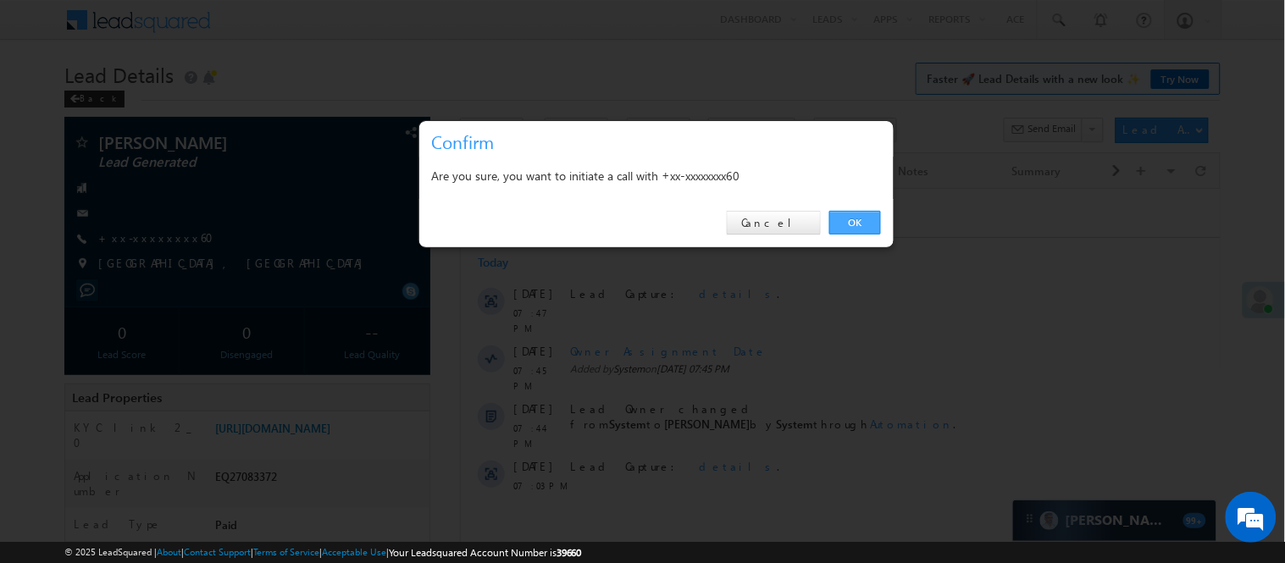
click at [866, 214] on link "OK" at bounding box center [855, 223] width 52 height 24
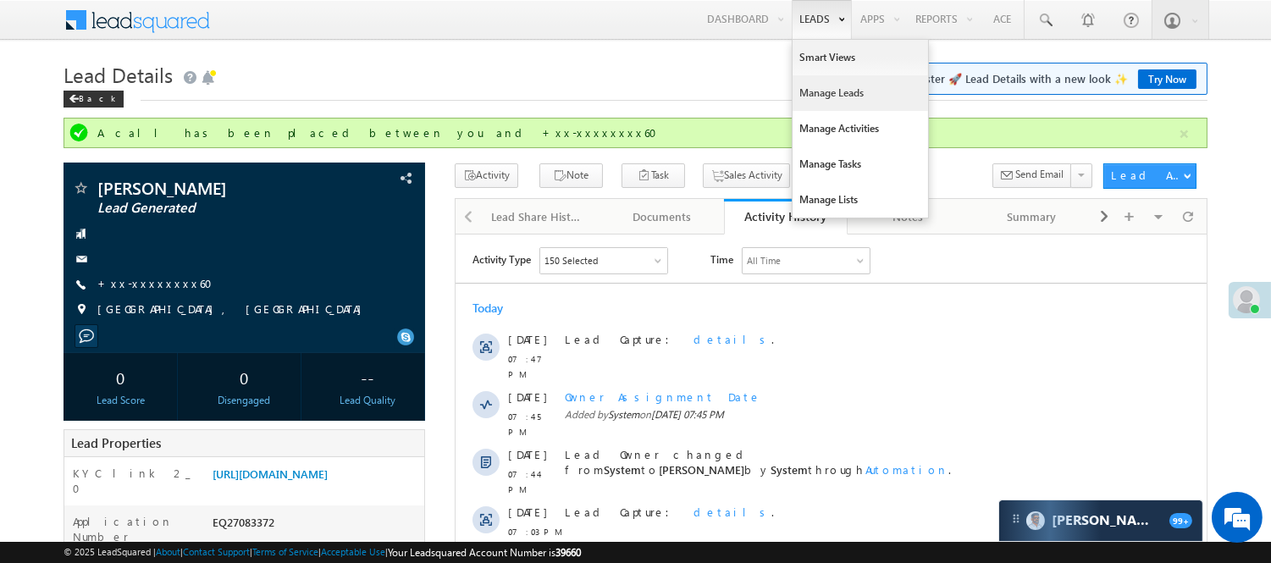
click at [855, 94] on link "Manage Leads" at bounding box center [860, 93] width 135 height 36
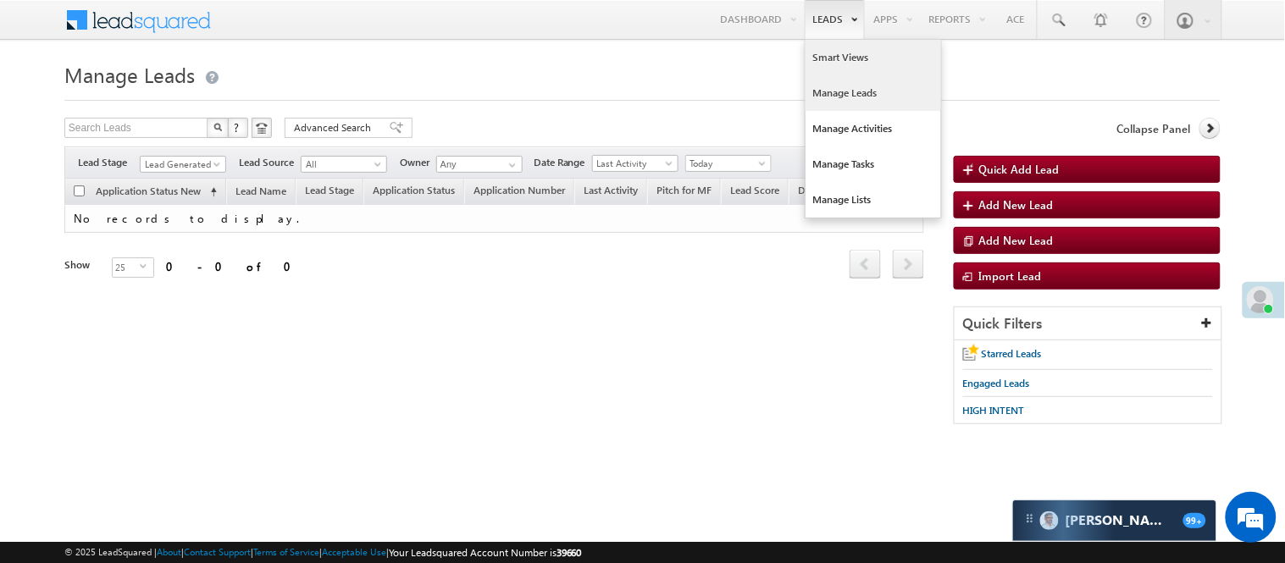
click at [832, 54] on link "Smart Views" at bounding box center [872, 58] width 135 height 36
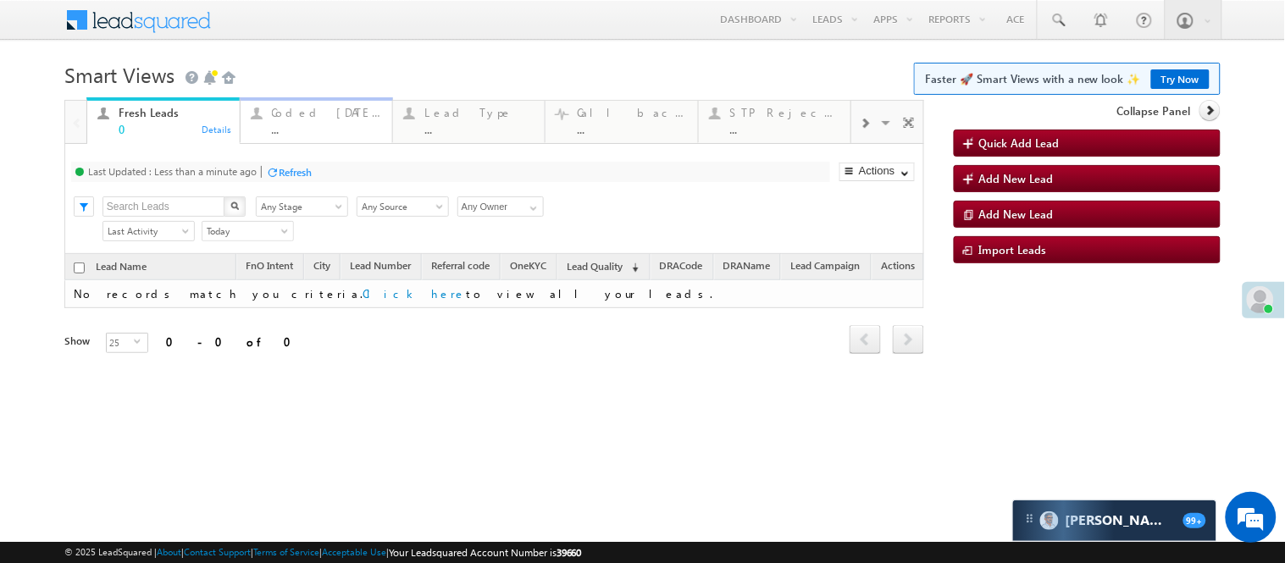
click at [356, 131] on div "..." at bounding box center [327, 129] width 110 height 13
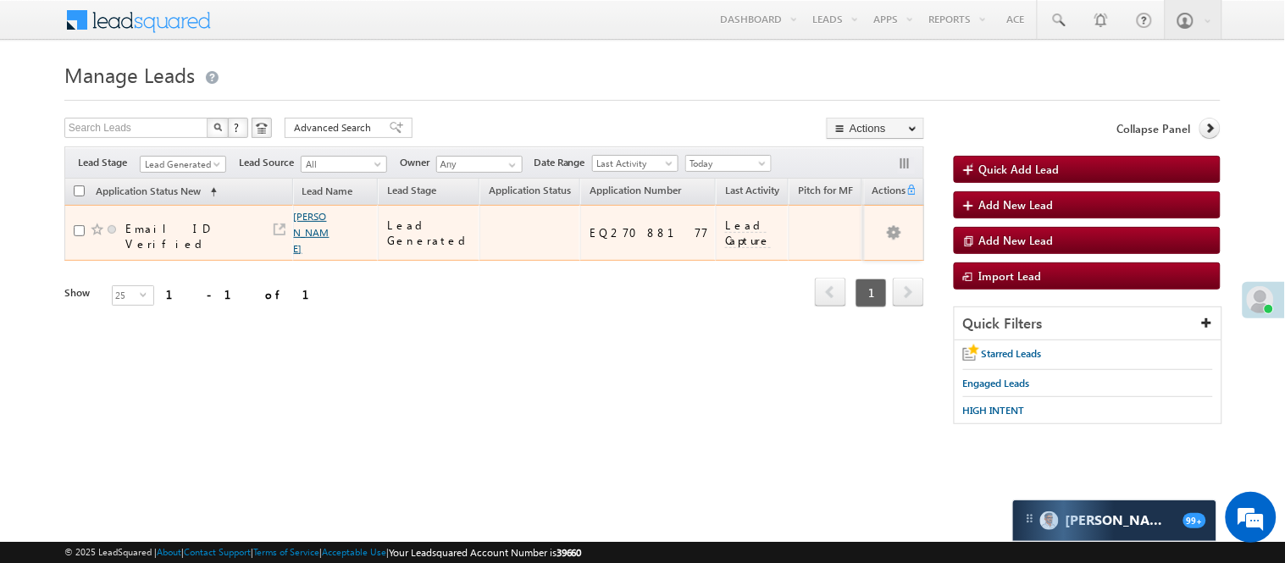
click at [302, 224] on link "[PERSON_NAME]" at bounding box center [312, 232] width 36 height 45
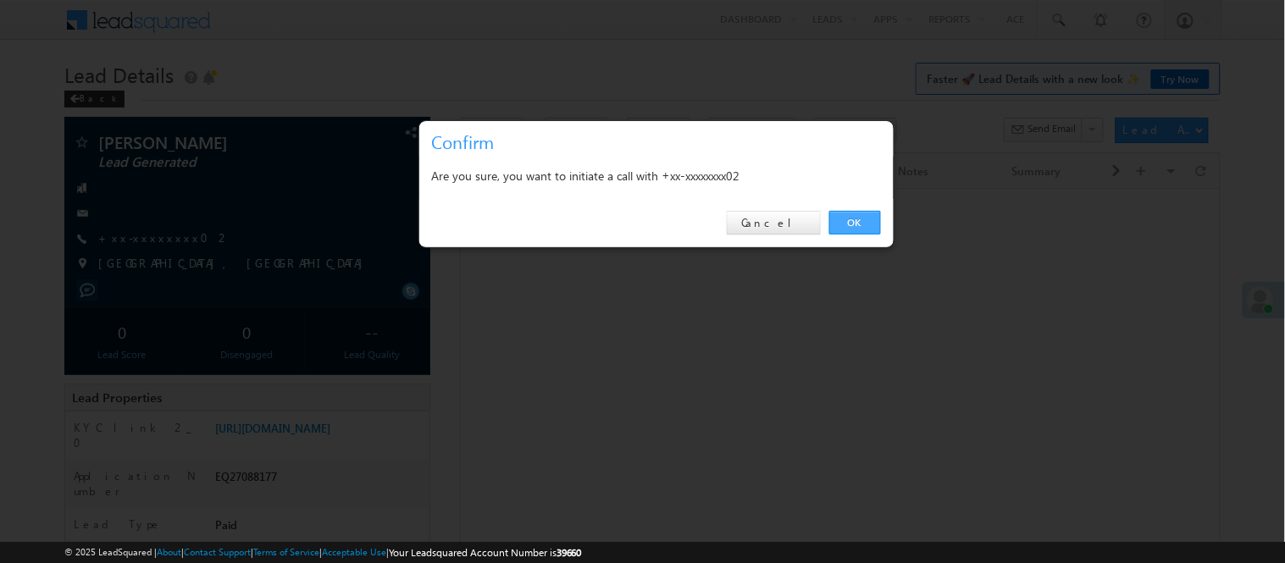
click at [858, 226] on link "OK" at bounding box center [855, 223] width 52 height 24
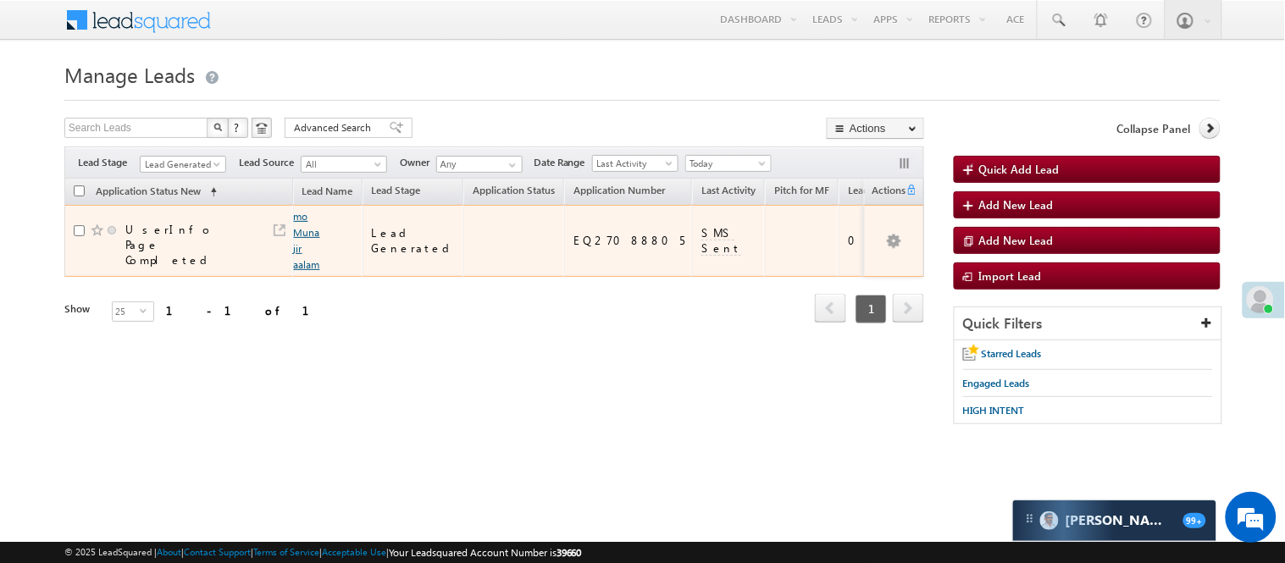
click at [306, 232] on link "mo Munajir aalam" at bounding box center [307, 240] width 26 height 61
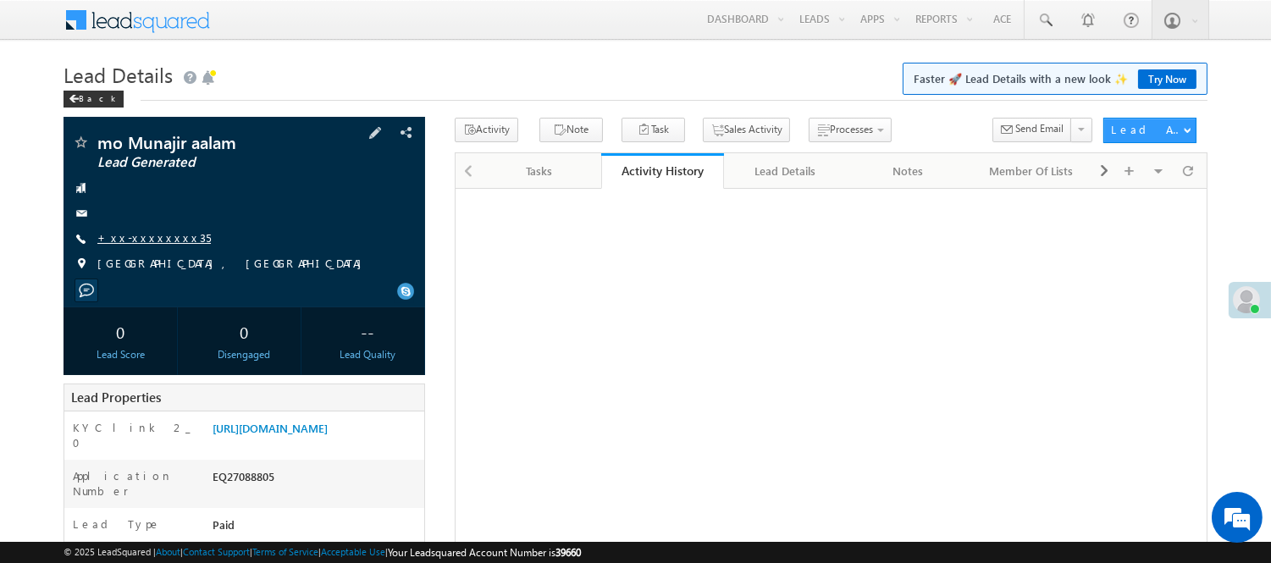
click at [152, 237] on link "+xx-xxxxxxxx35" at bounding box center [153, 237] width 113 height 14
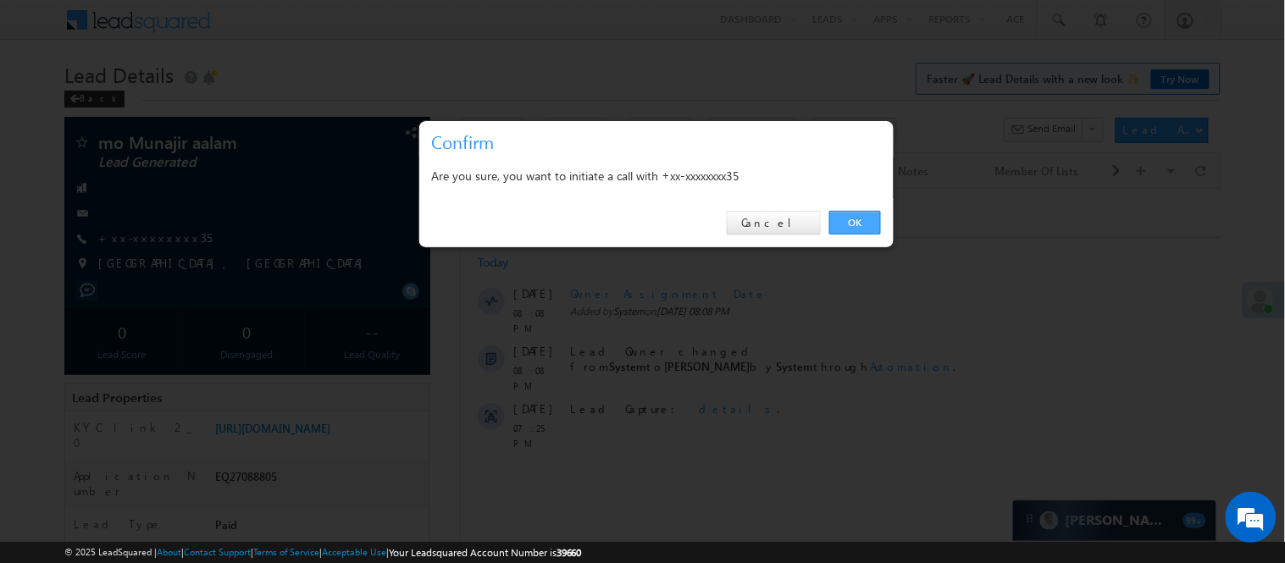
click at [857, 226] on link "OK" at bounding box center [855, 223] width 52 height 24
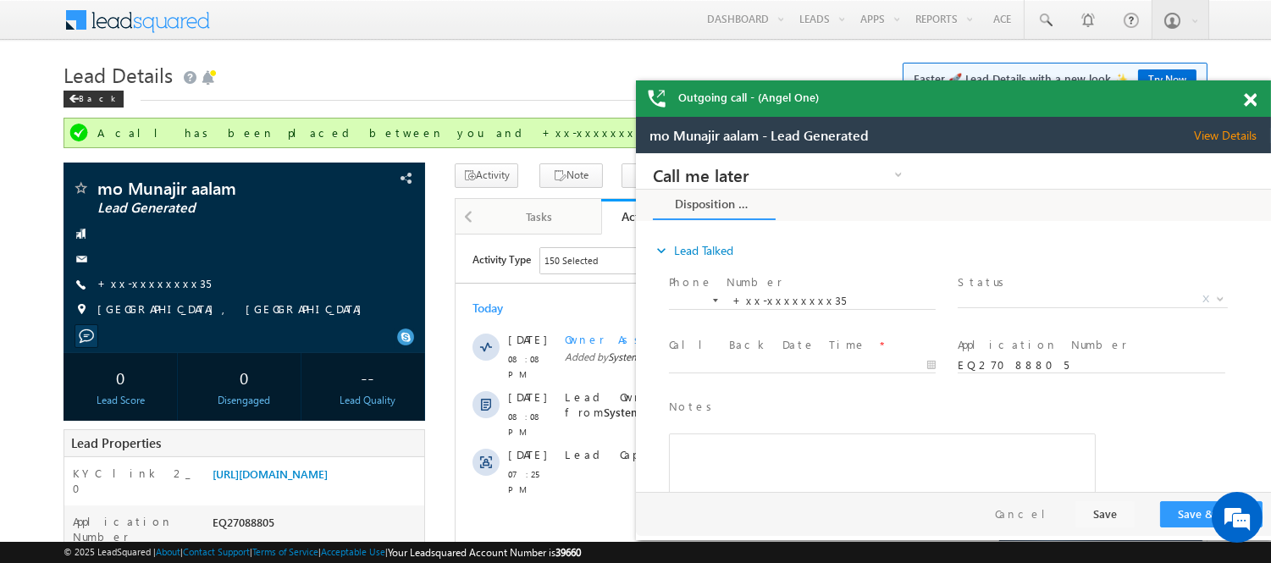
drag, startPoint x: 1241, startPoint y: 97, endPoint x: 1258, endPoint y: 97, distance: 16.1
click at [1241, 97] on div "Outgoing call - (Angel One)" at bounding box center [953, 98] width 635 height 36
click at [1266, 98] on div at bounding box center [1259, 96] width 23 height 33
click at [1255, 96] on span at bounding box center [1250, 100] width 13 height 14
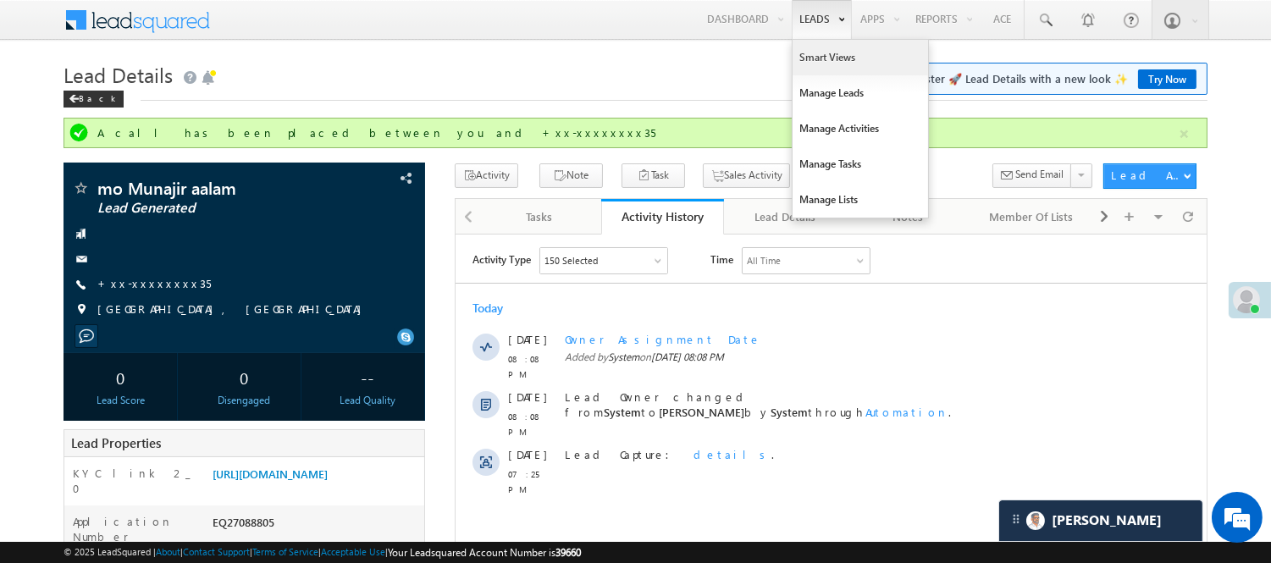
click at [826, 59] on link "Smart Views" at bounding box center [860, 58] width 135 height 36
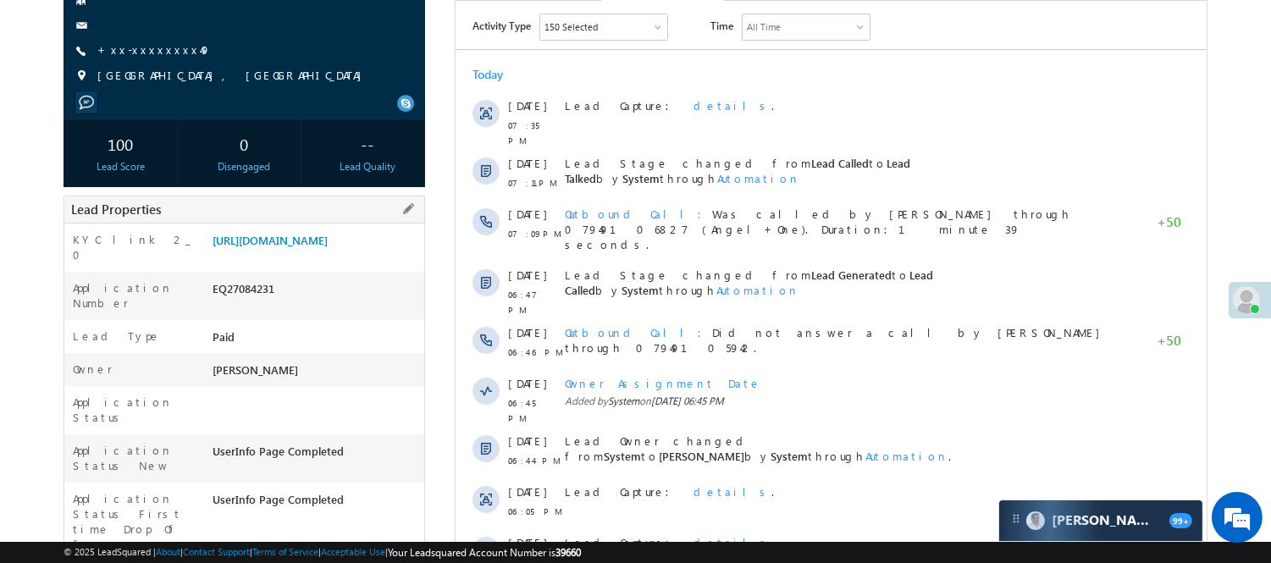
click at [248, 304] on div "EQ27084231" at bounding box center [316, 292] width 216 height 24
copy div "EQ27084231"
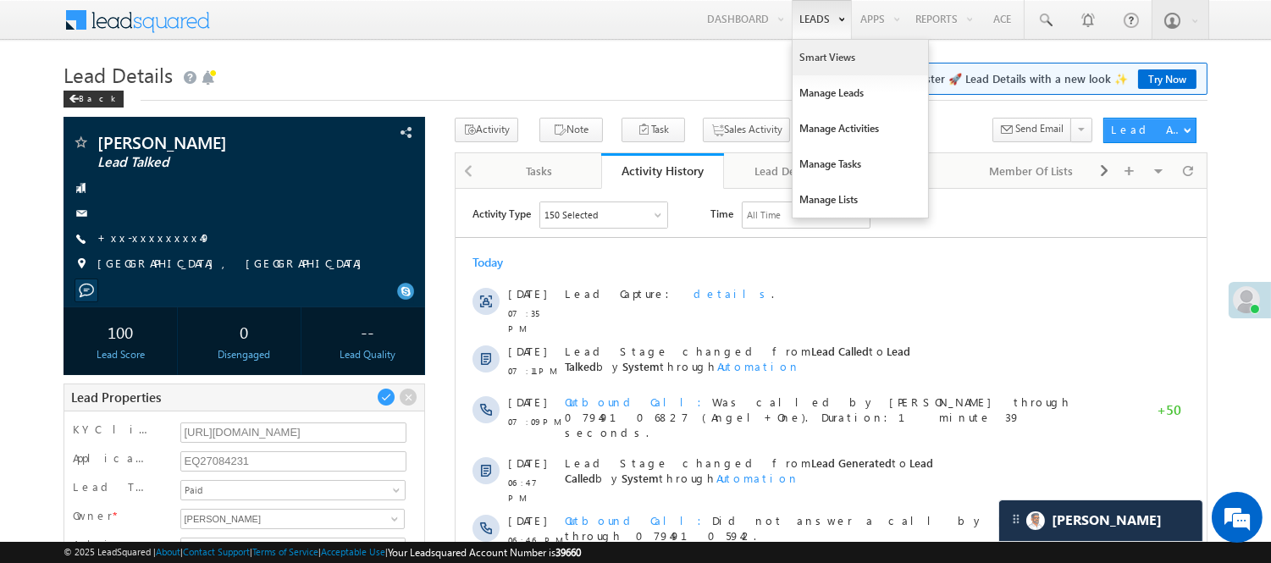
click at [820, 61] on link "Smart Views" at bounding box center [860, 58] width 135 height 36
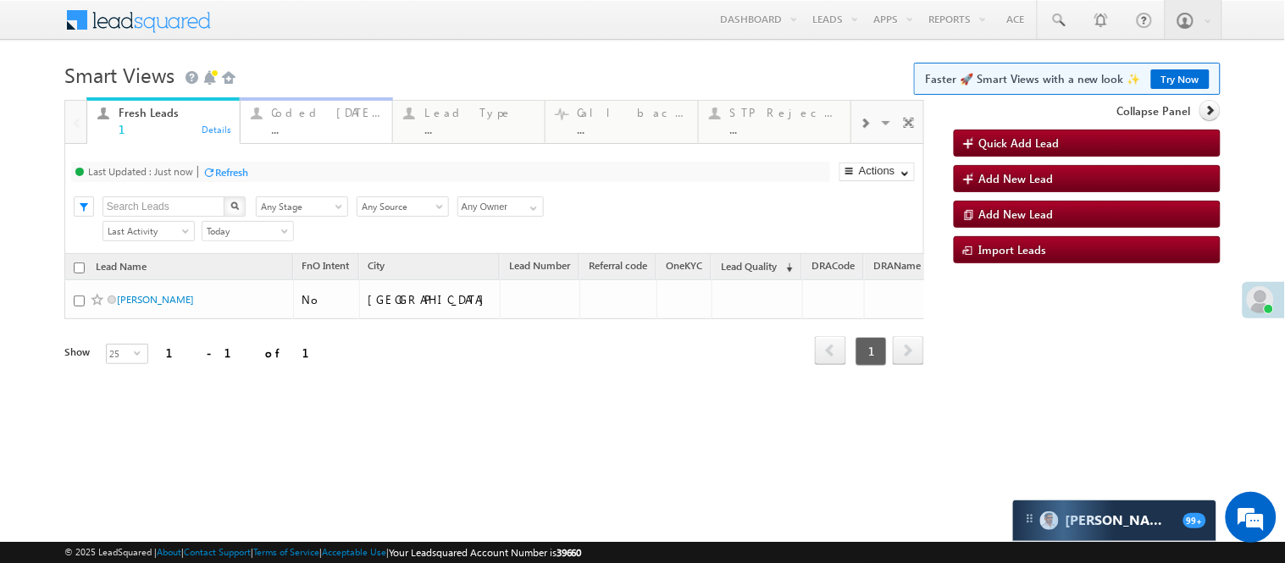
click at [341, 121] on div "Coded [DATE] ..." at bounding box center [327, 118] width 110 height 33
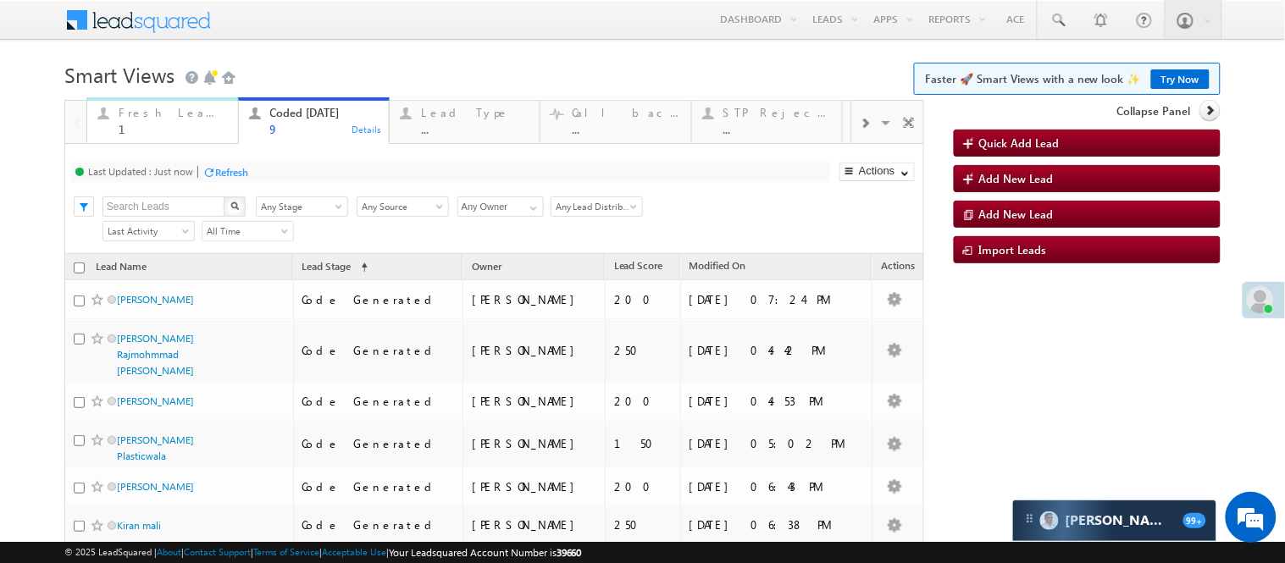
click at [189, 135] on link "Fresh Leads 1 Details" at bounding box center [162, 120] width 152 height 46
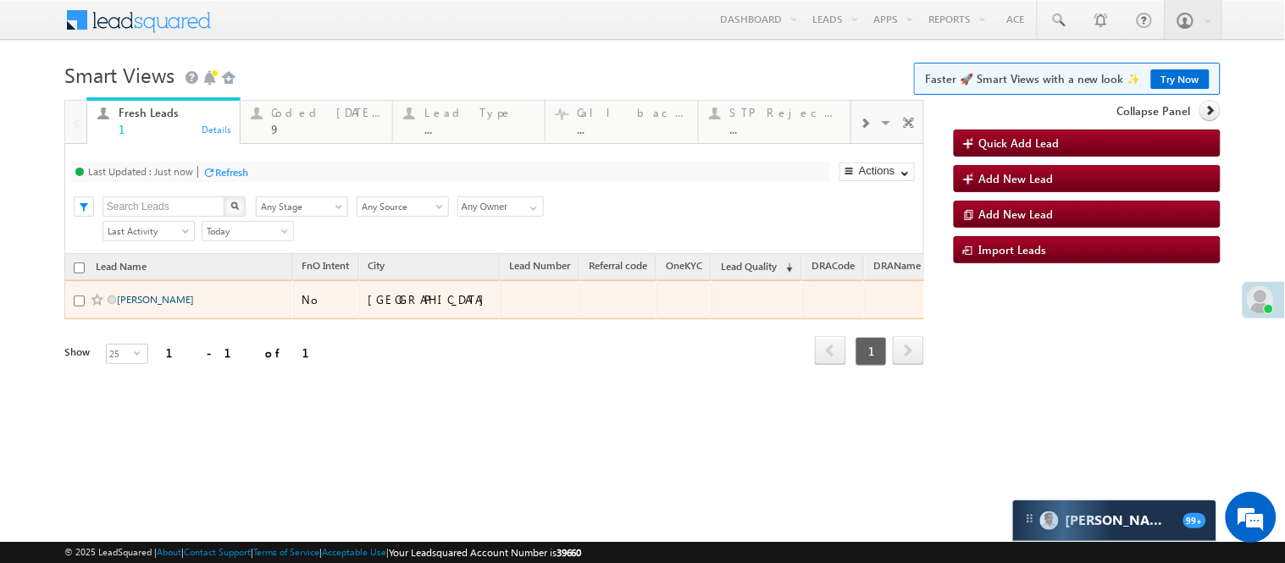
click at [135, 306] on link "[PERSON_NAME]" at bounding box center [155, 299] width 77 height 13
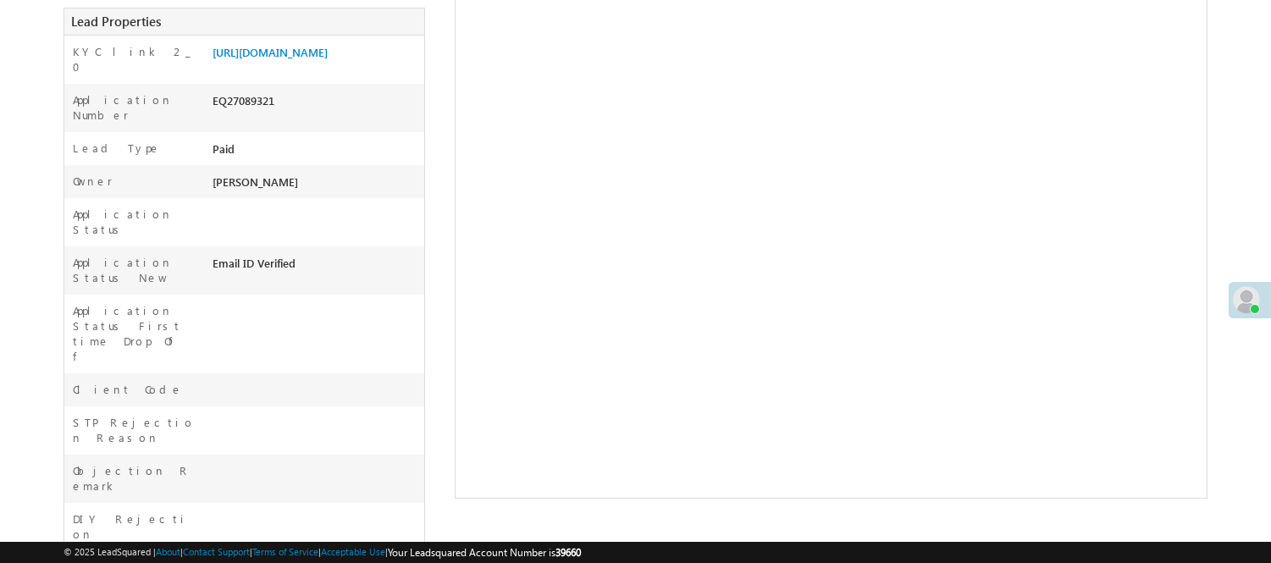
scroll to position [45, 0]
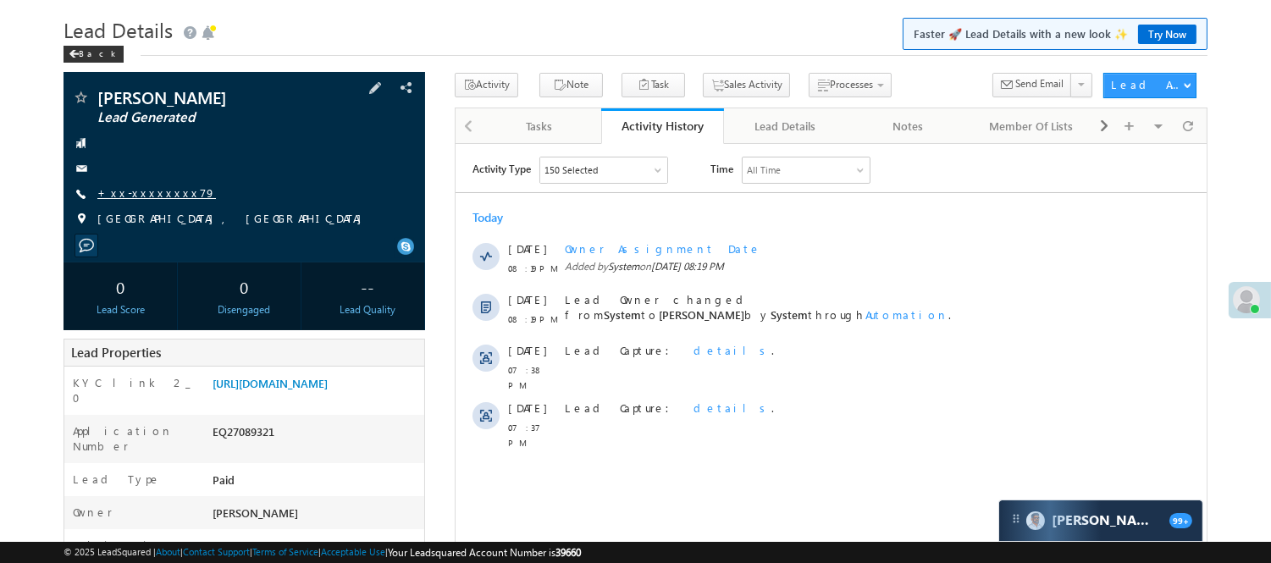
click at [123, 200] on link "+xx-xxxxxxxx79" at bounding box center [156, 192] width 119 height 14
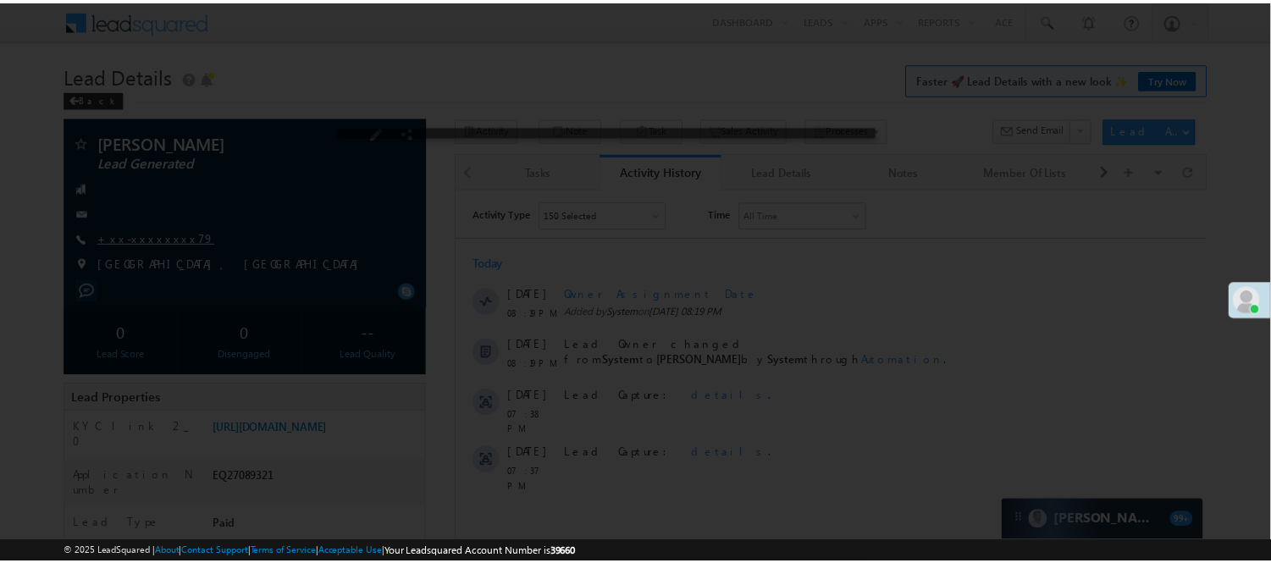
scroll to position [0, 0]
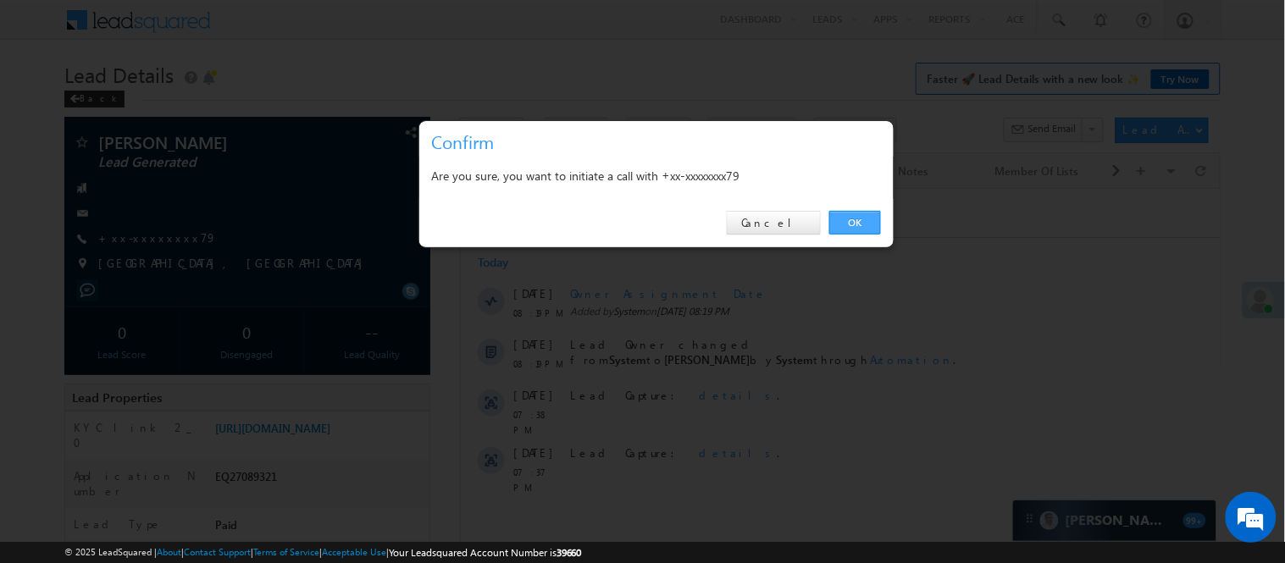
click at [849, 217] on link "OK" at bounding box center [855, 223] width 52 height 24
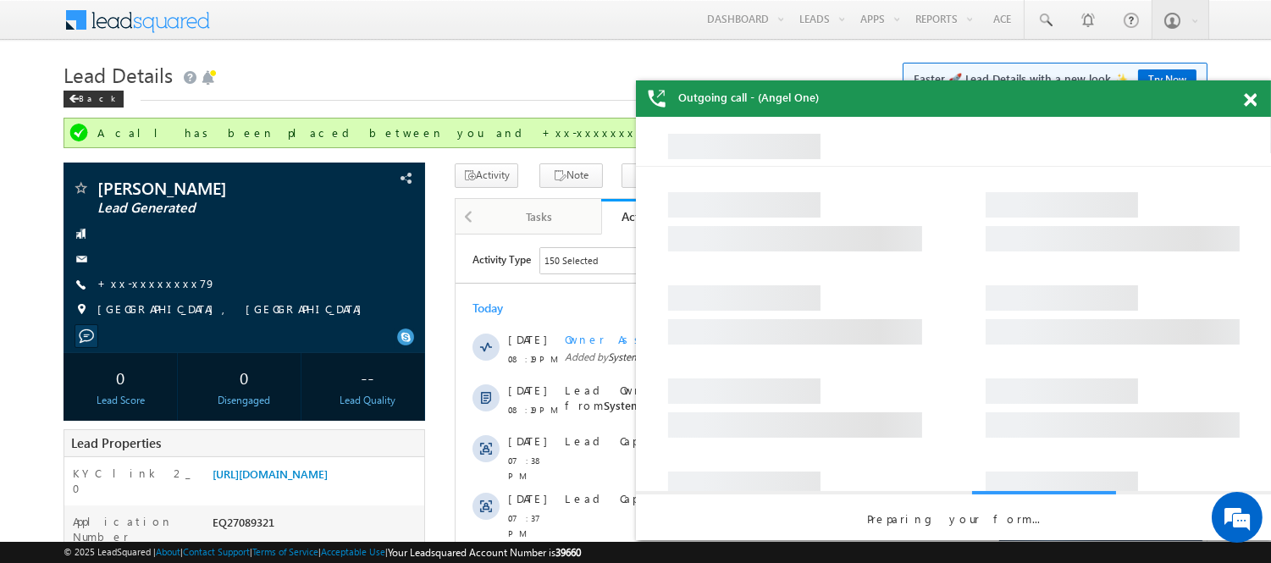
click at [1250, 98] on span at bounding box center [1250, 100] width 13 height 14
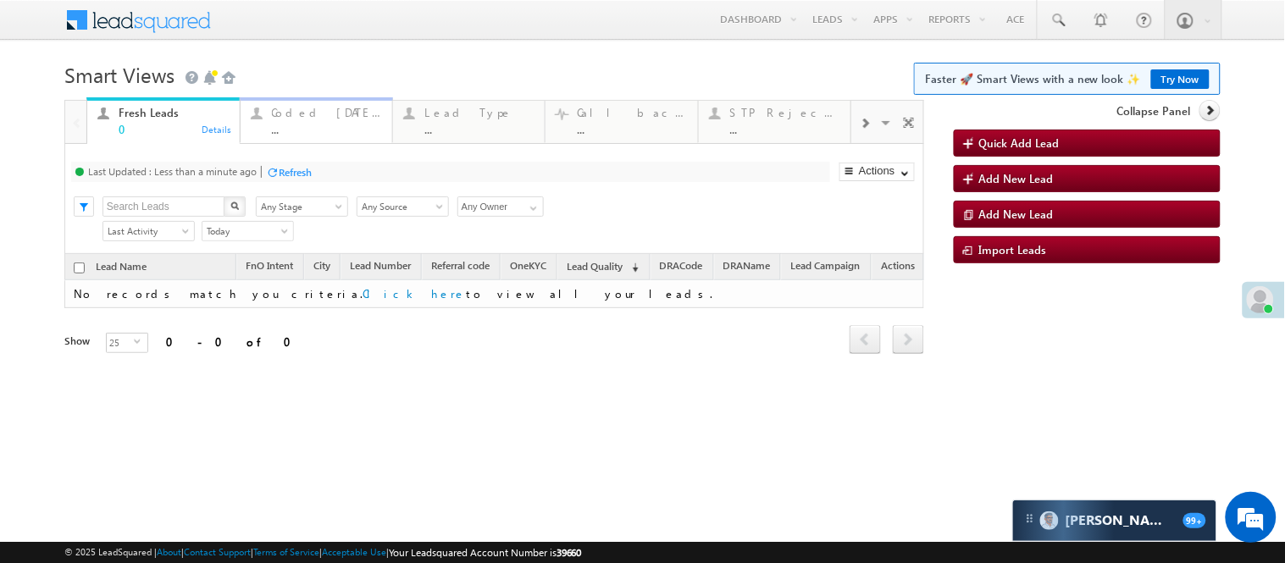
click at [341, 116] on div "Coded Today" at bounding box center [327, 113] width 110 height 14
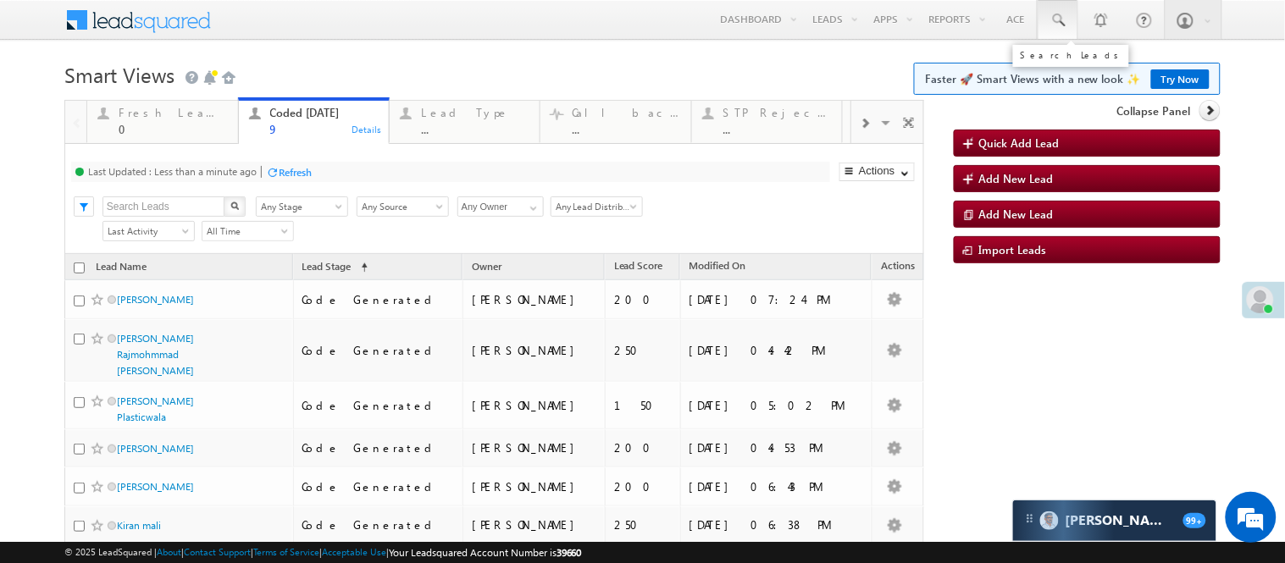
click at [1049, 20] on span at bounding box center [1057, 20] width 17 height 17
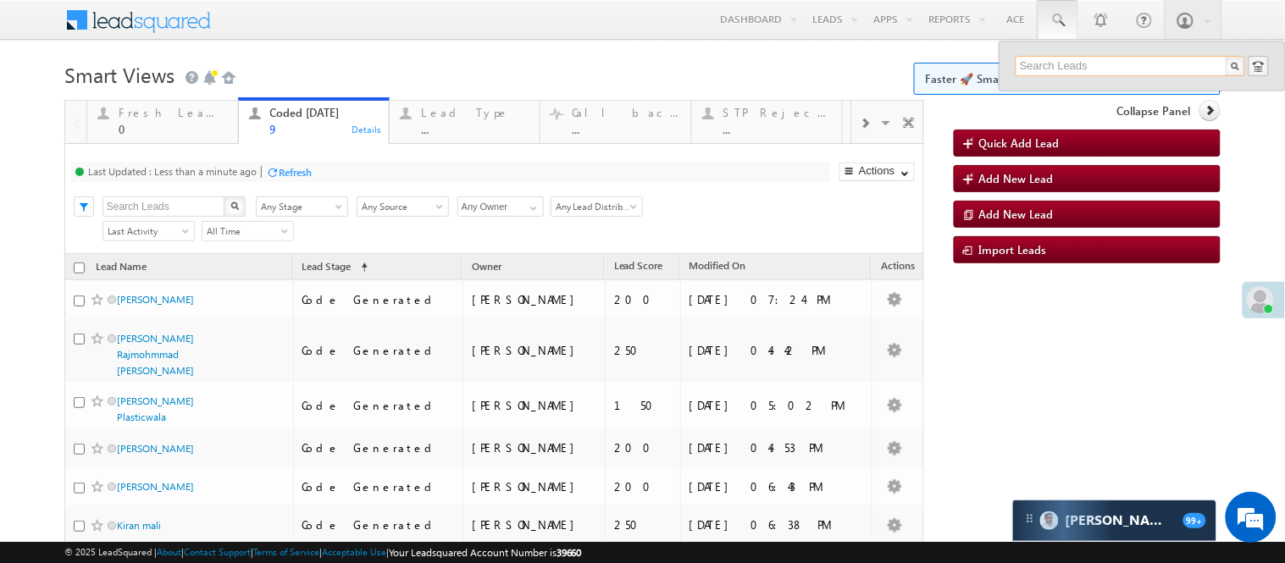
click at [1075, 61] on input "text" at bounding box center [1129, 66] width 229 height 20
type input "7091928441"
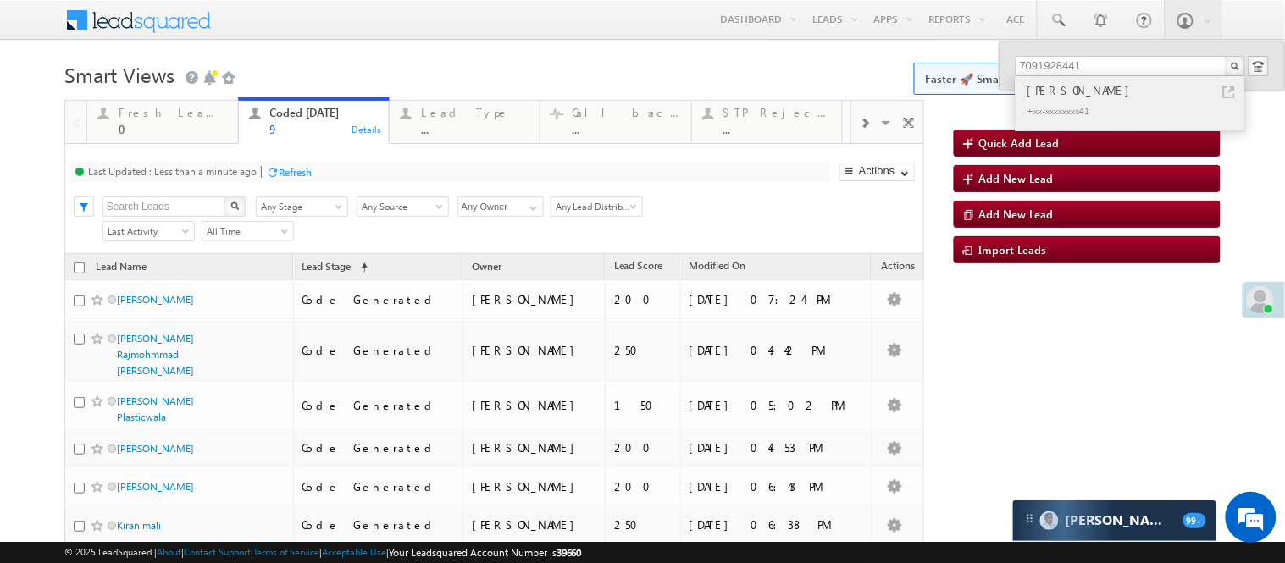
click at [1060, 89] on div "Amresh Puri" at bounding box center [1137, 90] width 227 height 19
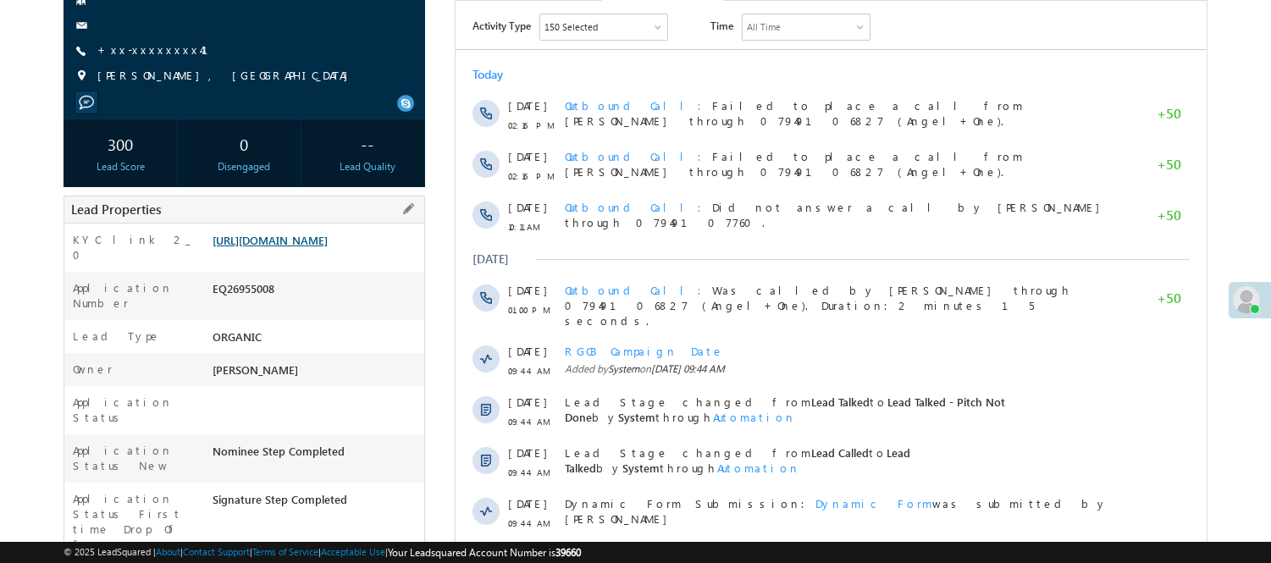
click at [328, 235] on link "[URL][DOMAIN_NAME]" at bounding box center [270, 240] width 115 height 14
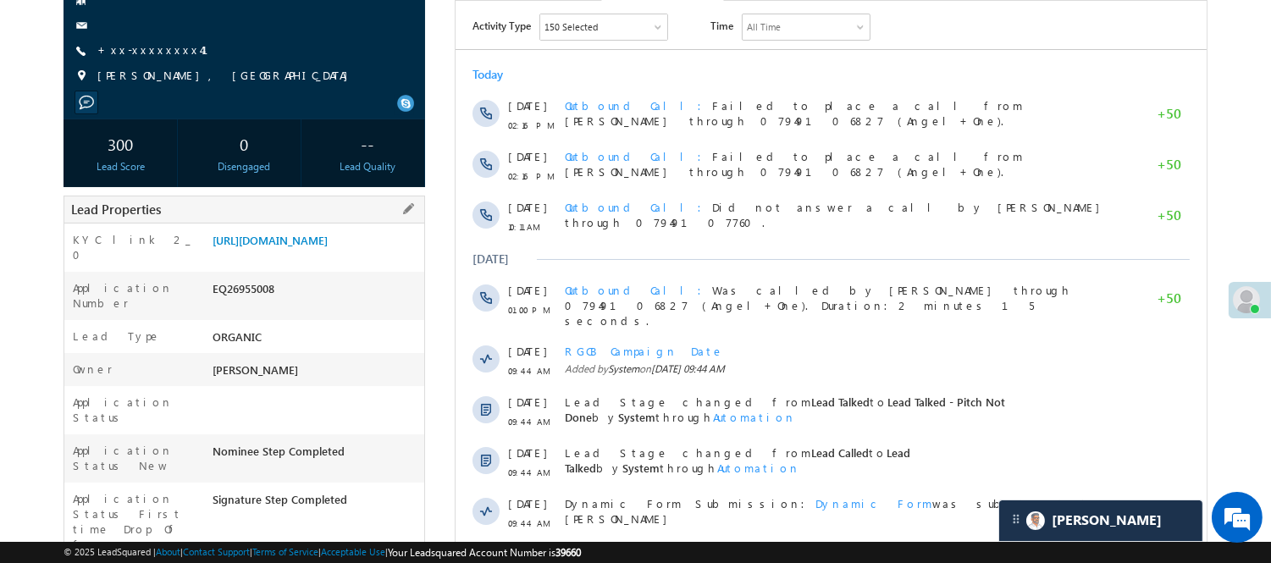
click at [244, 297] on div "EQ26955008" at bounding box center [316, 292] width 216 height 24
copy div "EQ26955008"
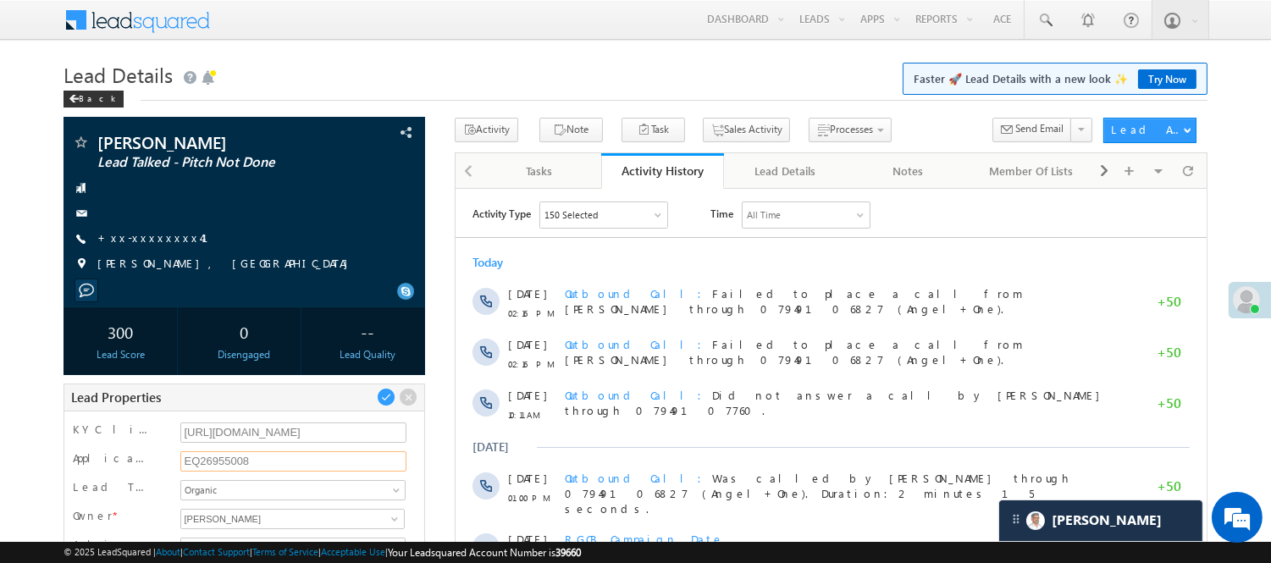
click at [207, 469] on input "EQ26955008" at bounding box center [293, 461] width 227 height 20
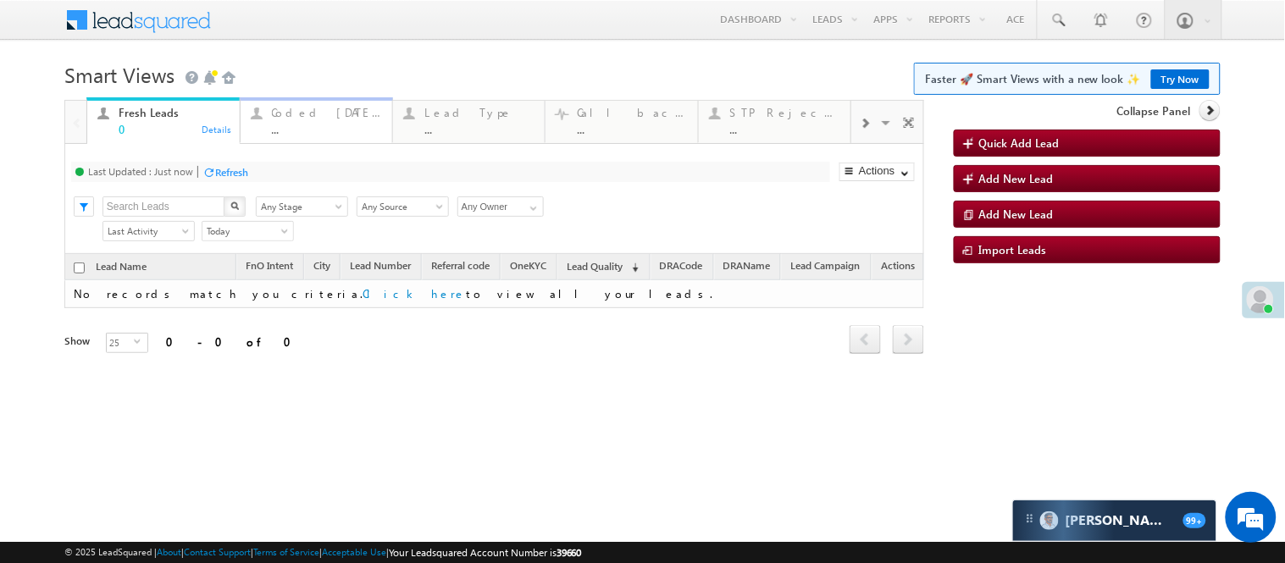
click at [323, 130] on div "..." at bounding box center [327, 129] width 110 height 13
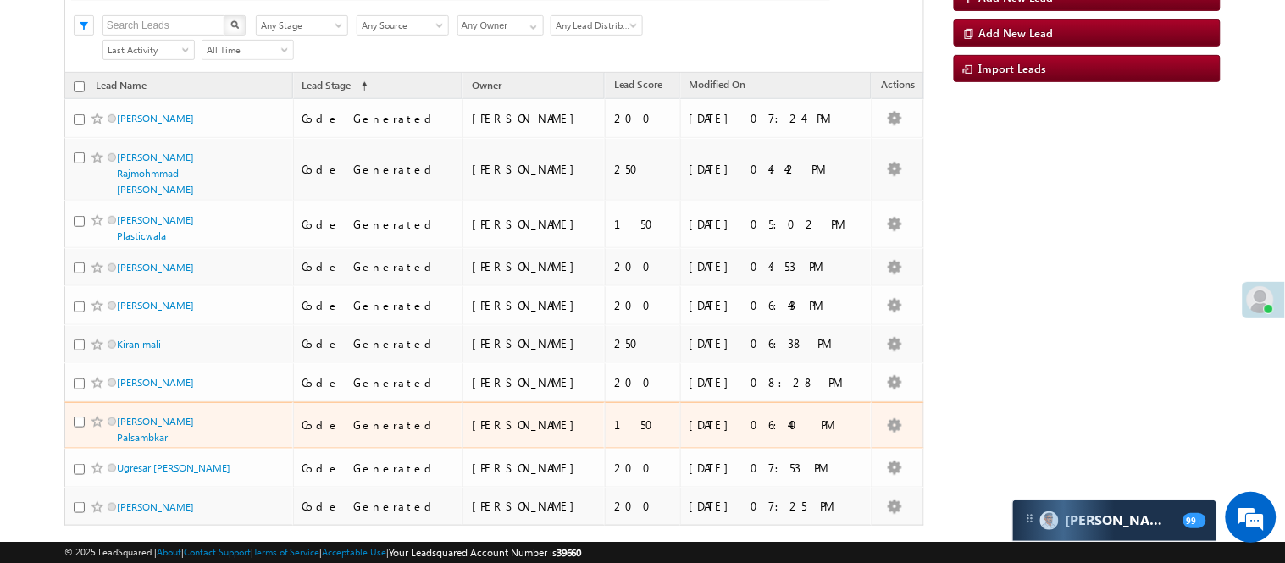
scroll to position [214, 0]
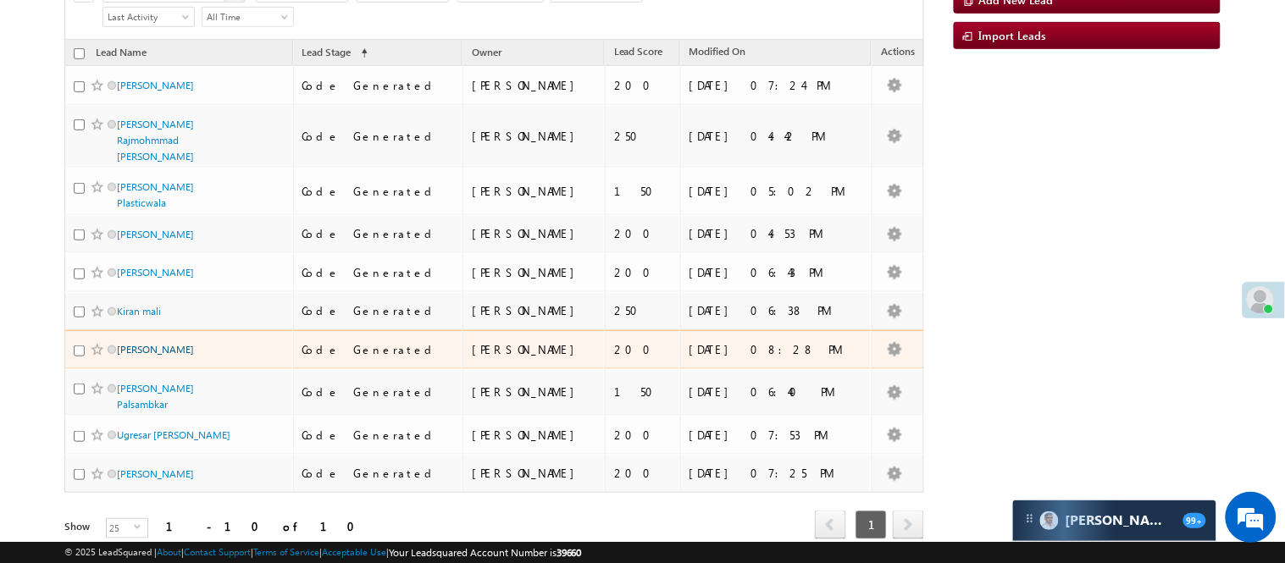
click at [164, 356] on link "[PERSON_NAME]" at bounding box center [155, 349] width 77 height 13
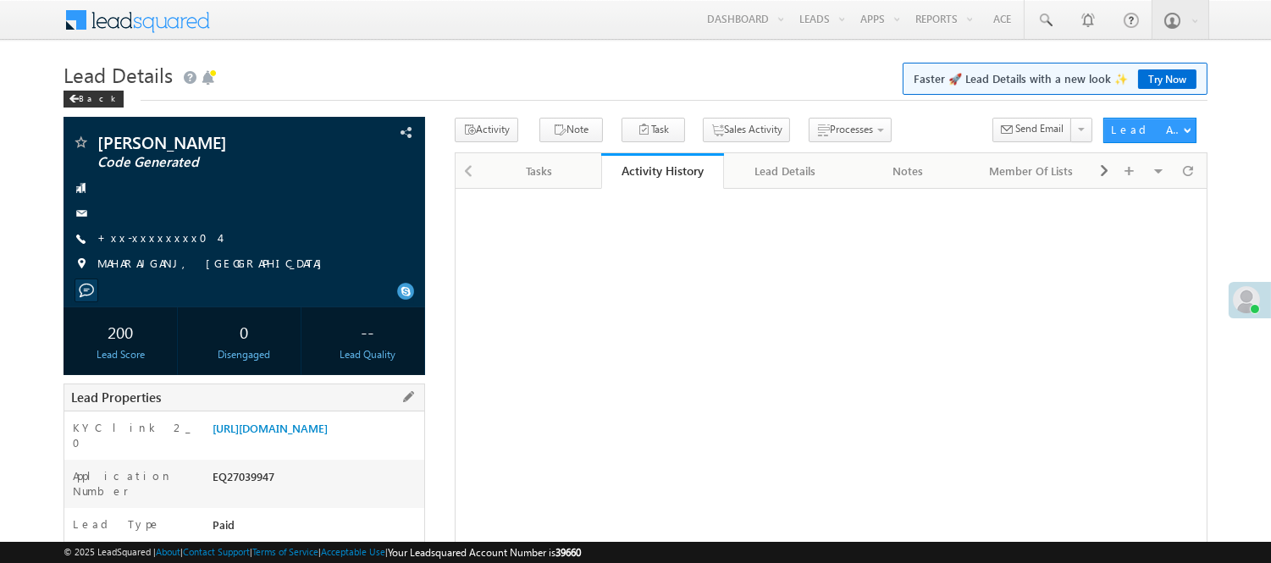
click at [251, 488] on div "EQ27039947" at bounding box center [316, 480] width 216 height 24
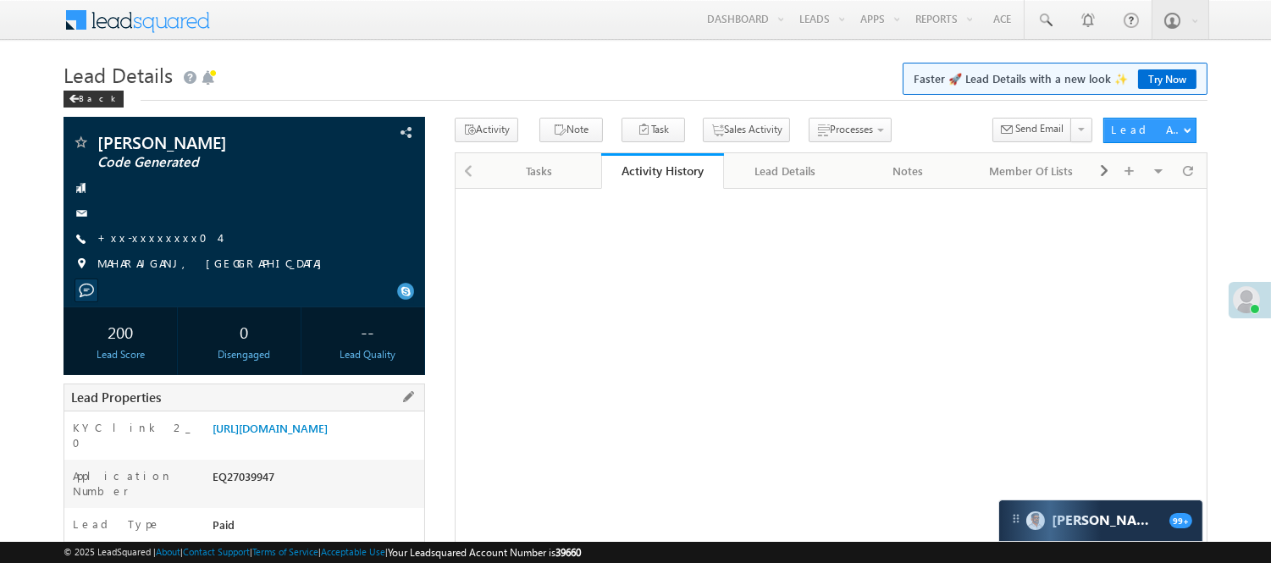
click at [250, 489] on div "EQ27039947" at bounding box center [316, 480] width 216 height 24
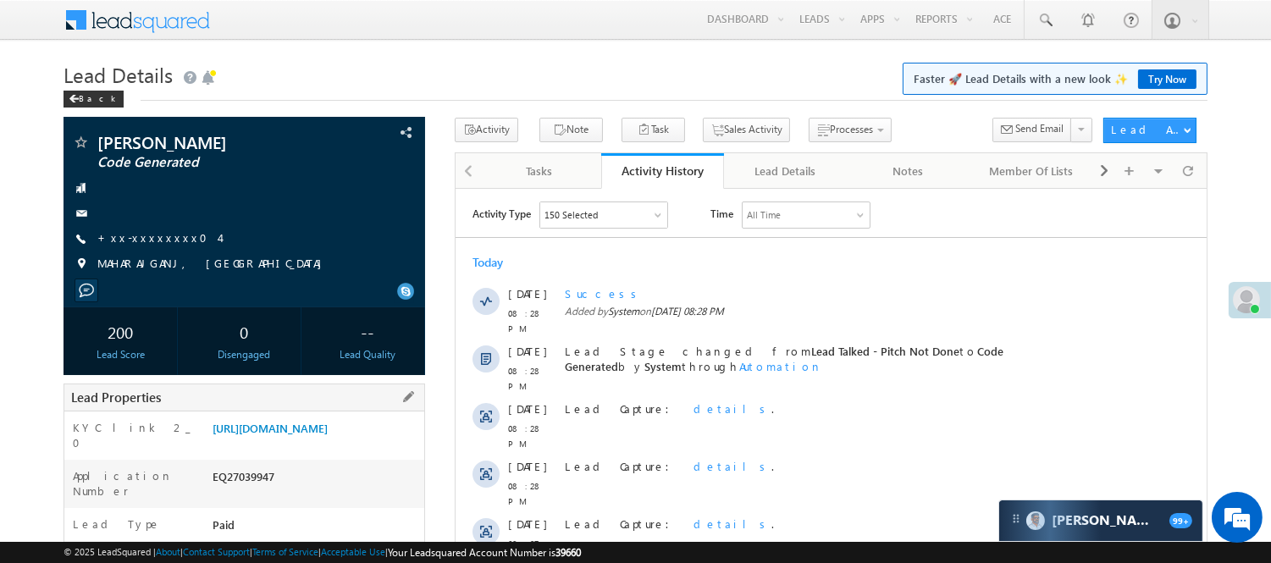
click at [246, 489] on div "EQ27039947" at bounding box center [316, 480] width 216 height 24
click at [154, 237] on link "+xx-xxxxxxxx04" at bounding box center [158, 237] width 122 height 14
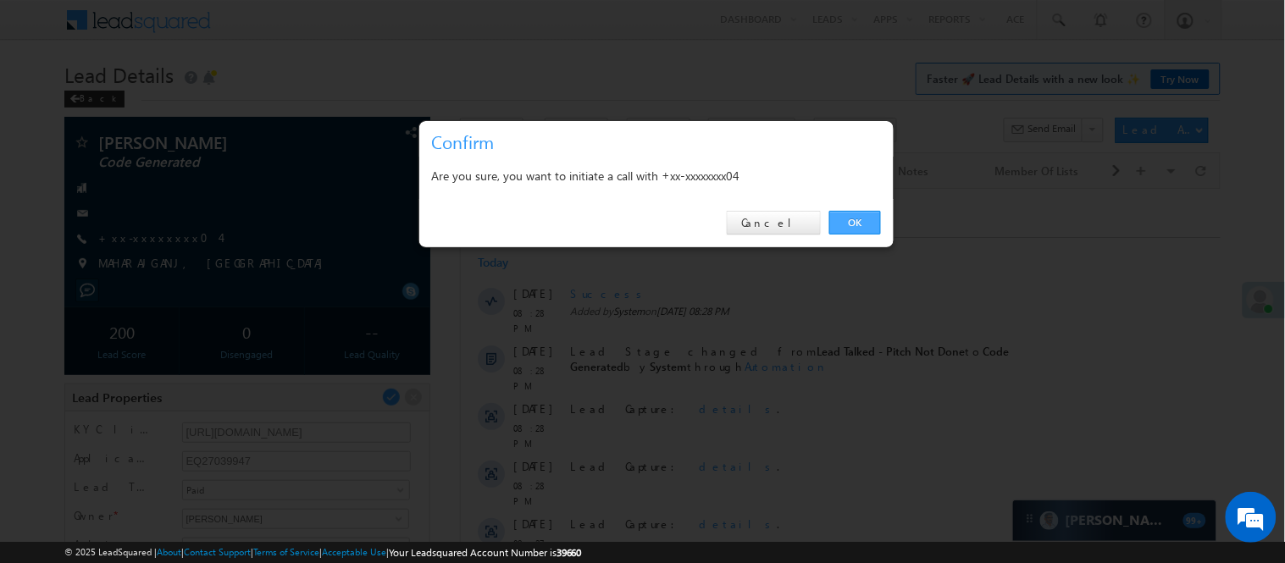
click at [860, 215] on link "OK" at bounding box center [855, 223] width 52 height 24
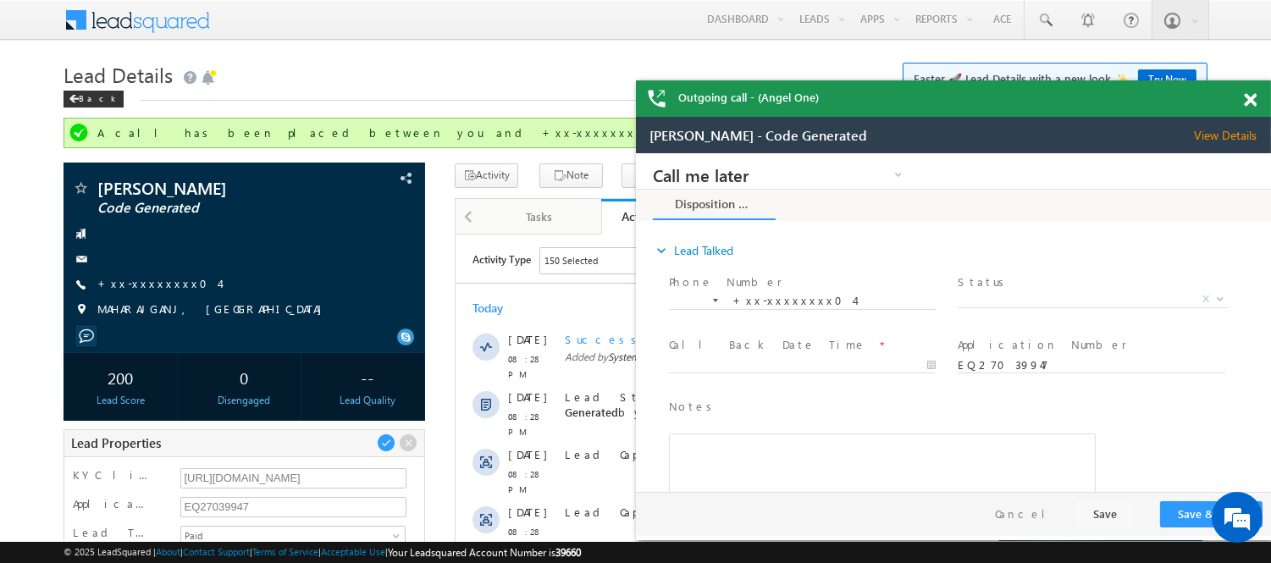
click at [1251, 97] on div "Outgoing call - (Angel One)" at bounding box center [953, 98] width 635 height 36
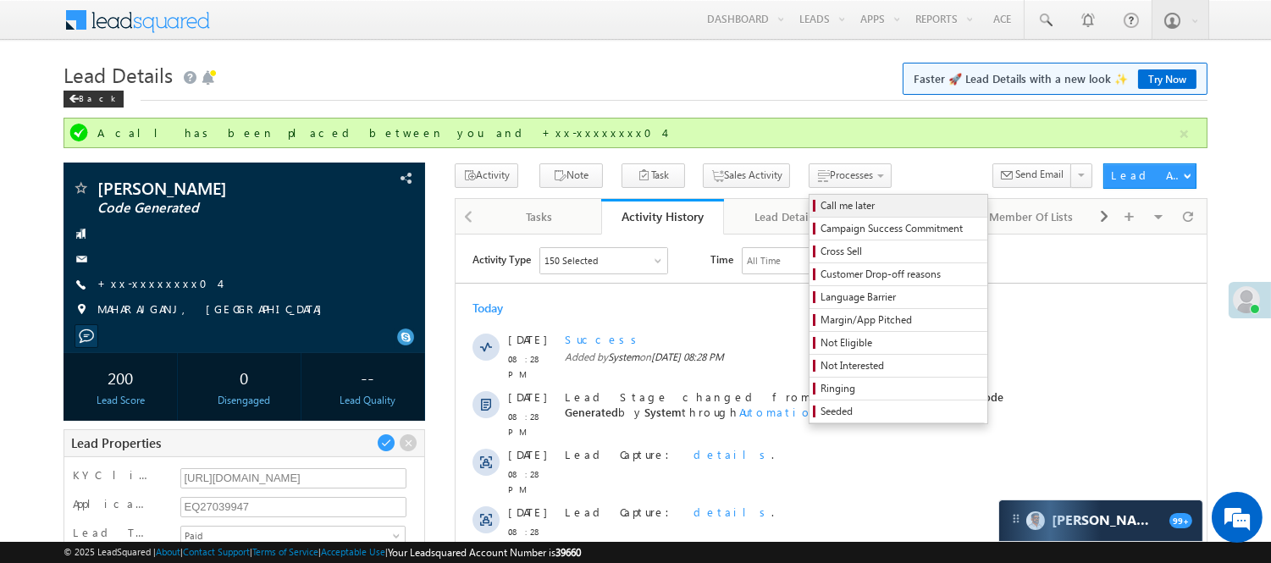
click at [826, 203] on span "Call me later" at bounding box center [901, 205] width 161 height 15
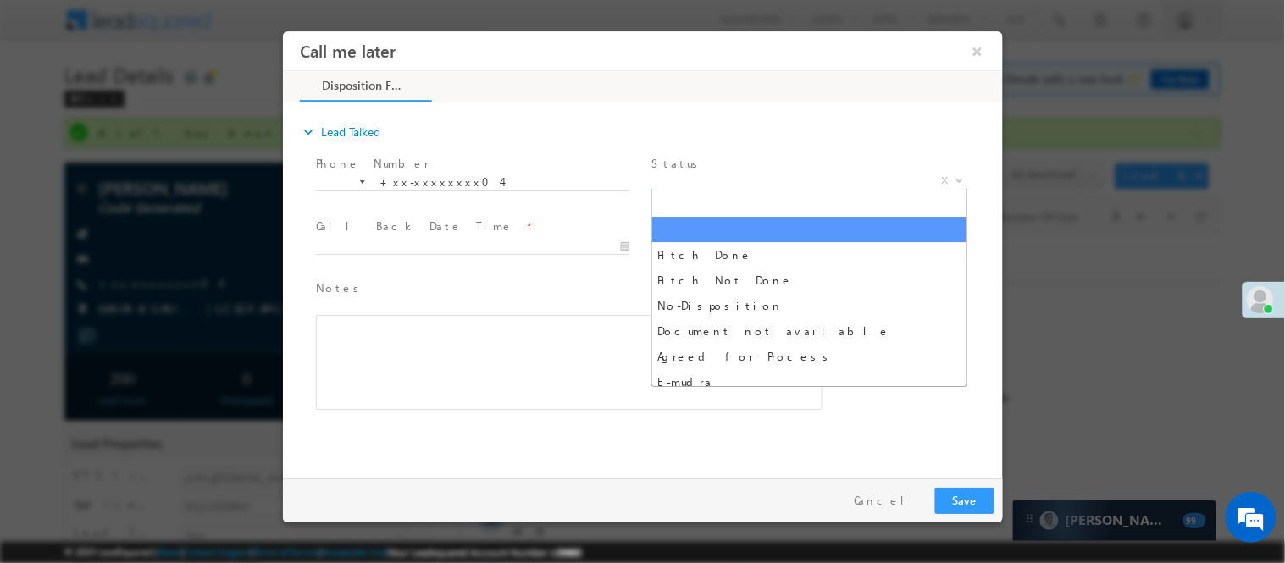
click at [794, 181] on span "X" at bounding box center [808, 180] width 316 height 17
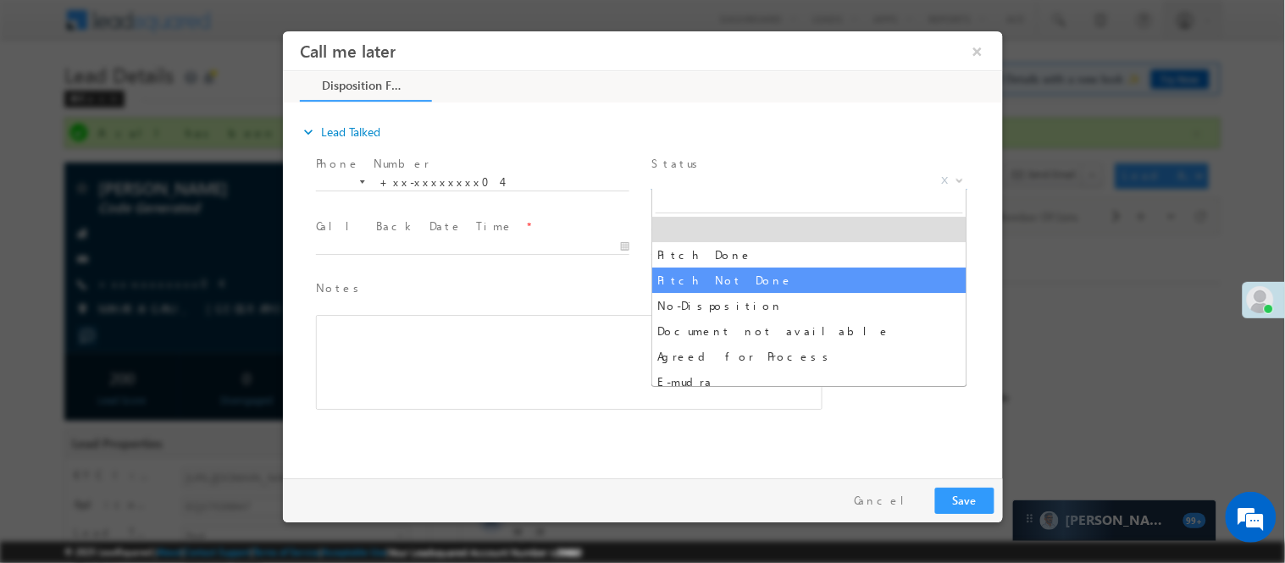
select select "Pitch Not Done"
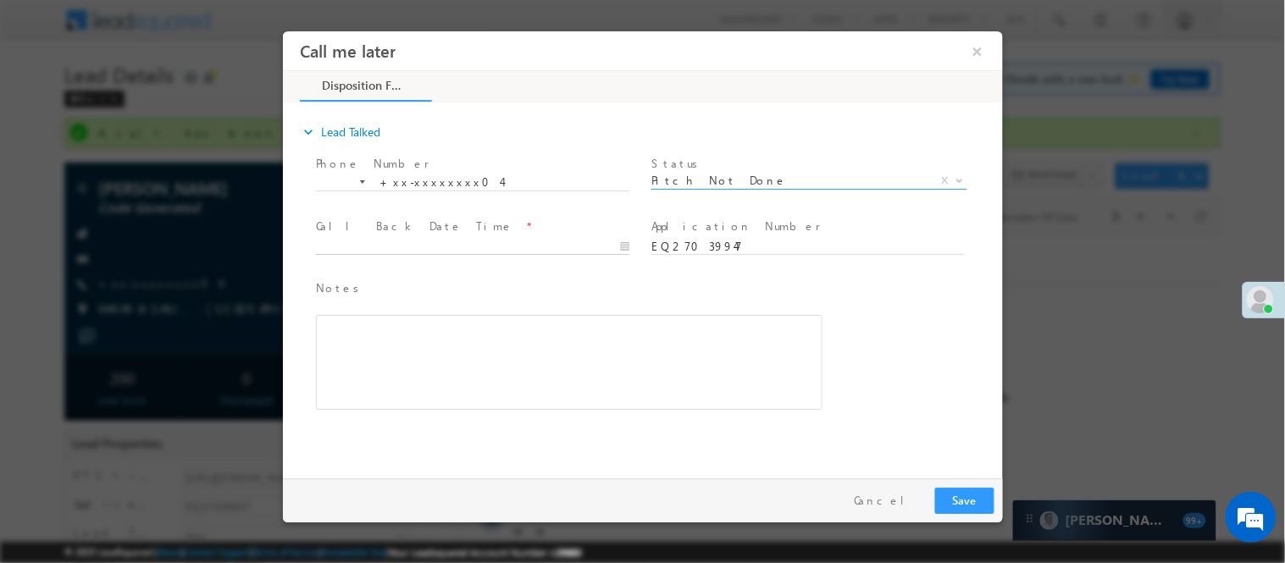
type input "08/12/25 8:31 PM"
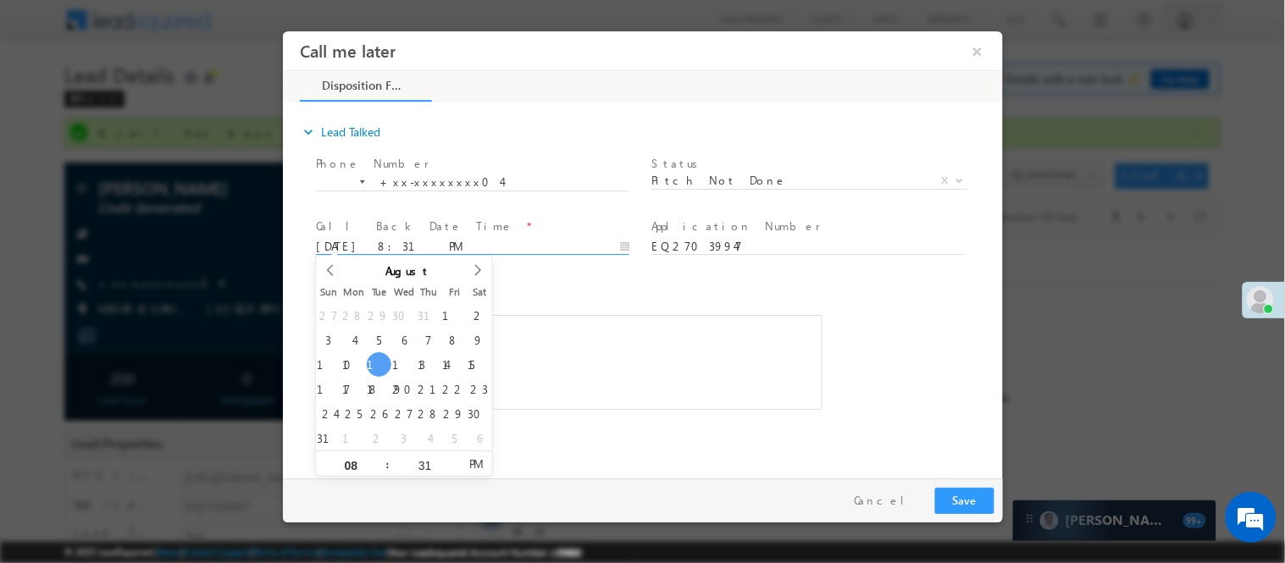
click at [549, 247] on input "08/12/25 8:31 PM" at bounding box center [471, 246] width 313 height 17
click at [644, 360] on div "Rich Text Editor, 40788eee-0fb2-11ec-a811-0adc8a9d82c2__tab1__section1__Notes__…" at bounding box center [568, 361] width 506 height 95
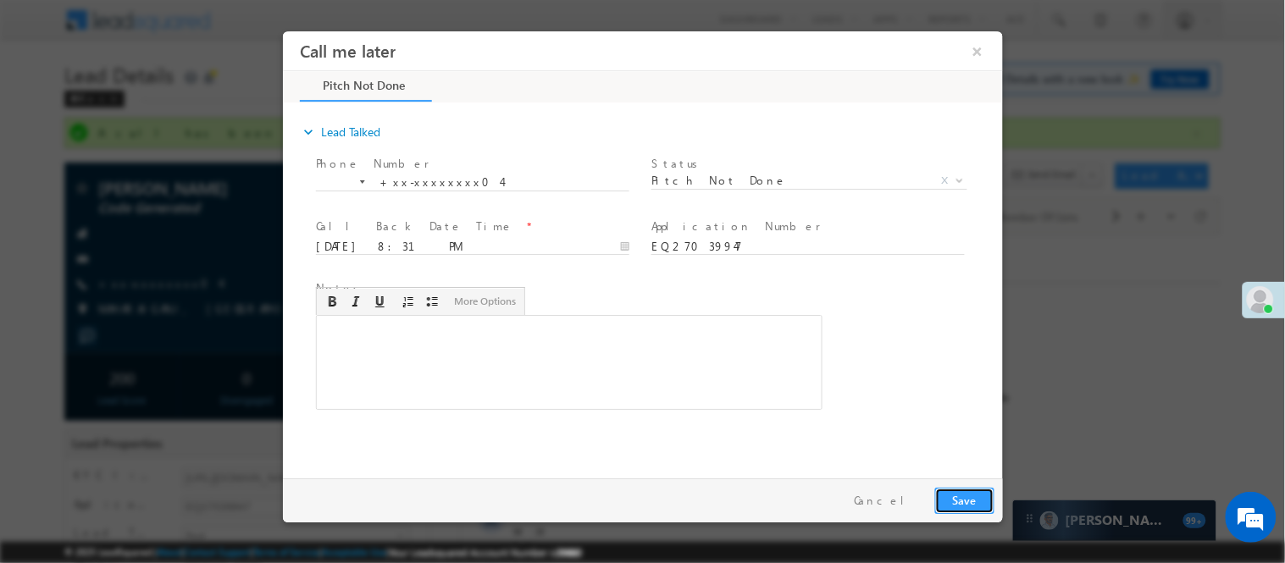
click at [973, 493] on button "Save" at bounding box center [963, 500] width 59 height 26
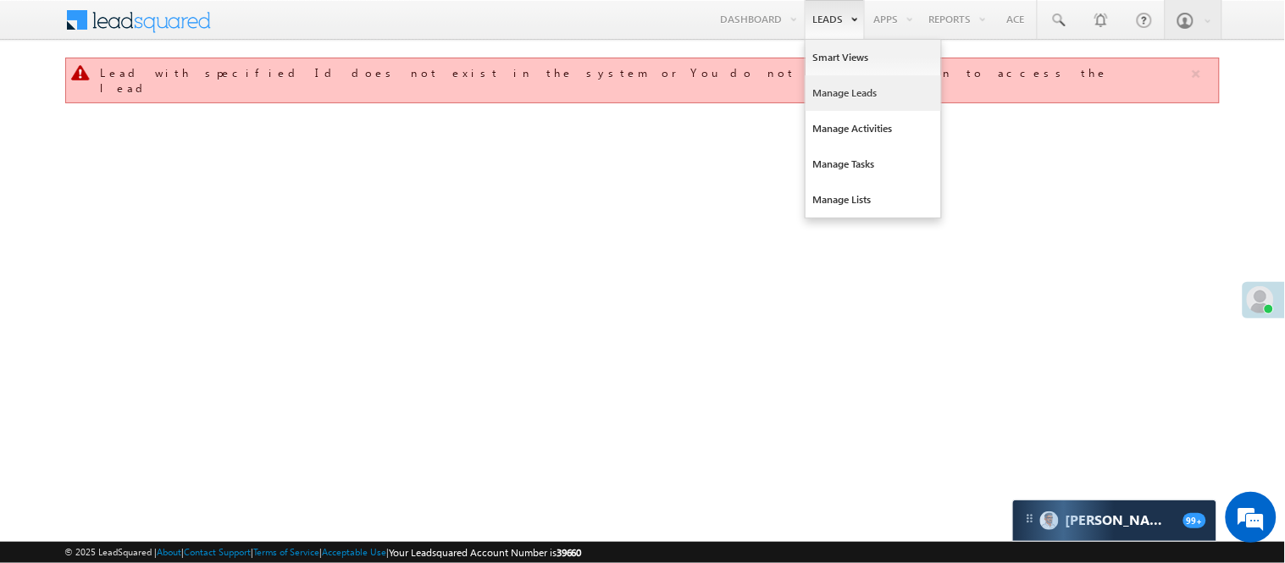
click at [823, 89] on link "Manage Leads" at bounding box center [872, 93] width 135 height 36
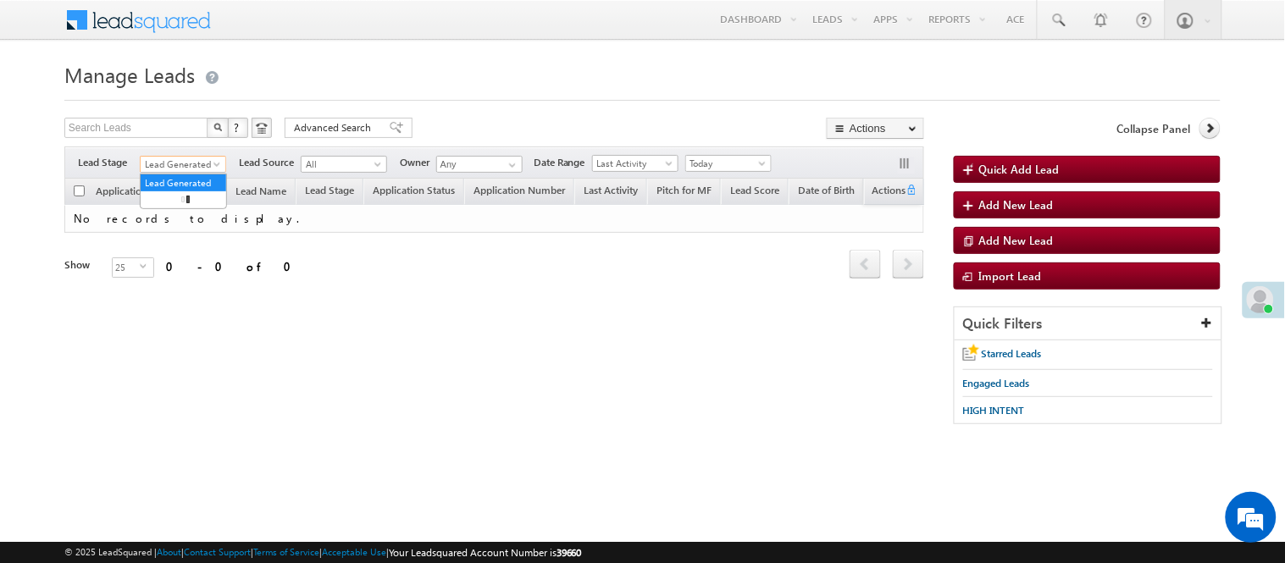
click at [180, 166] on span "Lead Generated" at bounding box center [181, 164] width 80 height 15
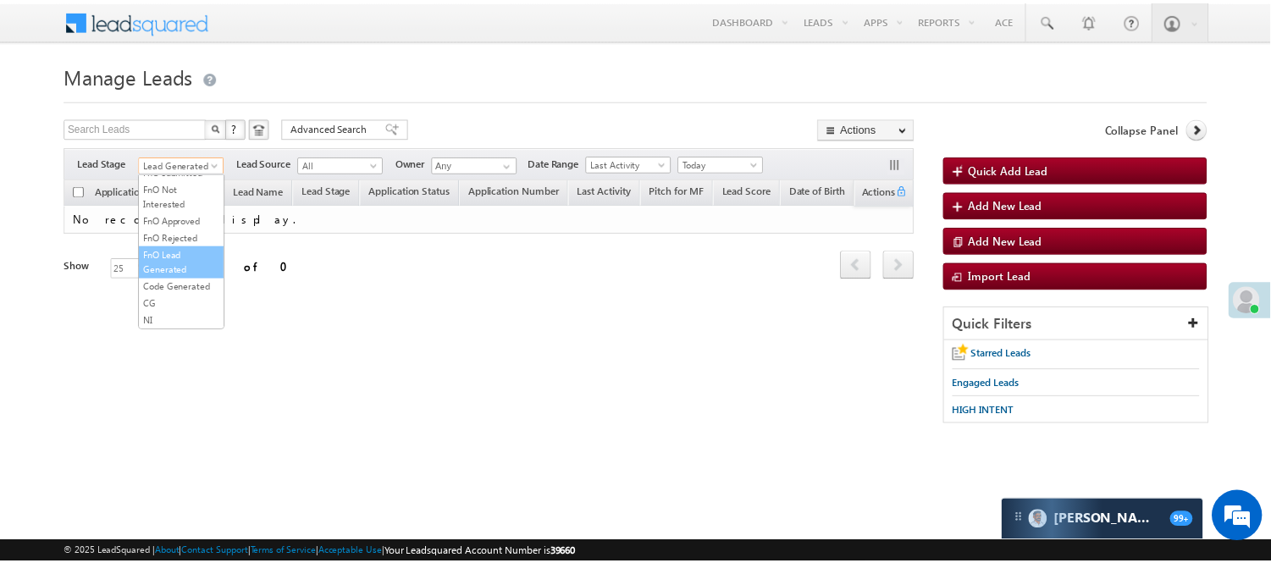
scroll to position [420, 0]
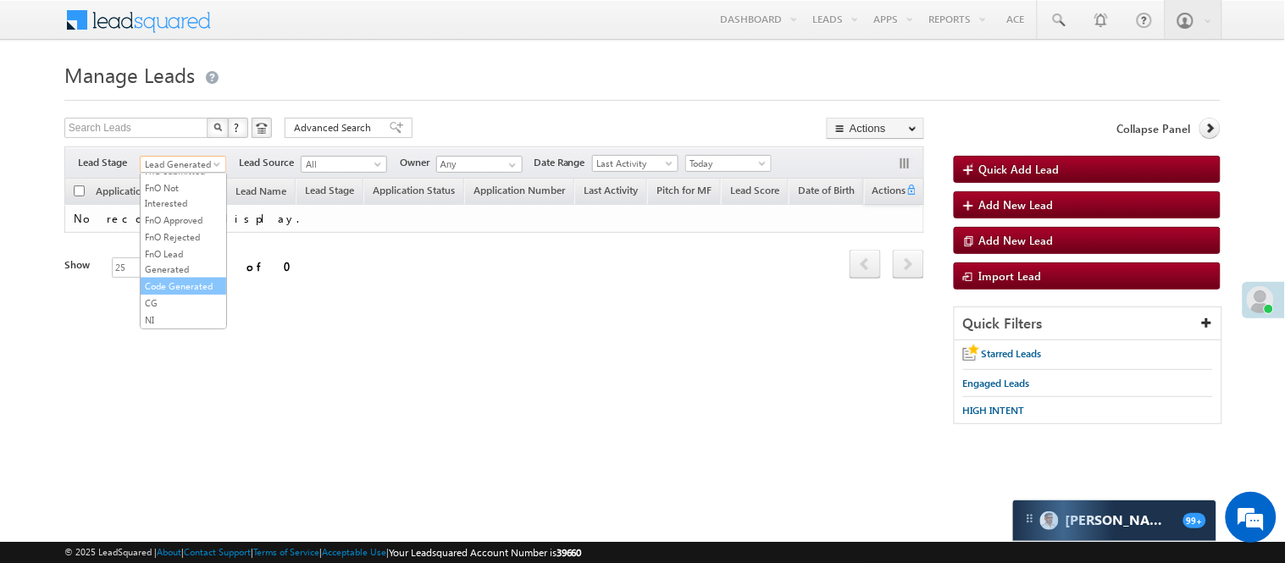
click at [174, 291] on link "Code Generated" at bounding box center [184, 286] width 86 height 15
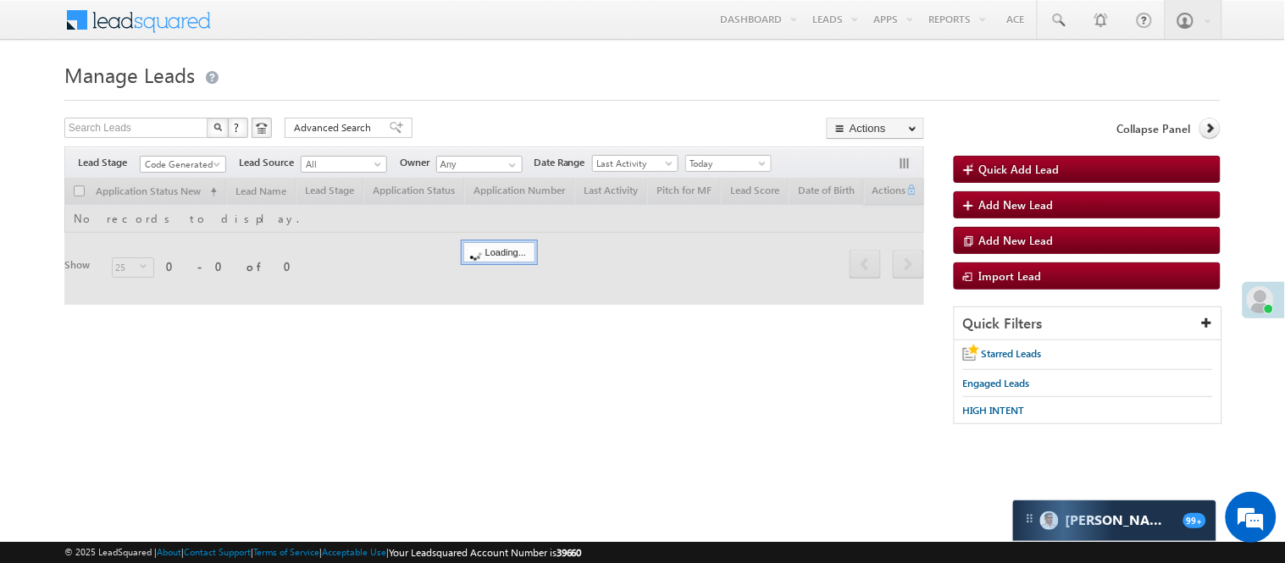
click at [484, 135] on div "Search Leads X ? 0 results found Advanced Search Advanced Search Advanced searc…" at bounding box center [494, 130] width 860 height 25
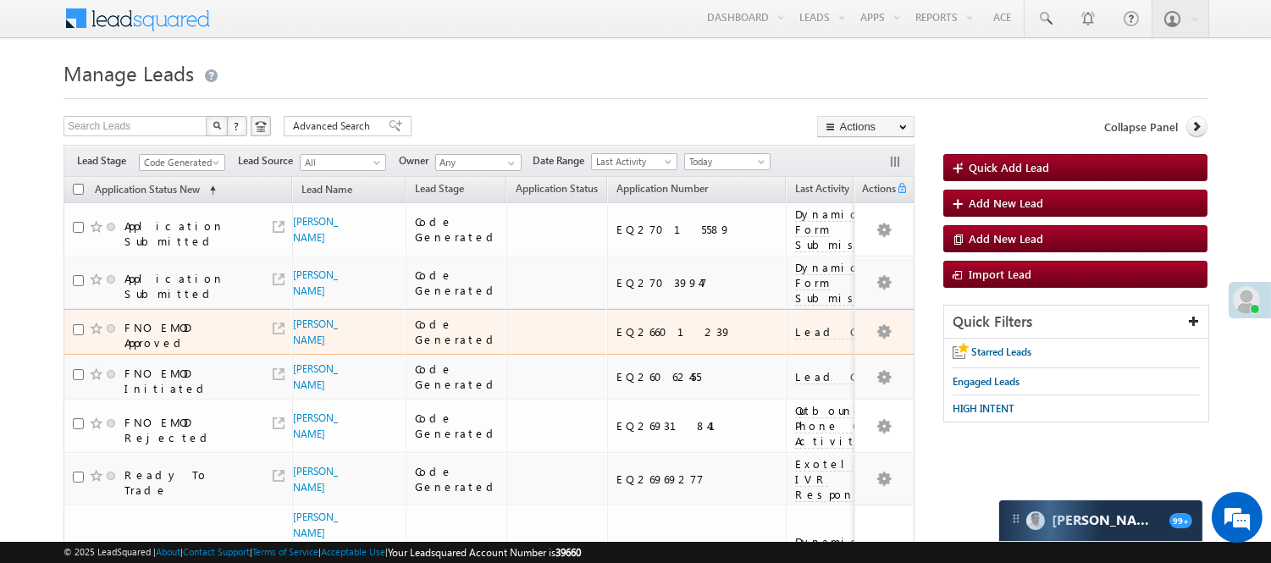
scroll to position [0, 0]
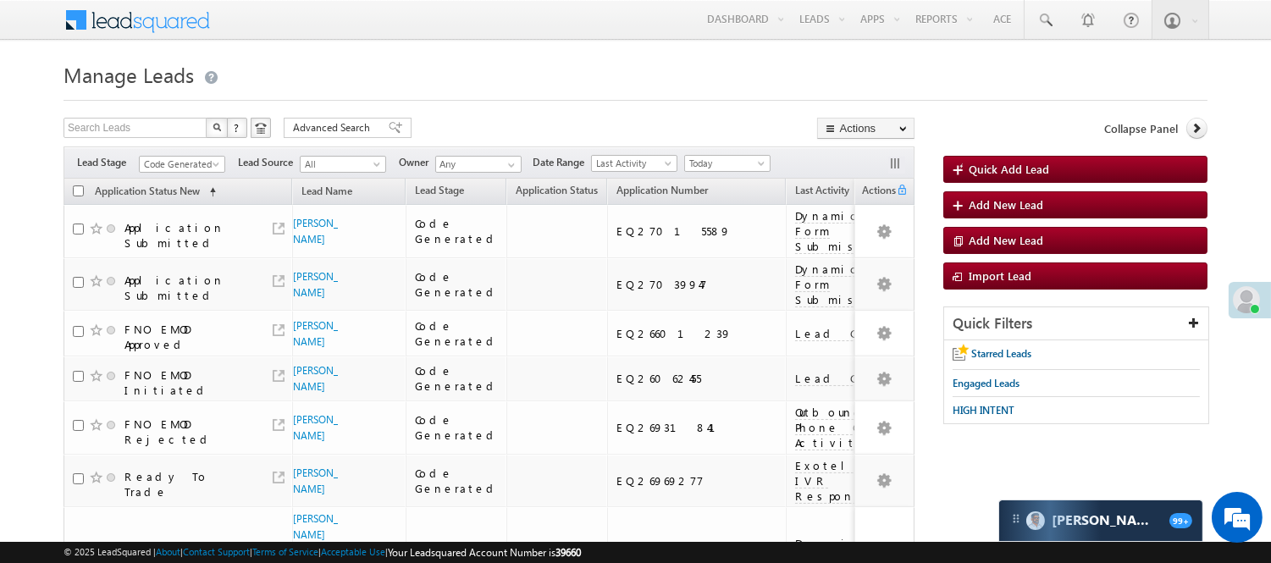
click at [199, 158] on span "Code Generated" at bounding box center [180, 164] width 80 height 15
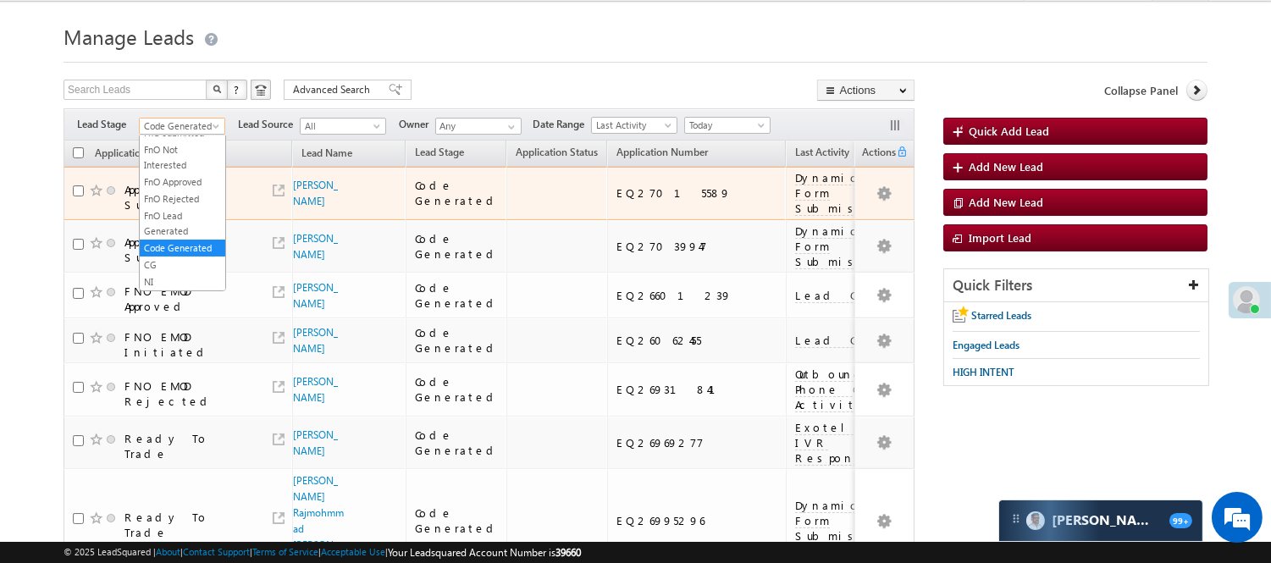
scroll to position [188, 0]
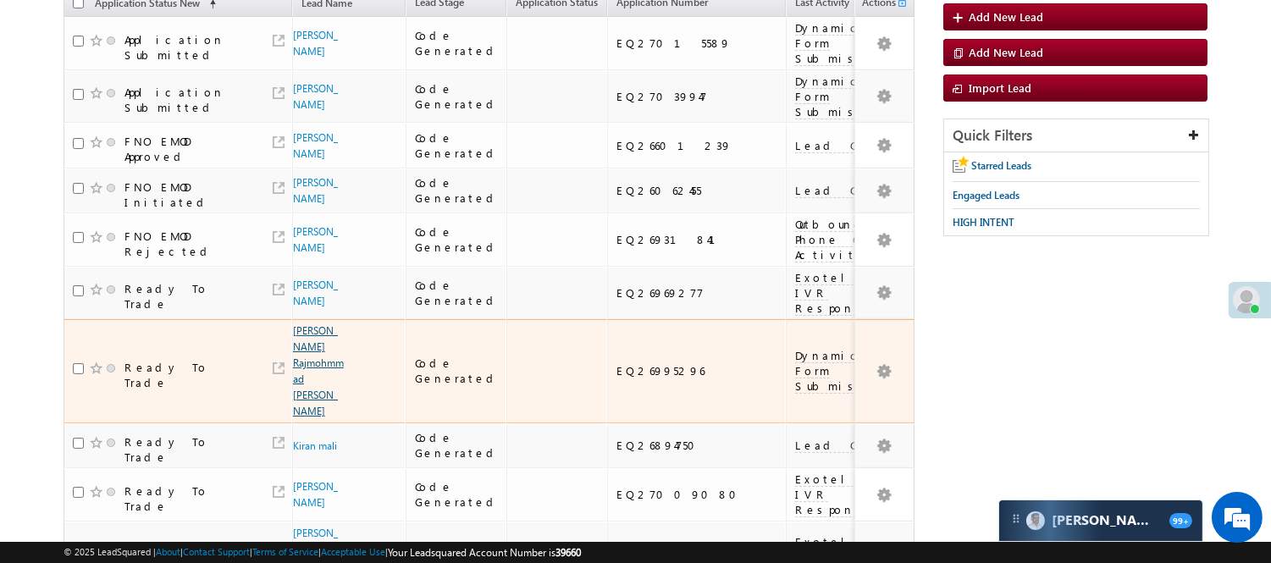
click at [305, 331] on link "Ramjan Rajmohmmad sayyad" at bounding box center [318, 370] width 51 height 93
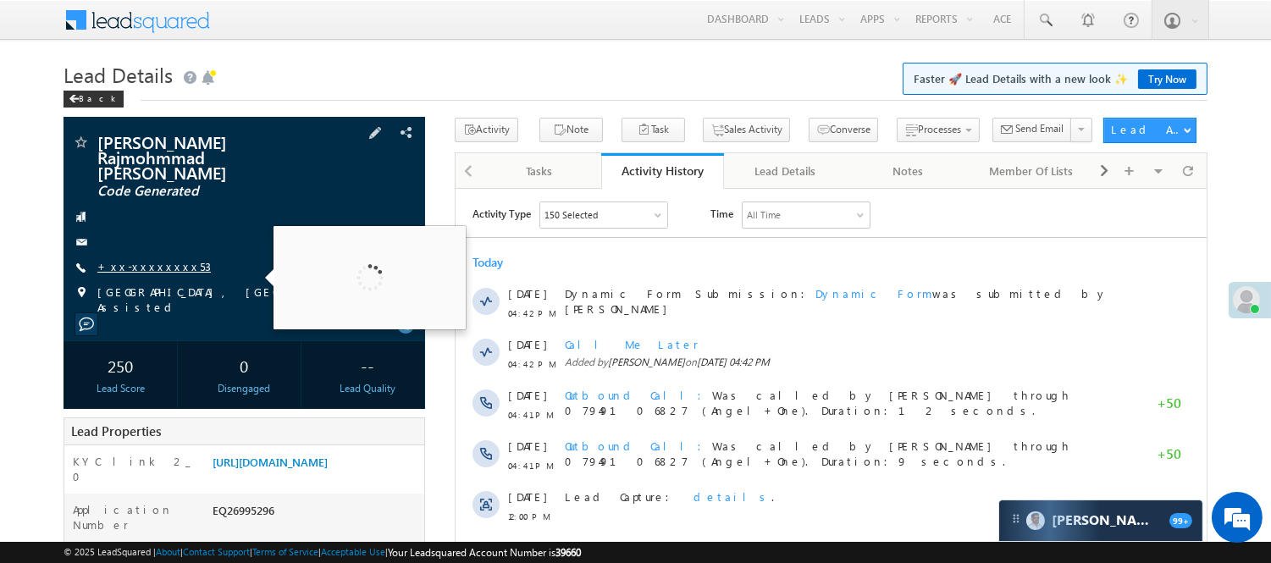
click at [135, 259] on link "+xx-xxxxxxxx53" at bounding box center [153, 266] width 113 height 14
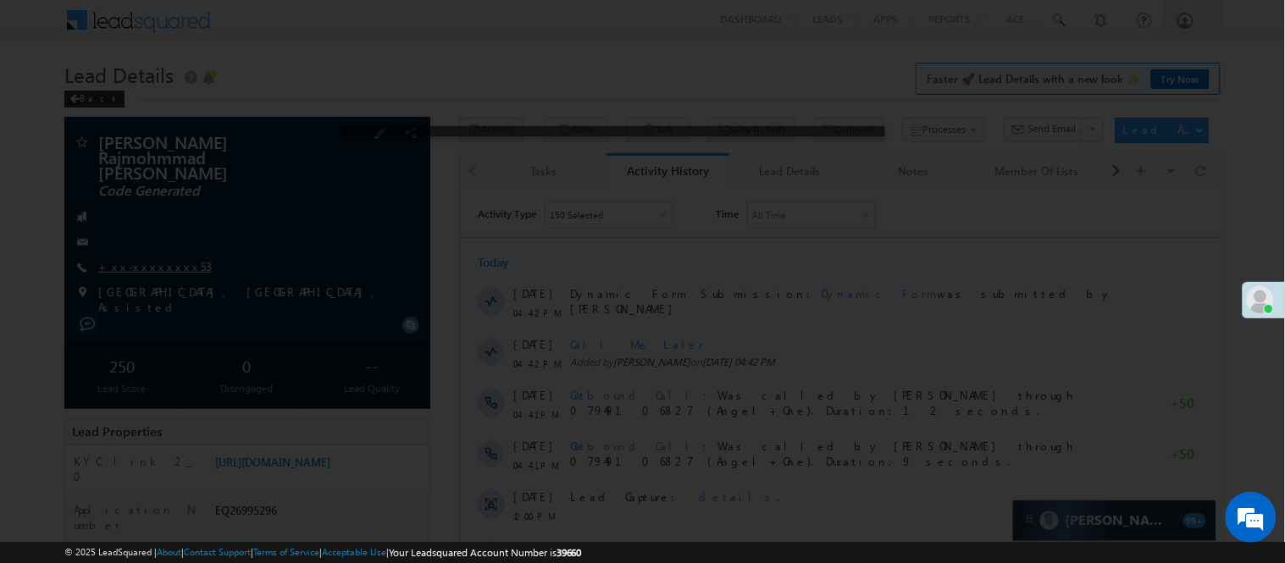
click at [139, 256] on div at bounding box center [642, 281] width 1285 height 563
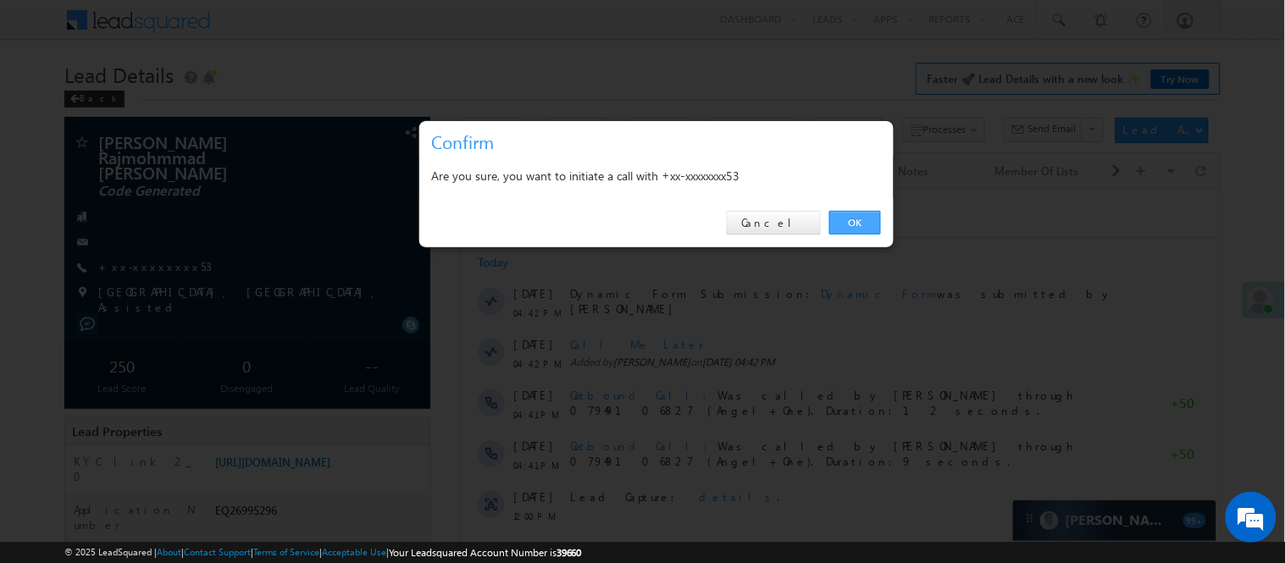
click at [867, 216] on link "OK" at bounding box center [855, 223] width 52 height 24
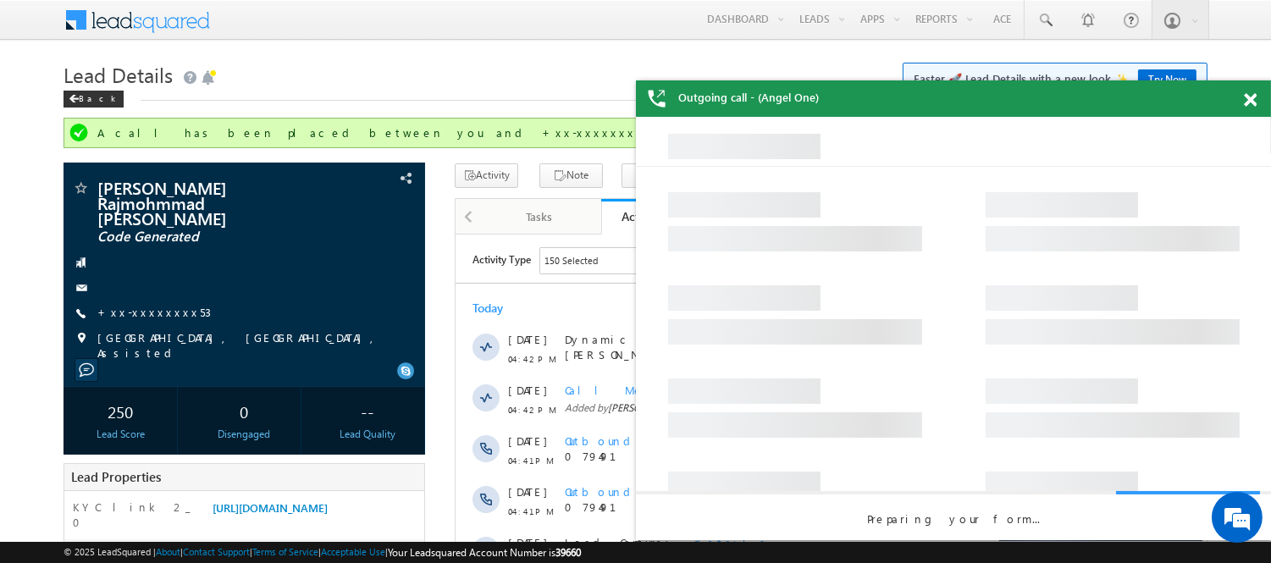
click at [1250, 99] on span at bounding box center [1250, 100] width 13 height 14
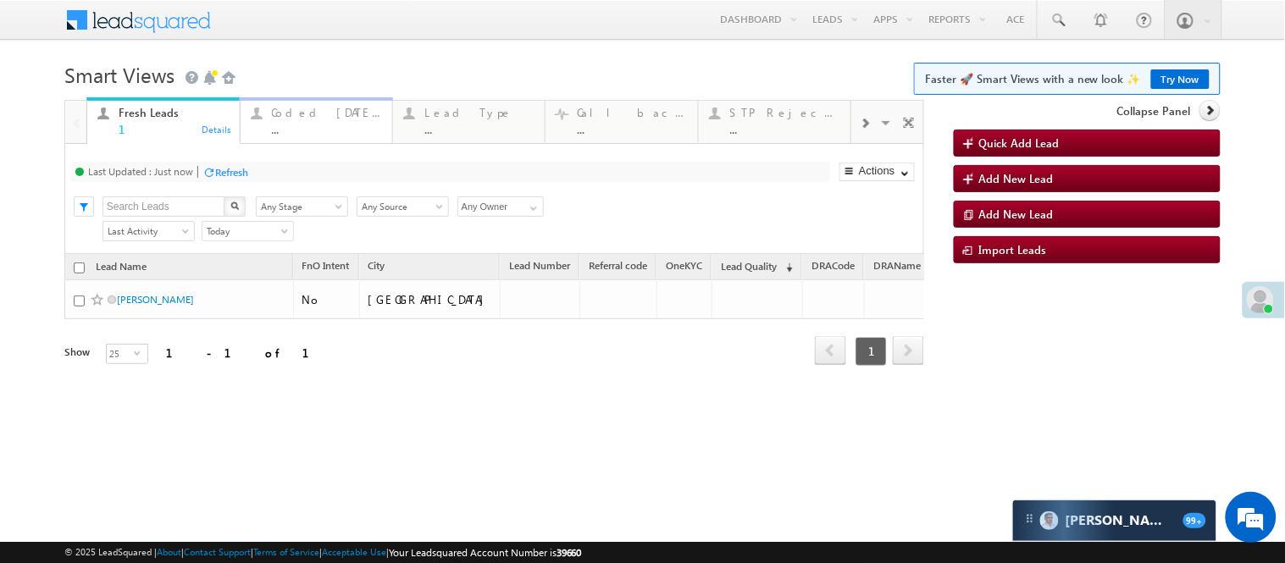
click at [324, 113] on div "Coded [DATE]" at bounding box center [327, 113] width 110 height 14
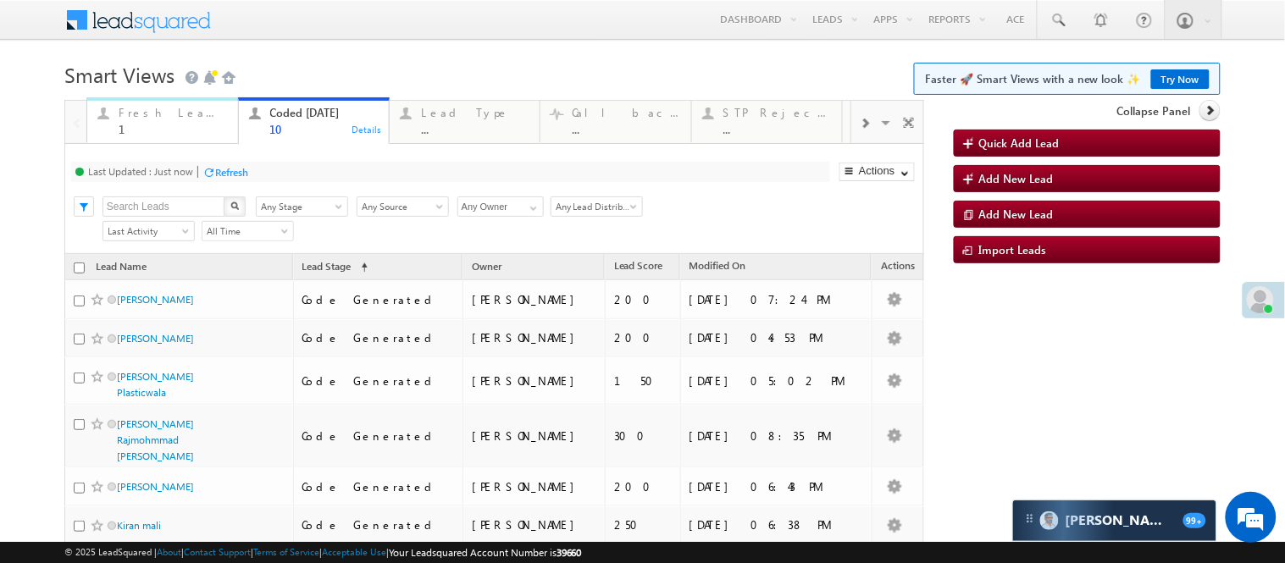
click at [170, 130] on div "1" at bounding box center [173, 129] width 108 height 13
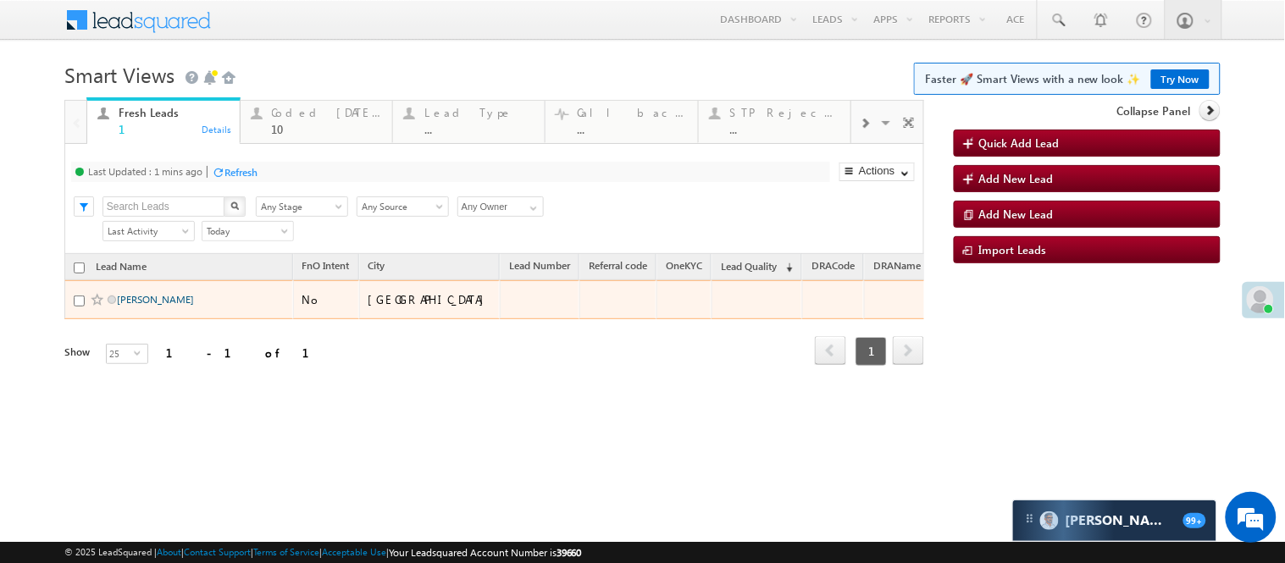
click at [163, 306] on link "Kumar gopal" at bounding box center [155, 299] width 77 height 13
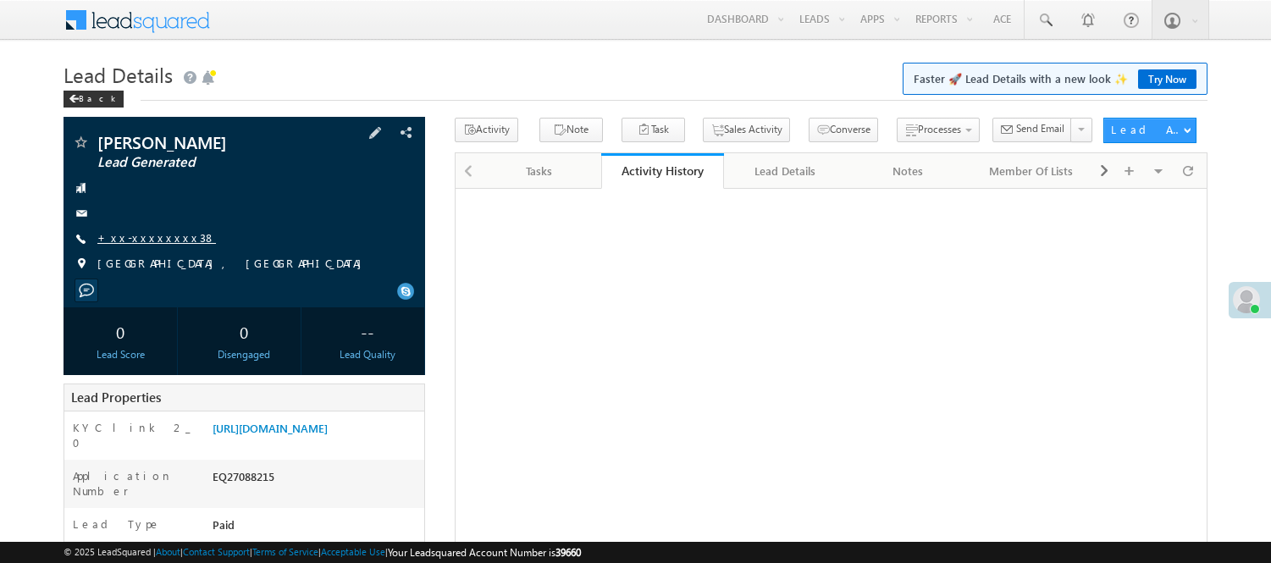
click at [139, 234] on link "+xx-xxxxxxxx38" at bounding box center [156, 237] width 119 height 14
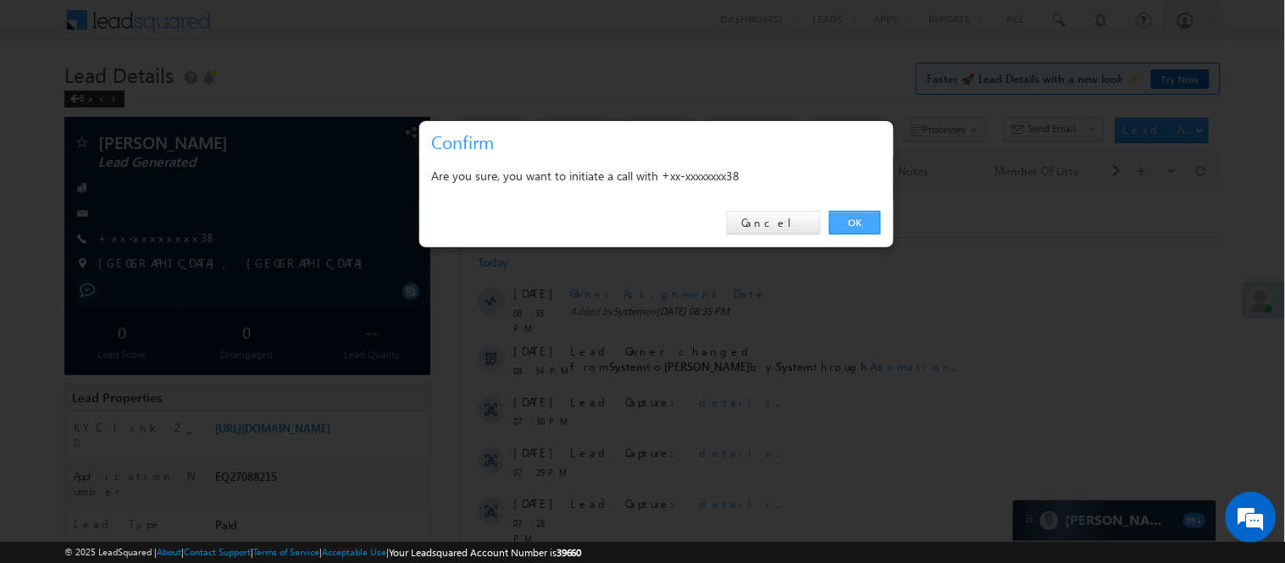
click at [851, 215] on link "OK" at bounding box center [855, 223] width 52 height 24
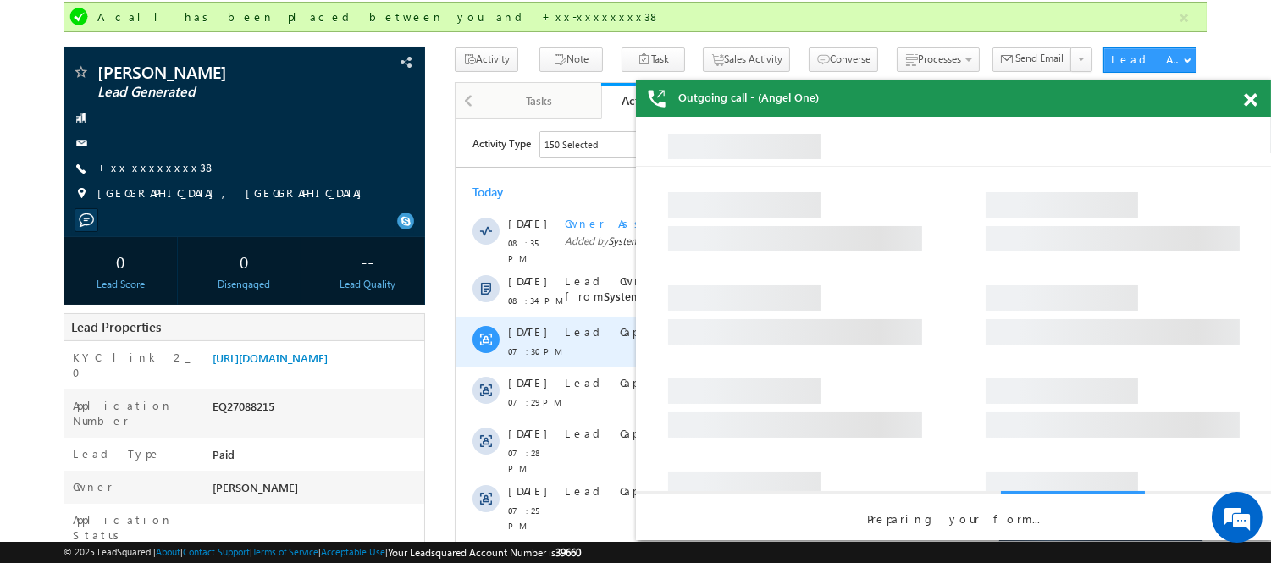
scroll to position [46, 0]
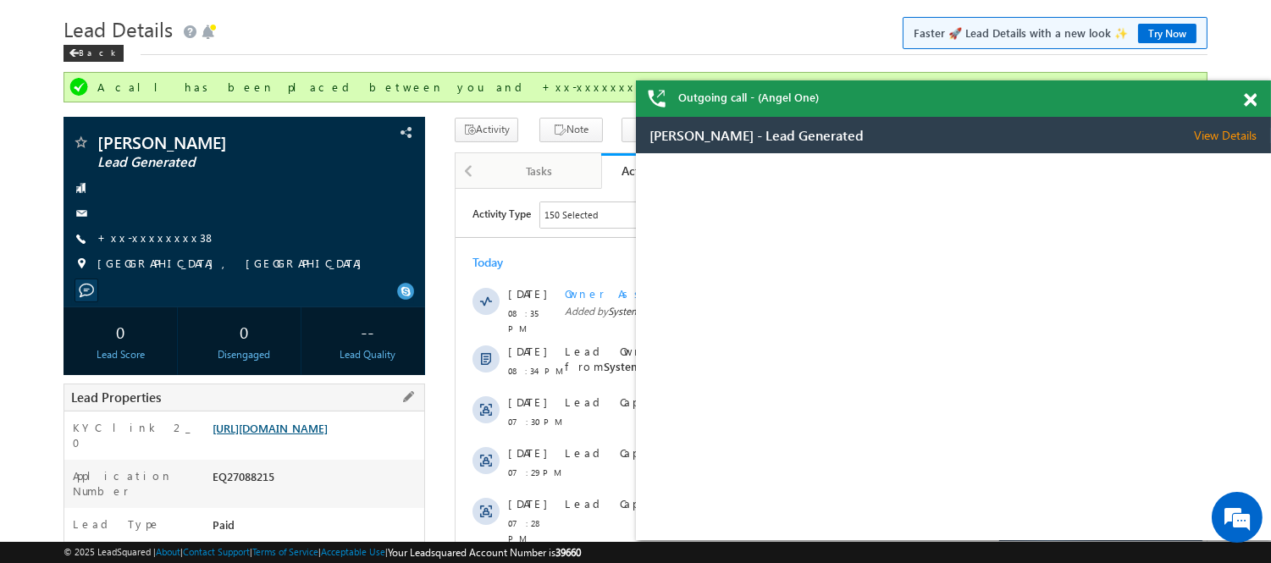
click at [328, 428] on link "[URL][DOMAIN_NAME]" at bounding box center [270, 428] width 115 height 14
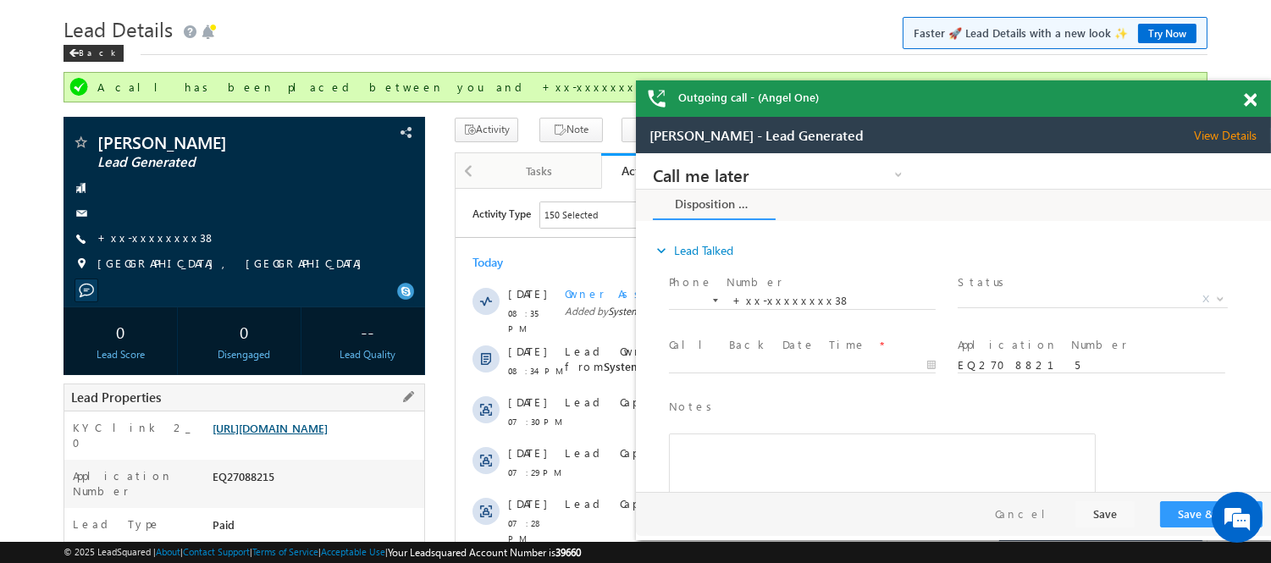
scroll to position [0, 0]
click at [243, 486] on div "EQ27088215" at bounding box center [316, 480] width 216 height 24
copy div "EQ27088215"
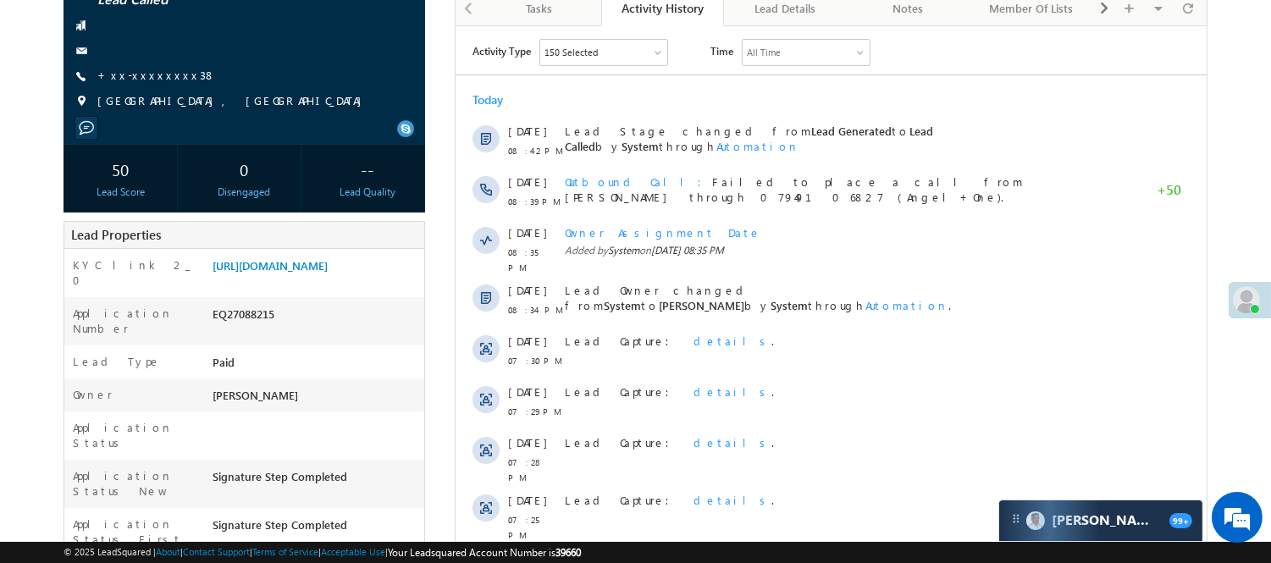
scroll to position [141, 0]
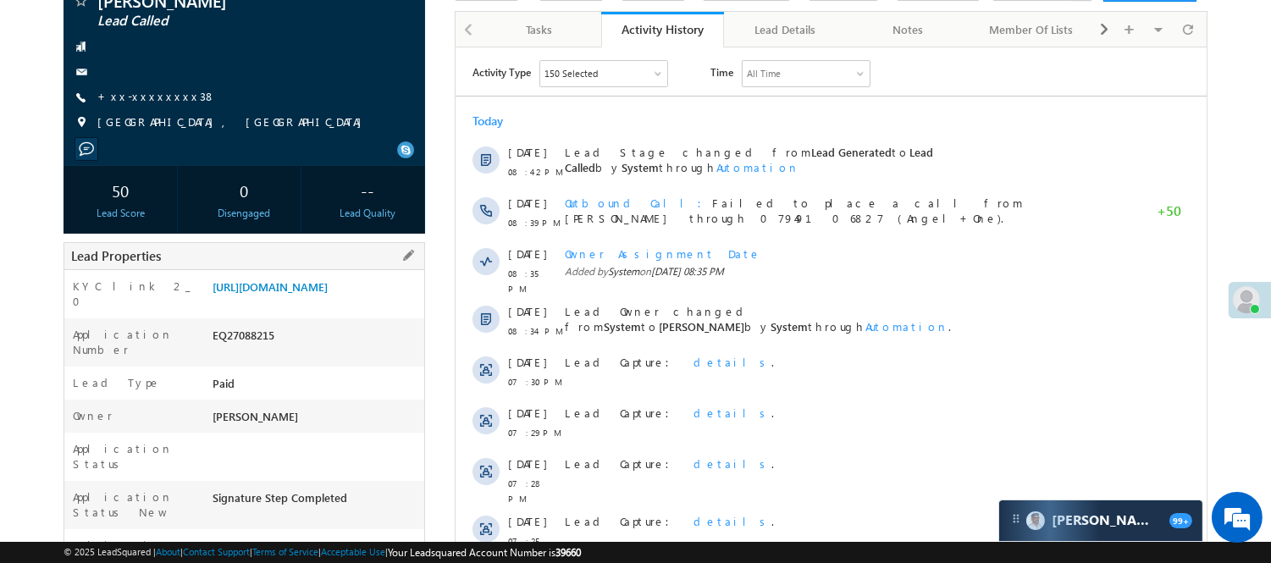
click at [246, 336] on div "Application Number EQ27088215" at bounding box center [244, 342] width 360 height 48
click at [246, 345] on div "EQ27088215" at bounding box center [316, 339] width 216 height 24
copy div "EQ27088215"
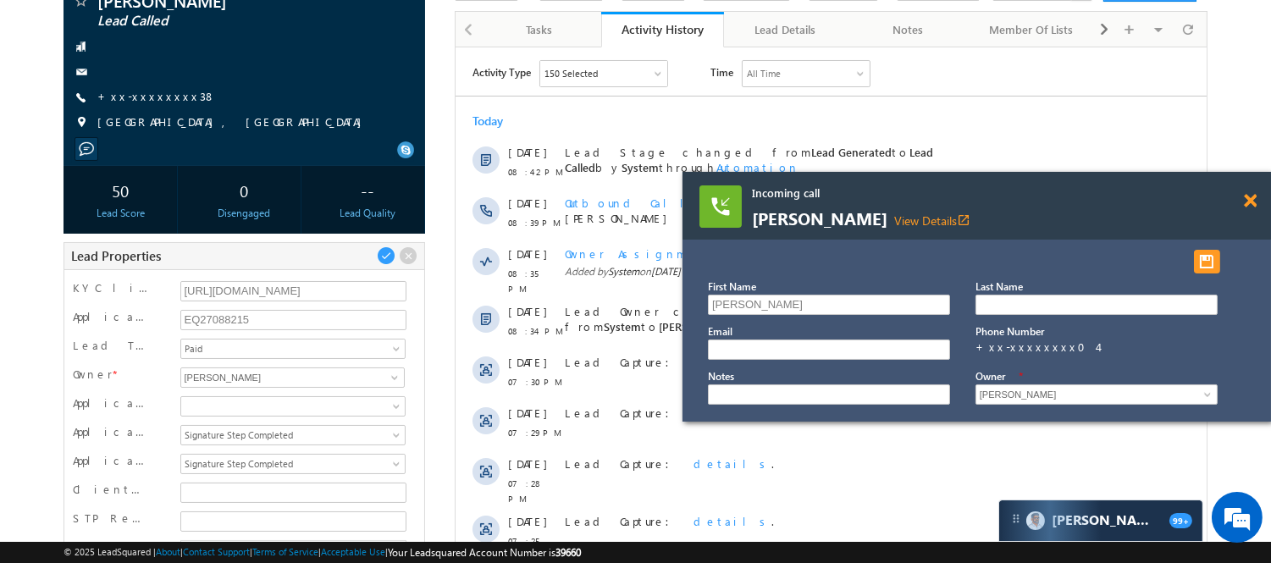
click at [1249, 202] on span at bounding box center [1250, 201] width 13 height 14
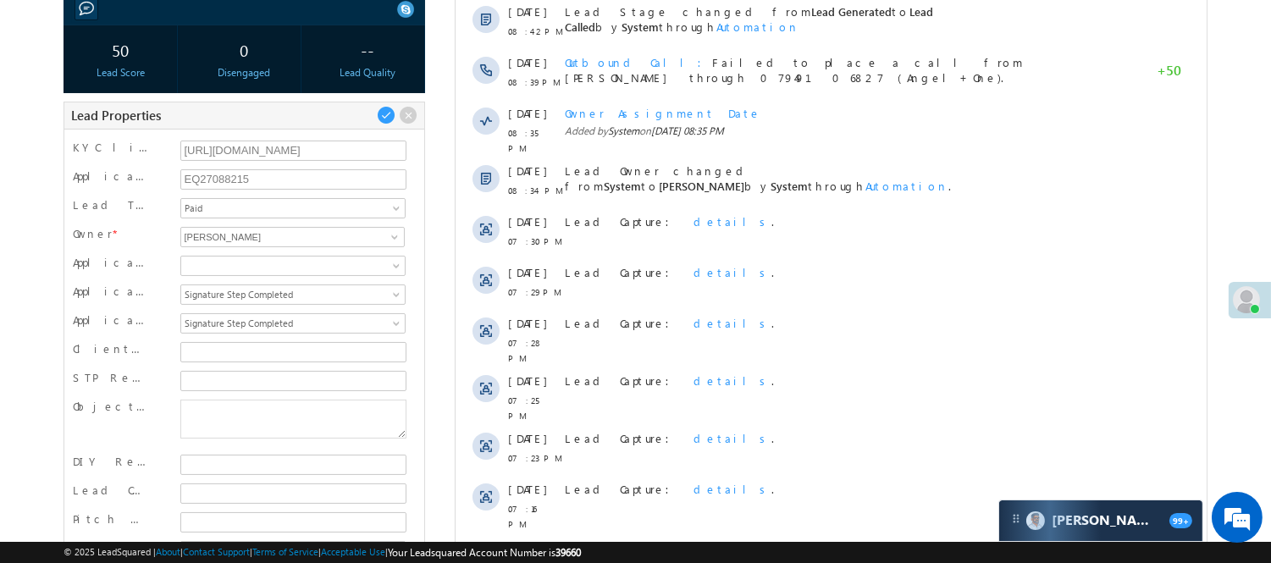
scroll to position [0, 0]
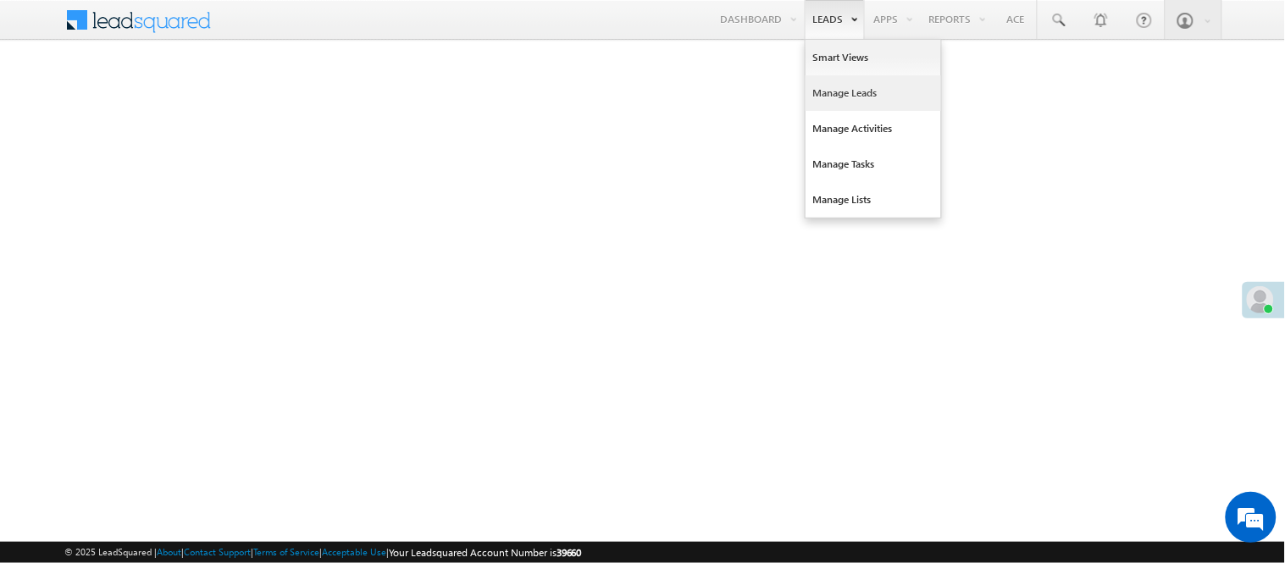
click at [844, 94] on link "Manage Leads" at bounding box center [872, 93] width 135 height 36
click at [840, 93] on link "Manage Leads" at bounding box center [872, 93] width 135 height 36
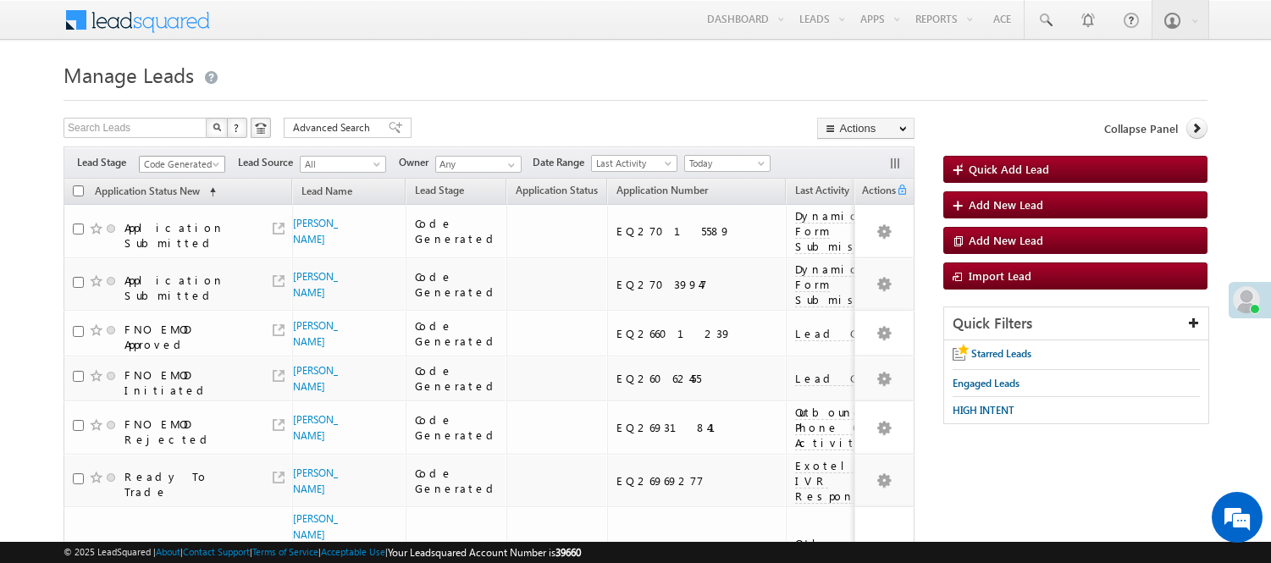
click at [204, 162] on span "Code Generated" at bounding box center [180, 164] width 80 height 15
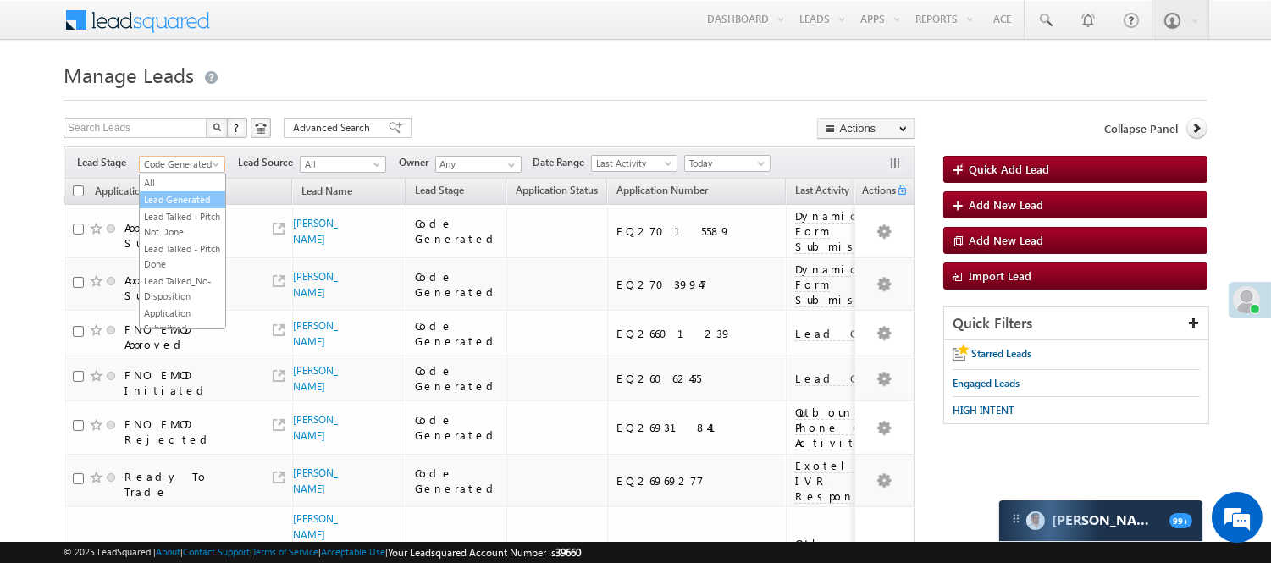
click at [183, 202] on link "Lead Generated" at bounding box center [183, 199] width 86 height 15
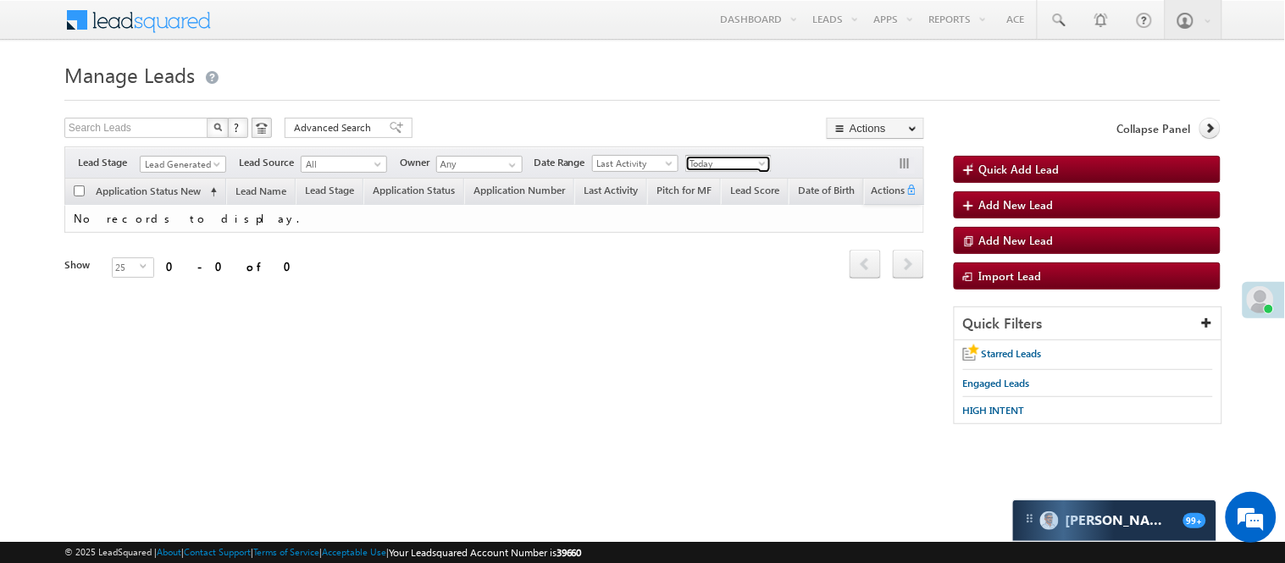
click at [743, 176] on body "Menu Nisha Anand Yadav Nisha .Yada v@ang elbro king. com" at bounding box center [642, 240] width 1285 height 480
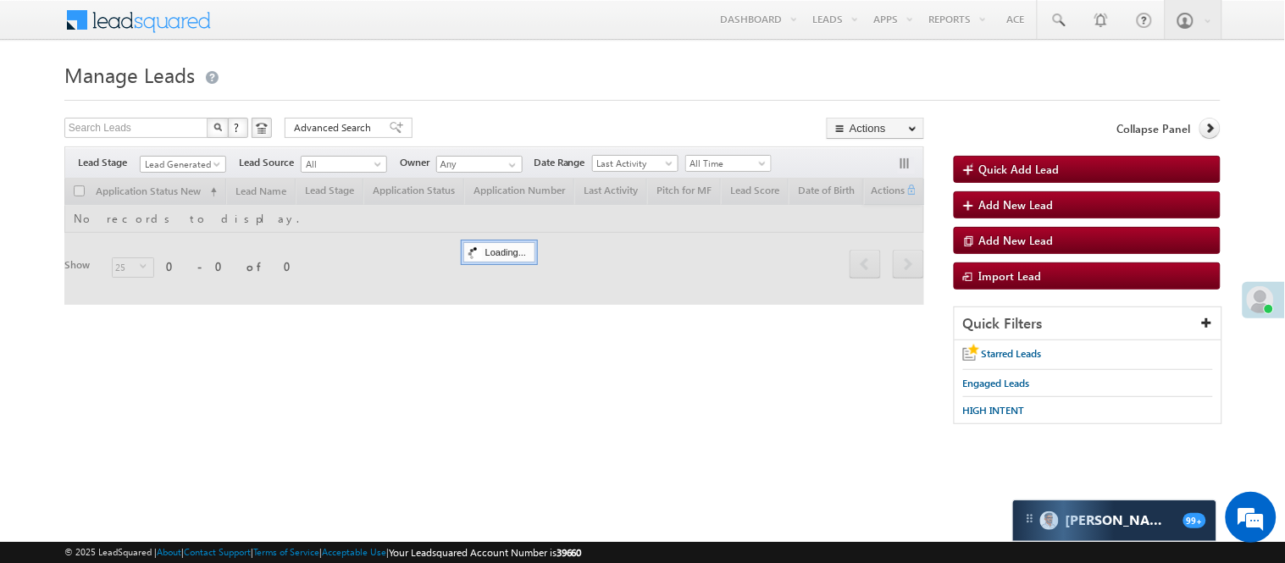
click at [741, 188] on div at bounding box center [494, 242] width 860 height 126
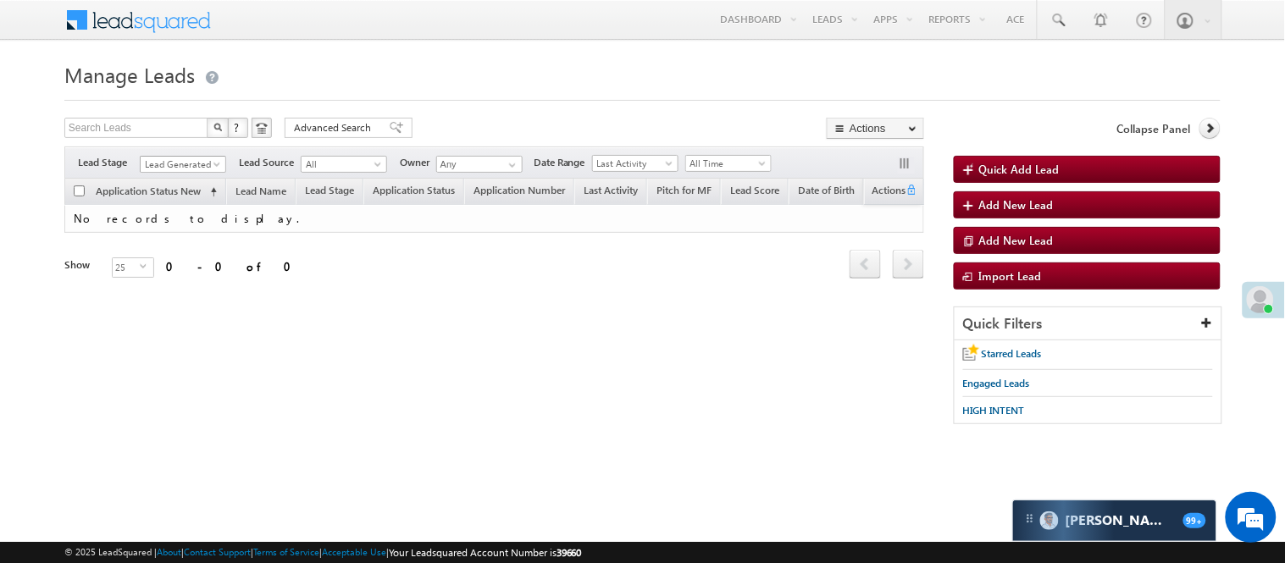
click at [180, 167] on span "Lead Generated" at bounding box center [181, 164] width 80 height 15
click at [190, 294] on link "Code Generated" at bounding box center [184, 286] width 86 height 15
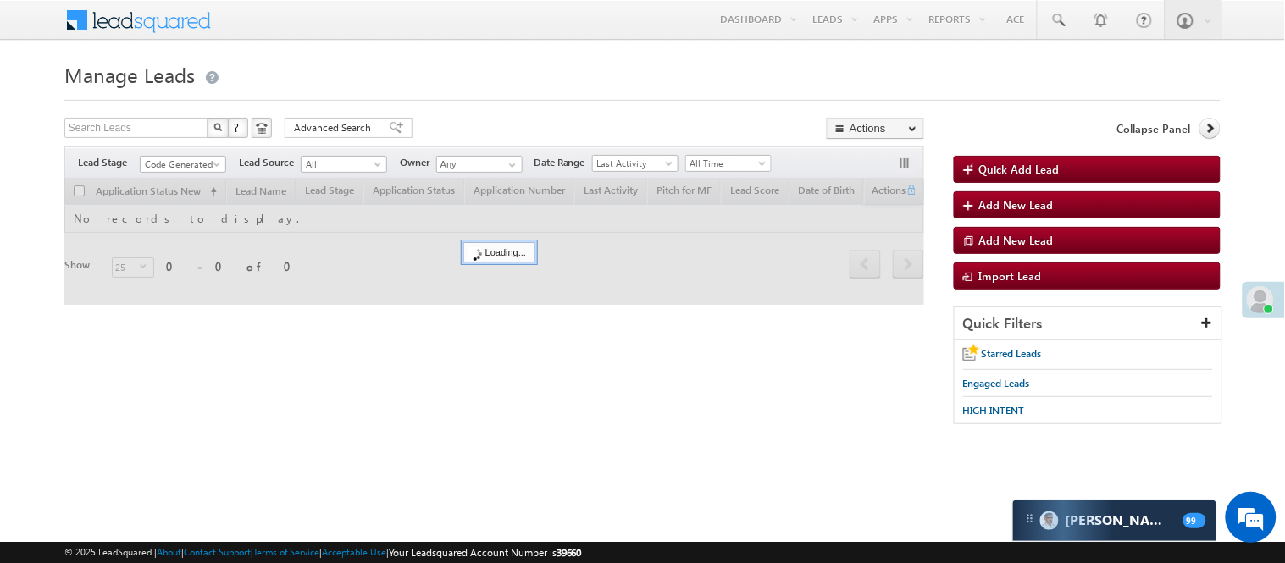
click at [437, 86] on h1 "Manage Leads" at bounding box center [642, 73] width 1156 height 33
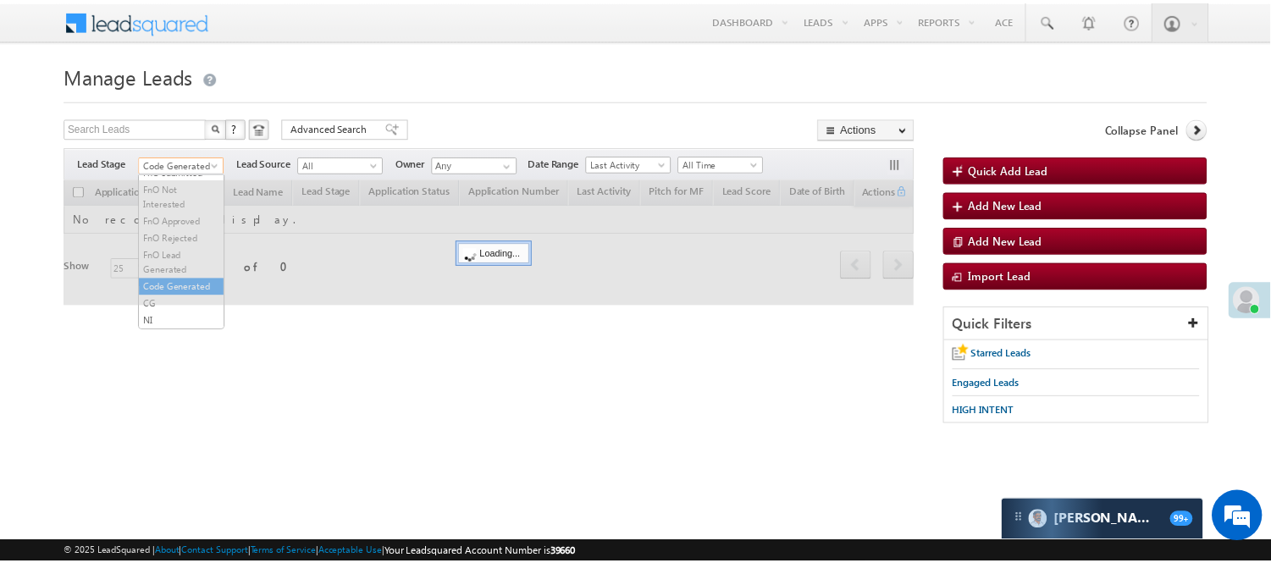
scroll to position [385, 0]
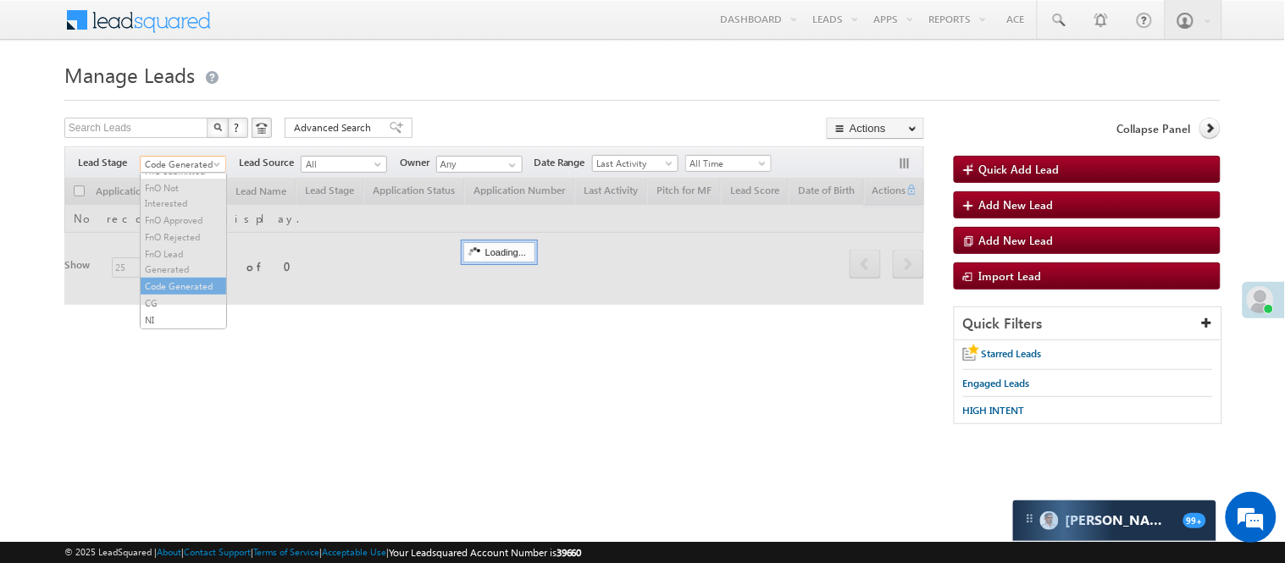
click at [203, 163] on span "Code Generated" at bounding box center [181, 164] width 80 height 15
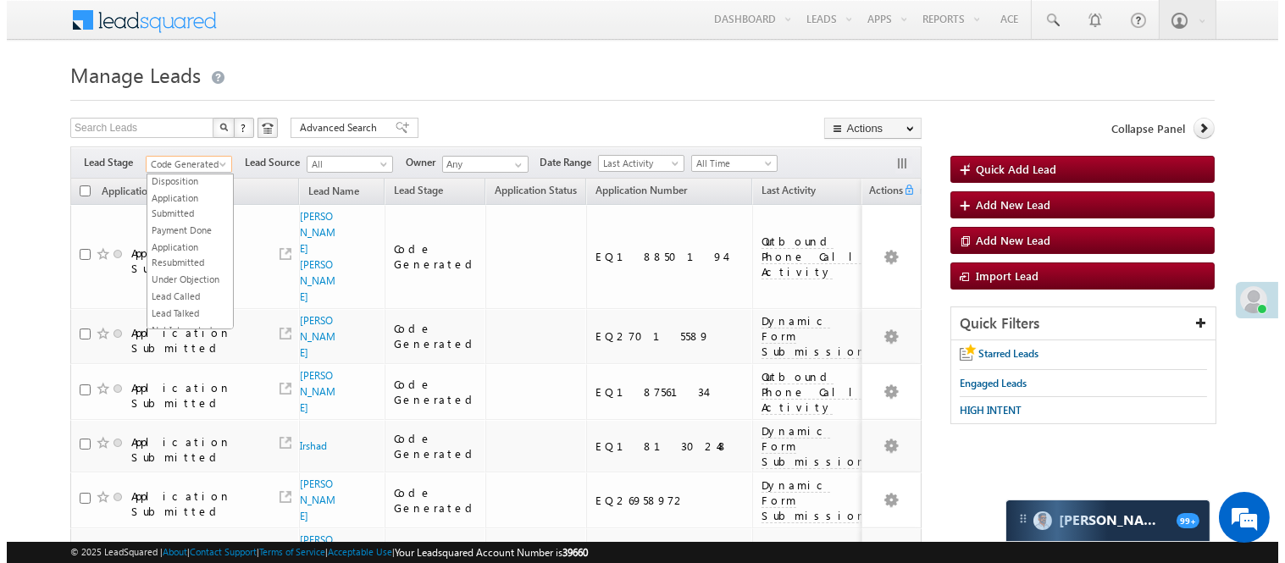
scroll to position [0, 0]
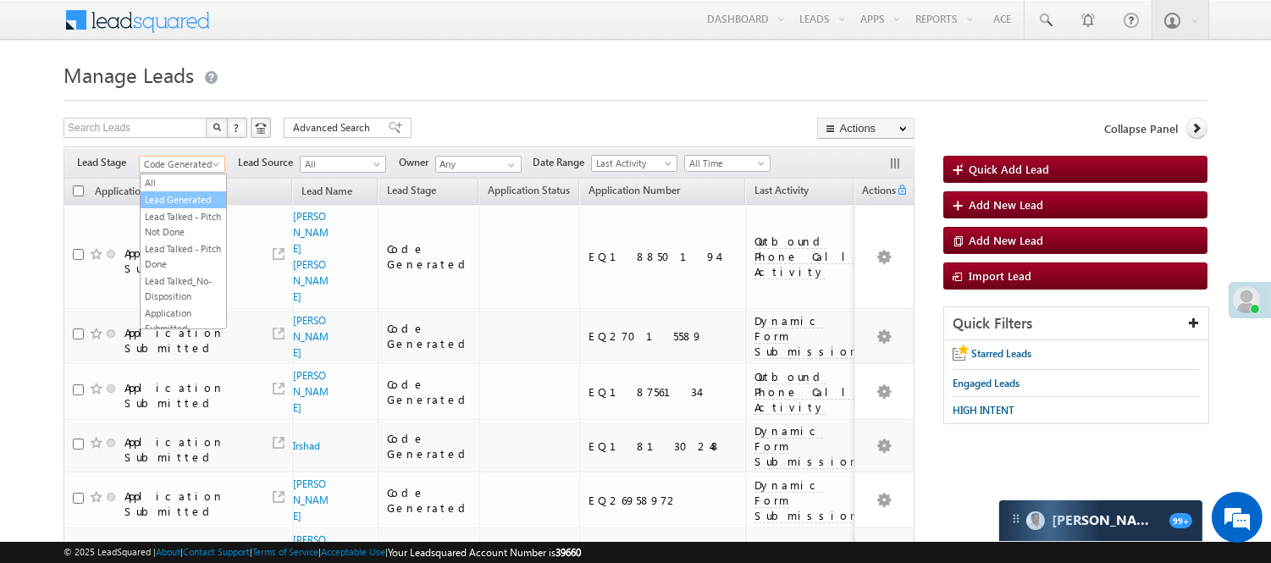
click at [195, 207] on link "Lead Generated" at bounding box center [184, 199] width 86 height 15
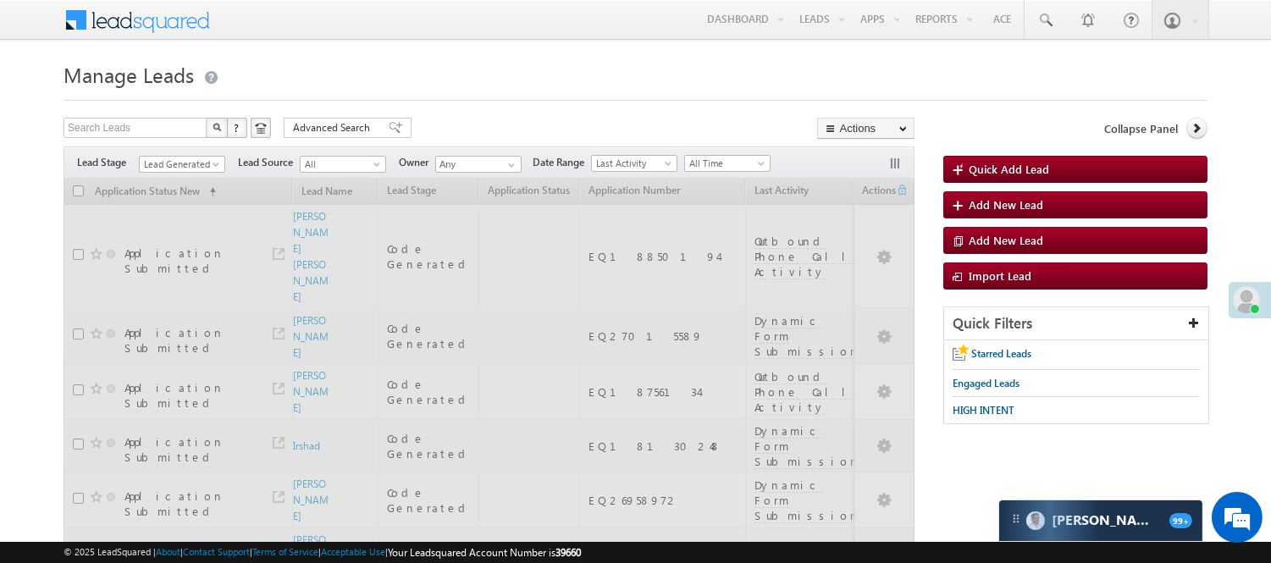
click at [531, 68] on h1 "Manage Leads" at bounding box center [636, 73] width 1144 height 33
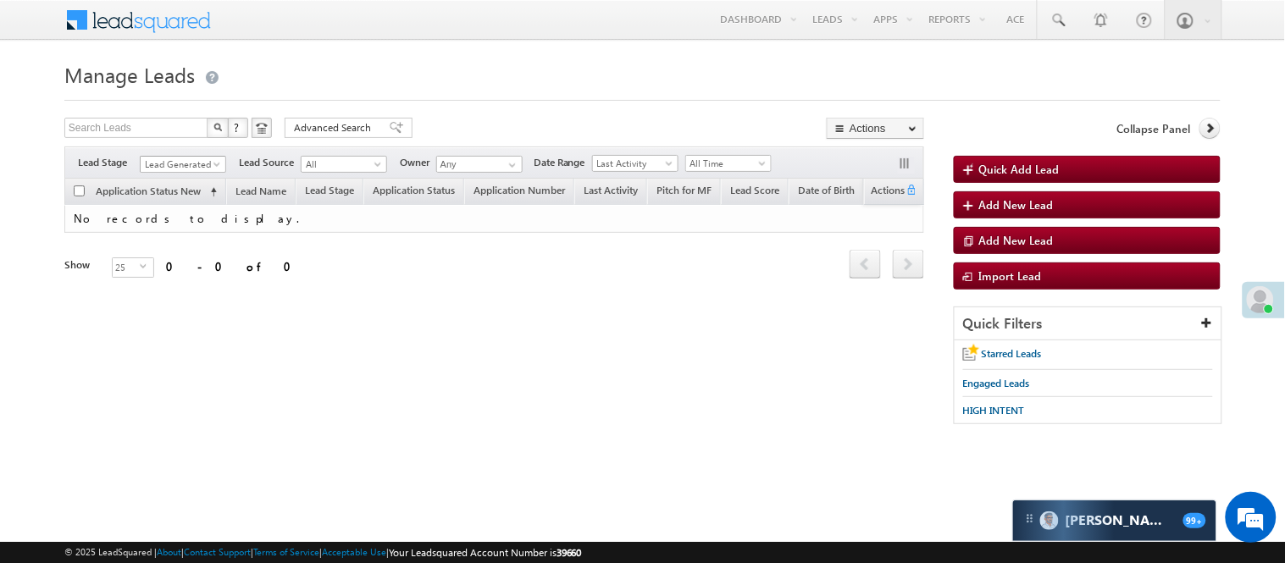
click at [205, 159] on span "Lead Generated" at bounding box center [181, 164] width 80 height 15
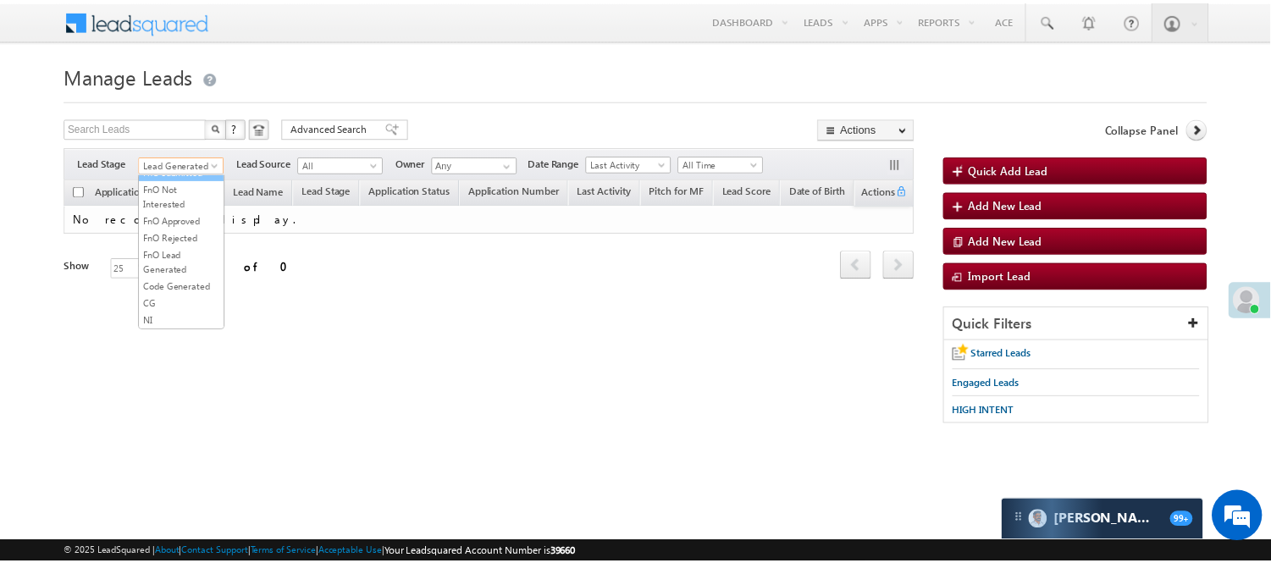
scroll to position [376, 0]
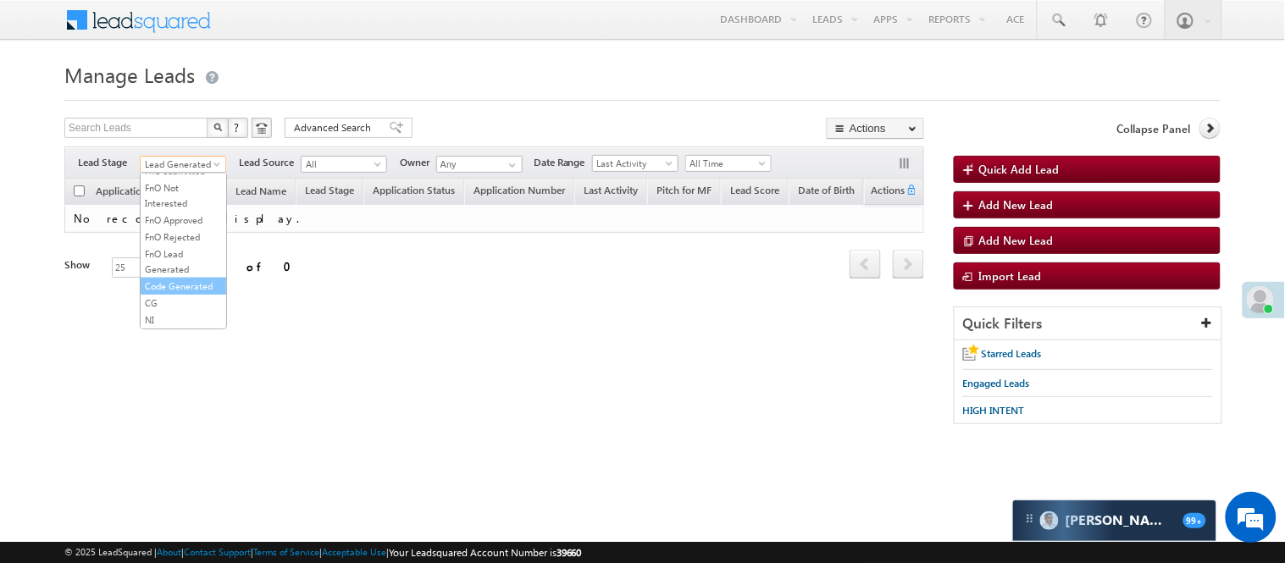
click at [183, 294] on link "Code Generated" at bounding box center [184, 286] width 86 height 15
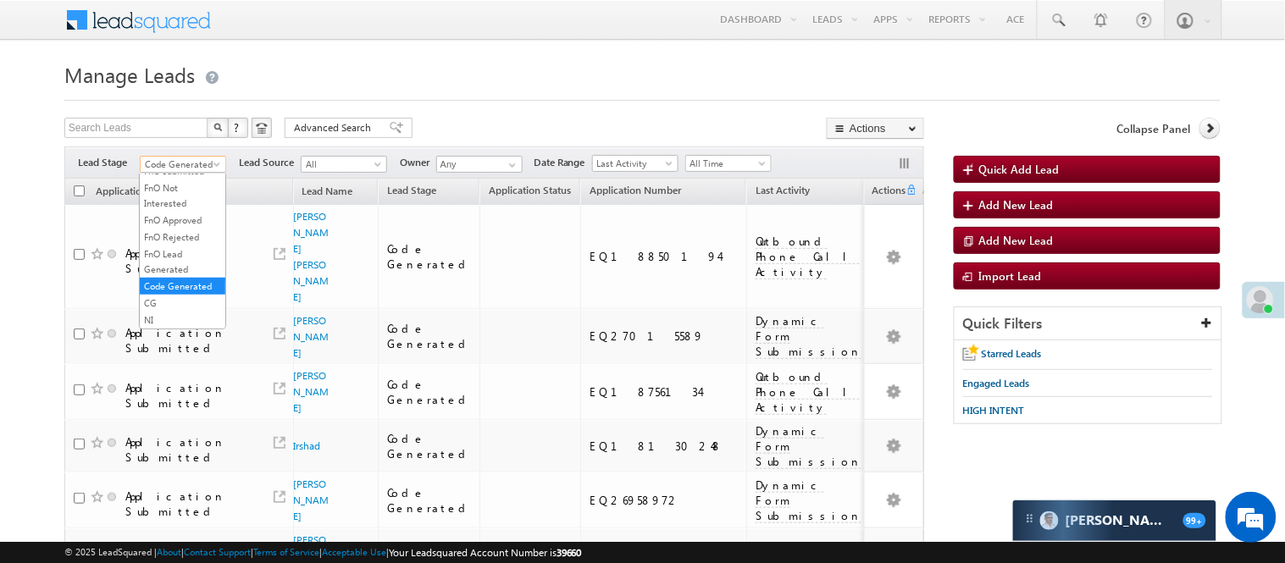
click at [191, 159] on span "Code Generated" at bounding box center [181, 164] width 80 height 15
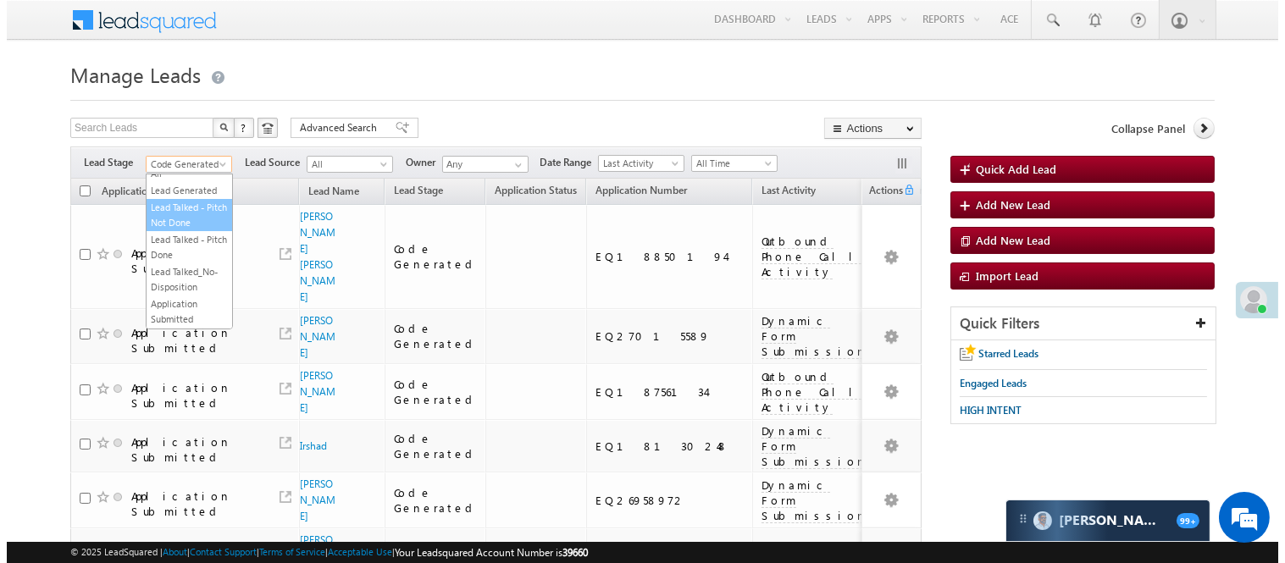
scroll to position [0, 0]
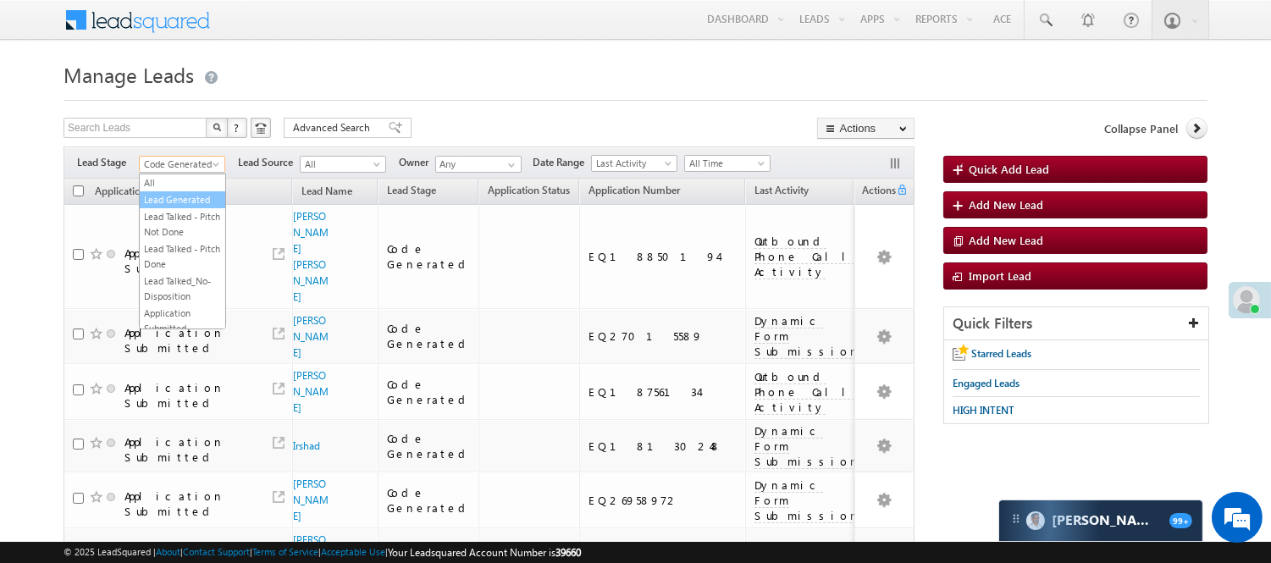
click at [208, 207] on link "Lead Generated" at bounding box center [183, 199] width 86 height 15
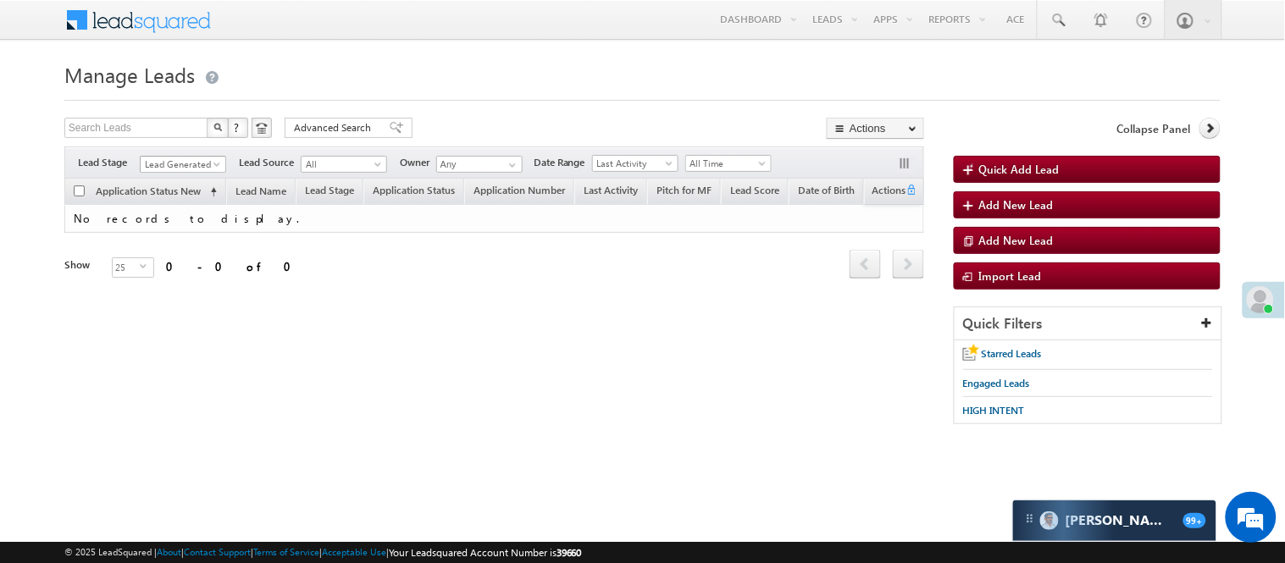
click at [185, 158] on span "Lead Generated" at bounding box center [181, 164] width 80 height 15
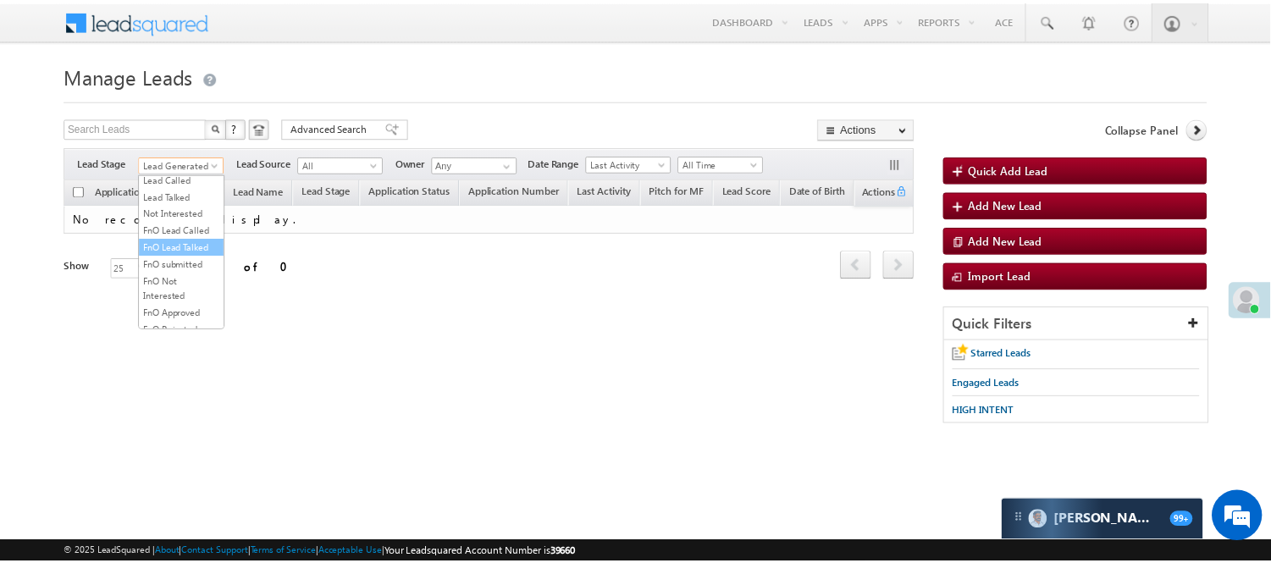
scroll to position [188, 0]
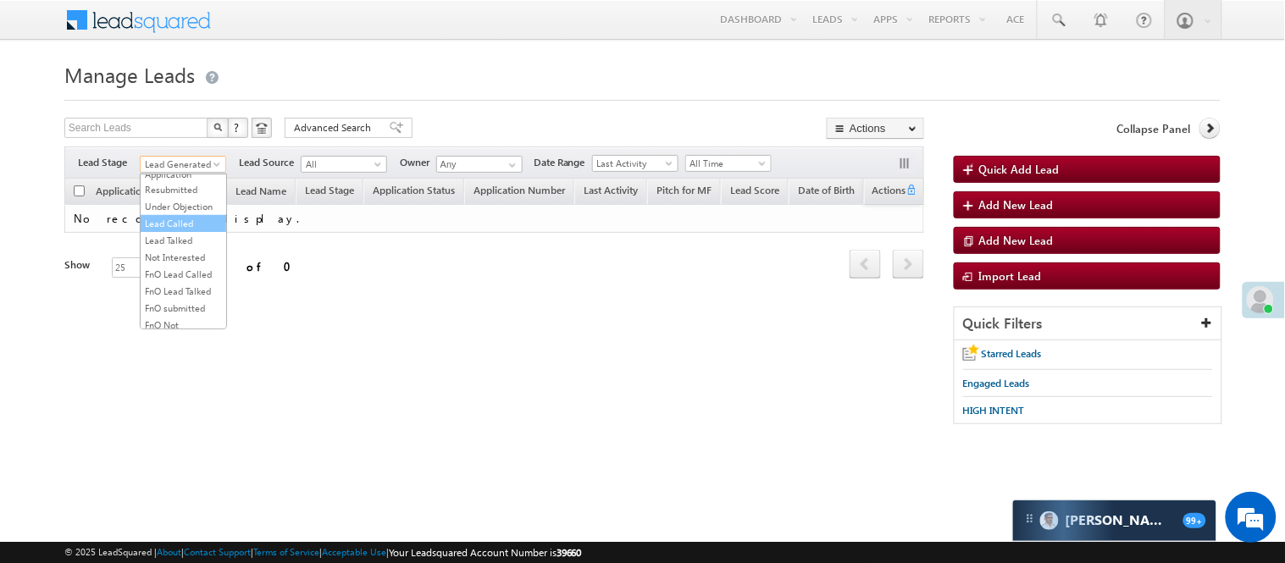
click at [190, 231] on link "Lead Called" at bounding box center [184, 223] width 86 height 15
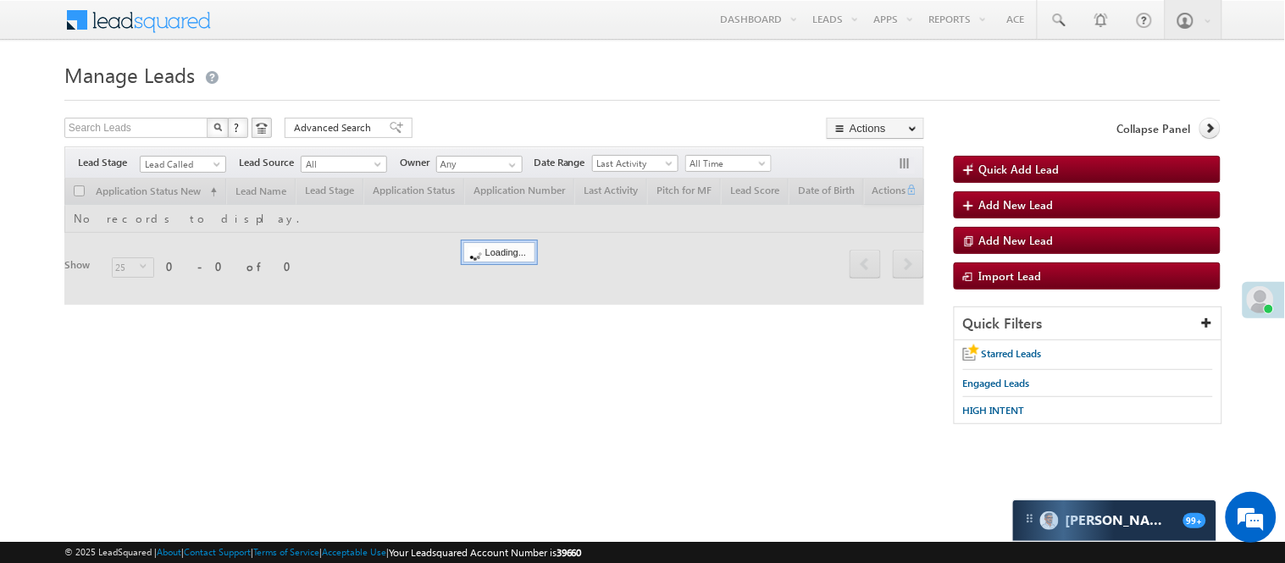
click at [462, 128] on div "Search Leads X ? 0 results found Advanced Search Advanced Search Advanced searc…" at bounding box center [494, 130] width 860 height 25
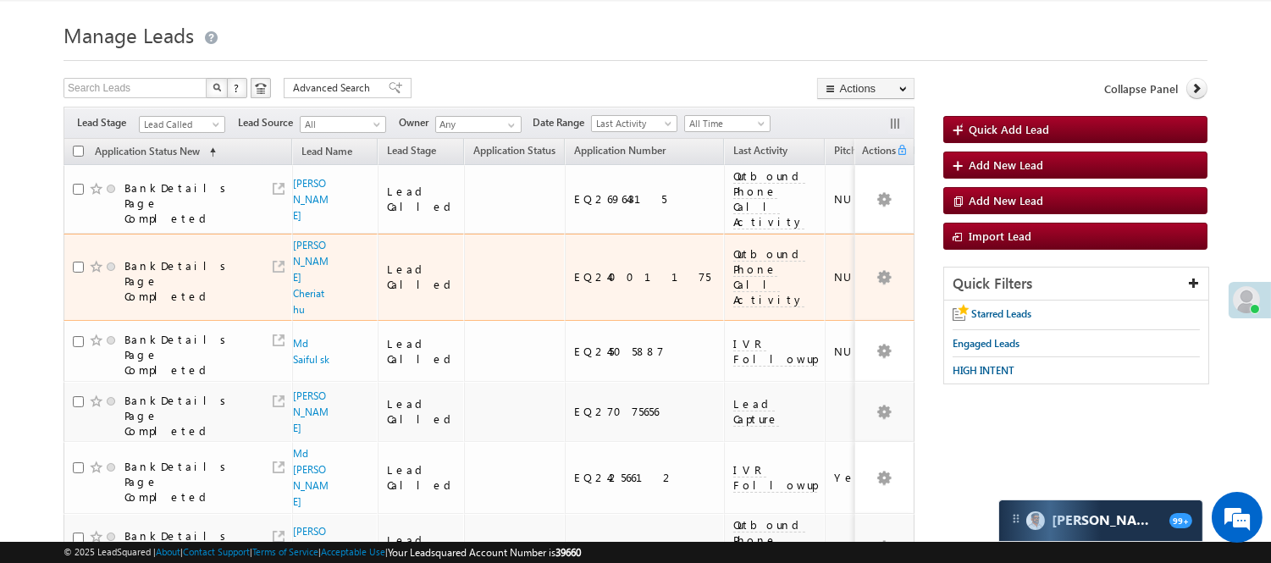
scroll to position [21, 0]
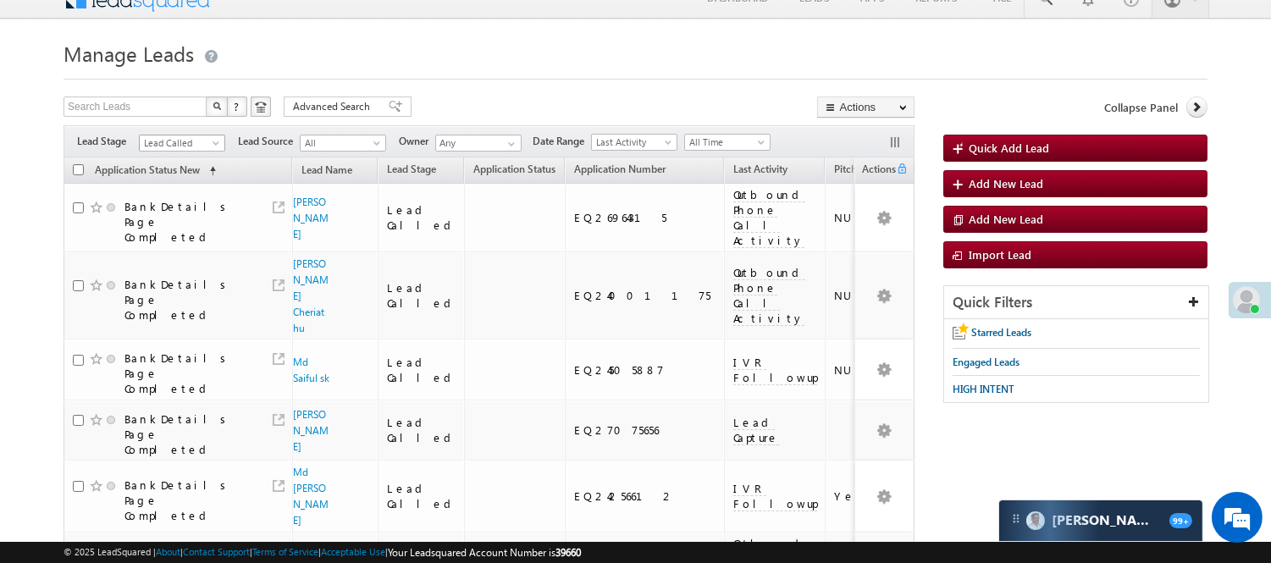
click at [172, 146] on span "Lead Called" at bounding box center [180, 142] width 80 height 15
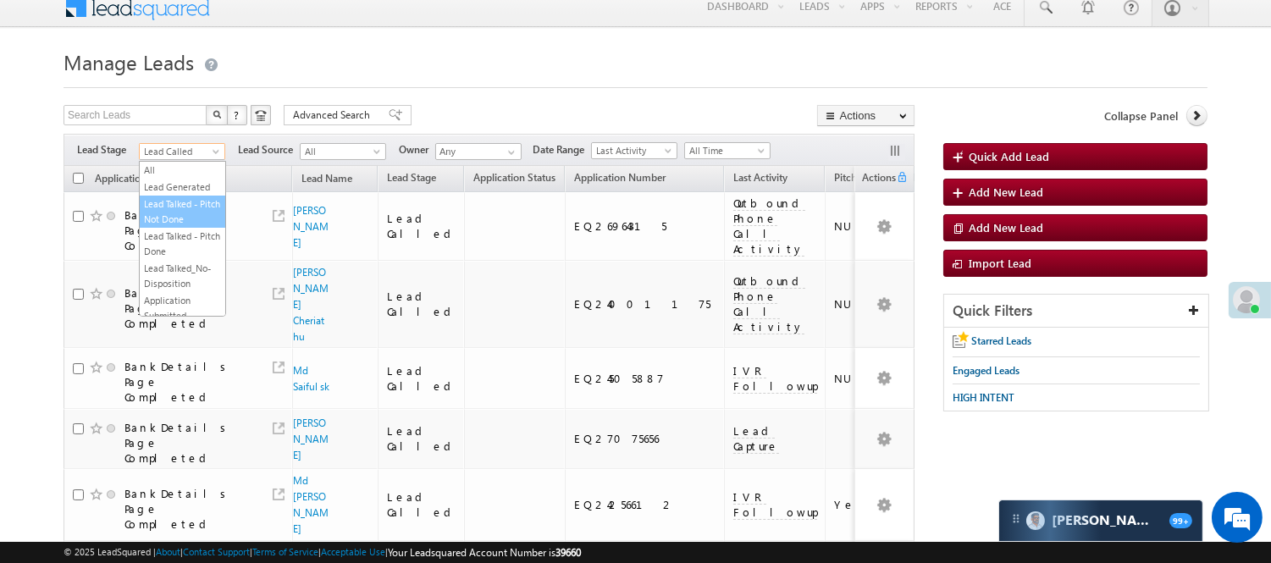
scroll to position [0, 0]
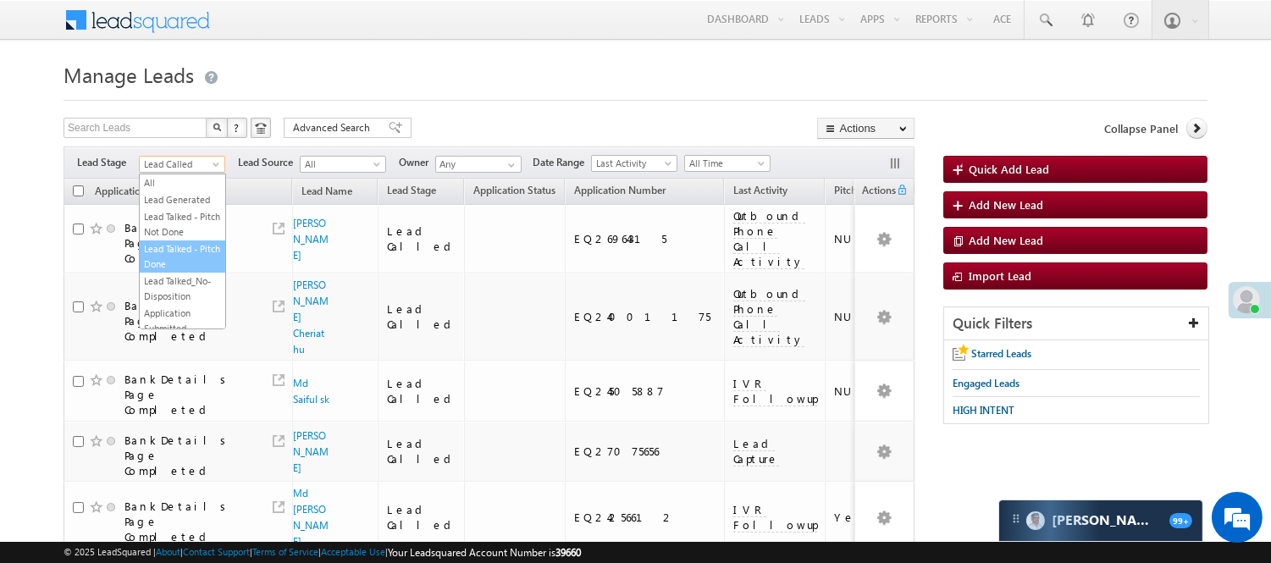
click at [179, 207] on link "Lead Generated" at bounding box center [183, 199] width 86 height 15
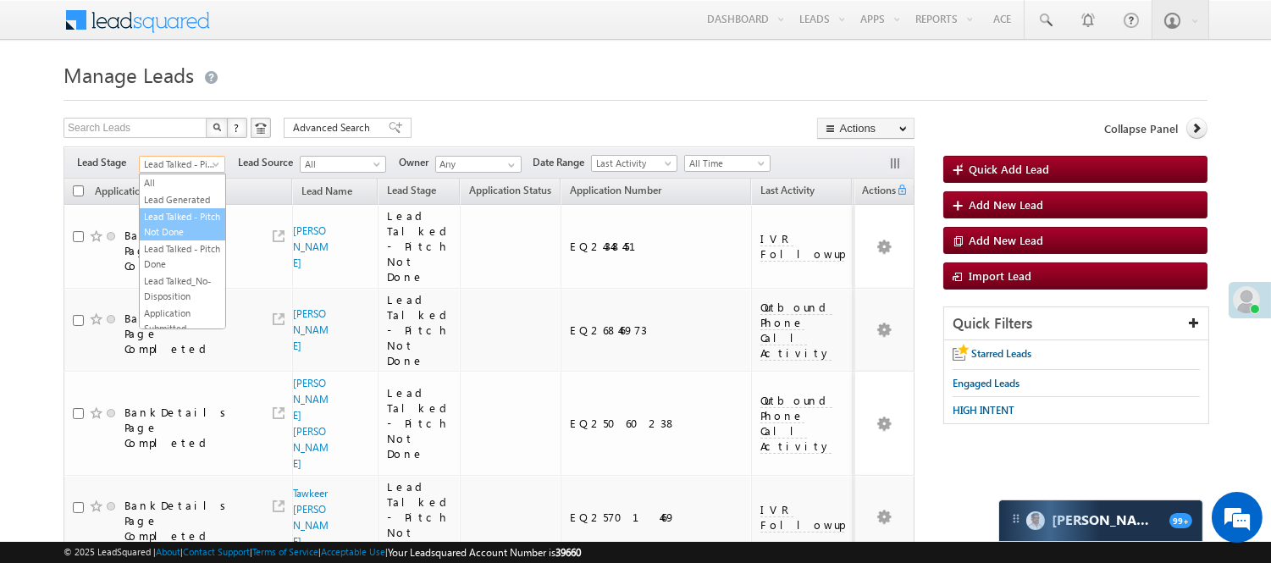
click at [182, 172] on span "Lead Talked - Pitch Not Done" at bounding box center [180, 164] width 80 height 15
click at [188, 207] on link "Lead Generated" at bounding box center [183, 199] width 86 height 15
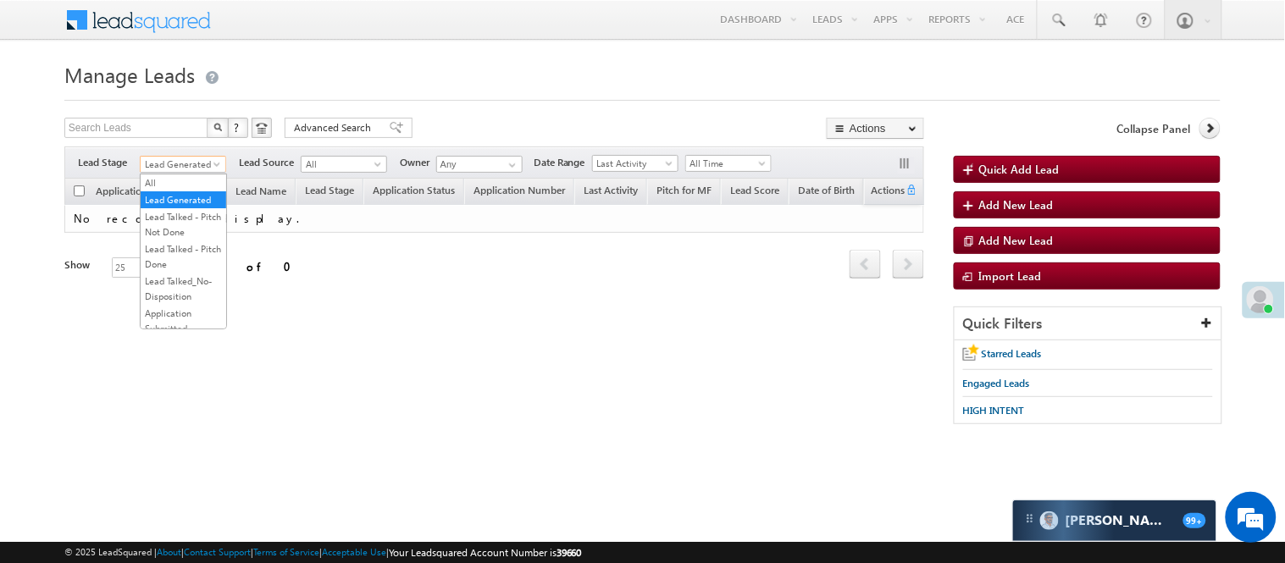
click at [188, 167] on span "Lead Generated" at bounding box center [181, 164] width 80 height 15
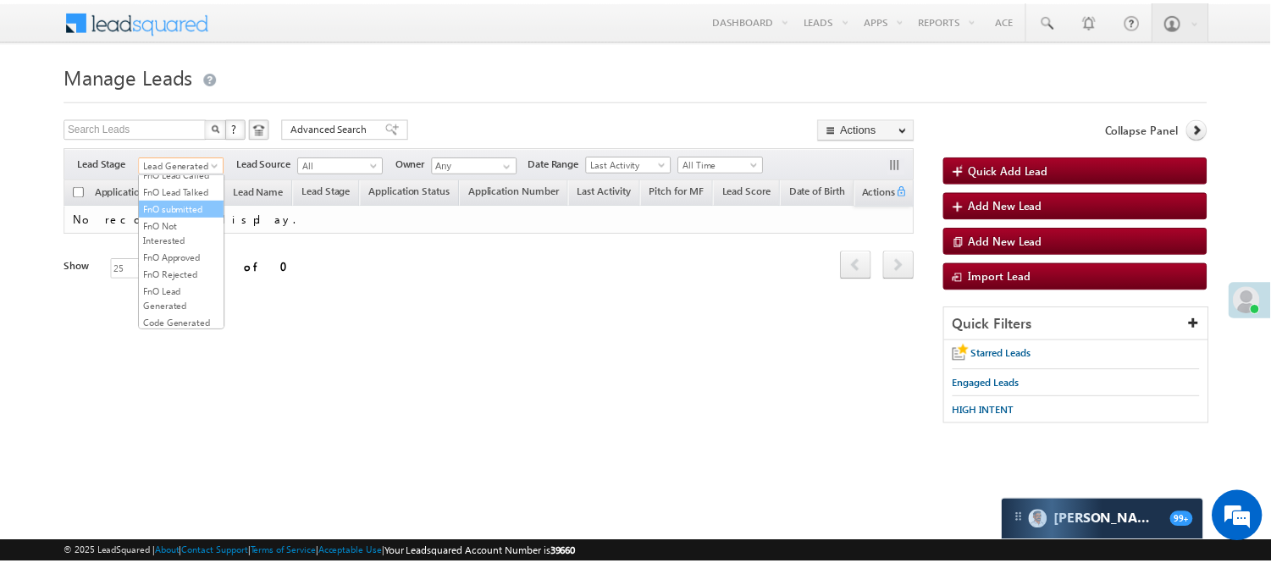
scroll to position [420, 0]
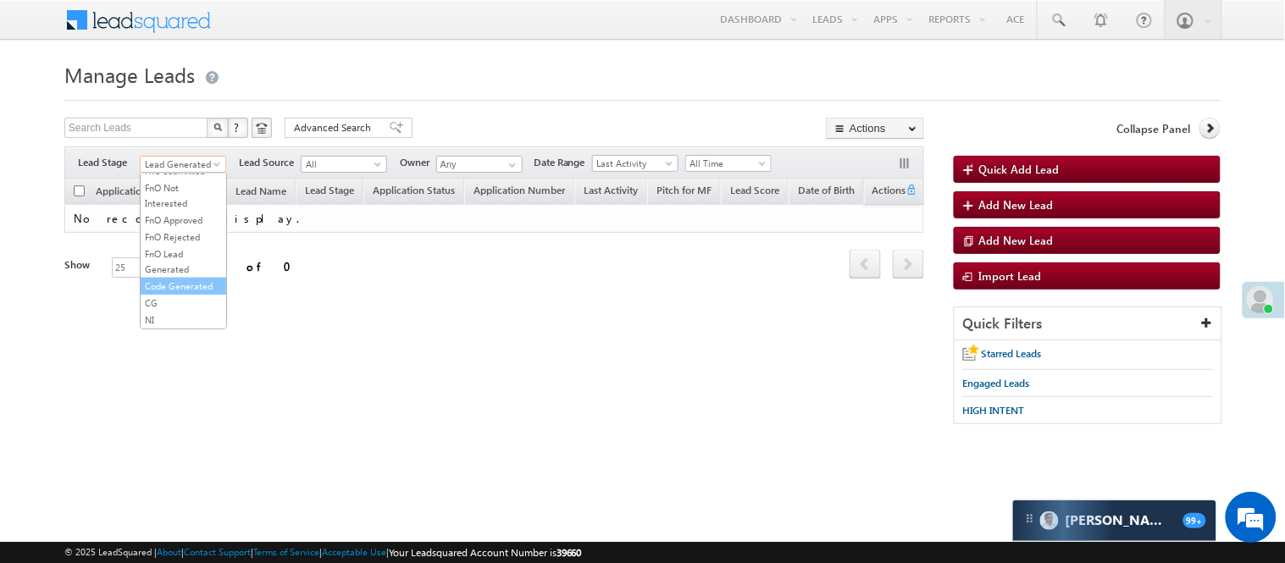
click at [193, 279] on link "Code Generated" at bounding box center [184, 286] width 86 height 15
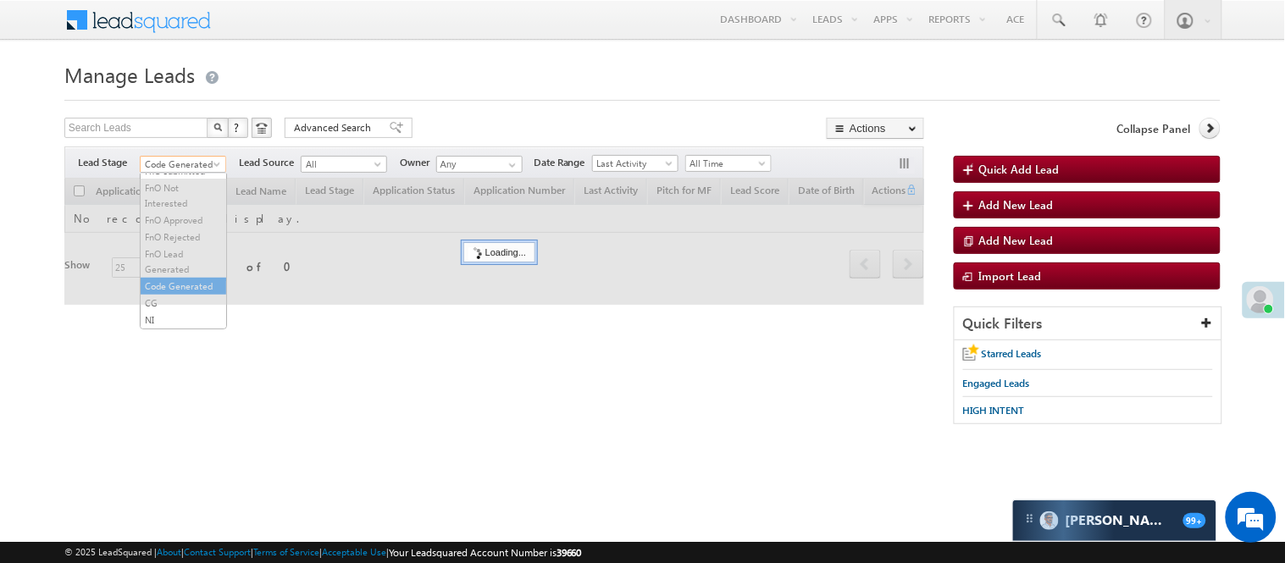
click at [203, 169] on span "Code Generated" at bounding box center [181, 164] width 80 height 15
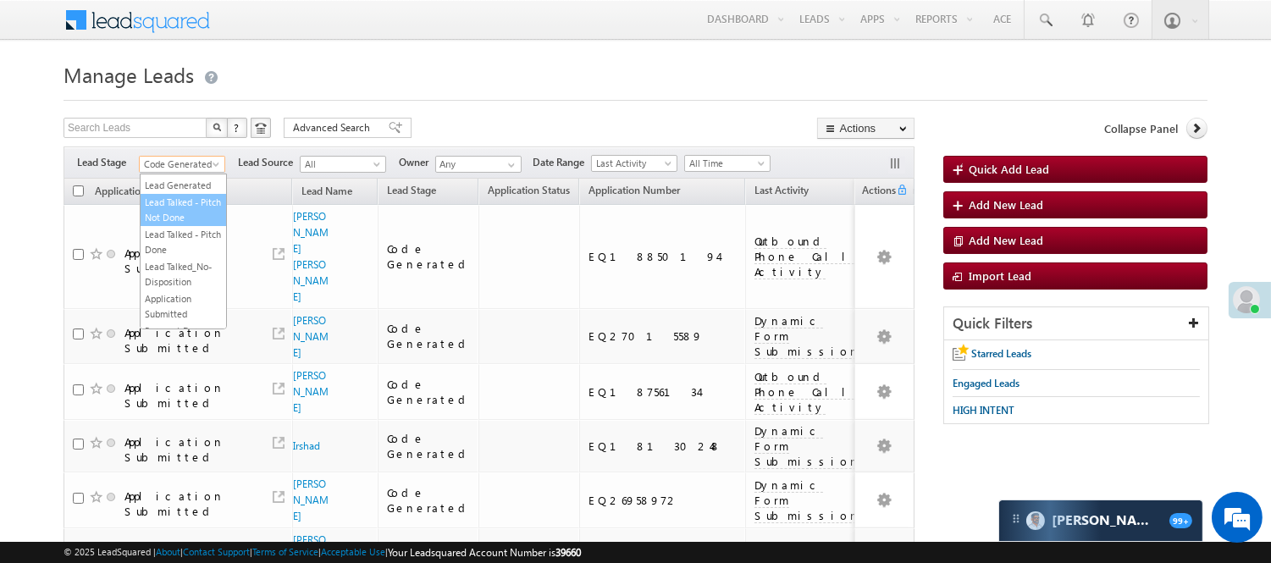
scroll to position [0, 0]
click at [724, 167] on span "All Time" at bounding box center [725, 163] width 80 height 15
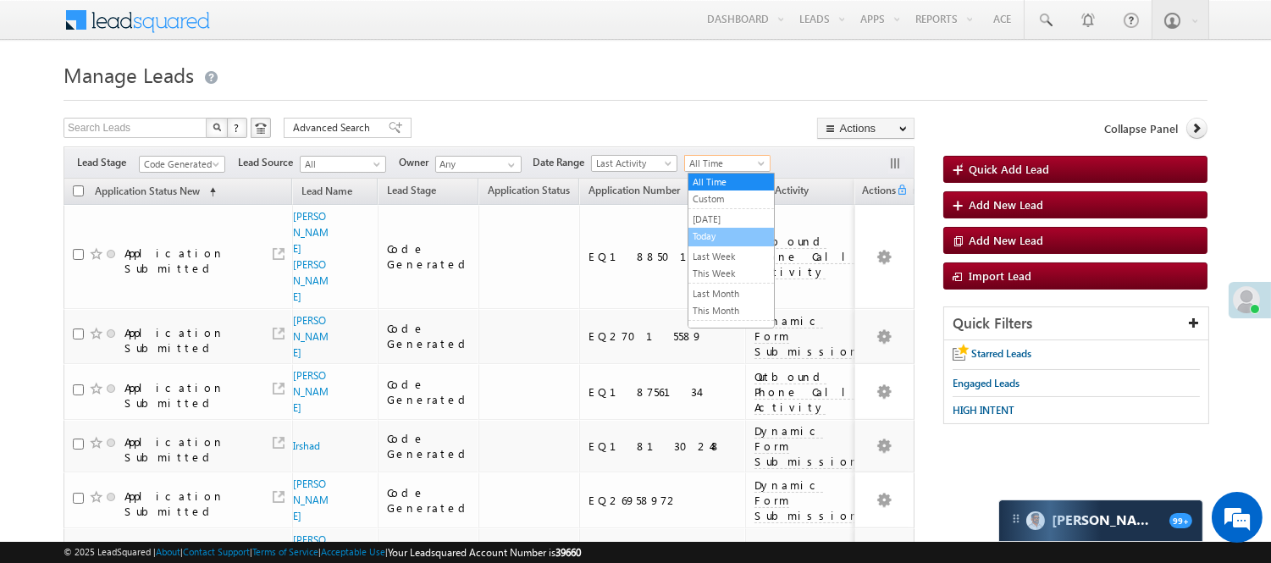
click at [727, 241] on link "Today" at bounding box center [731, 236] width 86 height 15
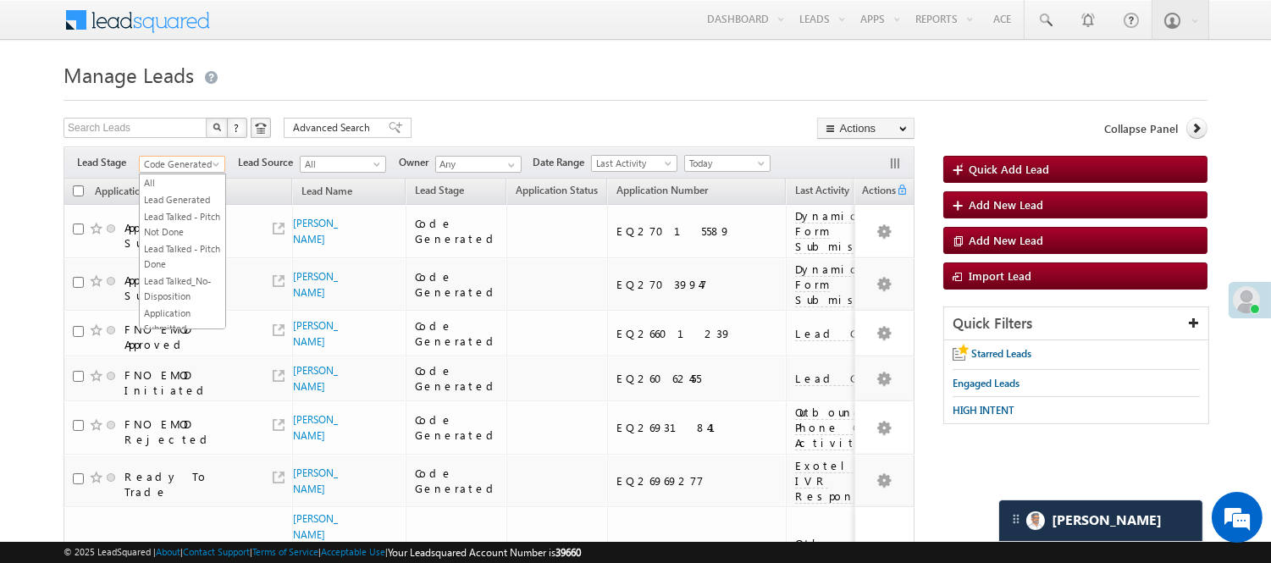
click at [179, 170] on span "Code Generated" at bounding box center [180, 164] width 80 height 15
click at [195, 206] on link "Lead Generated" at bounding box center [183, 199] width 86 height 15
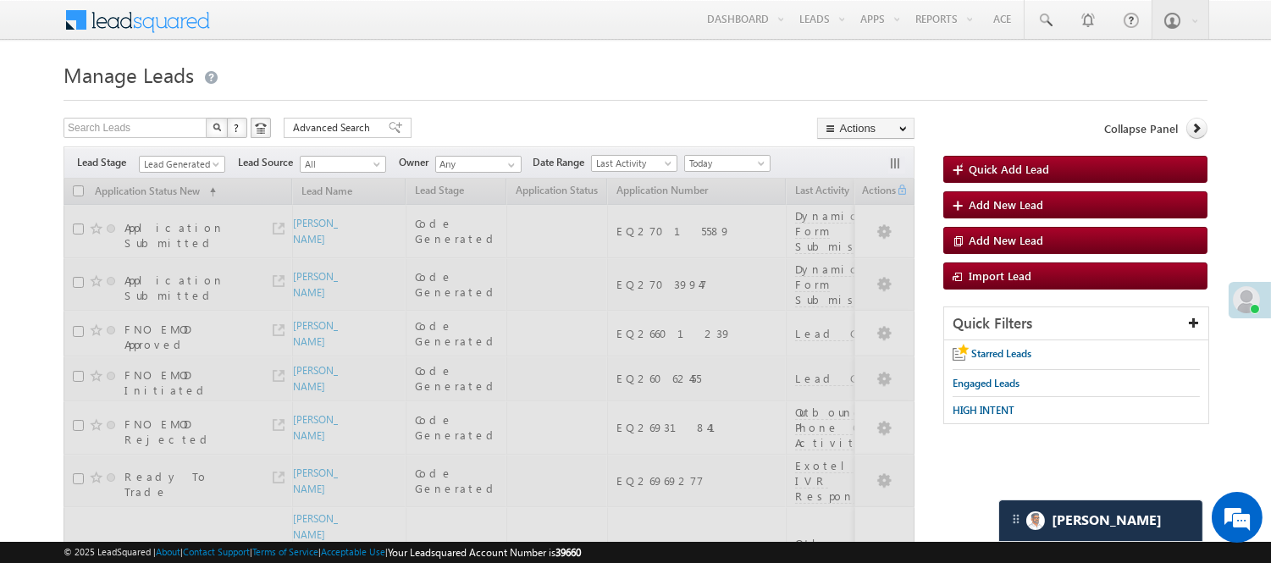
click at [477, 119] on div "Search Leads X ? 22 results found Advanced Search Advanced Search Advanced sear…" at bounding box center [489, 130] width 851 height 25
click at [200, 170] on span "Lead Generated" at bounding box center [180, 164] width 80 height 15
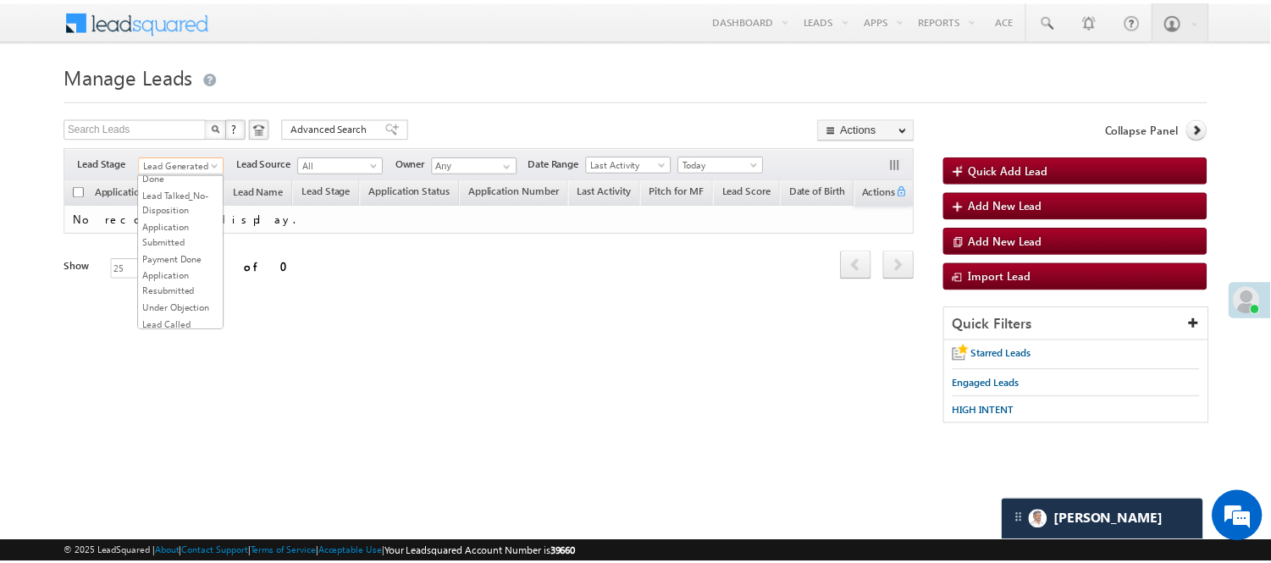
scroll to position [188, 0]
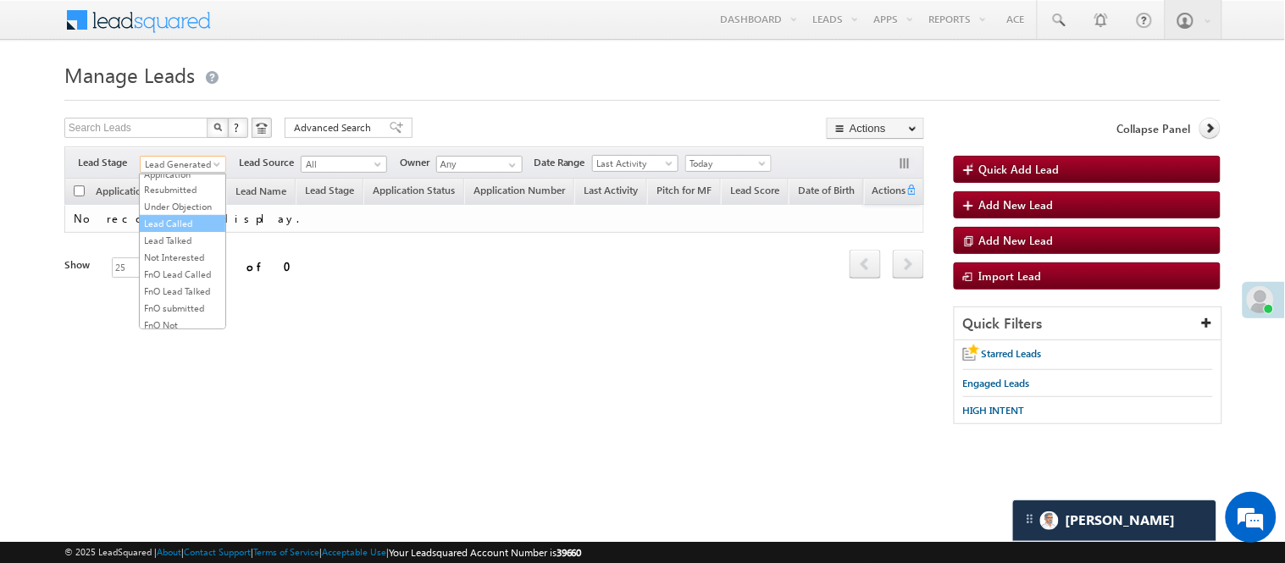
click at [188, 231] on link "Lead Called" at bounding box center [183, 223] width 86 height 15
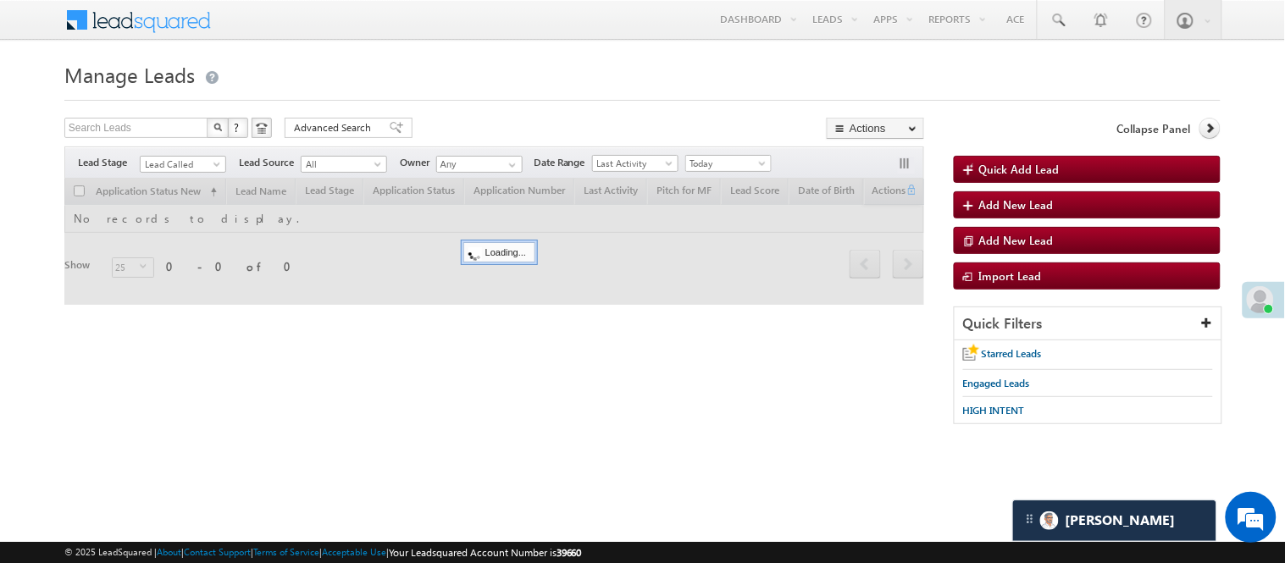
click at [525, 88] on h1 "Manage Leads" at bounding box center [642, 73] width 1156 height 33
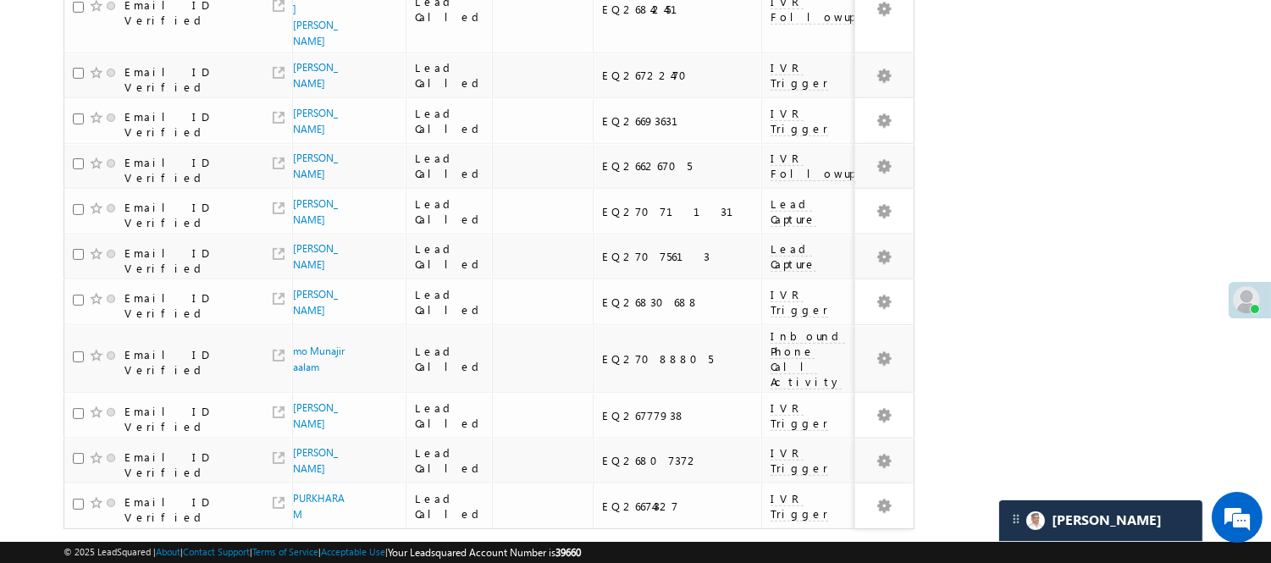
scroll to position [1108, 0]
click at [799, 546] on link "4" at bounding box center [794, 560] width 30 height 29
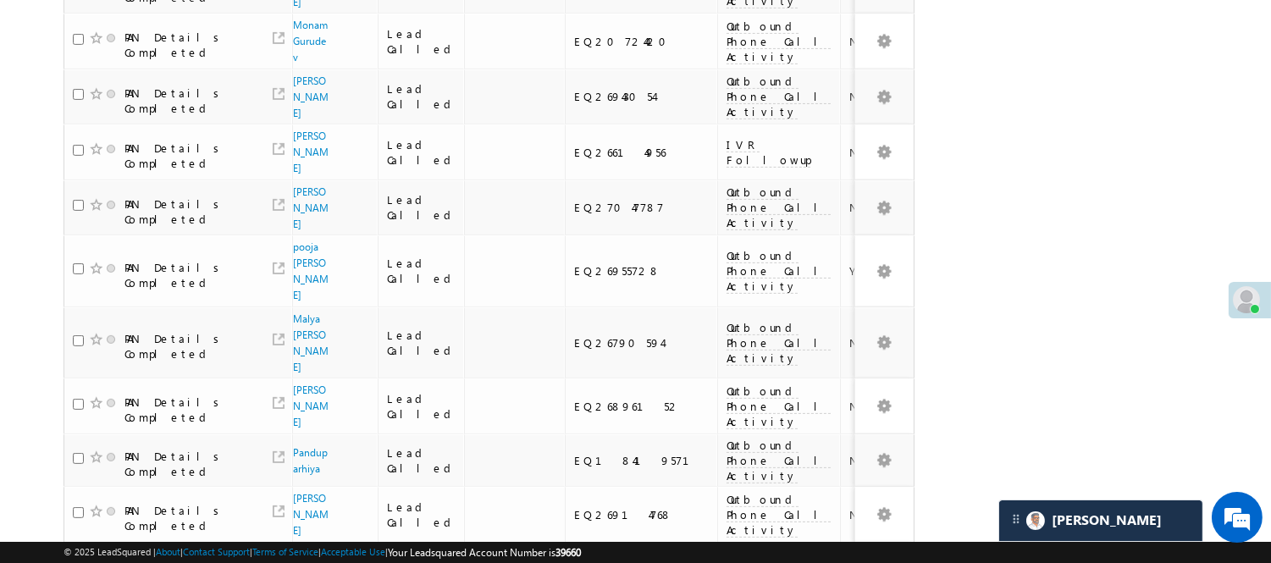
scroll to position [122, 0]
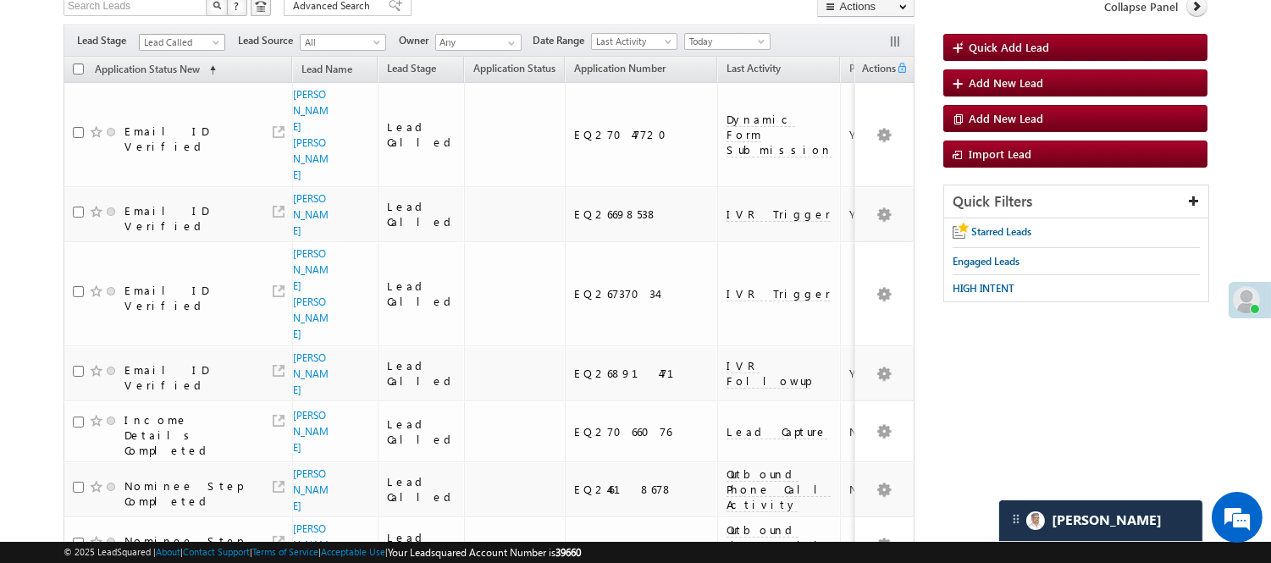
click at [163, 37] on span "Lead Called" at bounding box center [180, 42] width 80 height 15
click at [172, 86] on link "Lead Generated" at bounding box center [183, 77] width 86 height 15
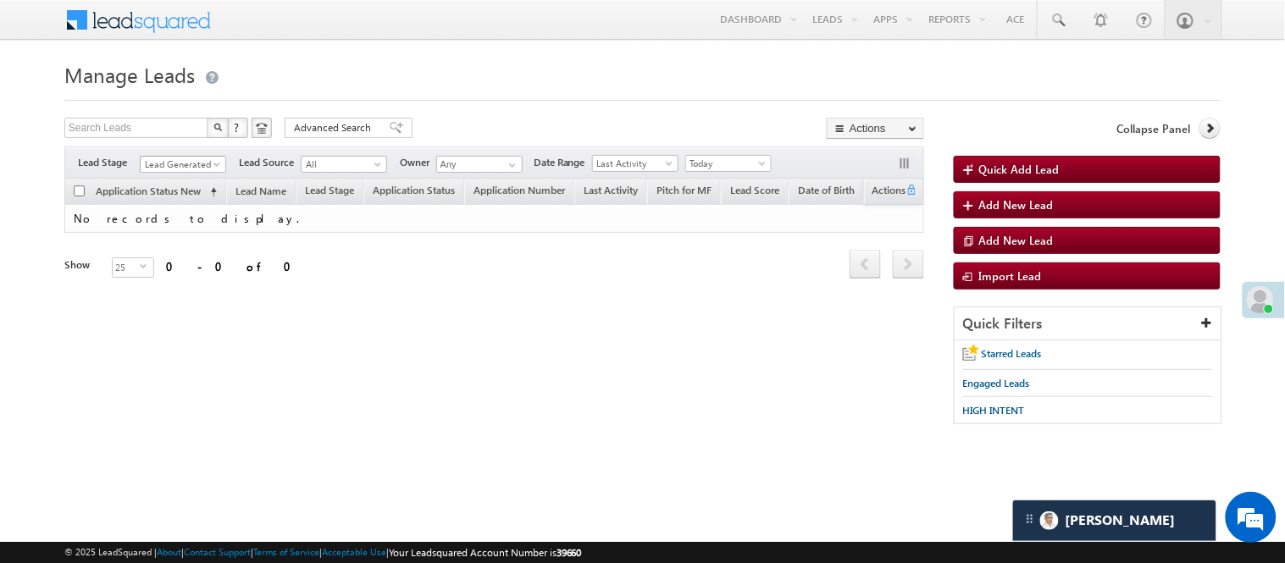
click at [162, 162] on span "Lead Generated" at bounding box center [181, 164] width 80 height 15
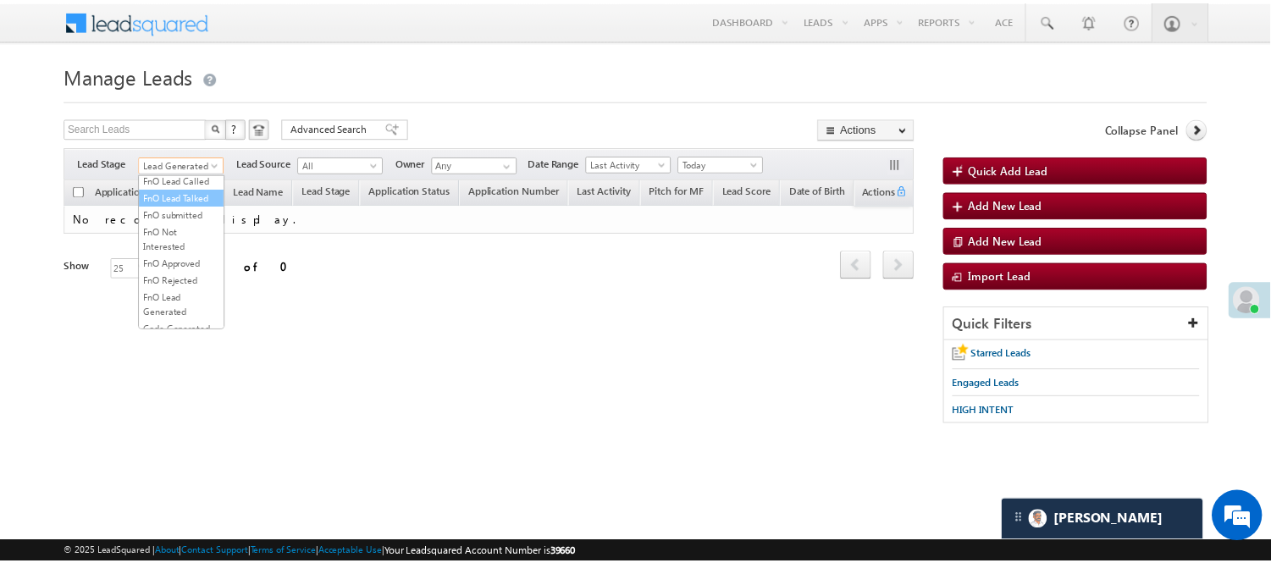
scroll to position [376, 0]
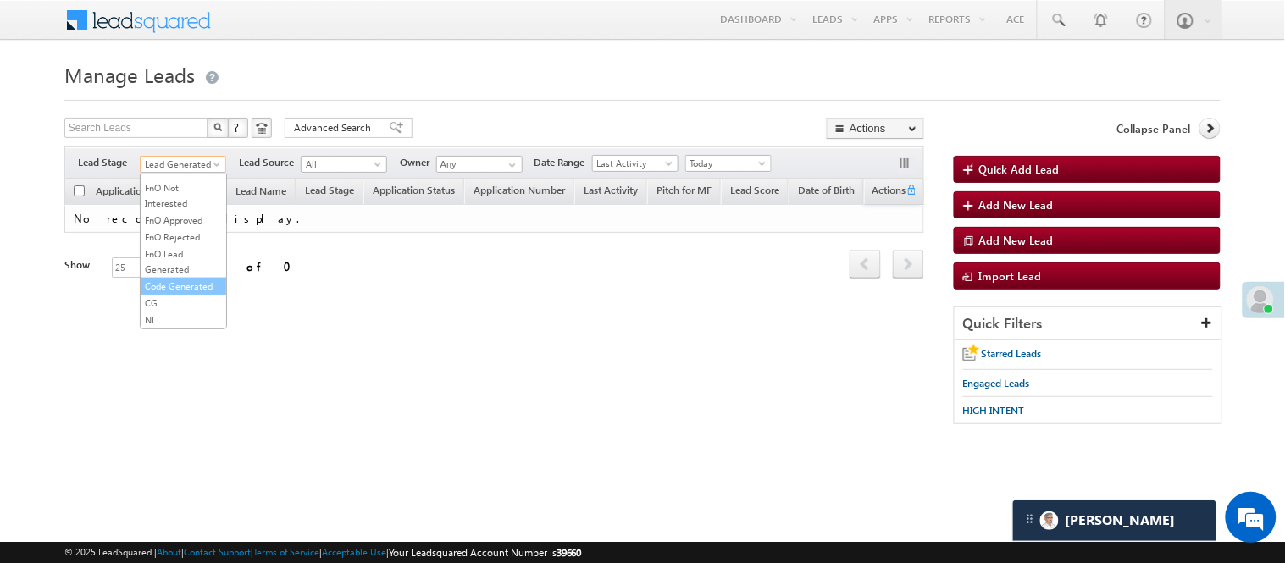
drag, startPoint x: 183, startPoint y: 302, endPoint x: 188, endPoint y: 317, distance: 15.3
click at [188, 317] on ul "All Lead Generated Lead Talked - Pitch Not Done Lead Talked - Pitch Done Lead T…" at bounding box center [183, 252] width 87 height 156
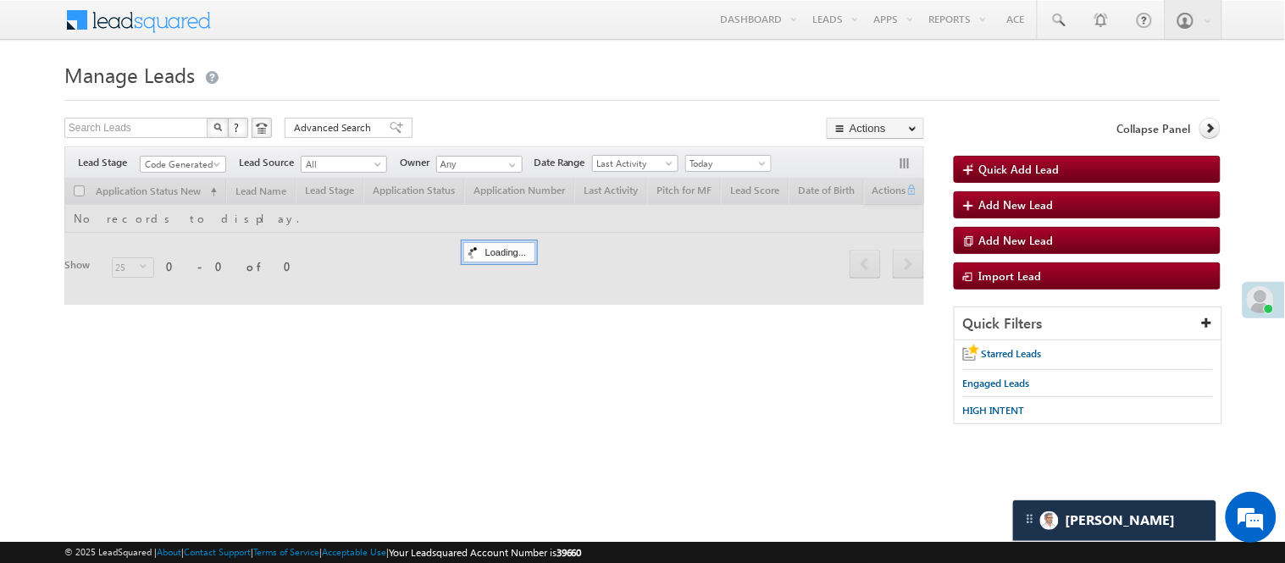
click at [443, 93] on div at bounding box center [642, 95] width 1156 height 11
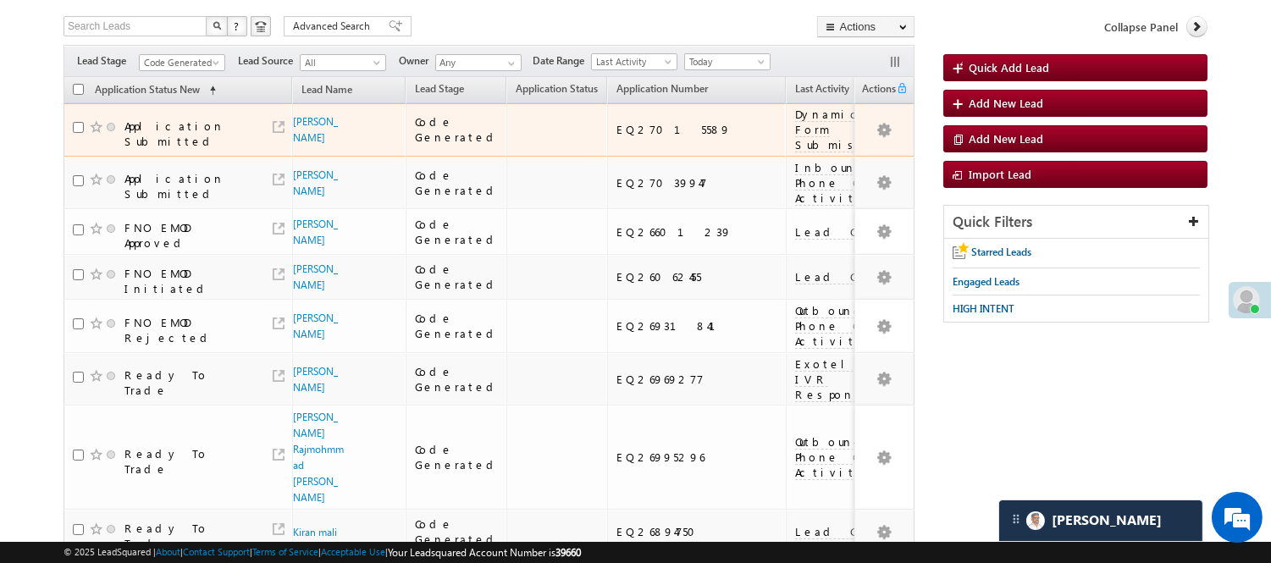
scroll to position [0, 0]
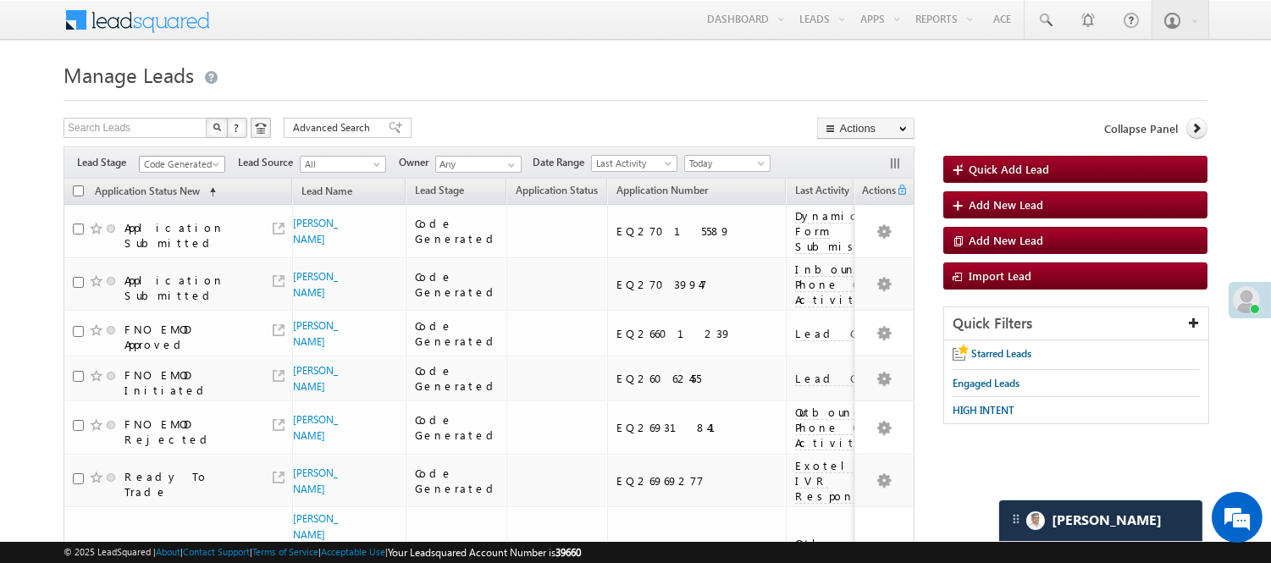
click at [180, 164] on span "Code Generated" at bounding box center [180, 164] width 80 height 15
click at [181, 203] on link "Lead Generated" at bounding box center [183, 199] width 86 height 15
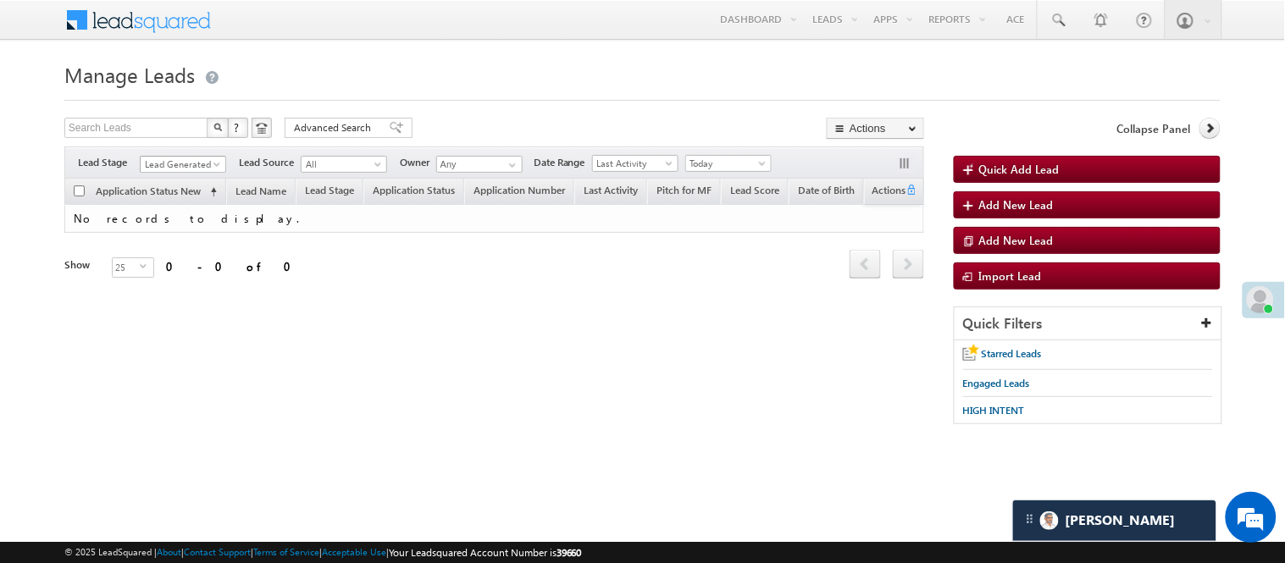
click at [185, 163] on span "Lead Generated" at bounding box center [181, 164] width 80 height 15
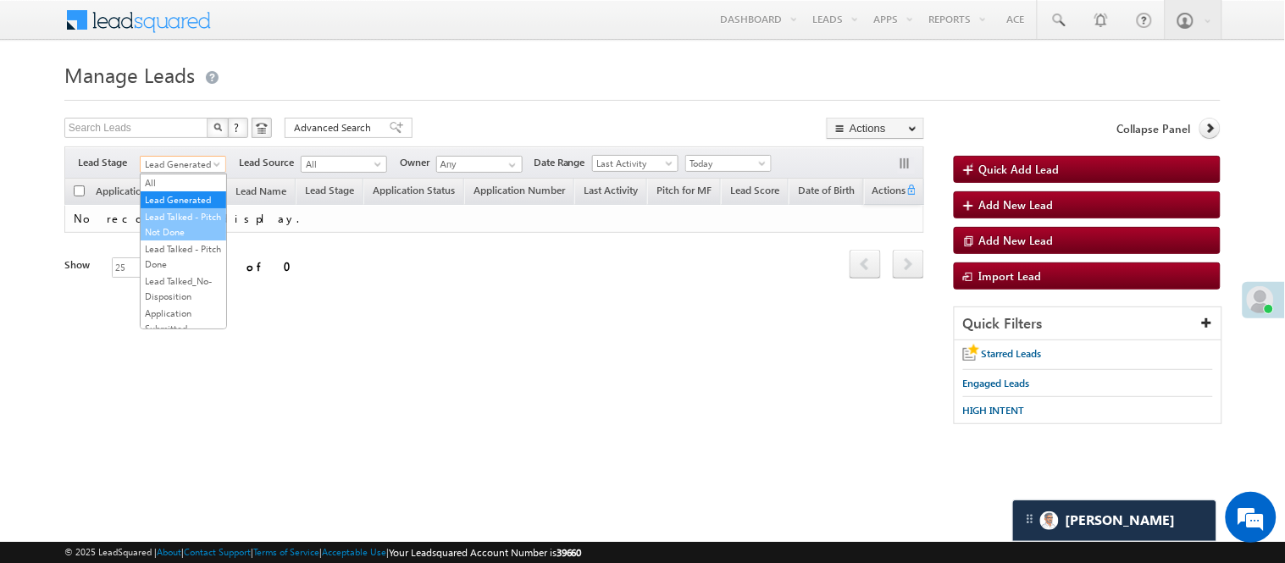
click at [178, 239] on link "Lead Talked - Pitch Not Done" at bounding box center [184, 224] width 86 height 30
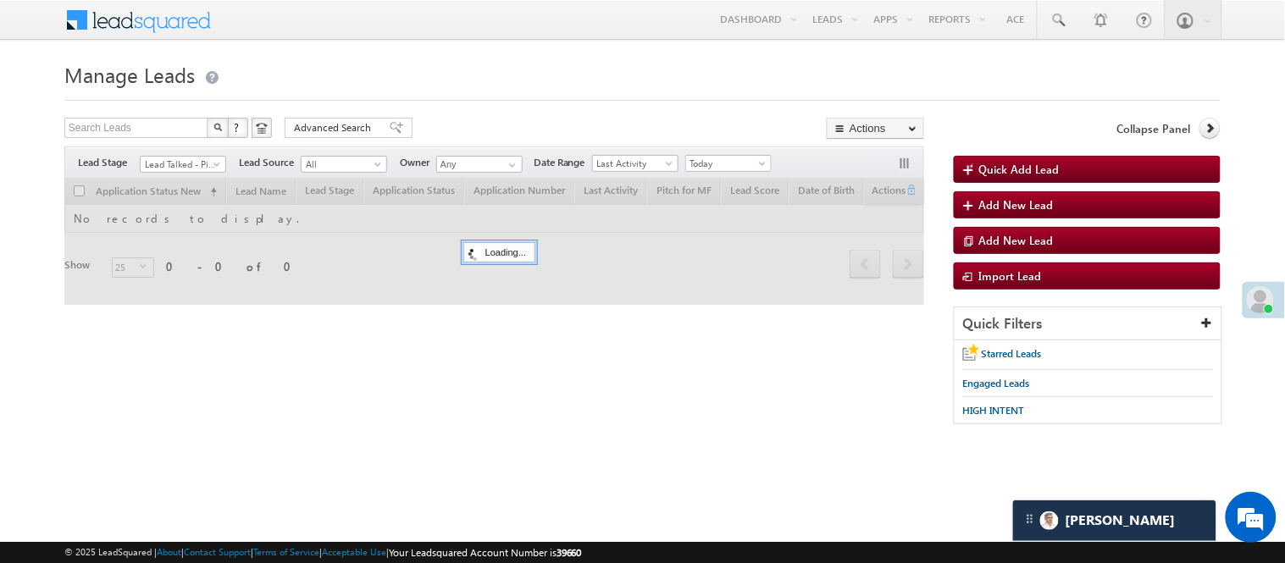
click at [188, 163] on span "Lead Talked - Pitch Not Done" at bounding box center [181, 164] width 80 height 15
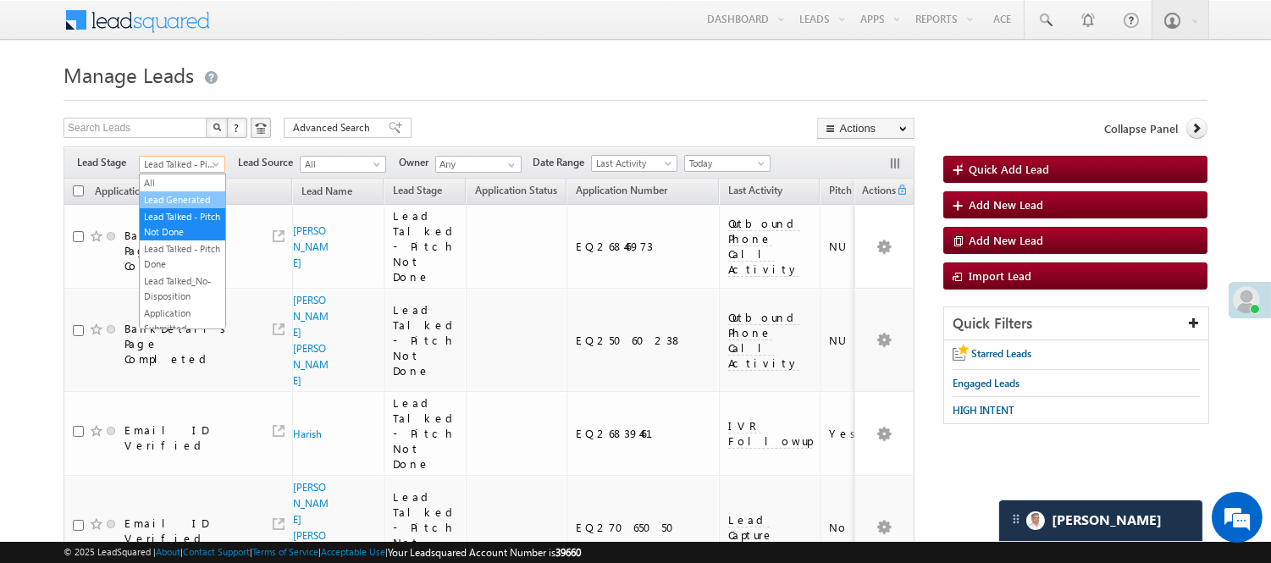
click at [181, 207] on link "Lead Generated" at bounding box center [183, 199] width 86 height 15
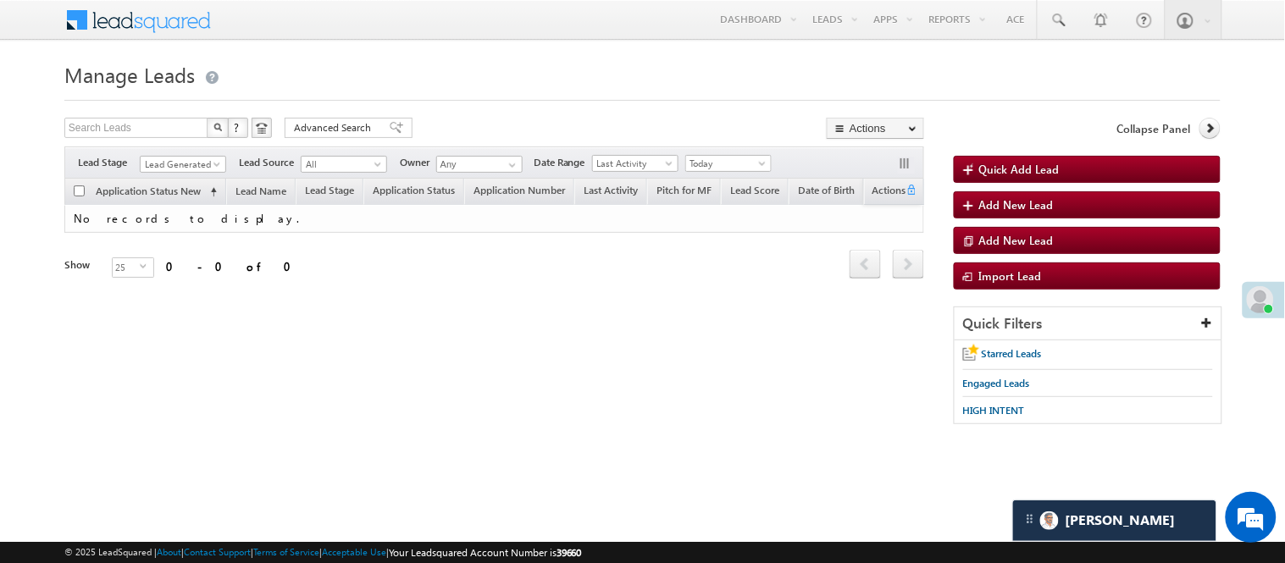
click at [196, 145] on div "Search Leads X ? 0 results found Advanced Search Advanced Search Advanced searc…" at bounding box center [494, 222] width 860 height 208
click at [193, 156] on link "Lead Generated" at bounding box center [183, 164] width 86 height 17
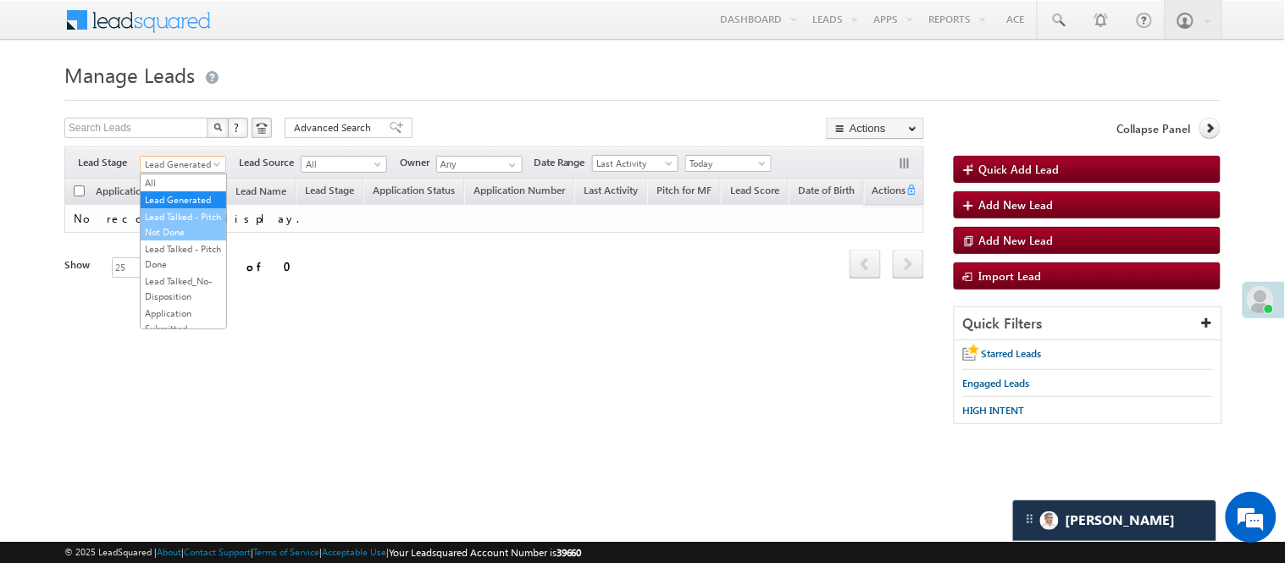
click at [185, 240] on link "Lead Talked - Pitch Not Done" at bounding box center [184, 224] width 86 height 30
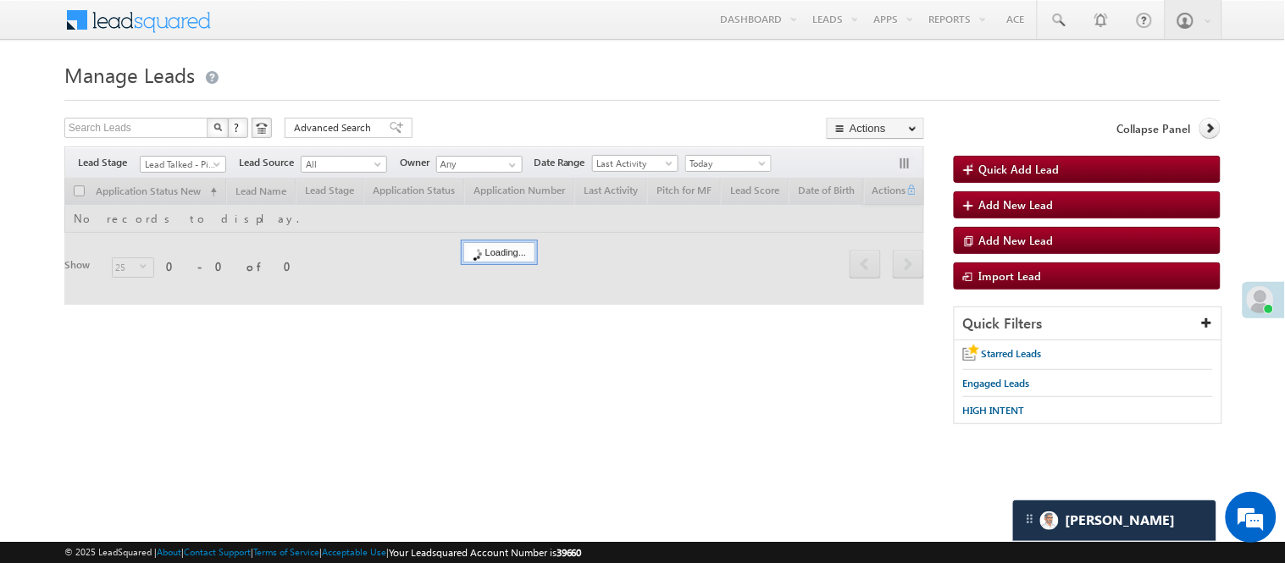
click at [445, 137] on div "Search Leads X ? 0 results found Advanced Search Advanced Search Advanced searc…" at bounding box center [494, 130] width 860 height 25
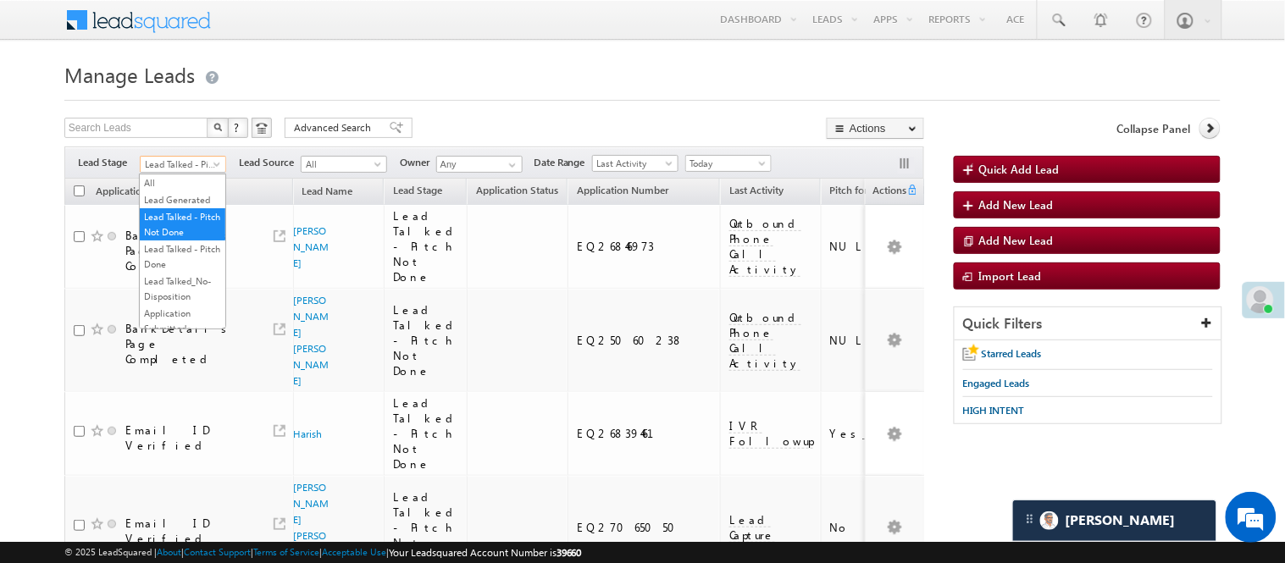
click at [196, 170] on span "Lead Talked - Pitch Not Done" at bounding box center [181, 164] width 80 height 15
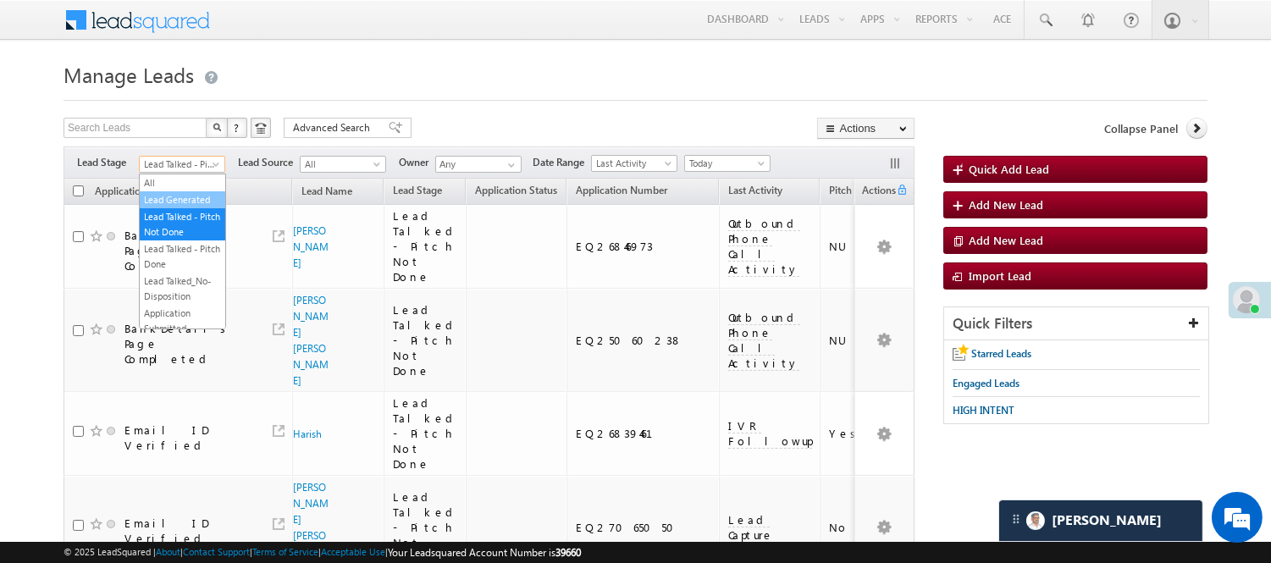
click at [193, 207] on link "Lead Generated" at bounding box center [183, 199] width 86 height 15
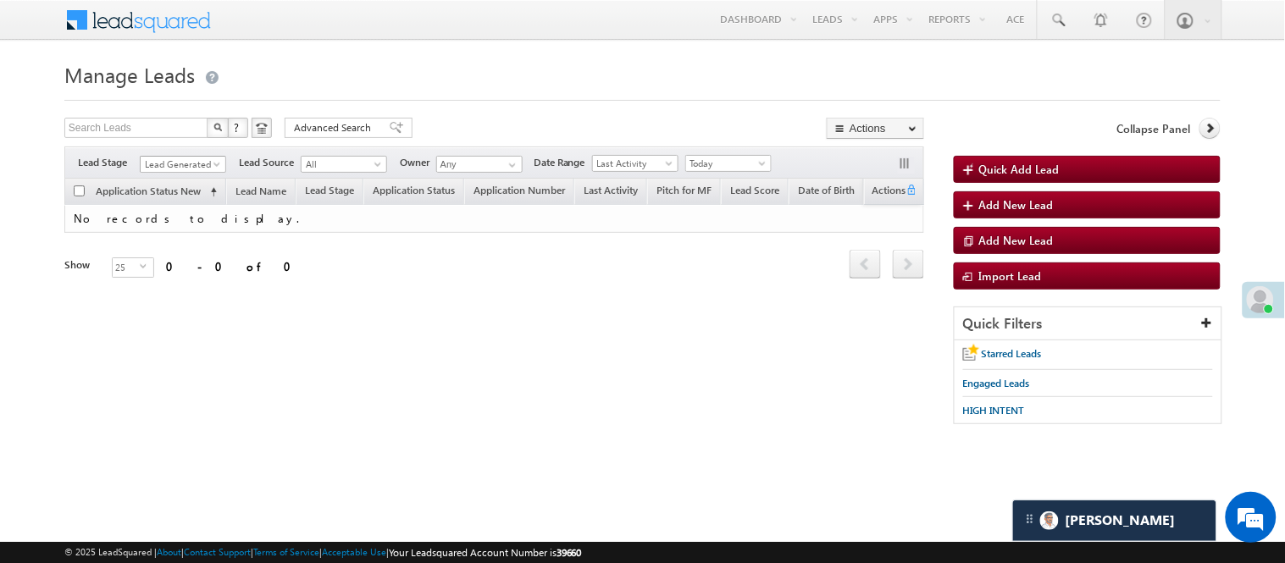
click at [163, 155] on span "Lead Generated" at bounding box center [183, 162] width 86 height 14
click at [173, 166] on span "Lead Generated" at bounding box center [181, 164] width 80 height 15
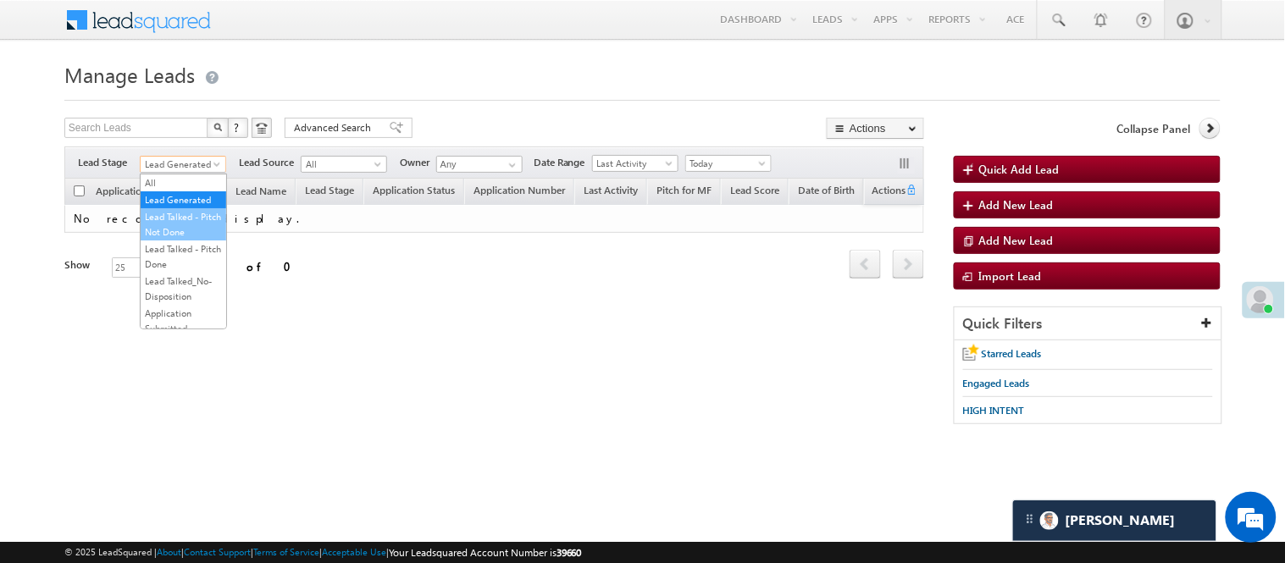
click at [186, 240] on link "Lead Talked - Pitch Not Done" at bounding box center [184, 224] width 86 height 30
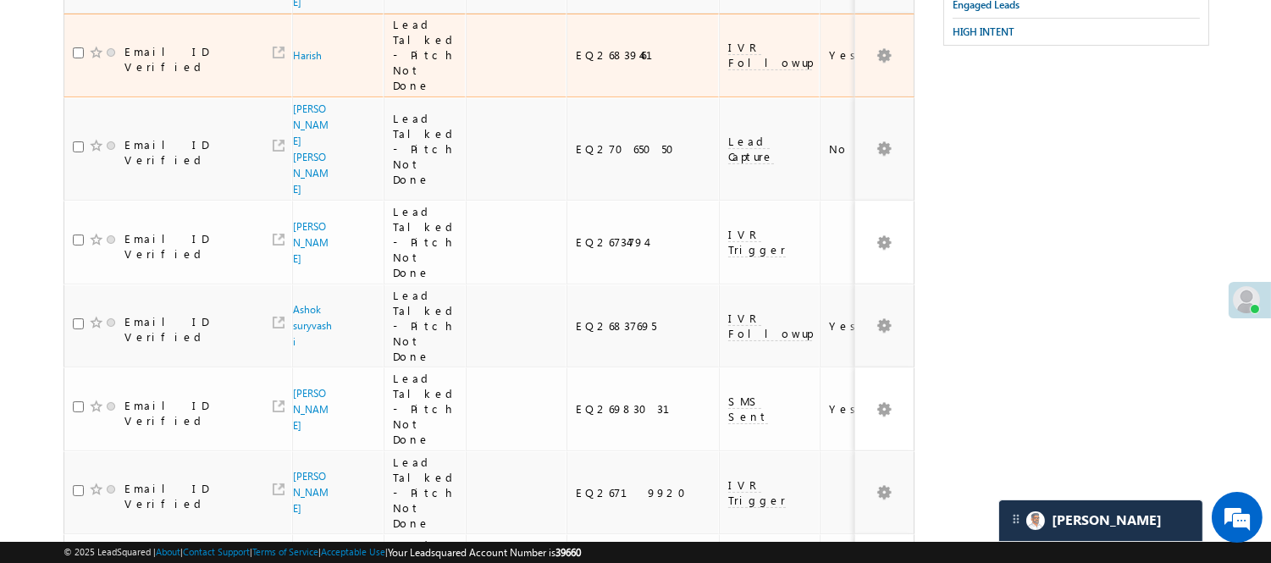
scroll to position [22, 0]
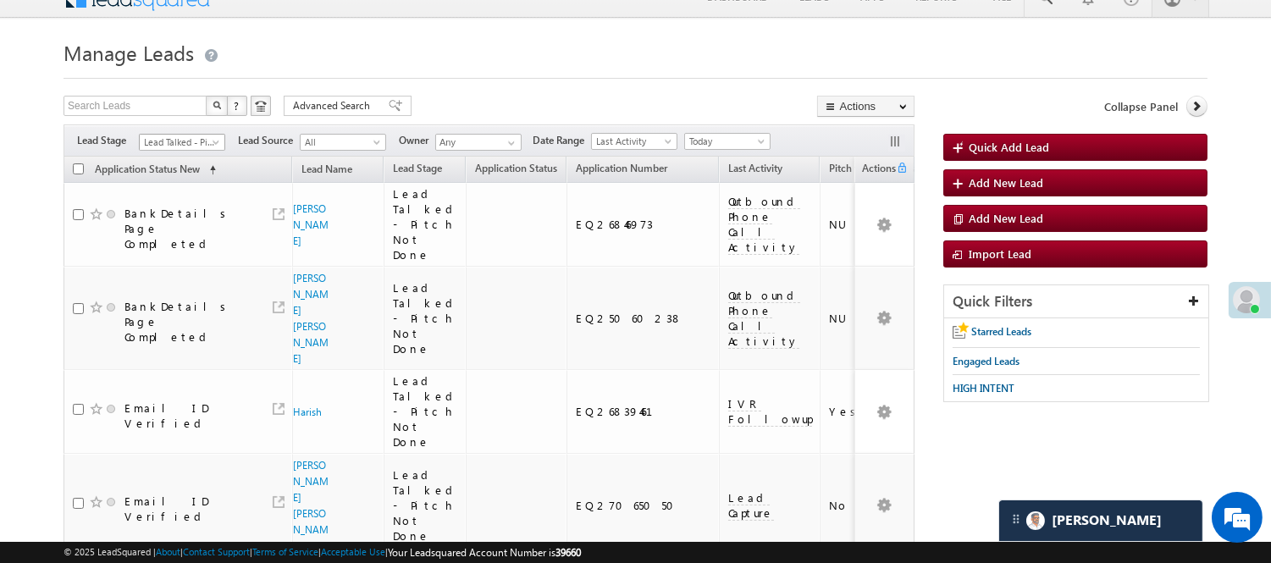
click at [192, 147] on span "Lead Talked - Pitch Not Done" at bounding box center [180, 142] width 80 height 15
drag, startPoint x: 162, startPoint y: 186, endPoint x: 286, endPoint y: 155, distance: 128.4
click at [165, 185] on link "Lead Generated" at bounding box center [183, 177] width 86 height 15
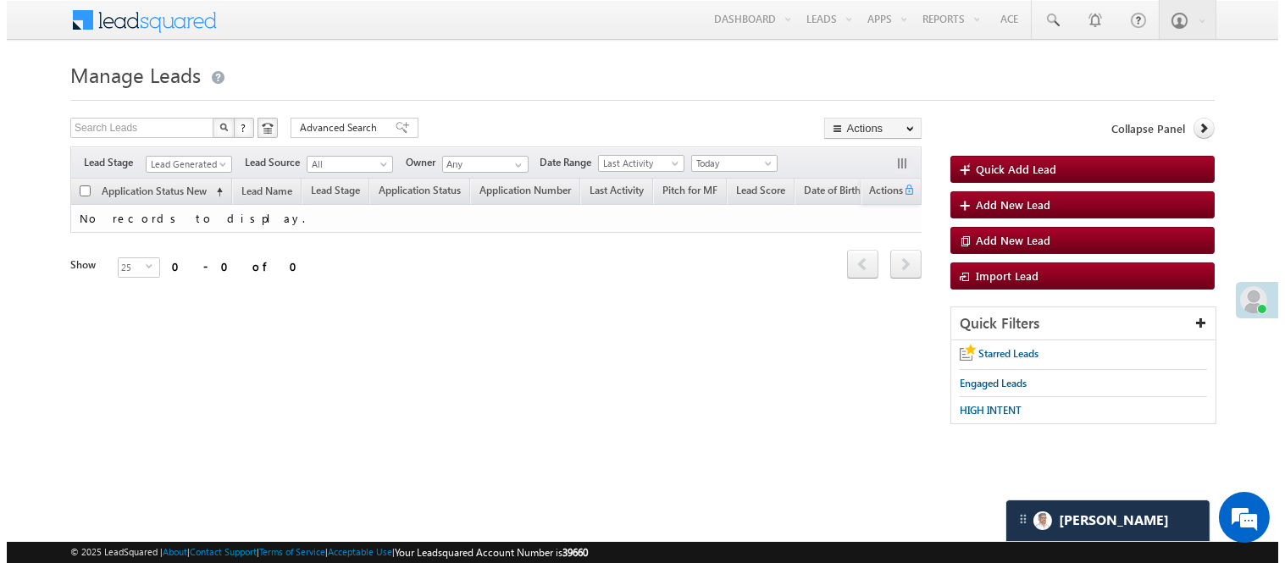
scroll to position [0, 0]
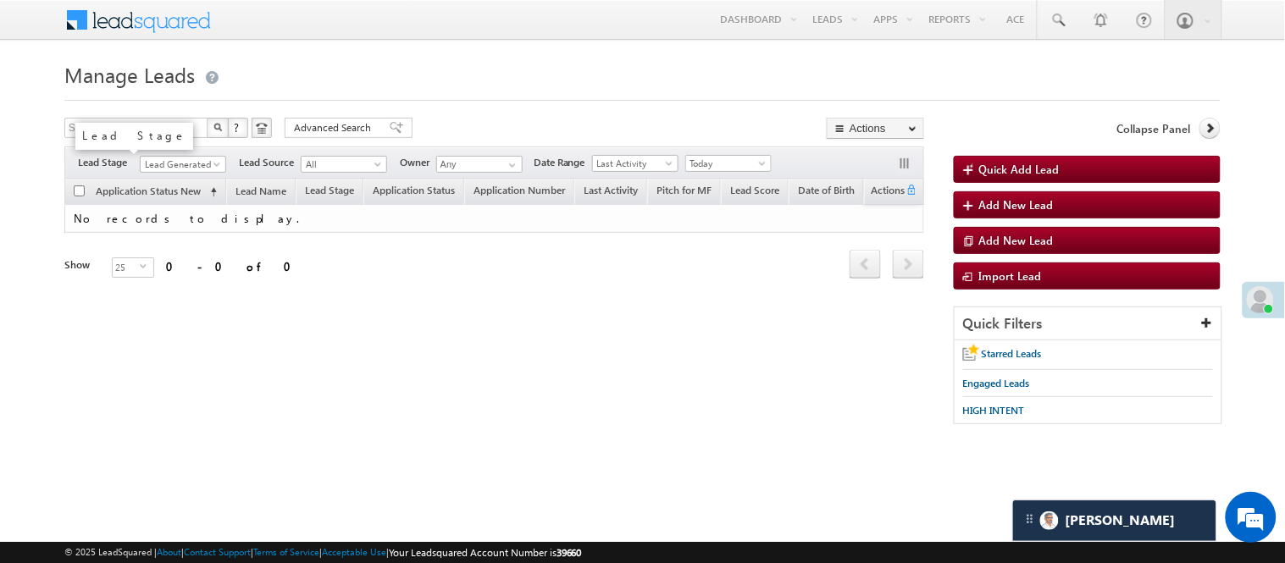
drag, startPoint x: 128, startPoint y: 170, endPoint x: 185, endPoint y: 162, distance: 57.4
click at [135, 169] on span "Lead Stage" at bounding box center [109, 162] width 62 height 15
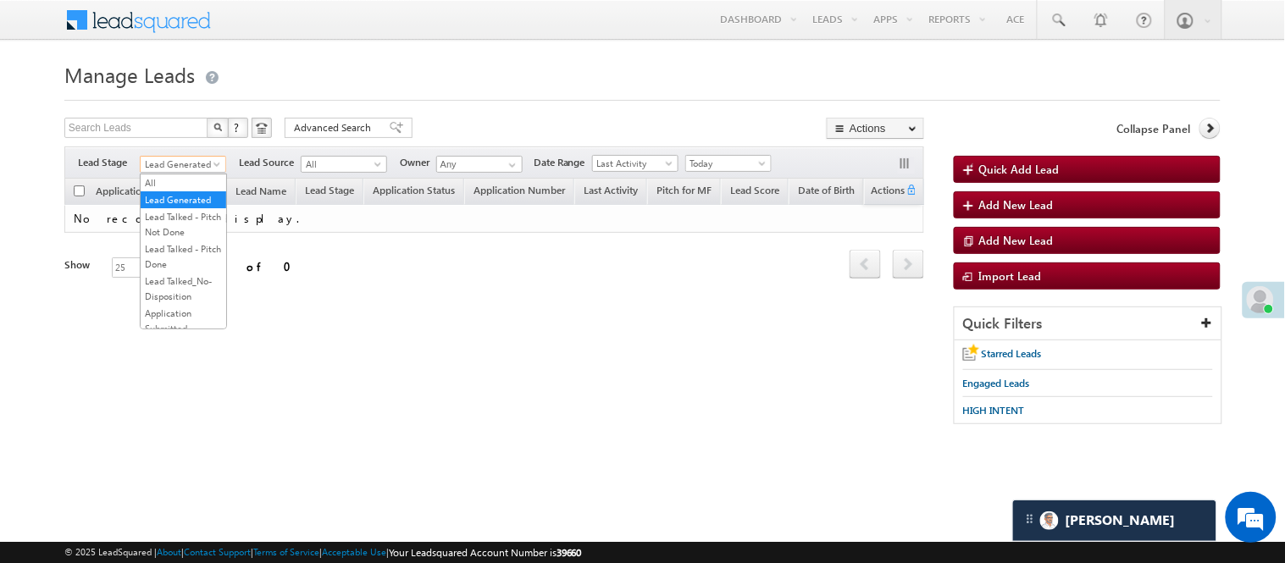
click at [185, 162] on span "Lead Generated" at bounding box center [181, 164] width 80 height 15
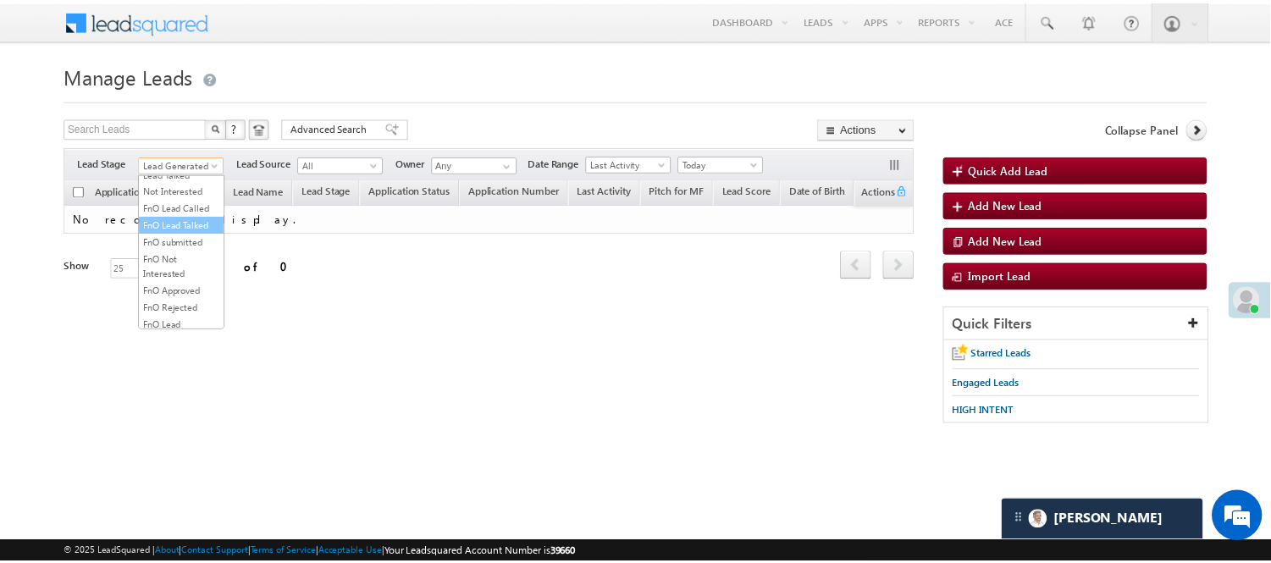
scroll to position [282, 0]
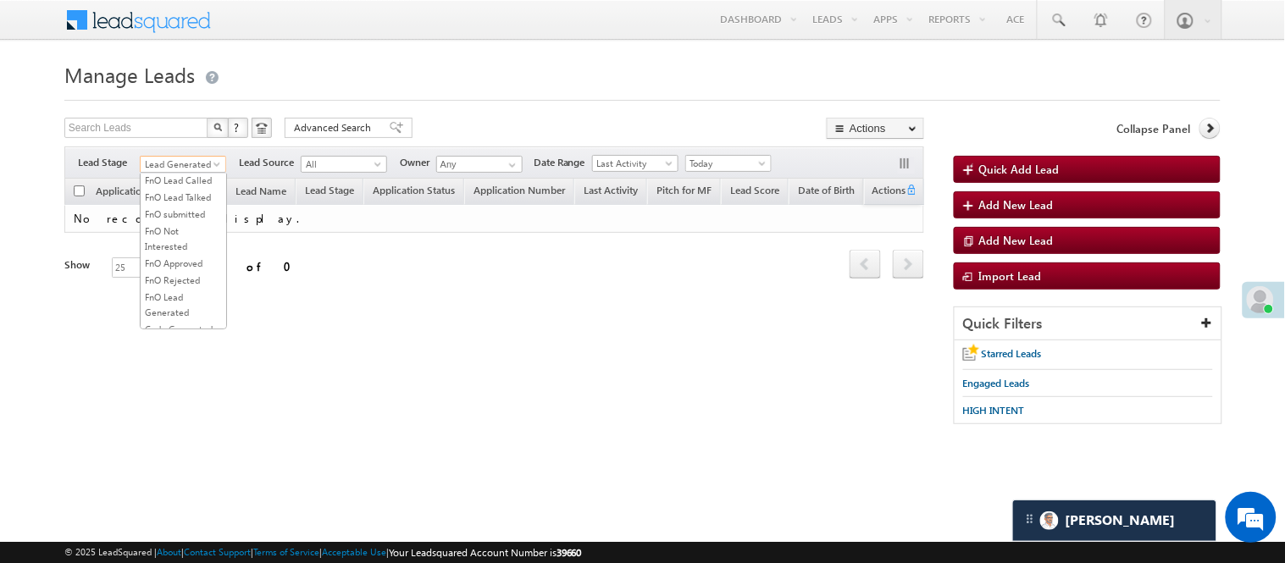
click at [196, 154] on link "Lead Talked" at bounding box center [184, 146] width 86 height 15
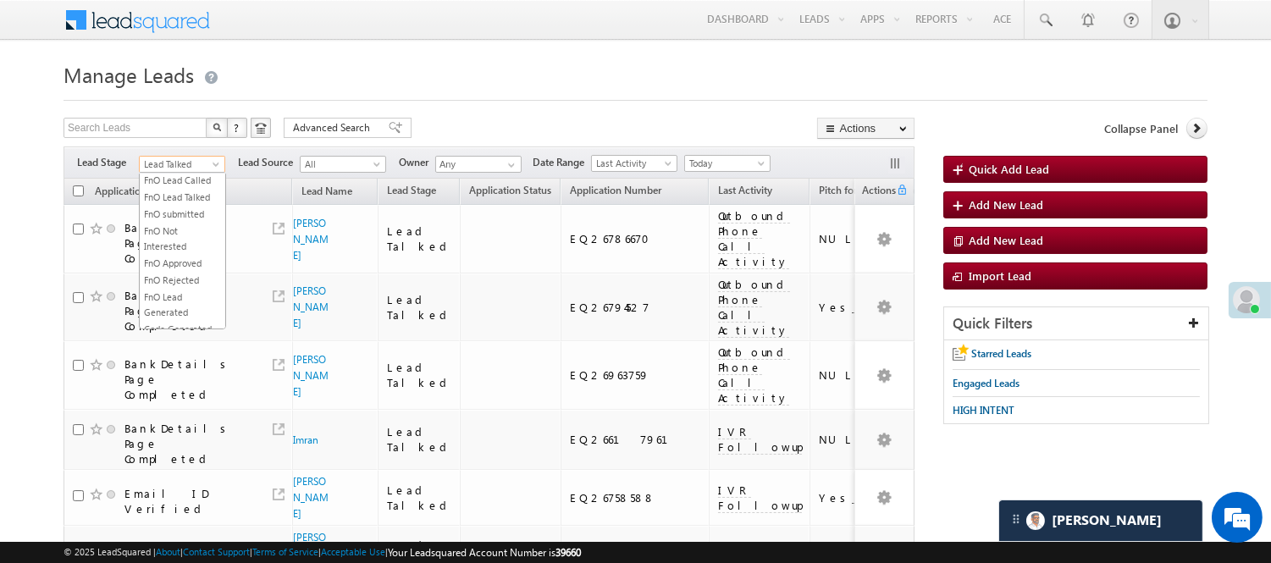
click at [183, 164] on span "Lead Talked" at bounding box center [180, 164] width 80 height 15
click at [173, 207] on link "Lead Generated" at bounding box center [183, 199] width 86 height 15
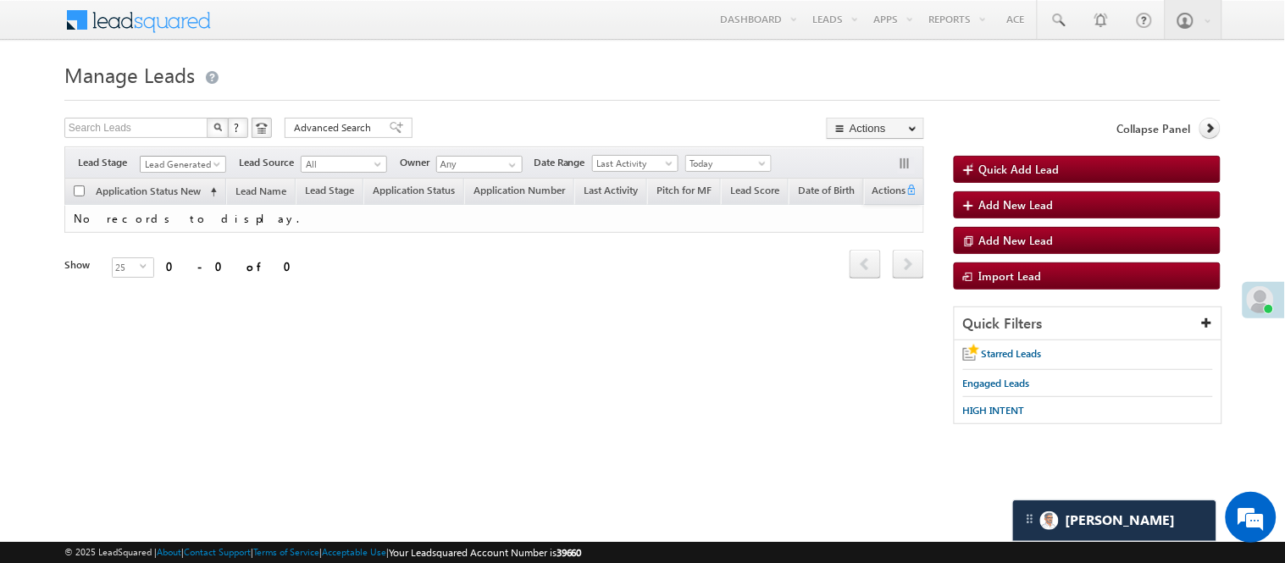
click at [186, 162] on span "Lead Generated" at bounding box center [181, 164] width 80 height 15
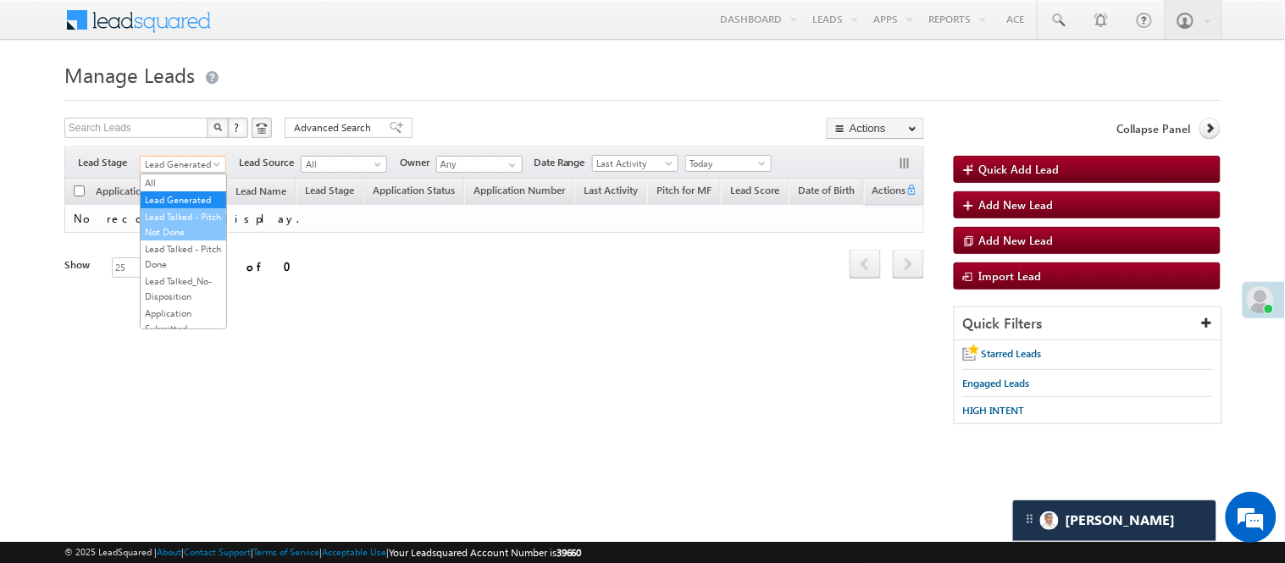
click at [183, 229] on link "Lead Talked - Pitch Not Done" at bounding box center [184, 224] width 86 height 30
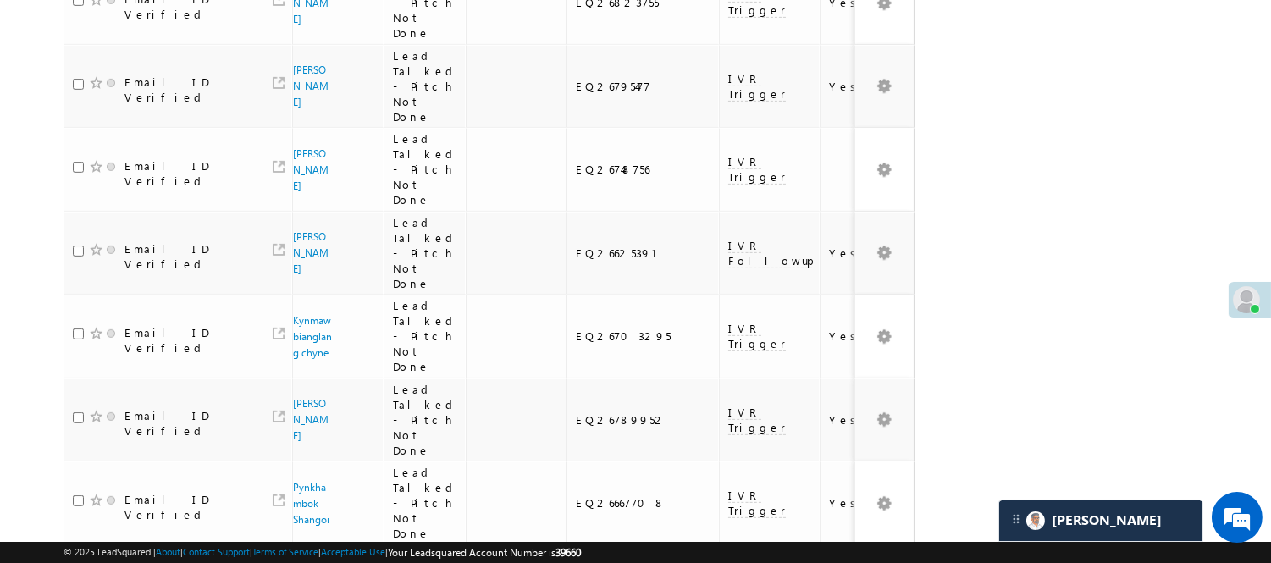
scroll to position [1467, 0]
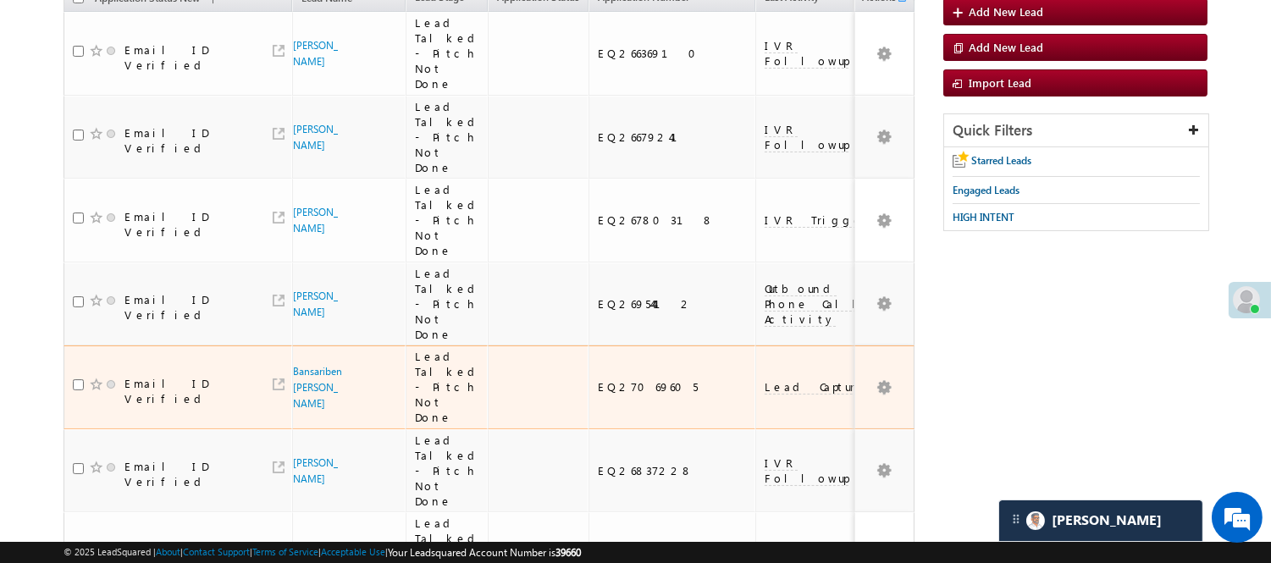
scroll to position [104, 0]
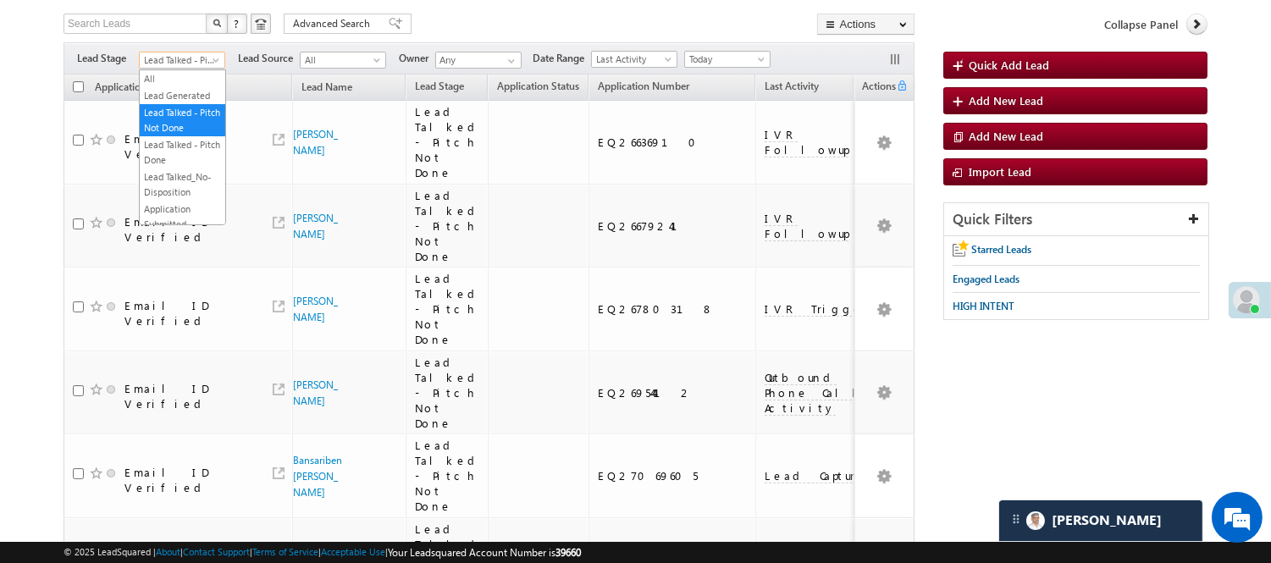
click at [204, 60] on span "Lead Talked - Pitch Not Done" at bounding box center [180, 60] width 80 height 15
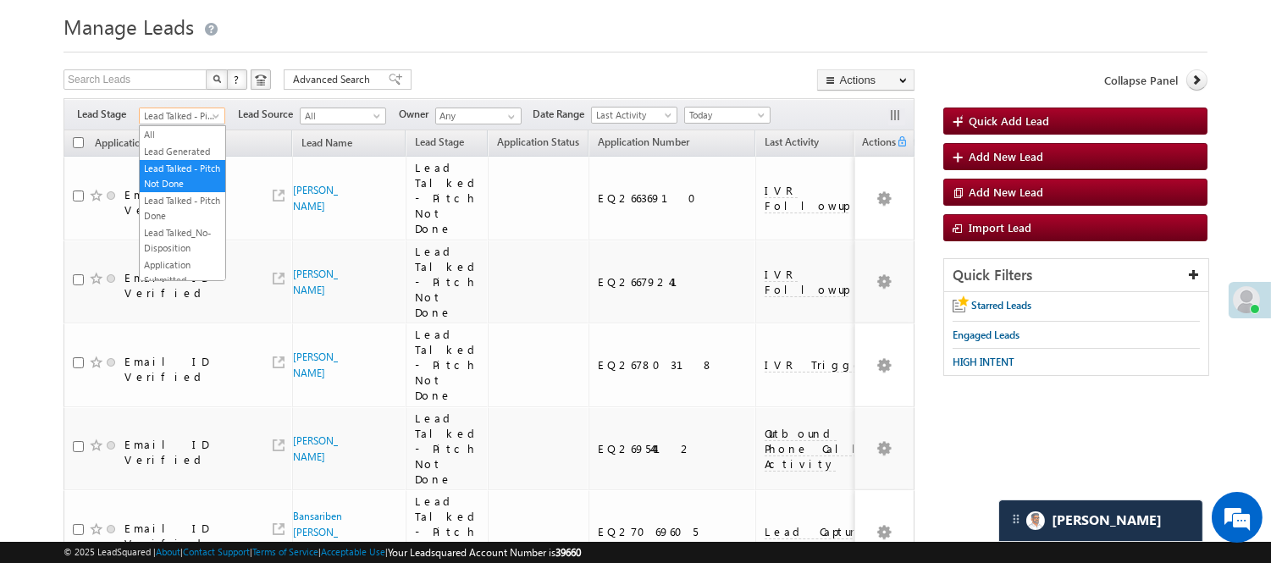
scroll to position [0, 0]
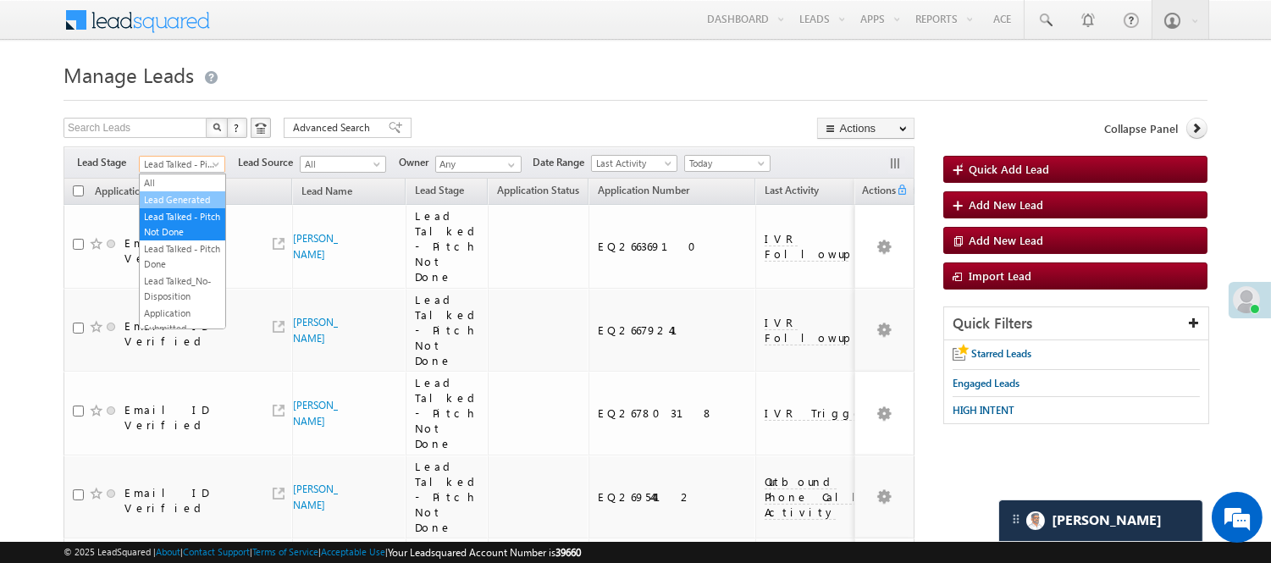
click at [181, 196] on link "Lead Generated" at bounding box center [183, 199] width 86 height 15
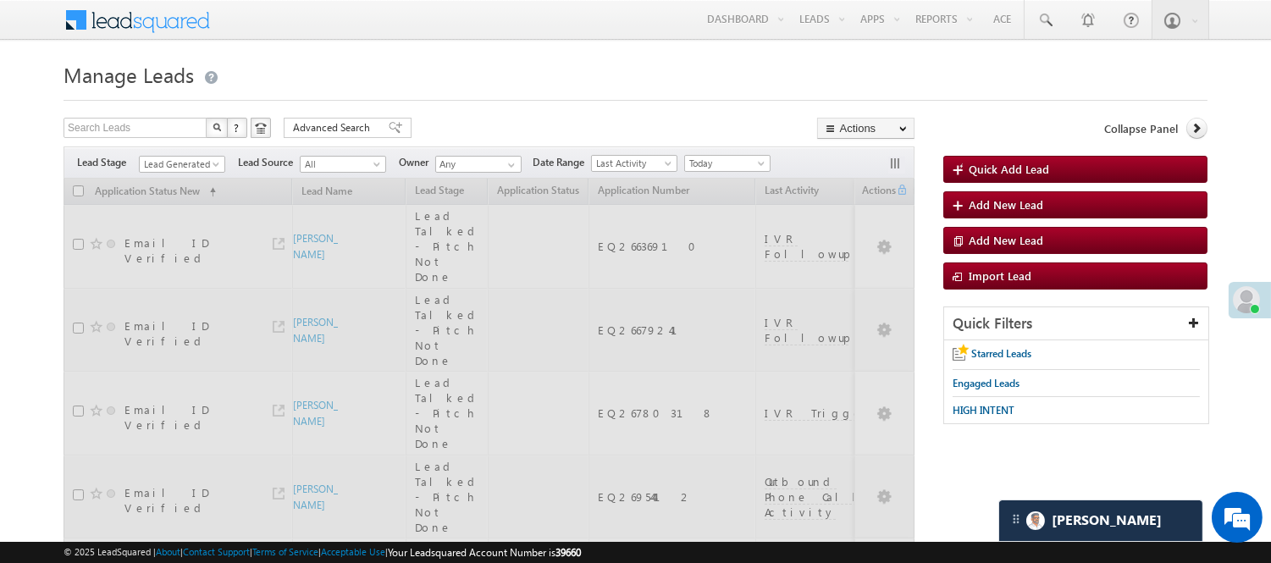
click at [509, 69] on h1 "Manage Leads" at bounding box center [636, 73] width 1144 height 33
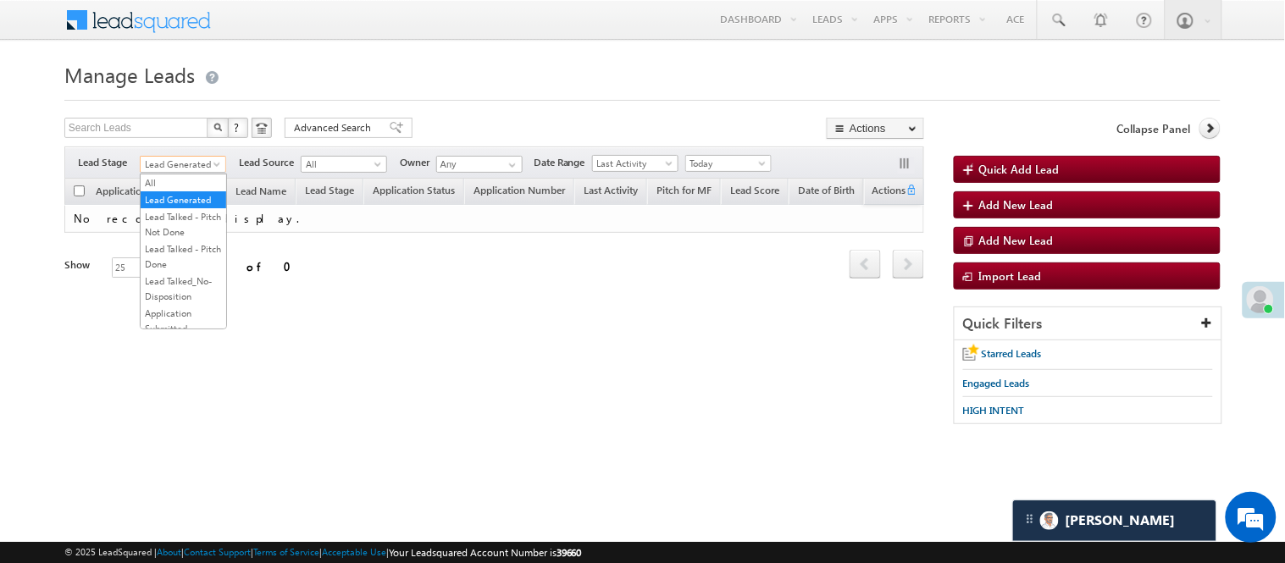
click at [159, 168] on span "Lead Generated" at bounding box center [181, 164] width 80 height 15
click at [166, 235] on link "Lead Talked - Pitch Not Done" at bounding box center [184, 224] width 86 height 30
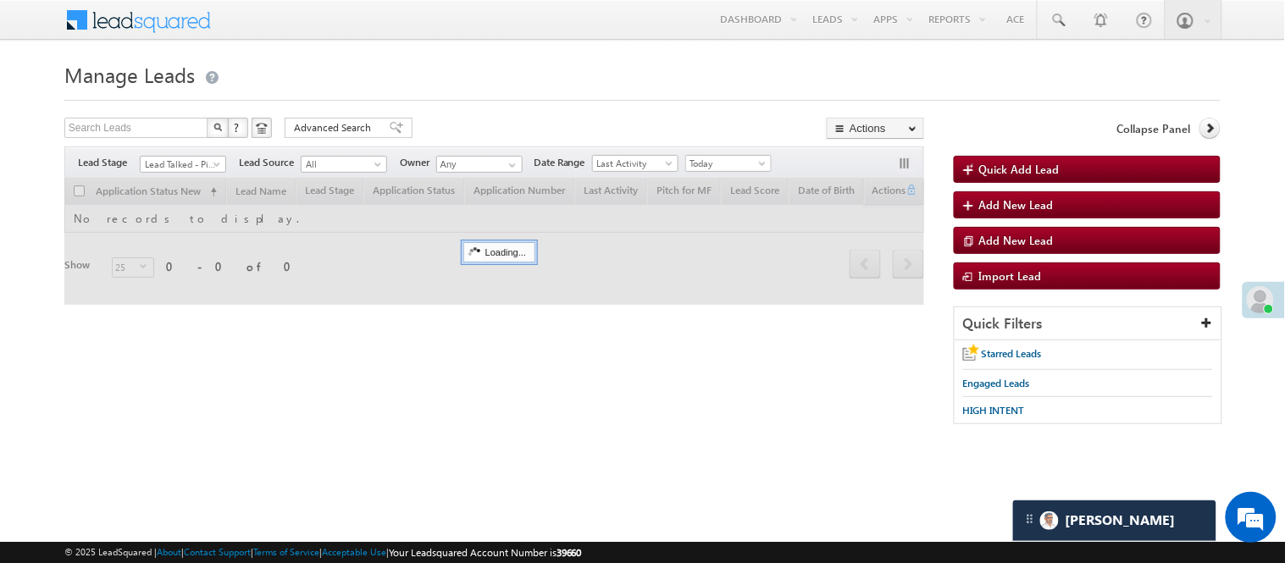
click at [310, 69] on h1 "Manage Leads" at bounding box center [642, 73] width 1156 height 33
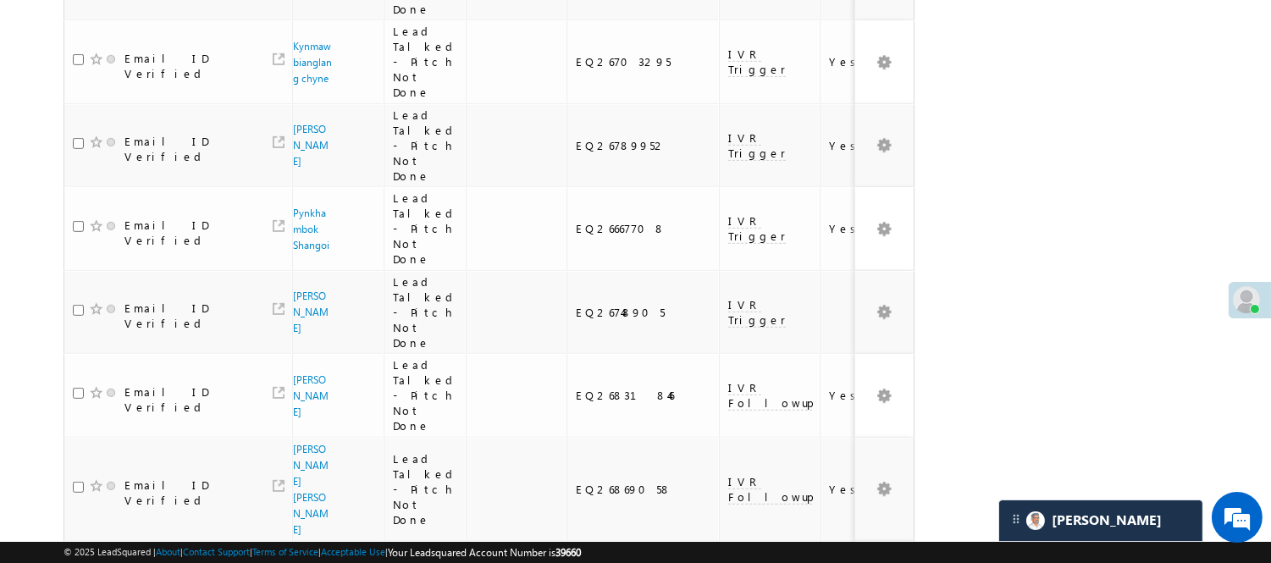
scroll to position [1561, 0]
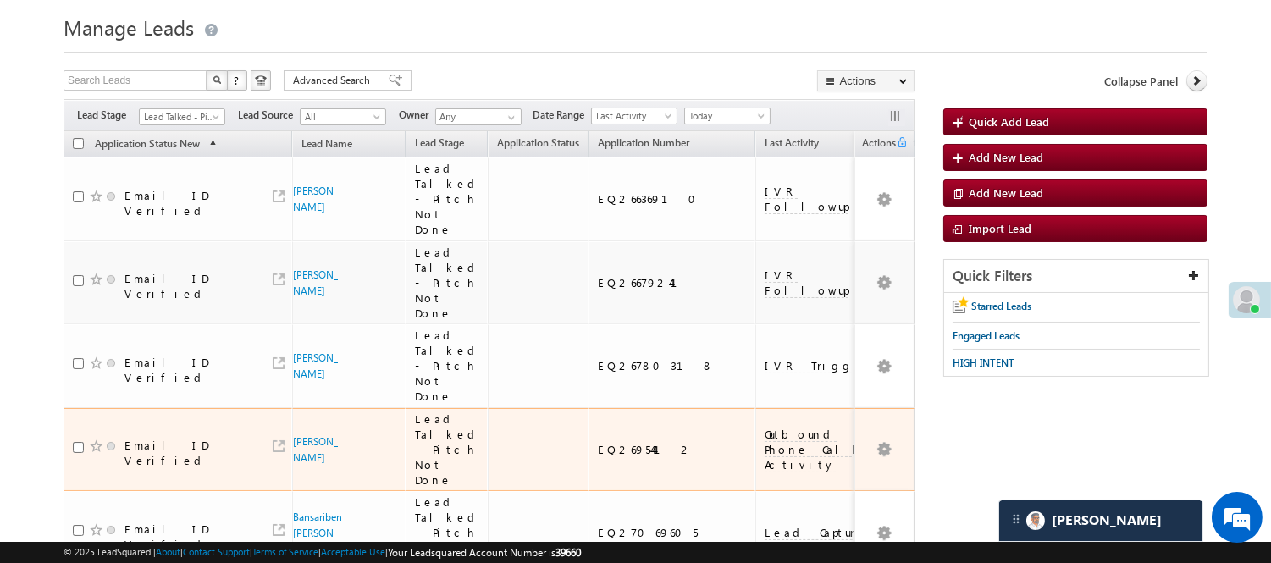
scroll to position [40, 0]
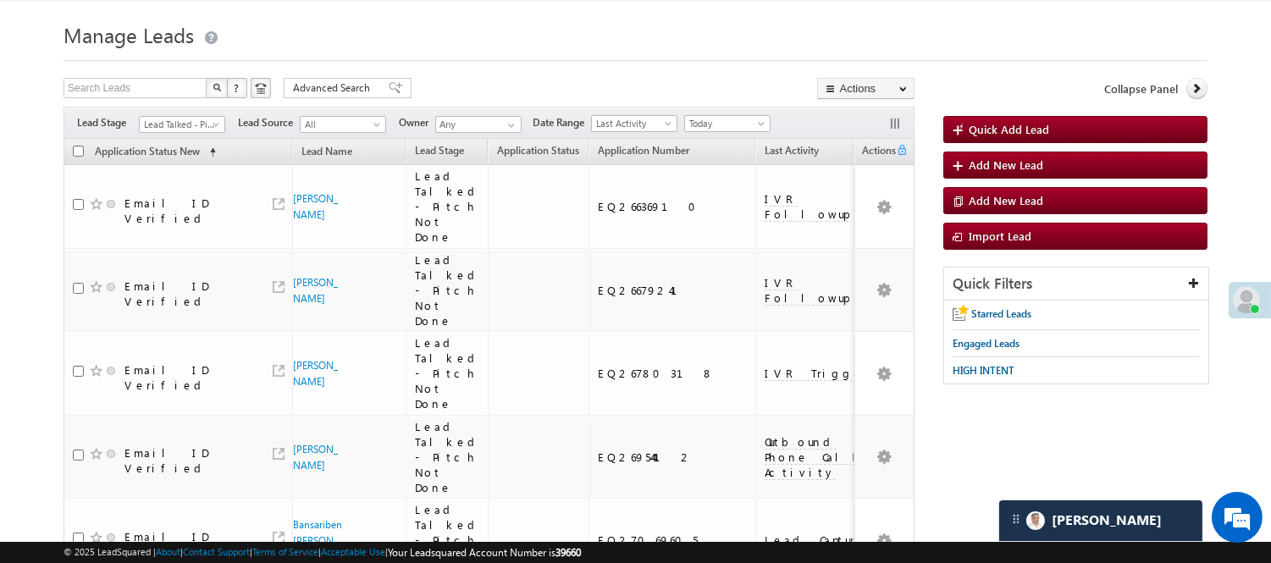
click at [166, 120] on span "Lead Talked - Pitch Not Done" at bounding box center [180, 124] width 80 height 15
drag, startPoint x: 173, startPoint y: 159, endPoint x: 456, endPoint y: 42, distance: 306.0
click at [174, 161] on link "Lead Generated" at bounding box center [183, 159] width 86 height 15
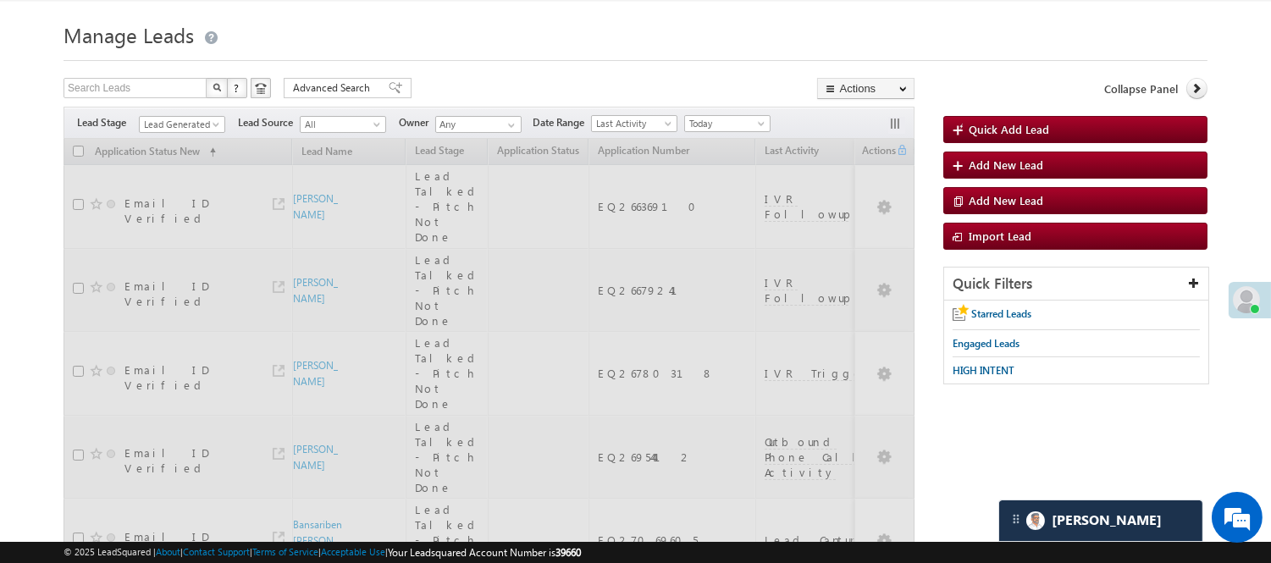
click at [456, 41] on h1 "Manage Leads" at bounding box center [636, 33] width 1144 height 33
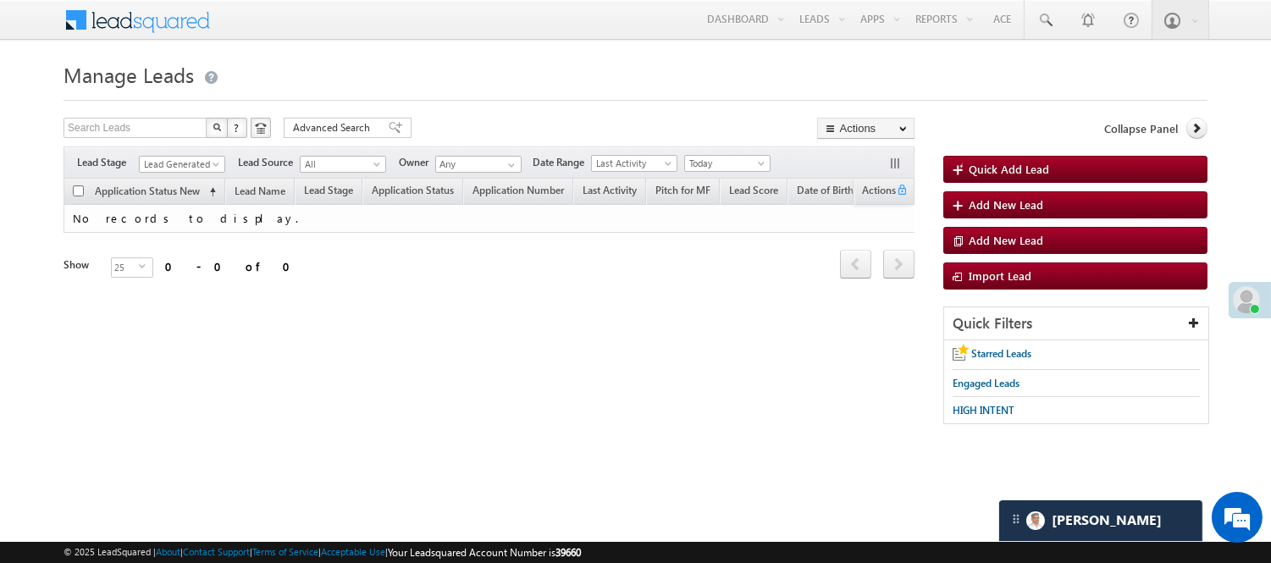
scroll to position [0, 0]
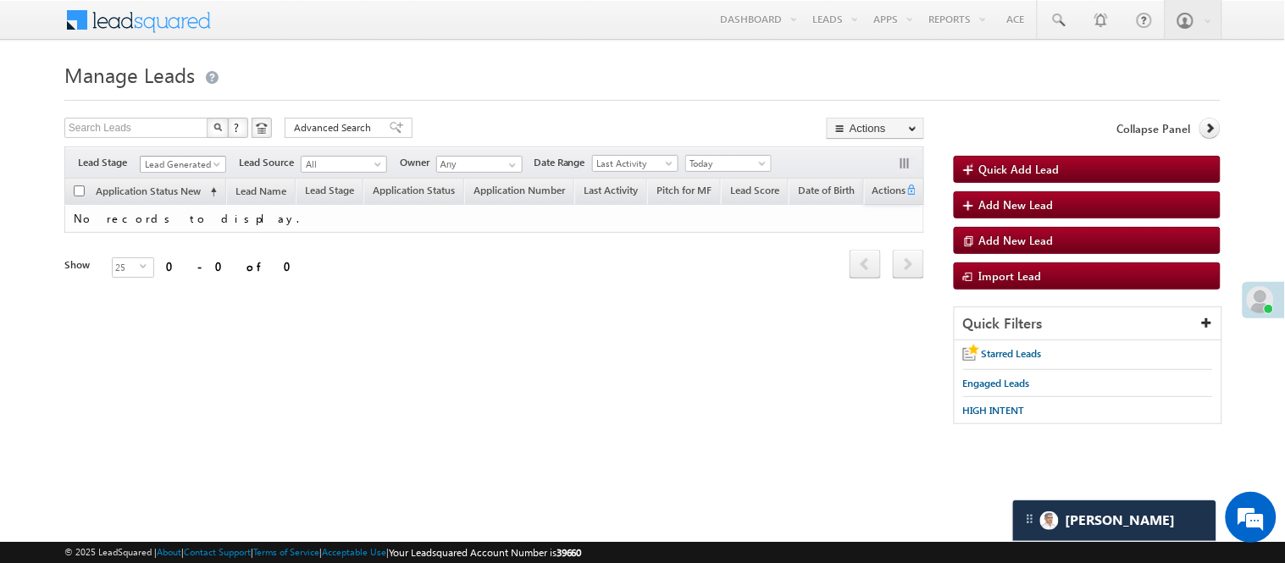
click at [180, 163] on span "Lead Generated" at bounding box center [181, 164] width 80 height 15
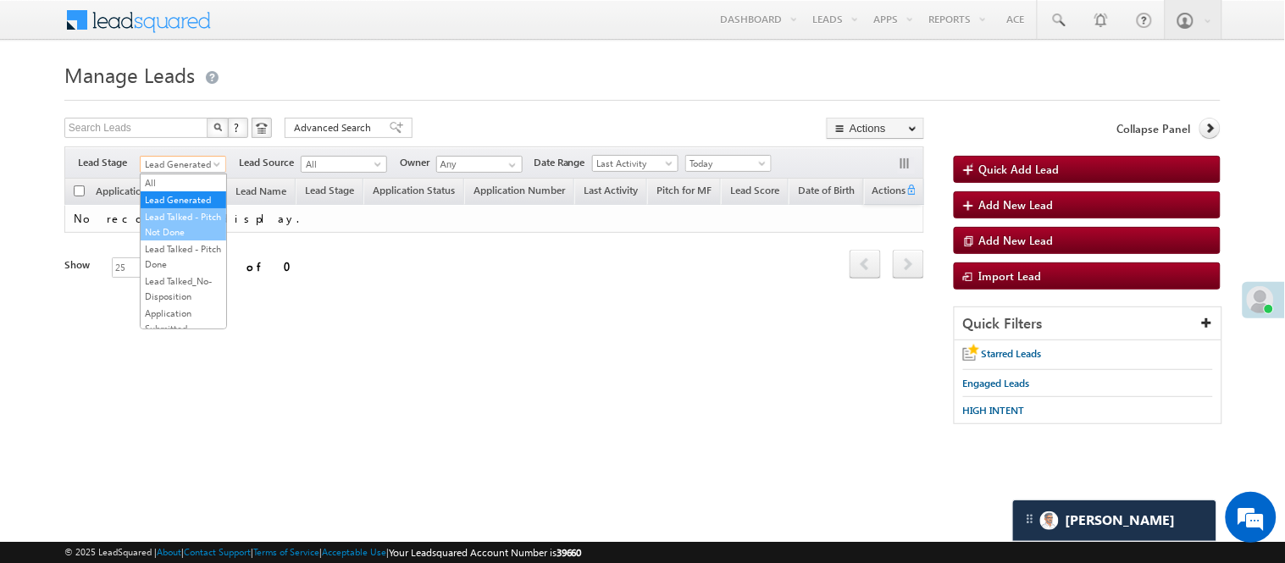
click at [169, 238] on link "Lead Talked - Pitch Not Done" at bounding box center [184, 224] width 86 height 30
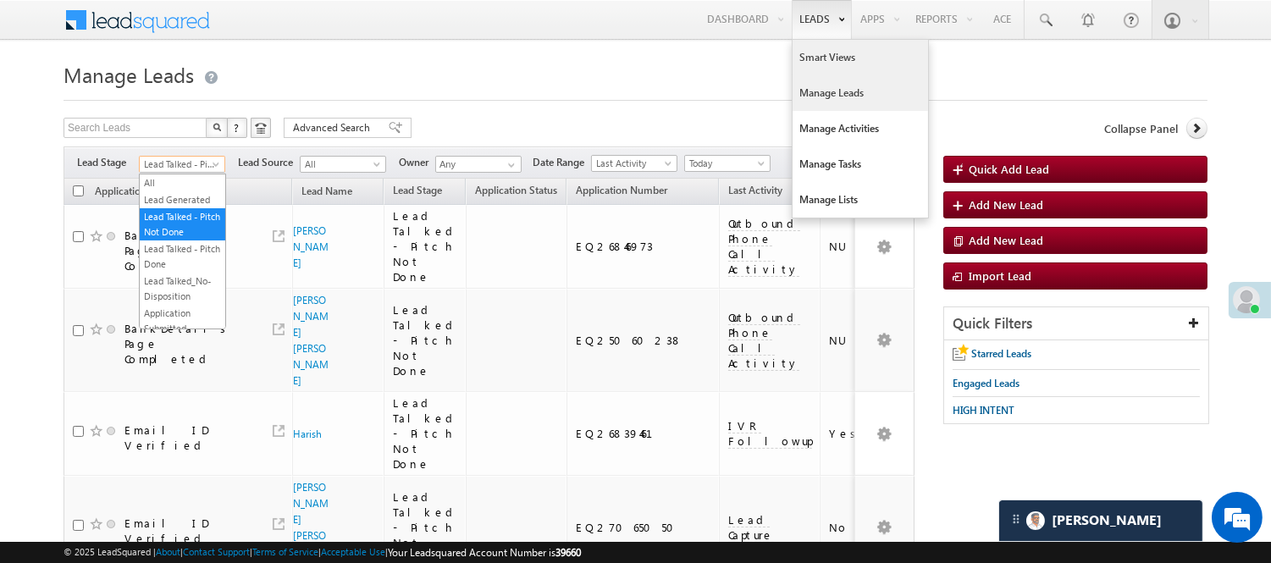
click at [841, 51] on link "Smart Views" at bounding box center [860, 58] width 135 height 36
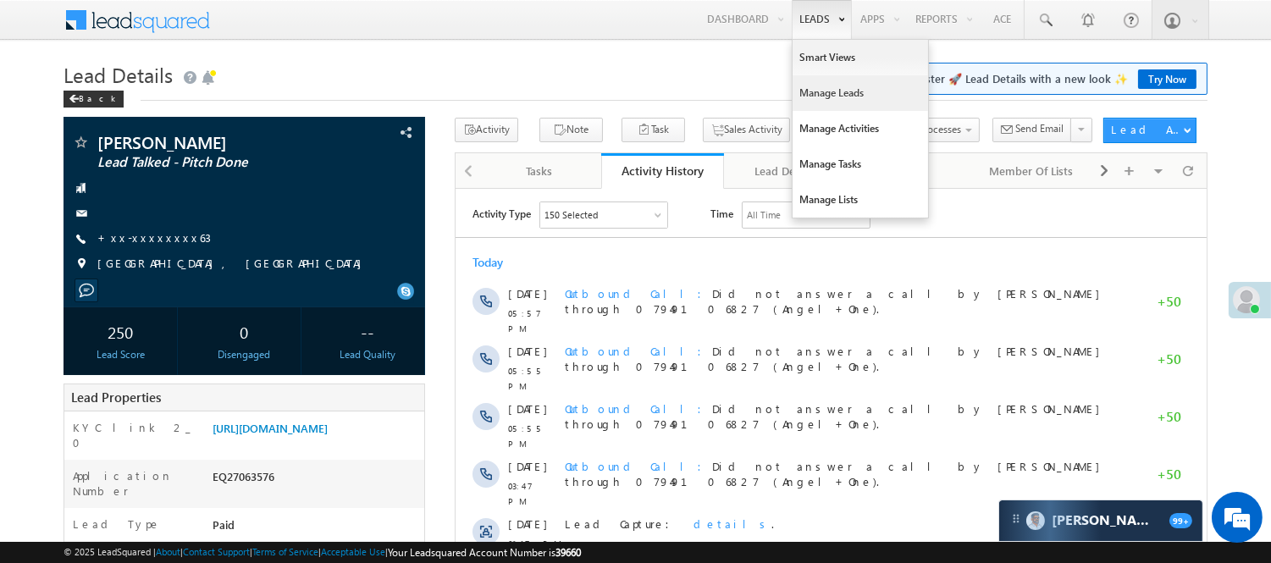
click at [801, 97] on link "Manage Leads" at bounding box center [860, 93] width 135 height 36
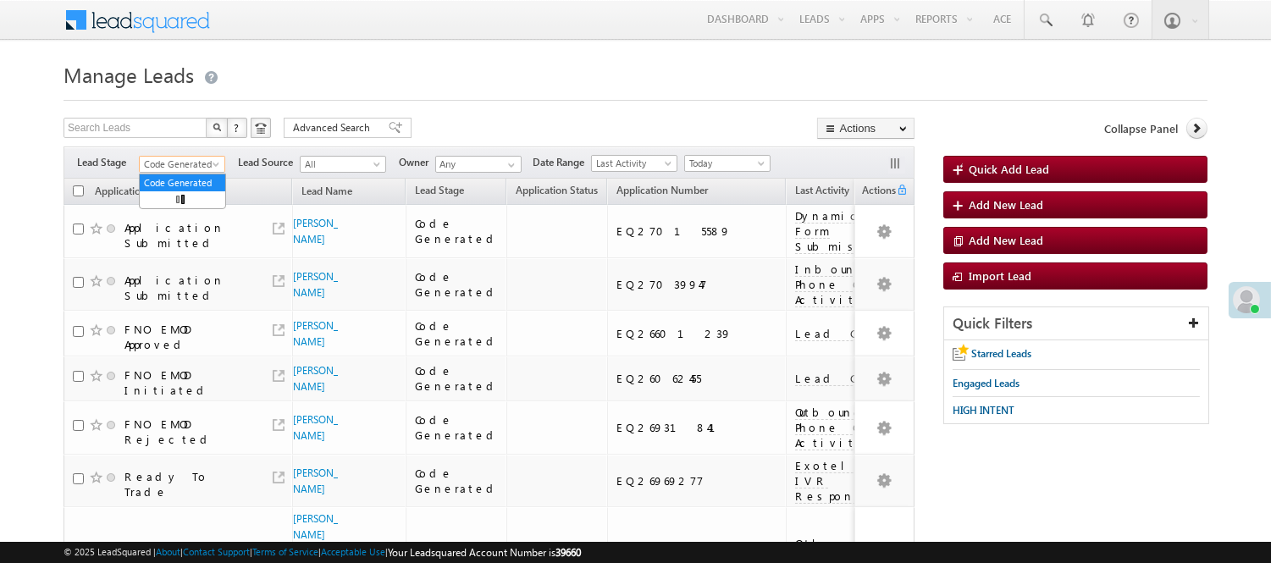
click at [189, 164] on span "Code Generated" at bounding box center [180, 164] width 80 height 15
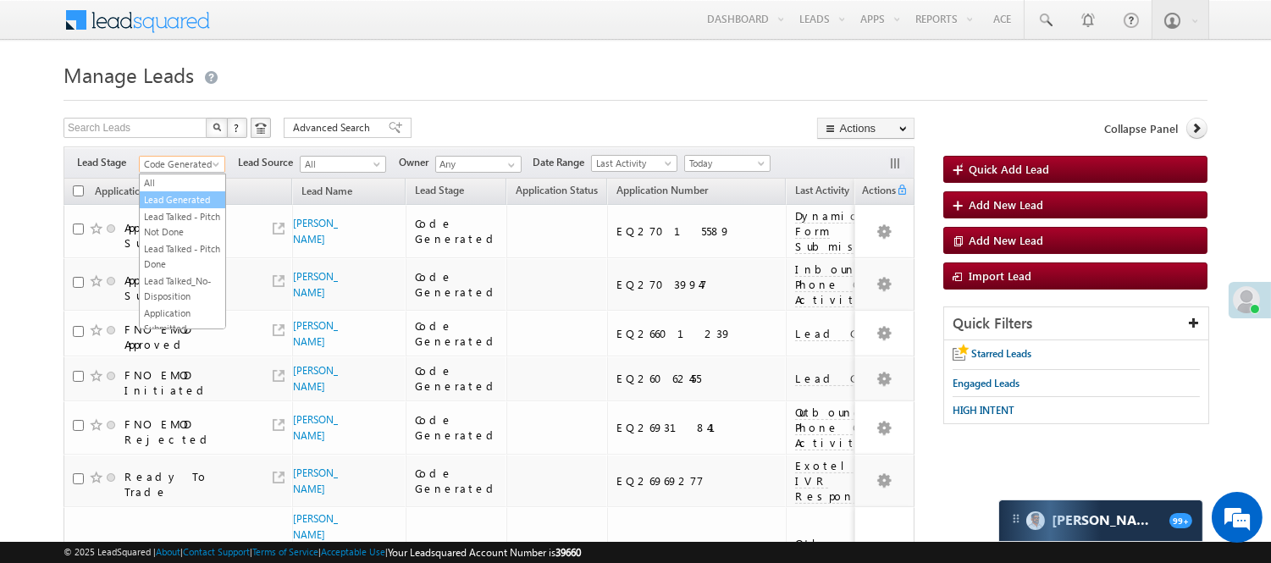
click at [186, 200] on link "Lead Generated" at bounding box center [183, 199] width 86 height 15
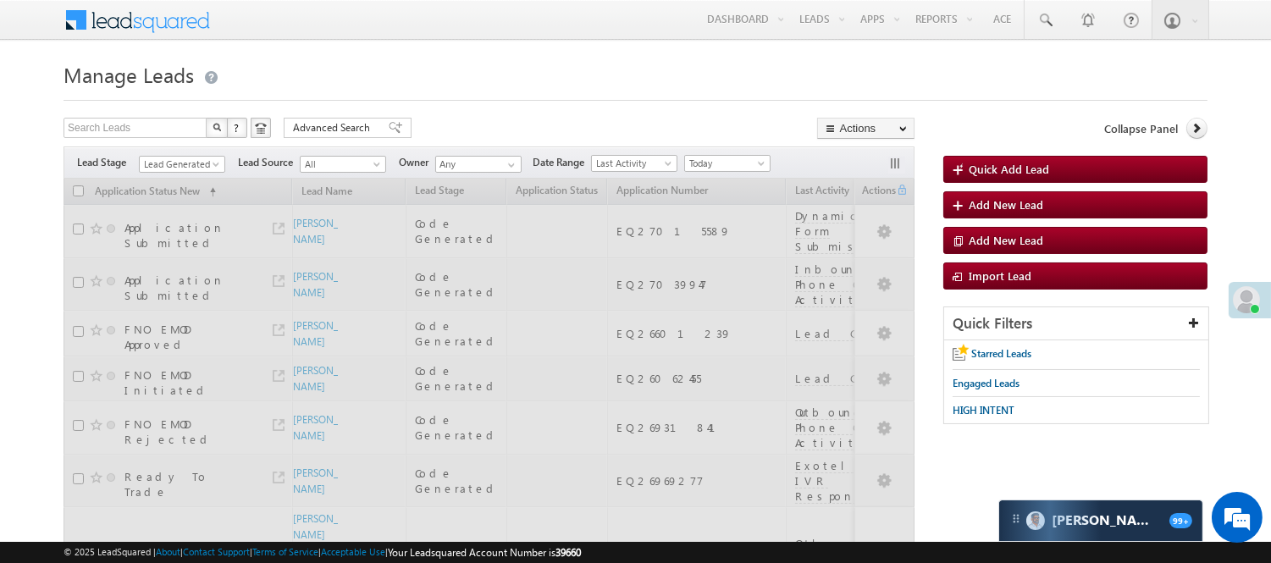
click at [208, 166] on span "Lead Generated" at bounding box center [180, 164] width 80 height 15
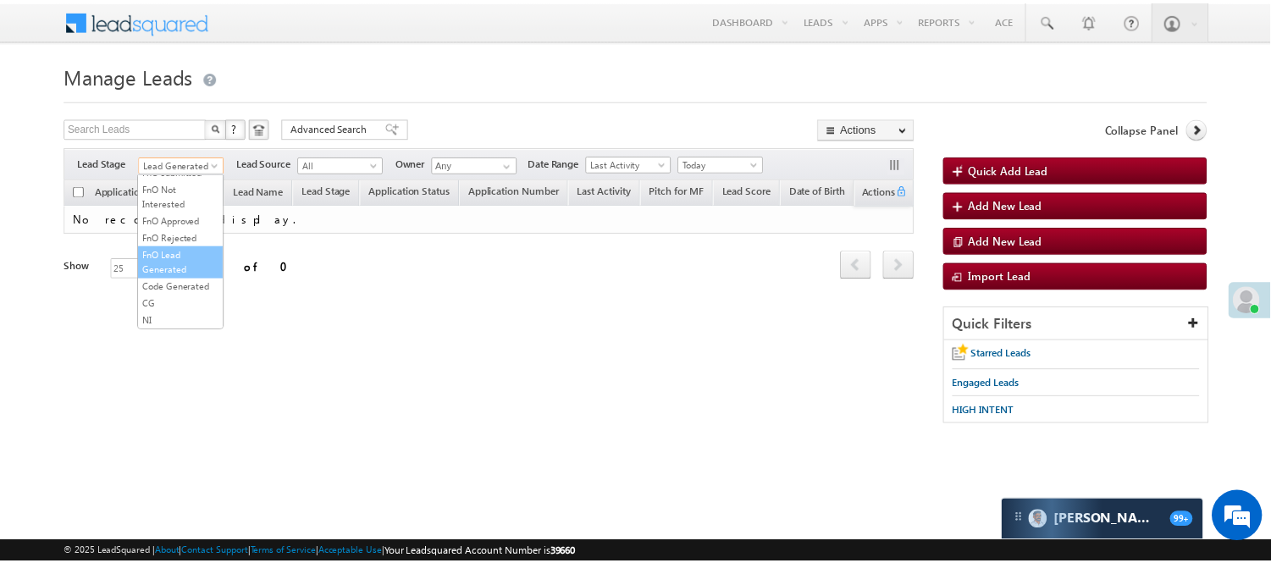
scroll to position [420, 0]
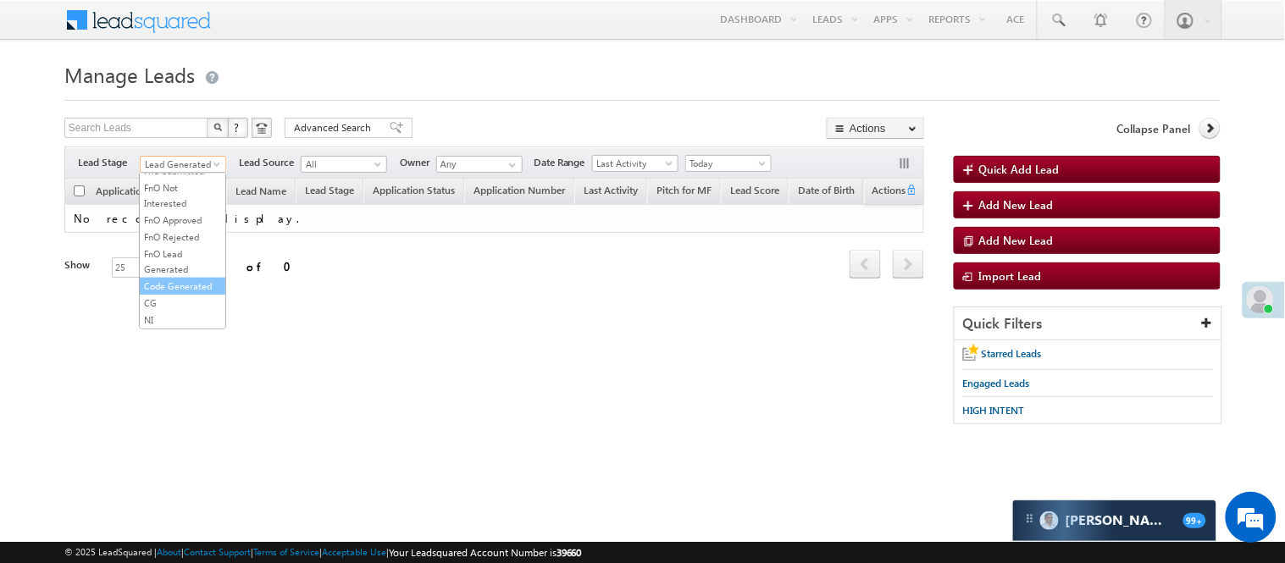
click at [189, 279] on link "Code Generated" at bounding box center [183, 286] width 86 height 15
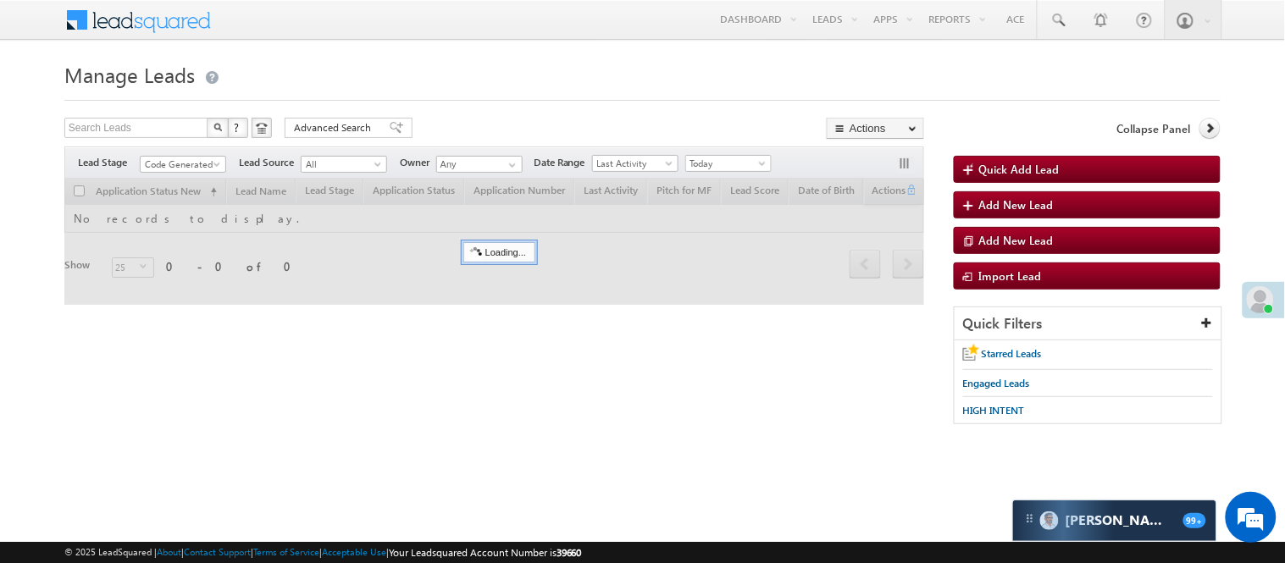
click at [496, 82] on h1 "Manage Leads" at bounding box center [642, 73] width 1156 height 33
click at [197, 155] on div "Filters Lead Stage All Lead Generated Lead Talked - Pitch Not Done Lead Talked …" at bounding box center [494, 163] width 860 height 32
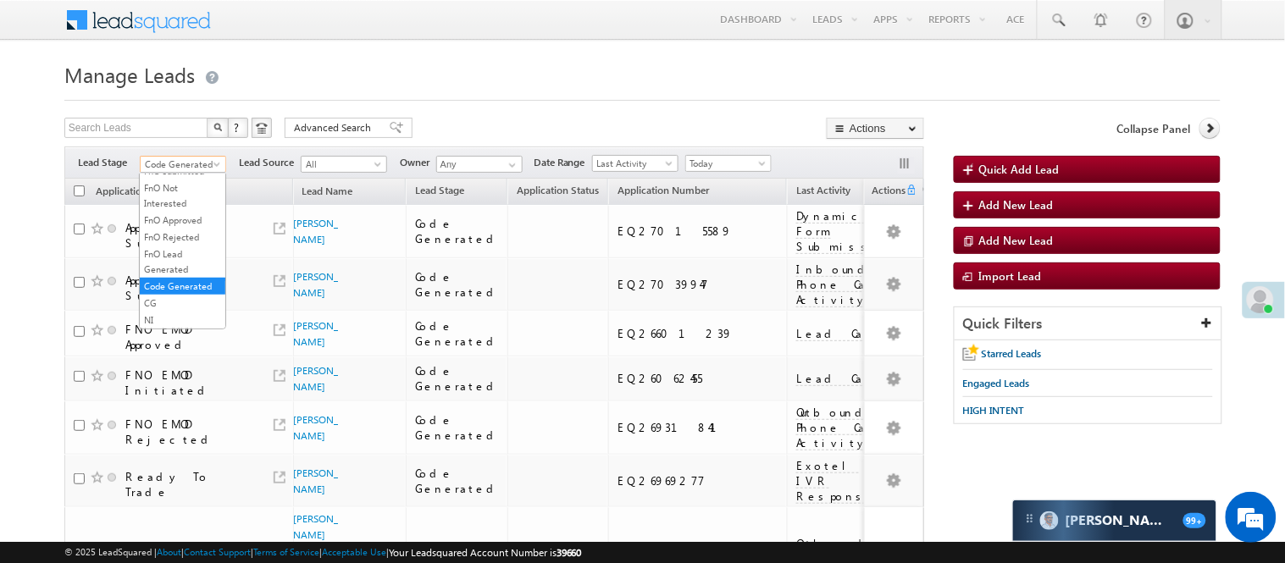
click at [200, 161] on span "Code Generated" at bounding box center [181, 164] width 80 height 15
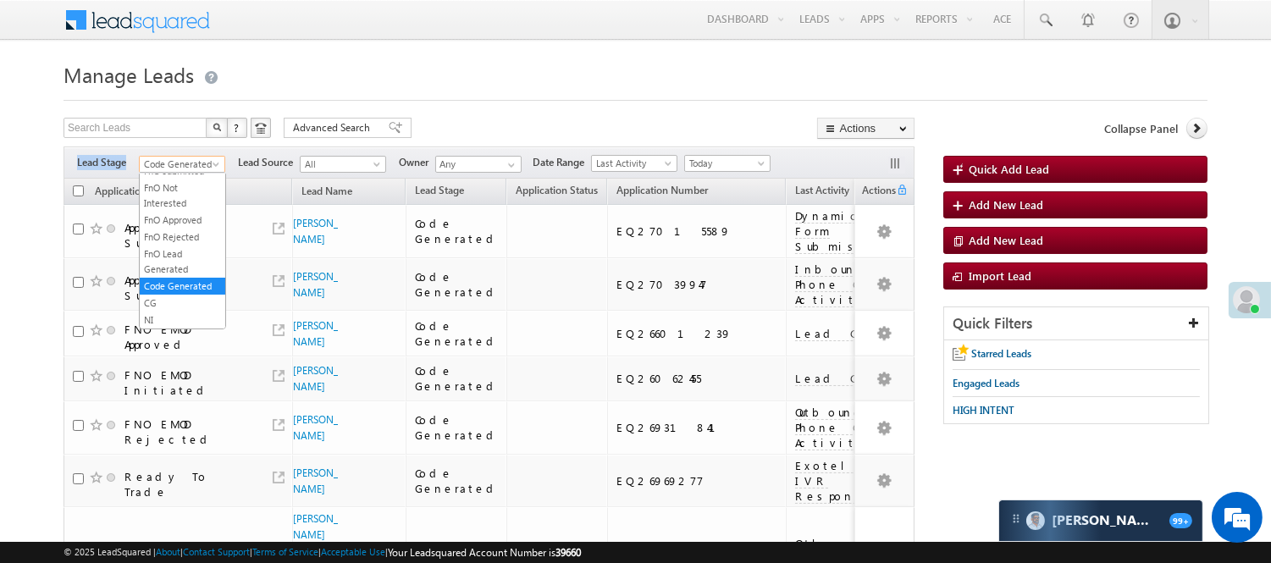
click at [377, 90] on div at bounding box center [636, 95] width 1144 height 11
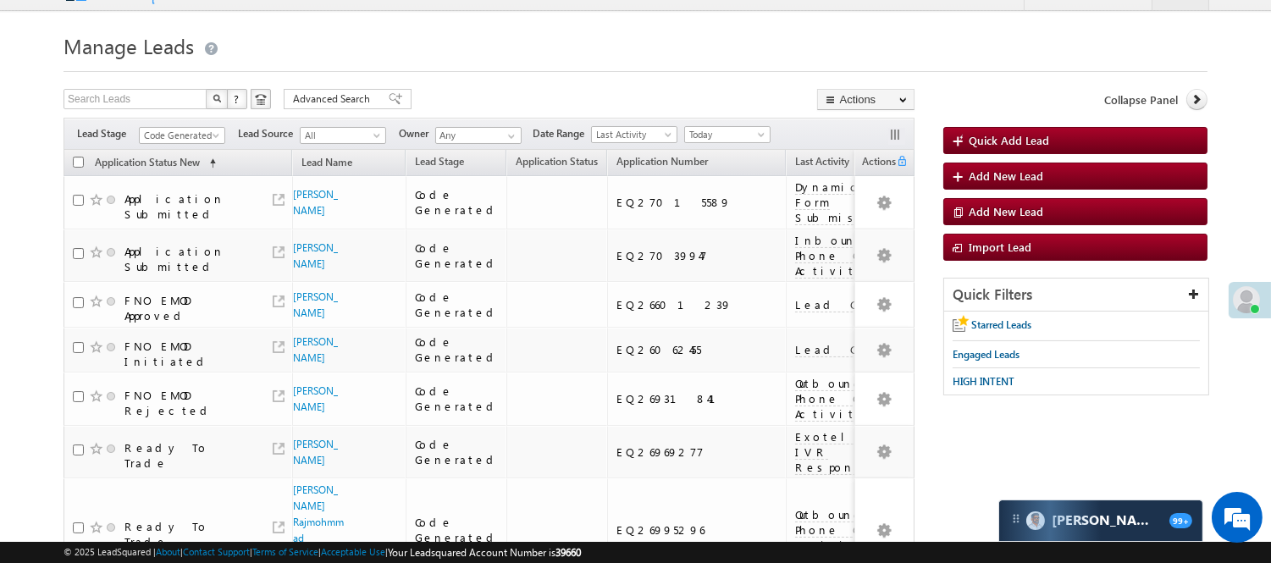
scroll to position [0, 0]
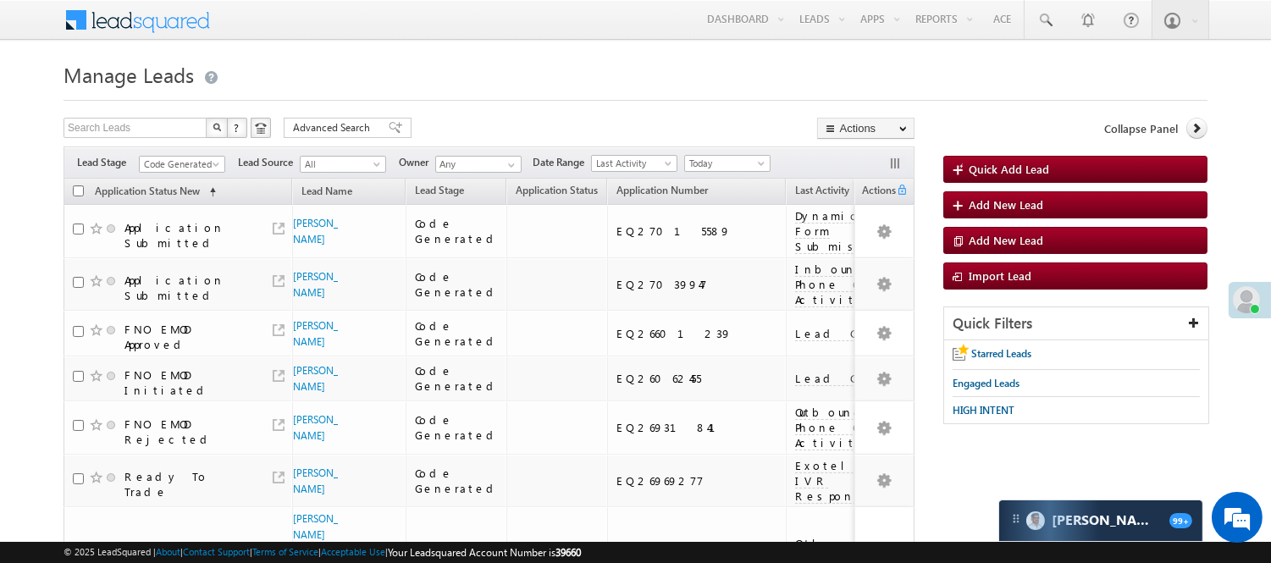
click at [196, 163] on span "Code Generated" at bounding box center [180, 164] width 80 height 15
click at [196, 204] on link "Lead Generated" at bounding box center [183, 199] width 86 height 15
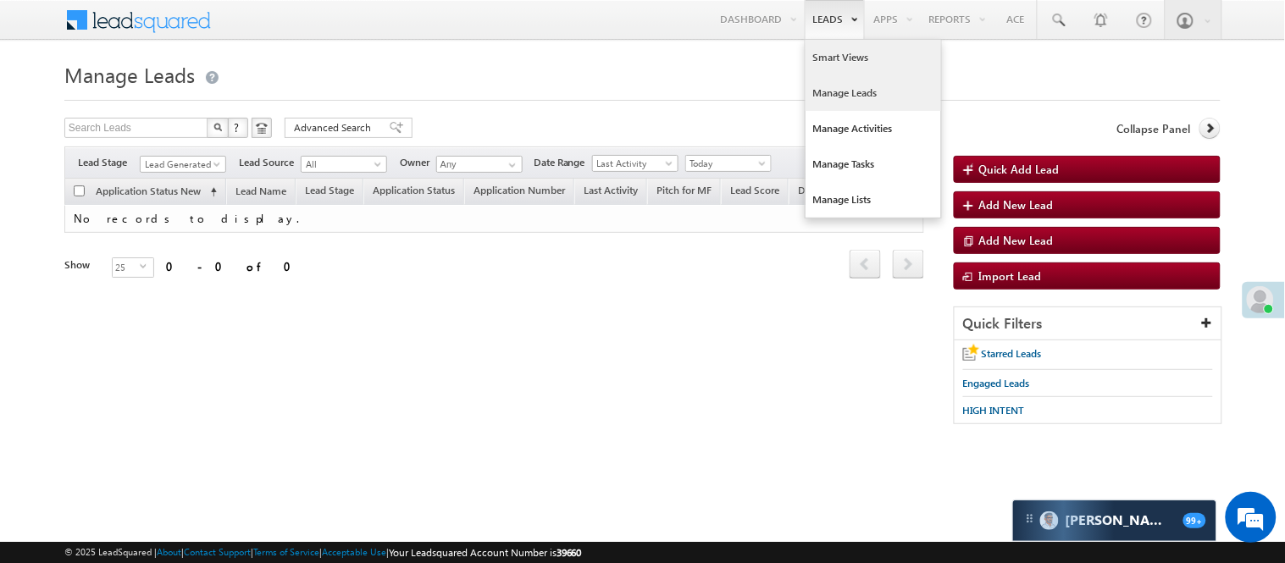
click at [825, 54] on link "Smart Views" at bounding box center [872, 58] width 135 height 36
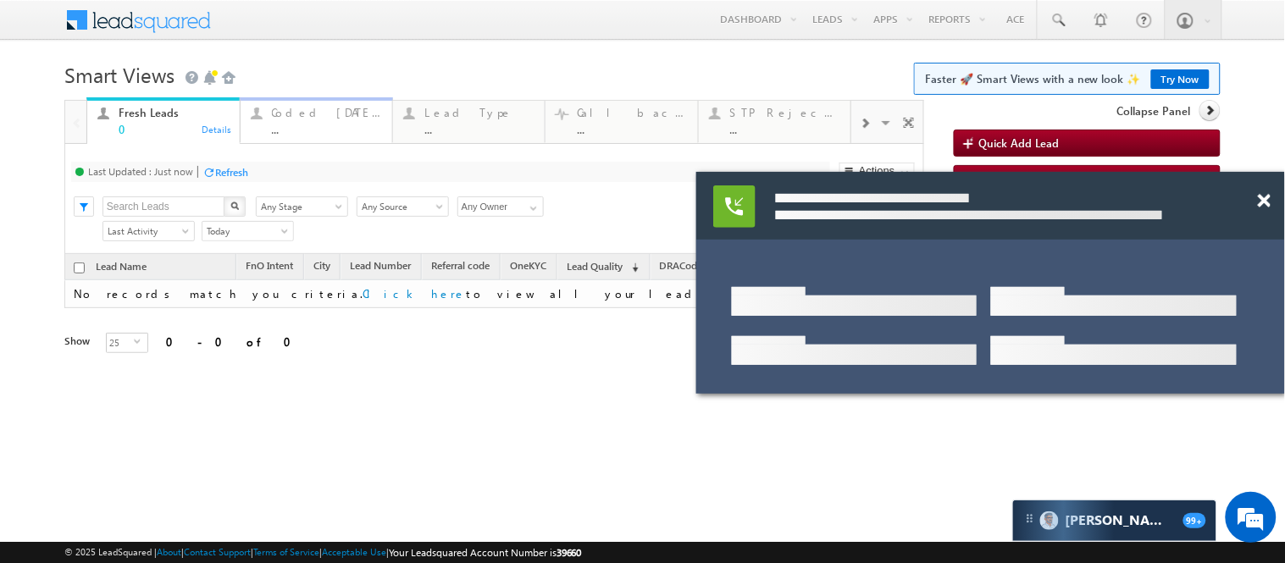
click at [322, 130] on div "..." at bounding box center [327, 129] width 110 height 13
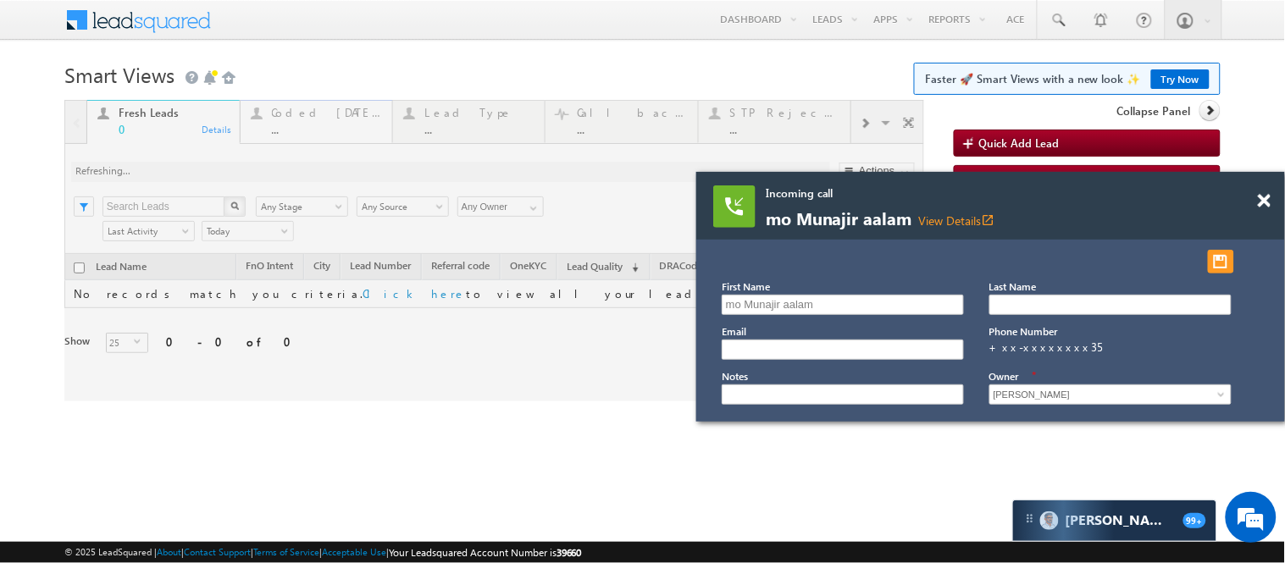
click at [322, 130] on div at bounding box center [494, 250] width 860 height 301
click at [297, 115] on div at bounding box center [494, 250] width 860 height 301
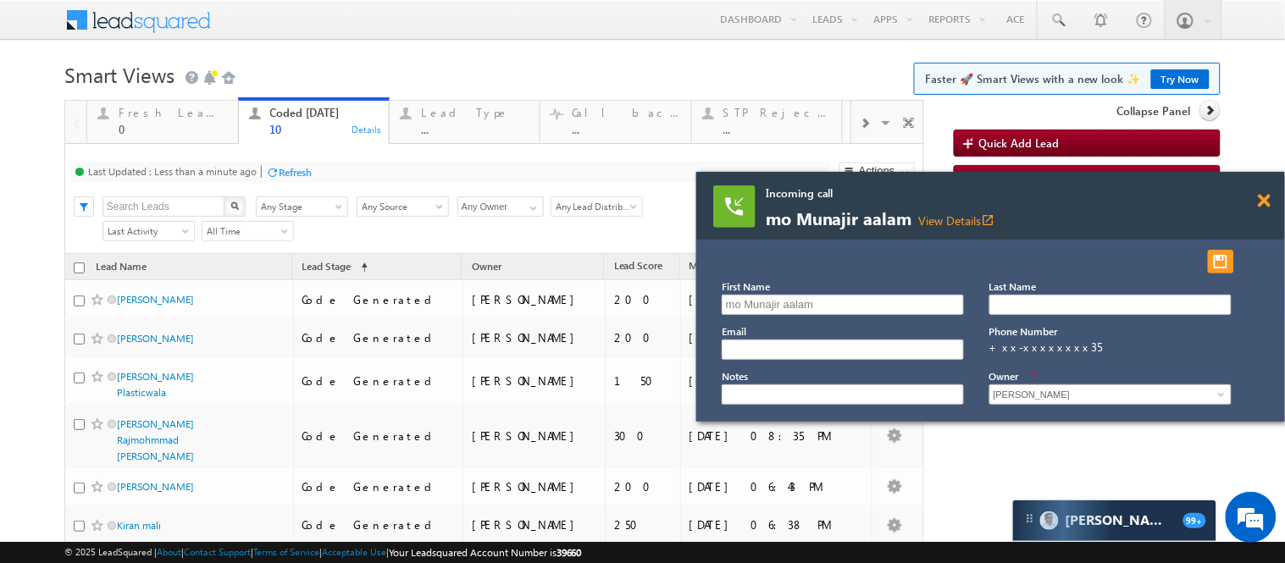
click at [1265, 195] on span at bounding box center [1264, 201] width 13 height 14
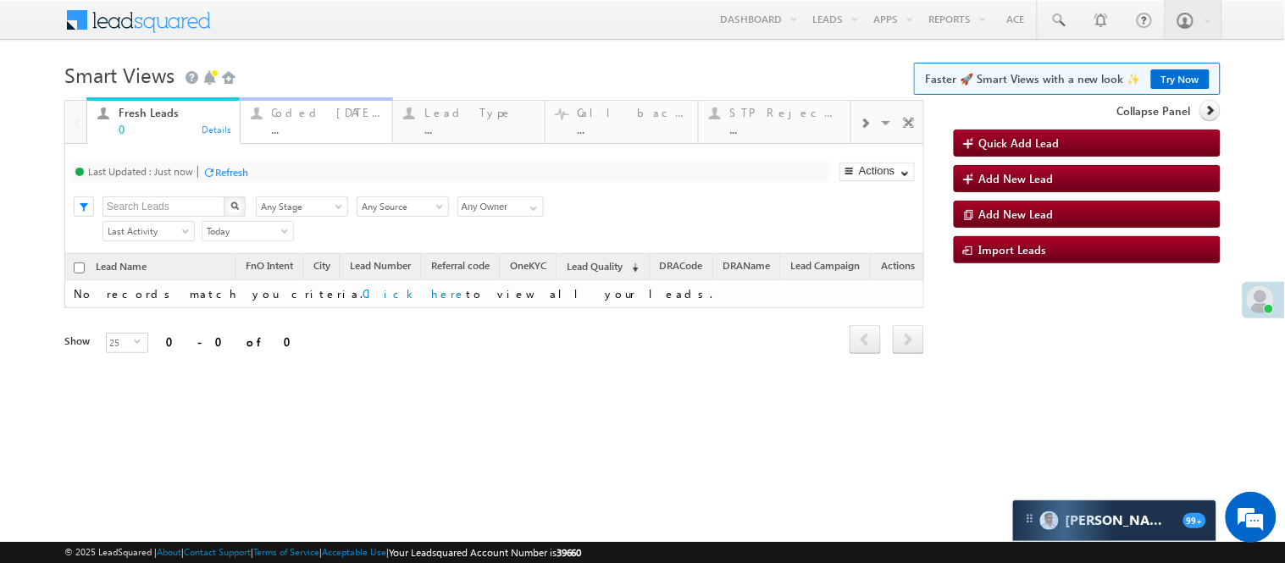
click at [331, 116] on div "Coded [DATE]" at bounding box center [327, 113] width 110 height 14
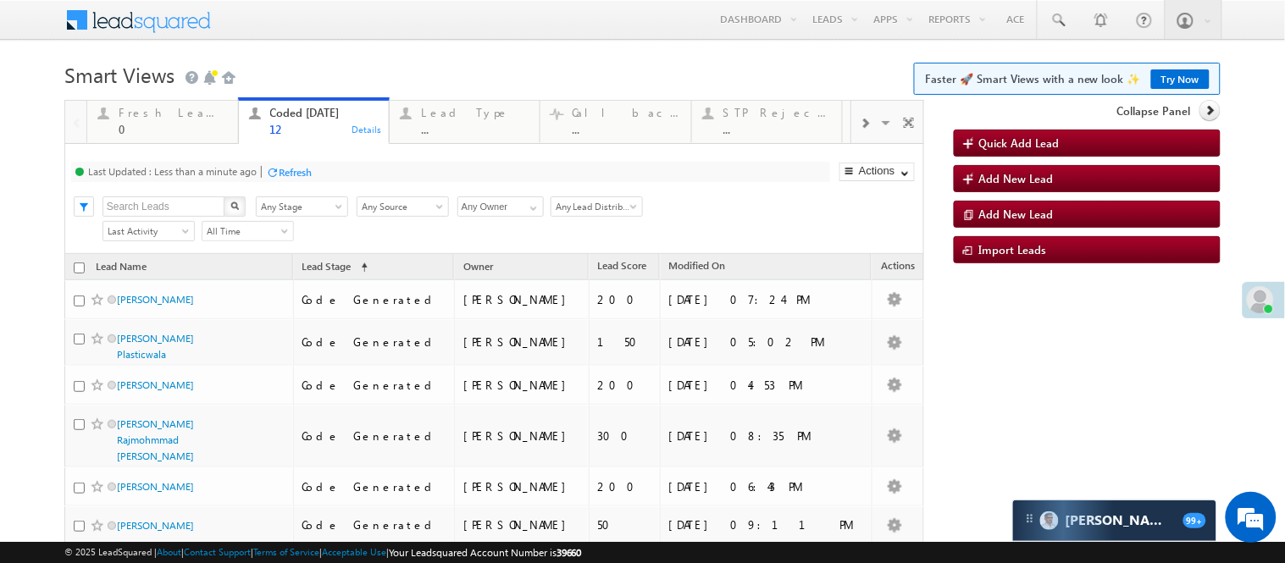
click at [364, 74] on h1 "Smart Views Getting Started Faster 🚀 Smart Views with a new look ✨ Try Now" at bounding box center [642, 73] width 1156 height 33
click at [362, 72] on h1 "Smart Views Getting Started Faster 🚀 Smart Views with a new look ✨ Try Now" at bounding box center [642, 73] width 1156 height 33
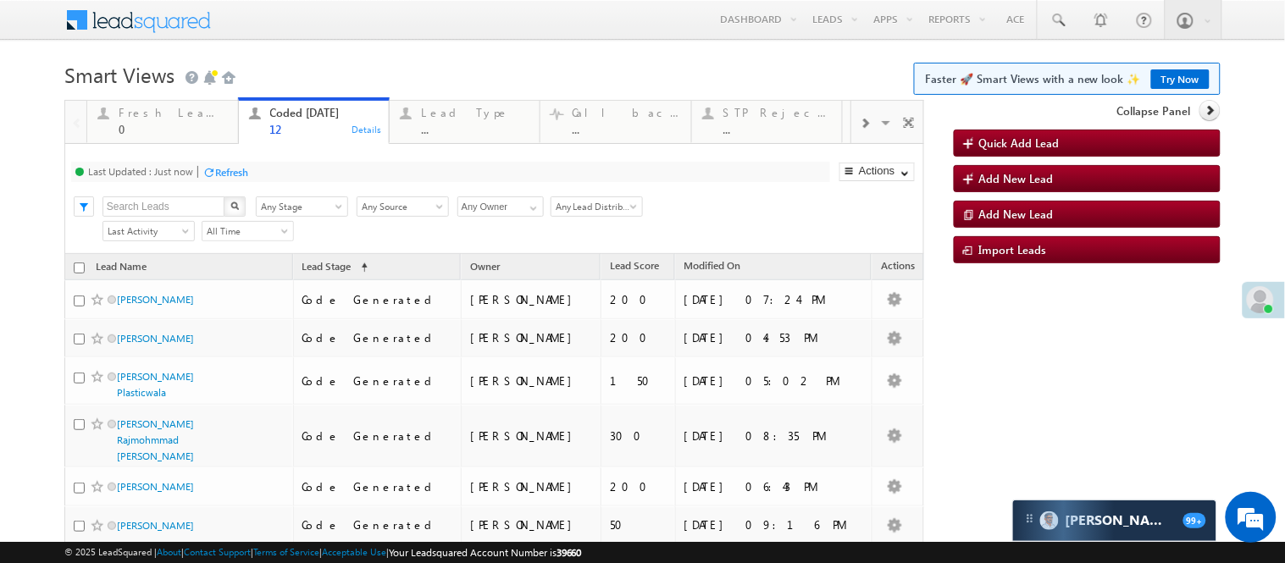
click at [390, 34] on div "Menu [PERSON_NAME] [PERSON_NAME] .Yada v@ang elbro king. com Angel Broki" at bounding box center [642, 20] width 1156 height 41
